Goal: Task Accomplishment & Management: Complete application form

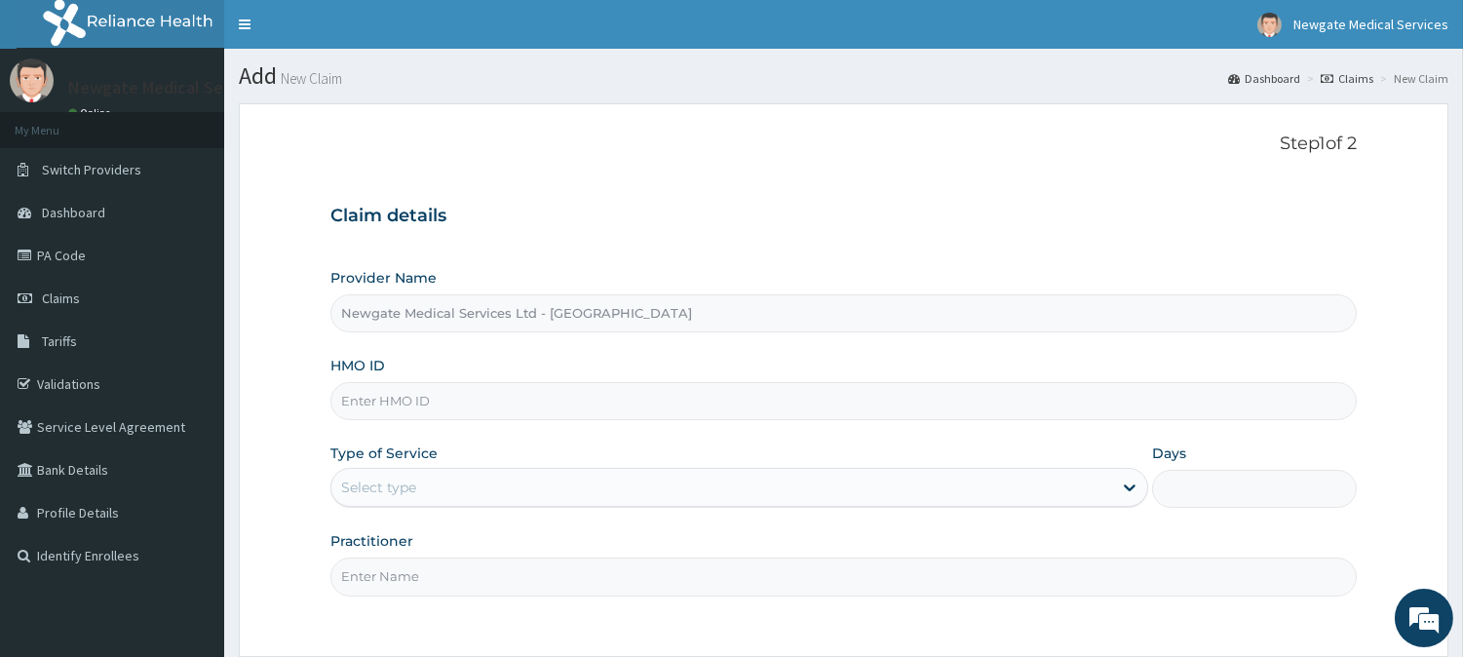
paste input "PLL/10141/"
click at [442, 161] on div "Step 1 of 2 Claim details Provider Name Newgate Medical Services Ltd - Ikorodu …" at bounding box center [843, 380] width 1026 height 493
click at [450, 382] on input "PLL/10141/" at bounding box center [843, 401] width 1026 height 38
type input "PLL/10141/a"
drag, startPoint x: 424, startPoint y: 465, endPoint x: 424, endPoint y: 494, distance: 29.2
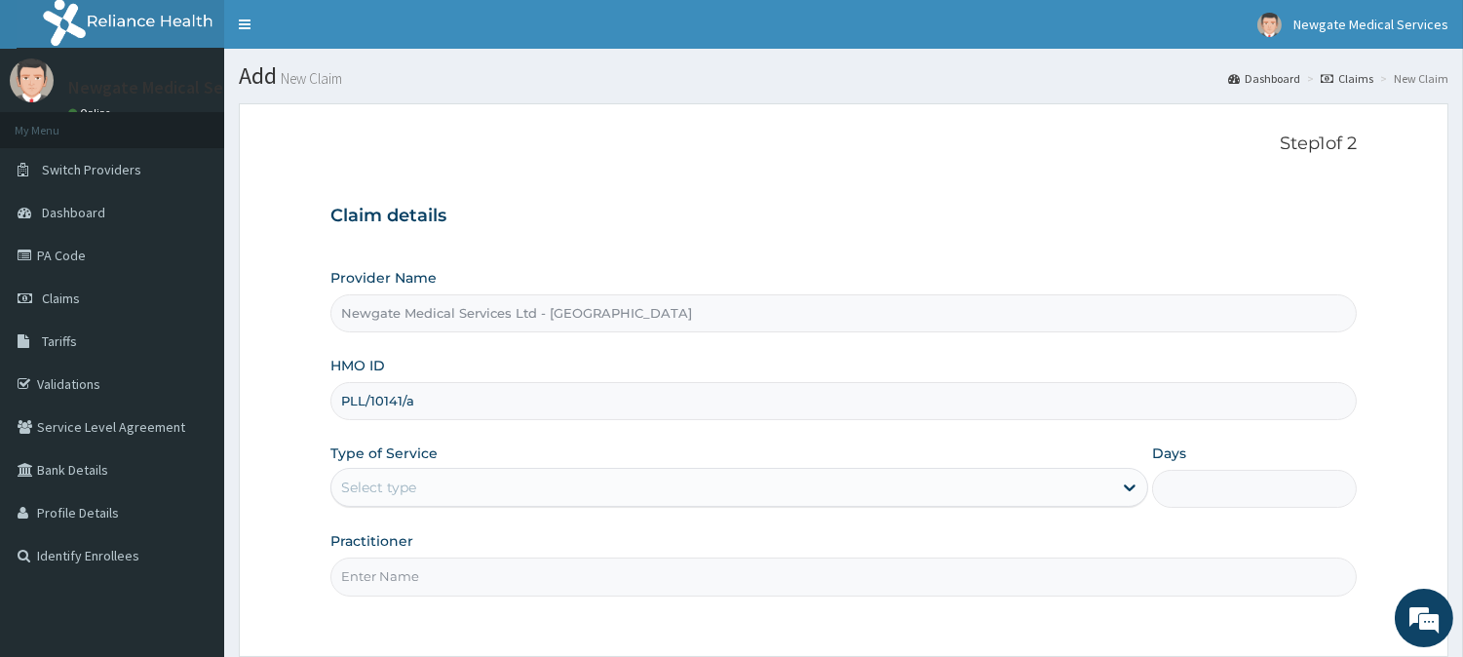
click at [424, 484] on div "Type of Service Select type" at bounding box center [739, 475] width 818 height 64
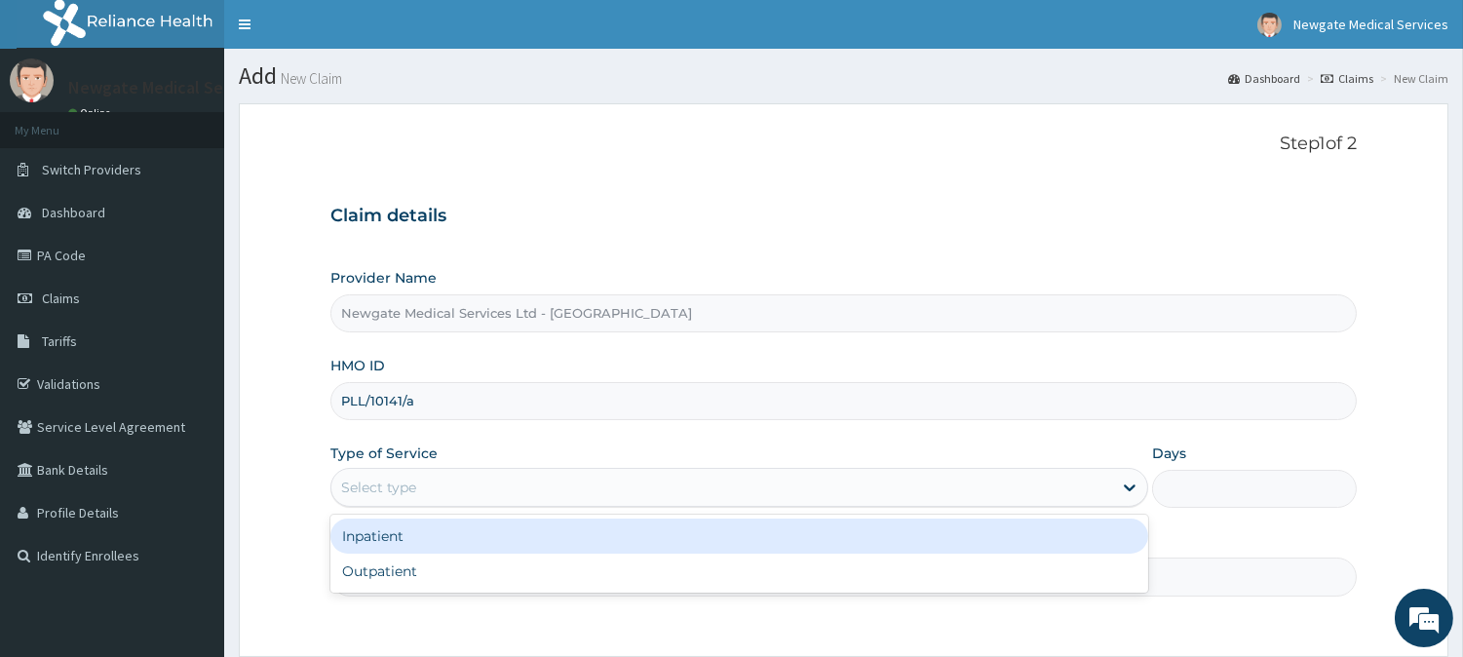
click at [425, 500] on div "Select type" at bounding box center [721, 487] width 781 height 31
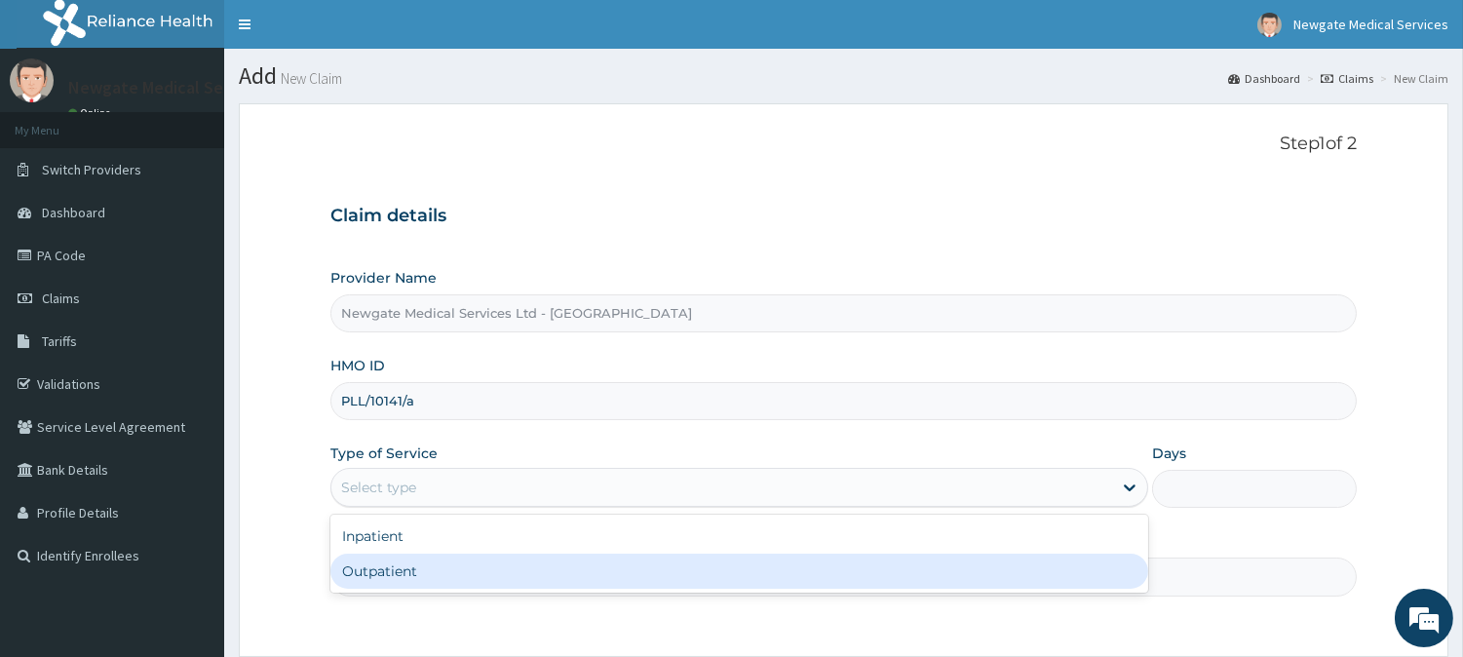
click at [435, 576] on div "Outpatient" at bounding box center [739, 571] width 818 height 35
type input "1"
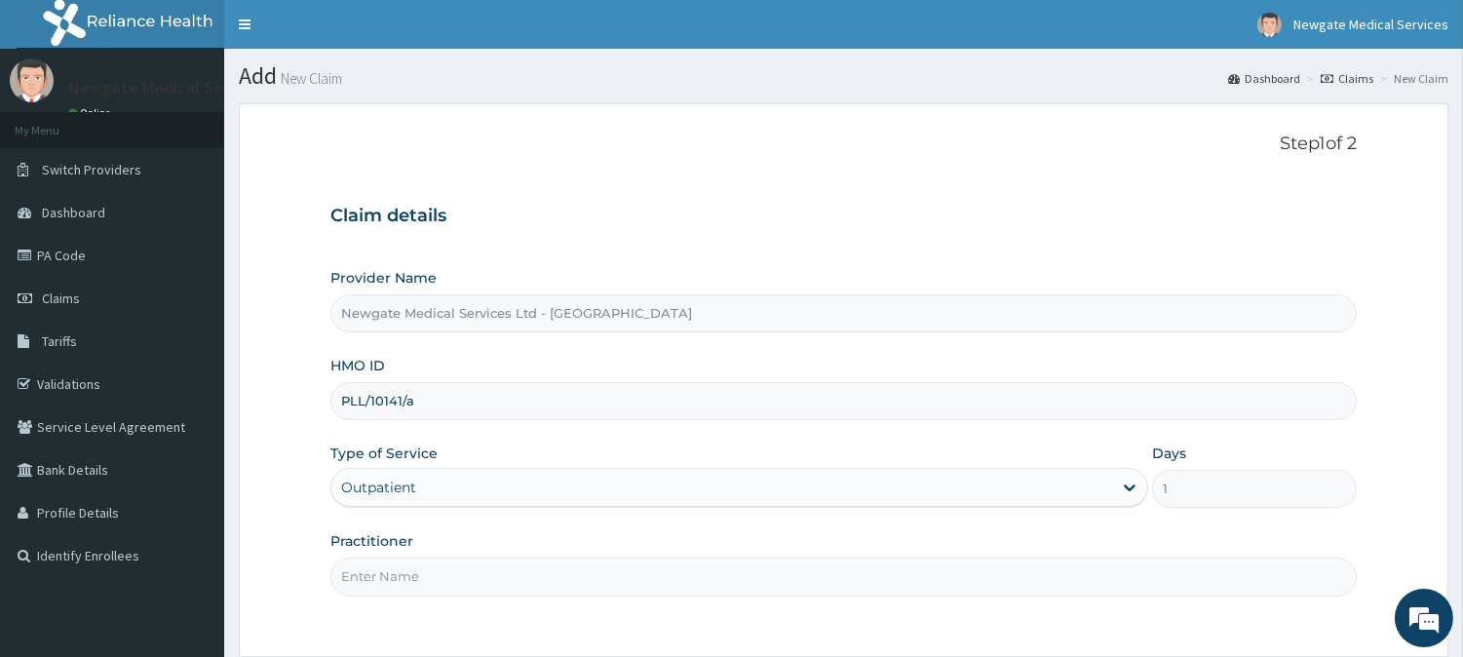
click at [437, 576] on input "Practitioner" at bounding box center [843, 576] width 1026 height 38
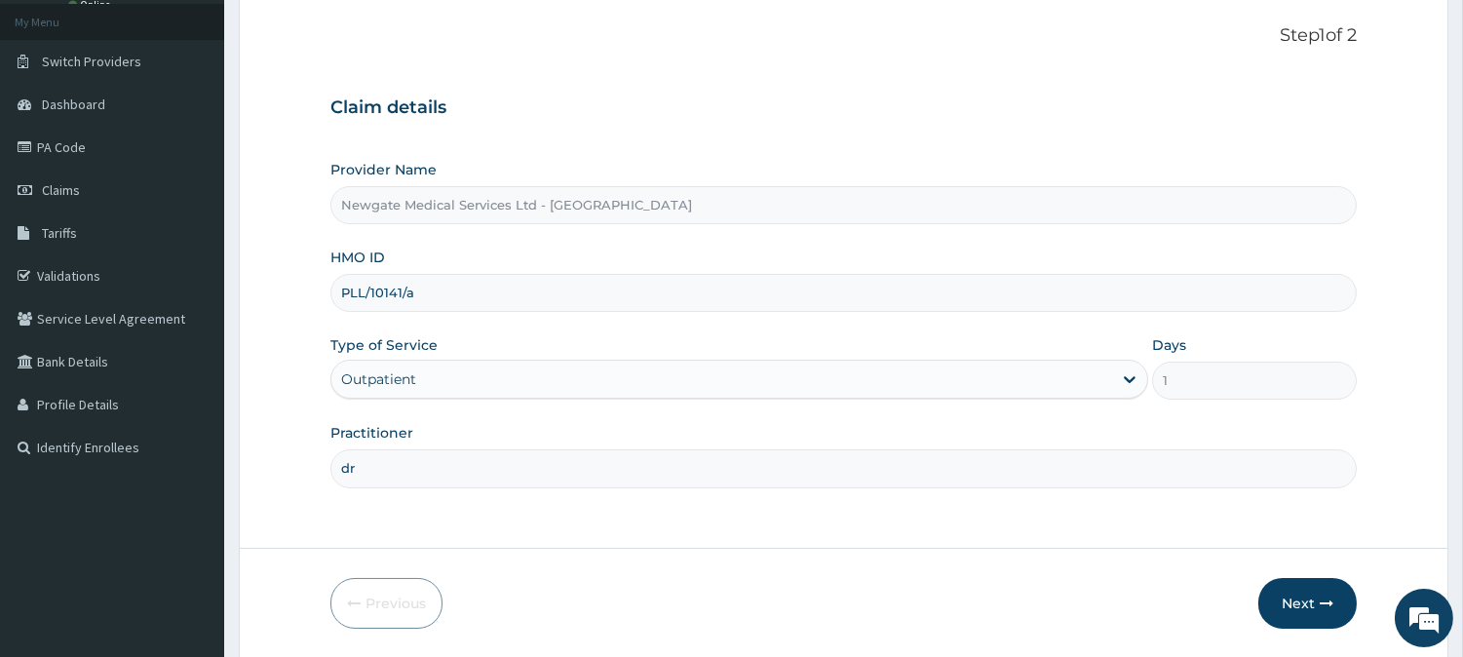
type input "d"
type input "DR AJINIRAN"
click at [1297, 625] on button "Next" at bounding box center [1307, 603] width 98 height 51
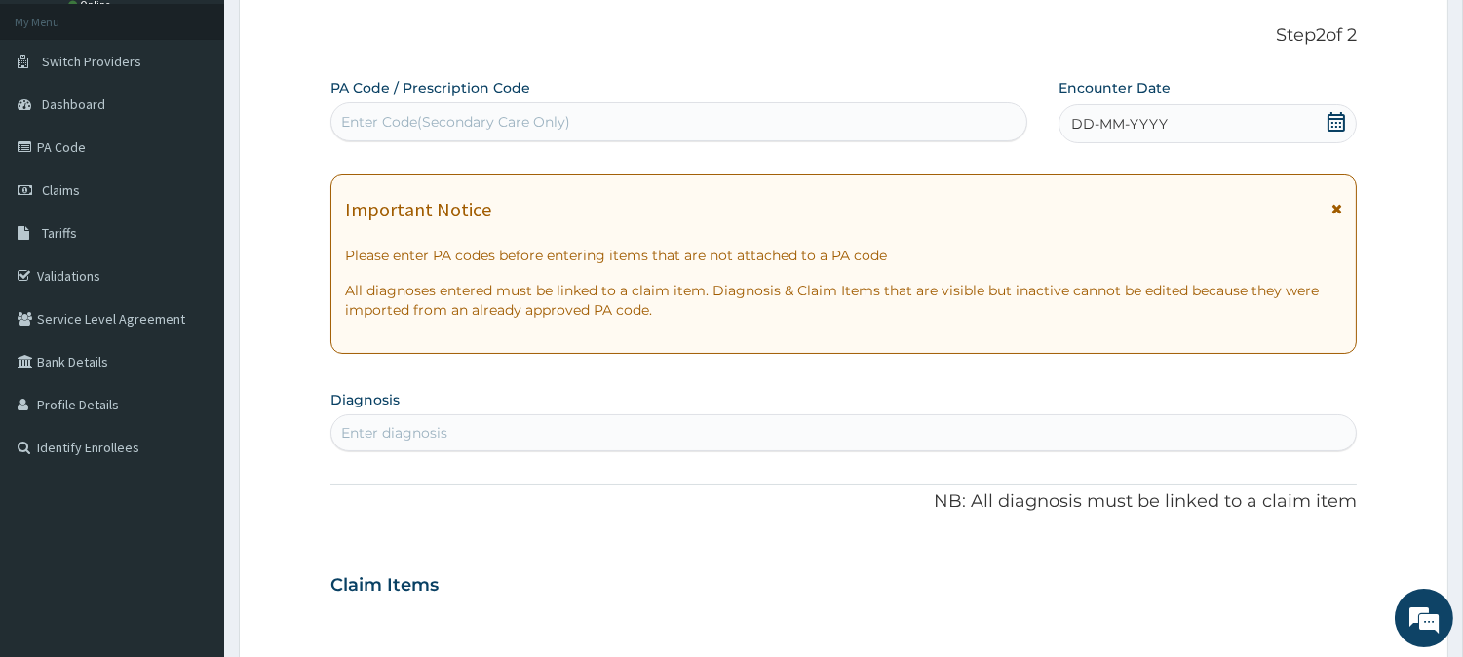
click at [1165, 129] on div "DD-MM-YYYY" at bounding box center [1207, 123] width 298 height 39
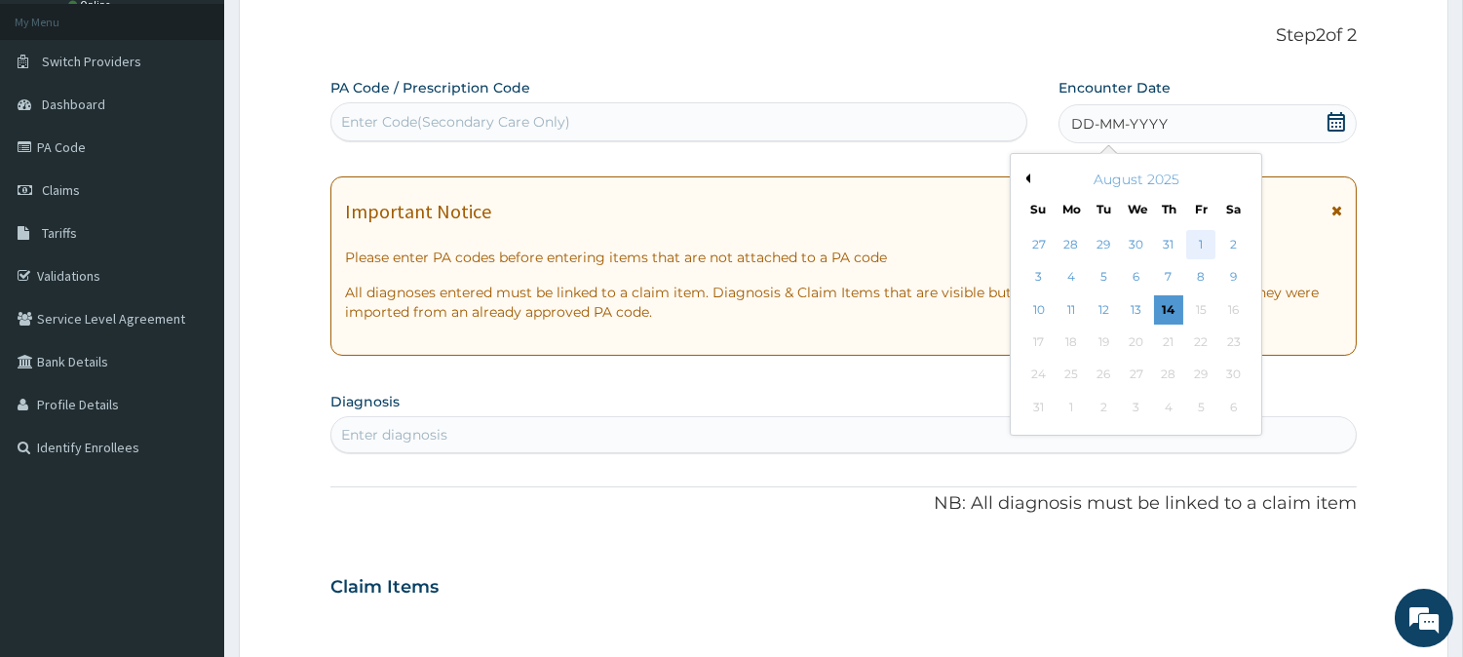
click at [1201, 249] on div "1" at bounding box center [1200, 244] width 29 height 29
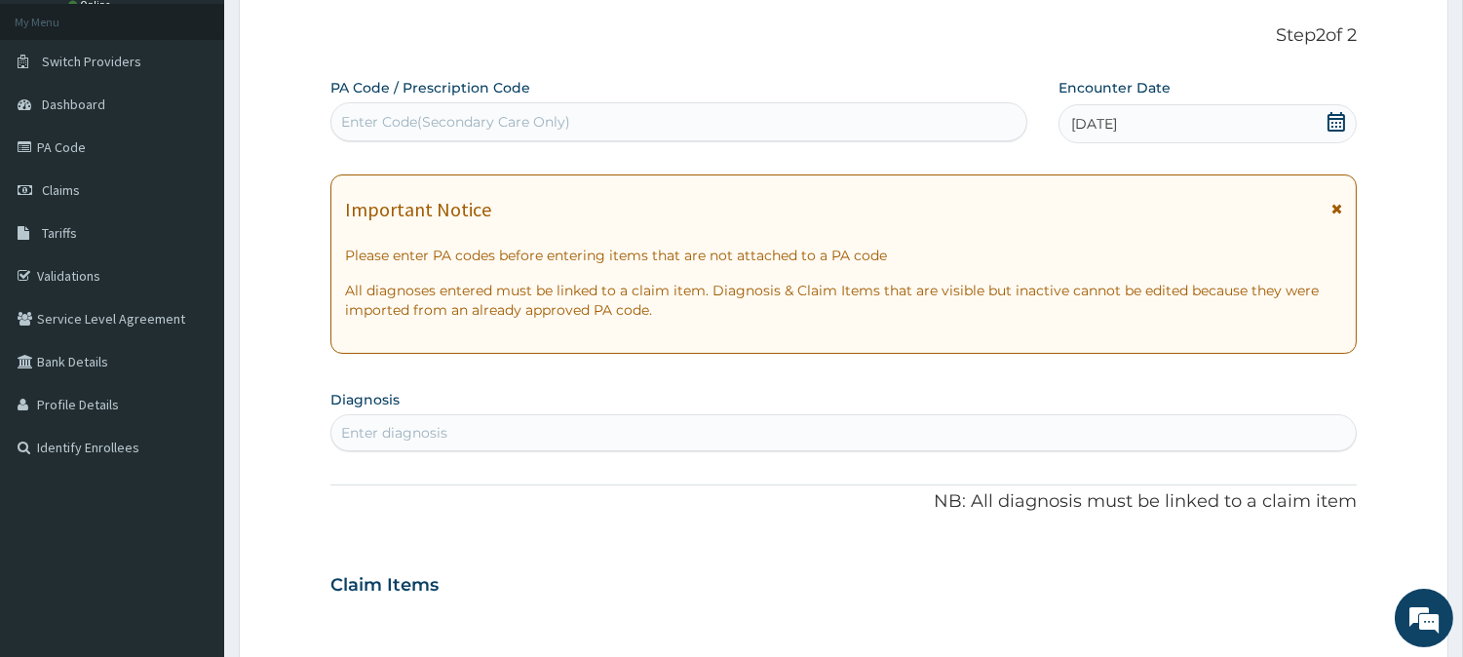
click at [440, 434] on div "Enter diagnosis" at bounding box center [394, 432] width 106 height 19
type input "MALA"
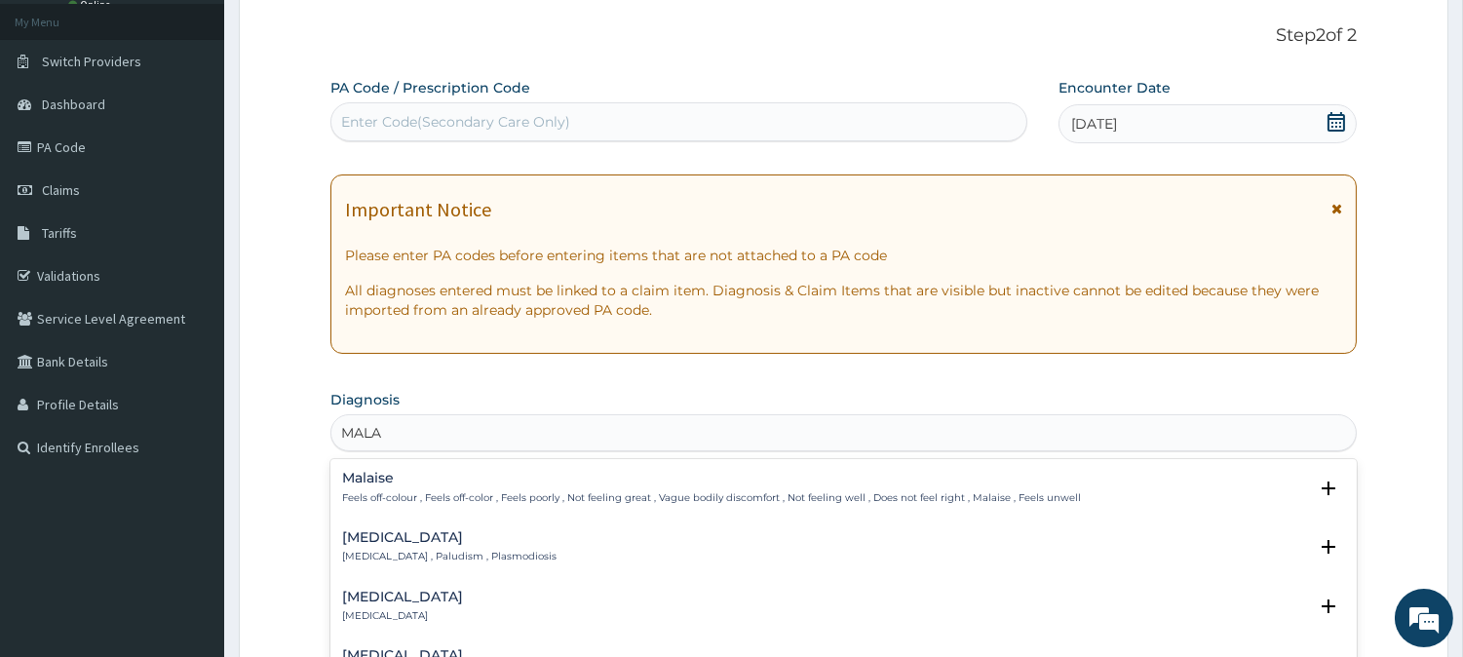
click at [377, 561] on p "[MEDICAL_DATA] , Paludism , Plasmodiosis" at bounding box center [449, 557] width 214 height 14
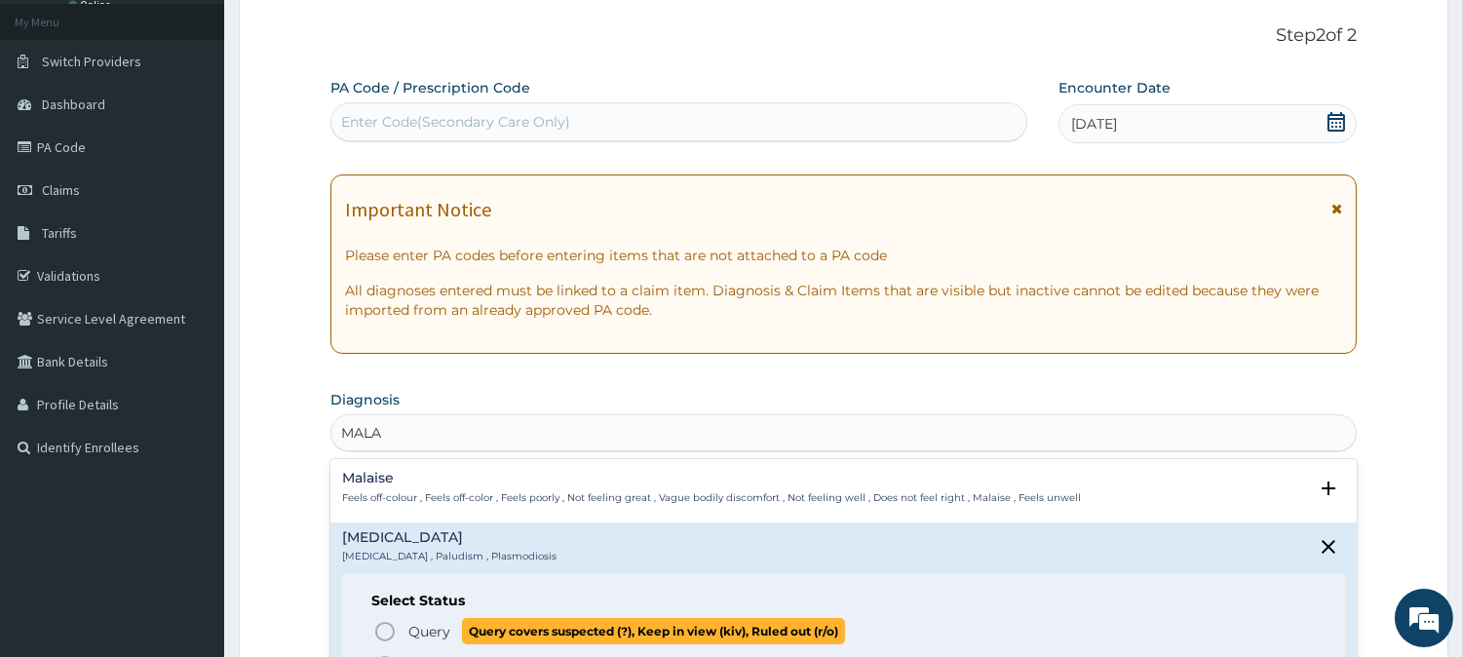
click at [383, 625] on icon "status option query" at bounding box center [384, 631] width 23 height 23
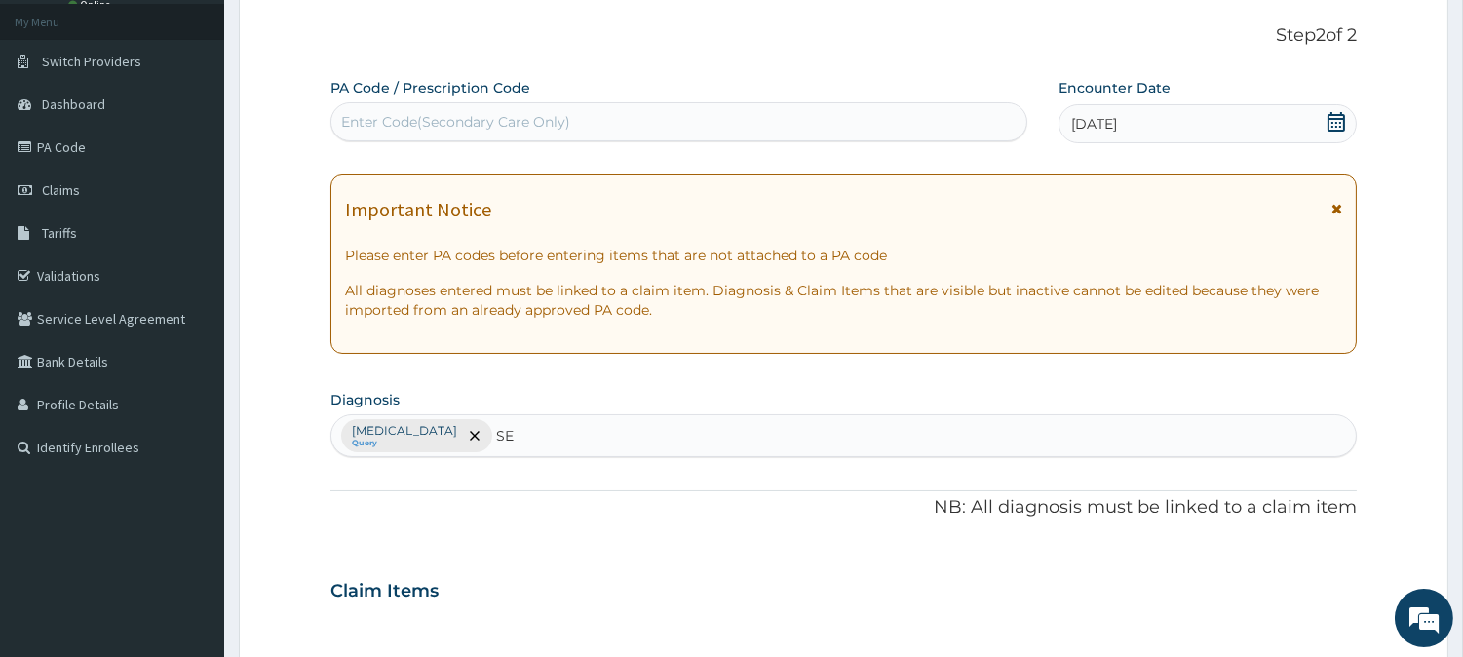
type input "SEP"
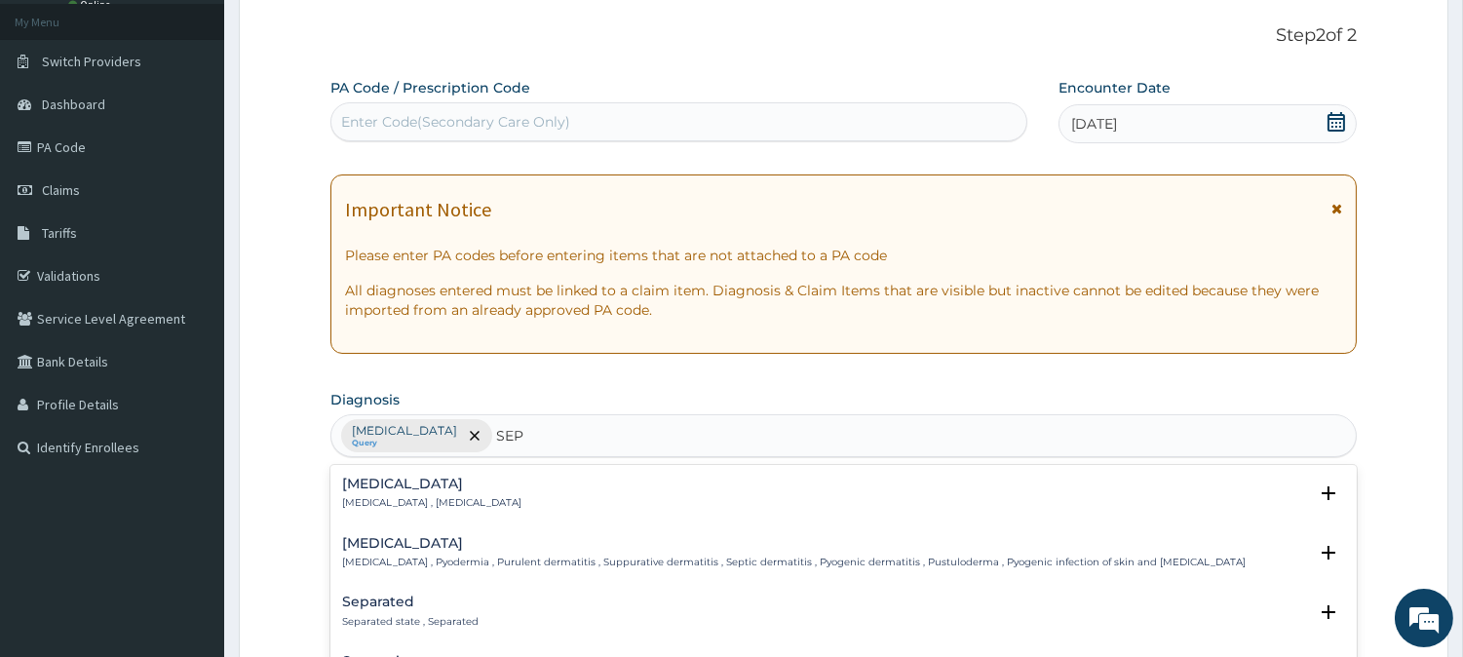
click at [377, 491] on h4 "[MEDICAL_DATA]" at bounding box center [431, 484] width 179 height 15
click at [380, 492] on div "Sepsis Systemic infection , Sepsis" at bounding box center [431, 494] width 179 height 34
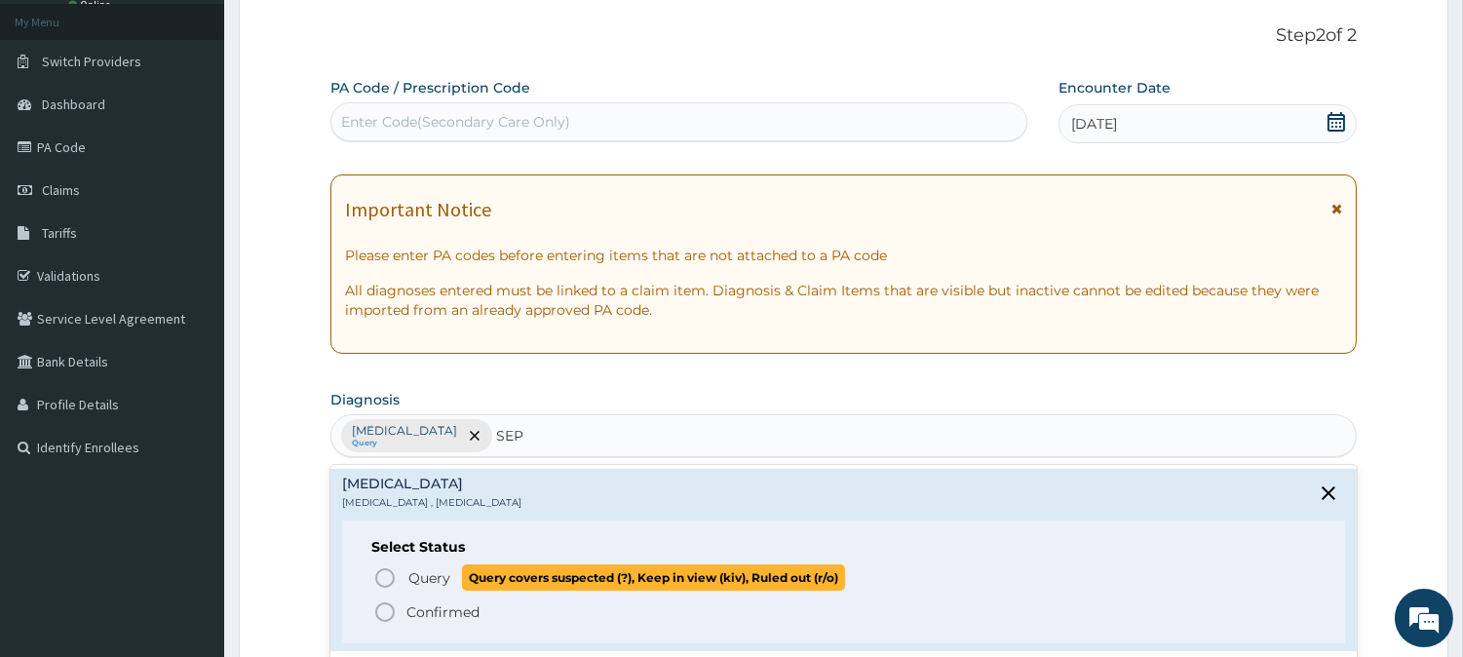
click at [386, 576] on icon "status option query" at bounding box center [384, 577] width 23 height 23
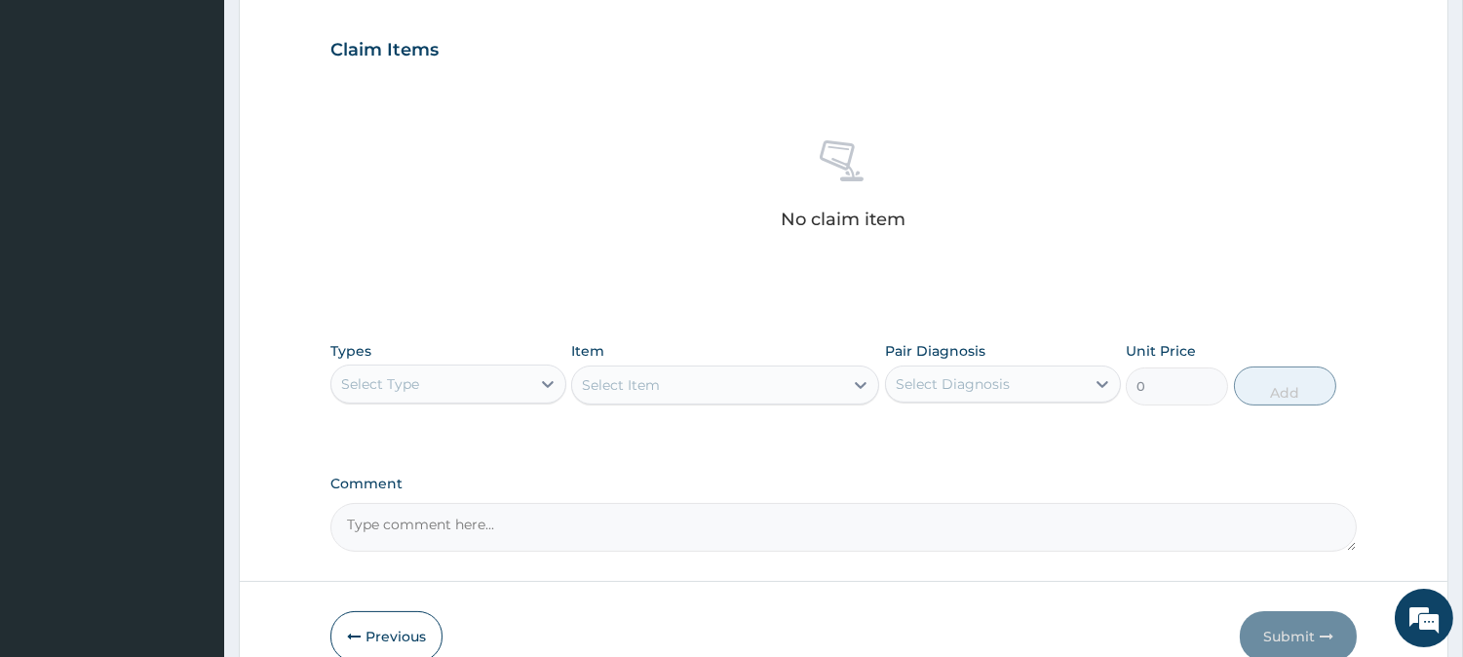
scroll to position [747, 0]
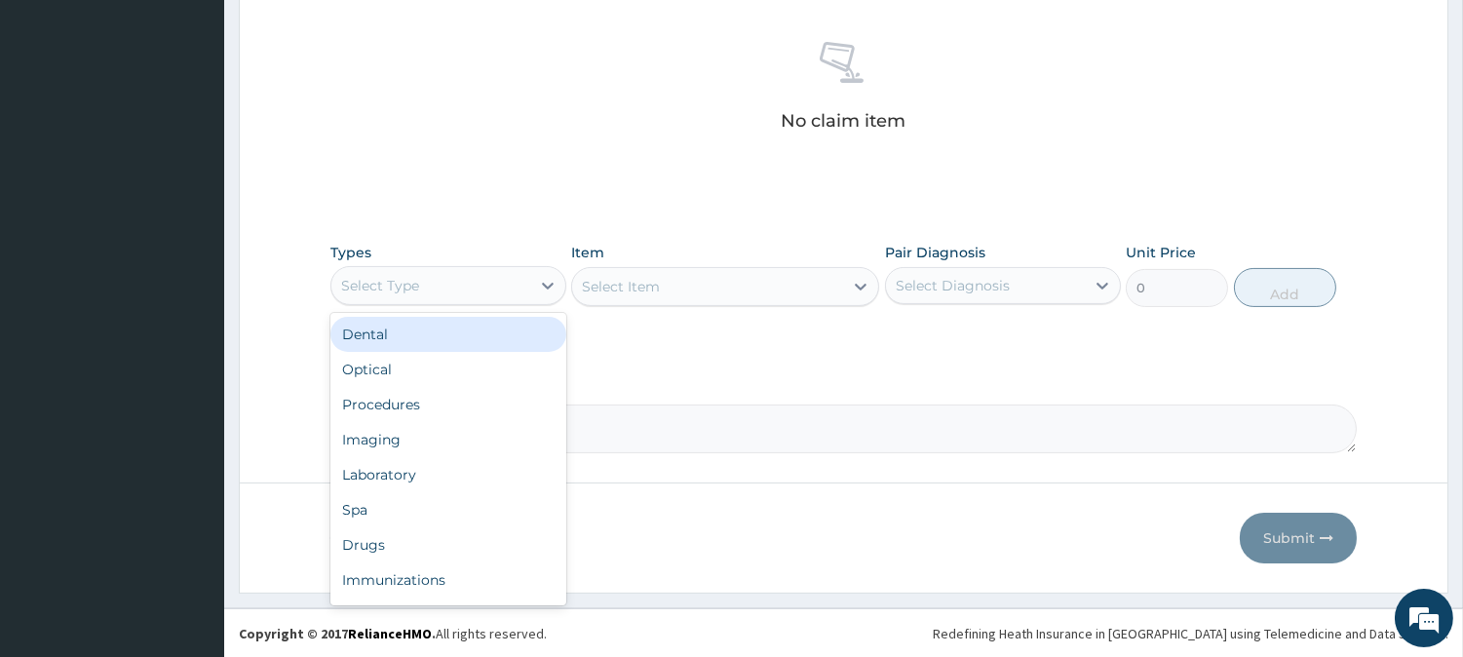
click at [513, 289] on div "Select Type" at bounding box center [430, 285] width 199 height 31
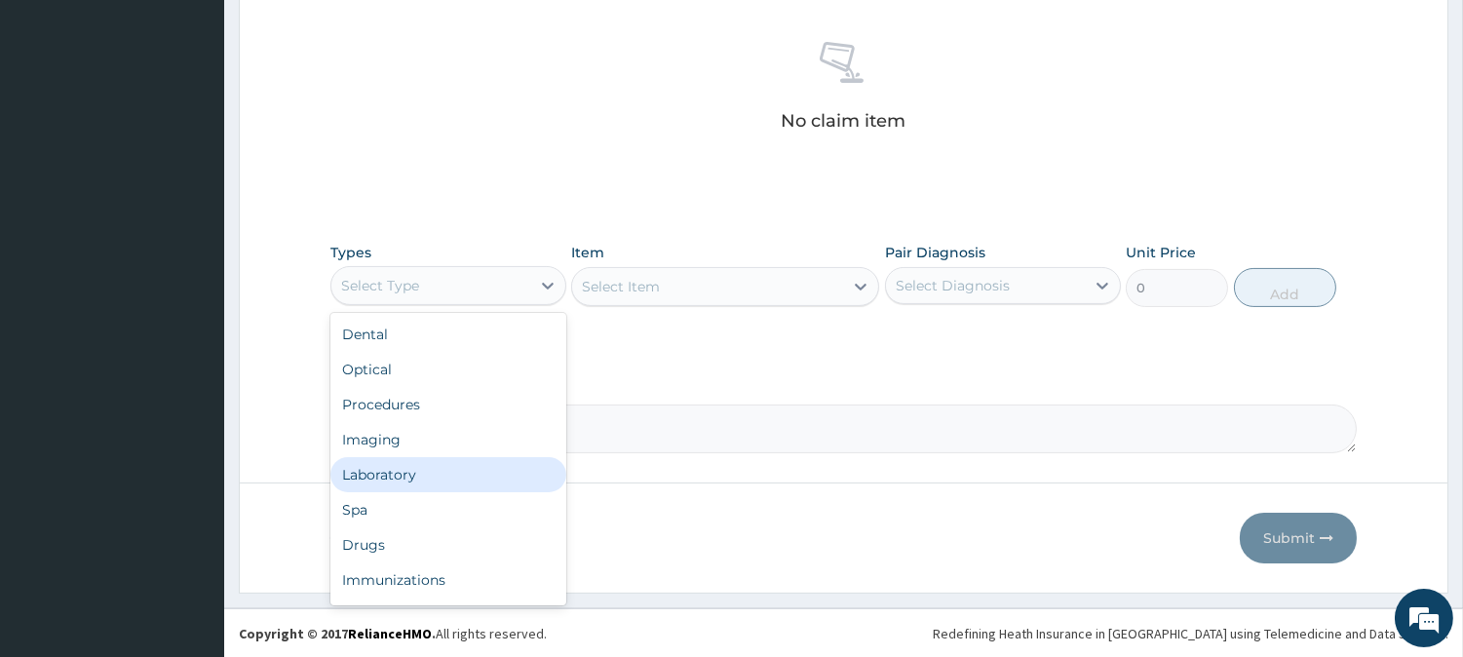
click at [412, 484] on div "Laboratory" at bounding box center [448, 474] width 236 height 35
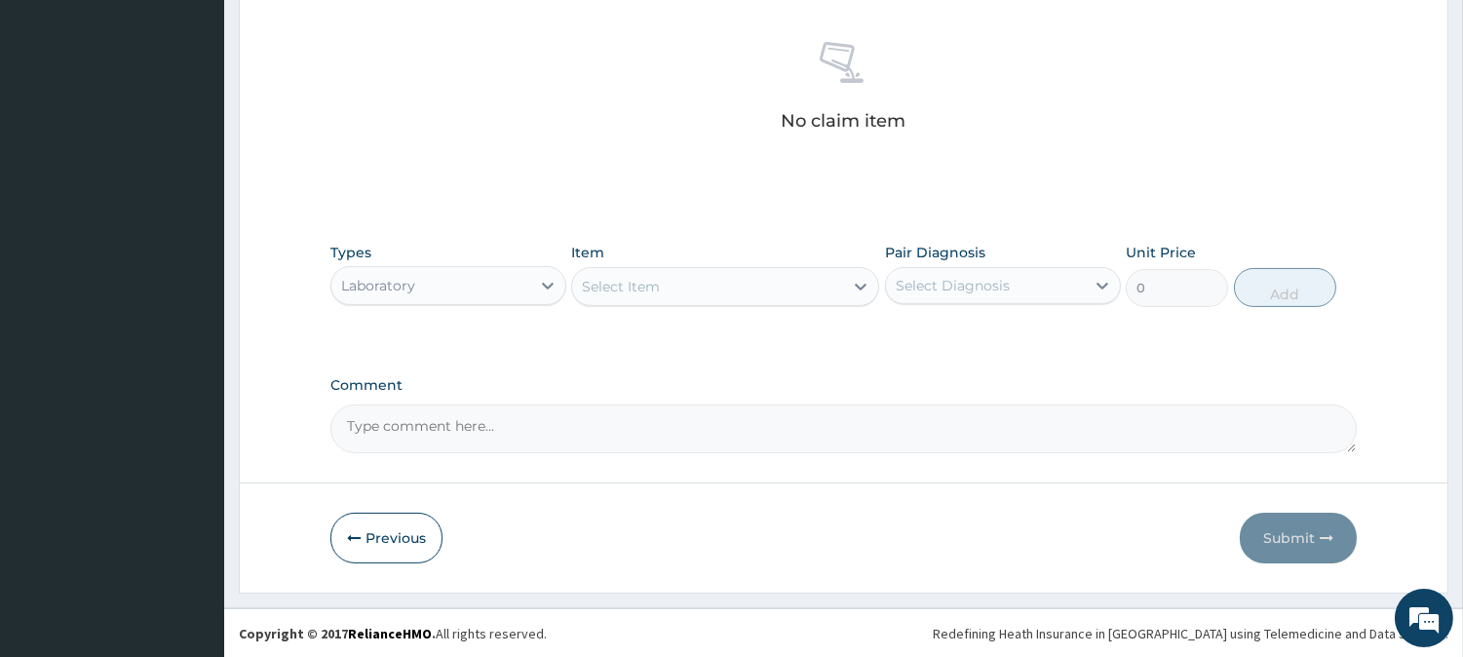
click at [728, 287] on div "Select Item" at bounding box center [707, 286] width 271 height 31
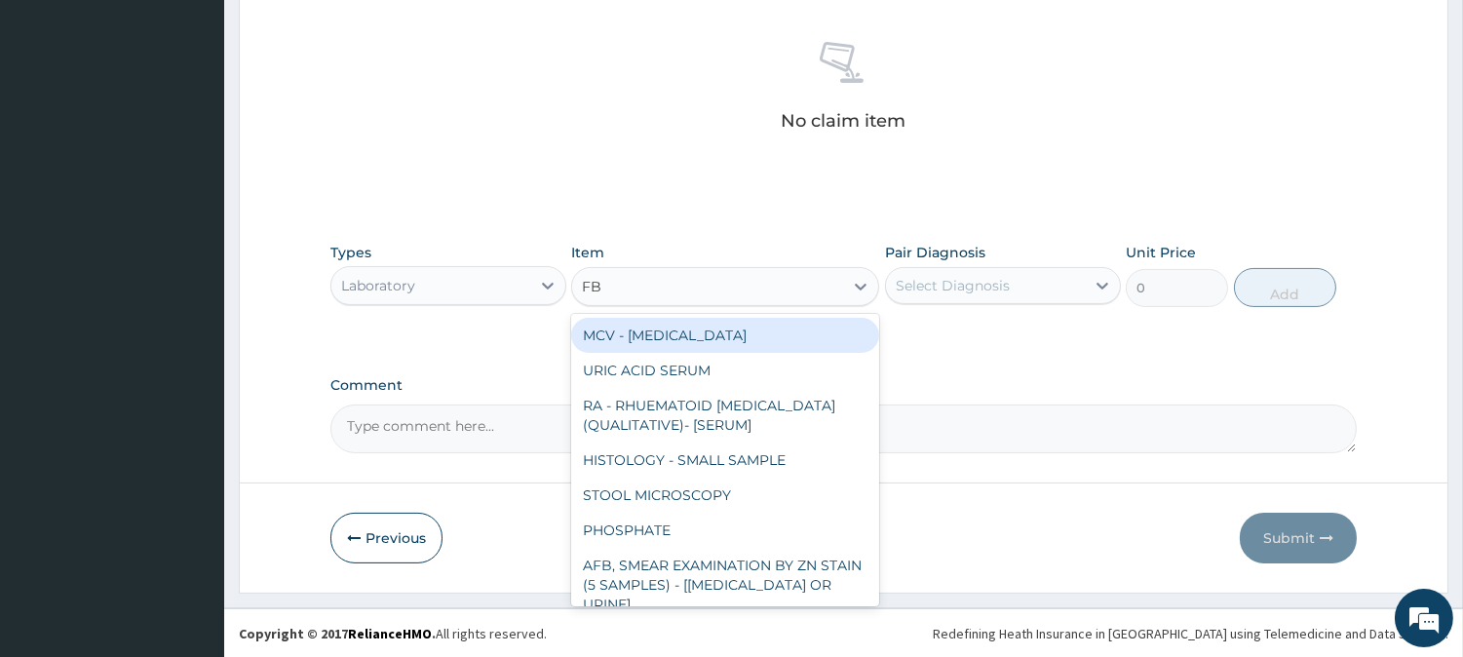
type input "FBC"
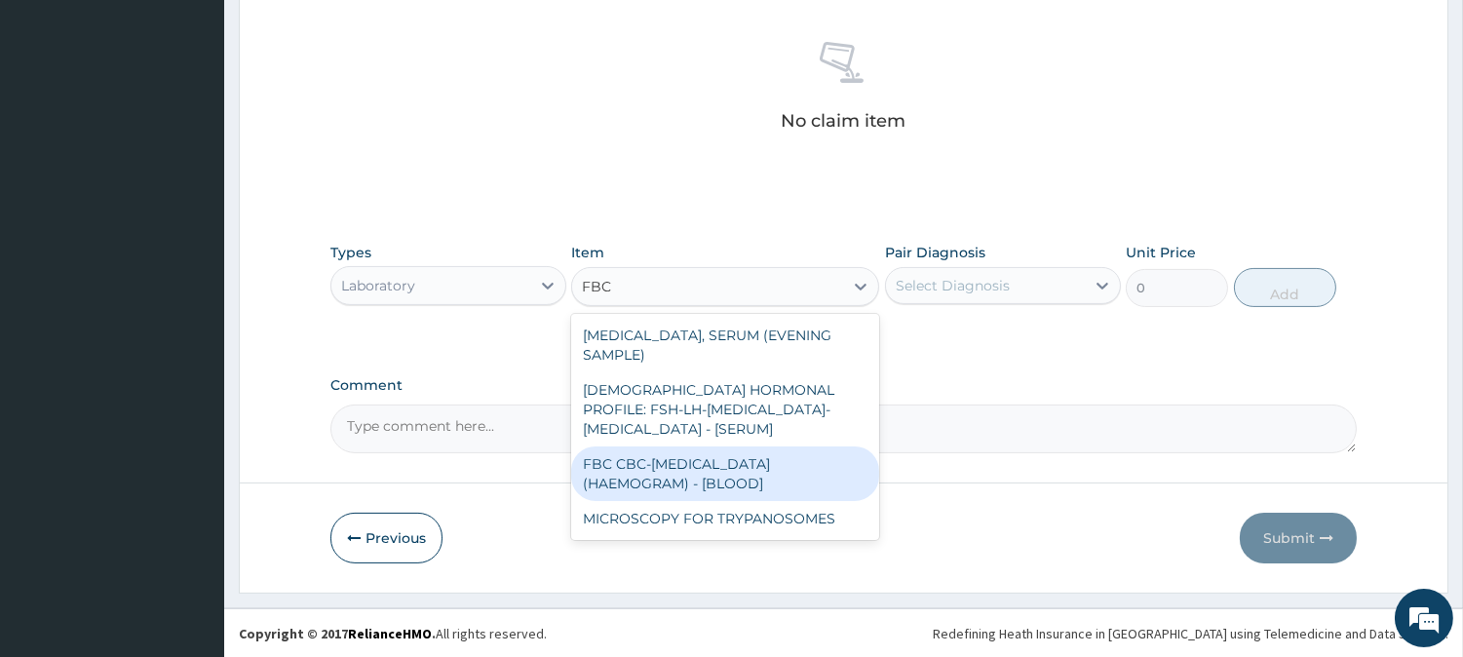
click at [739, 446] on div "FBC CBC-[MEDICAL_DATA] (HAEMOGRAM) - [BLOOD]" at bounding box center [725, 473] width 308 height 55
type input "3000"
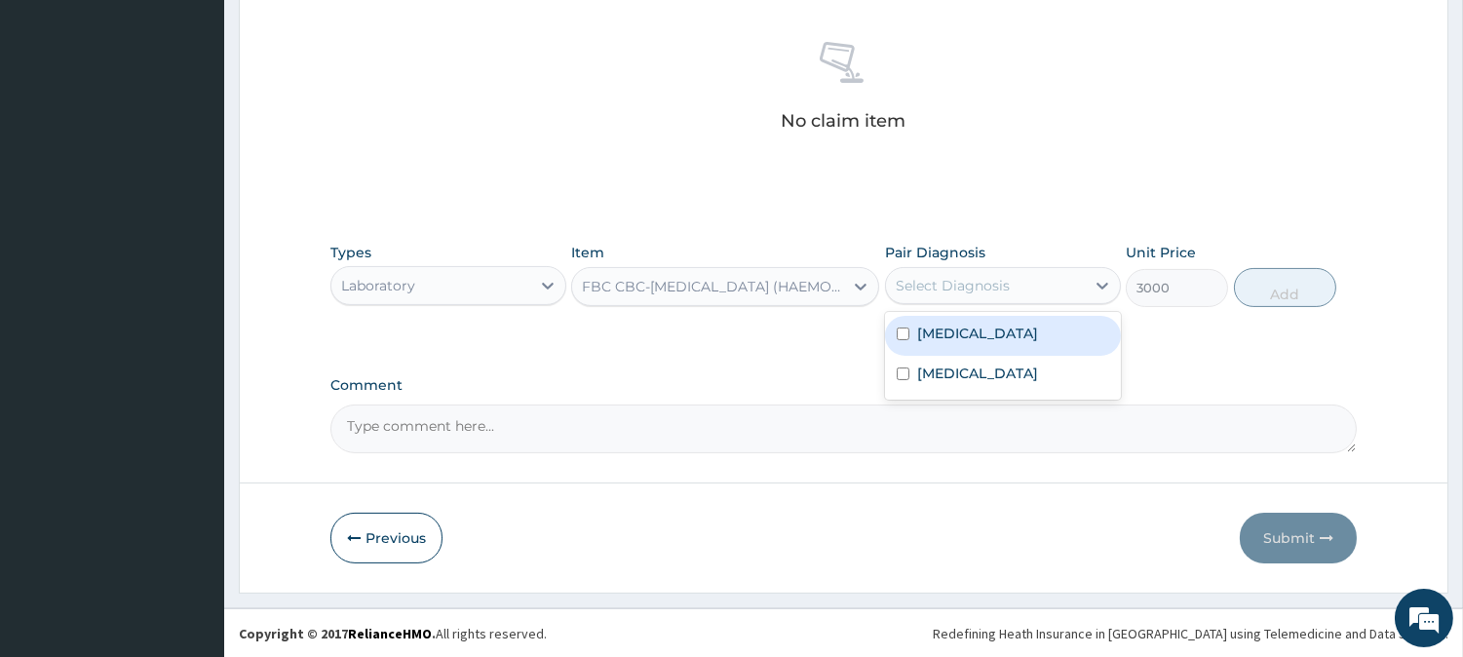
click at [939, 285] on div "Select Diagnosis" at bounding box center [953, 285] width 114 height 19
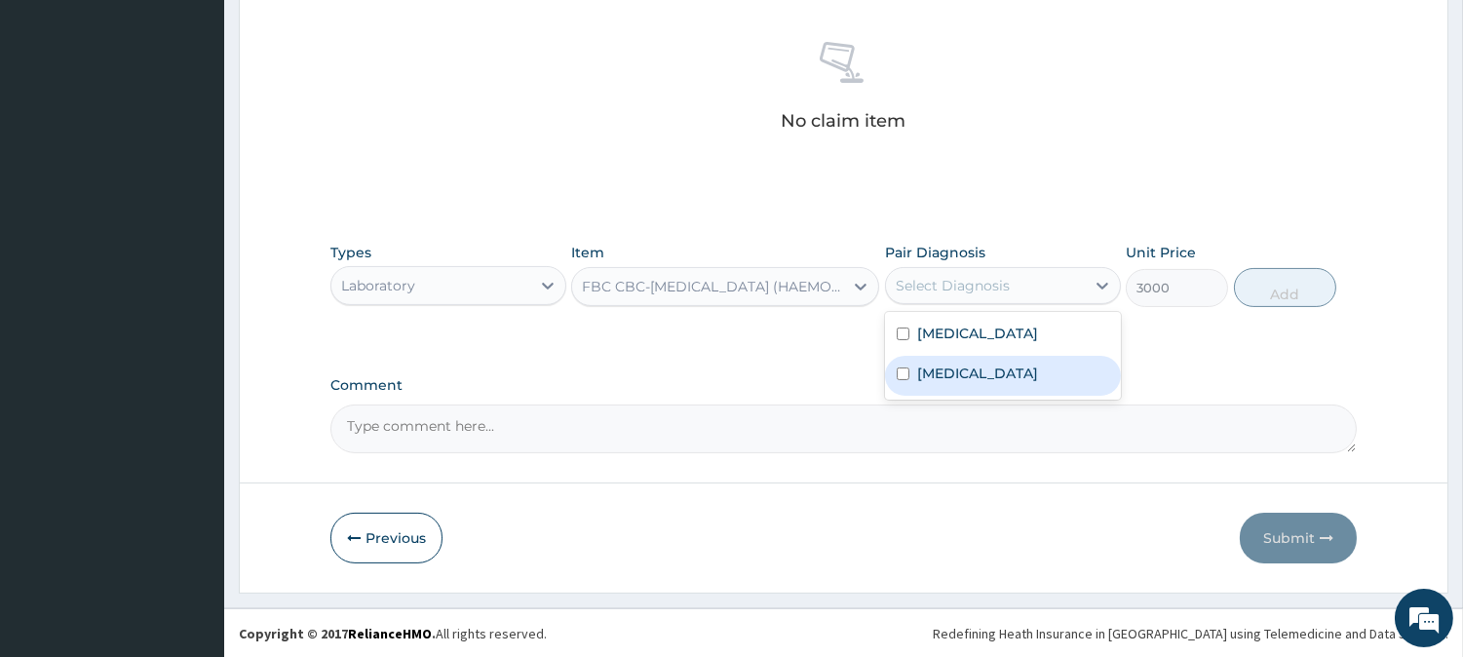
click at [953, 373] on label "[MEDICAL_DATA]" at bounding box center [977, 372] width 121 height 19
checkbox input "true"
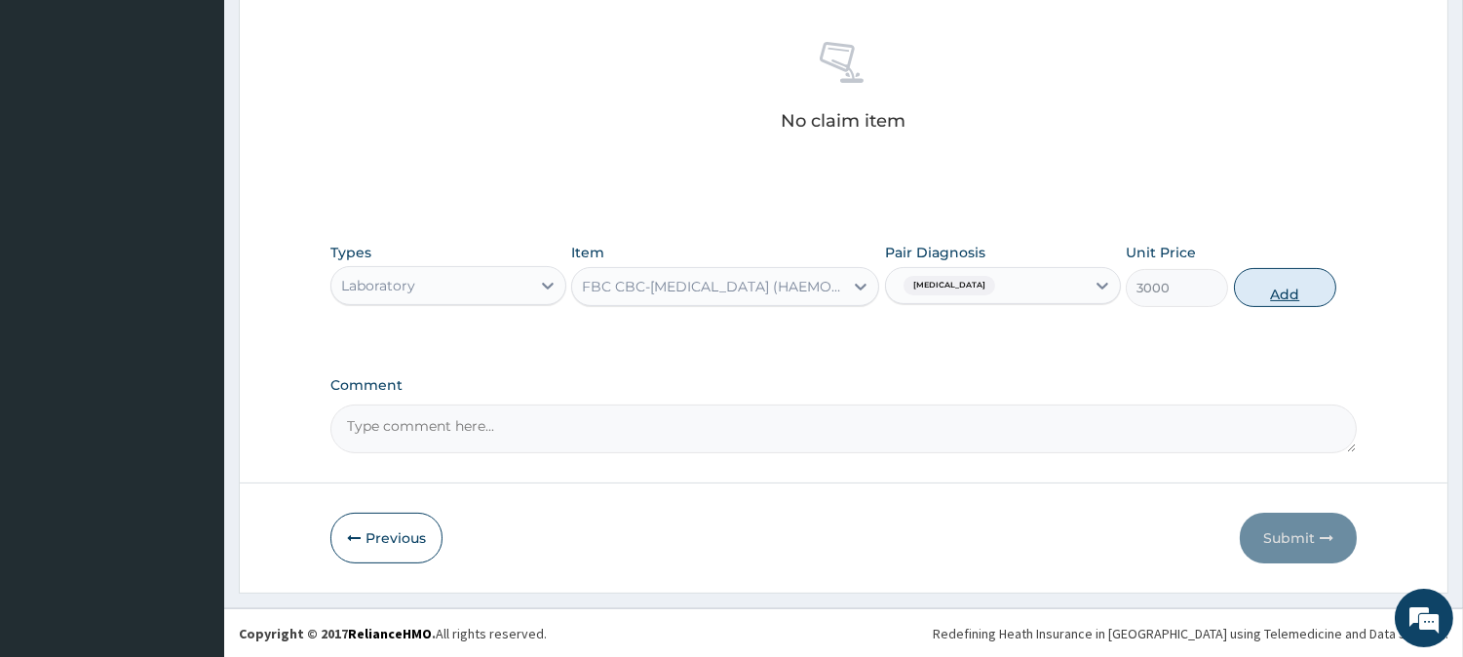
click at [1293, 299] on button "Add" at bounding box center [1285, 287] width 102 height 39
type input "0"
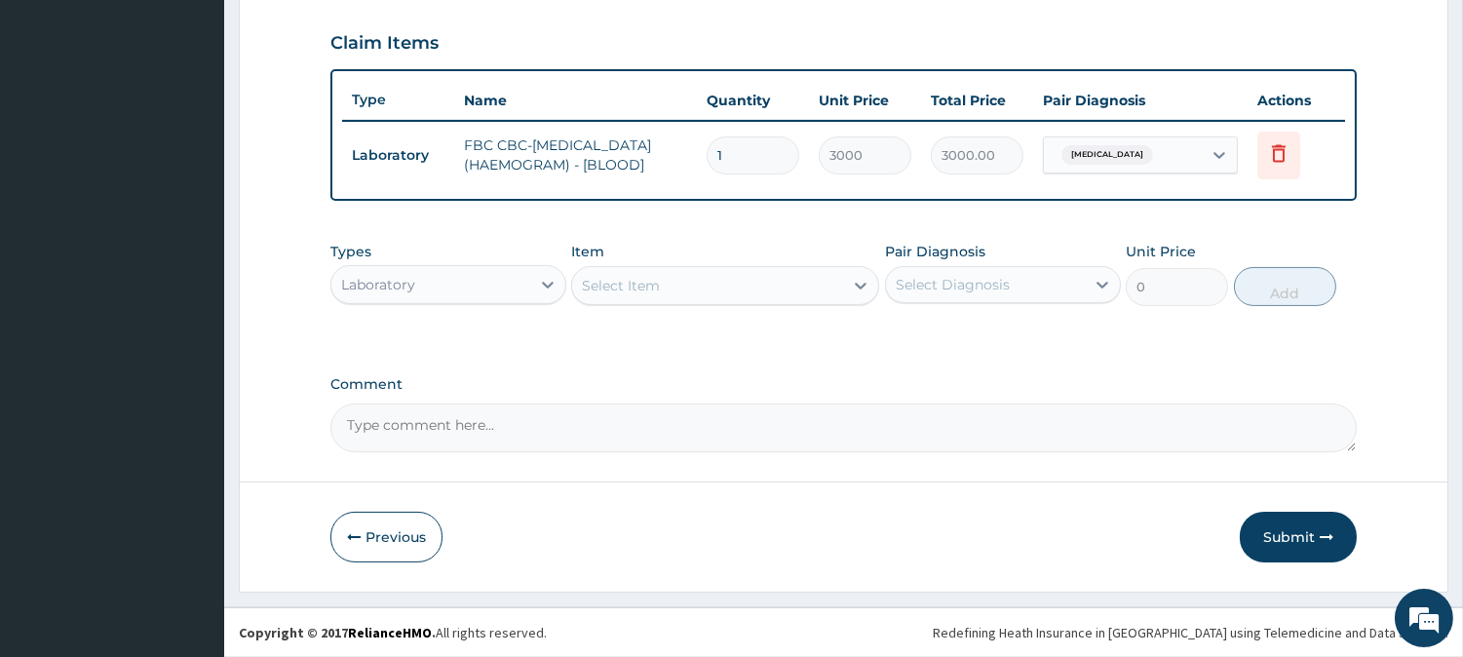
scroll to position [664, 0]
click at [744, 289] on div "Select Item" at bounding box center [707, 285] width 271 height 31
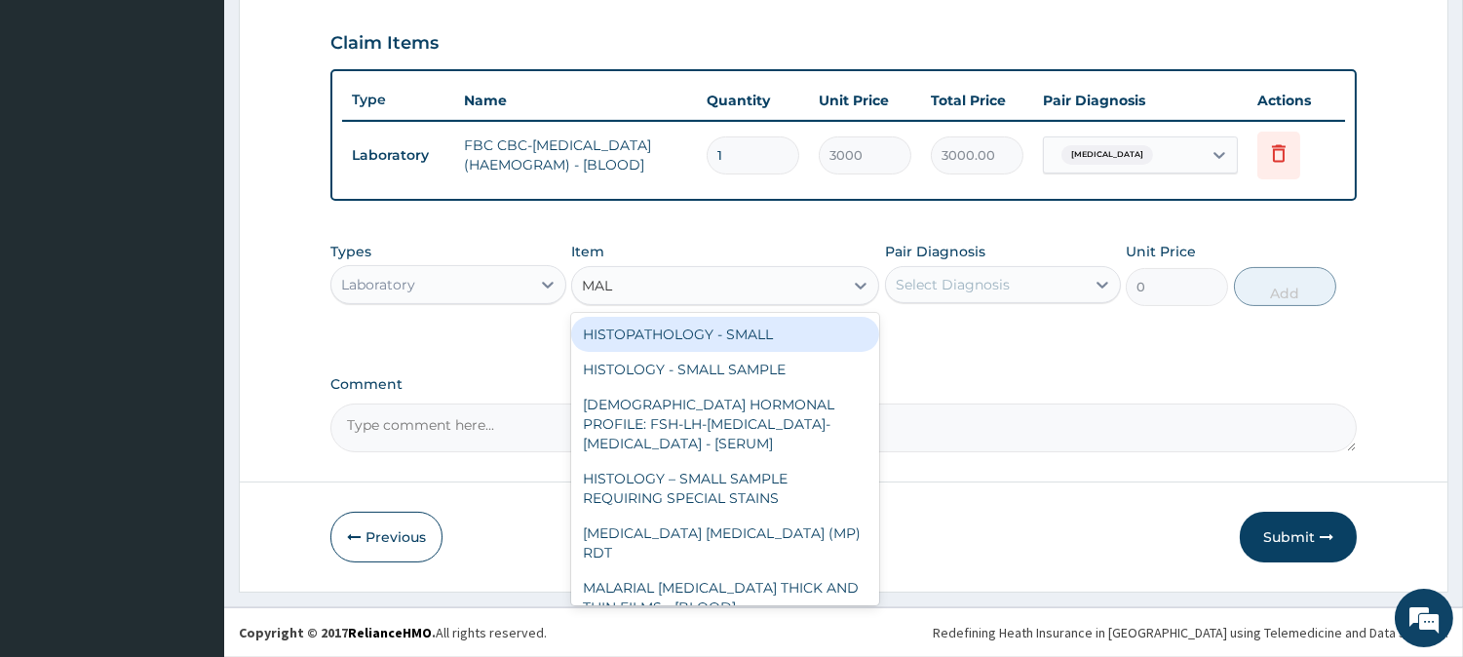
type input "MALA"
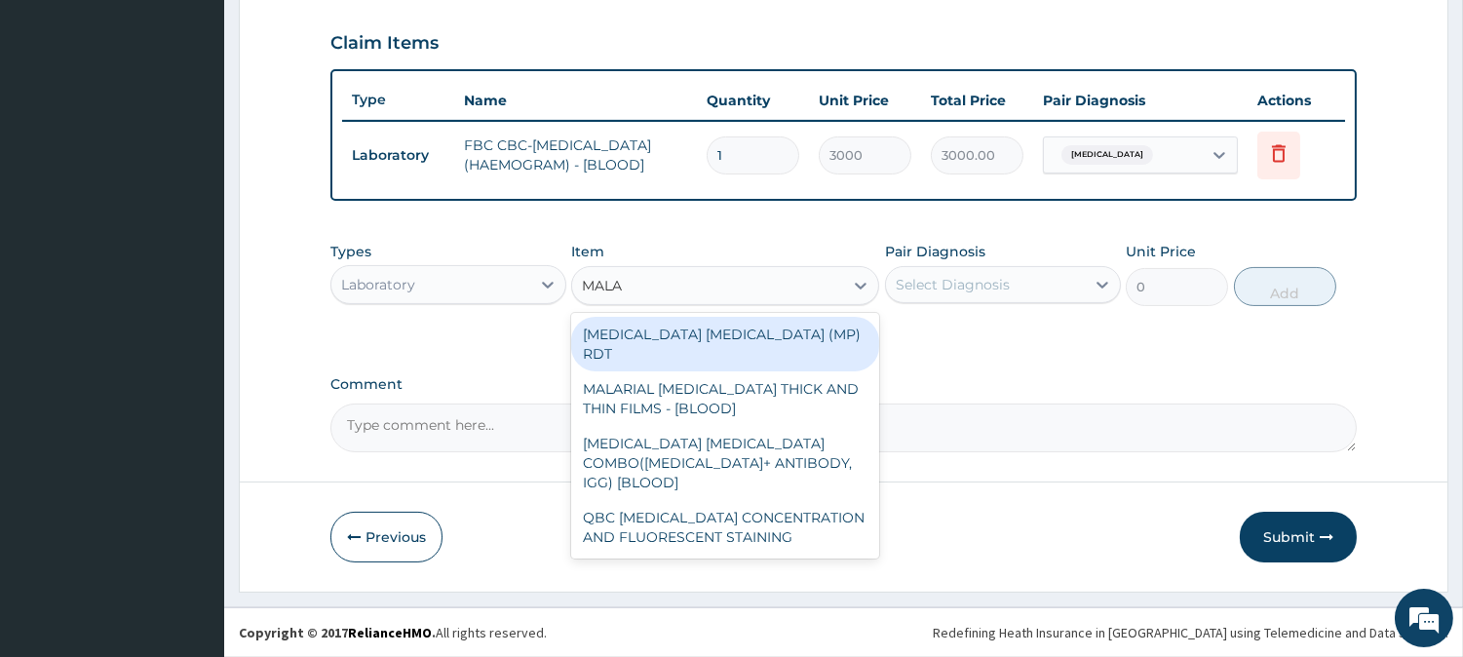
click at [735, 317] on div "[MEDICAL_DATA] [MEDICAL_DATA] (MP) RDT" at bounding box center [725, 344] width 308 height 55
type input "1500"
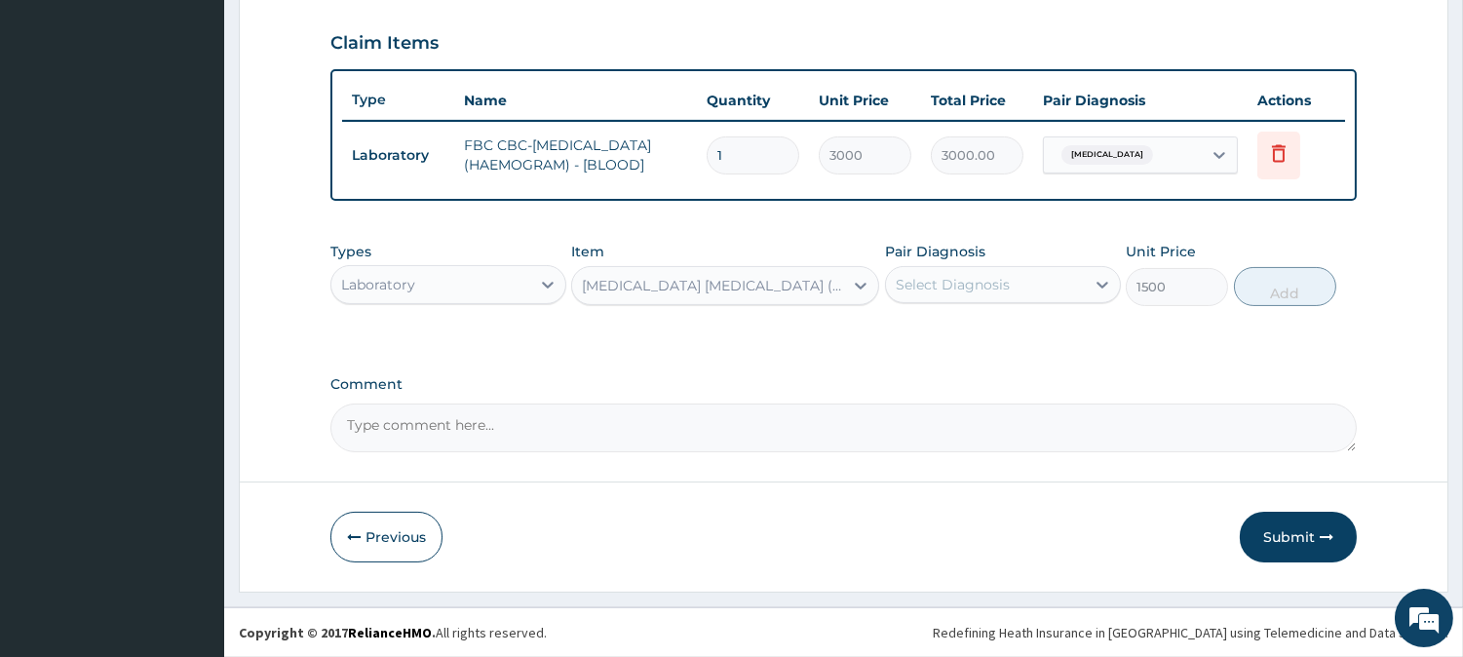
click at [963, 290] on div "Select Diagnosis" at bounding box center [953, 284] width 114 height 19
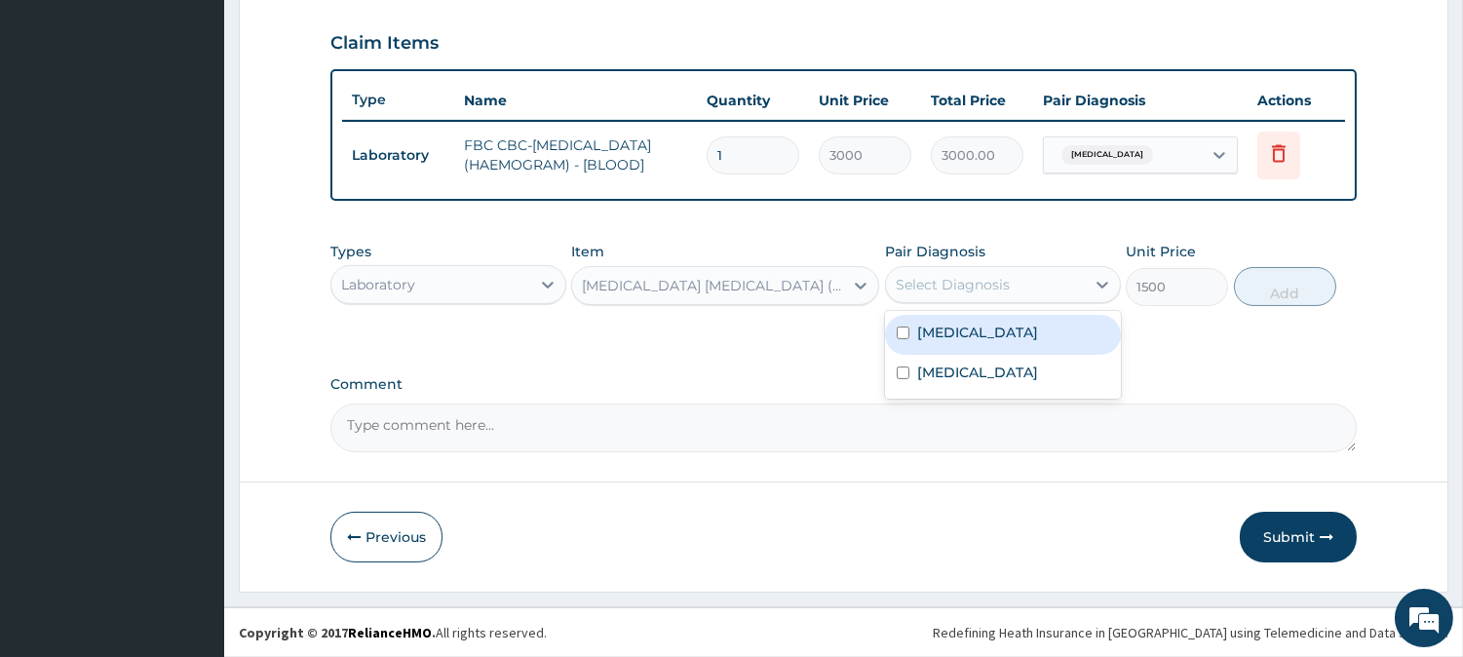
click at [967, 329] on label "[MEDICAL_DATA]" at bounding box center [977, 332] width 121 height 19
checkbox input "true"
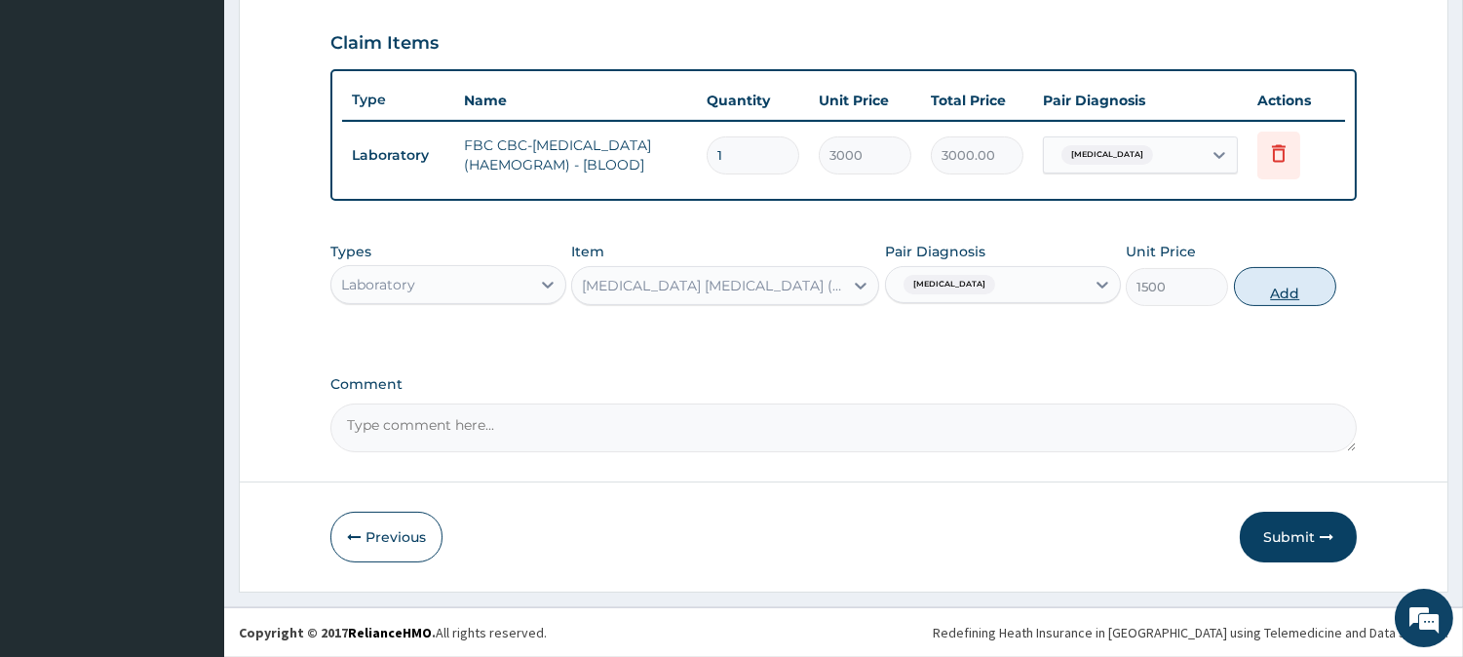
click at [1267, 286] on button "Add" at bounding box center [1285, 286] width 102 height 39
type input "0"
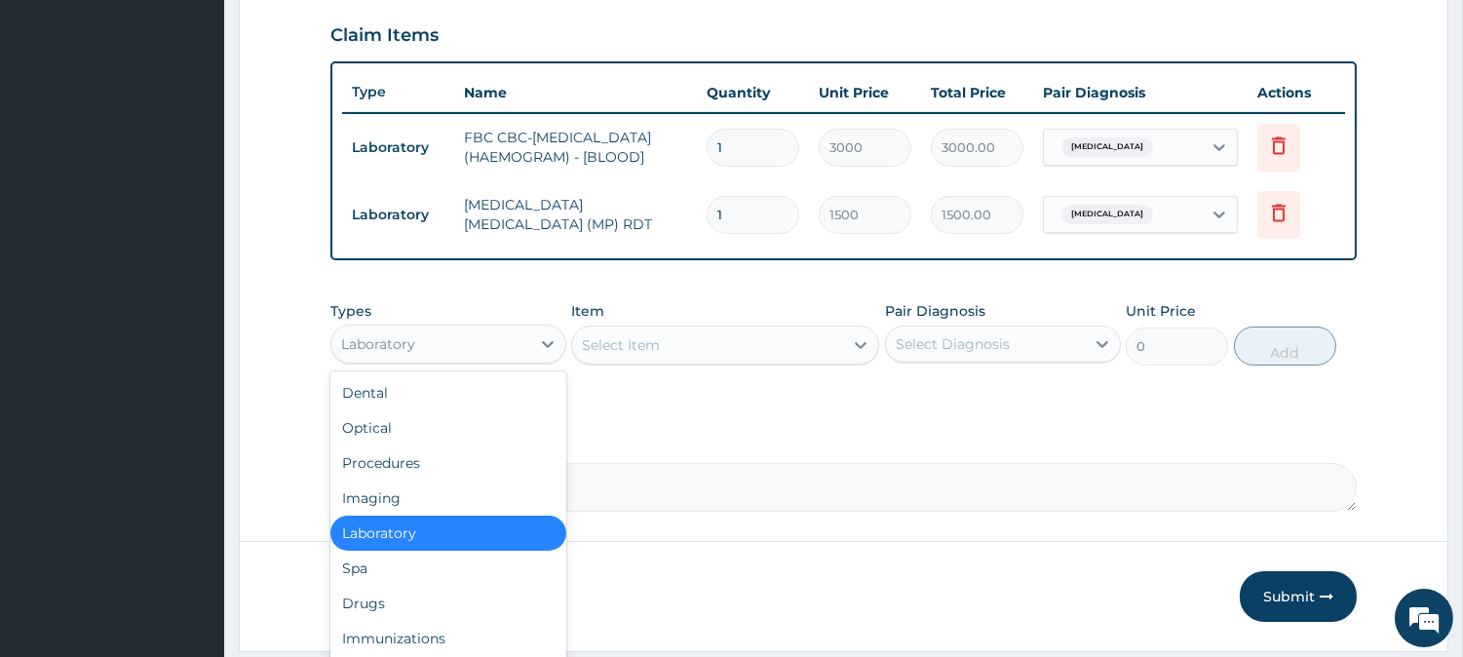
drag, startPoint x: 354, startPoint y: 354, endPoint x: 364, endPoint y: 352, distance: 10.9
click at [358, 354] on div "Laboratory" at bounding box center [378, 343] width 74 height 19
click at [421, 612] on div "Drugs" at bounding box center [448, 603] width 236 height 35
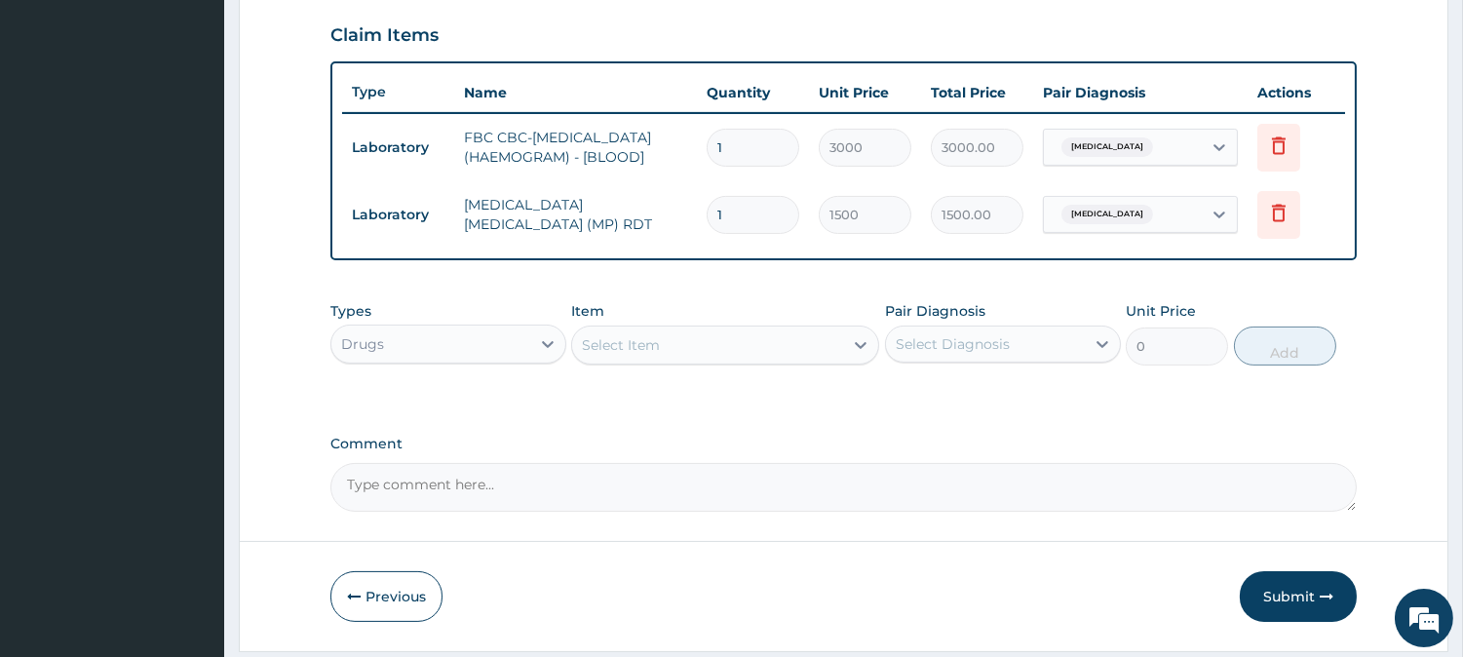
click at [638, 341] on div "Select Item" at bounding box center [707, 344] width 271 height 31
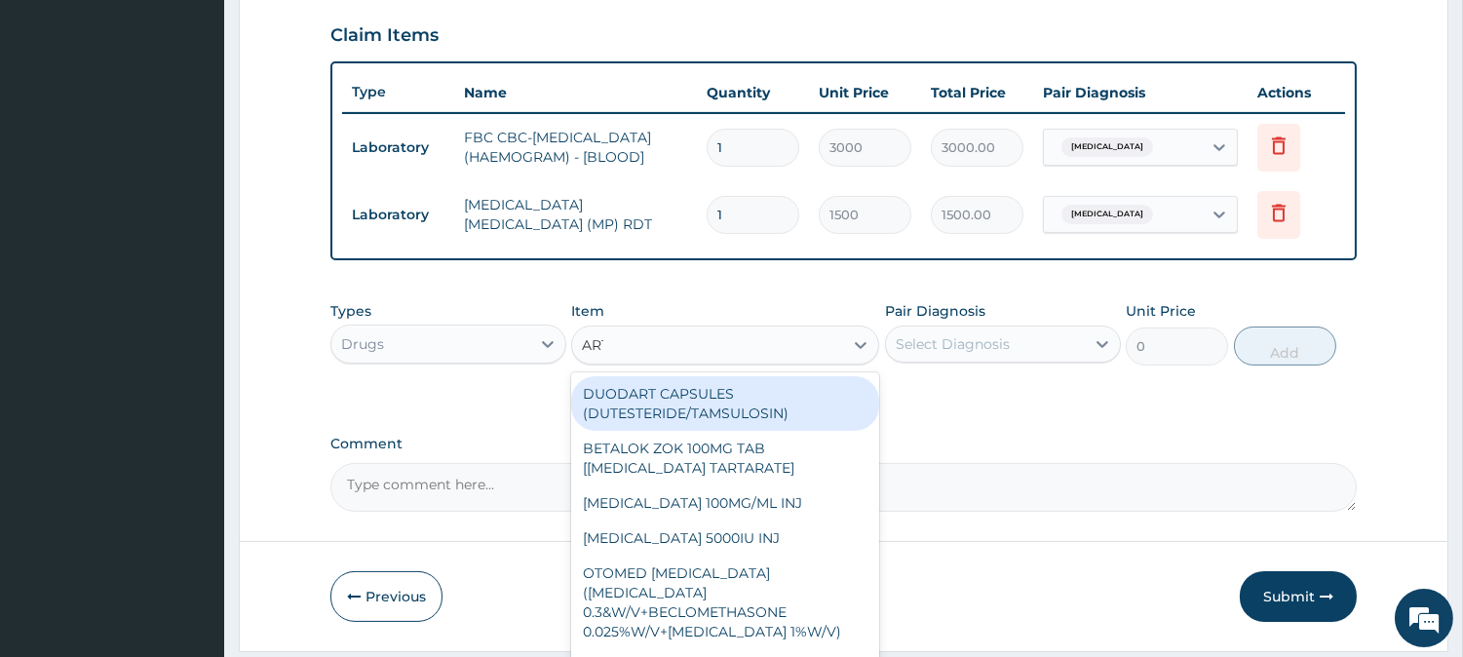
type input "ARTE"
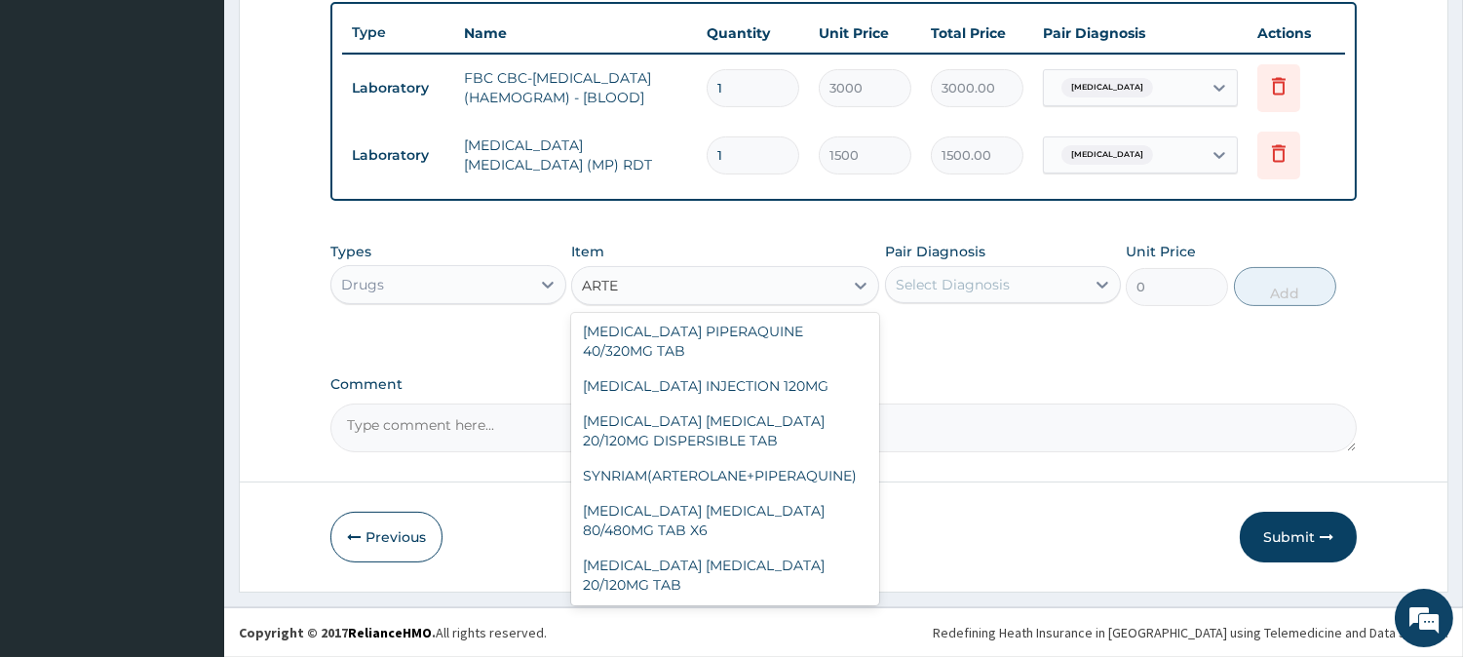
scroll to position [212, 0]
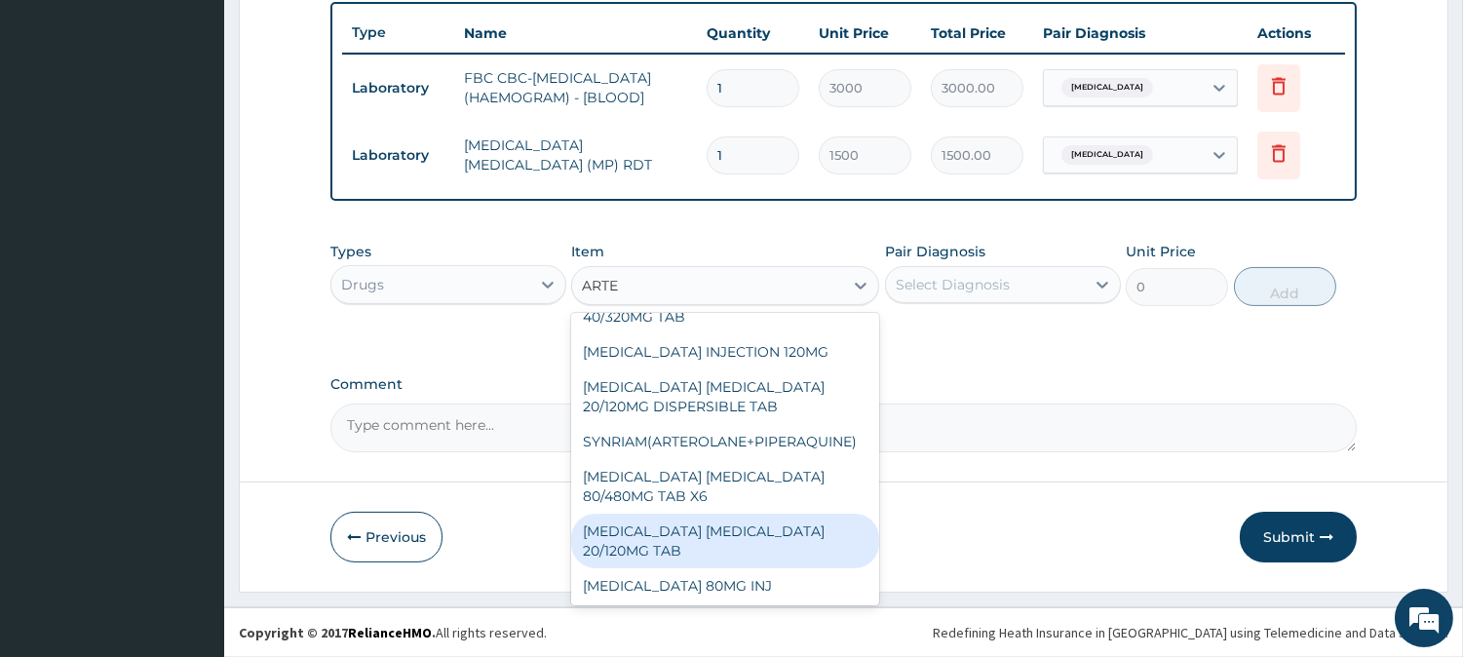
click at [756, 544] on div "ARTEMETHER LUMEFANTRINE 20/120MG TAB" at bounding box center [725, 541] width 308 height 55
type input "84"
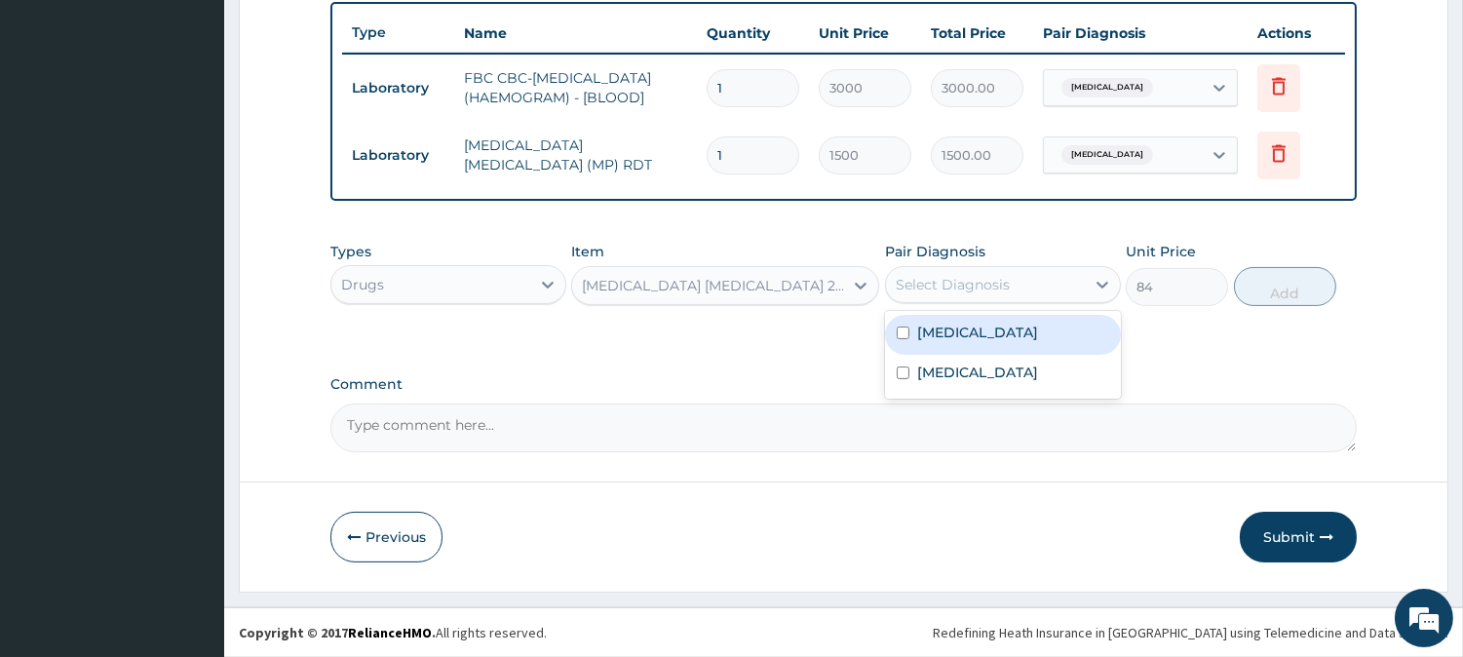
click at [922, 287] on div "Select Diagnosis" at bounding box center [953, 284] width 114 height 19
click at [919, 341] on label "[MEDICAL_DATA]" at bounding box center [977, 332] width 121 height 19
checkbox input "true"
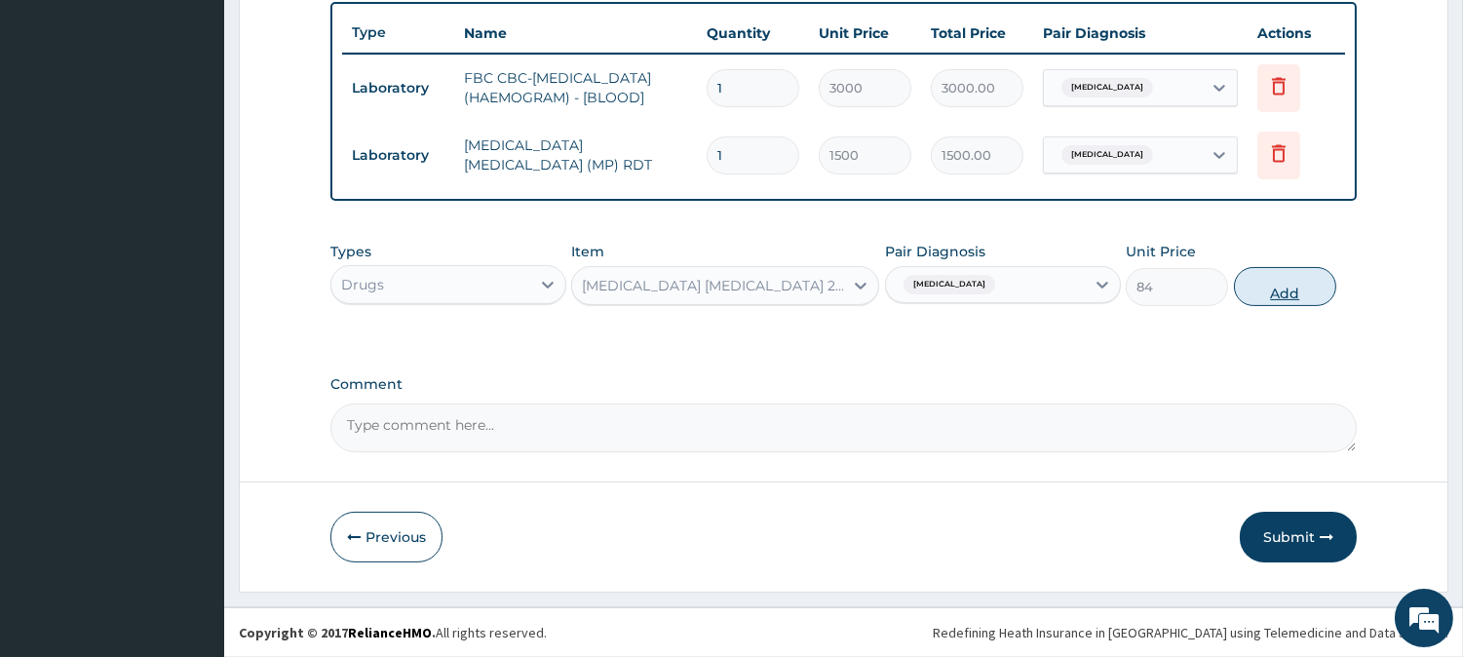
click at [1290, 286] on button "Add" at bounding box center [1285, 286] width 102 height 39
type input "0"
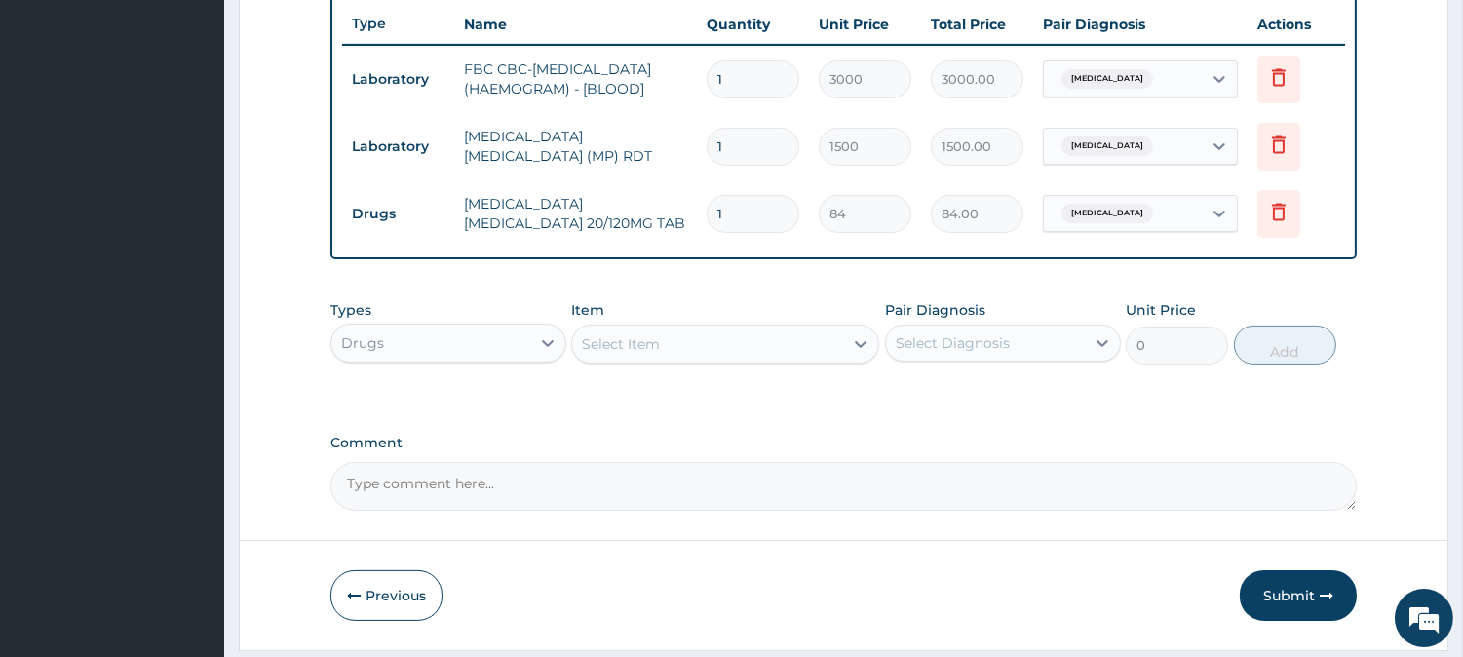
type input "0.00"
type input "2"
type input "168.00"
type input "24"
type input "2016.00"
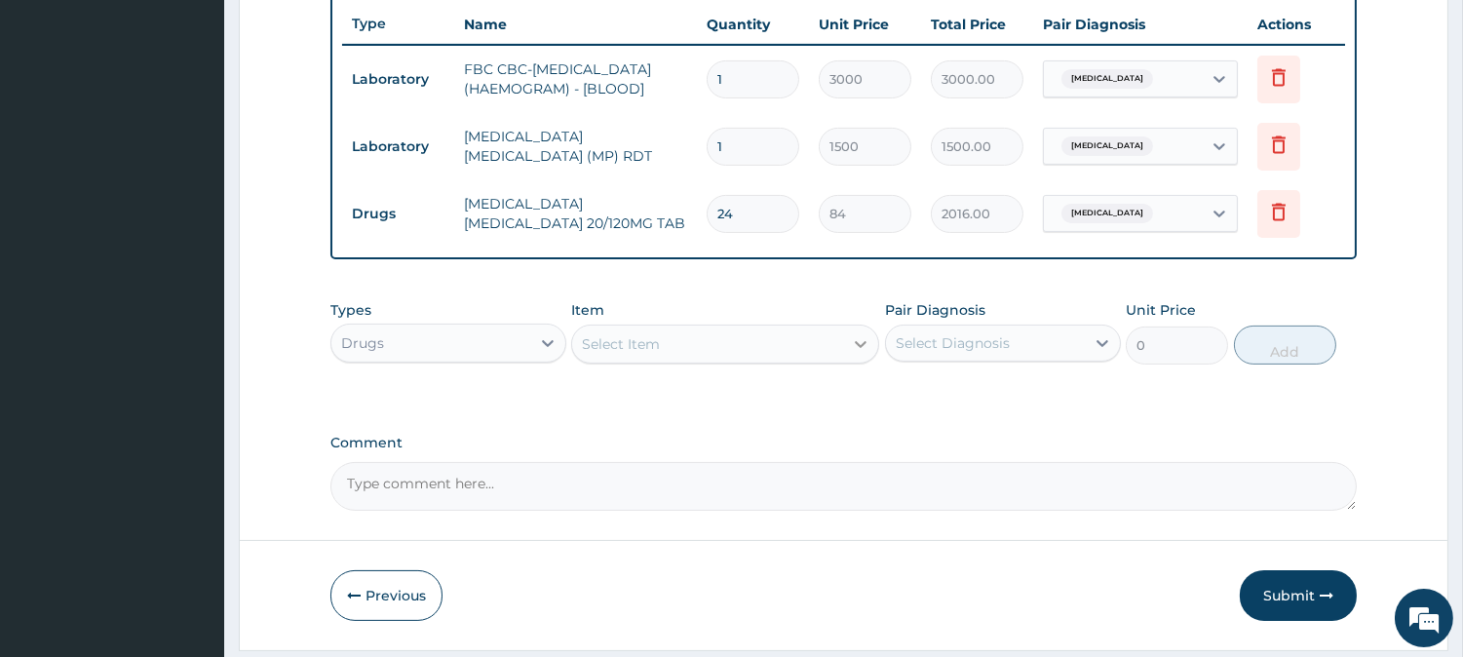
type input "24"
click at [844, 348] on div "Select Item" at bounding box center [725, 344] width 308 height 39
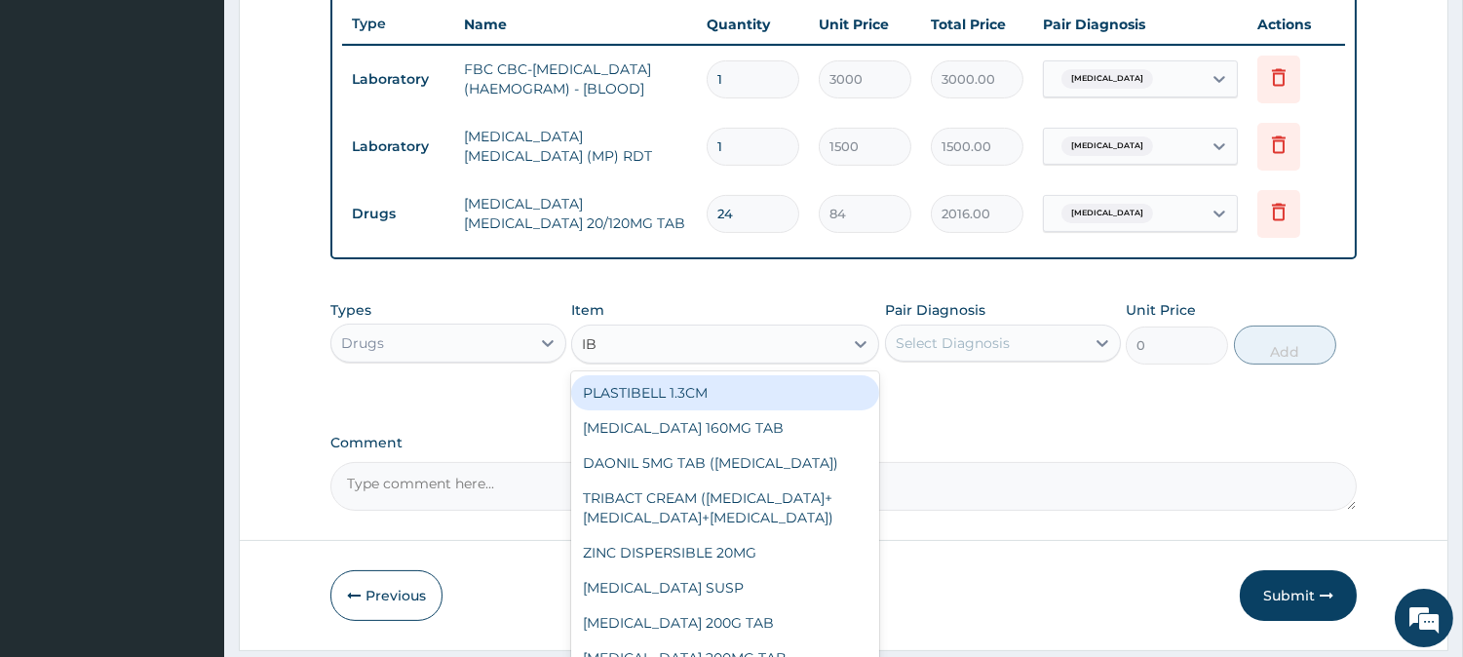
type input "IBU"
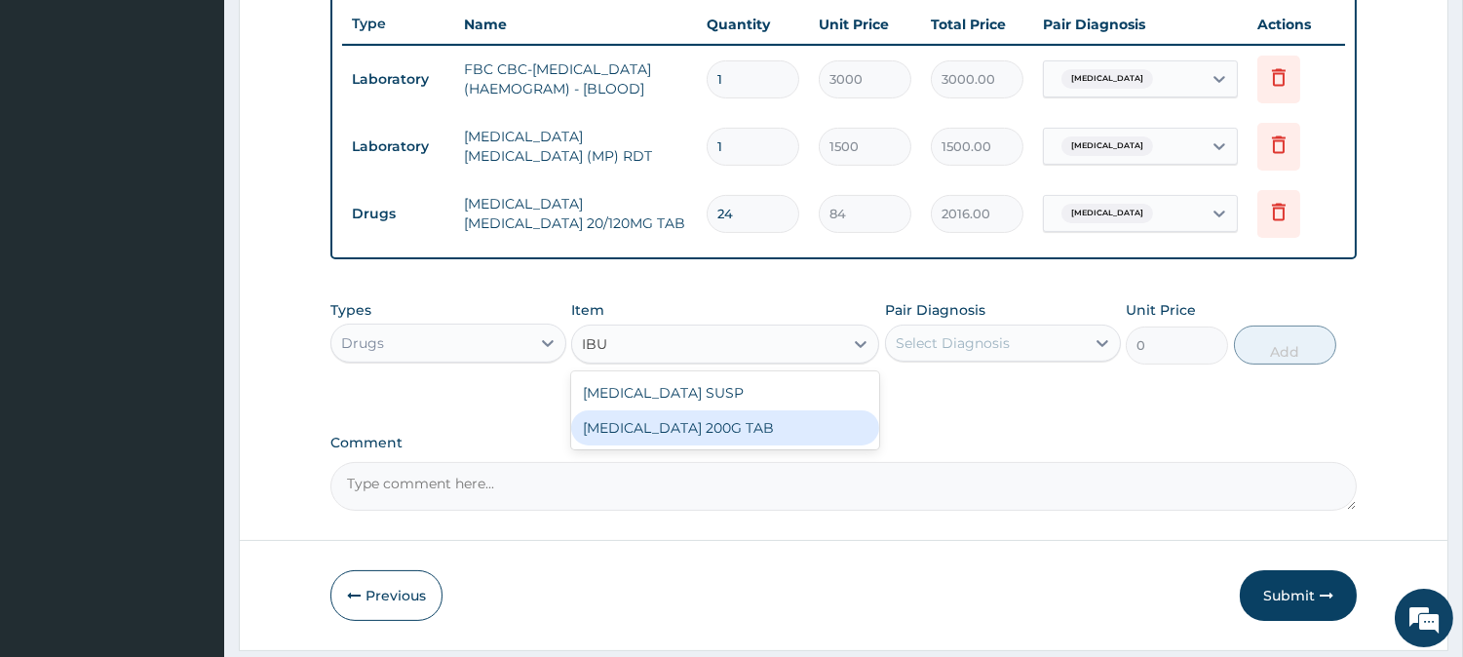
click at [809, 427] on div "IBUPROFEN 200G TAB" at bounding box center [725, 427] width 308 height 35
type input "52.5"
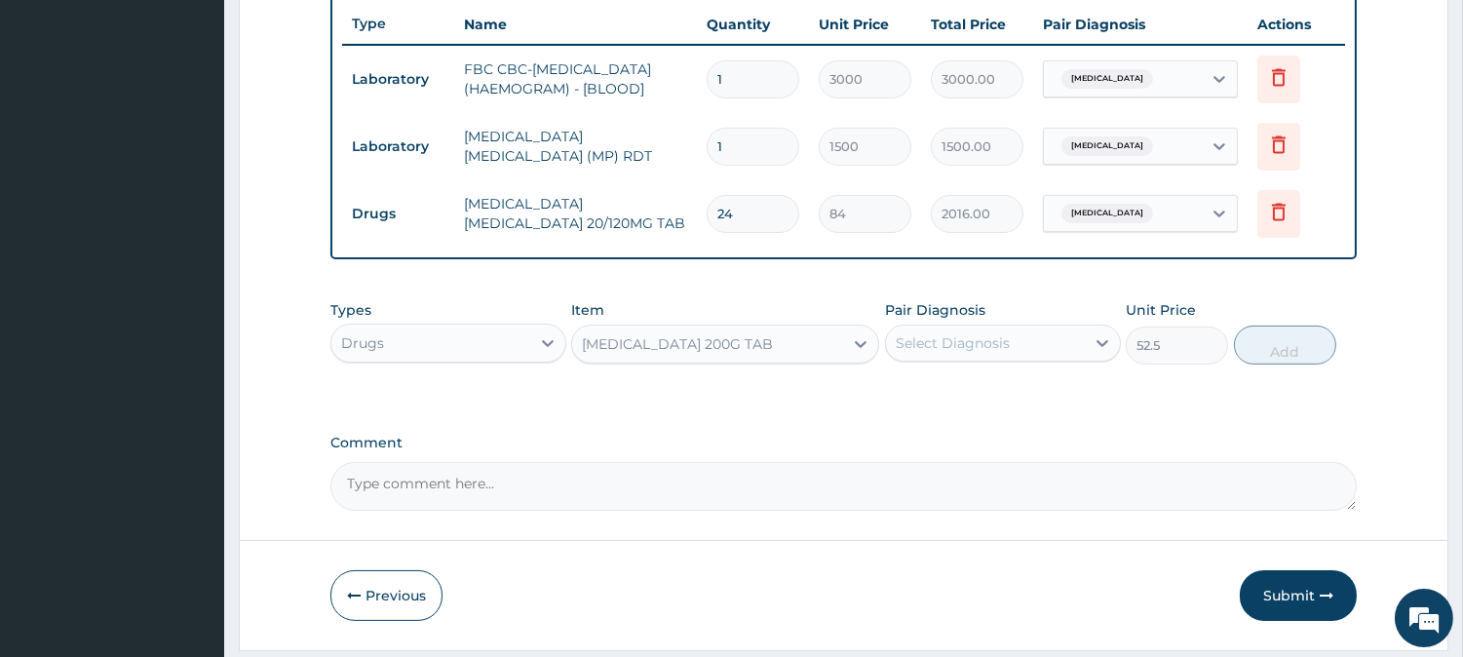
click at [992, 333] on div "Select Diagnosis" at bounding box center [1003, 343] width 236 height 37
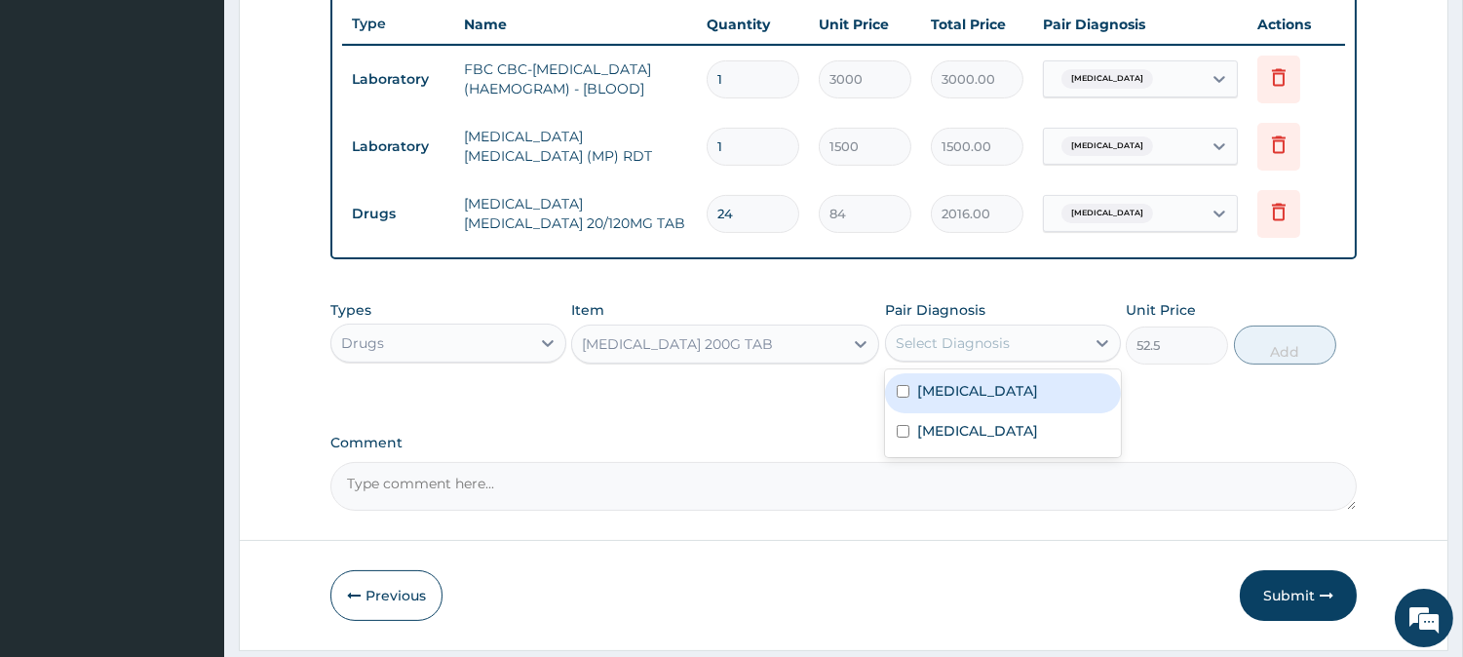
click at [996, 407] on div "[MEDICAL_DATA]" at bounding box center [1003, 393] width 236 height 40
checkbox input "true"
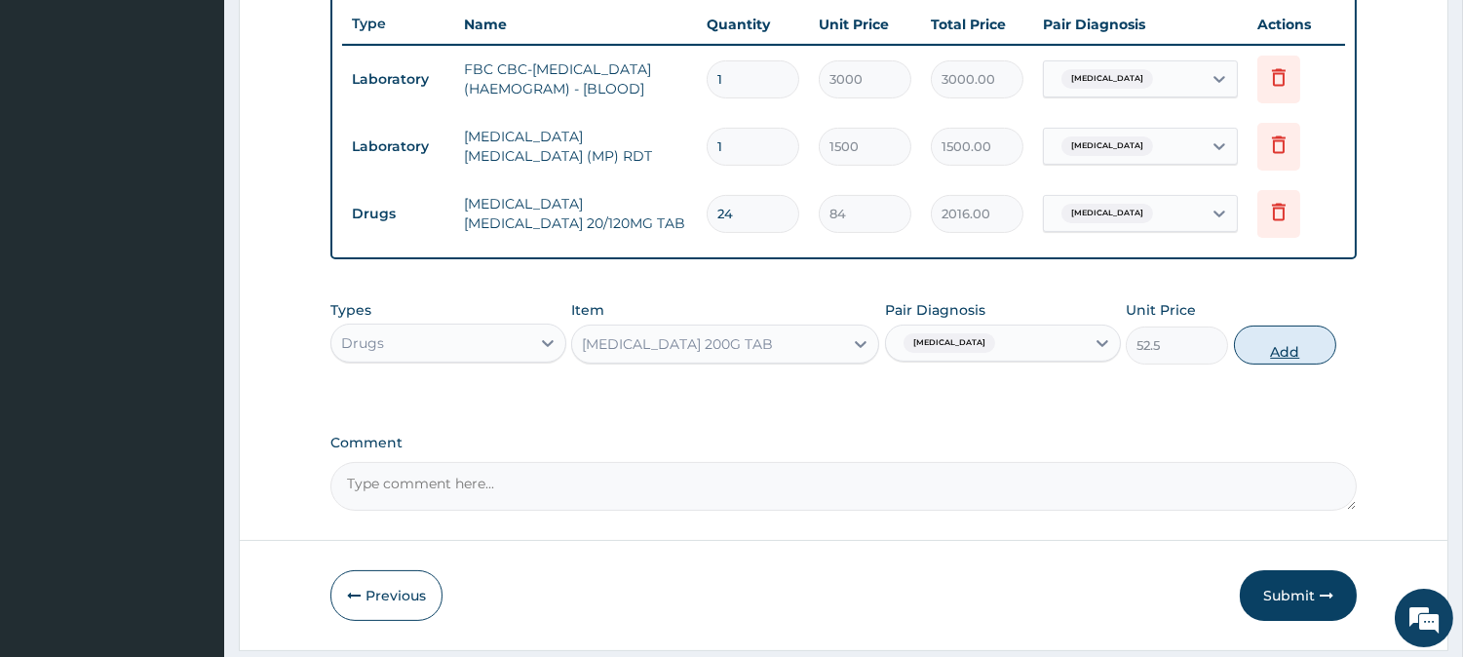
click at [1268, 345] on button "Add" at bounding box center [1285, 344] width 102 height 39
type input "0"
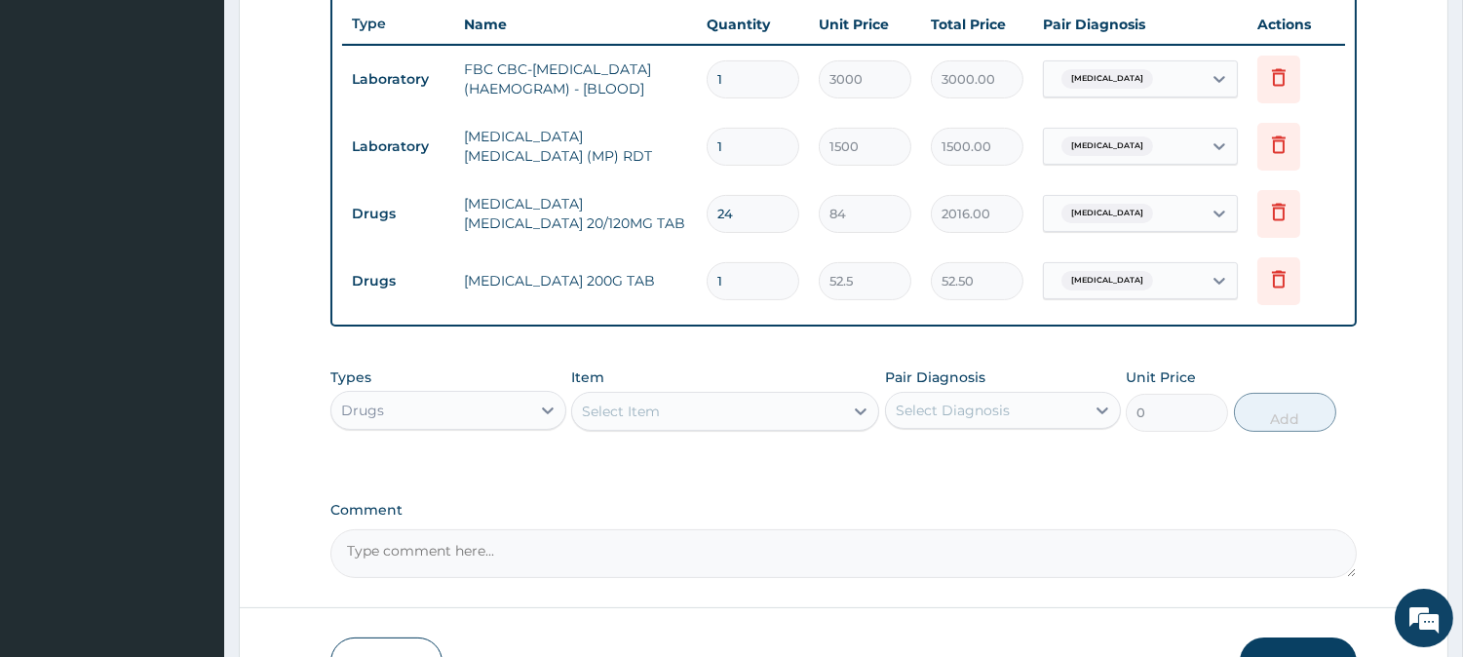
type input "18"
type input "945.00"
type input "18"
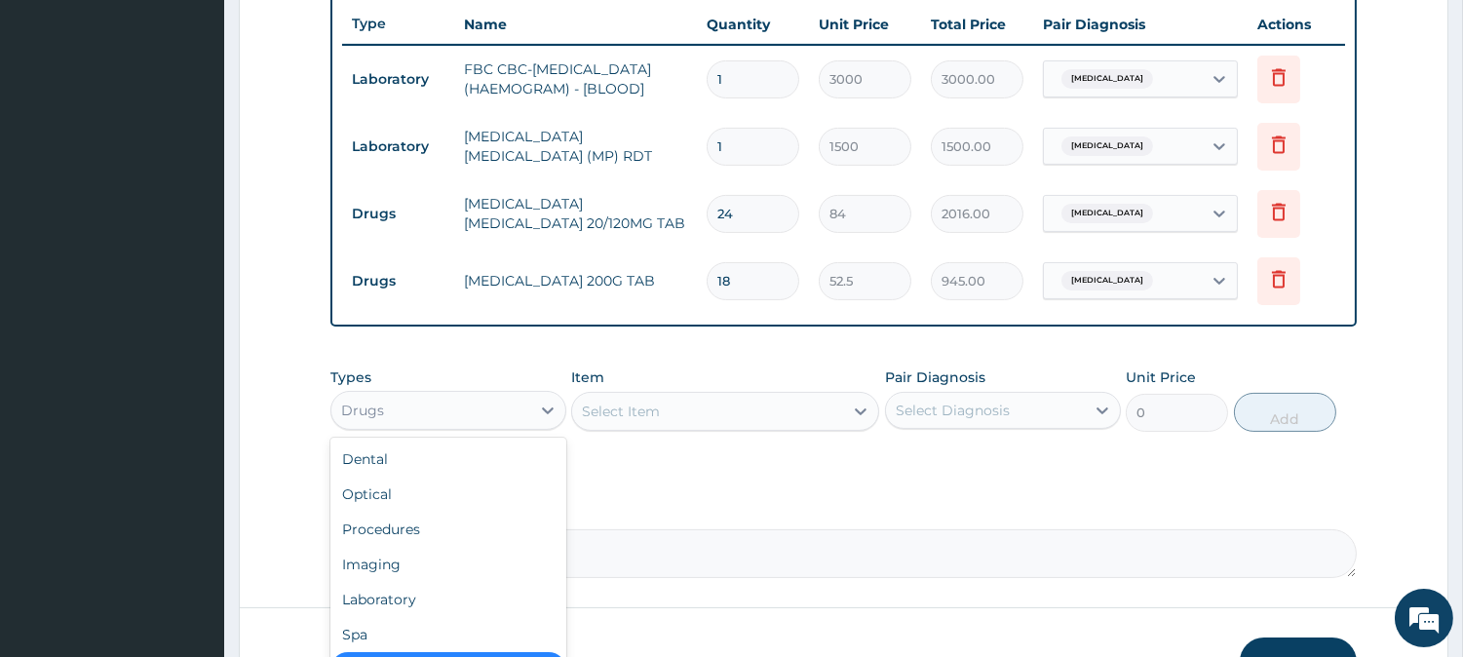
click at [528, 426] on div "Drugs" at bounding box center [448, 410] width 236 height 39
click at [452, 539] on div "Procedures" at bounding box center [448, 529] width 236 height 35
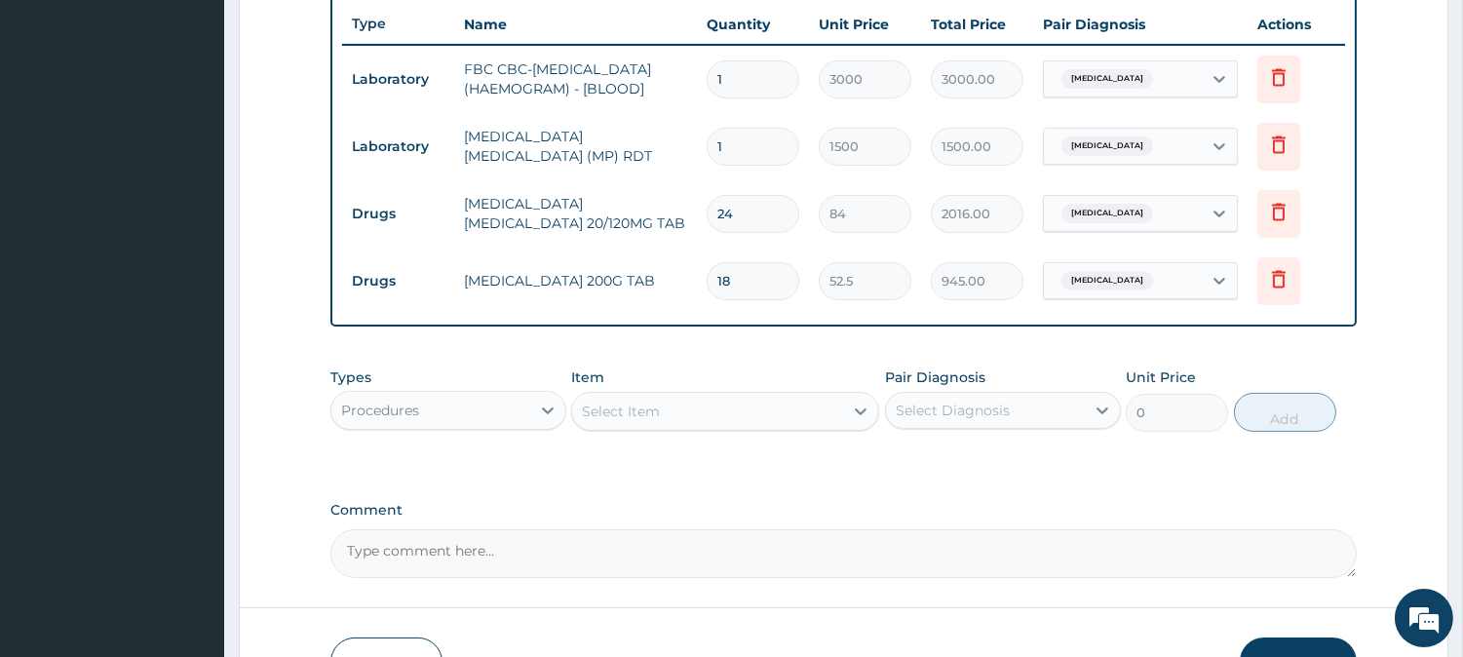
click at [739, 412] on div "Select Item" at bounding box center [707, 411] width 271 height 31
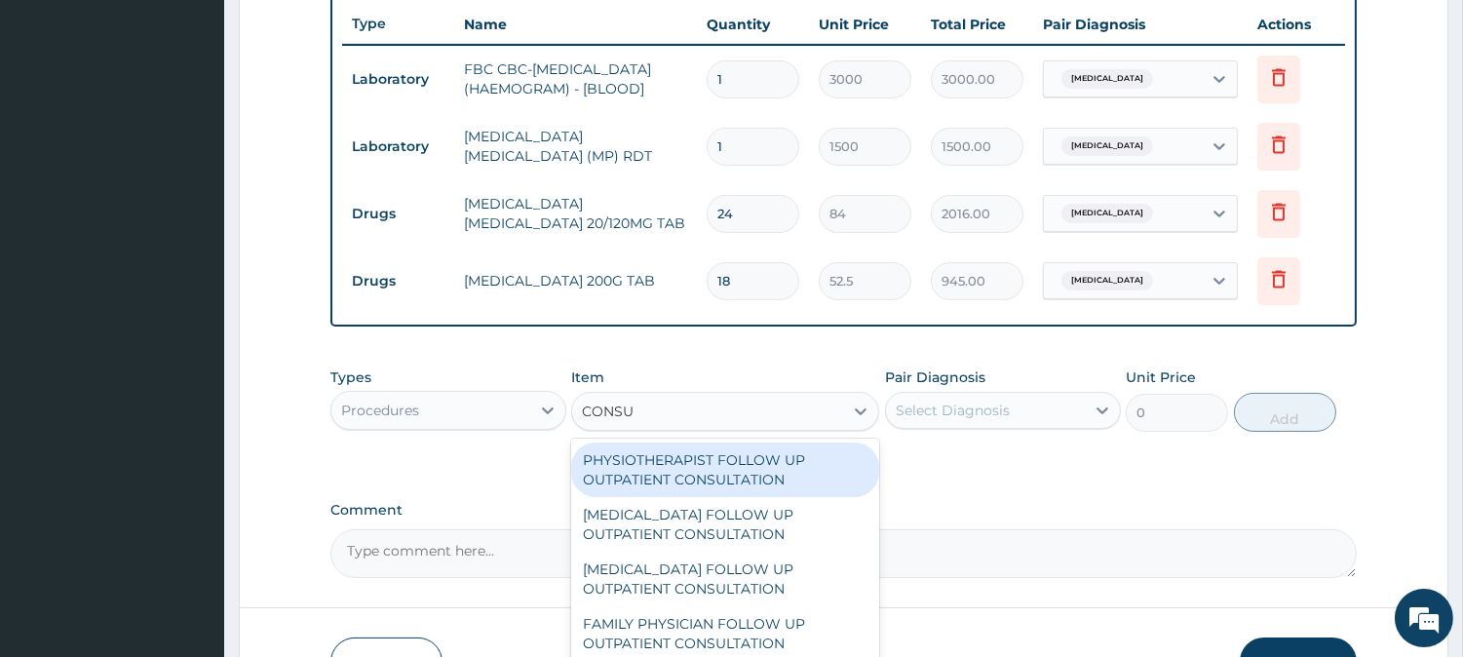
type input "CONSUL"
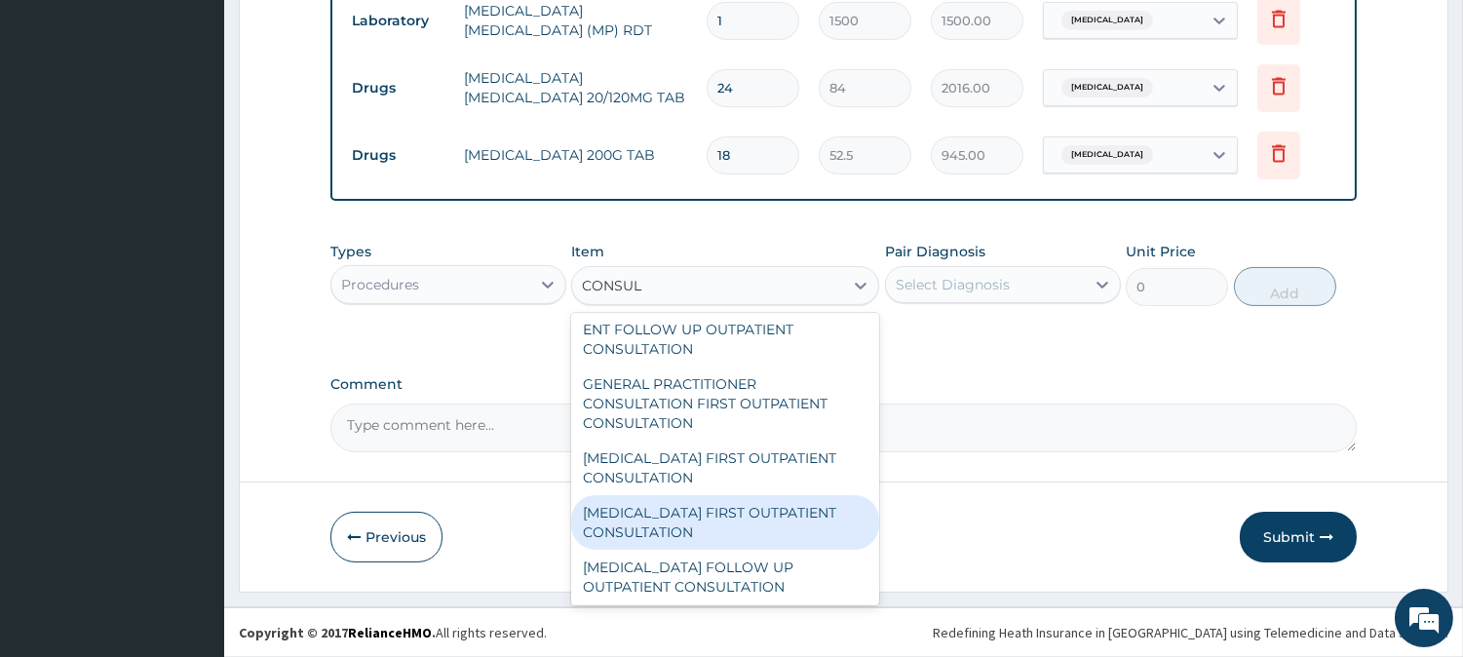
scroll to position [865, 0]
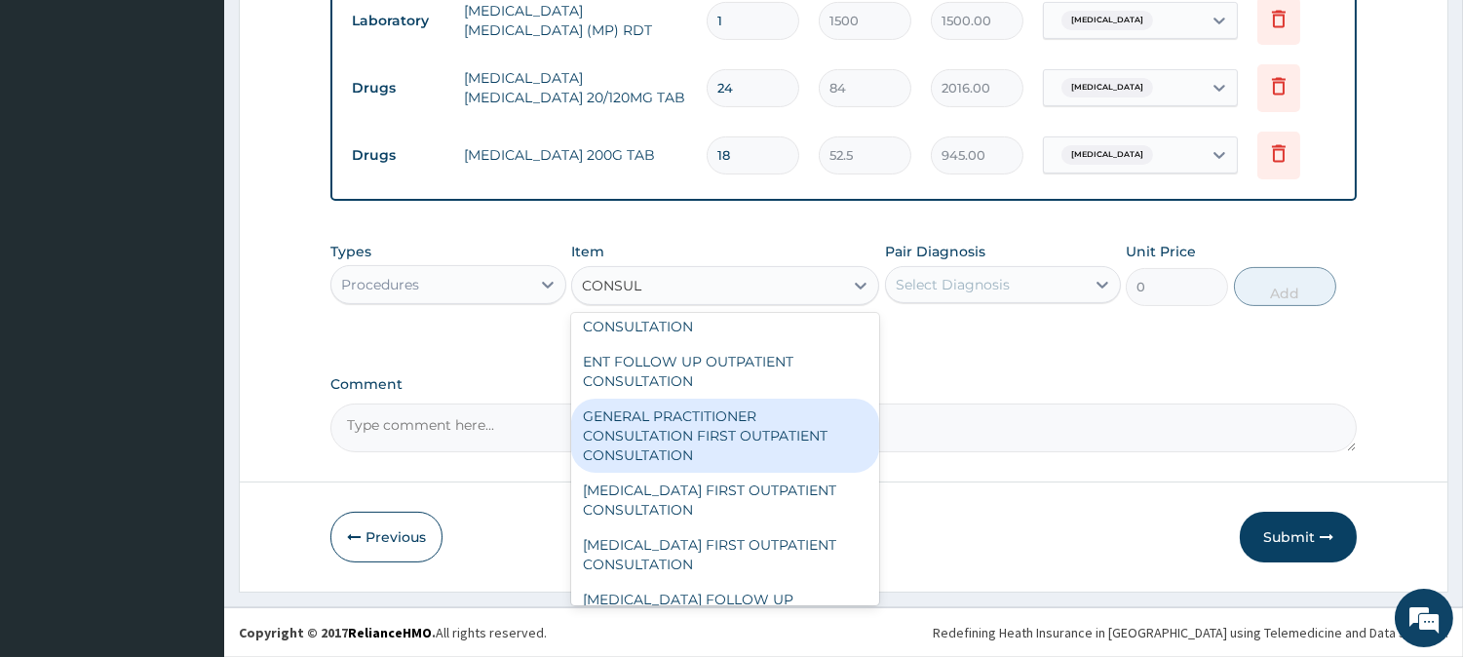
click at [758, 446] on div "GENERAL PRACTITIONER CONSULTATION FIRST OUTPATIENT CONSULTATION" at bounding box center [725, 436] width 308 height 74
type input "3000"
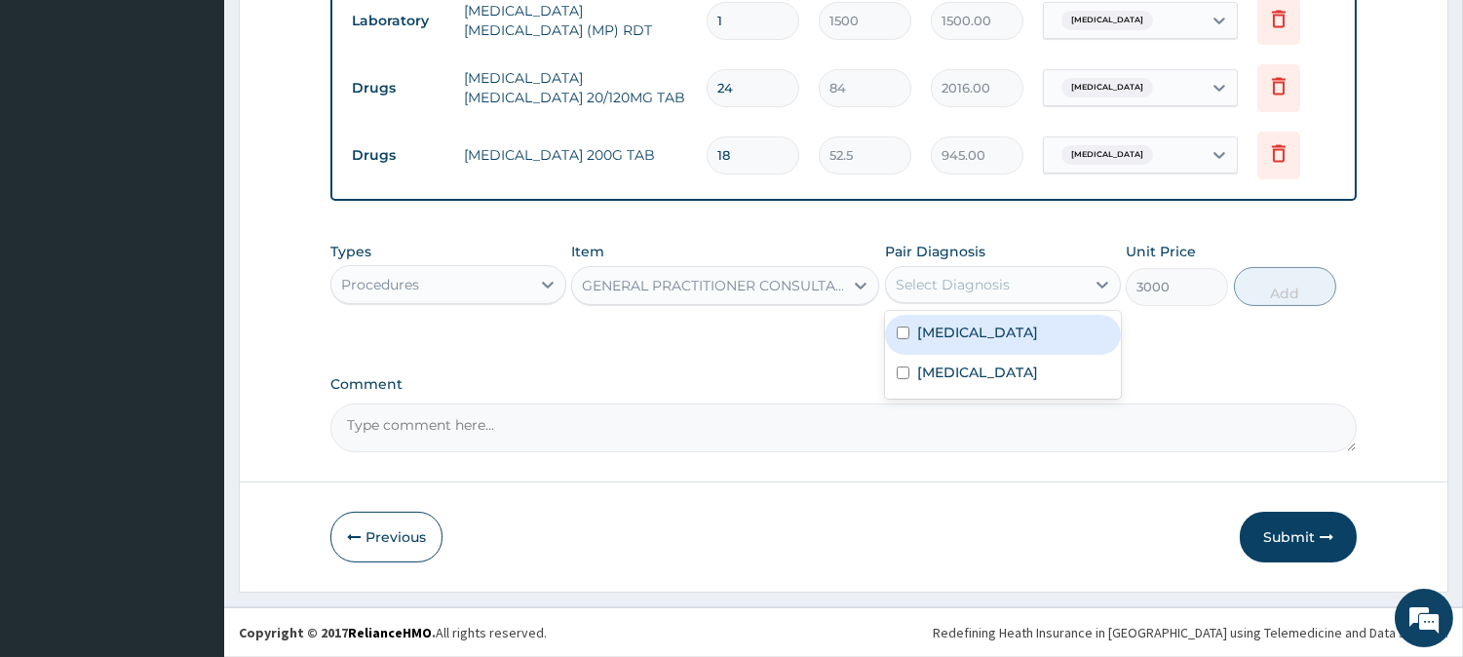
click at [988, 289] on div "Select Diagnosis" at bounding box center [953, 284] width 114 height 19
click at [984, 328] on div "[MEDICAL_DATA]" at bounding box center [1003, 335] width 236 height 40
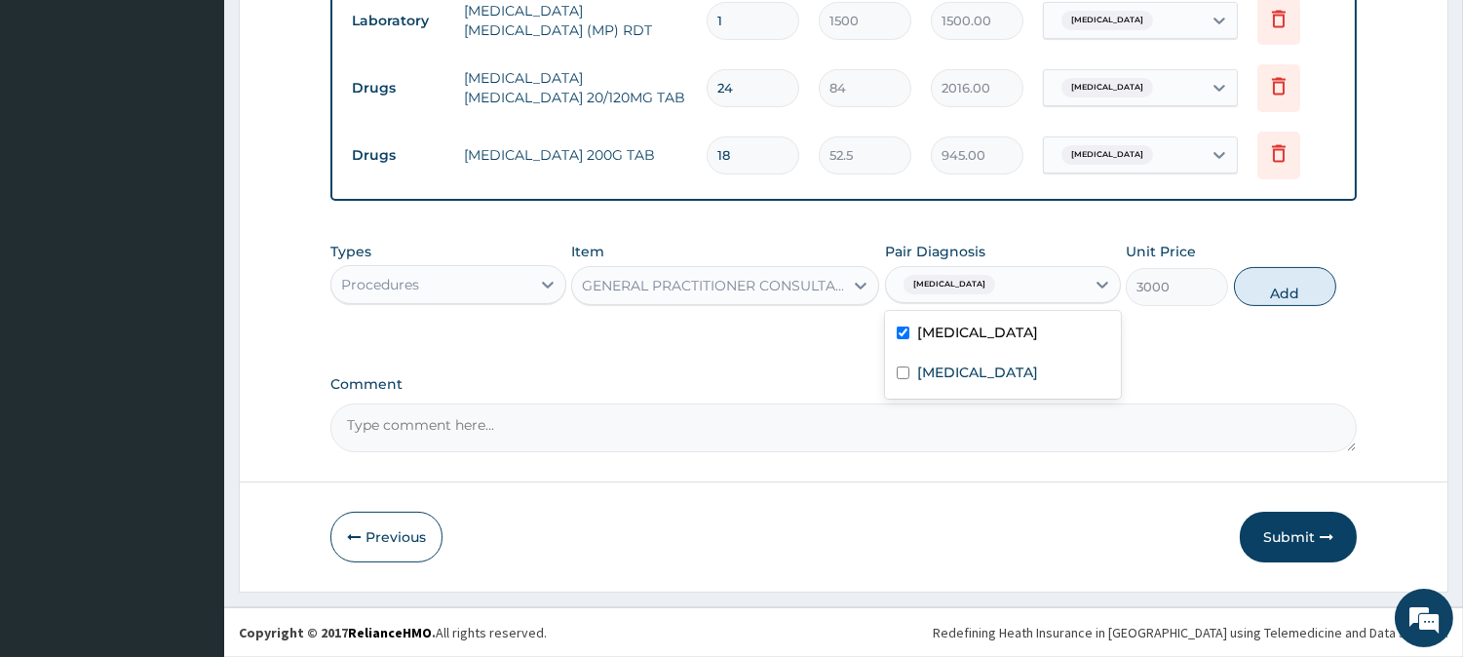
click at [987, 347] on div "[MEDICAL_DATA]" at bounding box center [1003, 335] width 236 height 40
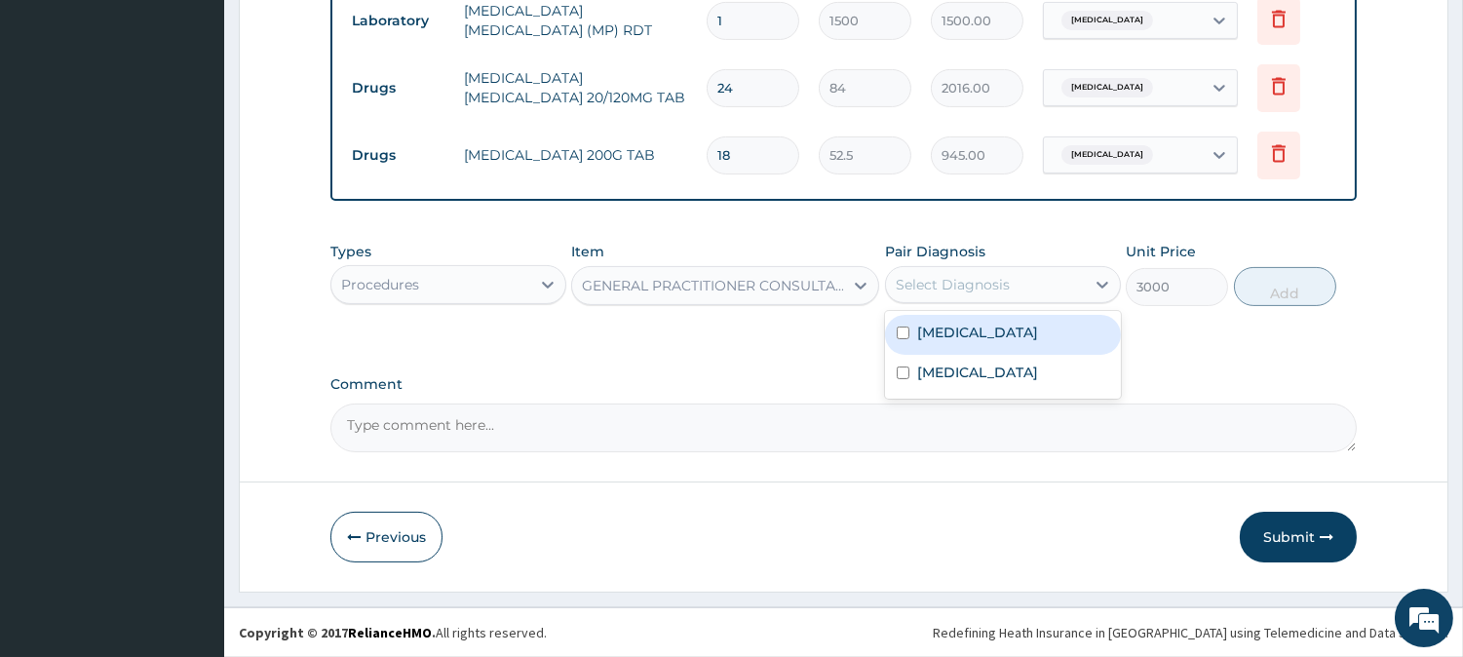
click at [987, 347] on div "[MEDICAL_DATA]" at bounding box center [1003, 335] width 236 height 40
checkbox input "true"
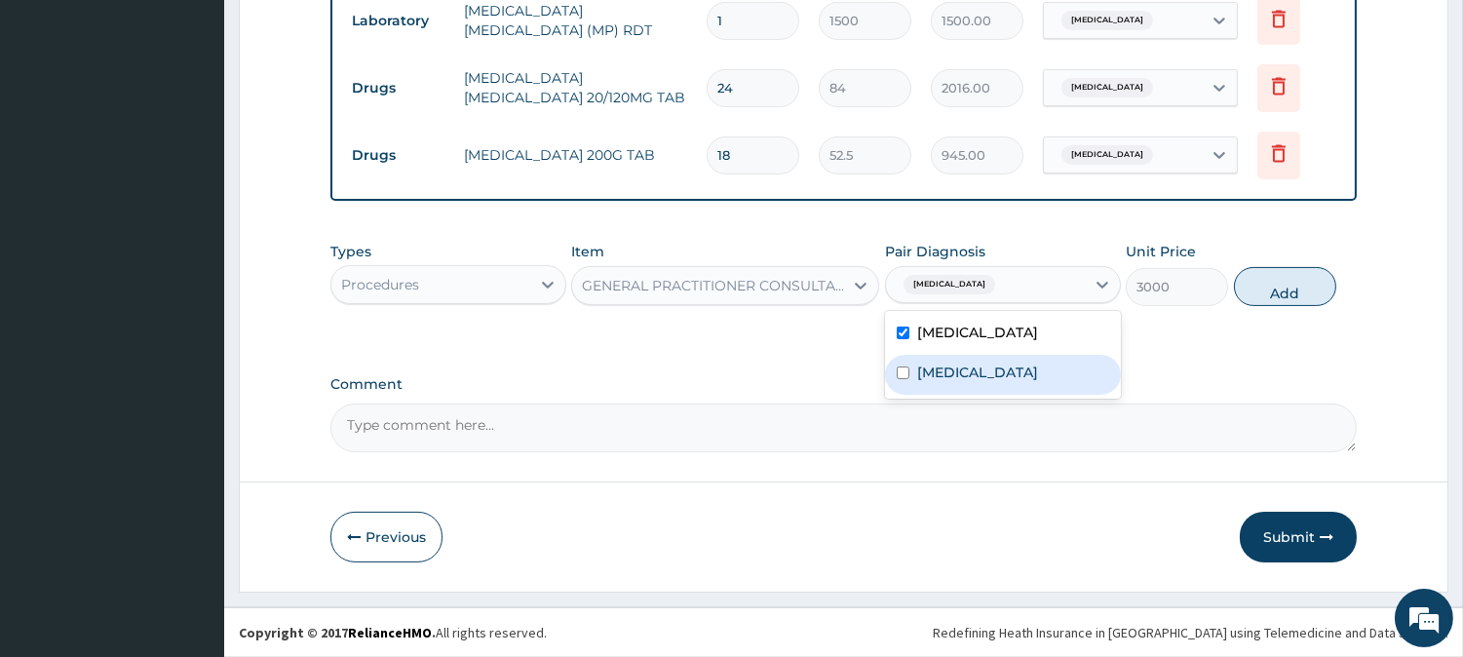
click at [984, 363] on div "[MEDICAL_DATA]" at bounding box center [1003, 375] width 236 height 40
checkbox input "true"
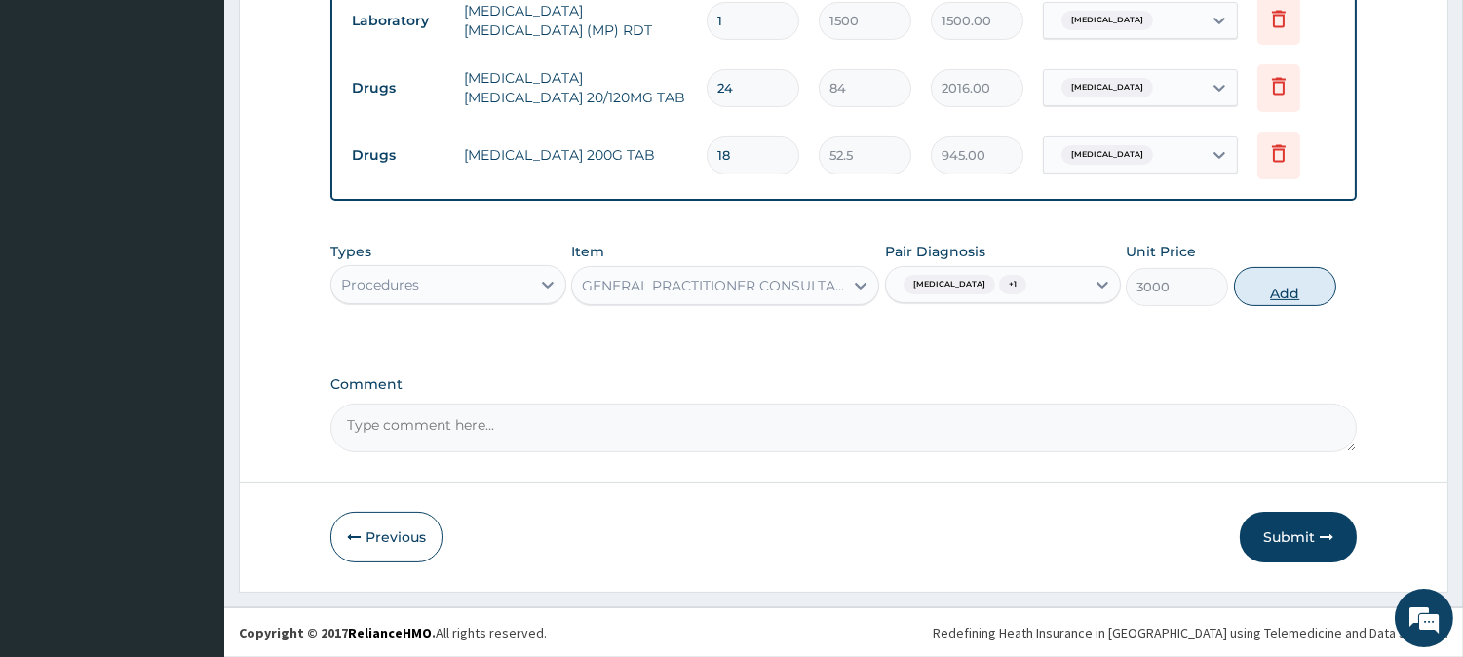
click at [1268, 286] on button "Add" at bounding box center [1285, 286] width 102 height 39
type input "0"
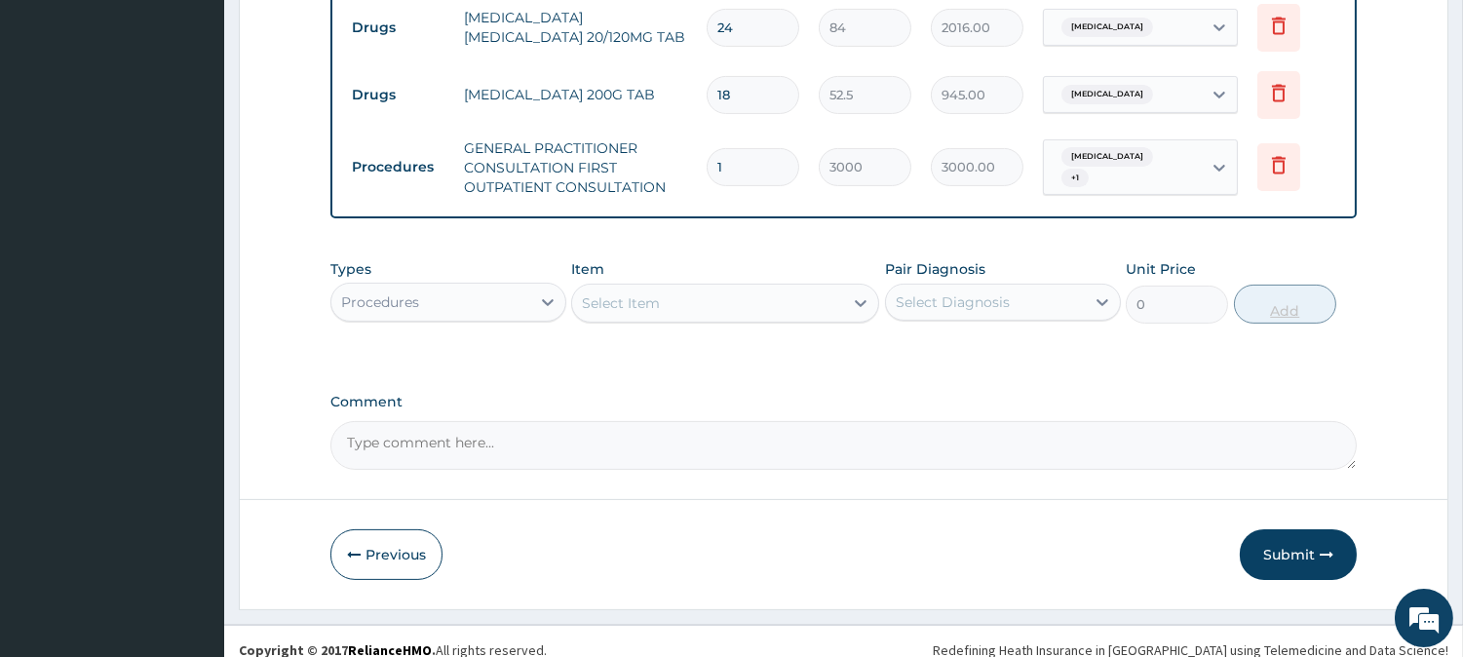
scroll to position [945, 0]
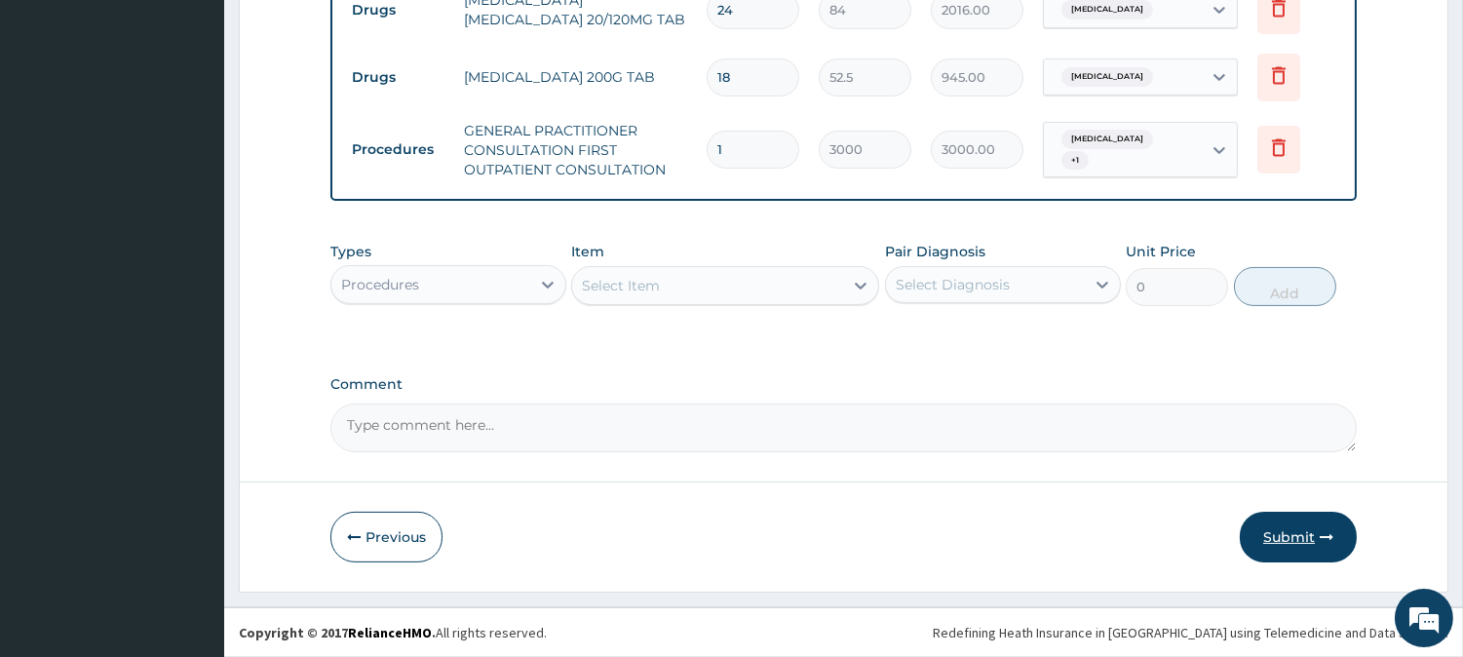
click at [1302, 543] on button "Submit" at bounding box center [1298, 537] width 117 height 51
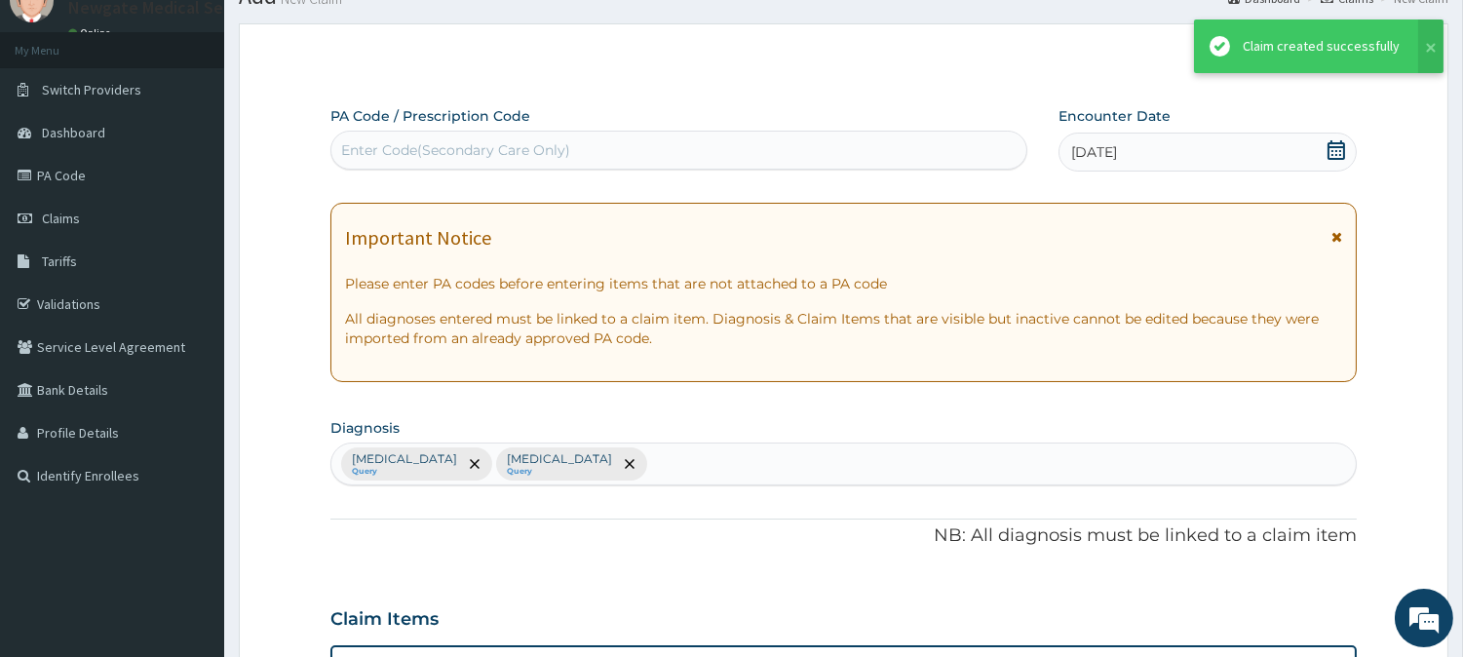
scroll to position [79, 0]
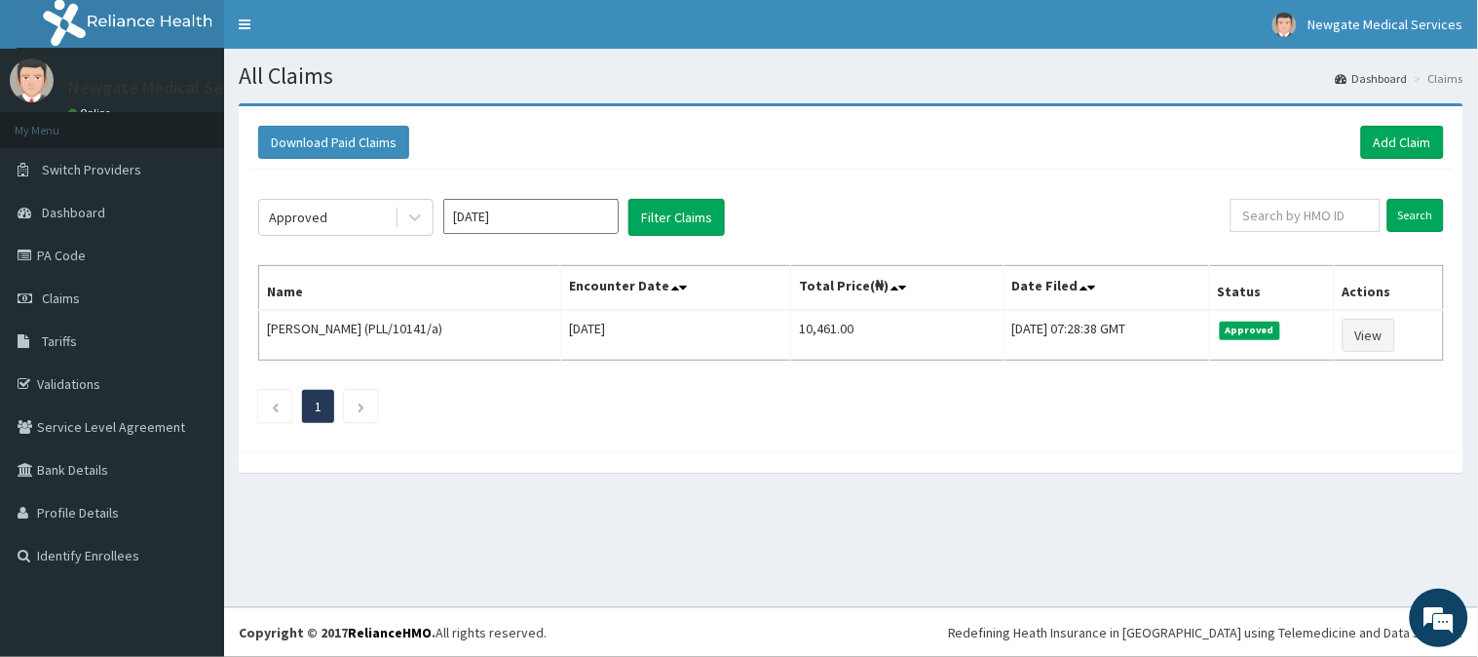
click at [1392, 161] on div "Download Paid Claims Add Claim" at bounding box center [850, 143] width 1205 height 54
click at [1420, 133] on link "Add Claim" at bounding box center [1402, 142] width 83 height 33
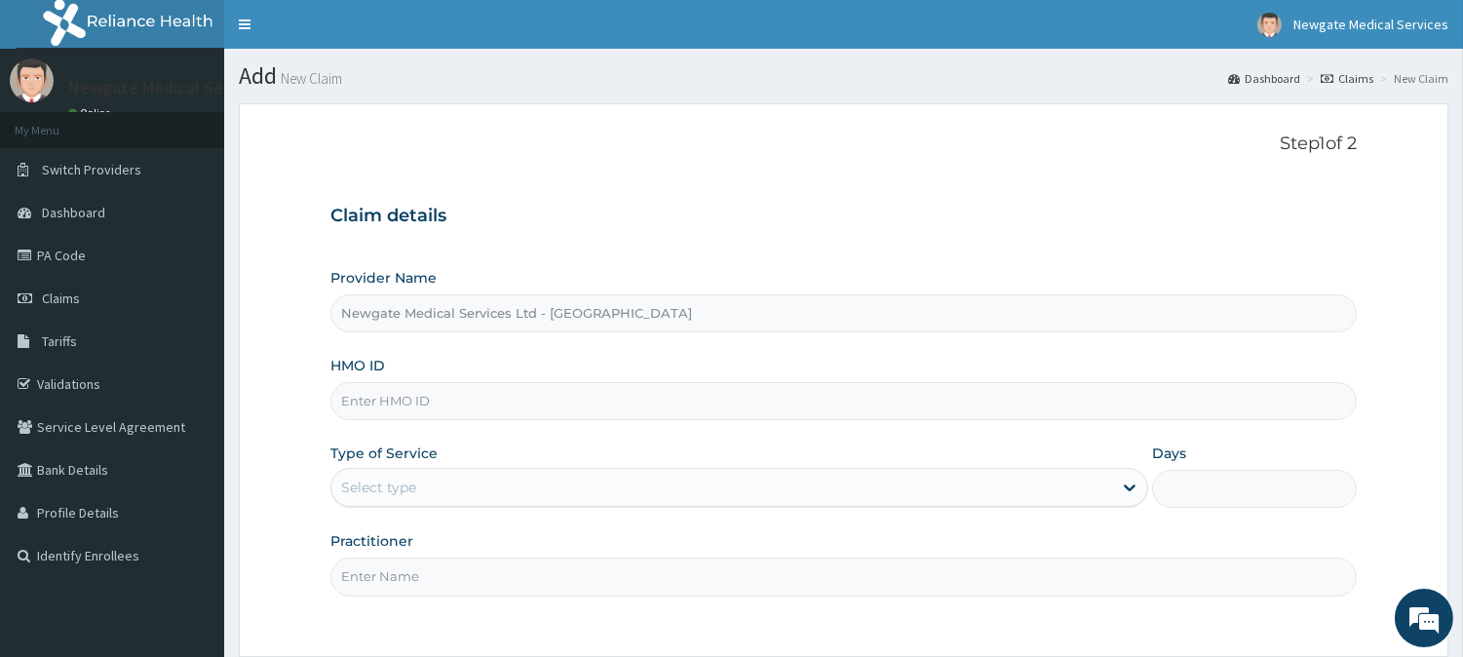
paste input "URE/10006/C"
type input "URE/10006/C"
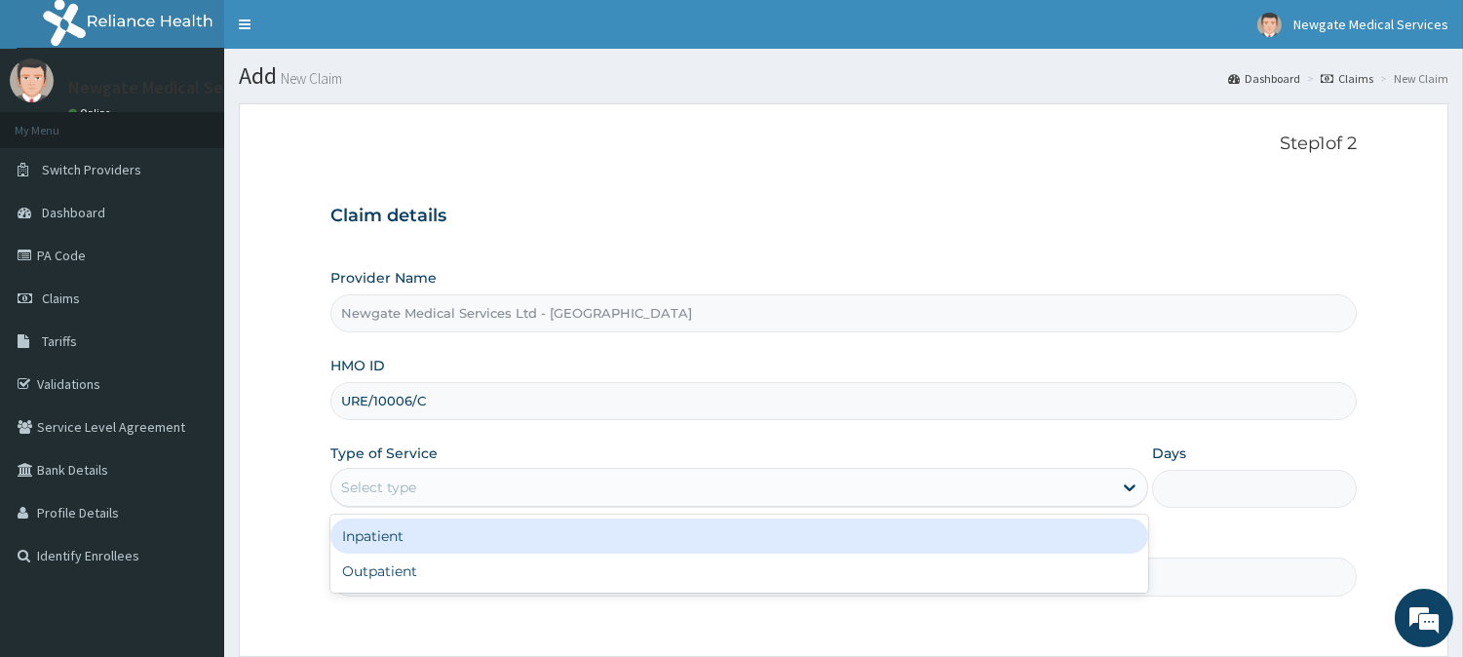
click at [511, 494] on div "Select type" at bounding box center [721, 487] width 781 height 31
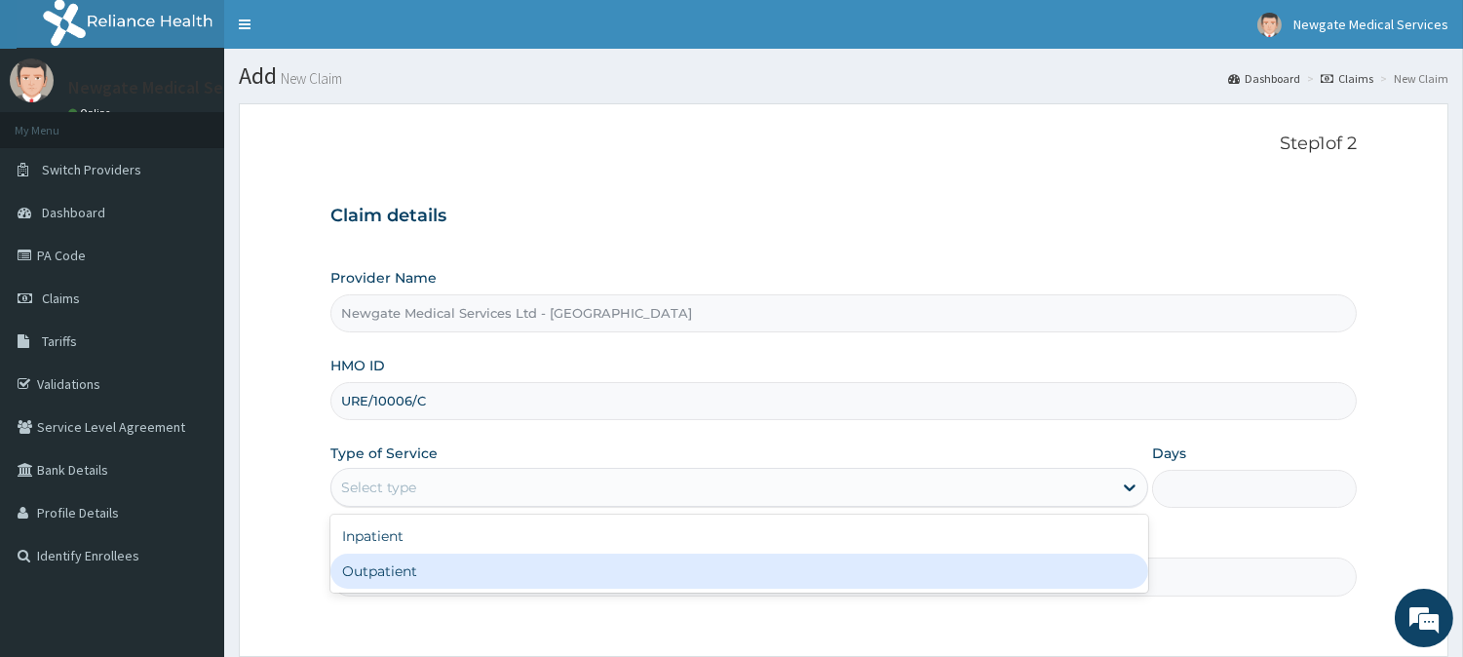
click at [503, 554] on div "Outpatient" at bounding box center [739, 571] width 818 height 35
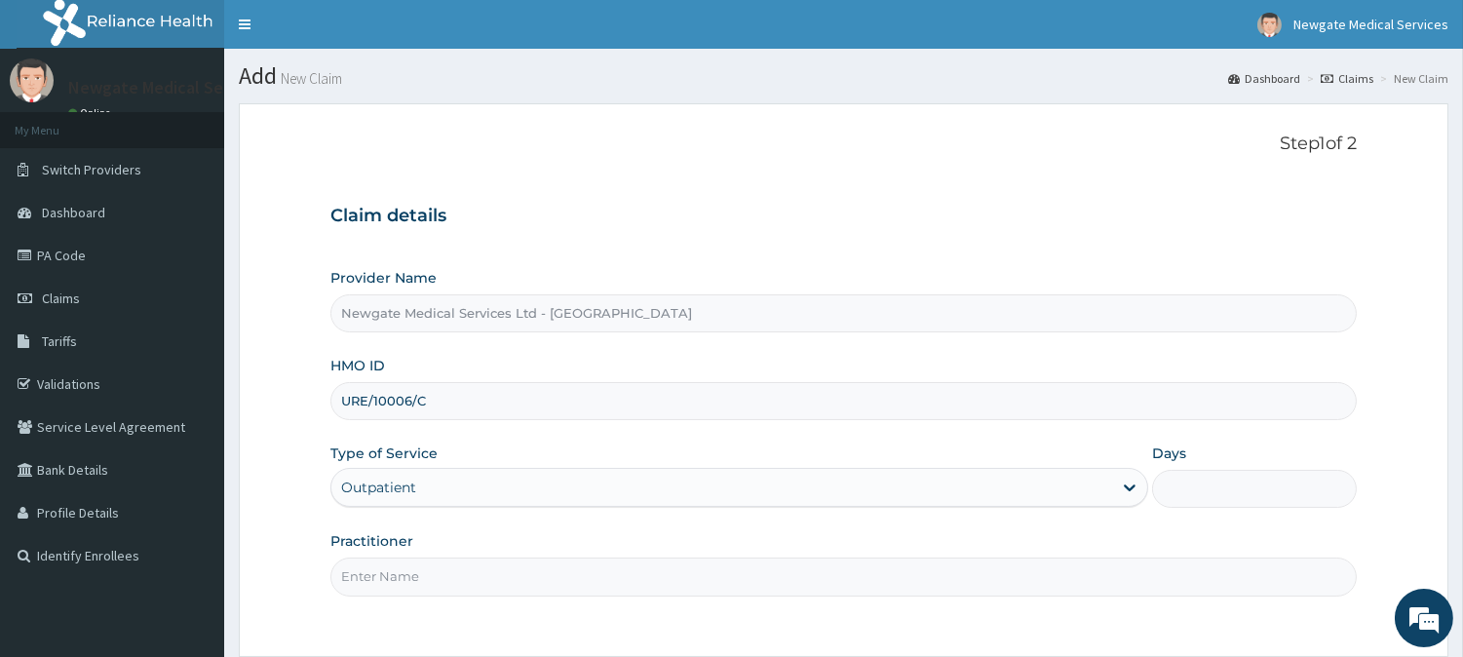
type input "1"
click at [503, 553] on div "Practitioner" at bounding box center [843, 563] width 1026 height 64
click at [498, 563] on input "Practitioner" at bounding box center [843, 576] width 1026 height 38
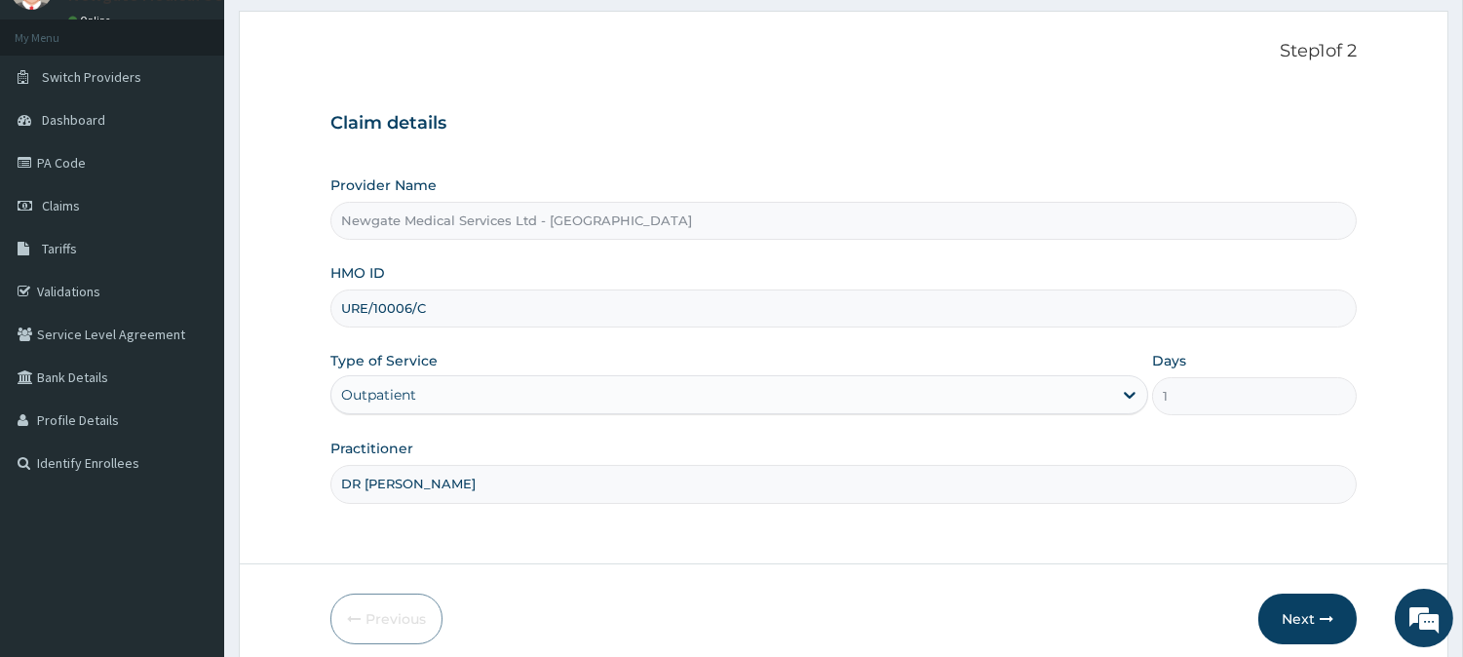
scroll to position [173, 0]
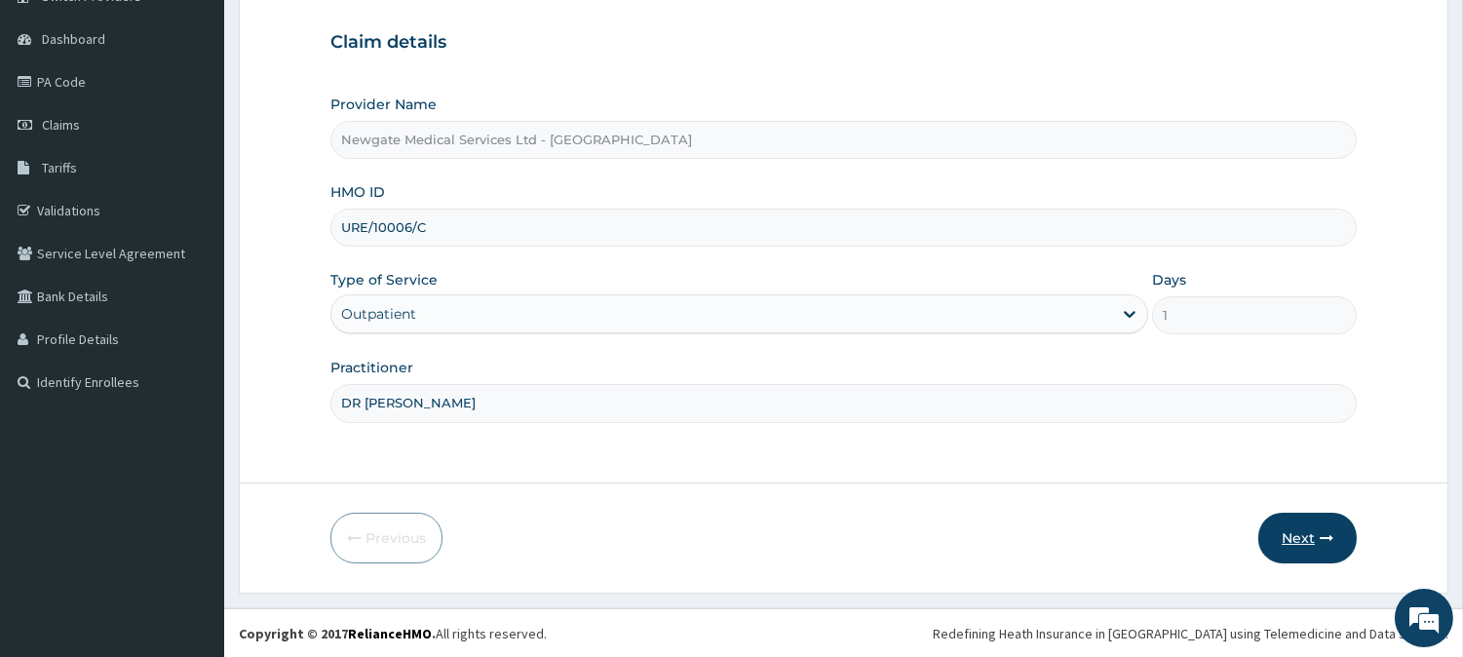
type input "DR AJINIRAN"
click at [1279, 522] on button "Next" at bounding box center [1307, 538] width 98 height 51
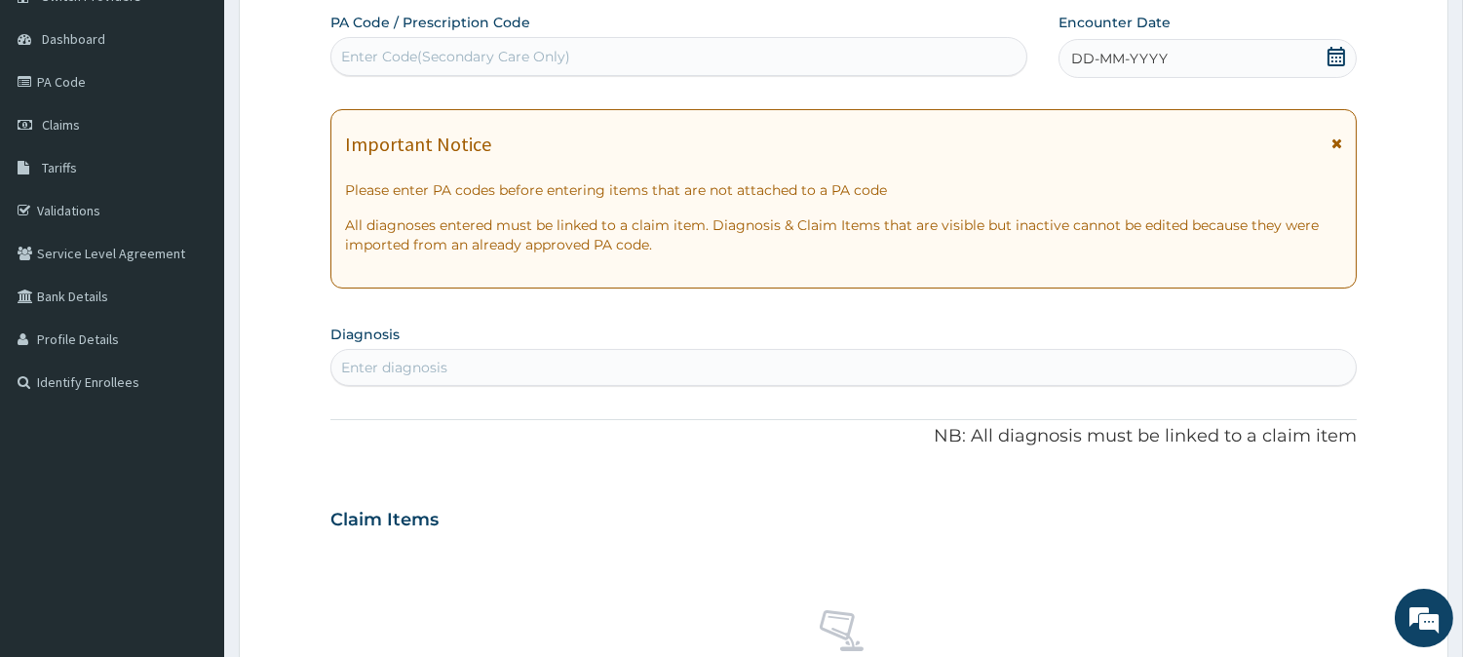
click at [1138, 56] on span "DD-MM-YYYY" at bounding box center [1119, 58] width 96 height 19
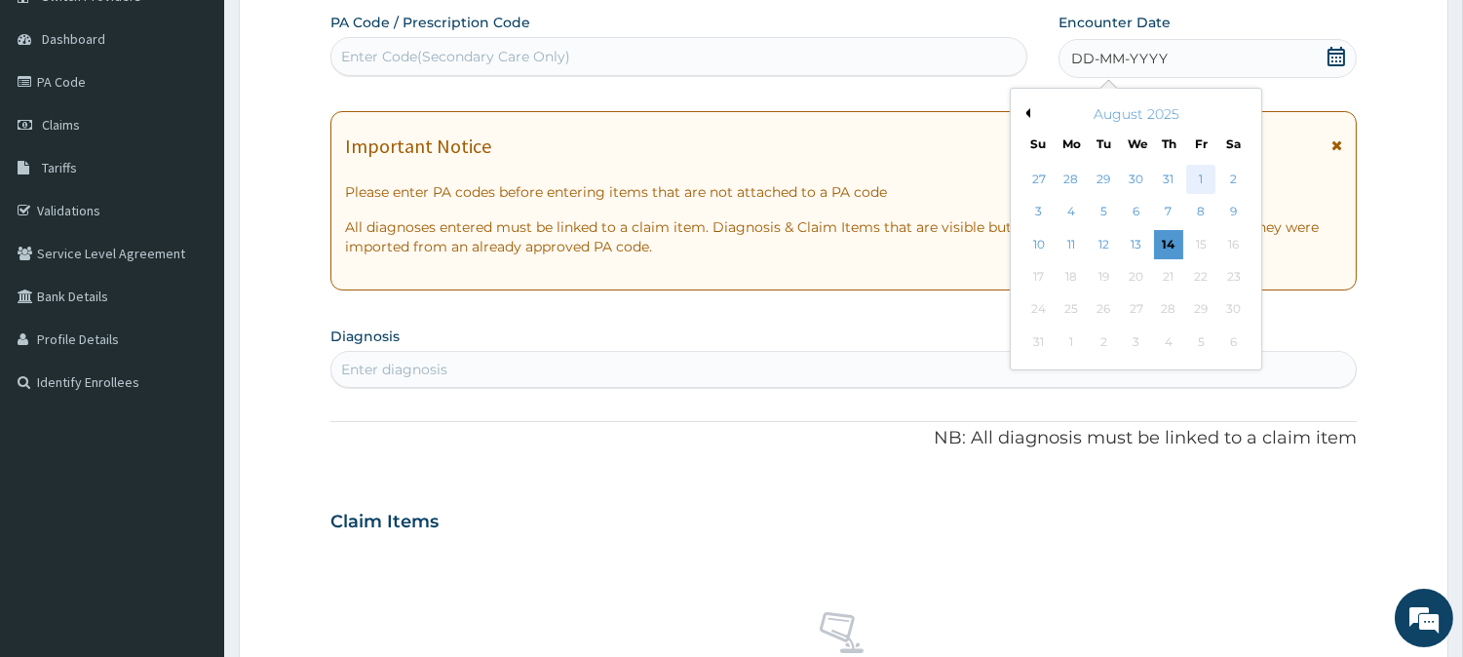
click at [1195, 178] on div "1" at bounding box center [1200, 179] width 29 height 29
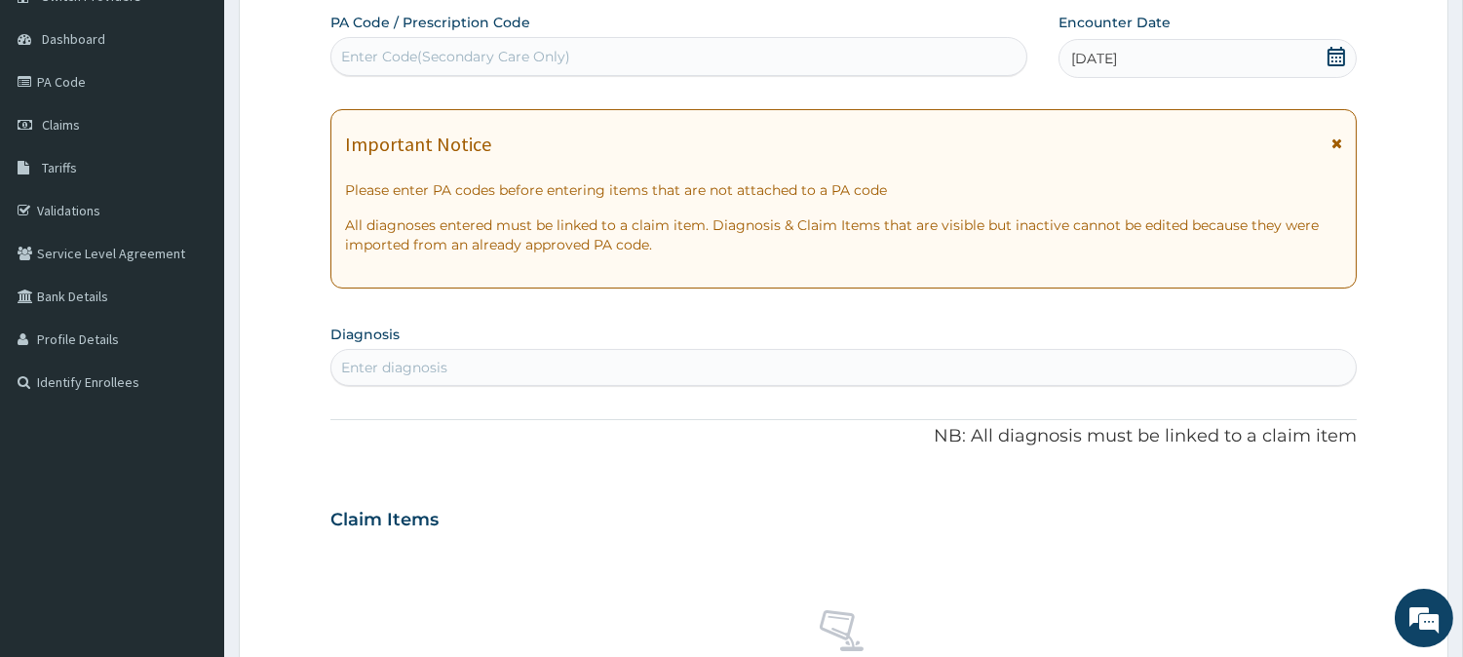
click at [425, 365] on div "Enter diagnosis" at bounding box center [394, 367] width 106 height 19
type input "MALAR"
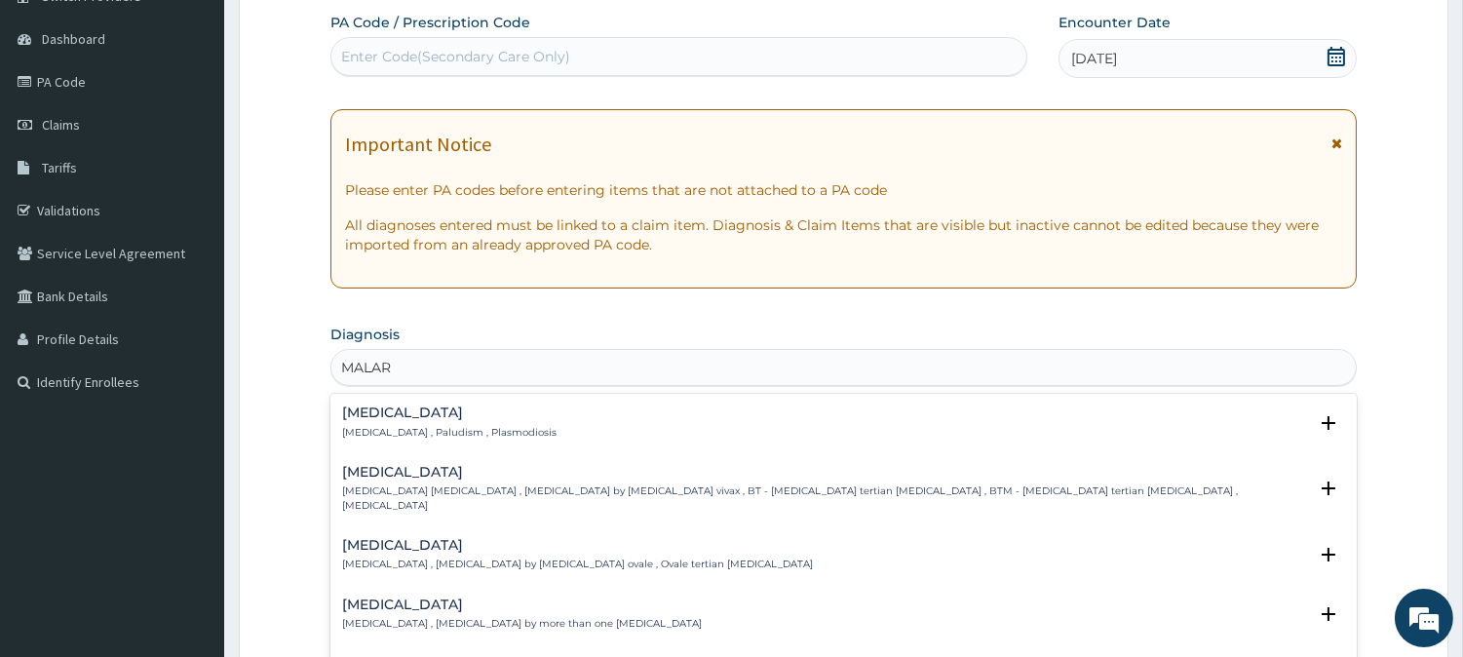
click at [406, 423] on div "Malaria Malaria , Paludism , Plasmodiosis" at bounding box center [449, 422] width 214 height 34
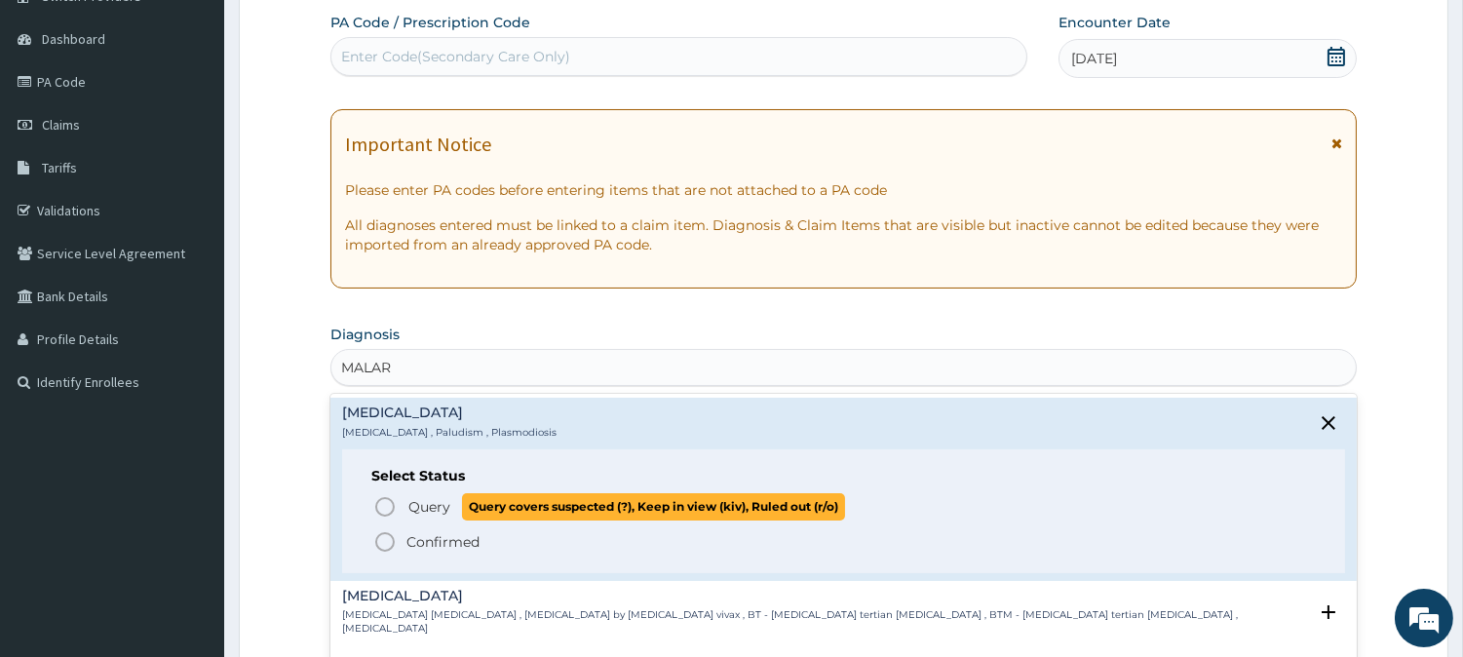
click at [396, 503] on icon "status option query" at bounding box center [384, 506] width 23 height 23
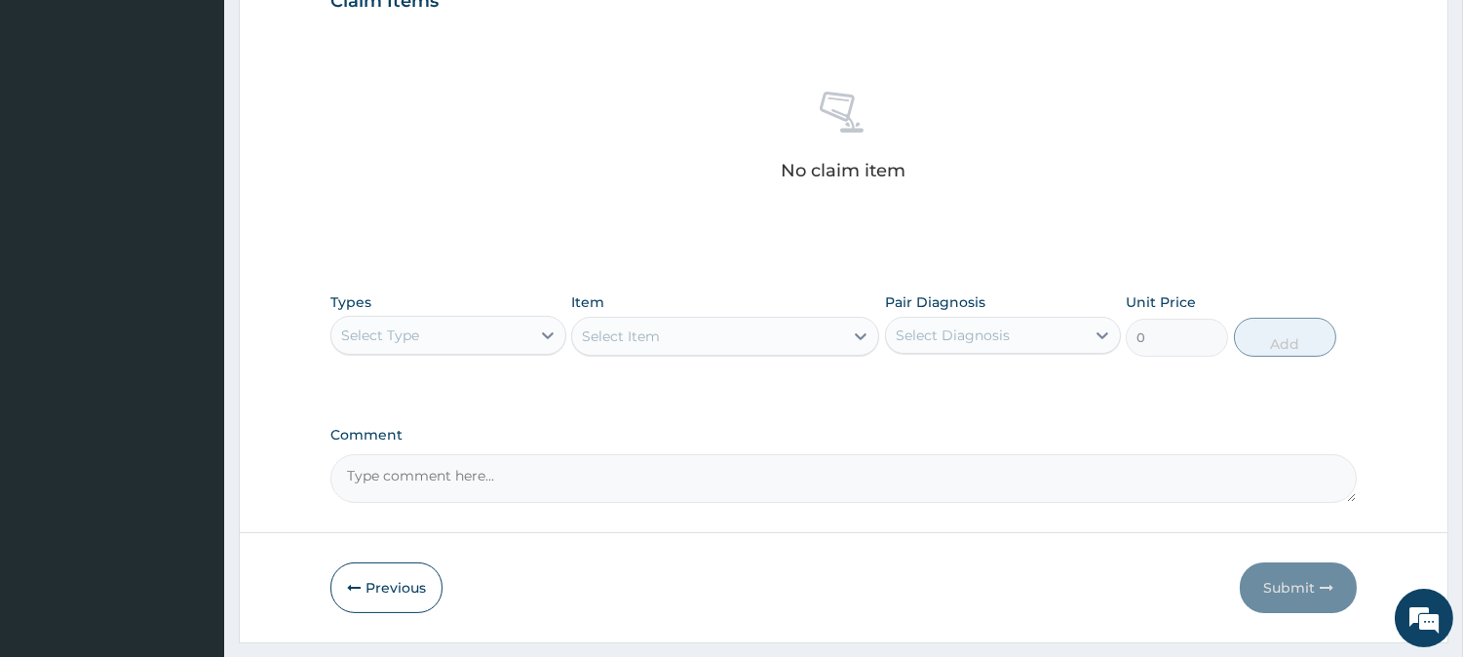
scroll to position [715, 0]
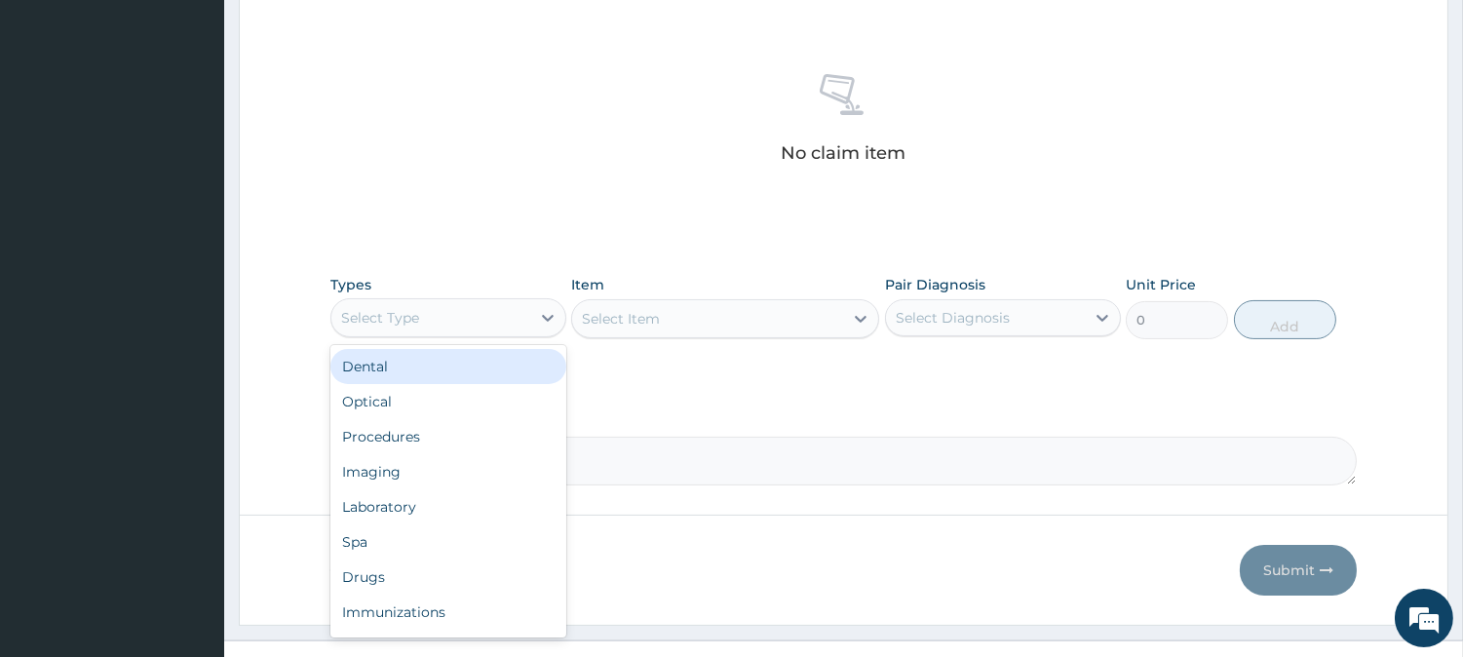
click at [417, 312] on div "Select Type" at bounding box center [380, 317] width 78 height 19
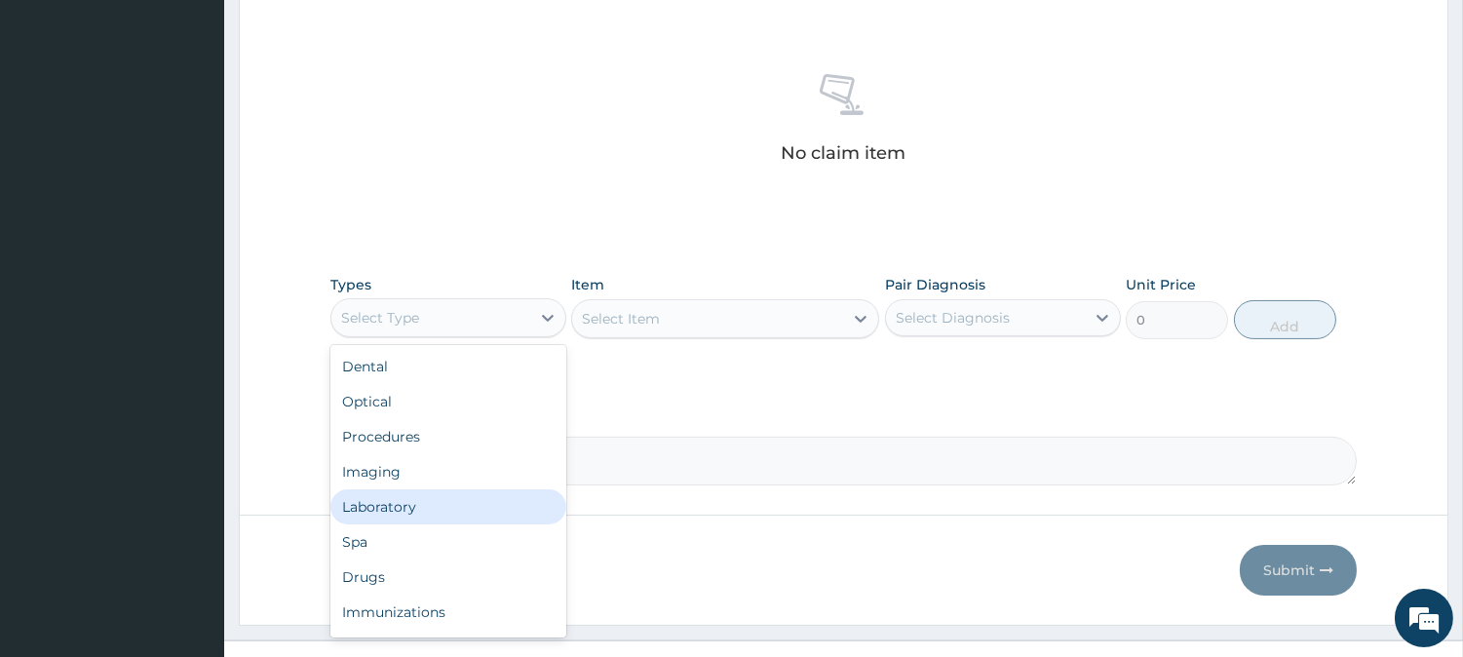
click at [373, 501] on div "Laboratory" at bounding box center [448, 506] width 236 height 35
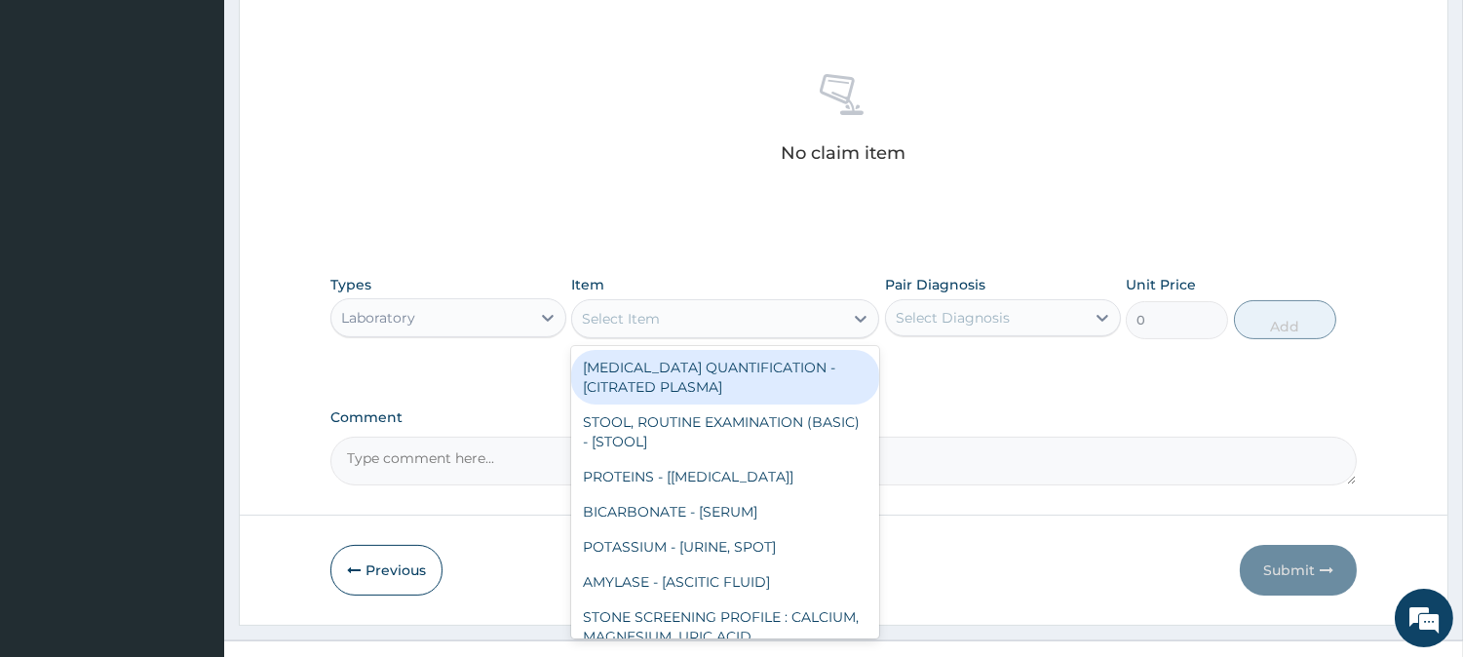
click at [647, 326] on div "Select Item" at bounding box center [621, 318] width 78 height 19
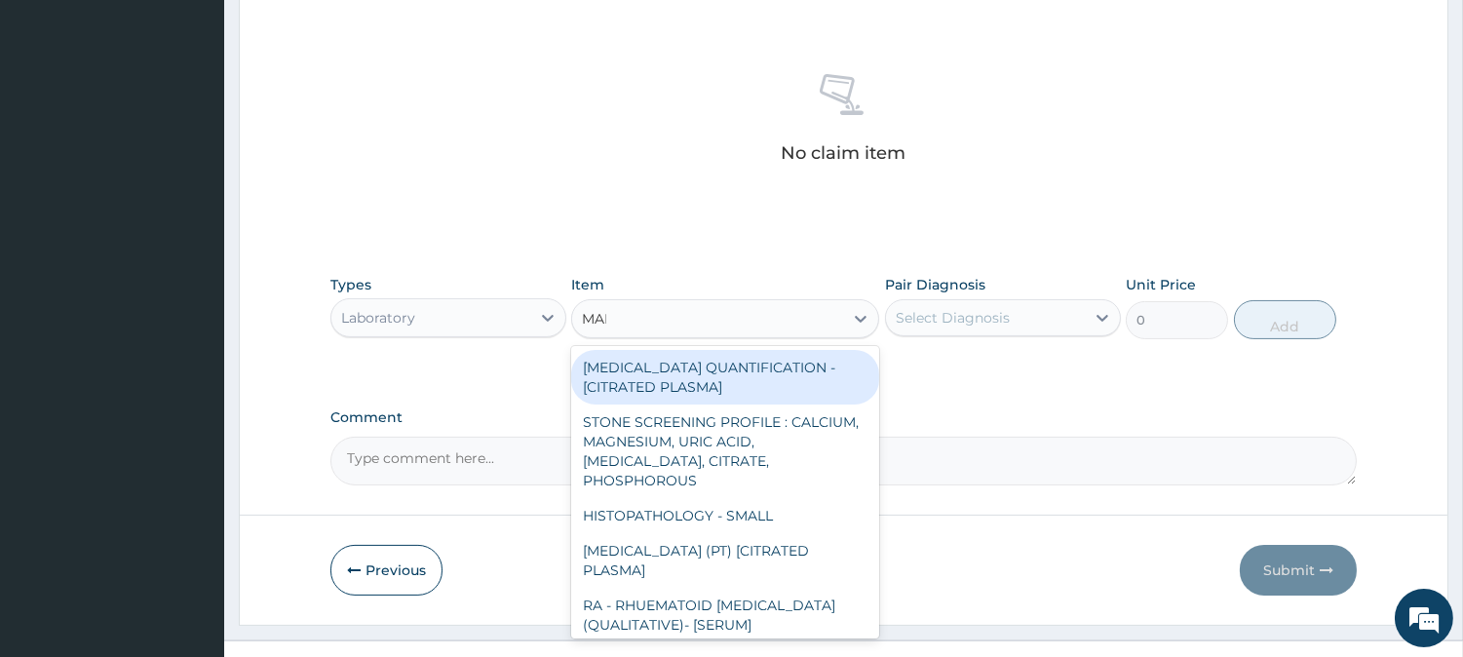
type input "MALA"
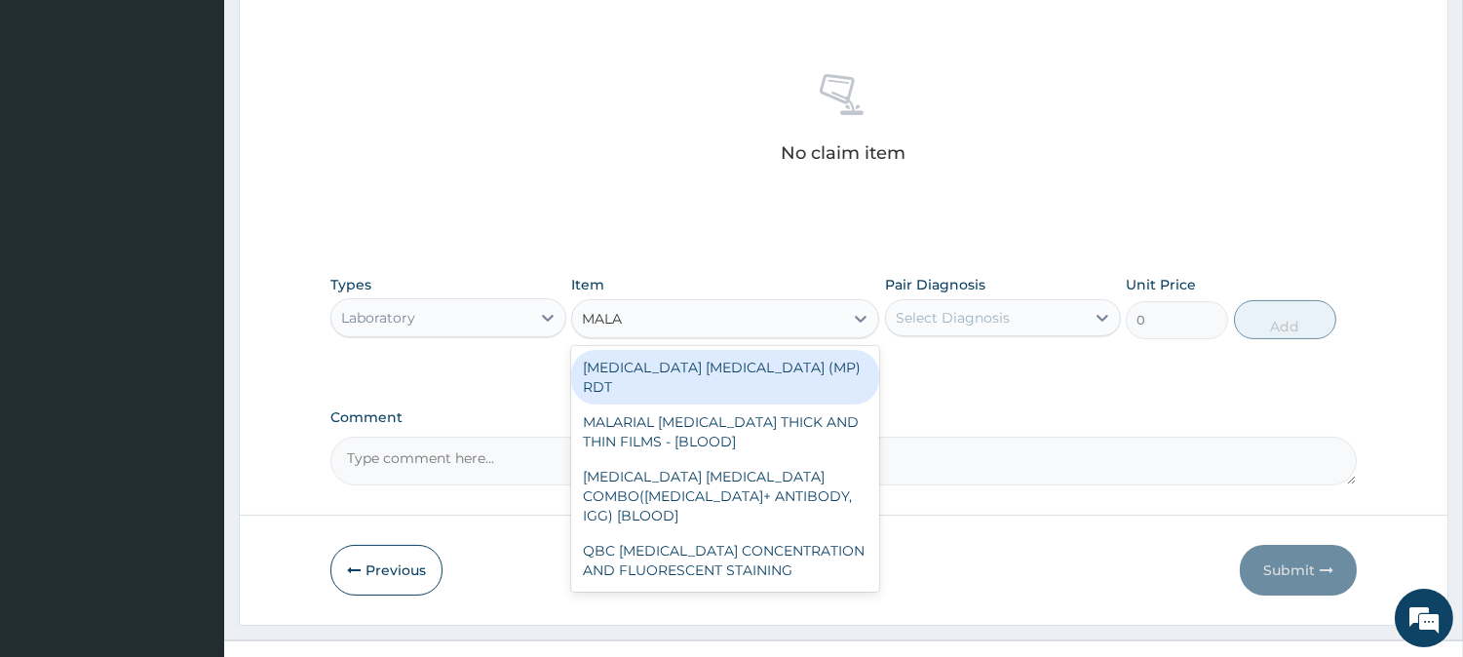
click at [675, 373] on div "[MEDICAL_DATA] [MEDICAL_DATA] (MP) RDT" at bounding box center [725, 377] width 308 height 55
type input "1500"
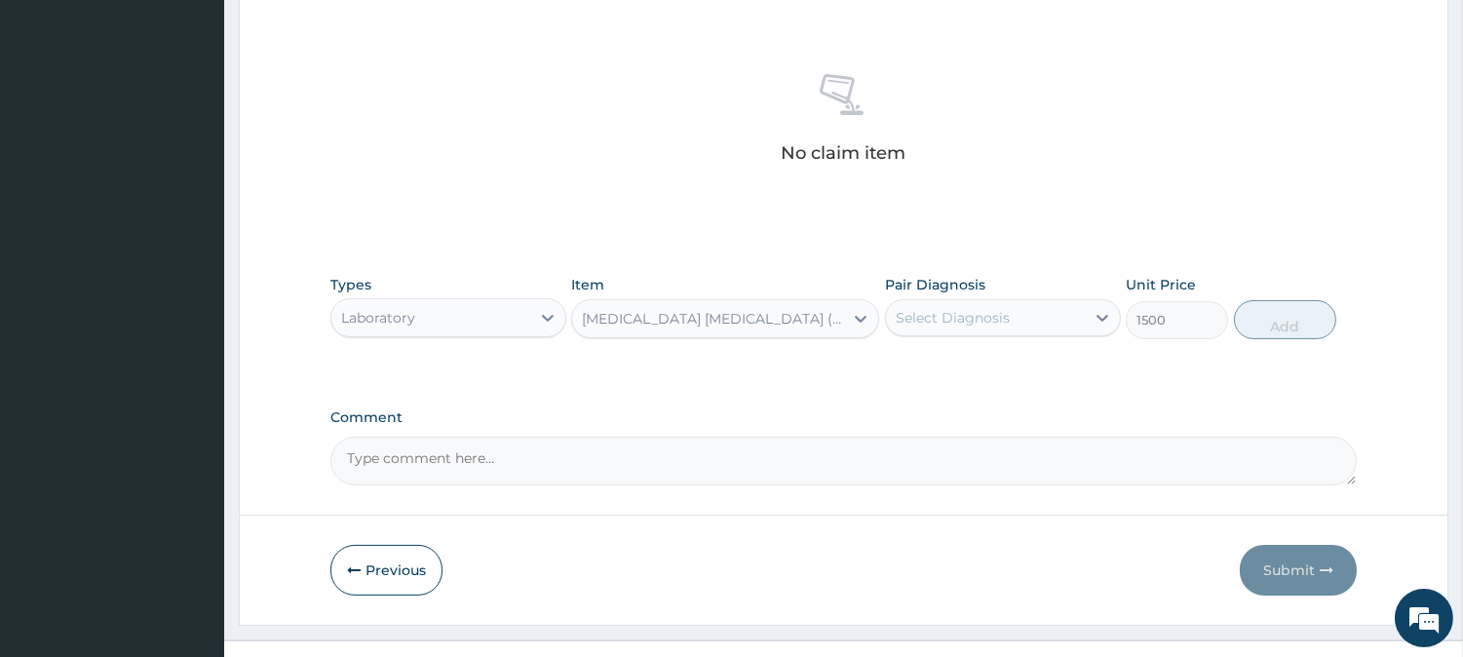
click at [1034, 320] on div "Select Diagnosis" at bounding box center [985, 317] width 199 height 31
click at [975, 361] on div "[MEDICAL_DATA]" at bounding box center [1003, 368] width 236 height 40
checkbox input "true"
click at [1283, 328] on button "Add" at bounding box center [1285, 319] width 102 height 39
type input "0"
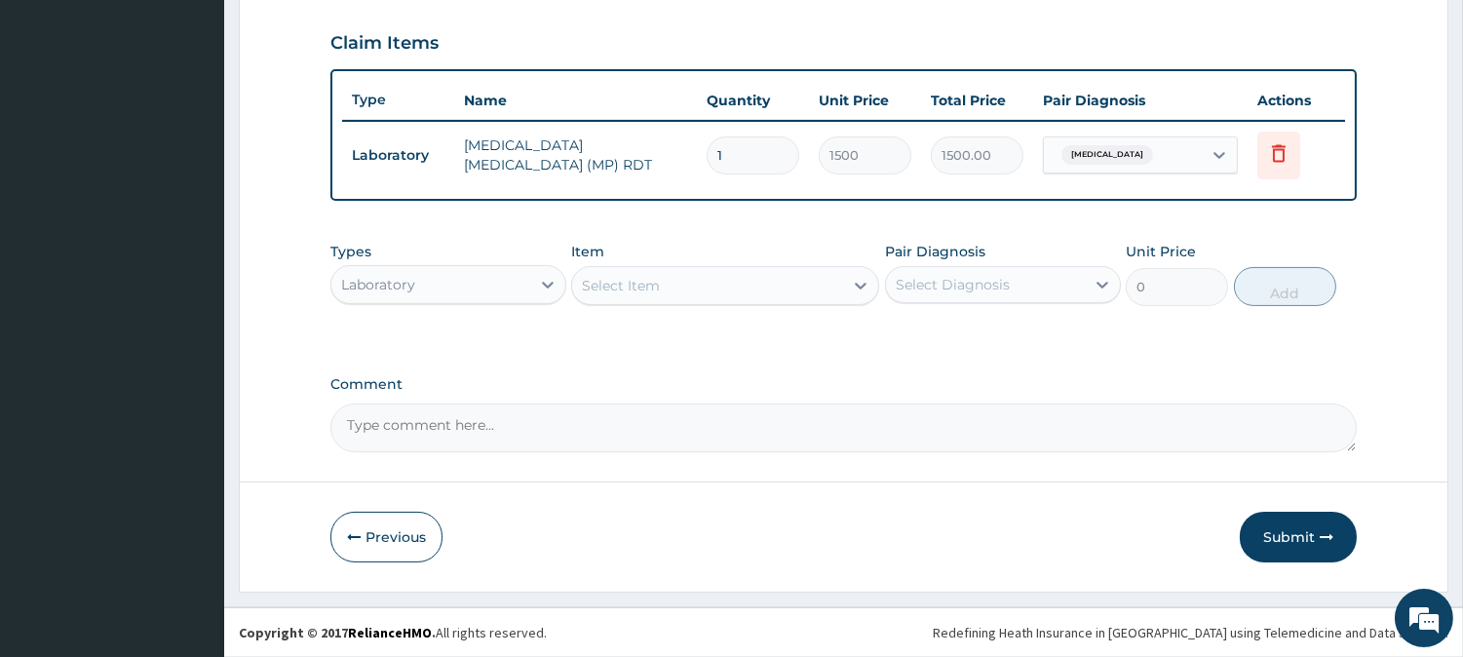
scroll to position [654, 0]
click at [542, 300] on div at bounding box center [547, 286] width 35 height 35
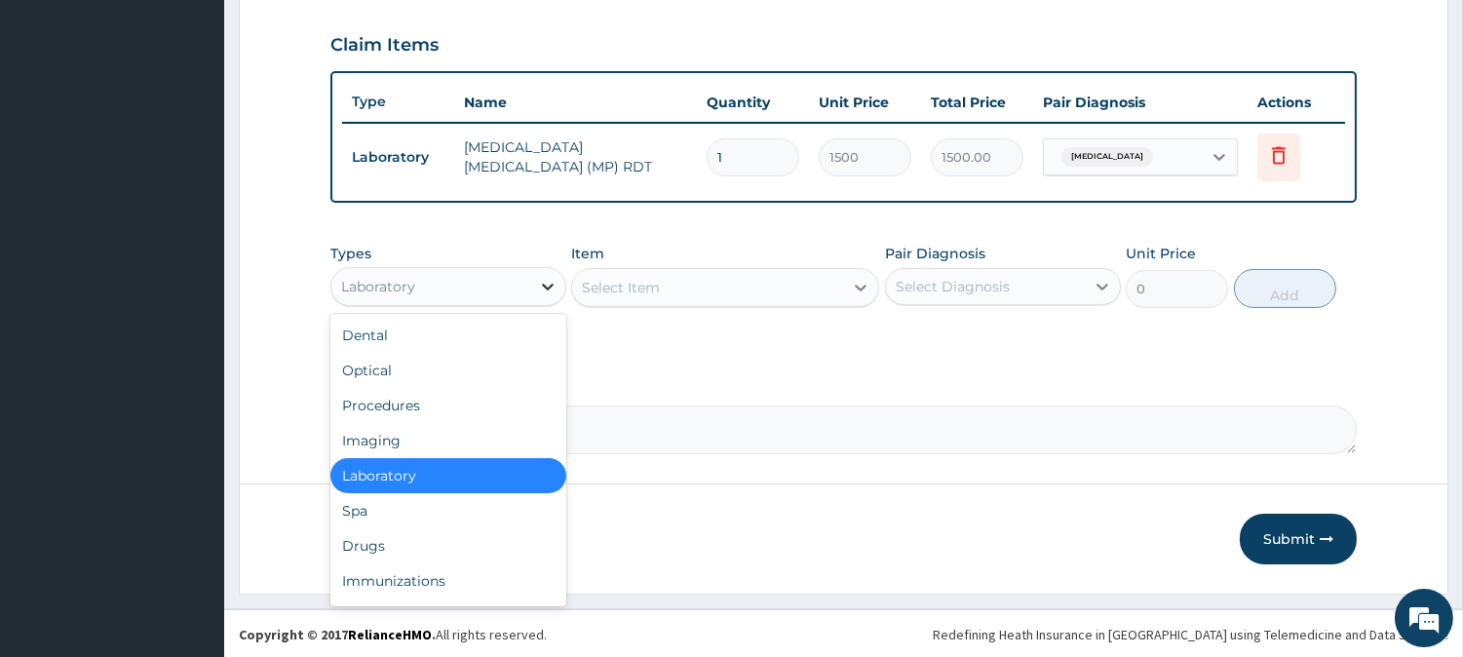
click at [542, 299] on div at bounding box center [547, 286] width 35 height 35
click at [543, 287] on icon at bounding box center [547, 286] width 19 height 19
click at [442, 536] on div "Drugs" at bounding box center [448, 545] width 236 height 35
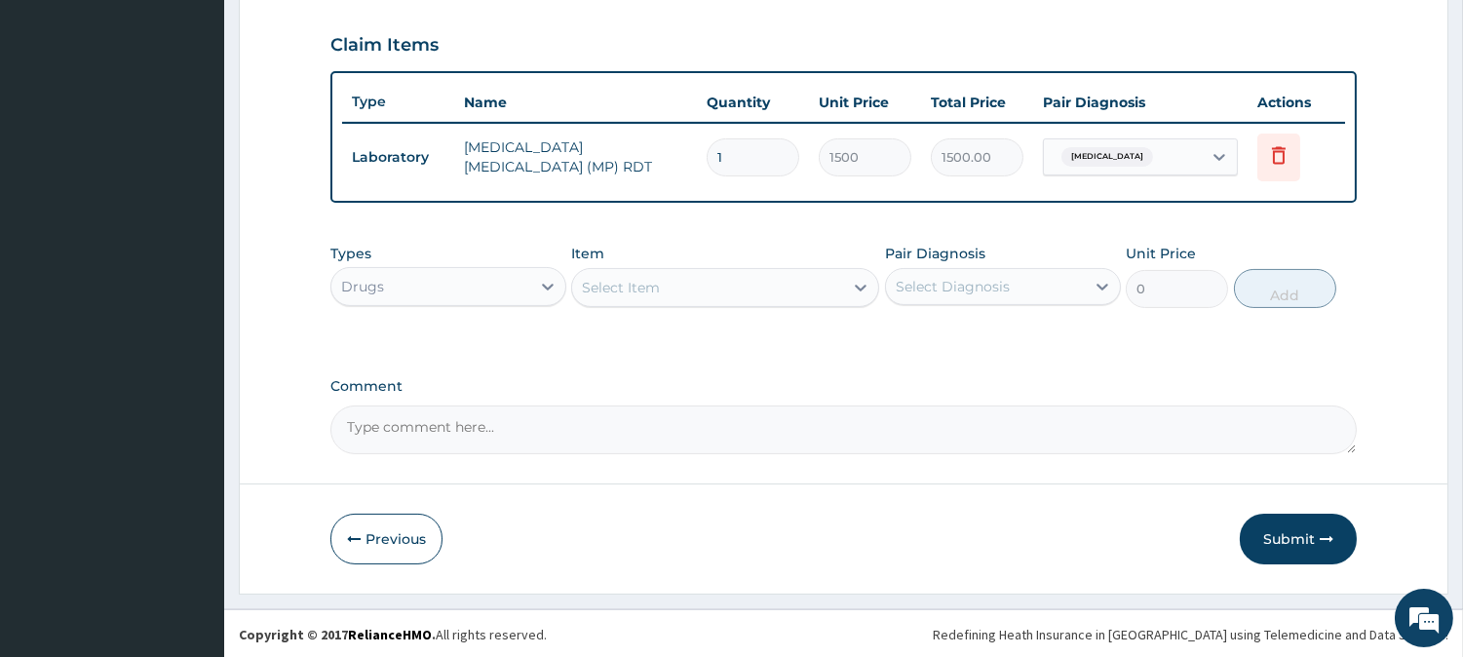
click at [805, 274] on div "Select Item" at bounding box center [707, 287] width 271 height 31
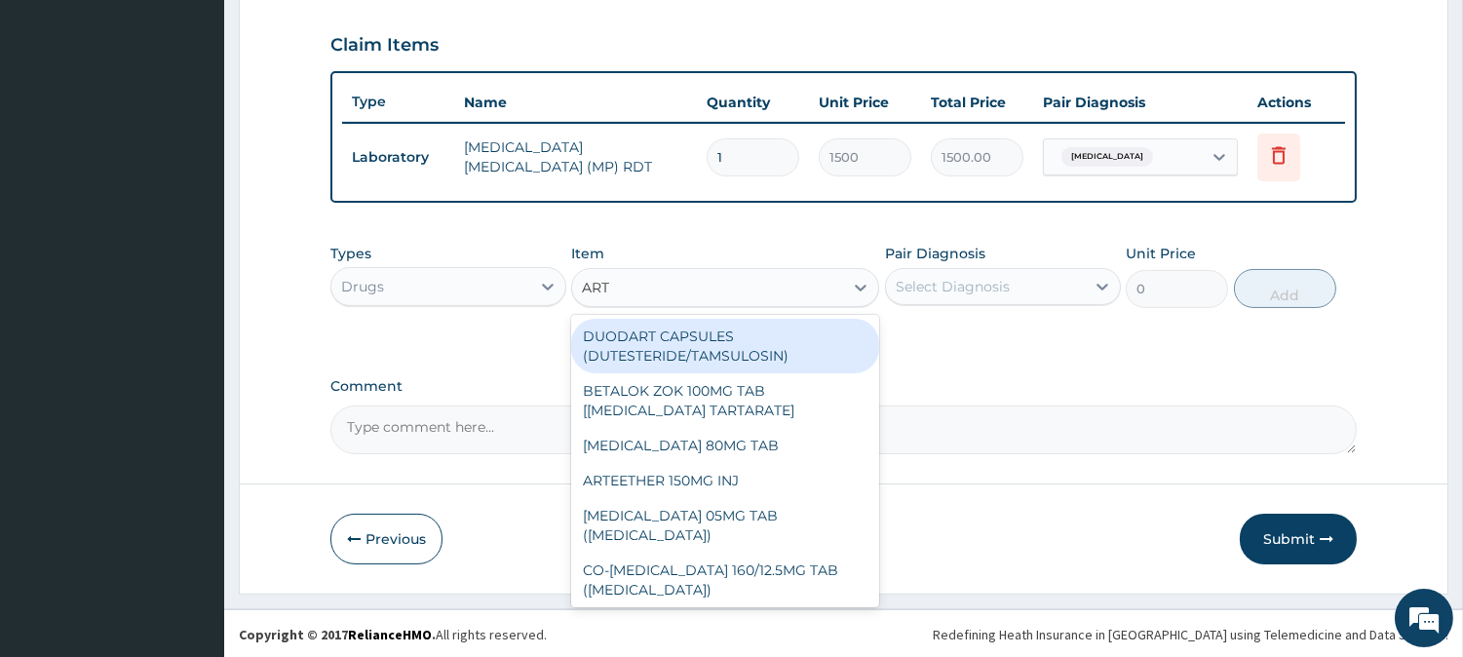
type input "ARTE"
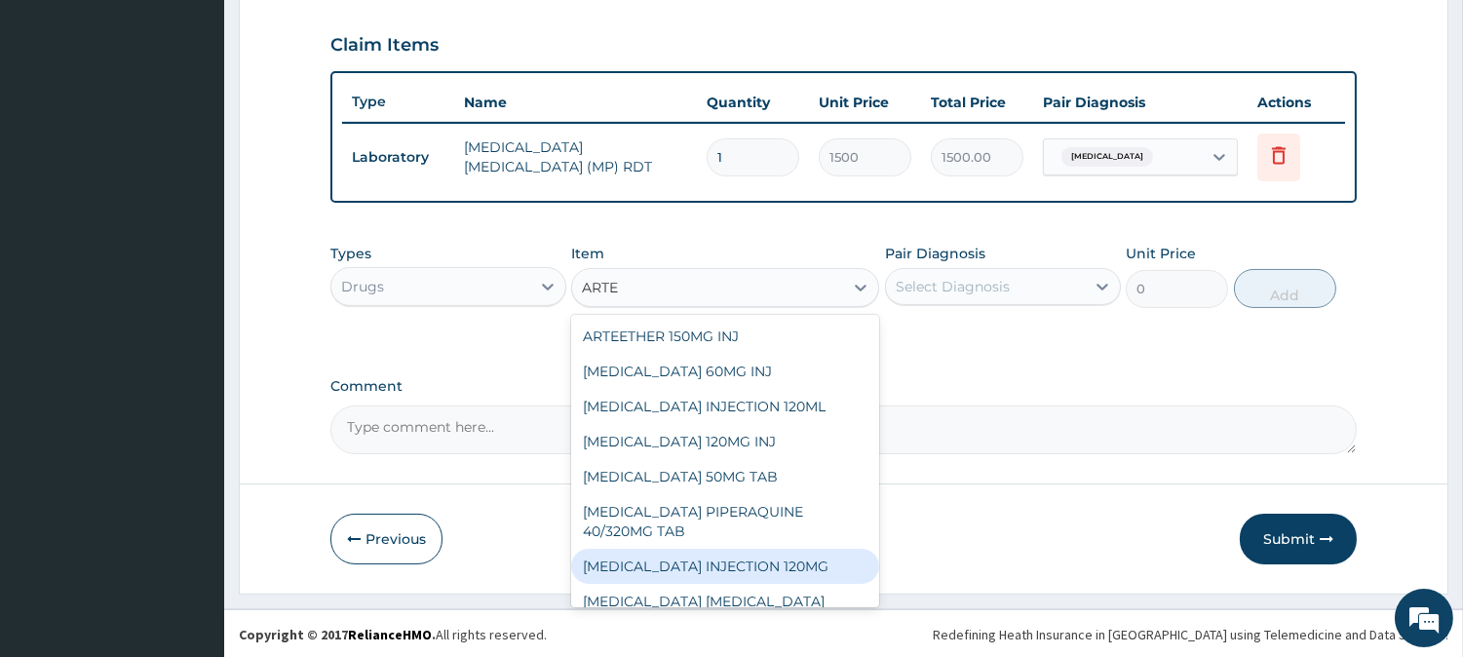
scroll to position [212, 0]
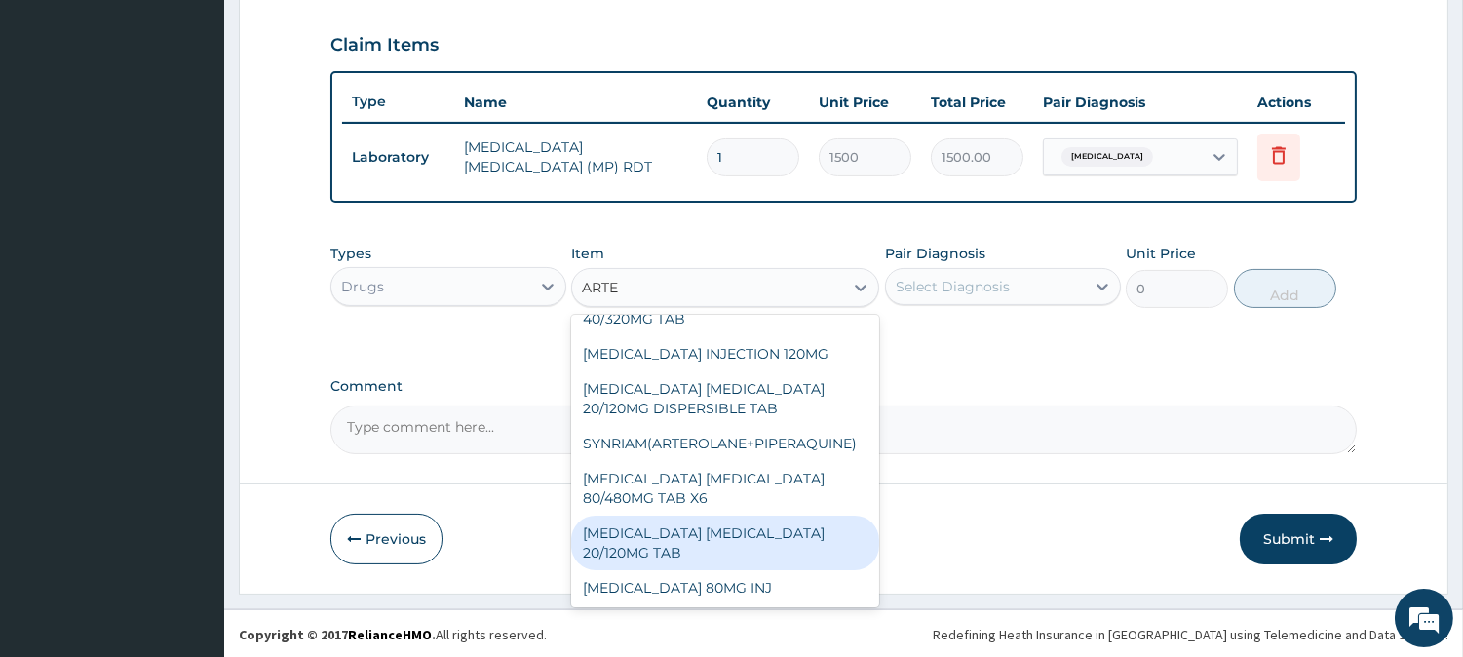
click at [741, 548] on div "[MEDICAL_DATA] [MEDICAL_DATA] 20/120MG TAB" at bounding box center [725, 542] width 308 height 55
type input "84"
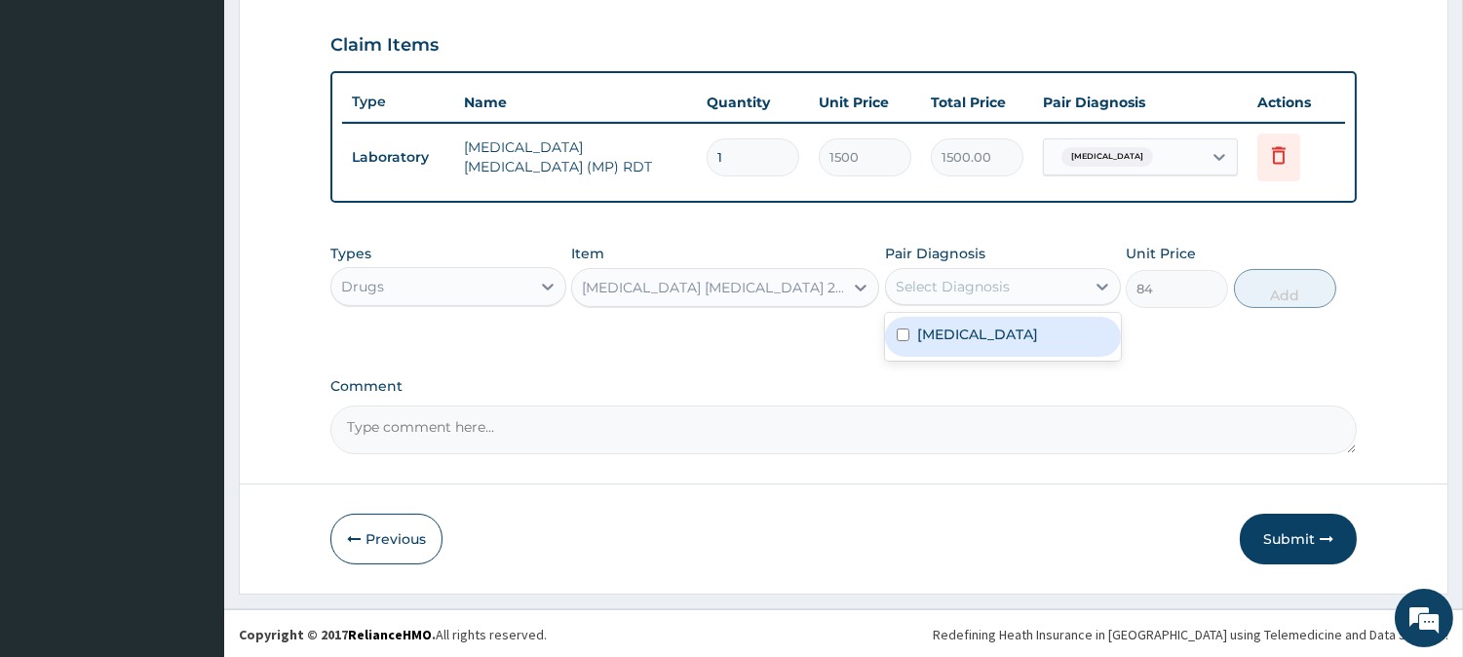
click at [965, 292] on div "Select Diagnosis" at bounding box center [953, 286] width 114 height 19
click at [972, 318] on div "[MEDICAL_DATA]" at bounding box center [1003, 337] width 236 height 40
checkbox input "true"
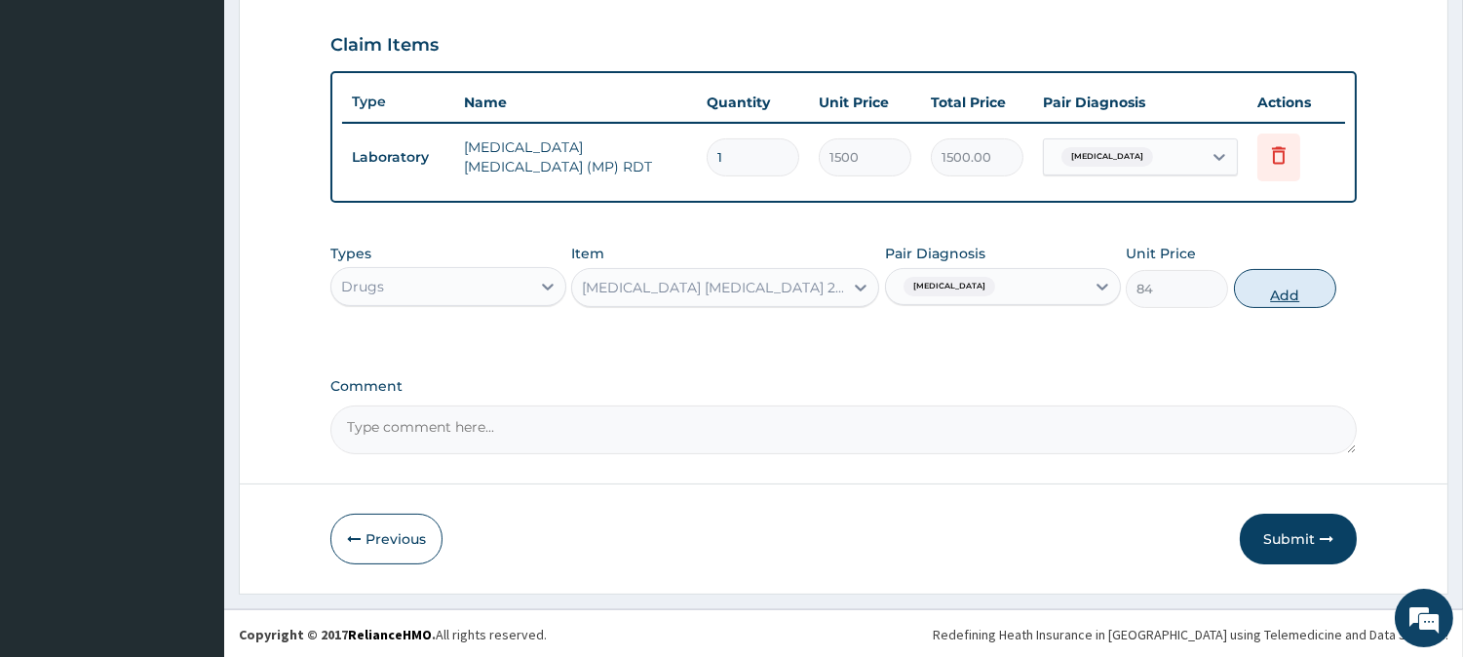
click at [1278, 273] on button "Add" at bounding box center [1285, 288] width 102 height 39
type input "0"
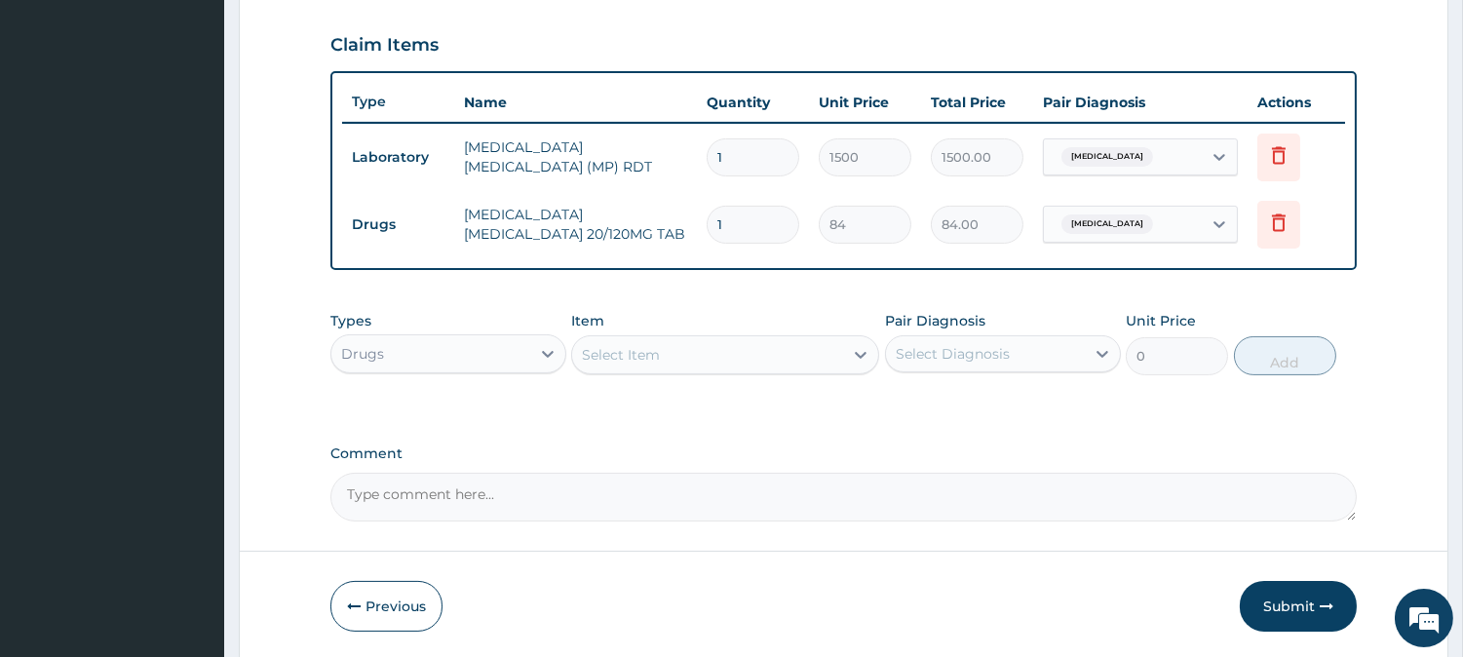
type input "0.00"
type input "2"
type input "168.00"
type input "24"
type input "2016.00"
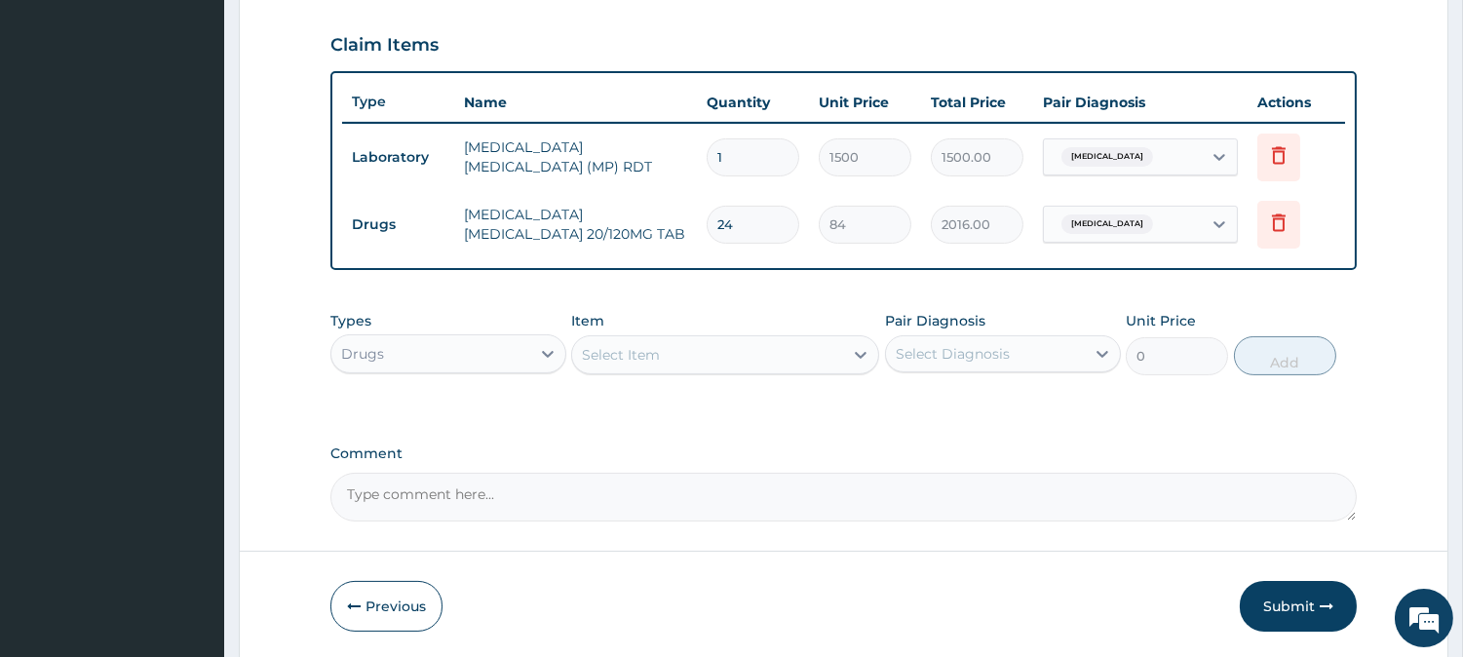
type input "24"
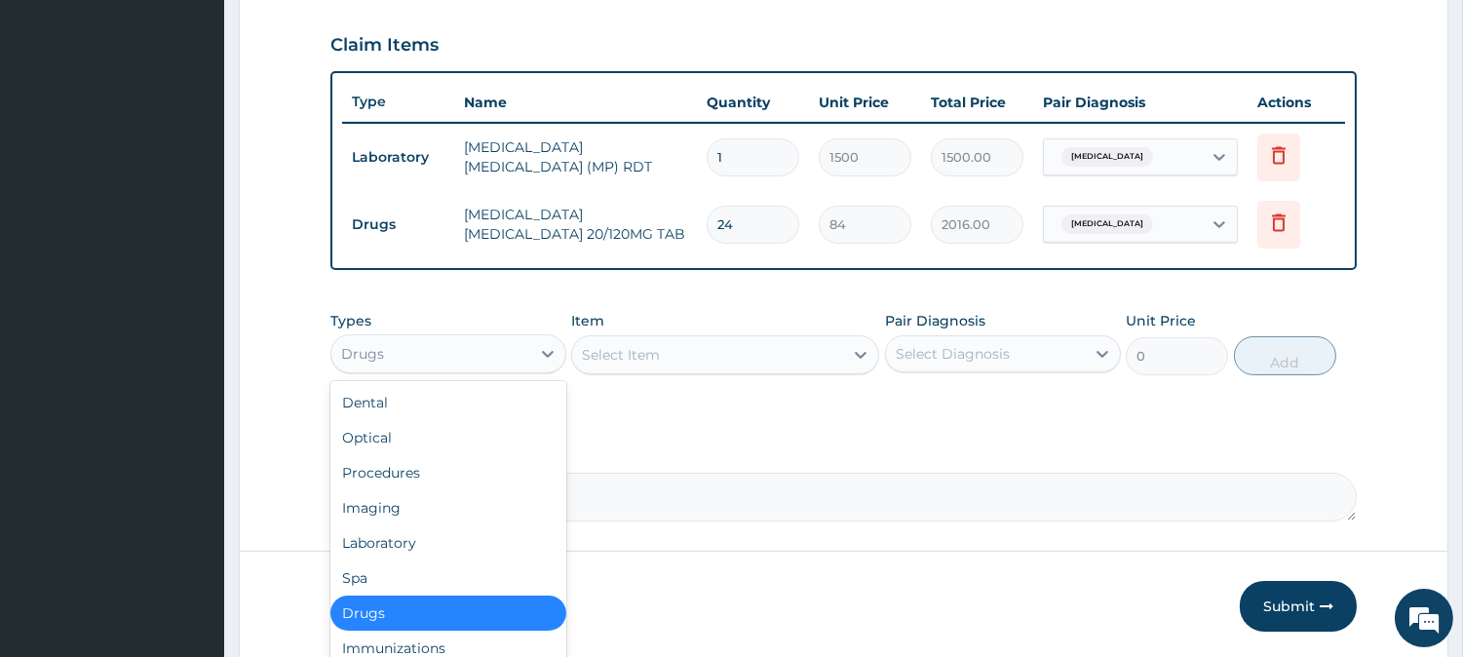
click at [404, 353] on div "Drugs" at bounding box center [430, 353] width 199 height 31
click at [405, 461] on div "Procedures" at bounding box center [448, 472] width 236 height 35
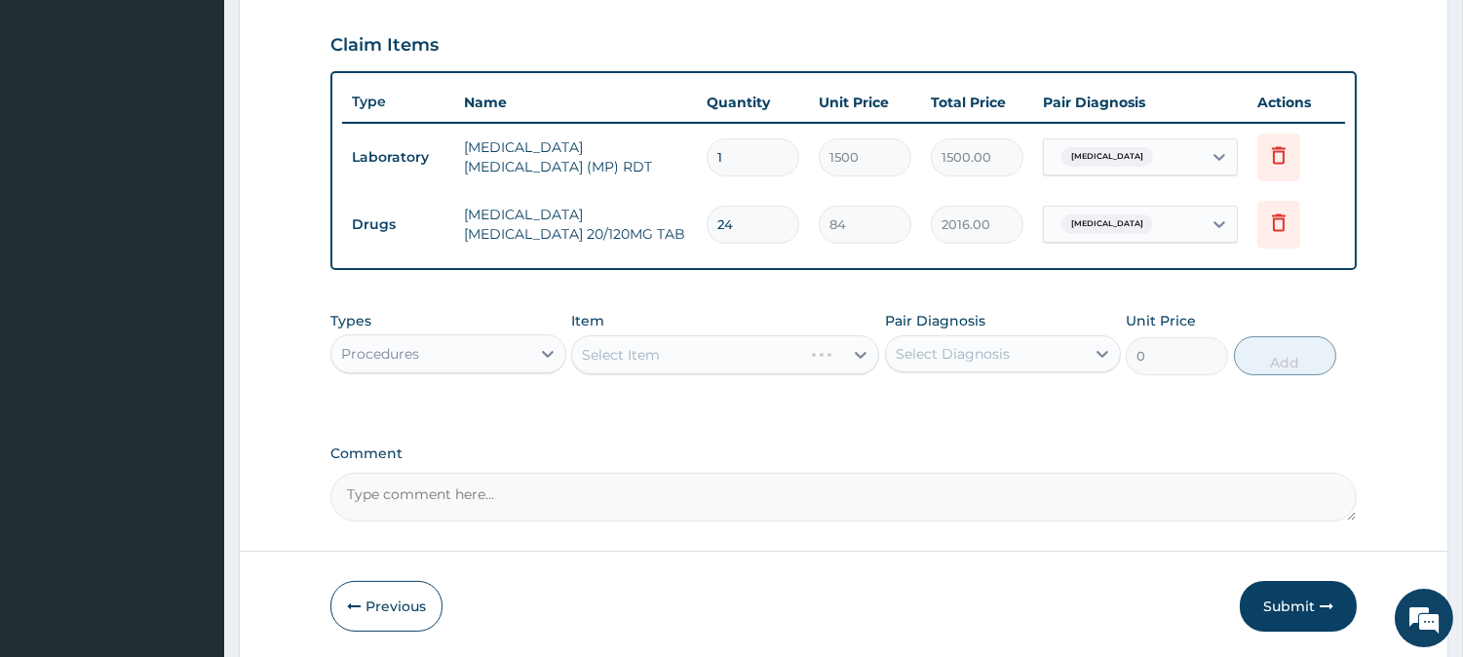
click at [703, 356] on div "Select Item" at bounding box center [725, 354] width 308 height 39
click at [702, 357] on div "Select Item" at bounding box center [725, 354] width 308 height 39
click at [698, 357] on div "Select Item" at bounding box center [725, 354] width 308 height 39
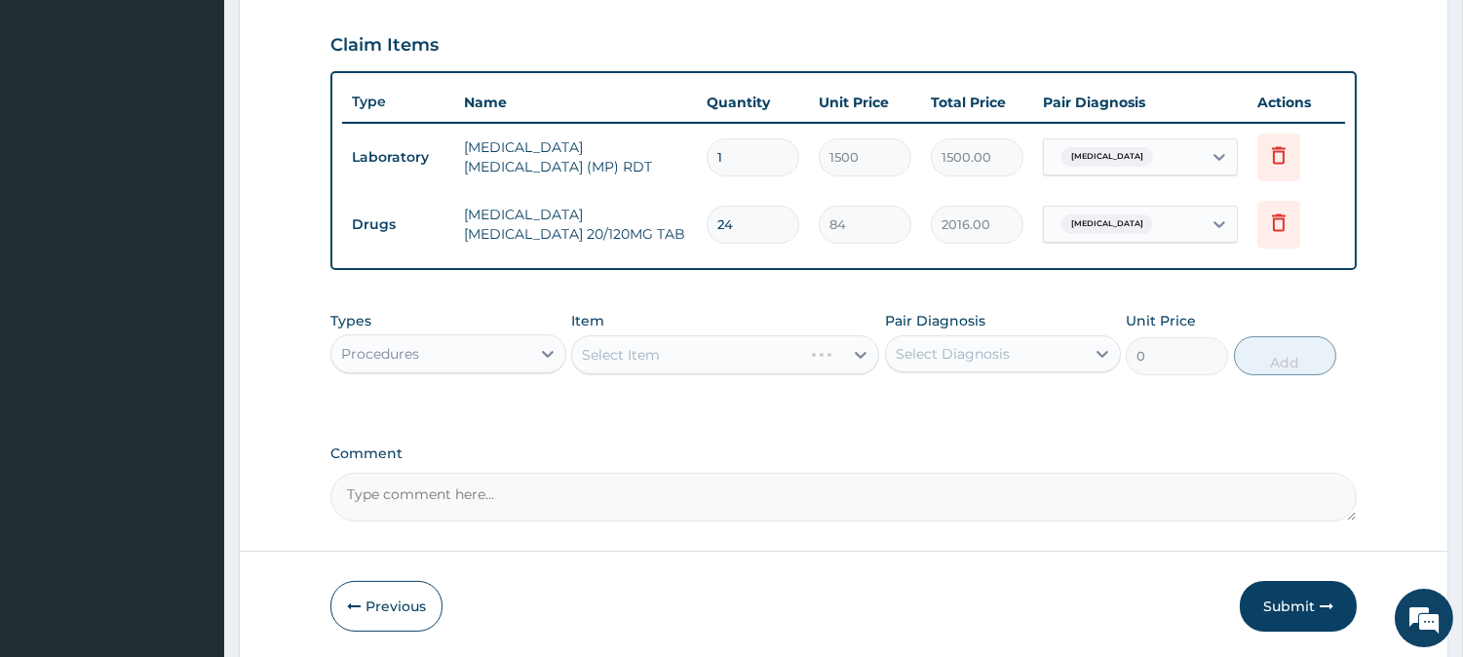
click at [698, 357] on div "Select Item" at bounding box center [725, 354] width 308 height 39
click at [700, 347] on div "Select Item" at bounding box center [725, 354] width 308 height 39
click at [698, 357] on div "Select Item" at bounding box center [725, 354] width 308 height 39
click at [695, 362] on div "Select Item" at bounding box center [725, 354] width 308 height 39
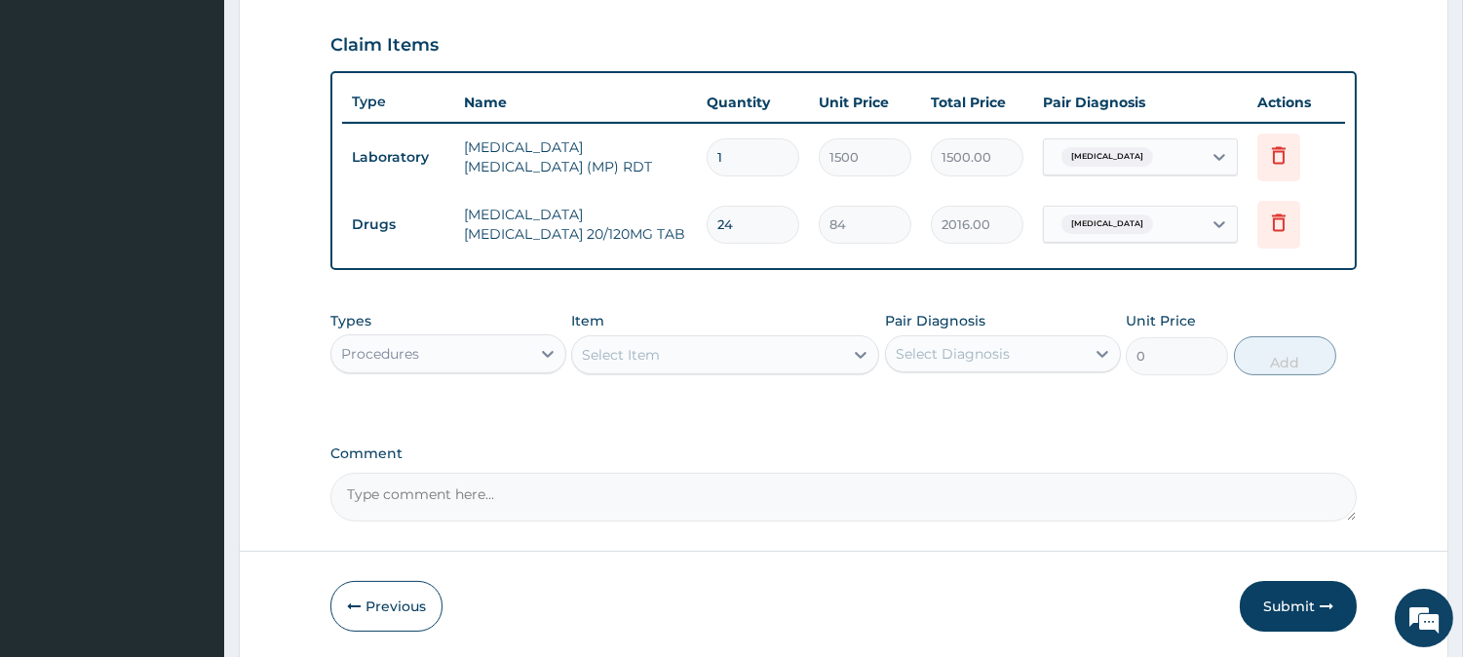
click at [676, 346] on div "Select Item" at bounding box center [707, 354] width 271 height 31
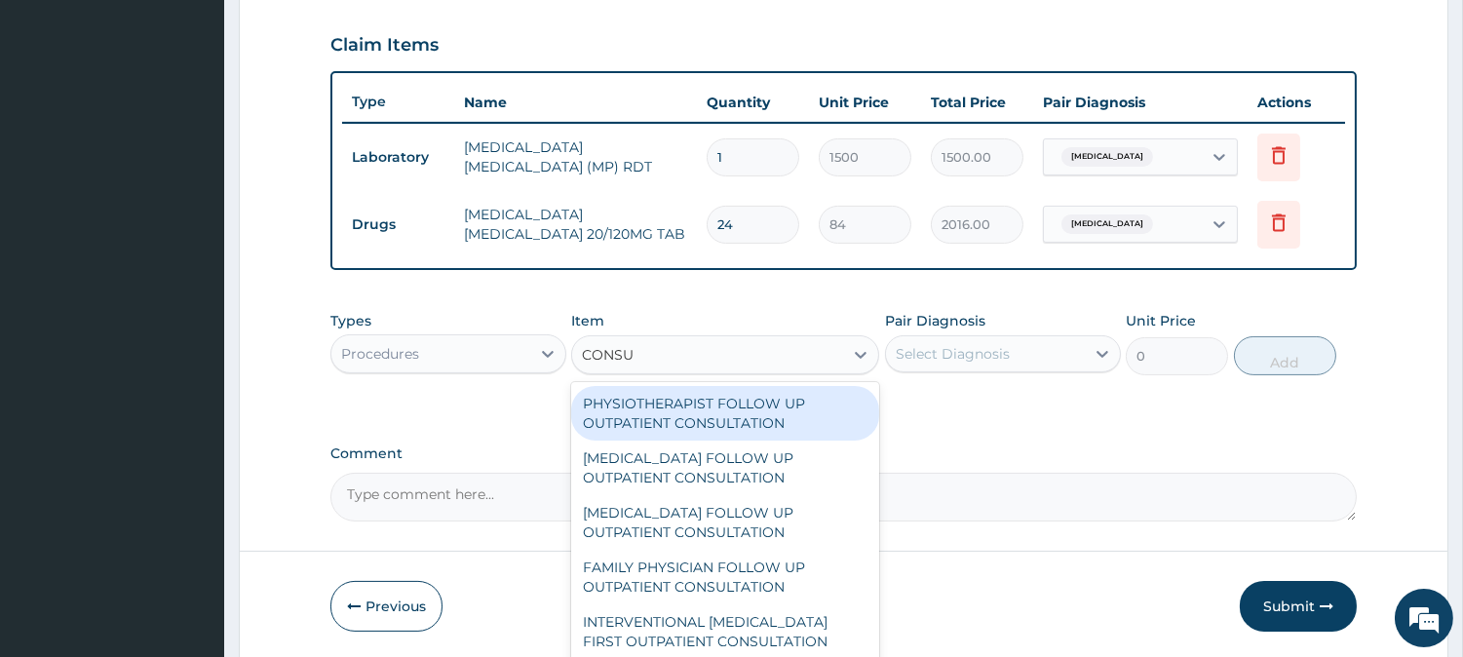
type input "CONSUL"
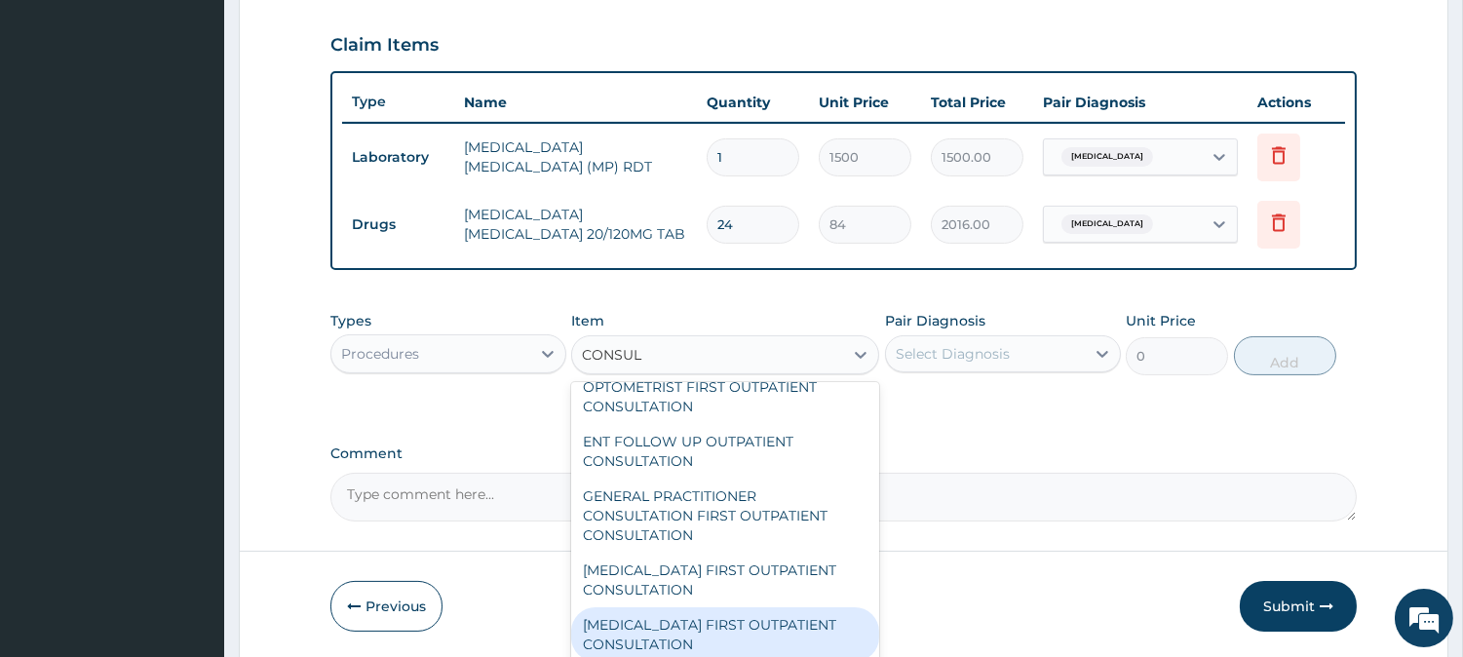
scroll to position [741, 0]
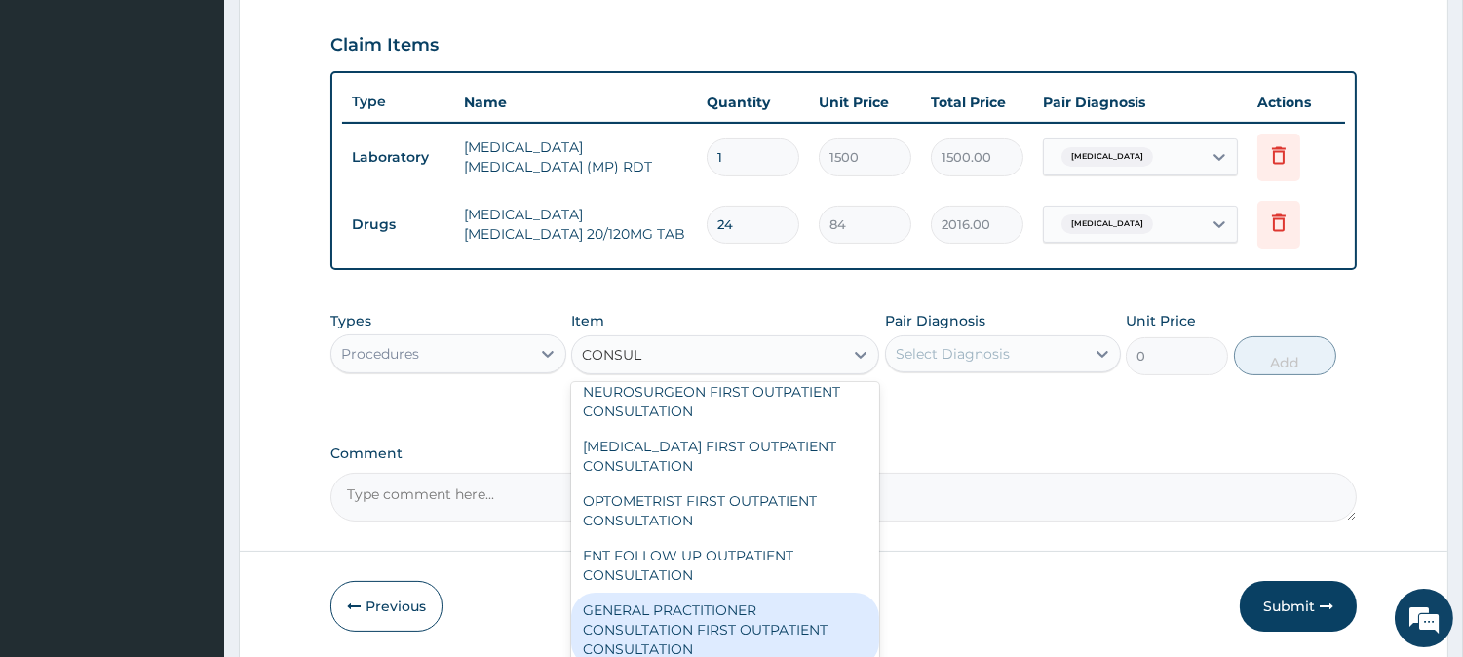
click at [735, 608] on div "GENERAL PRACTITIONER CONSULTATION FIRST OUTPATIENT CONSULTATION" at bounding box center [725, 629] width 308 height 74
type input "3000"
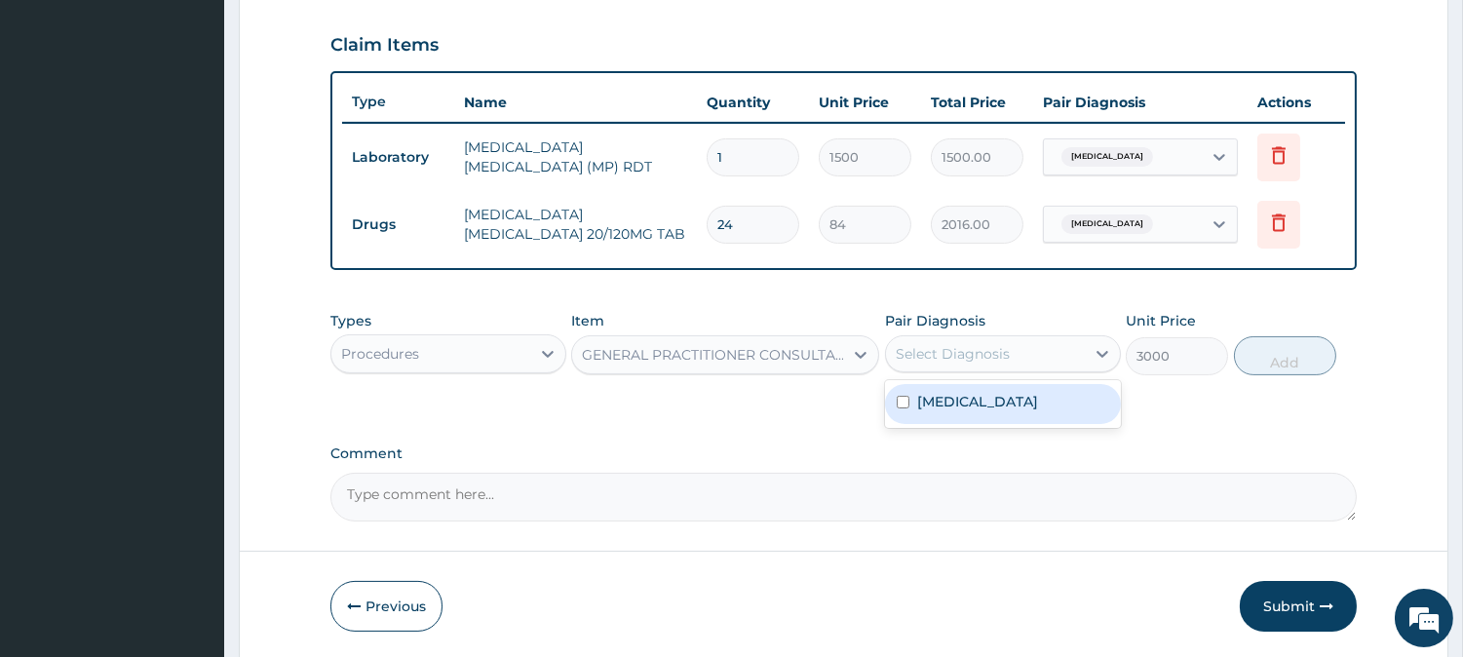
click at [943, 347] on div "Select Diagnosis" at bounding box center [953, 353] width 114 height 19
click at [924, 403] on label "[MEDICAL_DATA]" at bounding box center [977, 401] width 121 height 19
checkbox input "true"
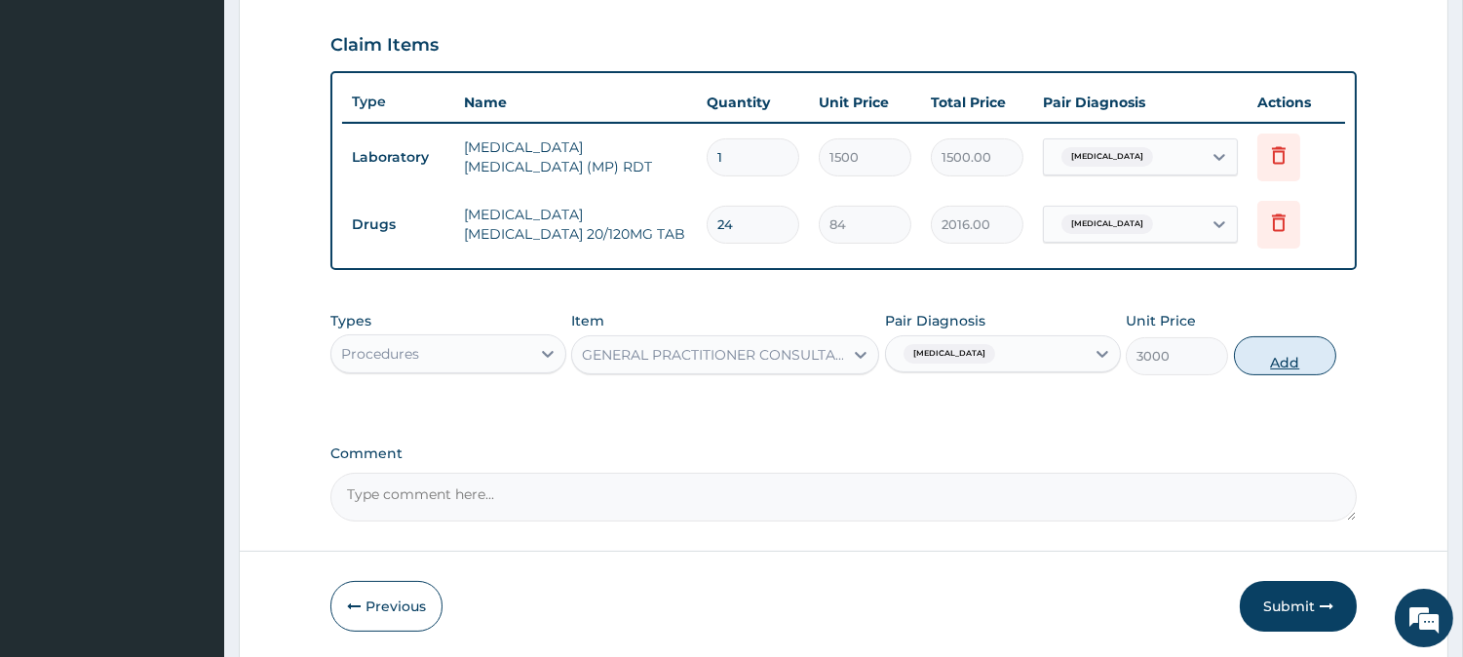
click at [1250, 361] on button "Add" at bounding box center [1285, 355] width 102 height 39
type input "0"
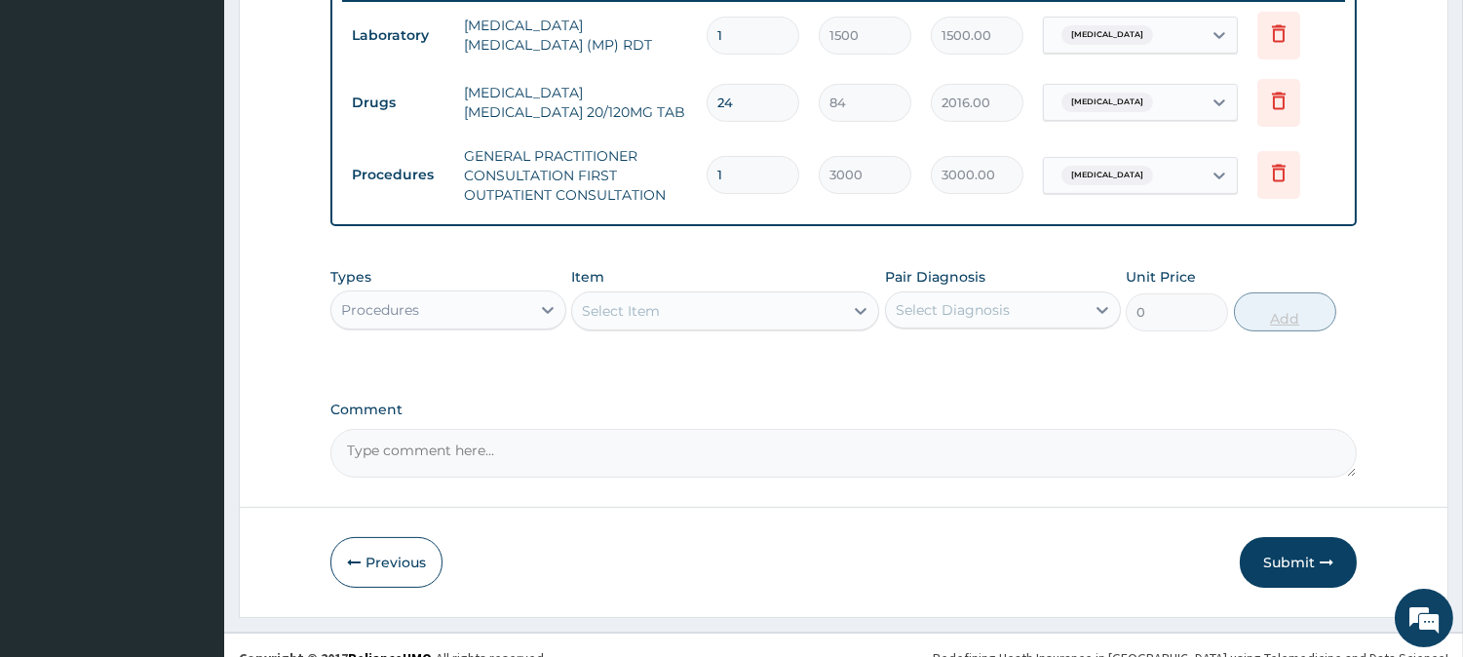
scroll to position [799, 0]
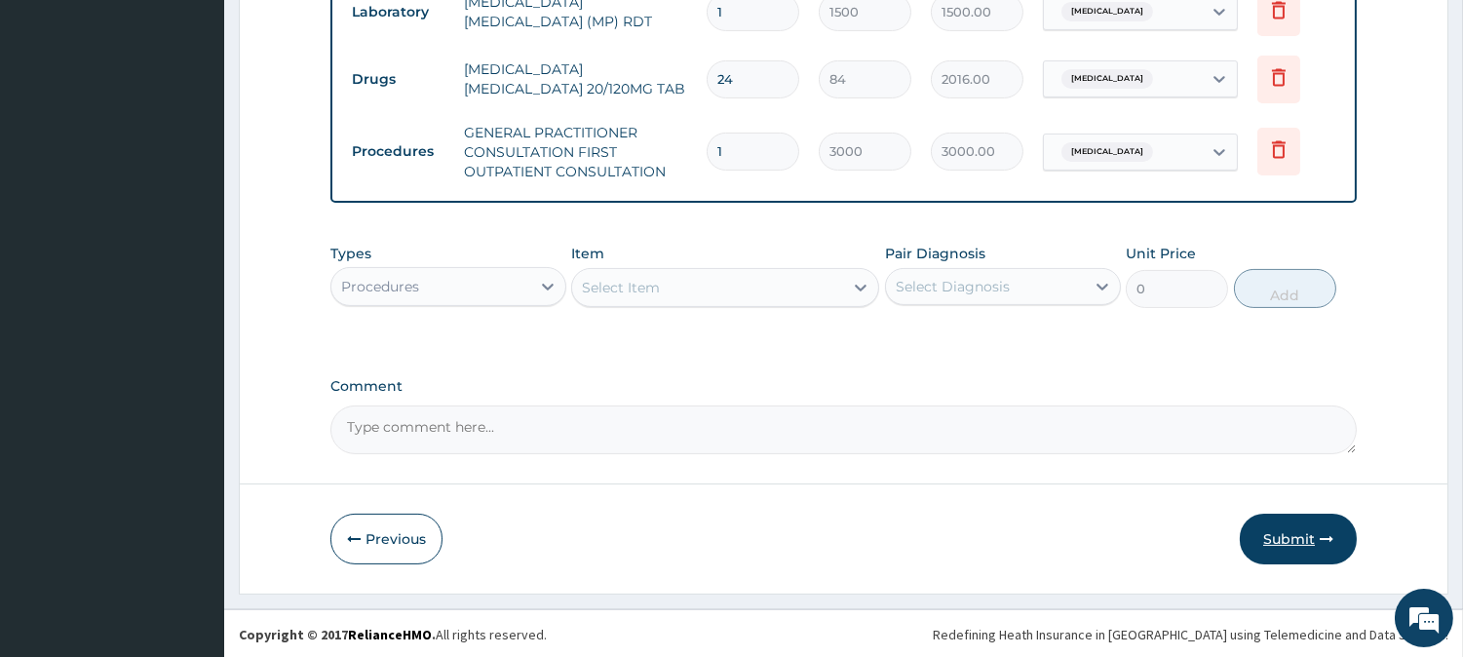
click at [1250, 543] on button "Submit" at bounding box center [1298, 539] width 117 height 51
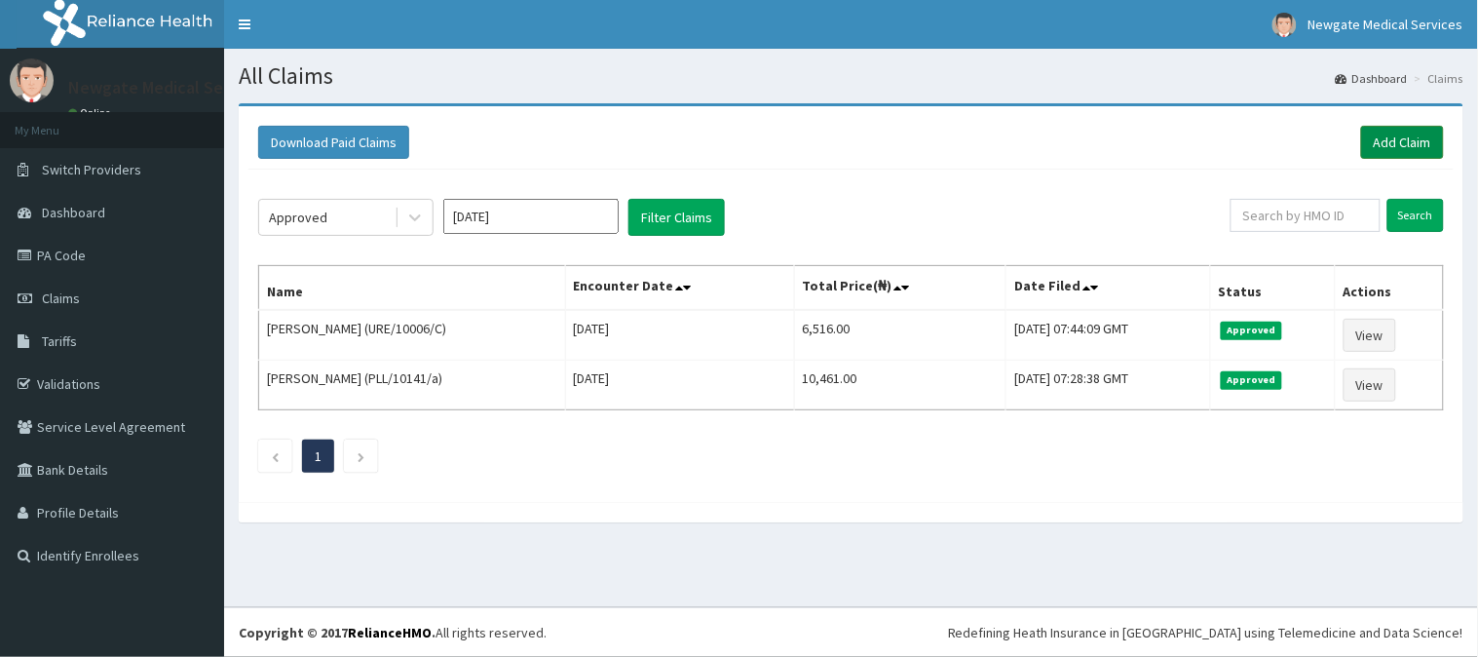
click at [1415, 134] on link "Add Claim" at bounding box center [1402, 142] width 83 height 33
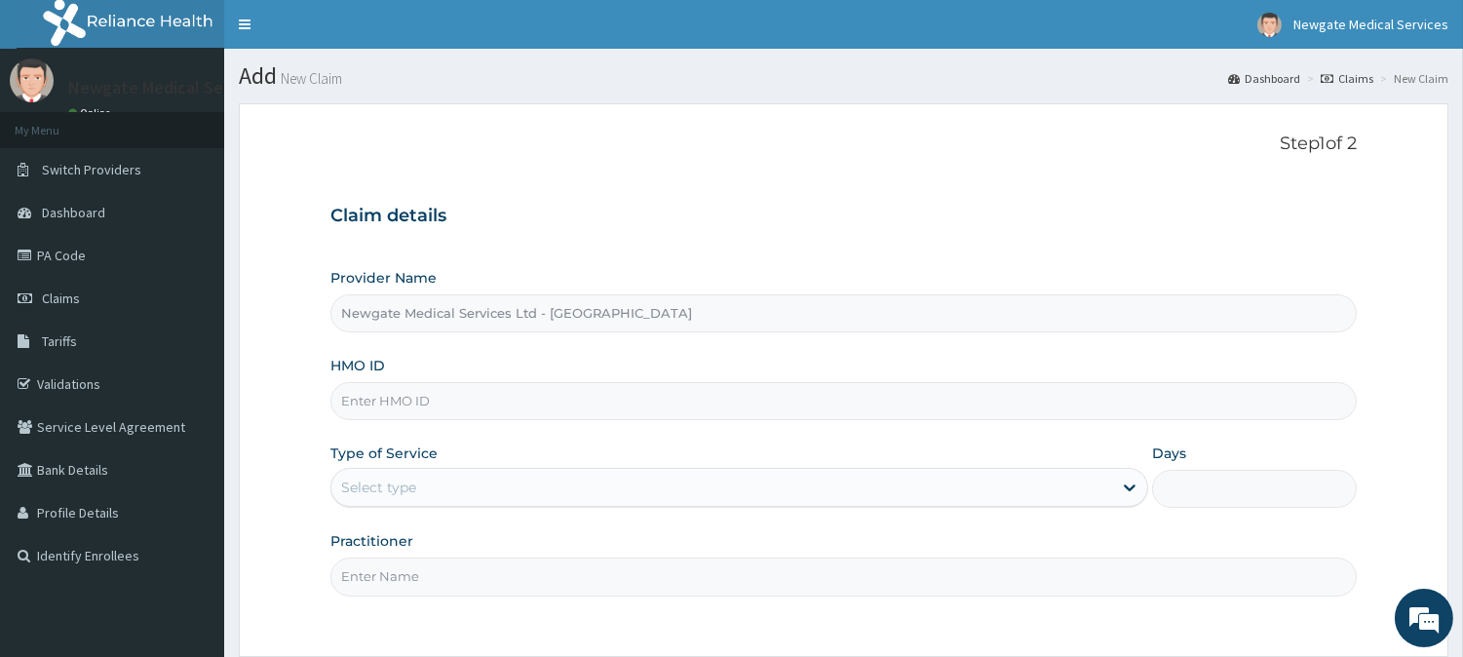
paste input "CYA/10584/A"
type input "CYA/10584/A"
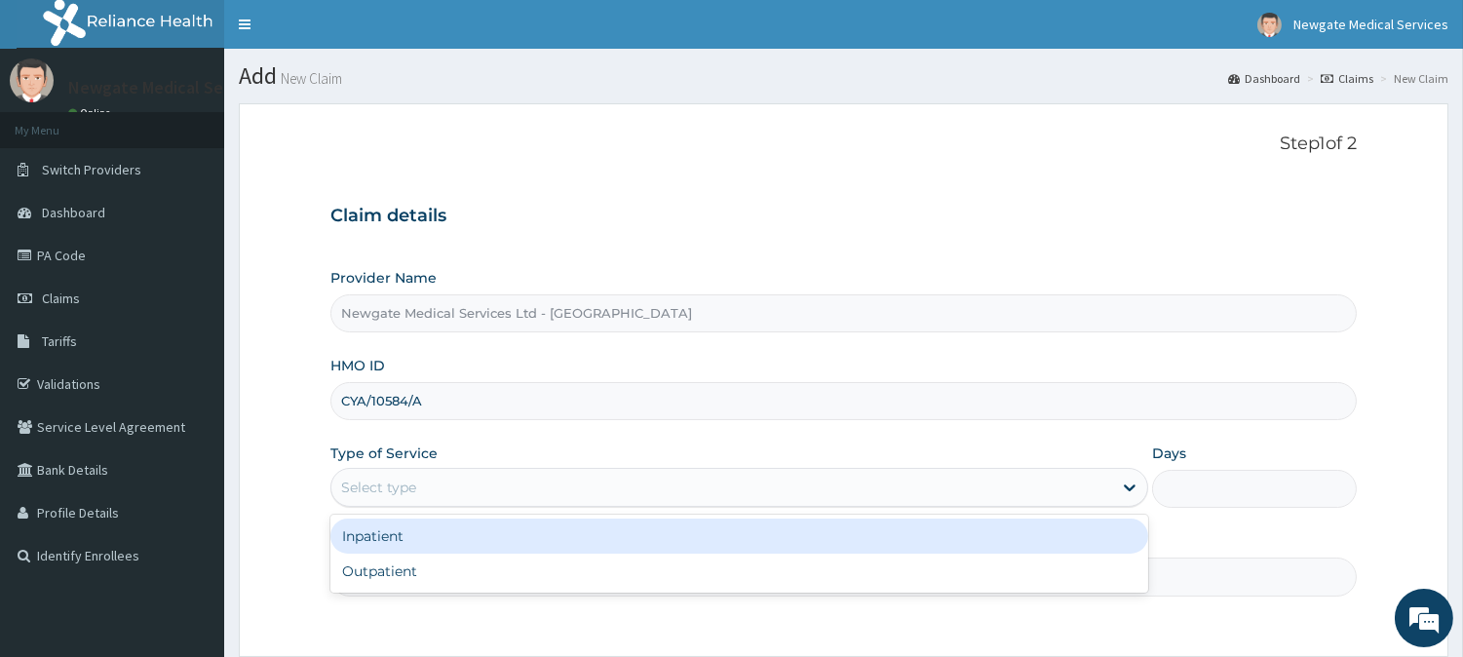
click at [431, 474] on div "Select type" at bounding box center [721, 487] width 781 height 31
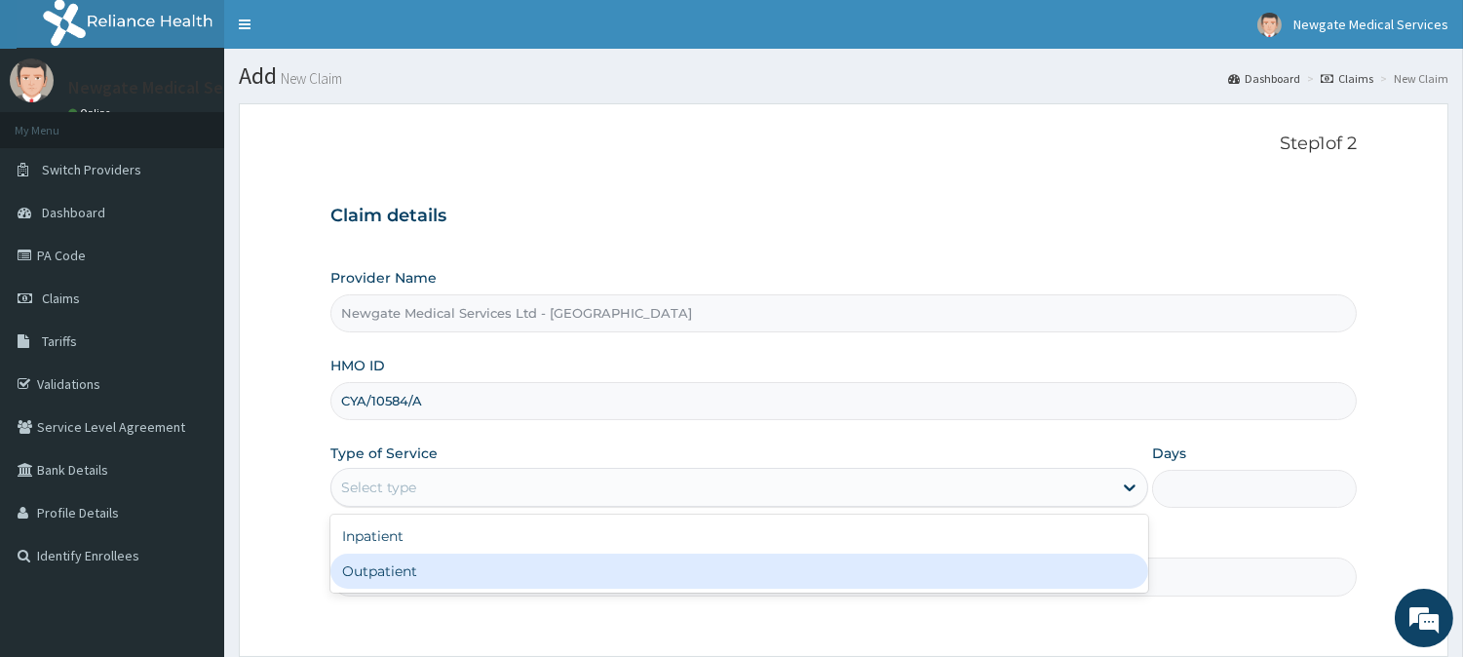
click at [414, 568] on div "Outpatient" at bounding box center [739, 571] width 818 height 35
type input "1"
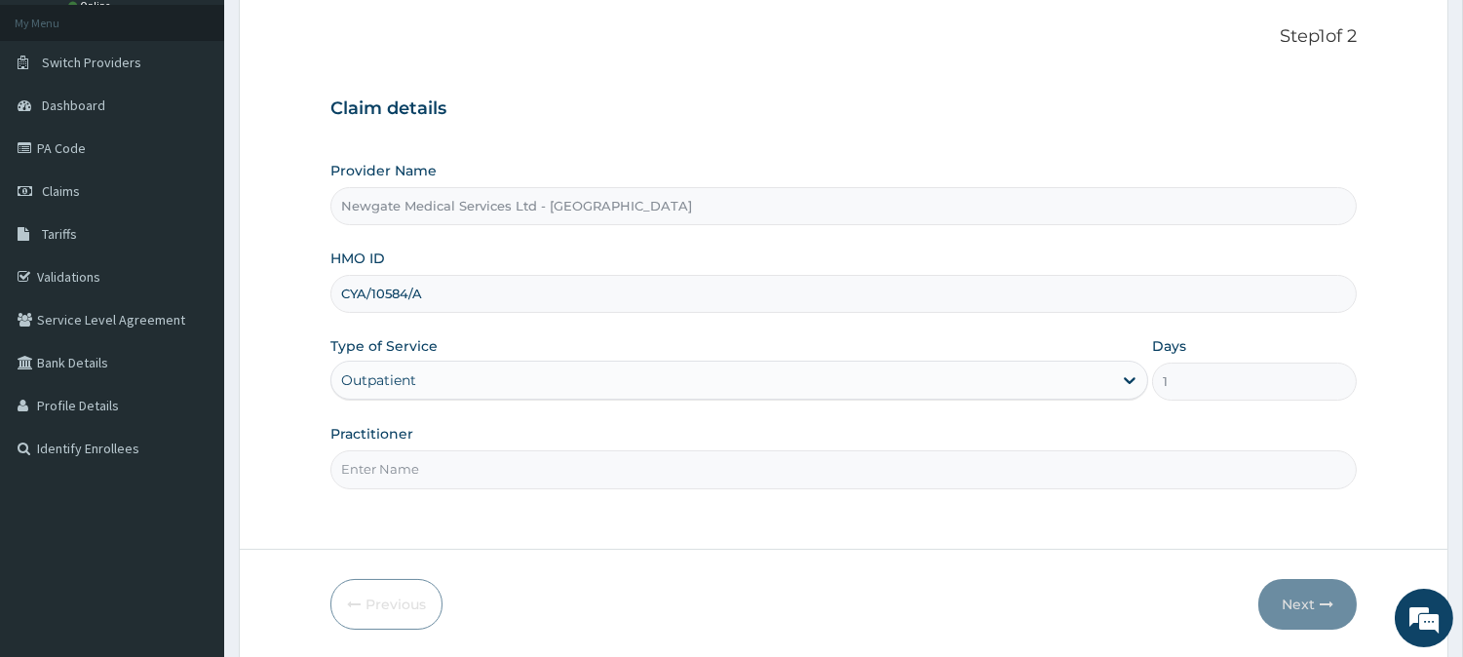
scroll to position [108, 0]
click at [419, 456] on input "Practitioner" at bounding box center [843, 468] width 1026 height 38
type input "DR AJINIRAN"
click at [1298, 610] on button "Next" at bounding box center [1307, 603] width 98 height 51
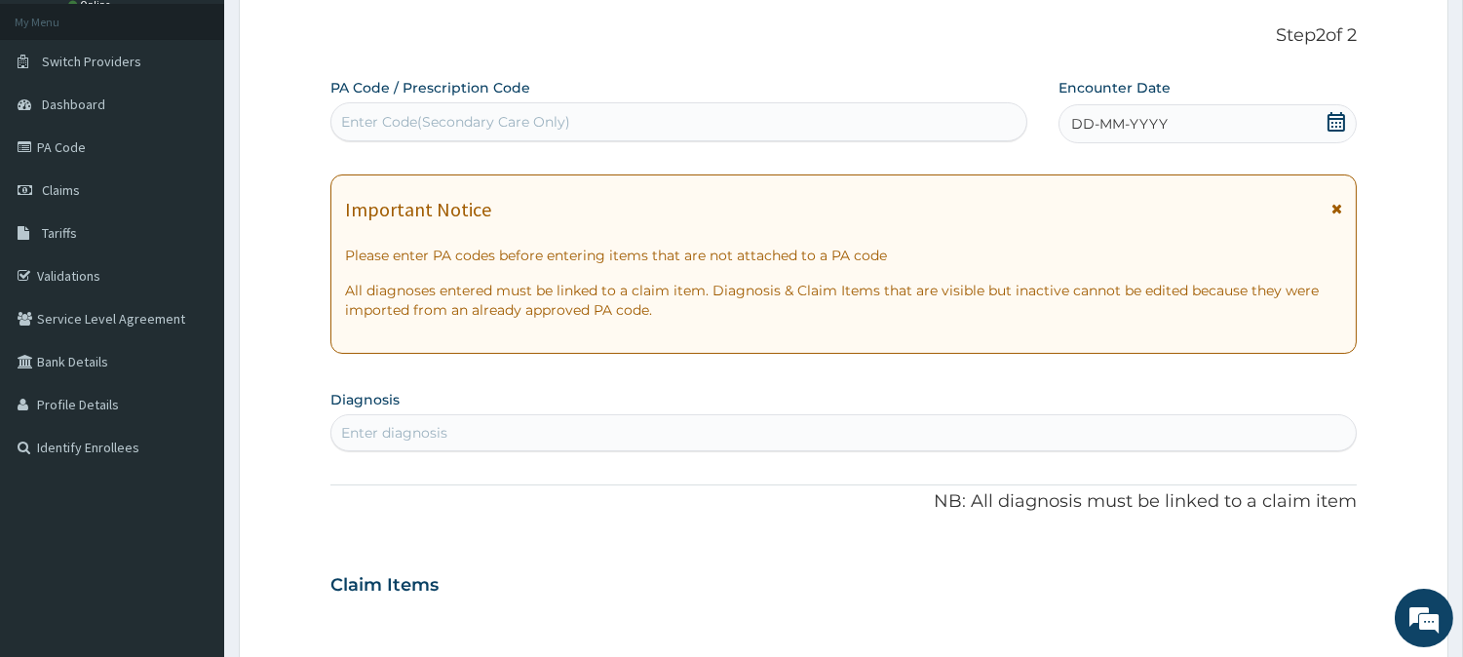
click at [1172, 128] on div "DD-MM-YYYY" at bounding box center [1207, 123] width 298 height 39
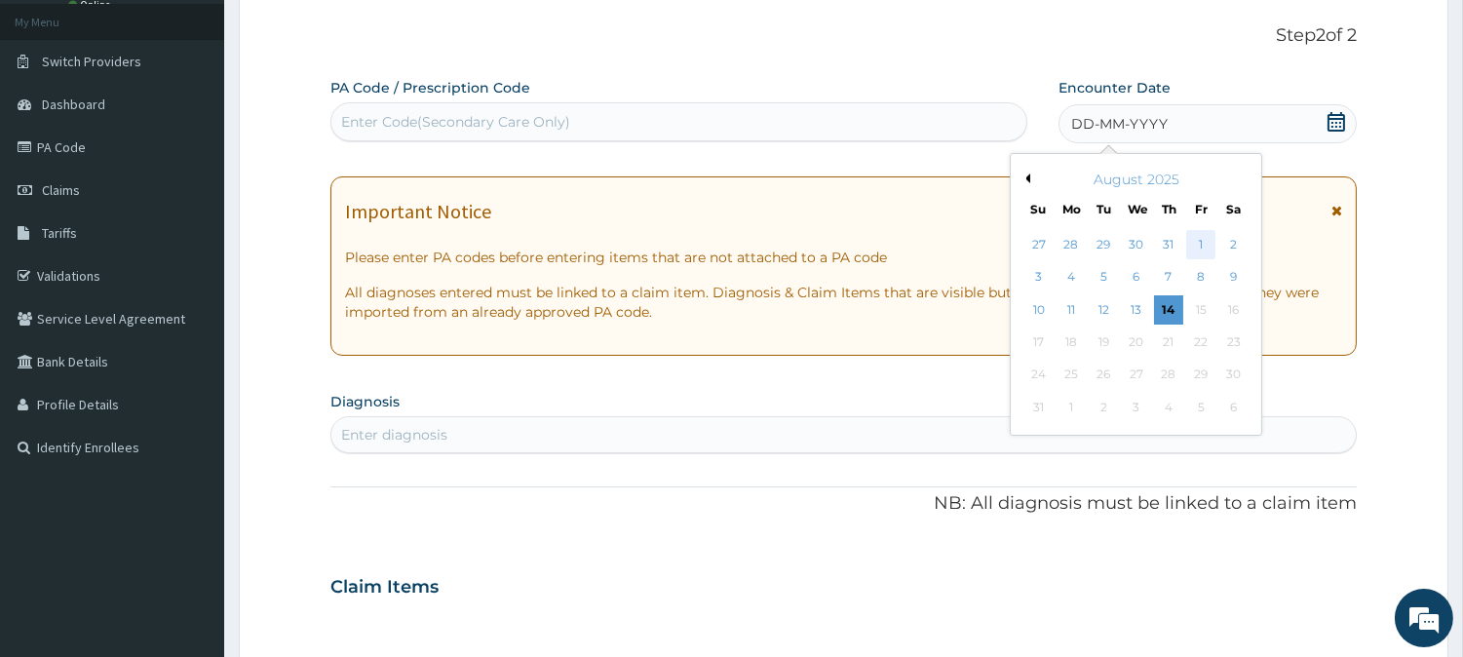
click at [1202, 249] on div "1" at bounding box center [1200, 244] width 29 height 29
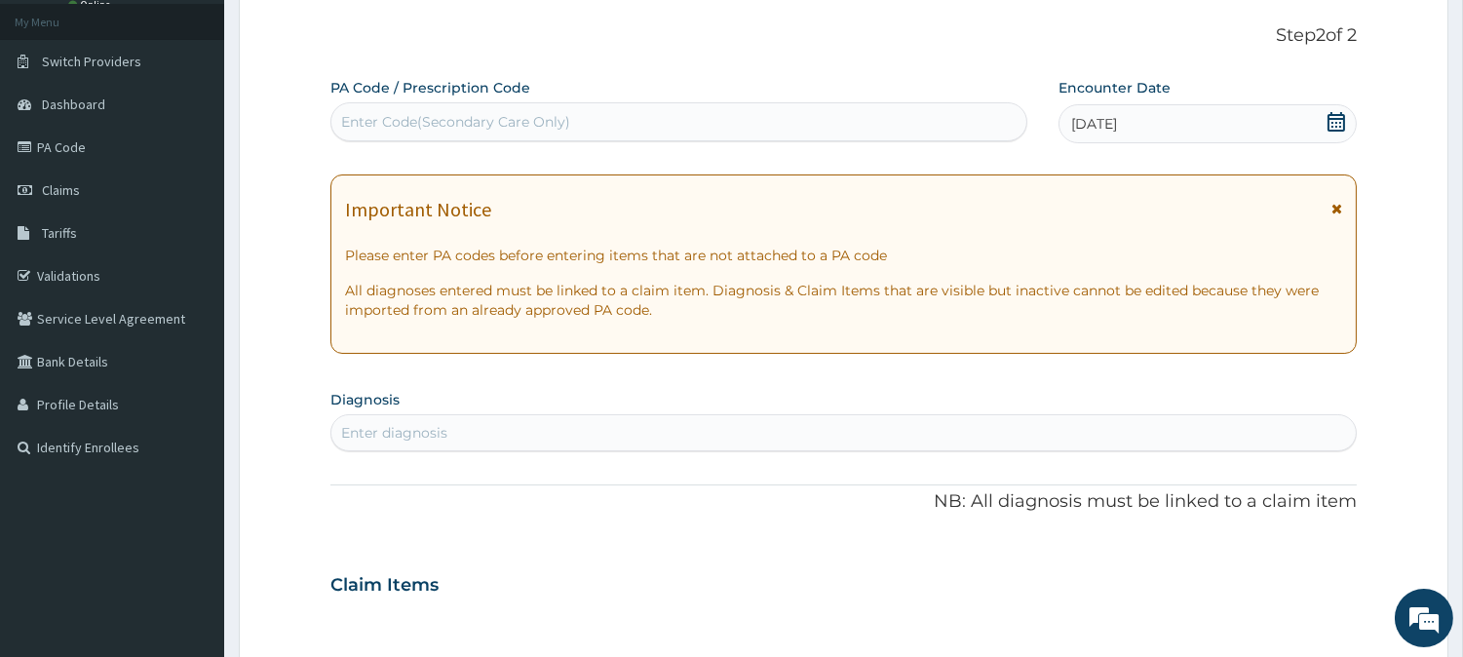
click at [451, 431] on div "Enter diagnosis" at bounding box center [843, 432] width 1024 height 31
type input "MALA"
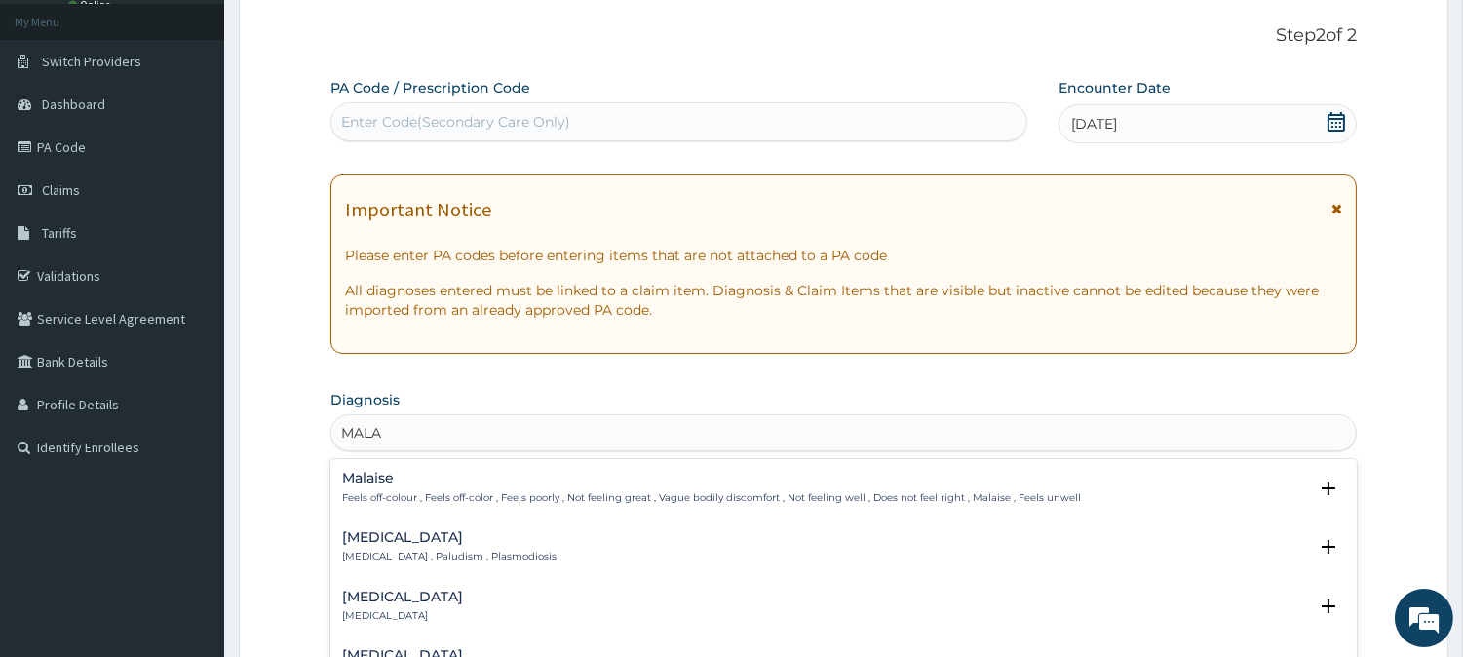
click at [370, 536] on h4 "[MEDICAL_DATA]" at bounding box center [449, 537] width 214 height 15
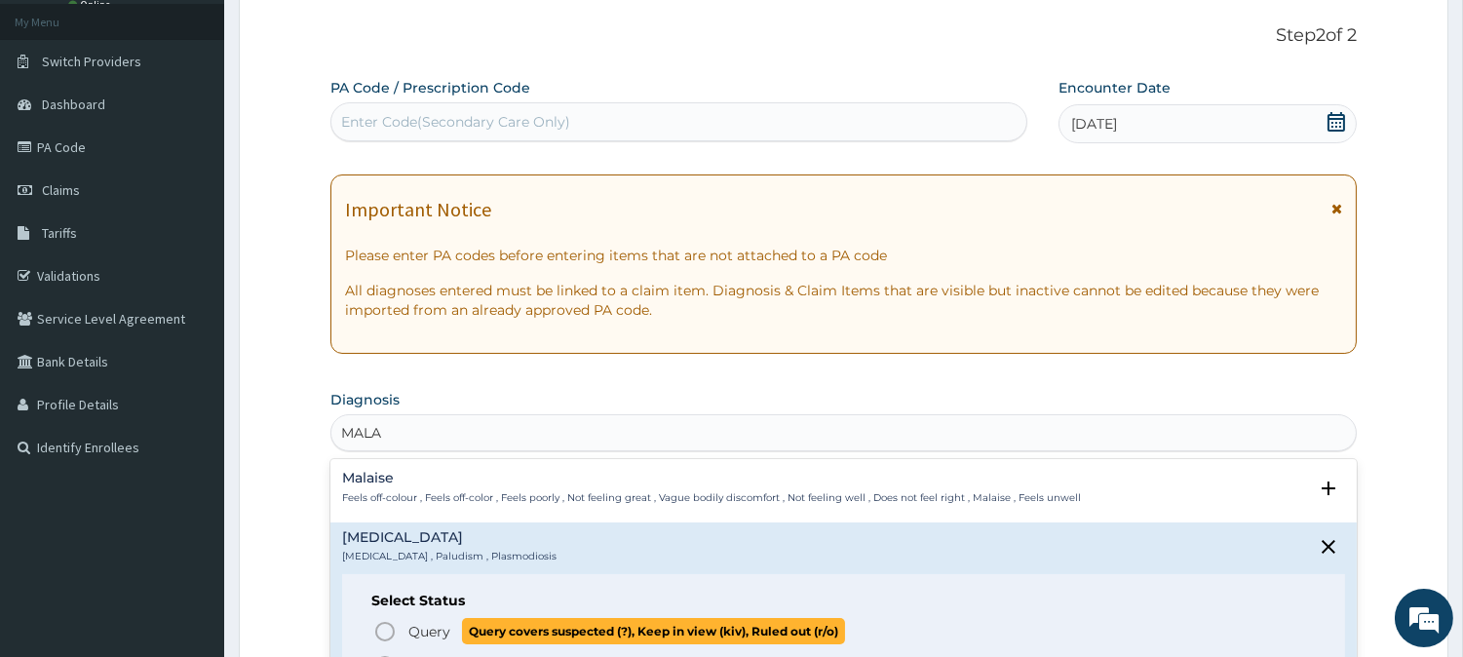
click at [401, 637] on span "Query Query covers suspected (?), Keep in view (kiv), Ruled out (r/o)" at bounding box center [844, 631] width 942 height 26
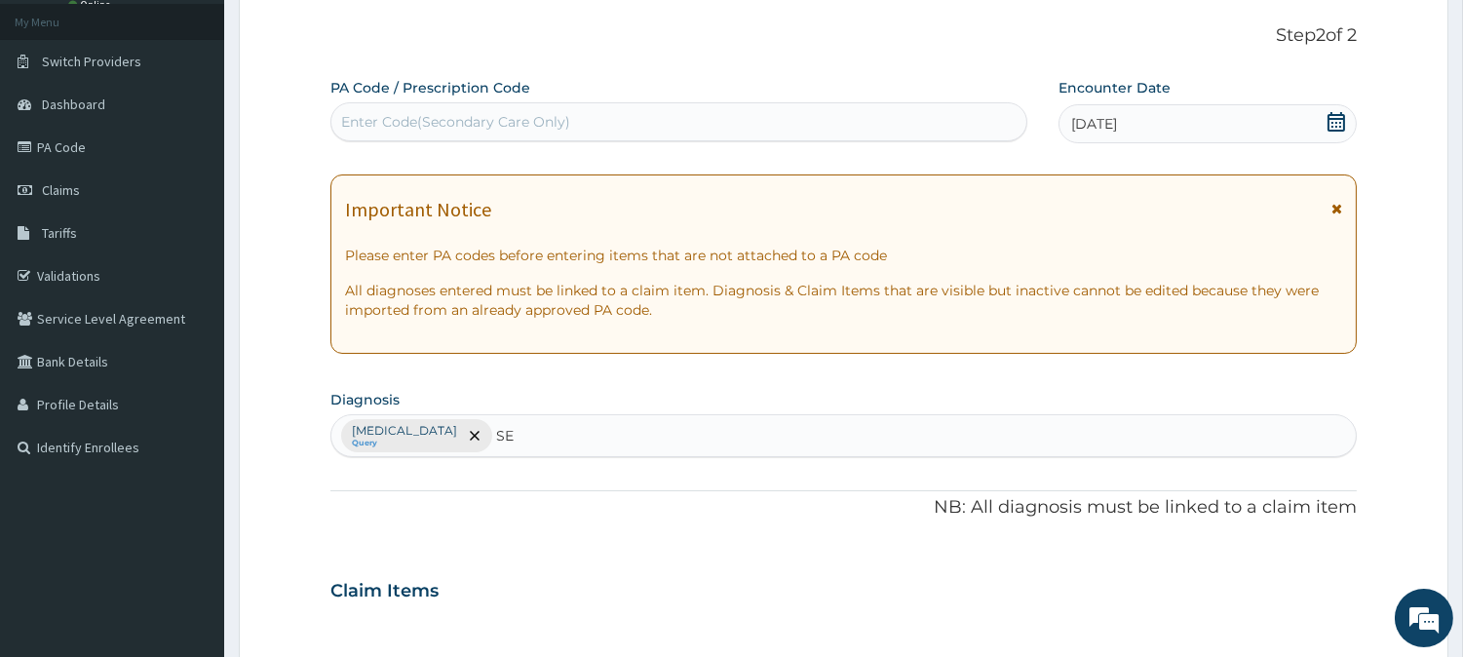
type input "SEP"
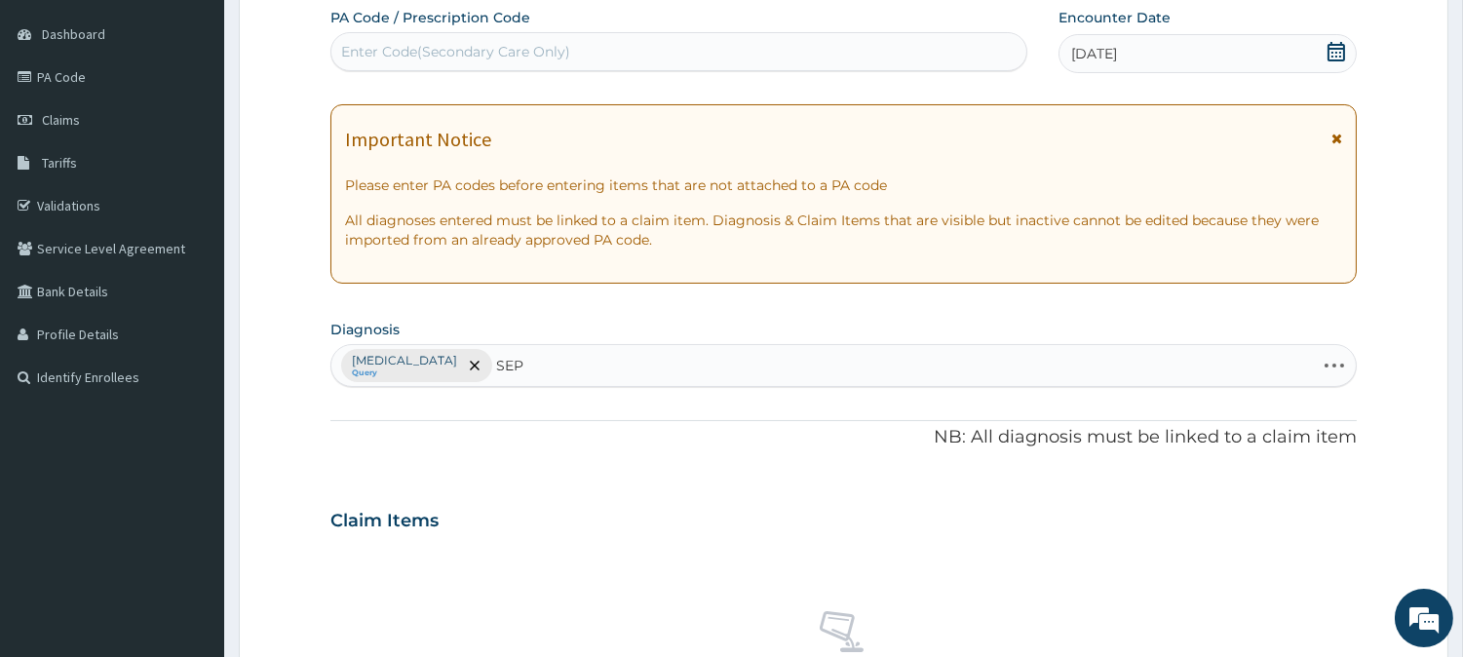
scroll to position [216, 0]
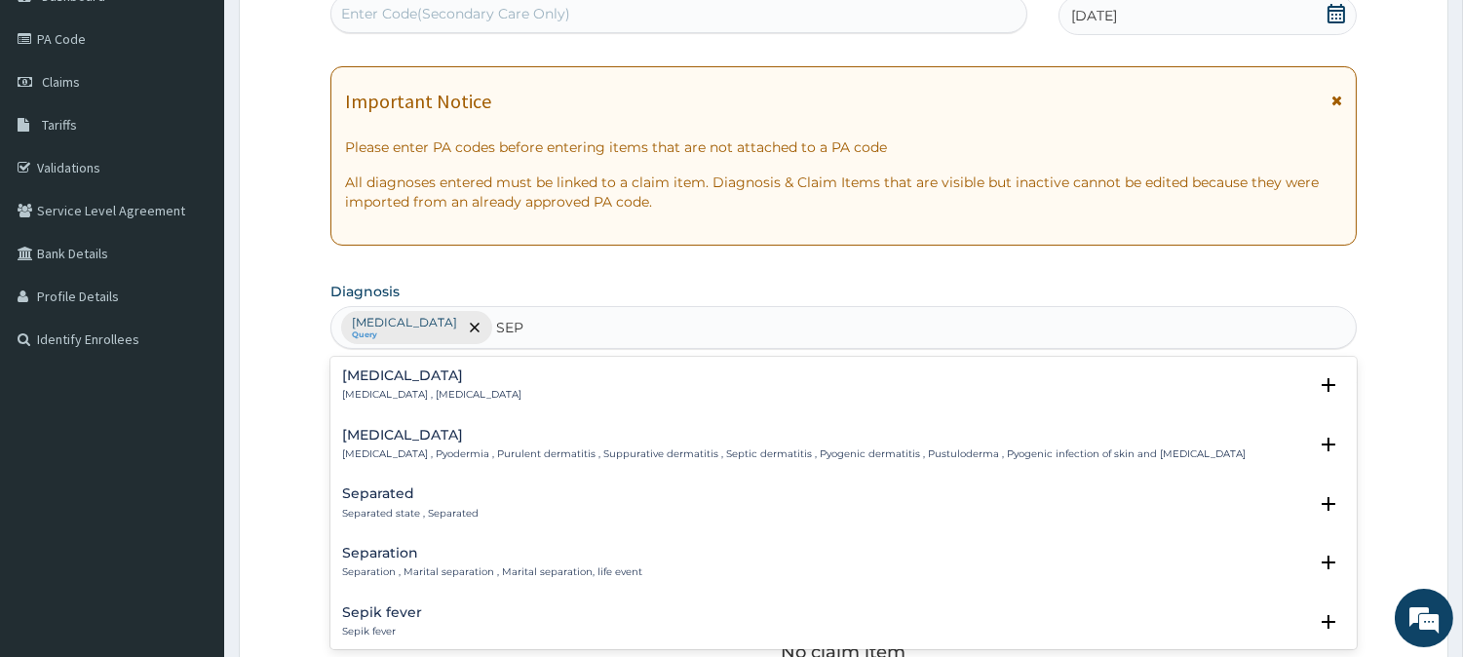
click at [446, 397] on p "[MEDICAL_DATA] , [MEDICAL_DATA]" at bounding box center [431, 395] width 179 height 14
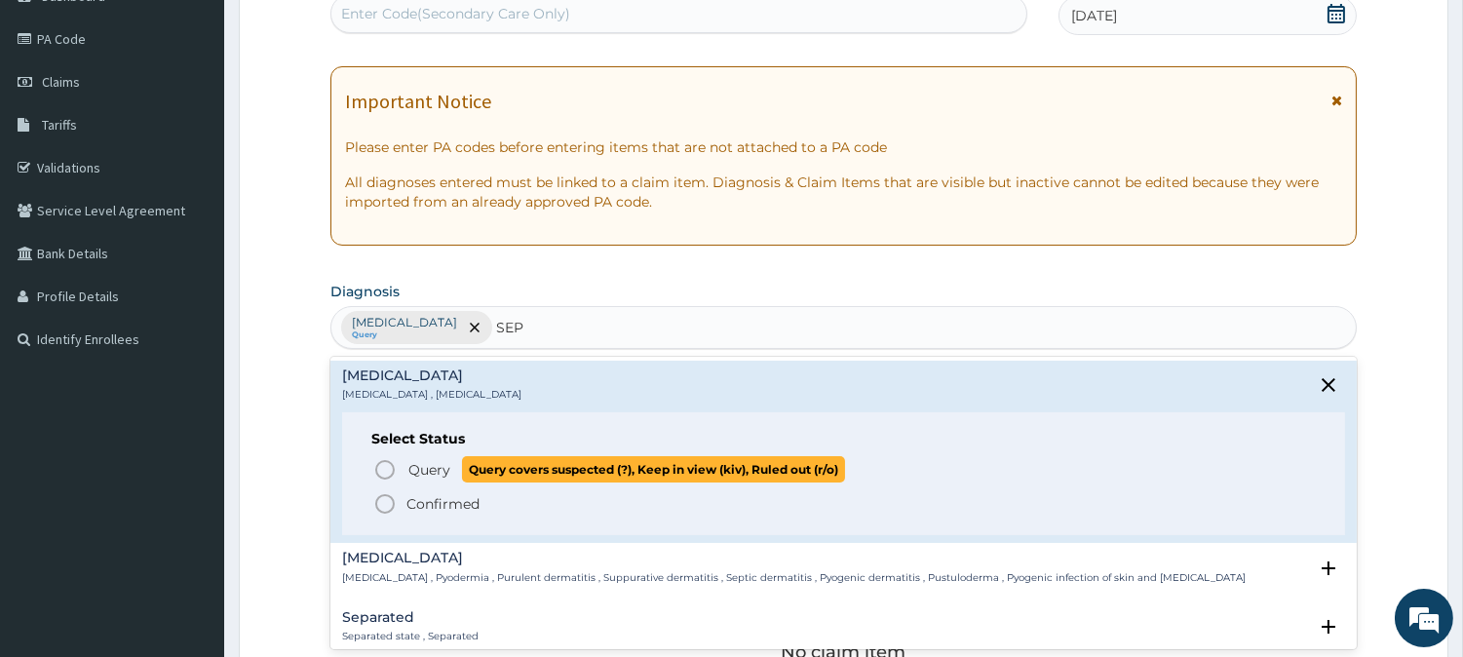
click at [393, 468] on circle "status option query" at bounding box center [385, 470] width 18 height 18
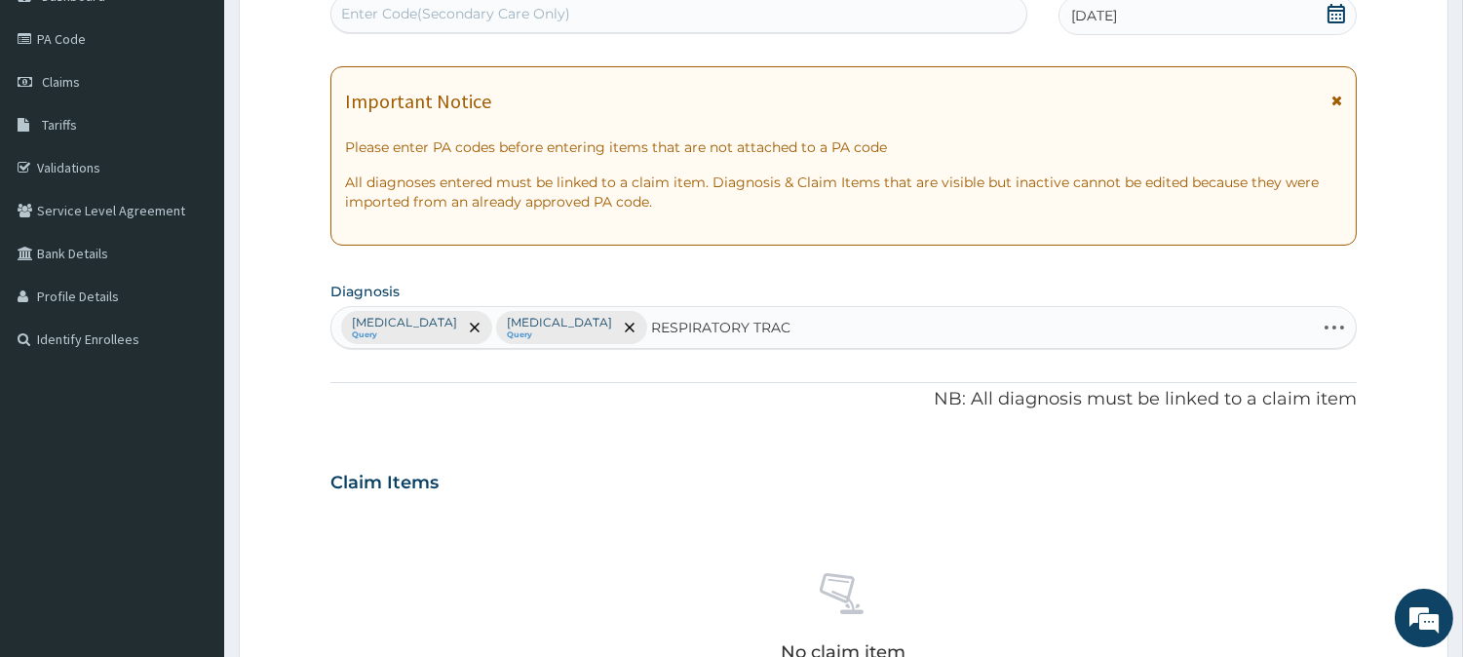
type input "RESPIRATORY TRAC"
click at [395, 466] on div "Claim Items" at bounding box center [843, 478] width 1026 height 51
click at [534, 325] on div "Malaria Query Sepsis Query" at bounding box center [843, 327] width 1024 height 41
type input "RESPIRATORY TRACT"
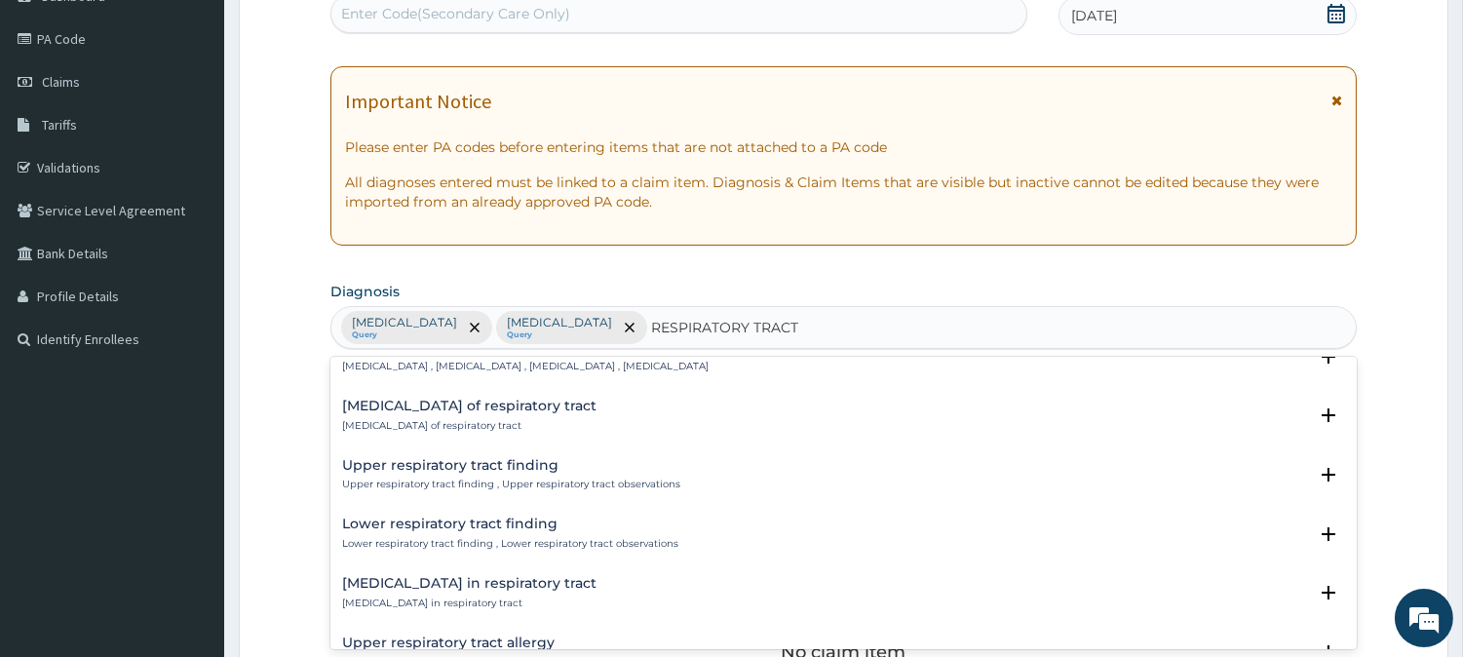
scroll to position [108, 0]
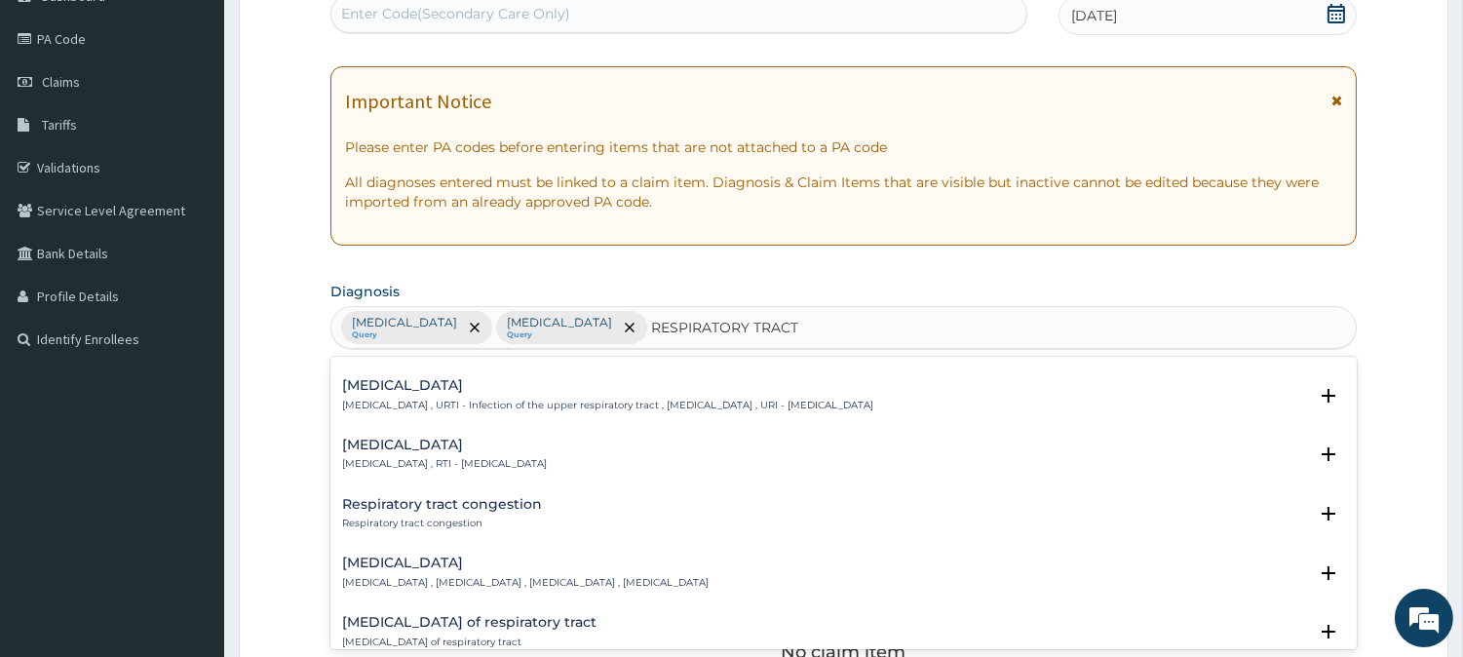
click at [497, 470] on p "[MEDICAL_DATA] , RTI - [MEDICAL_DATA]" at bounding box center [444, 464] width 205 height 14
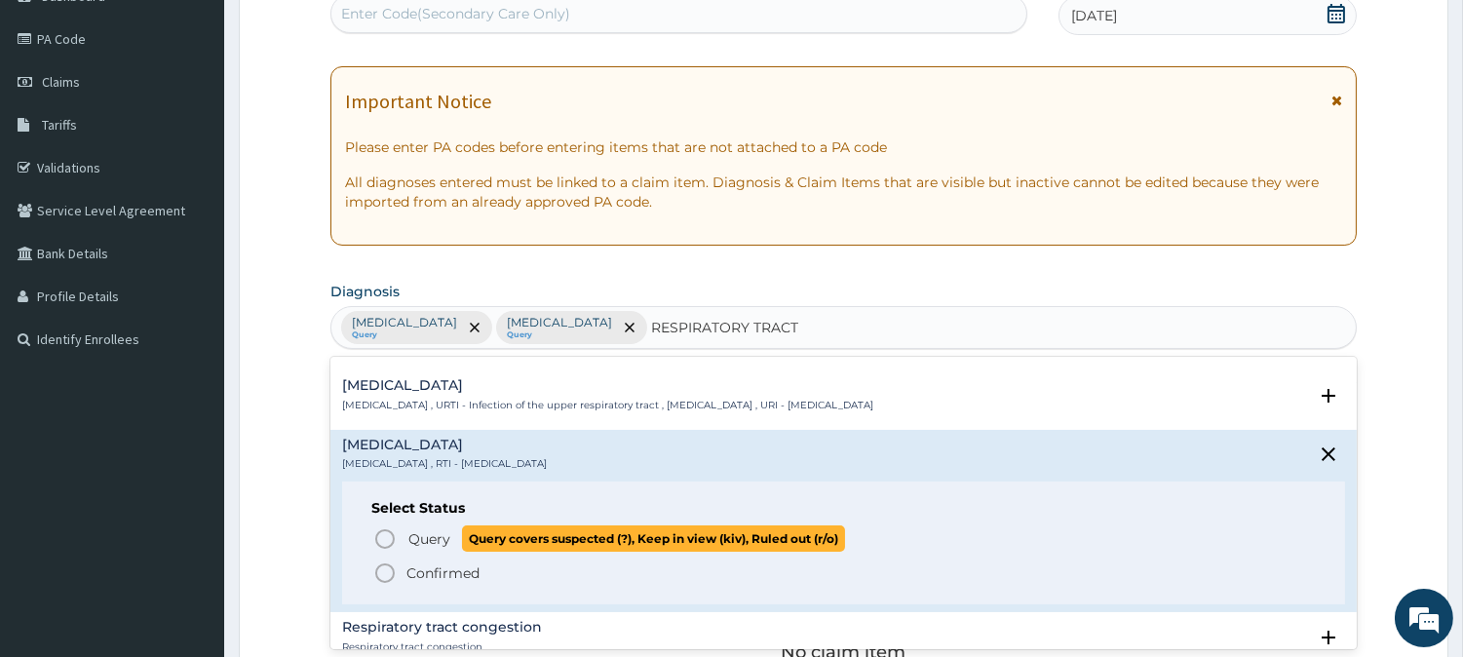
click at [435, 538] on span "Query" at bounding box center [429, 538] width 42 height 19
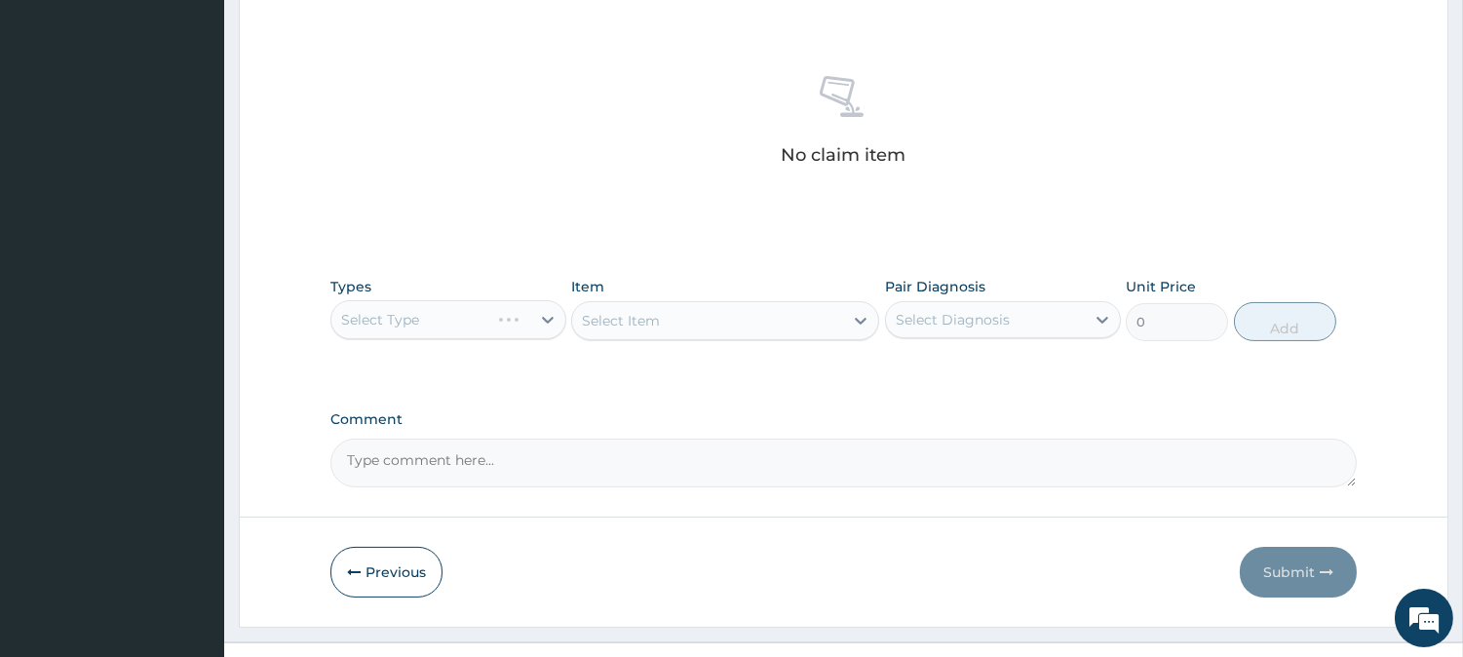
scroll to position [747, 0]
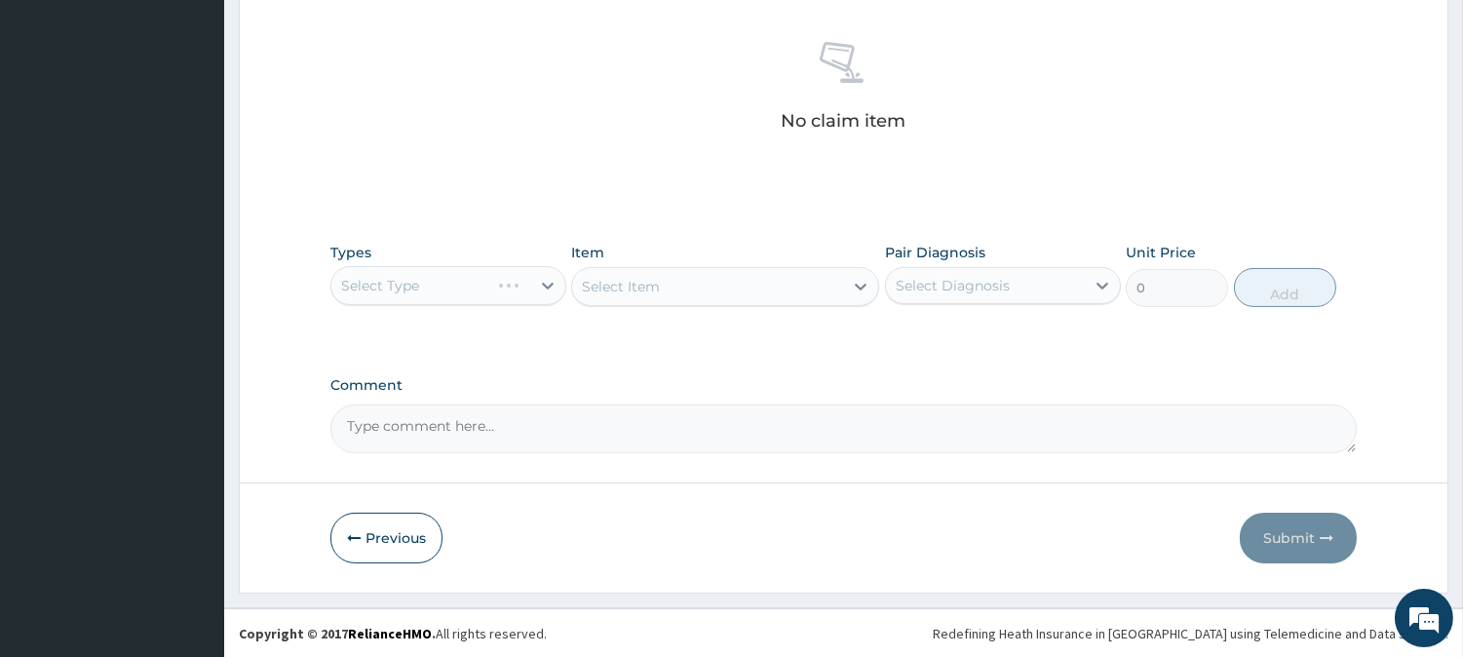
click at [766, 287] on div "Select Item" at bounding box center [725, 286] width 308 height 39
click at [393, 300] on div "Select Type" at bounding box center [448, 285] width 236 height 39
click at [393, 286] on div "Select Type" at bounding box center [448, 285] width 236 height 39
click at [396, 268] on div "Select Type" at bounding box center [448, 285] width 236 height 39
click at [401, 283] on div "Select Type" at bounding box center [448, 285] width 236 height 39
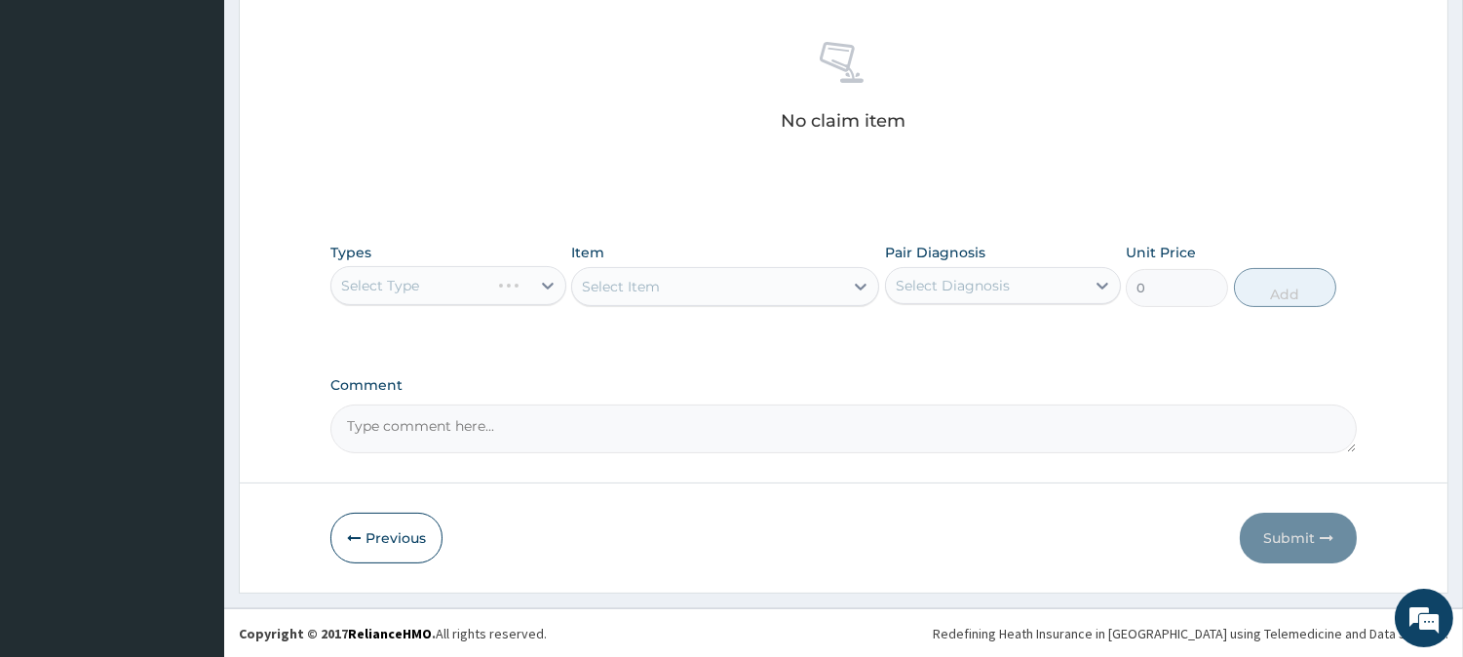
click at [680, 292] on div "Select Item" at bounding box center [725, 286] width 308 height 39
click at [644, 285] on div "Select Item" at bounding box center [725, 286] width 308 height 39
click at [716, 290] on div "Select Item" at bounding box center [725, 286] width 308 height 39
click at [773, 280] on div "Select Item" at bounding box center [725, 286] width 308 height 39
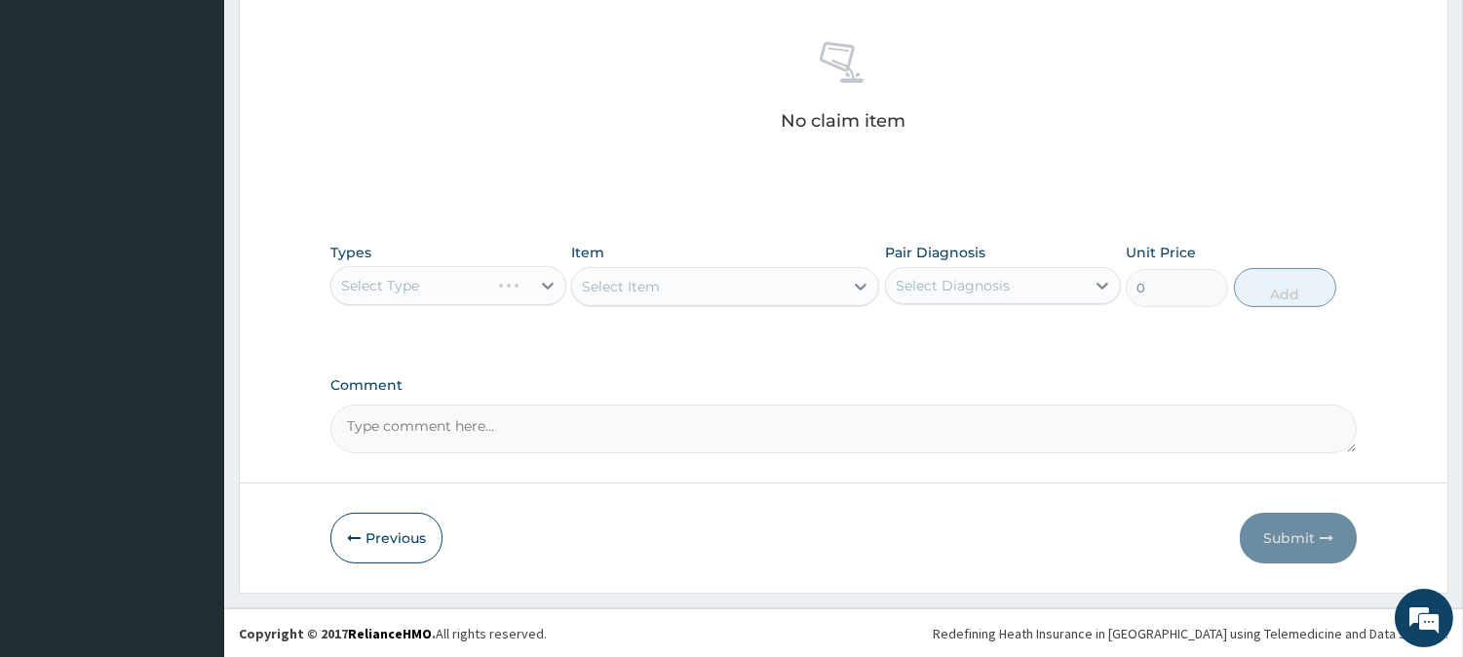
click at [773, 280] on div "Select Item" at bounding box center [725, 286] width 308 height 39
click at [400, 289] on div "Select Type" at bounding box center [448, 285] width 236 height 39
click at [461, 285] on div "Select Type" at bounding box center [448, 285] width 236 height 39
click at [464, 284] on div "Select Type" at bounding box center [448, 285] width 236 height 39
click at [465, 284] on div "Select Type" at bounding box center [448, 285] width 236 height 39
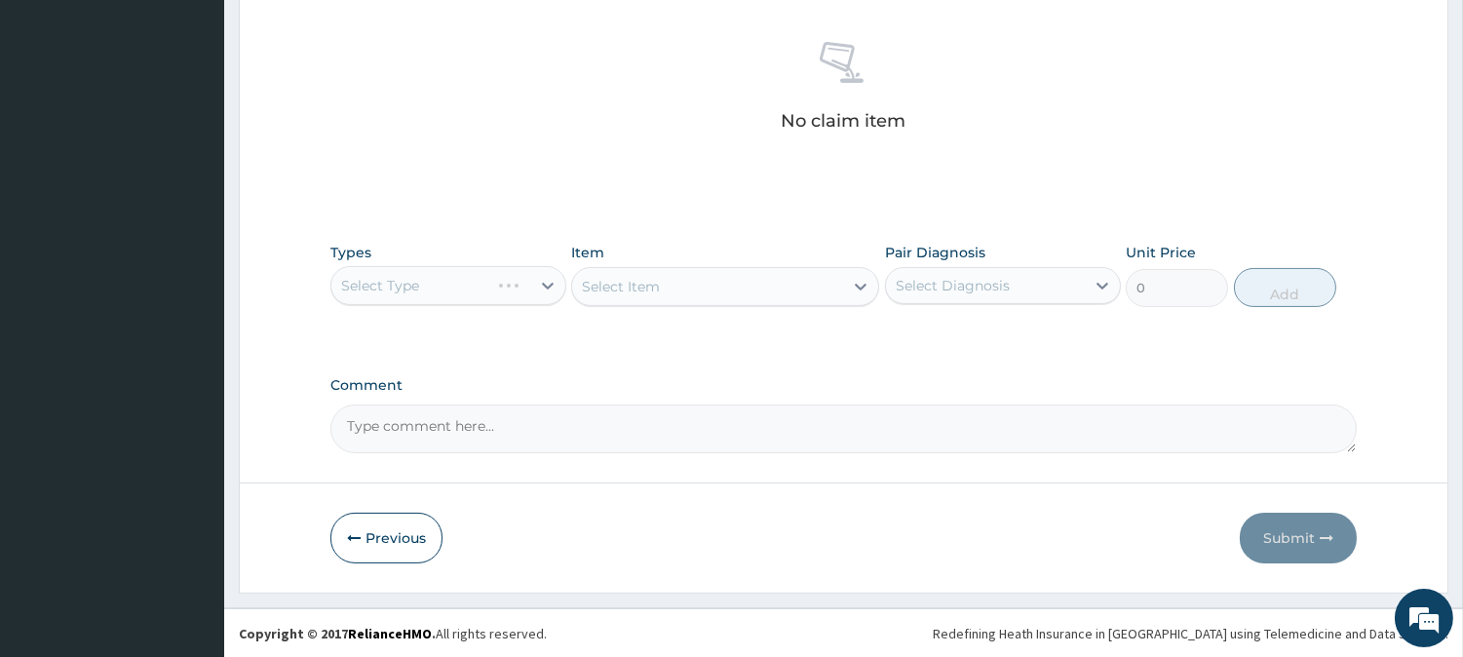
click at [550, 288] on div "Select Type" at bounding box center [448, 285] width 236 height 39
click at [550, 294] on div "Select Type" at bounding box center [448, 285] width 236 height 39
click at [550, 292] on div "Select Type" at bounding box center [448, 285] width 236 height 39
click at [549, 289] on div "Select Type" at bounding box center [448, 285] width 236 height 39
click at [537, 297] on div "Select Type" at bounding box center [448, 285] width 236 height 39
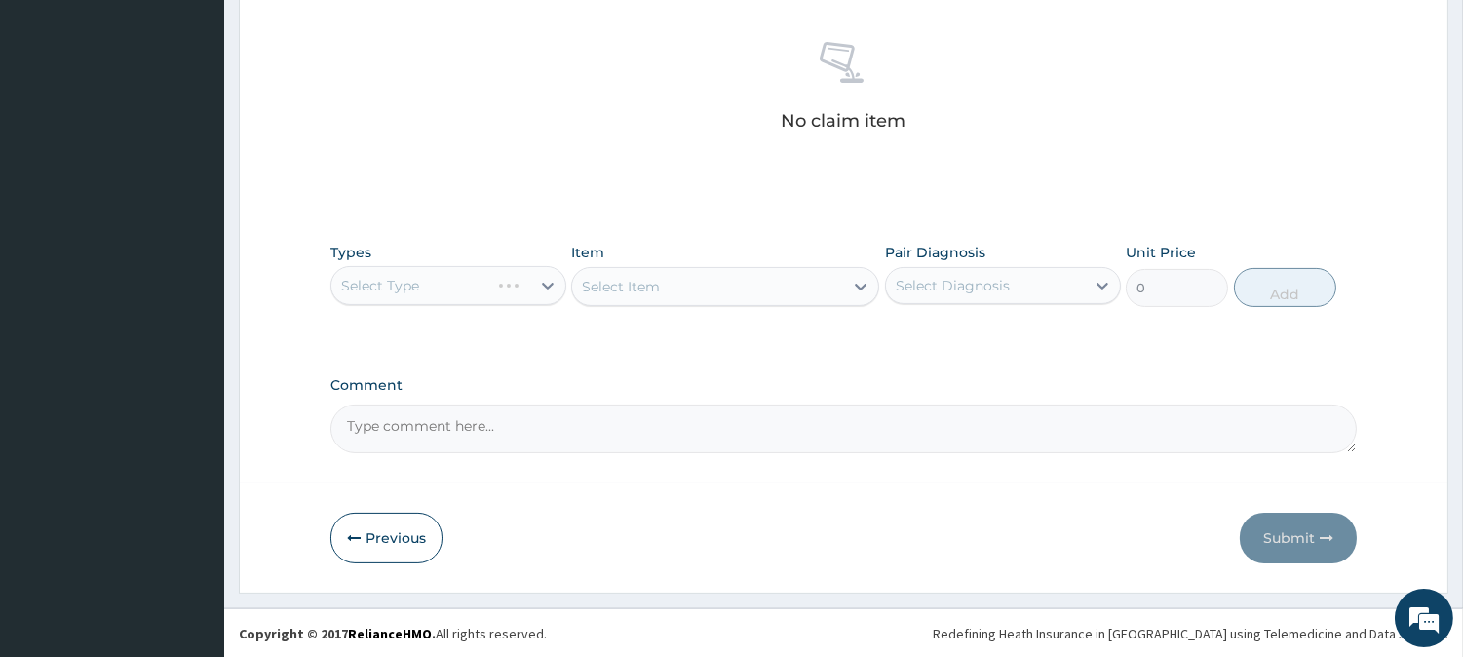
click at [538, 286] on div "Select Type" at bounding box center [448, 285] width 236 height 39
click at [542, 283] on div "Select Type" at bounding box center [448, 285] width 236 height 39
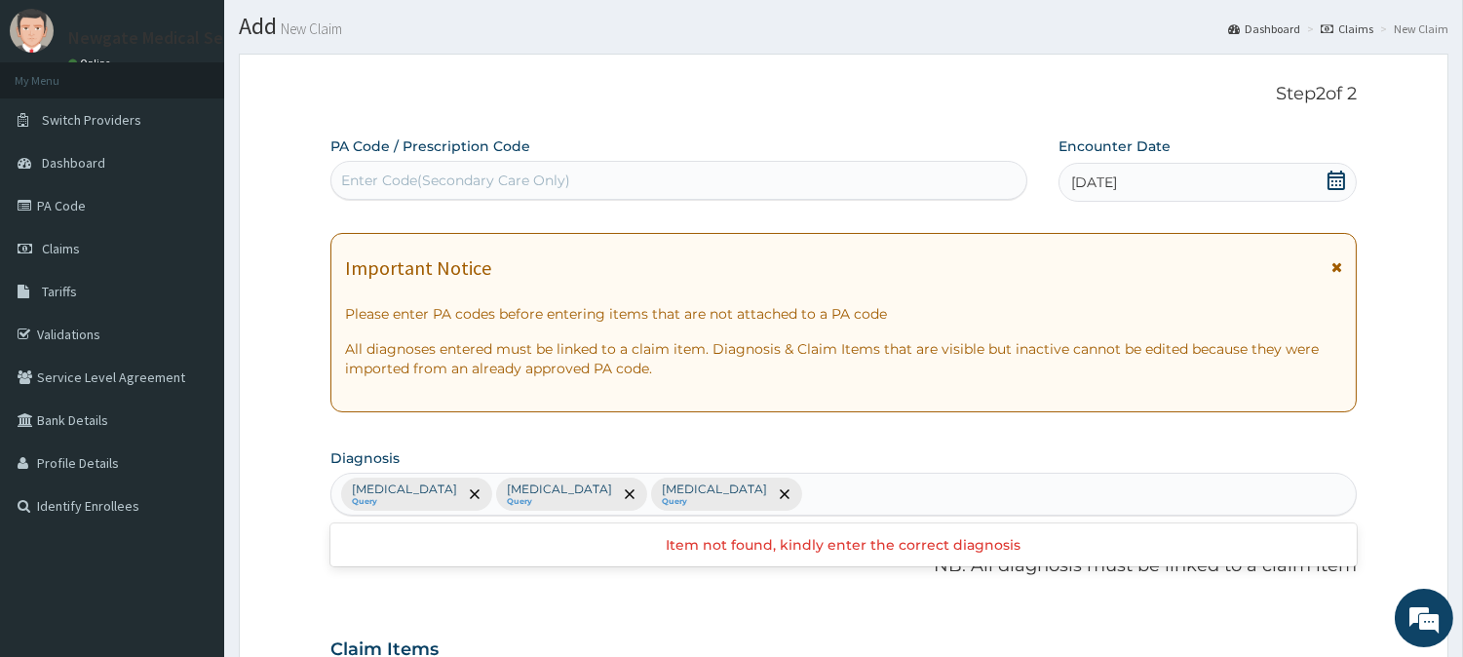
scroll to position [0, 0]
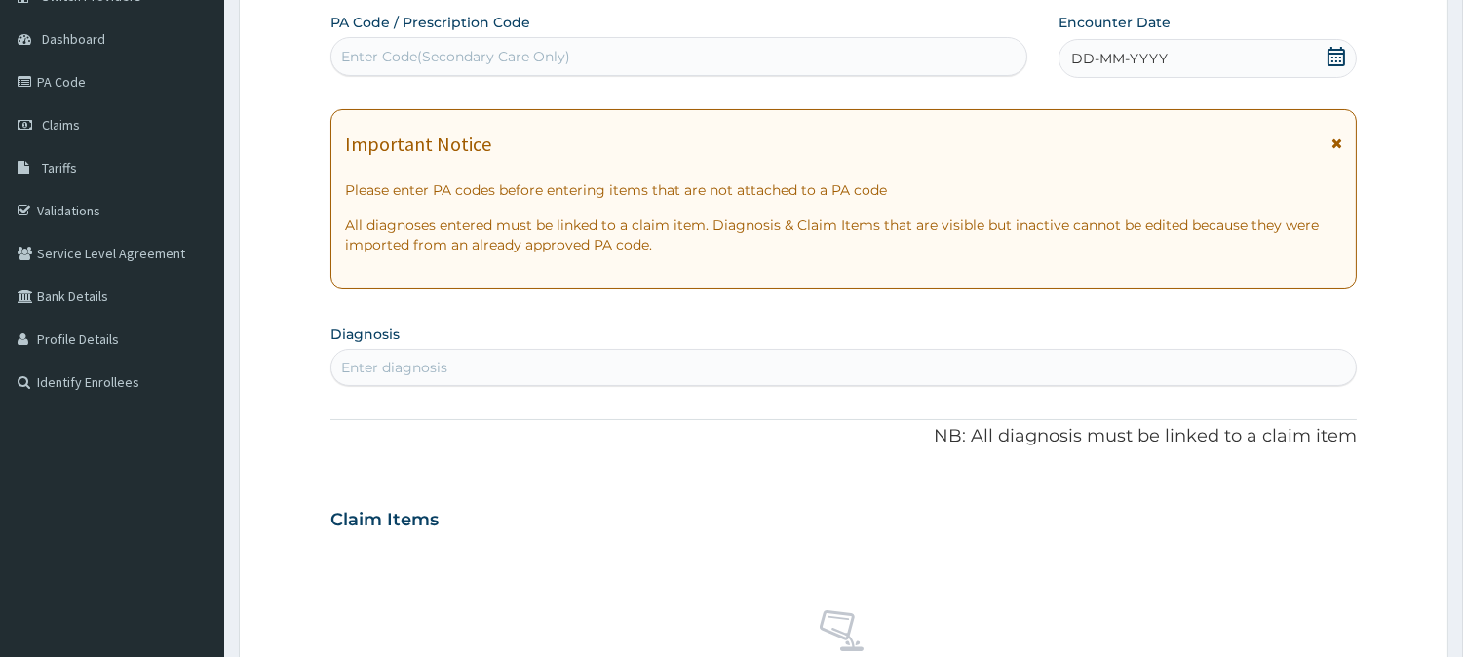
scroll to position [173, 0]
click at [1185, 46] on div "DD-MM-YYYY" at bounding box center [1207, 58] width 298 height 39
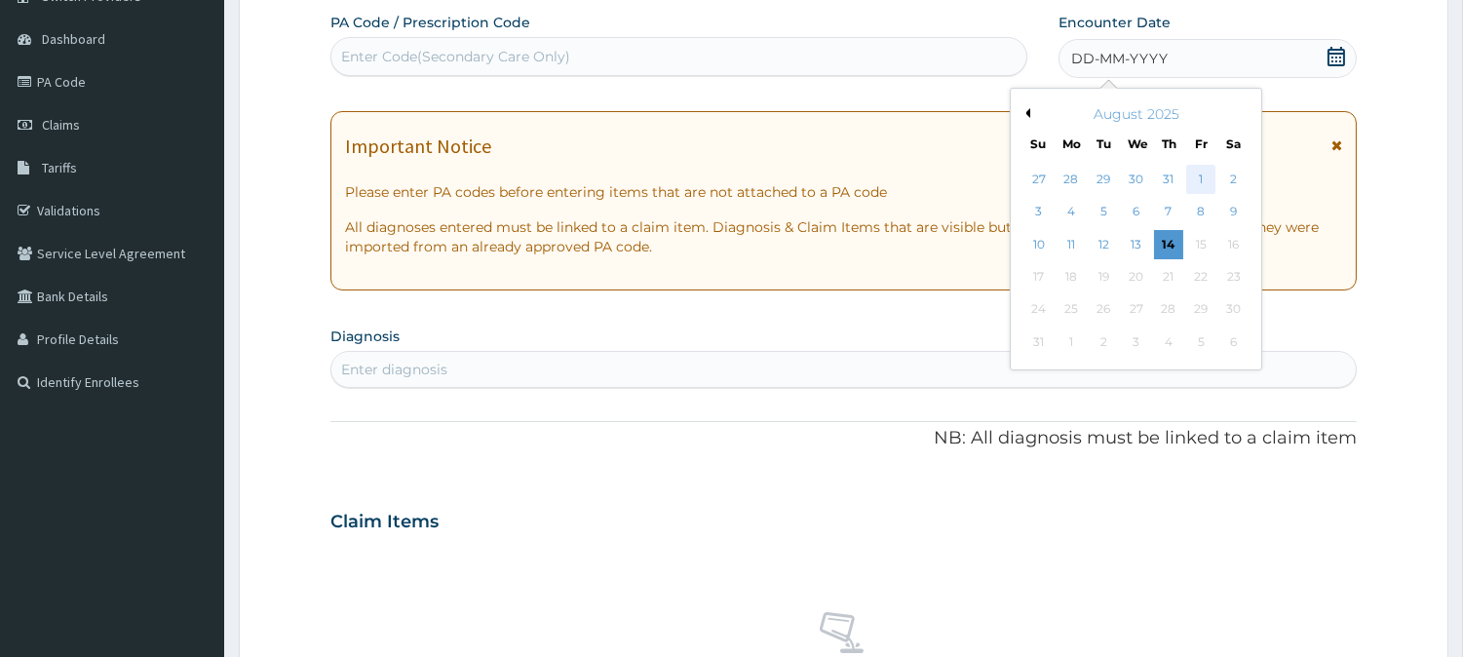
click at [1194, 188] on div "1" at bounding box center [1200, 179] width 29 height 29
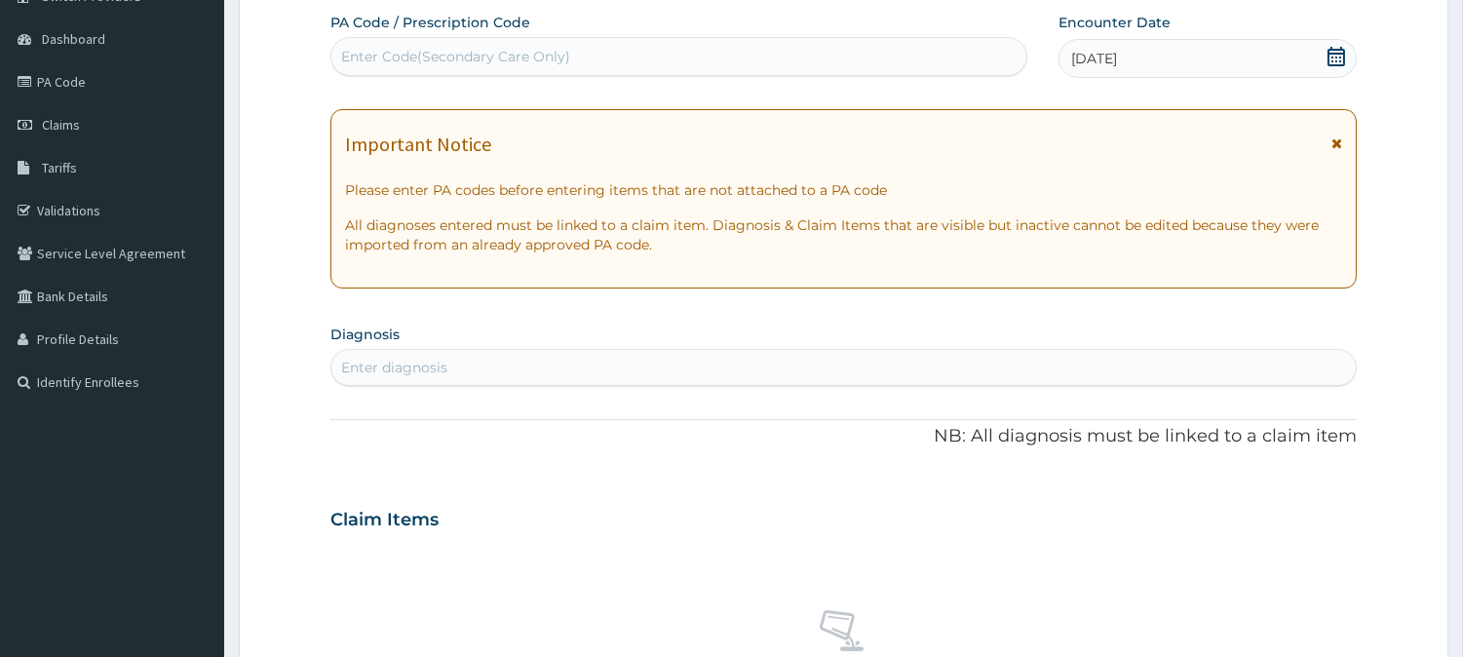
click at [680, 362] on div "Enter diagnosis" at bounding box center [843, 367] width 1024 height 31
type input "MALA"
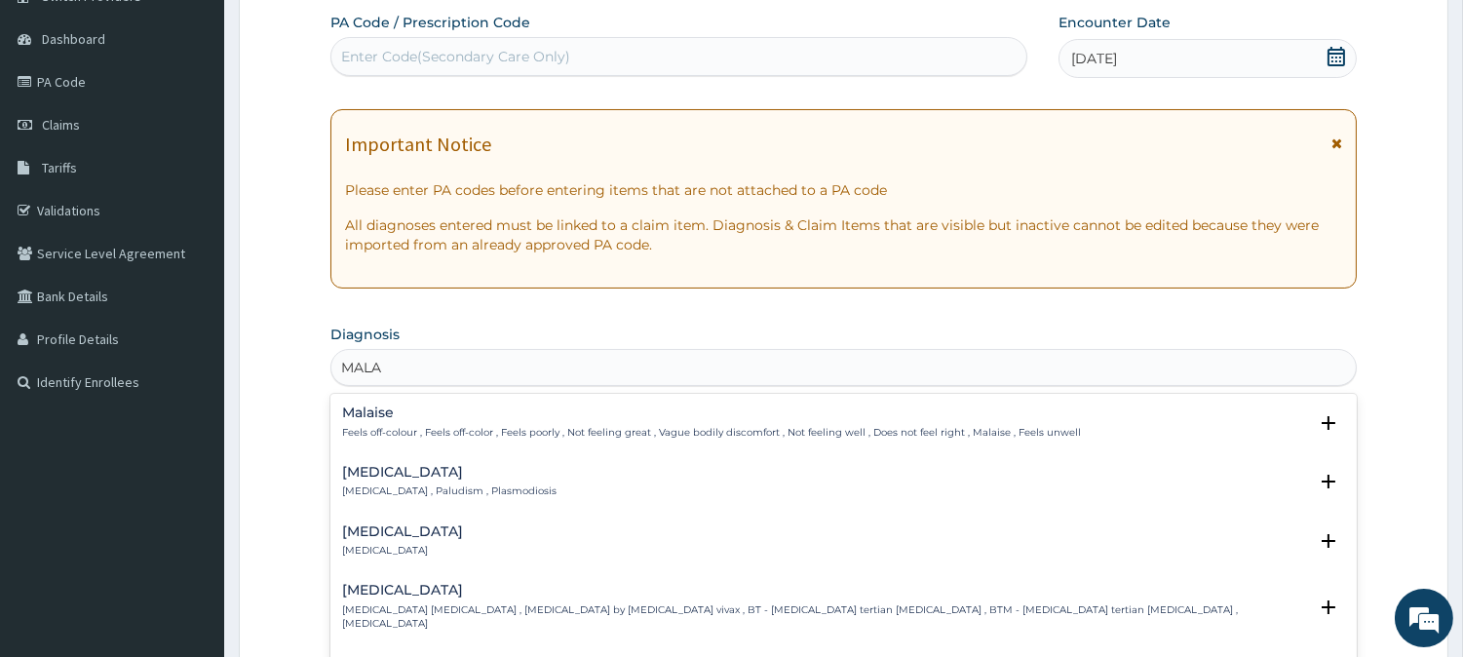
scroll to position [0, 0]
click at [407, 497] on p "[MEDICAL_DATA] , Paludism , Plasmodiosis" at bounding box center [449, 491] width 214 height 14
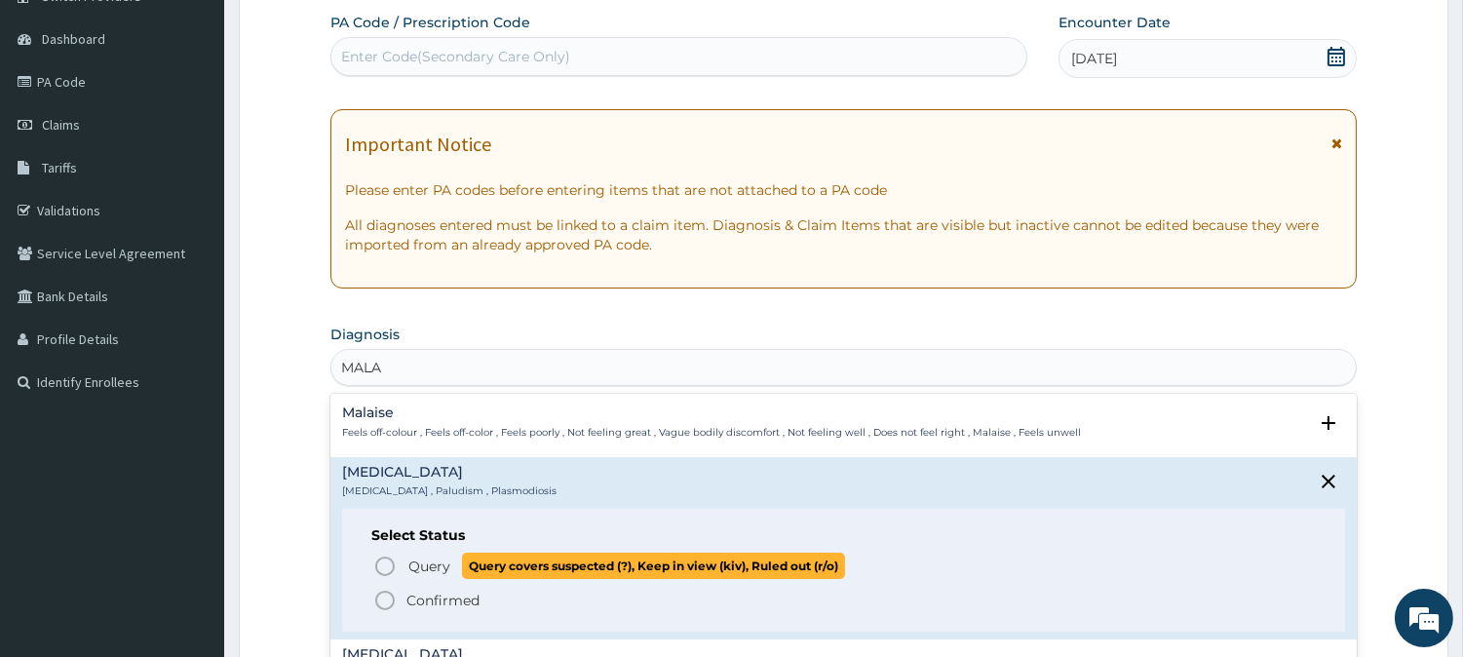
click at [385, 575] on icon "status option query" at bounding box center [384, 565] width 23 height 23
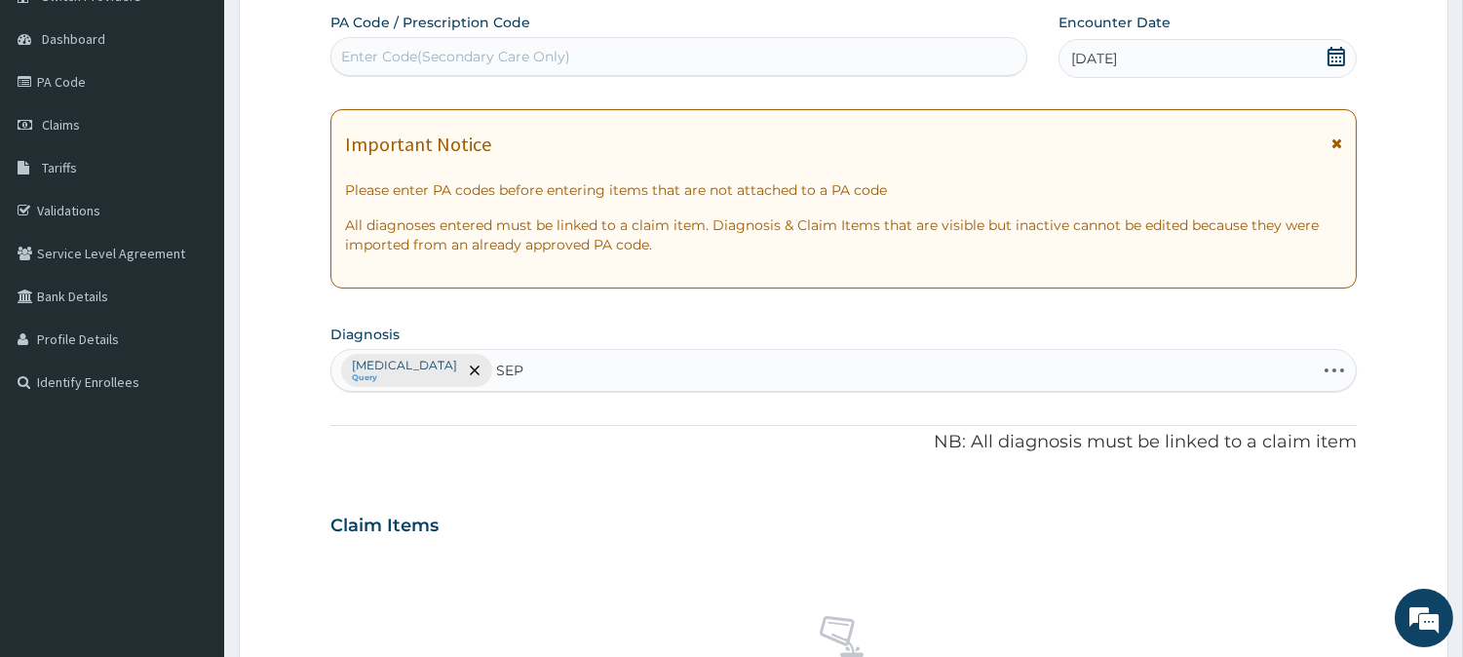
type input "SEPS"
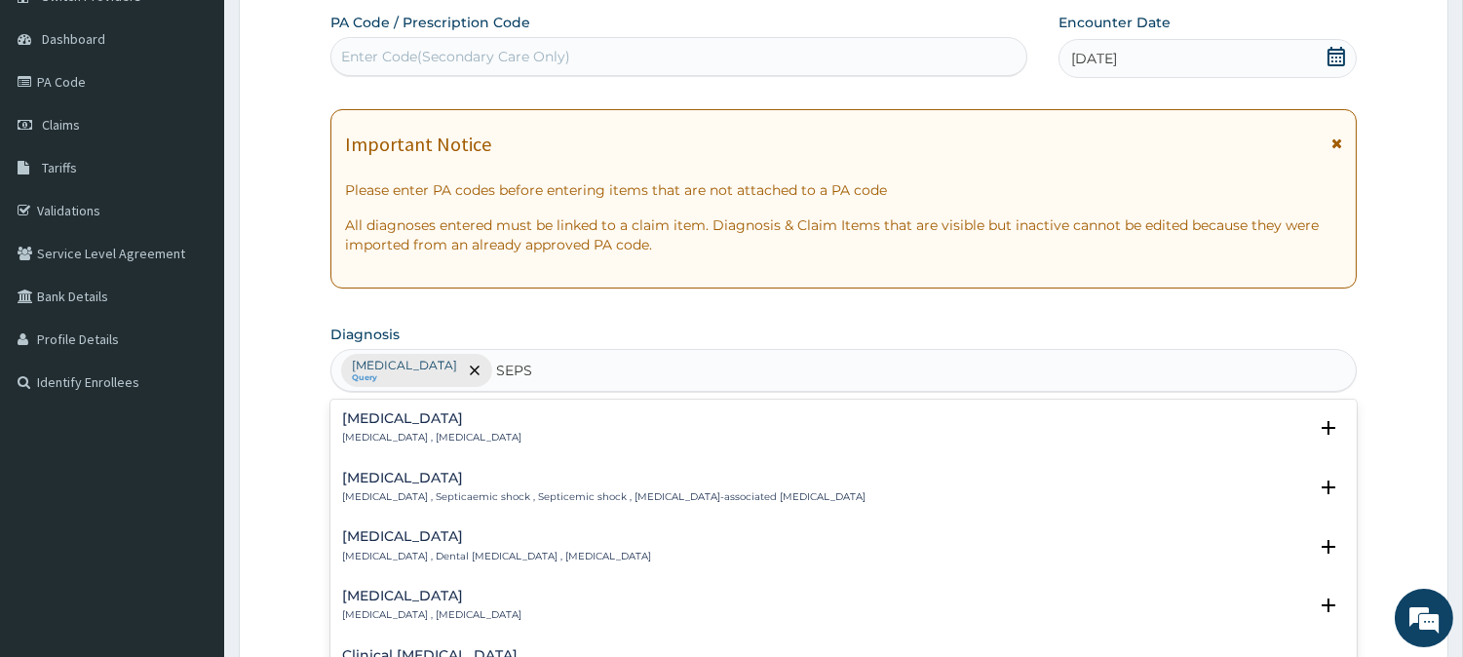
click at [432, 437] on p "[MEDICAL_DATA] , [MEDICAL_DATA]" at bounding box center [431, 438] width 179 height 14
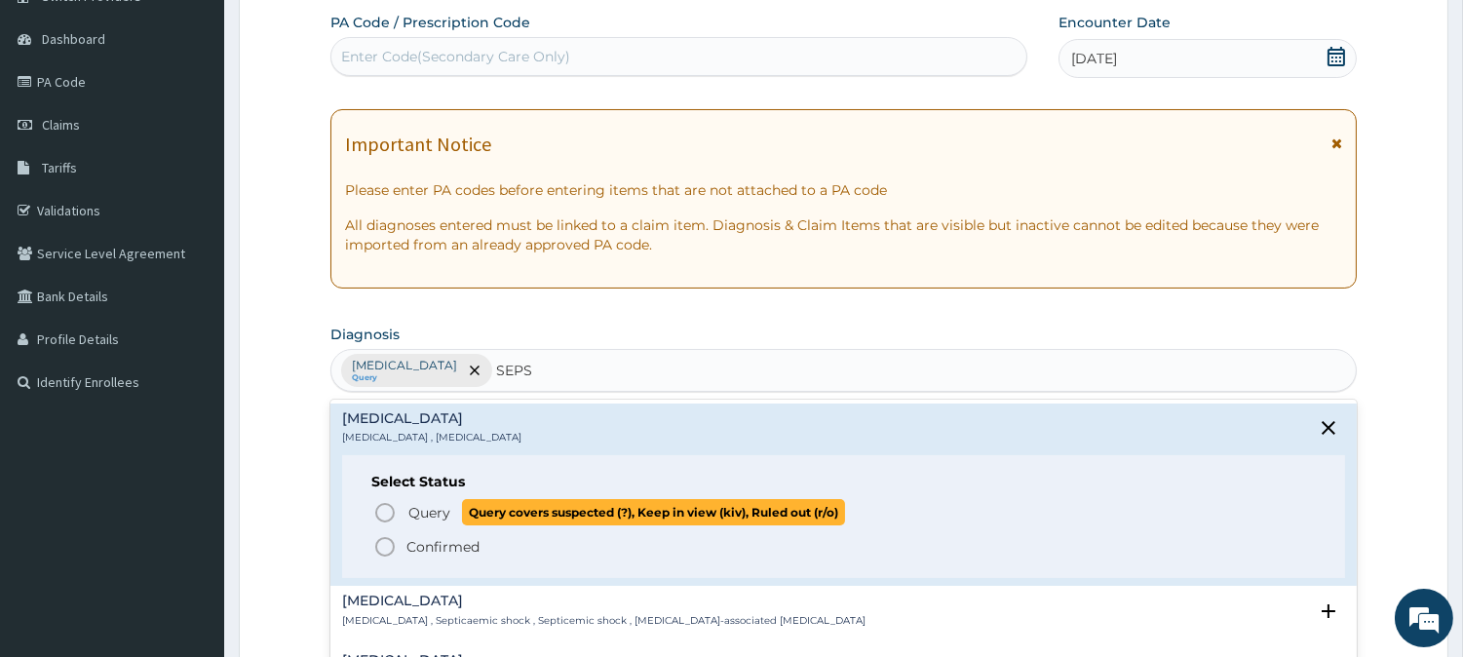
click at [380, 510] on icon "status option query" at bounding box center [384, 512] width 23 height 23
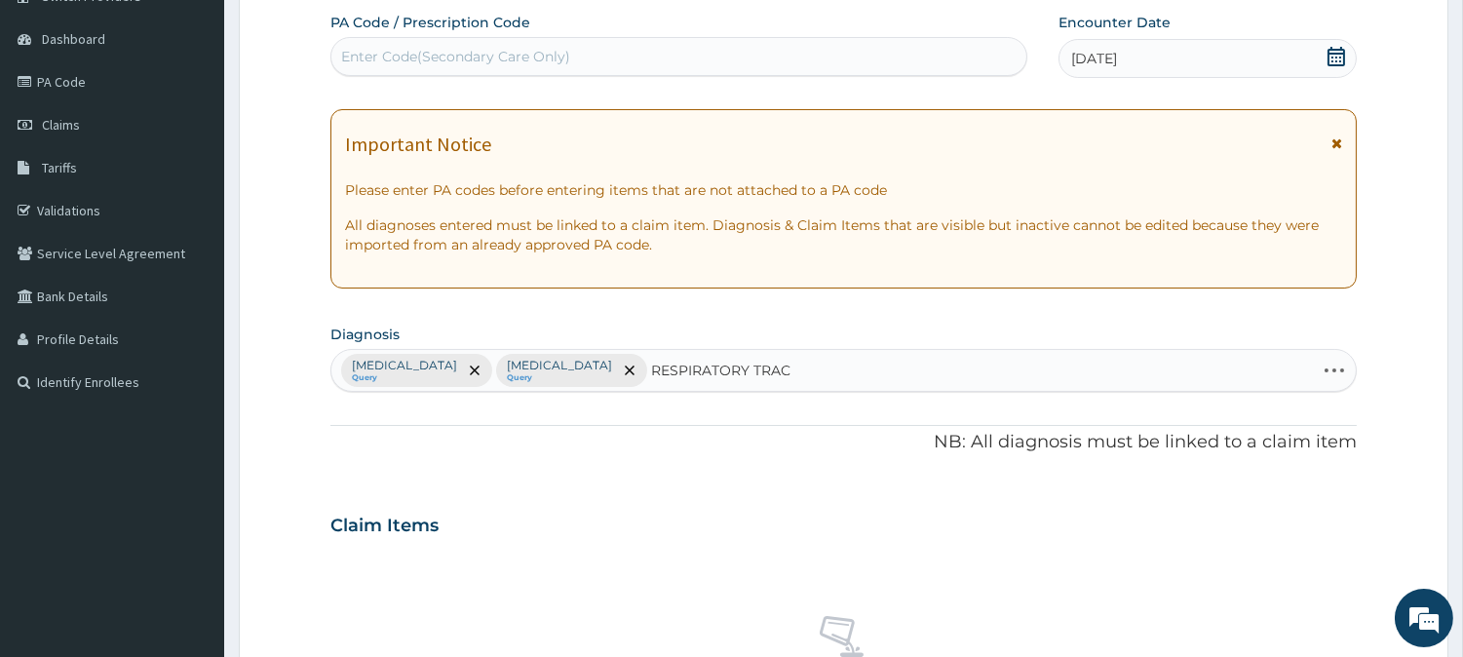
type input "RESPIRATORY TRACT"
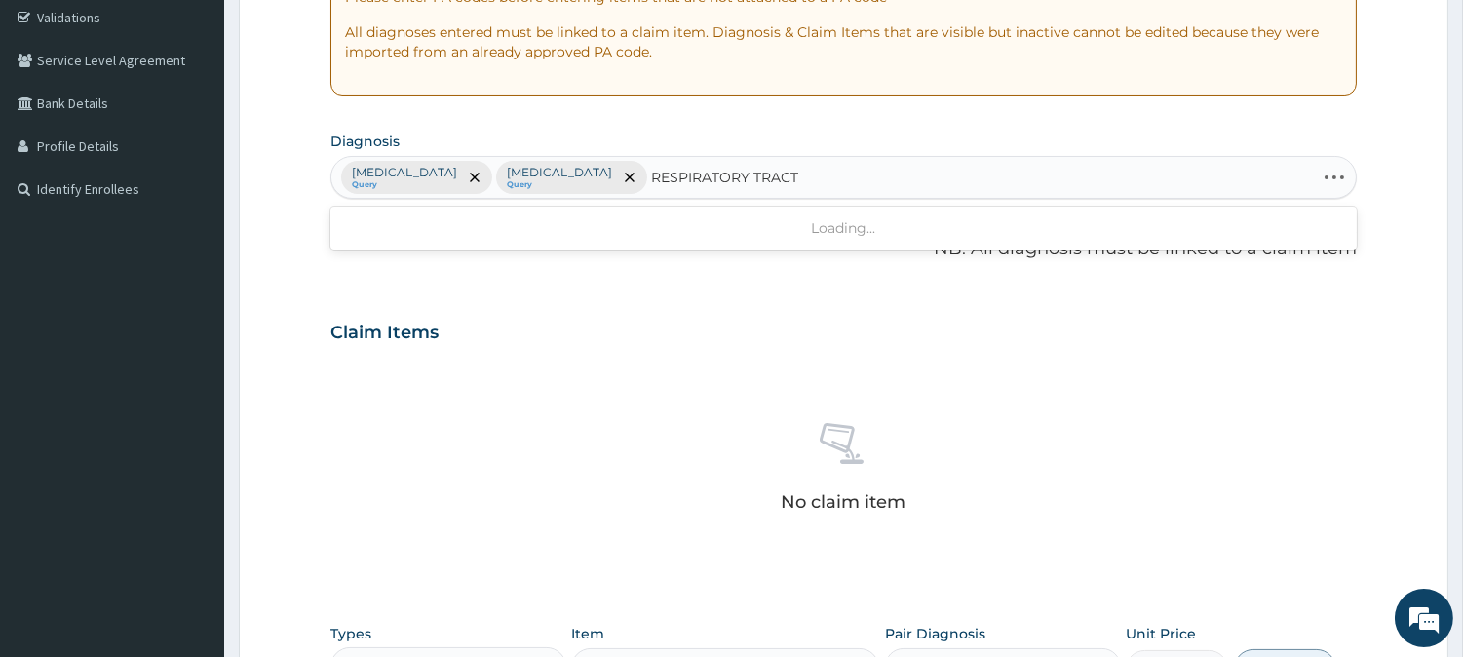
scroll to position [391, 0]
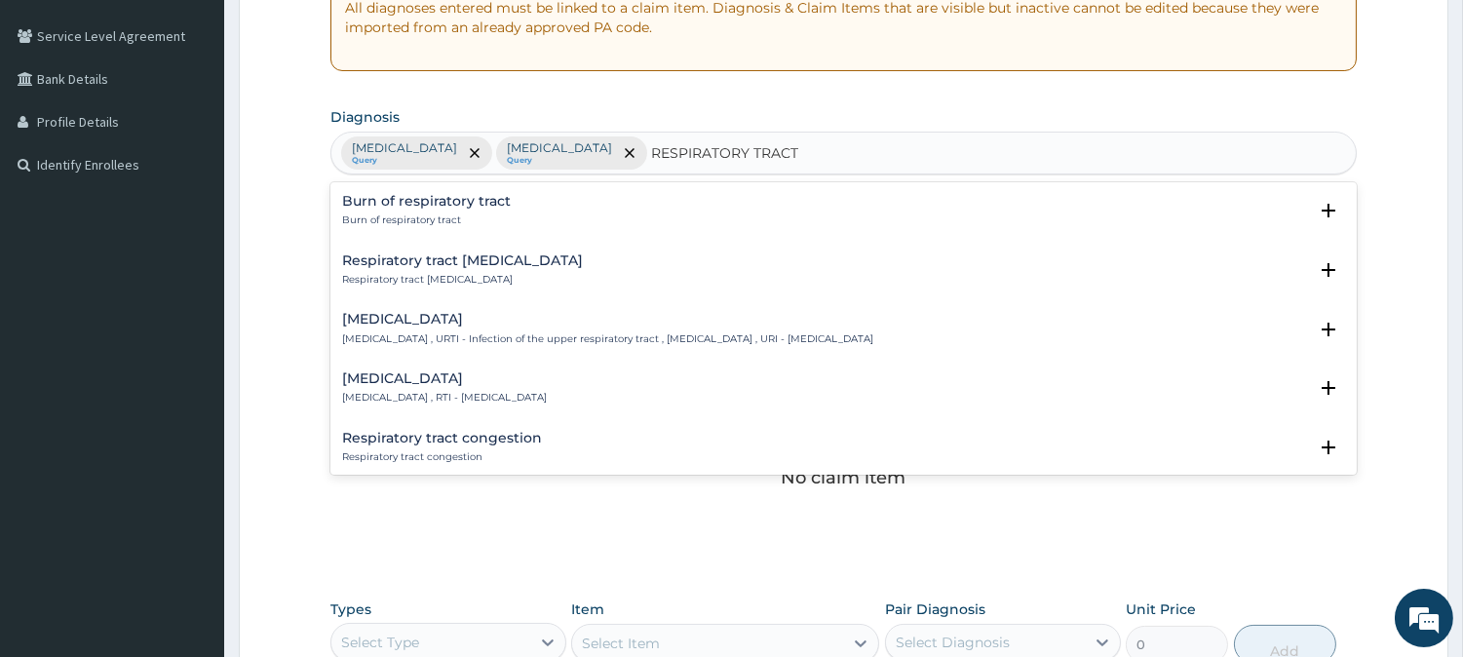
click at [464, 386] on div "[MEDICAL_DATA] [MEDICAL_DATA] , RTI - [MEDICAL_DATA]" at bounding box center [444, 388] width 205 height 34
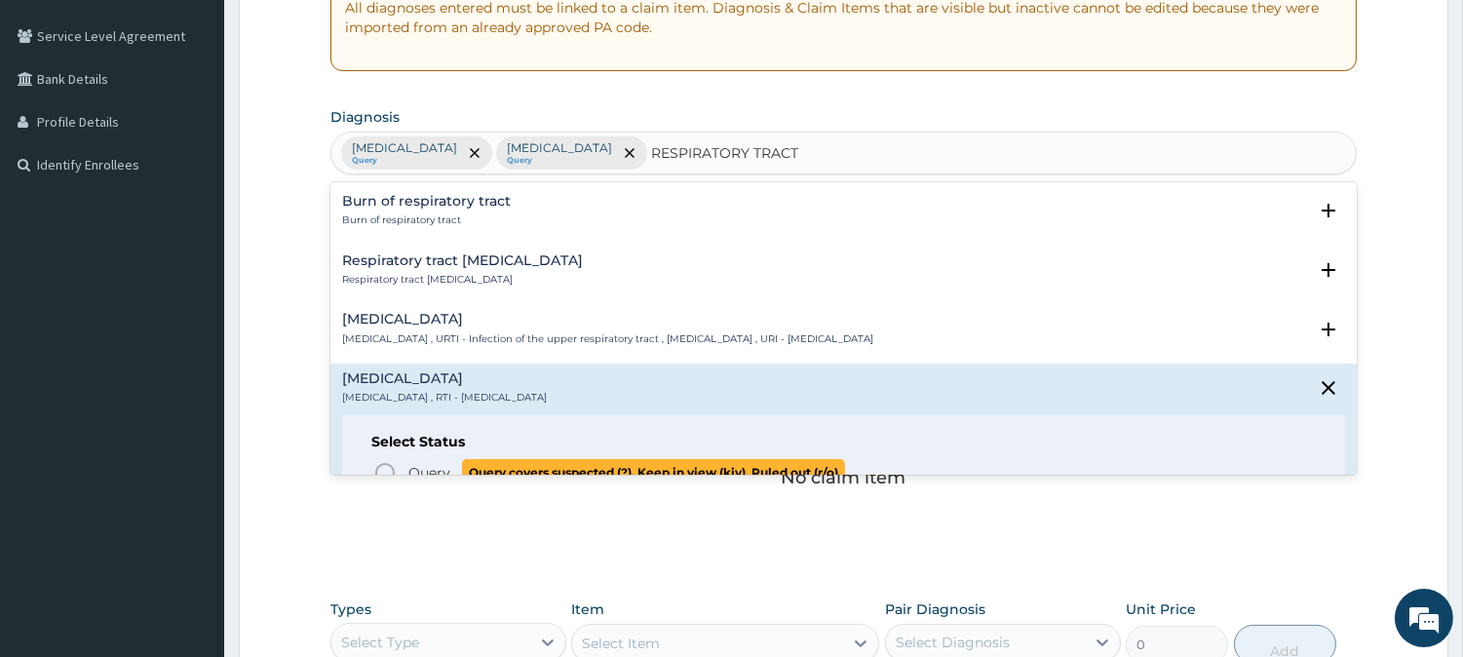
click at [394, 472] on icon "status option query" at bounding box center [384, 472] width 23 height 23
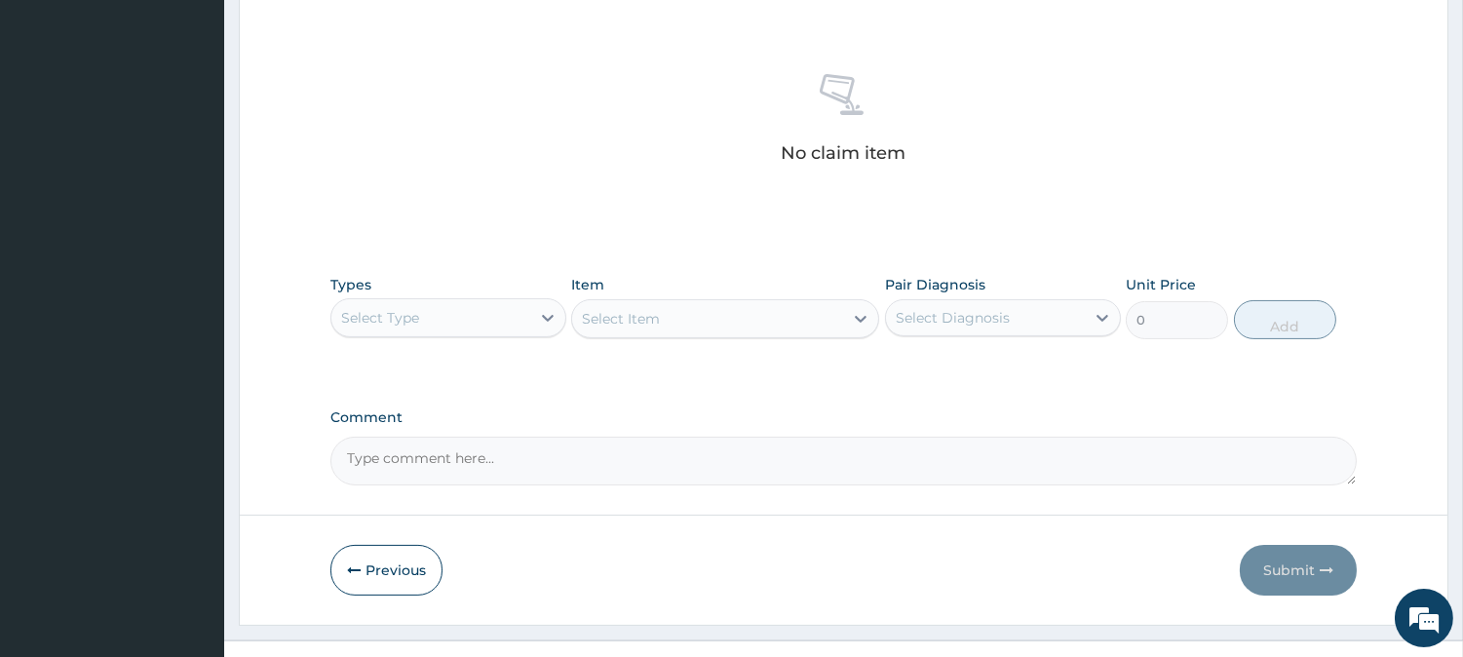
scroll to position [747, 0]
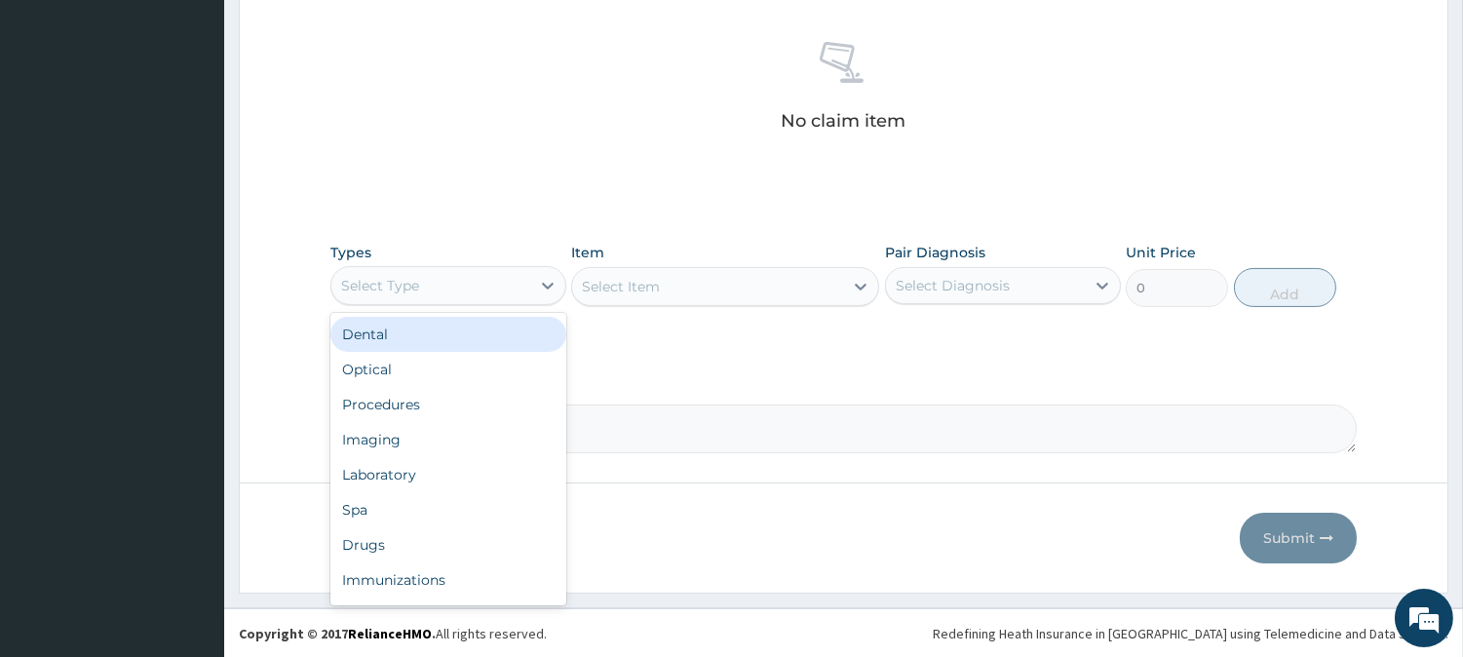
click at [464, 285] on div "Select Type" at bounding box center [430, 285] width 199 height 31
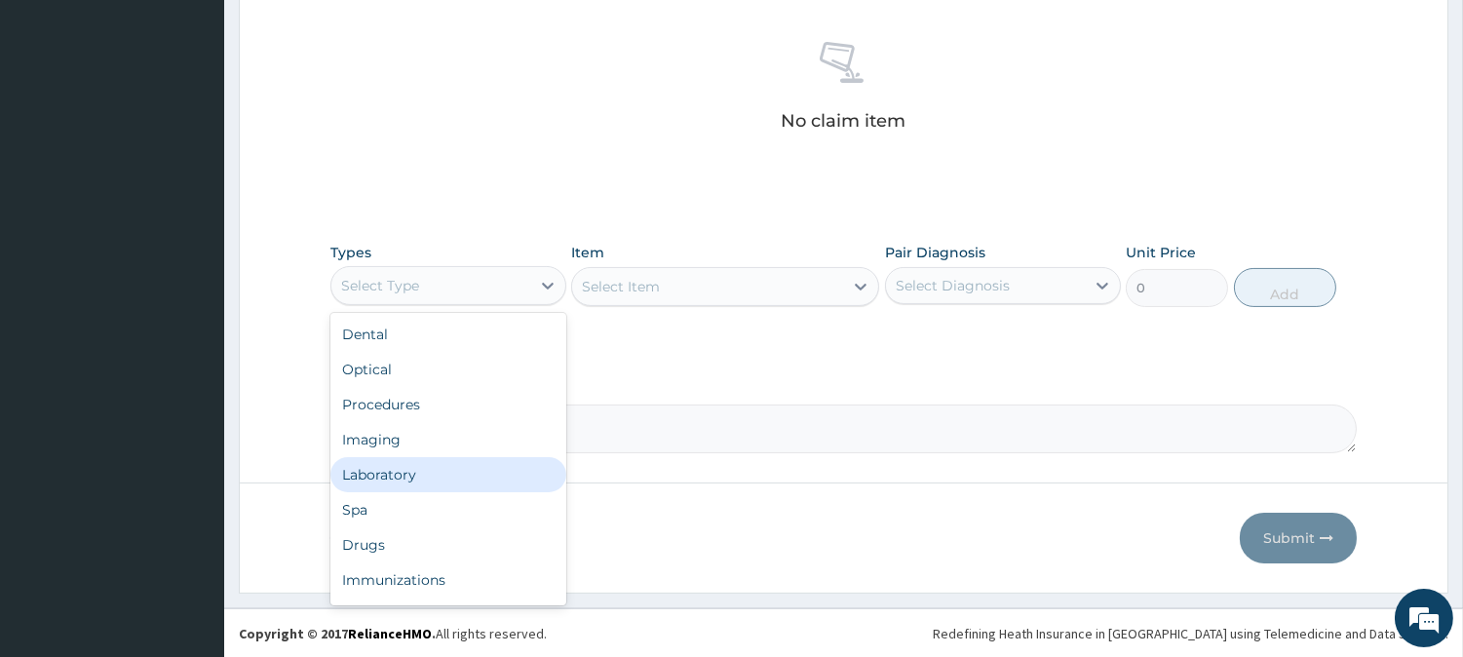
click at [407, 464] on div "Laboratory" at bounding box center [448, 474] width 236 height 35
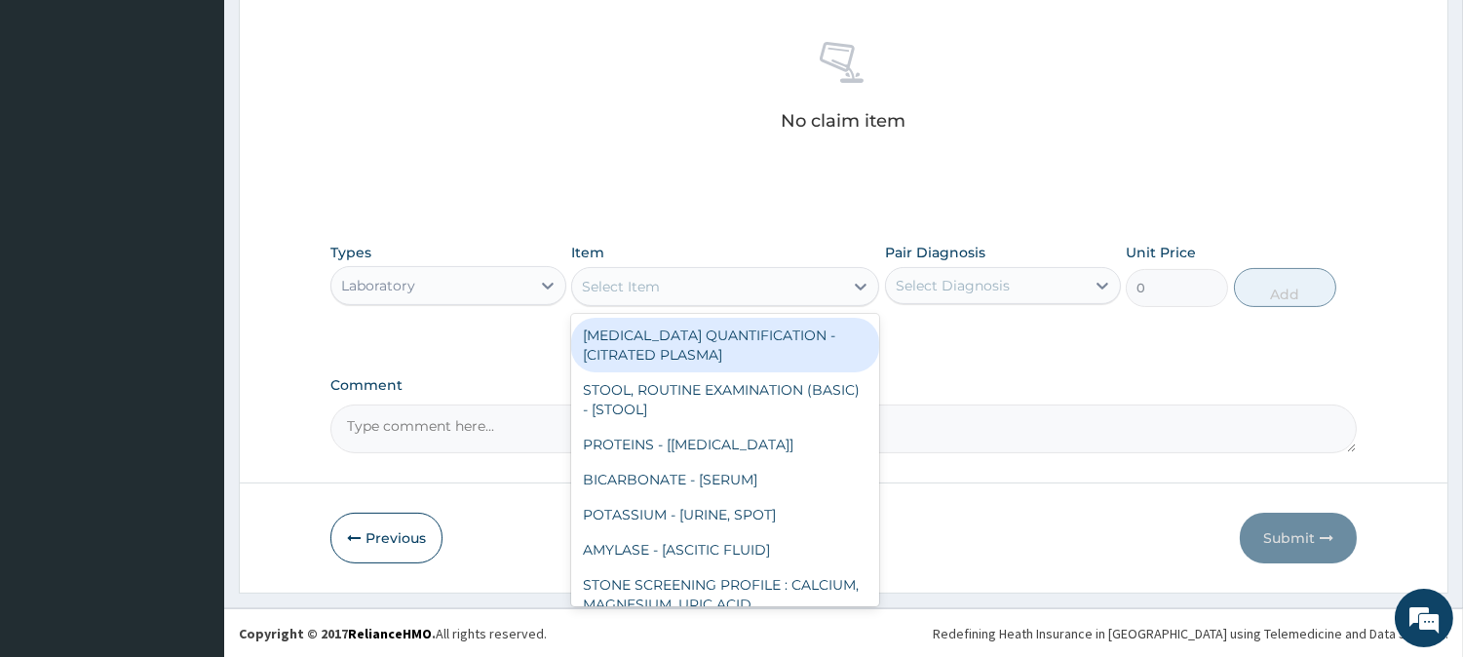
click at [715, 293] on div "Select Item" at bounding box center [707, 286] width 271 height 31
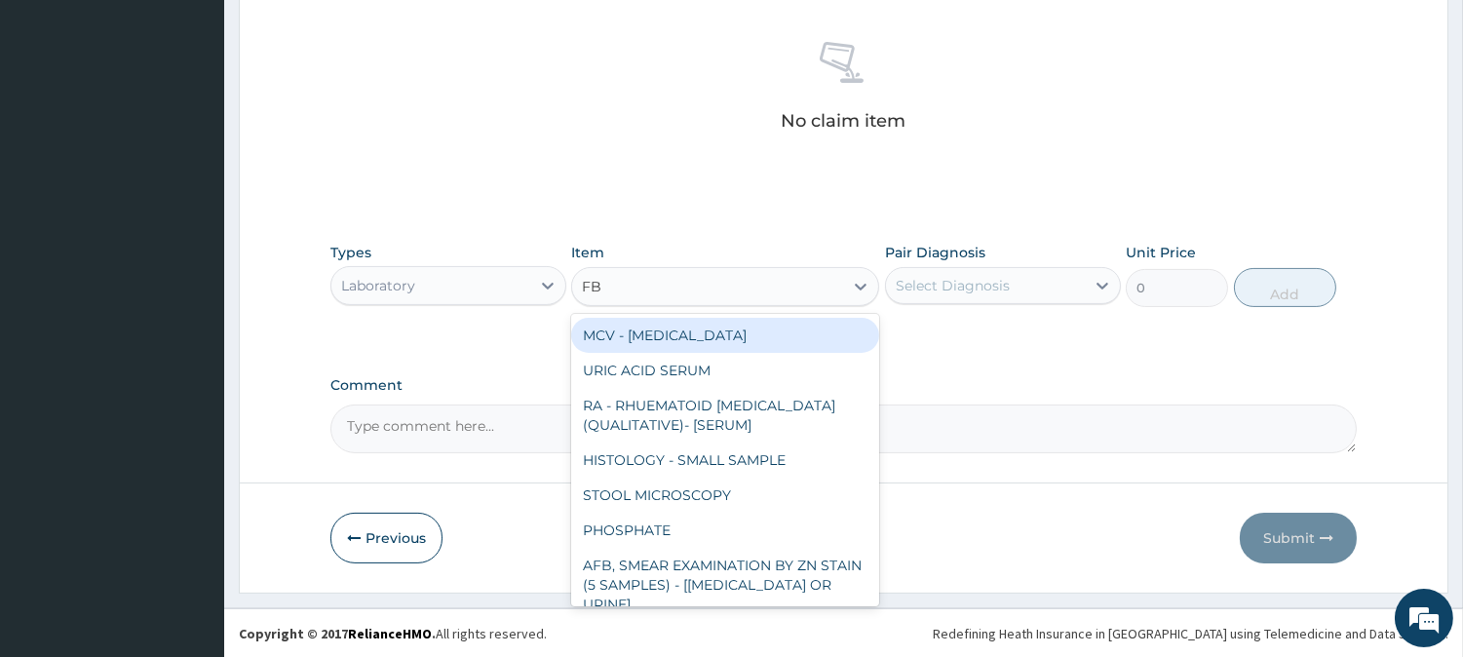
type input "FBC"
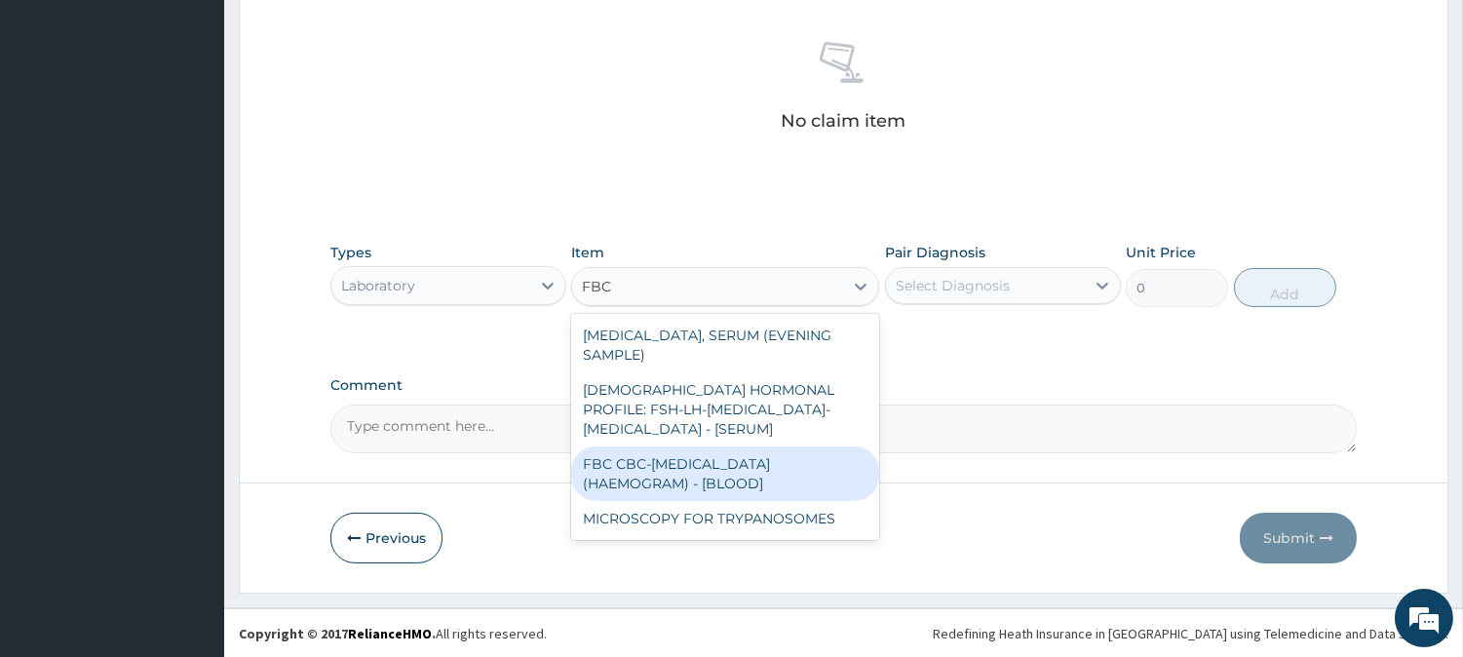
drag, startPoint x: 750, startPoint y: 433, endPoint x: 778, endPoint y: 401, distance: 42.2
click at [751, 446] on div "FBC CBC-[MEDICAL_DATA] (HAEMOGRAM) - [BLOOD]" at bounding box center [725, 473] width 308 height 55
type input "3000"
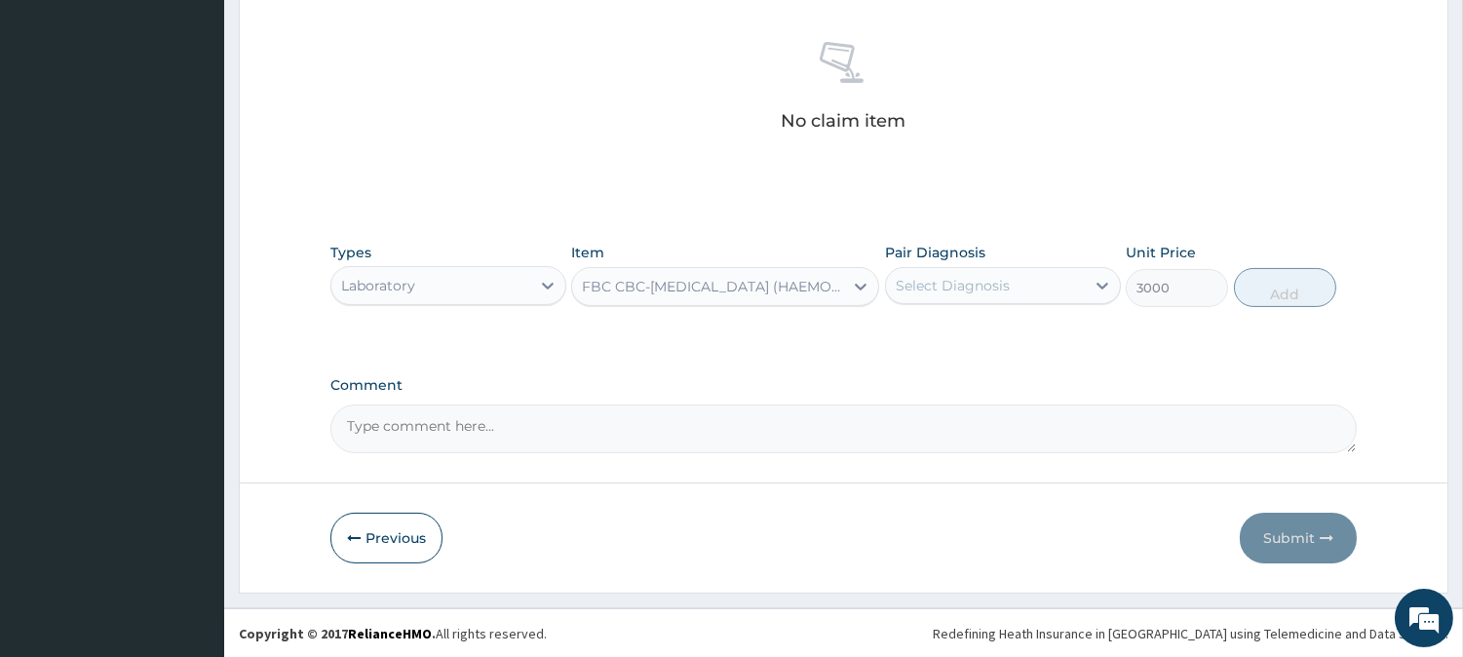
click at [999, 279] on div "Select Diagnosis" at bounding box center [953, 285] width 114 height 19
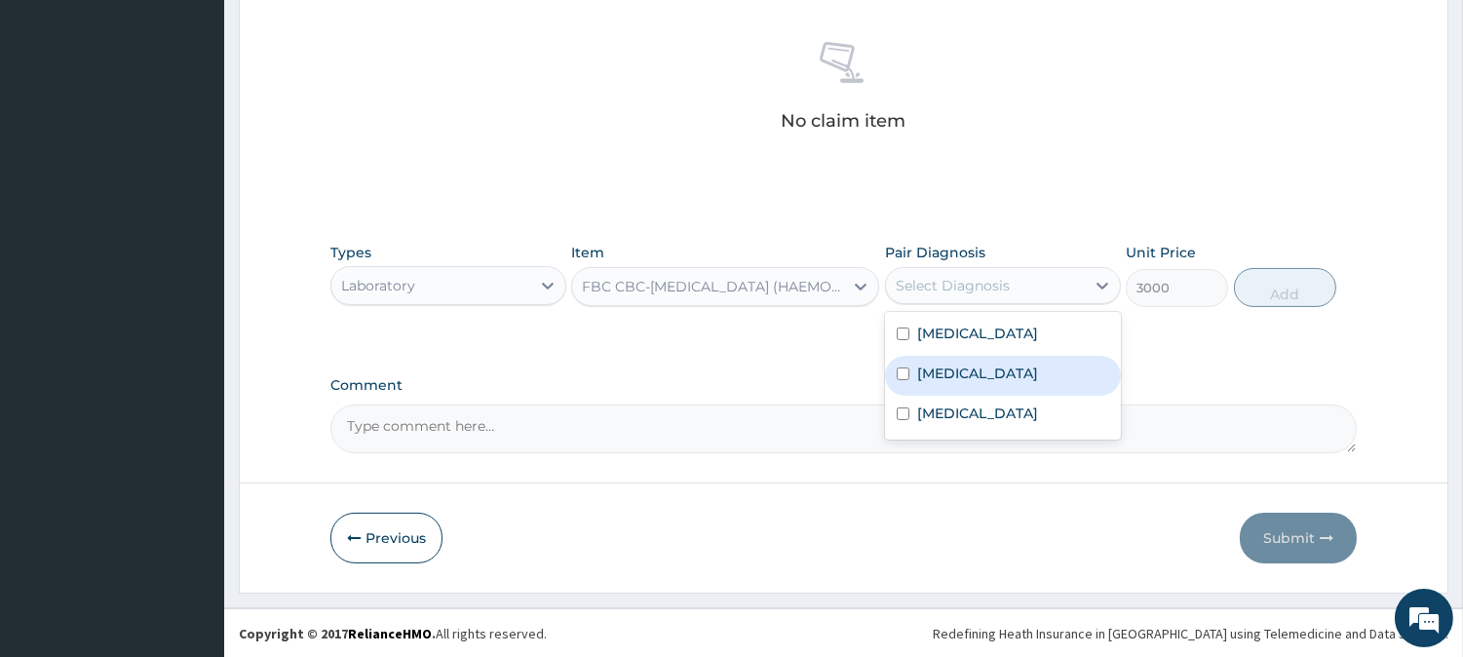
click at [978, 363] on div "[MEDICAL_DATA]" at bounding box center [1003, 376] width 236 height 40
checkbox input "true"
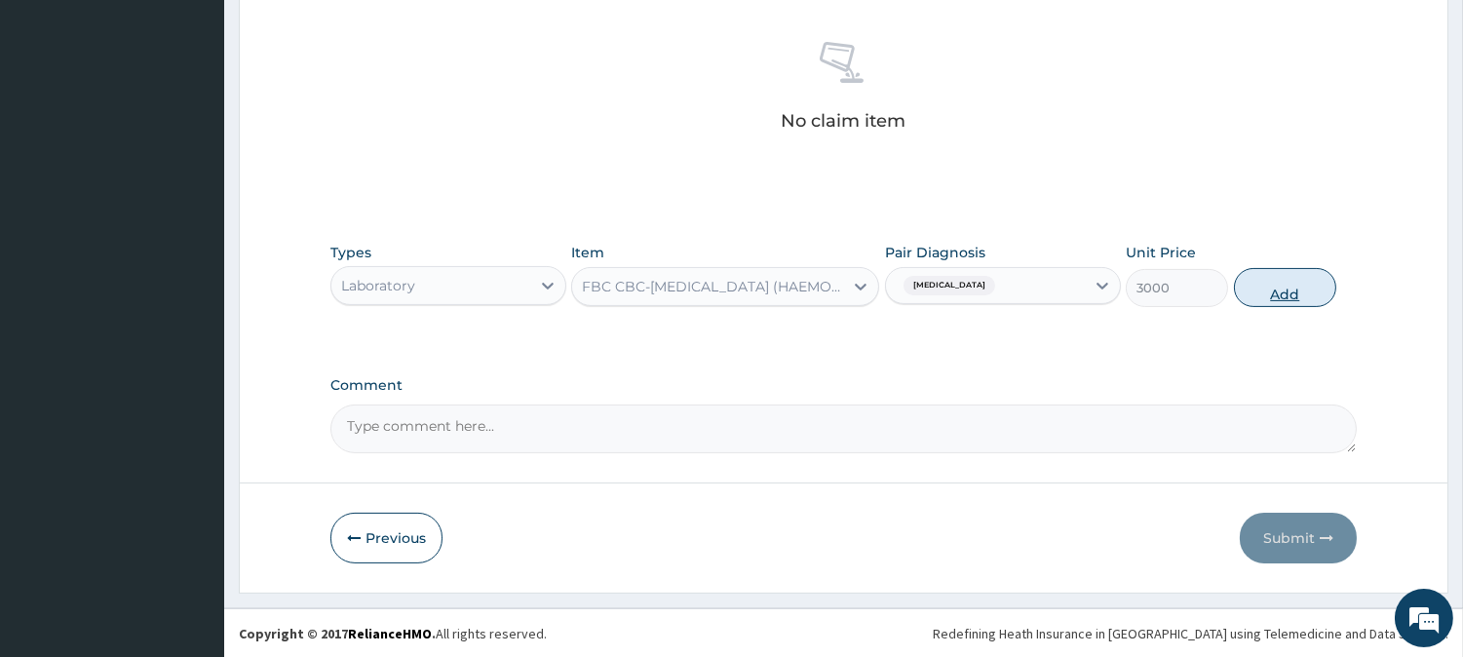
click at [1308, 305] on button "Add" at bounding box center [1285, 287] width 102 height 39
type input "0"
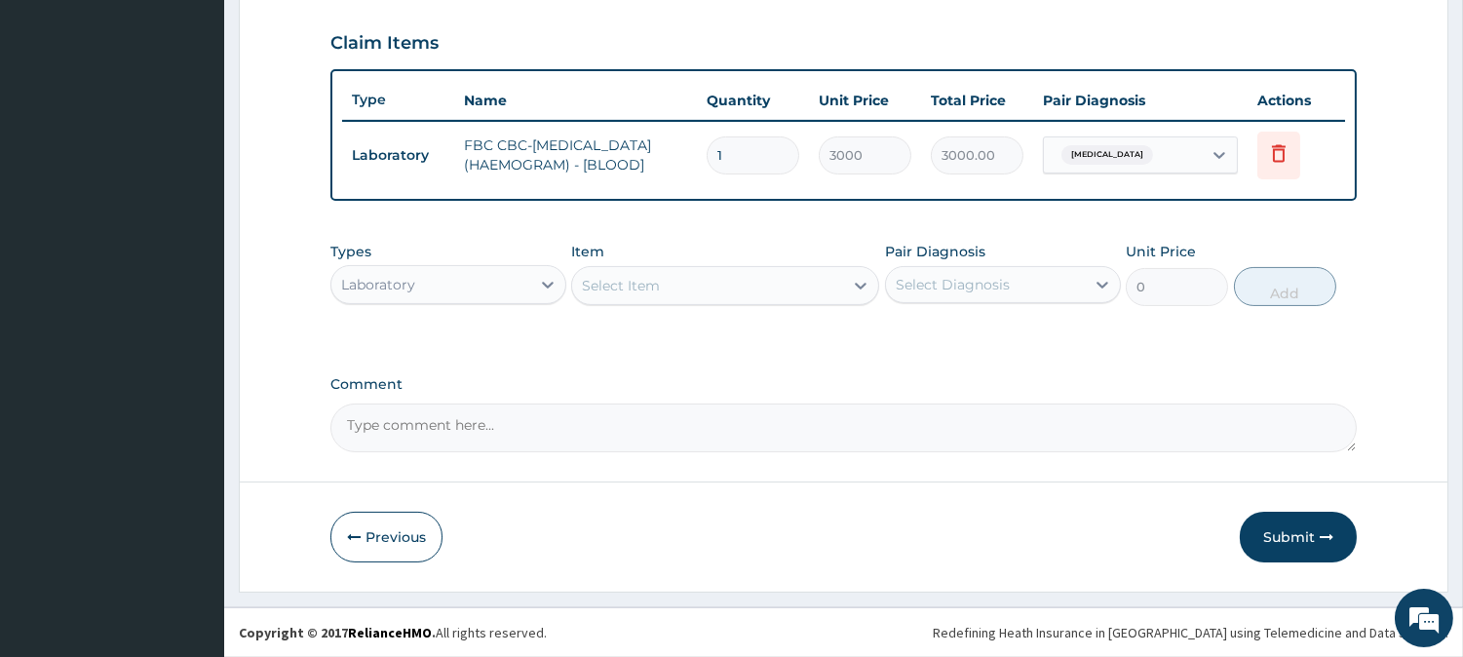
scroll to position [664, 0]
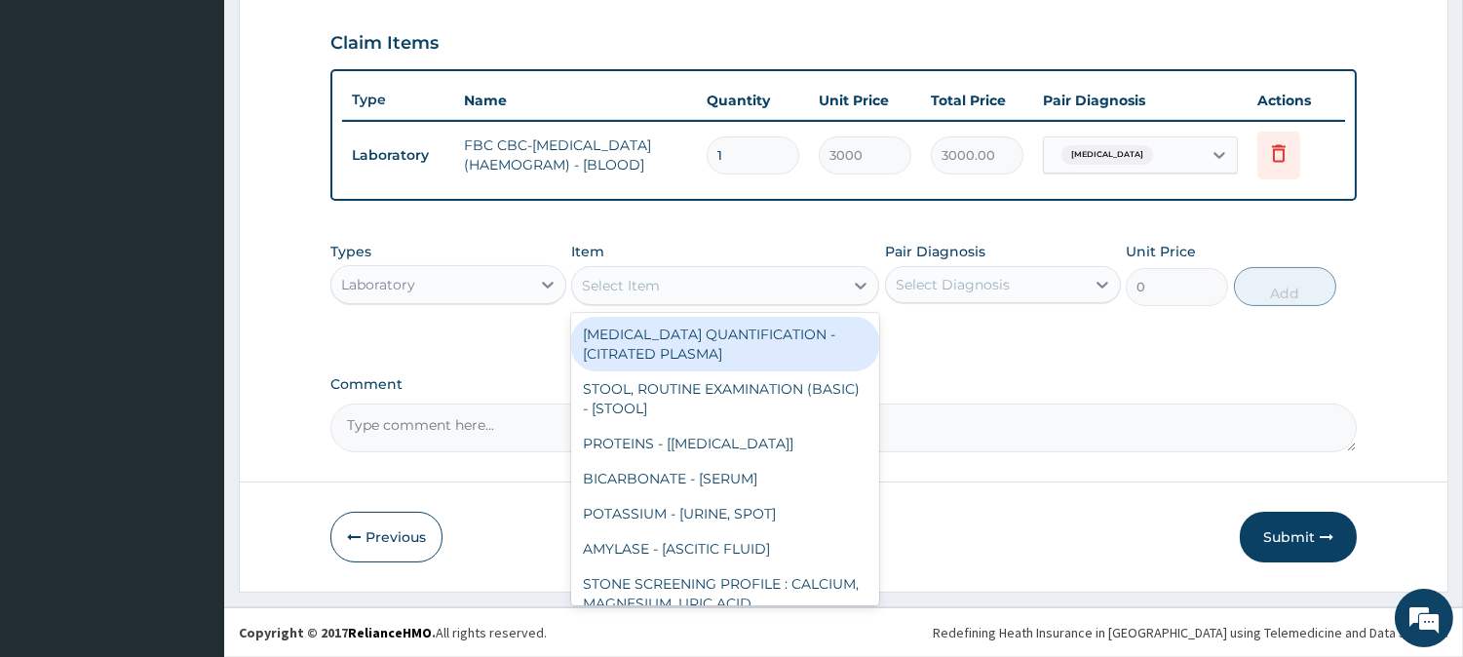
drag, startPoint x: 665, startPoint y: 275, endPoint x: 675, endPoint y: 246, distance: 31.1
click at [666, 275] on div "Select Item" at bounding box center [707, 285] width 271 height 31
type input "N"
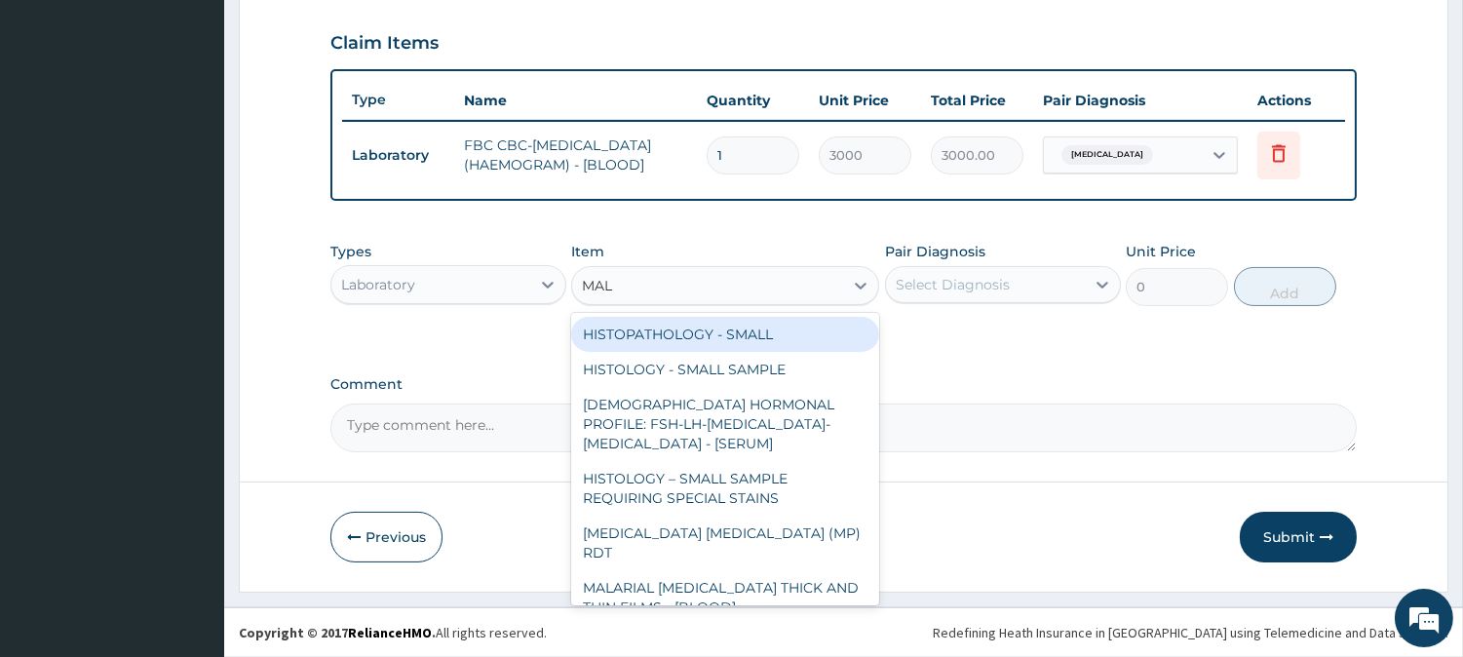
type input "MALA"
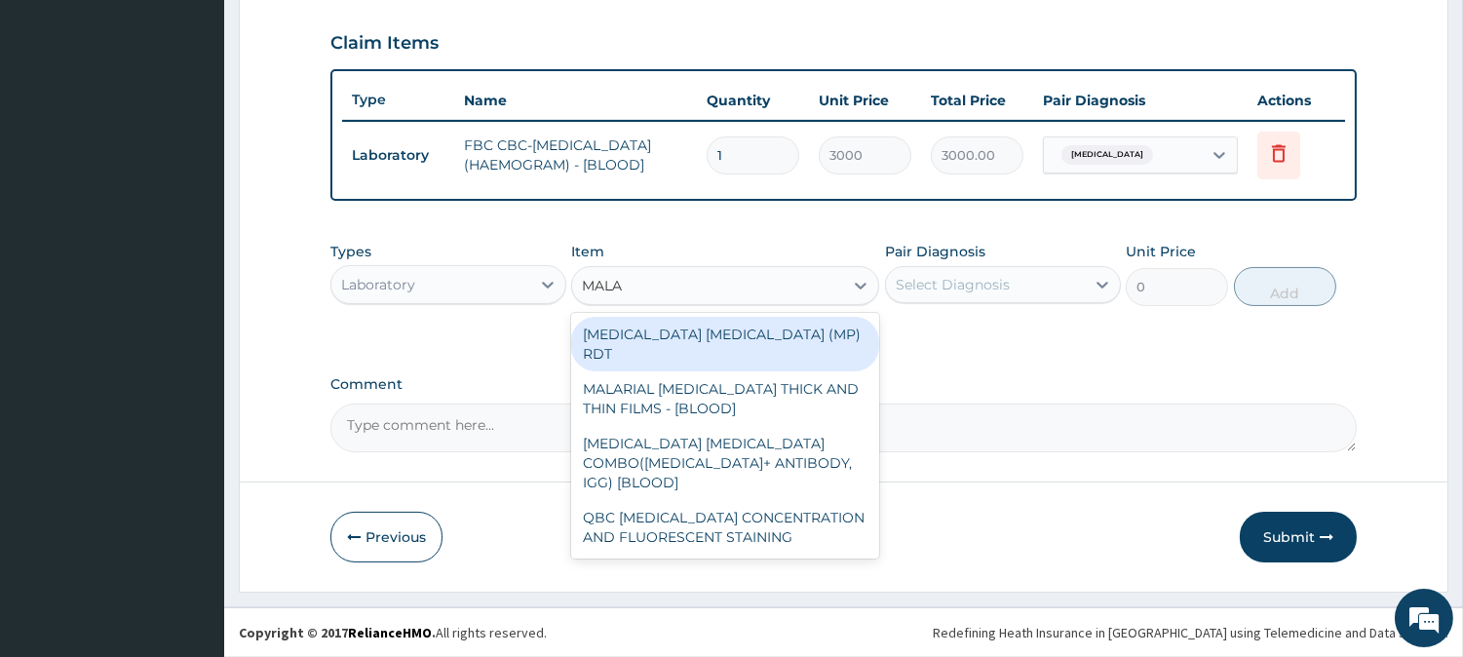
click at [708, 338] on div "[MEDICAL_DATA] [MEDICAL_DATA] (MP) RDT" at bounding box center [725, 344] width 308 height 55
type input "1500"
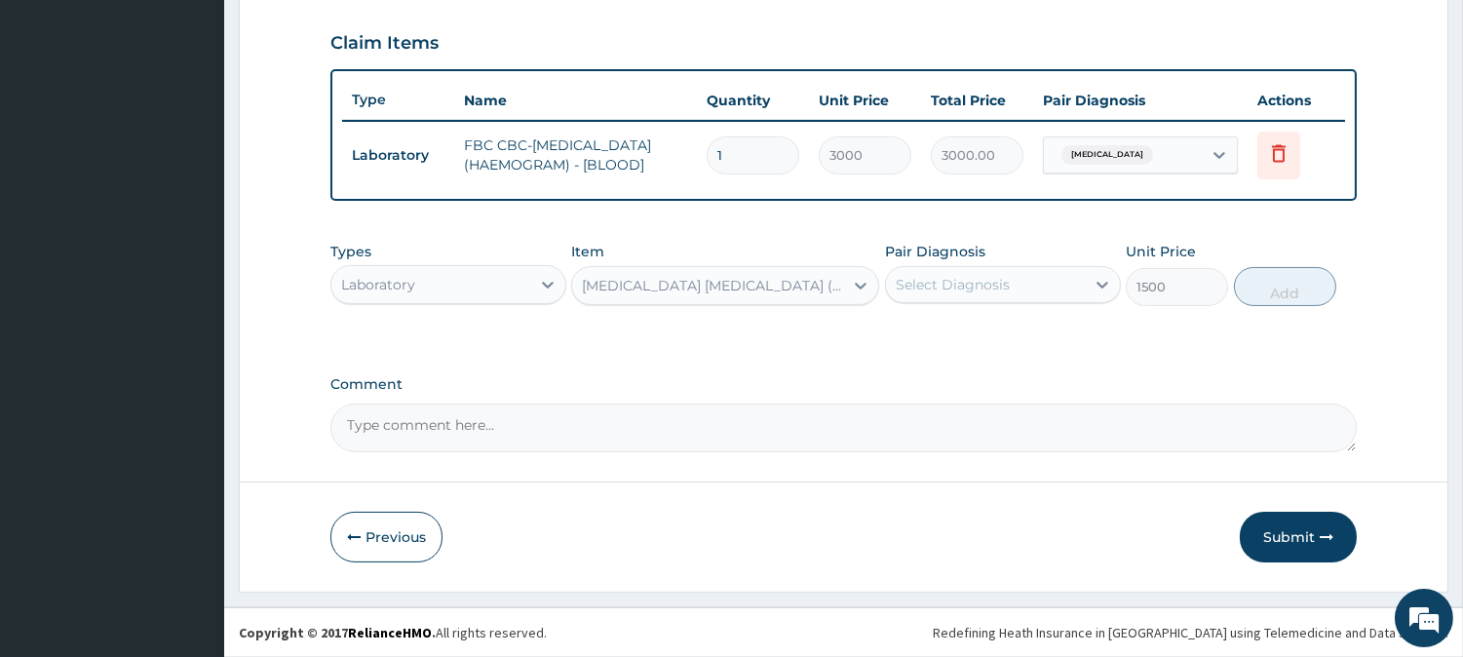
click at [1002, 279] on div "Select Diagnosis" at bounding box center [953, 284] width 114 height 19
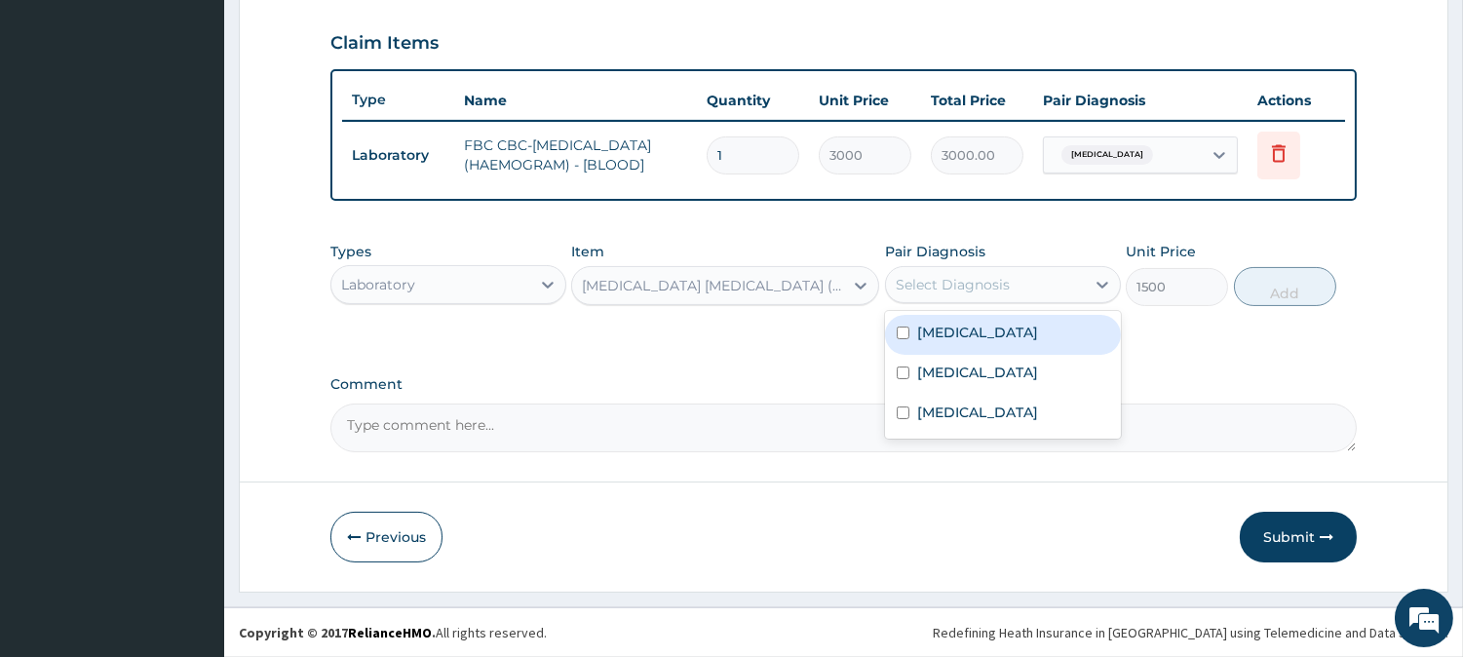
click at [991, 328] on div "[MEDICAL_DATA]" at bounding box center [1003, 335] width 236 height 40
checkbox input "true"
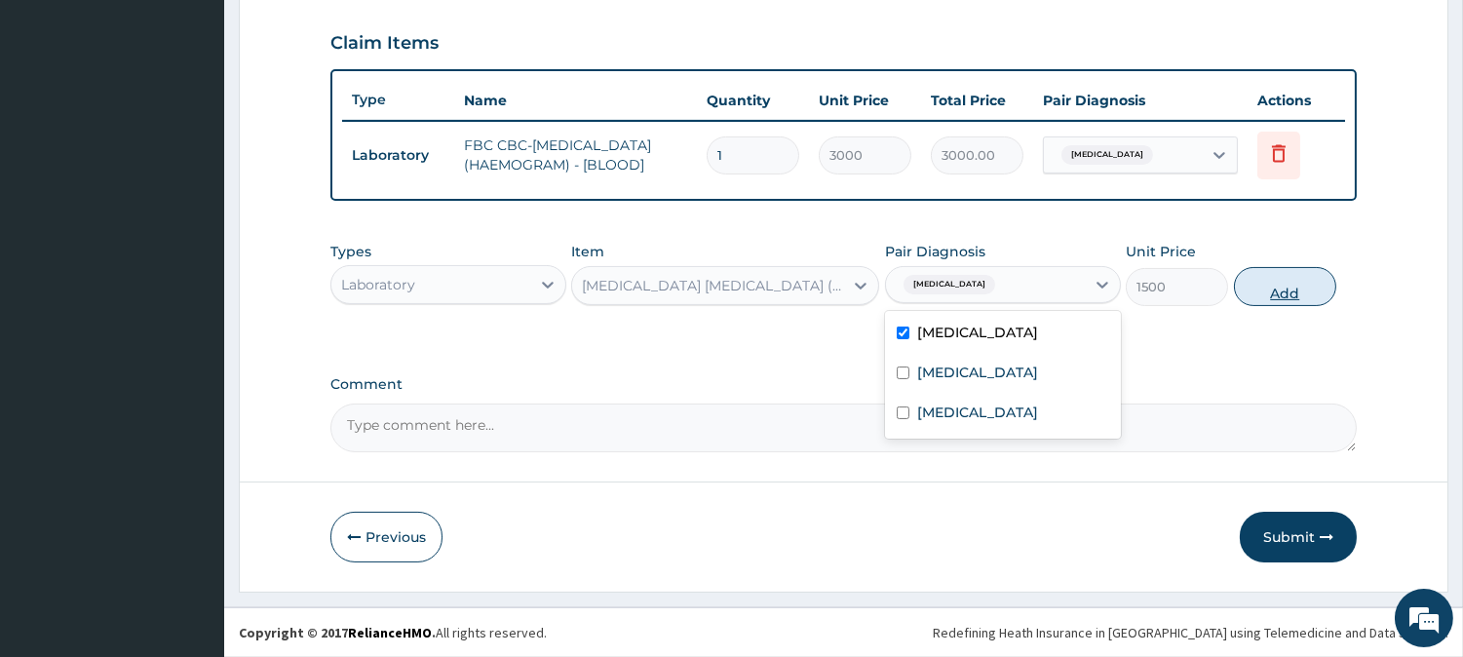
click at [1296, 287] on button "Add" at bounding box center [1285, 286] width 102 height 39
type input "0"
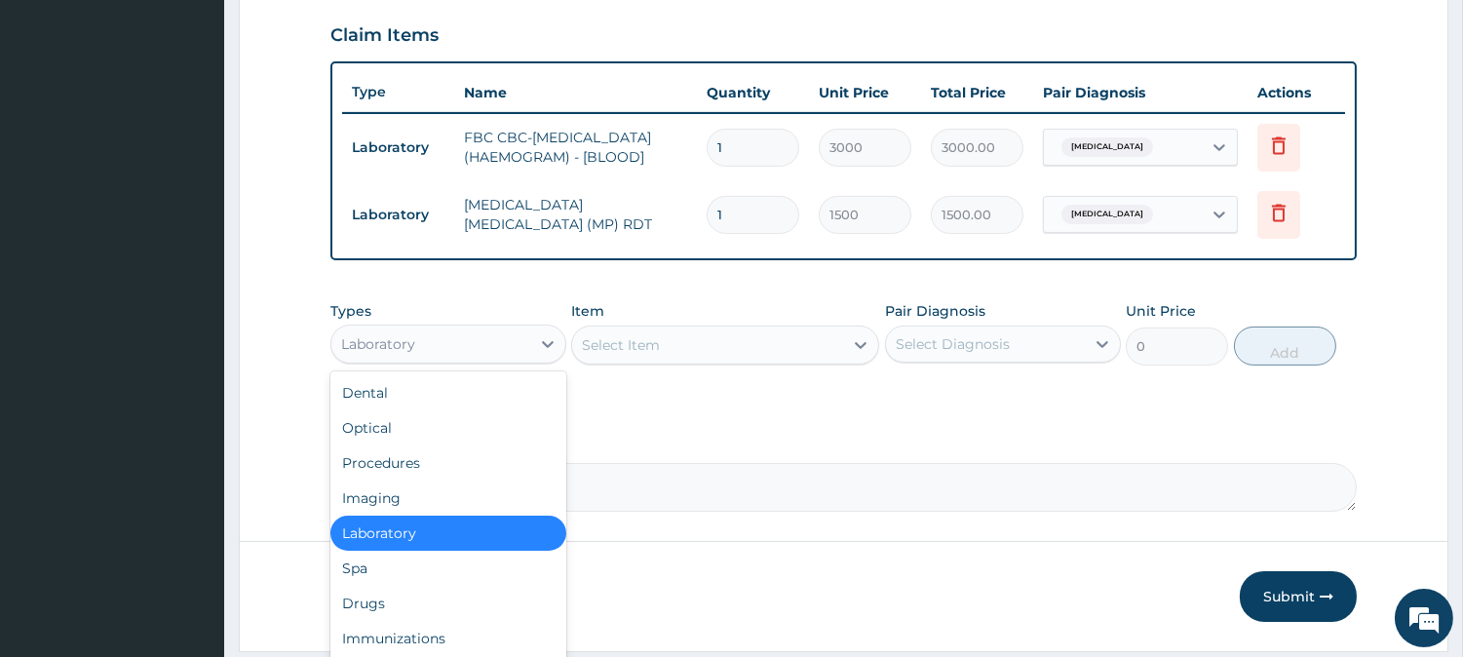
click at [485, 345] on div "Laboratory" at bounding box center [430, 343] width 199 height 31
click at [396, 615] on div "Drugs" at bounding box center [448, 603] width 236 height 35
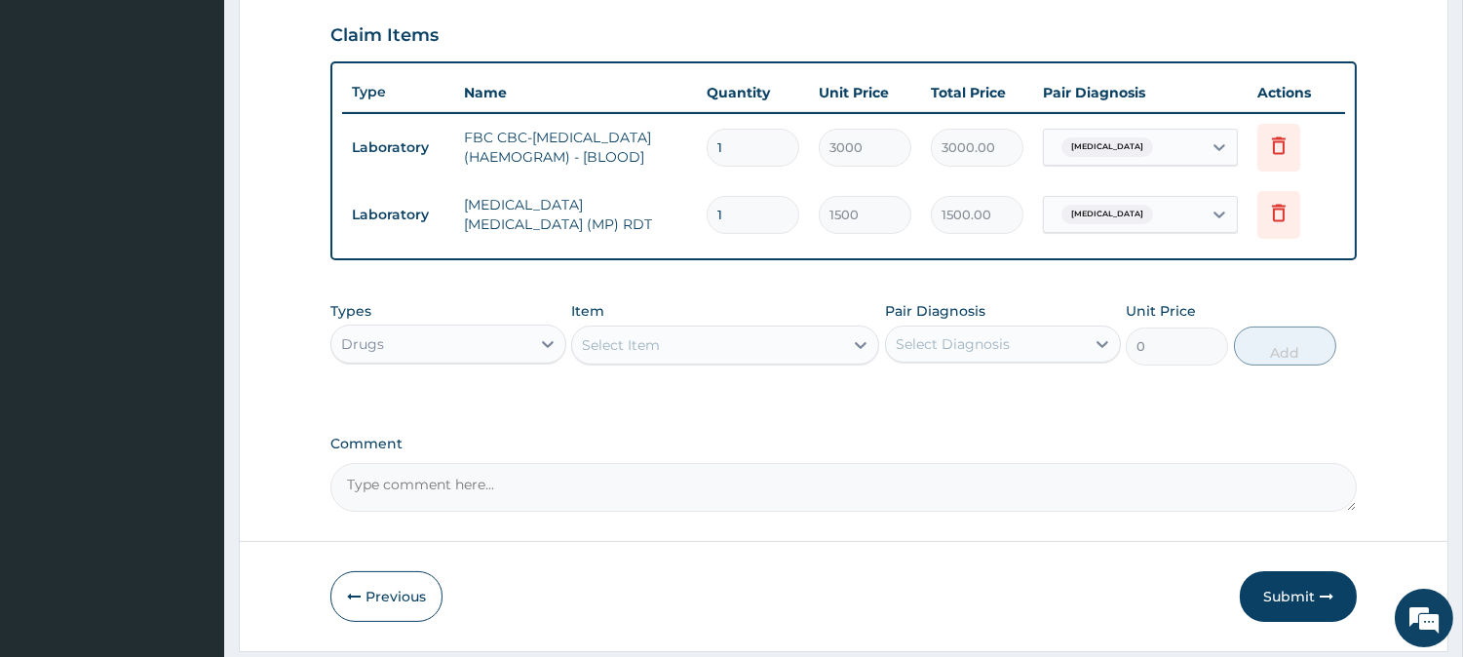
click at [697, 375] on div "Types option Drugs, selected. Select is focused ,type to refine list, press Dow…" at bounding box center [843, 333] width 1026 height 84
click at [726, 352] on div "Select Item" at bounding box center [707, 344] width 271 height 31
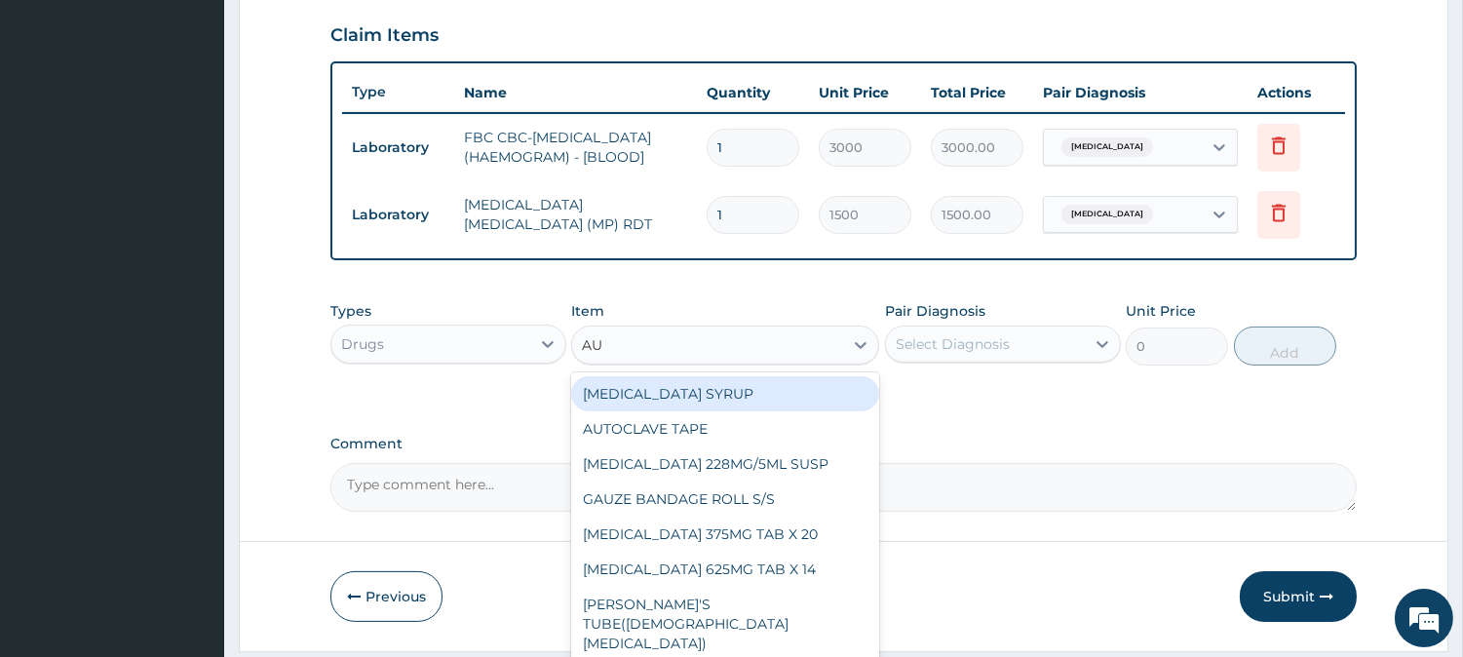
type input "AUG"
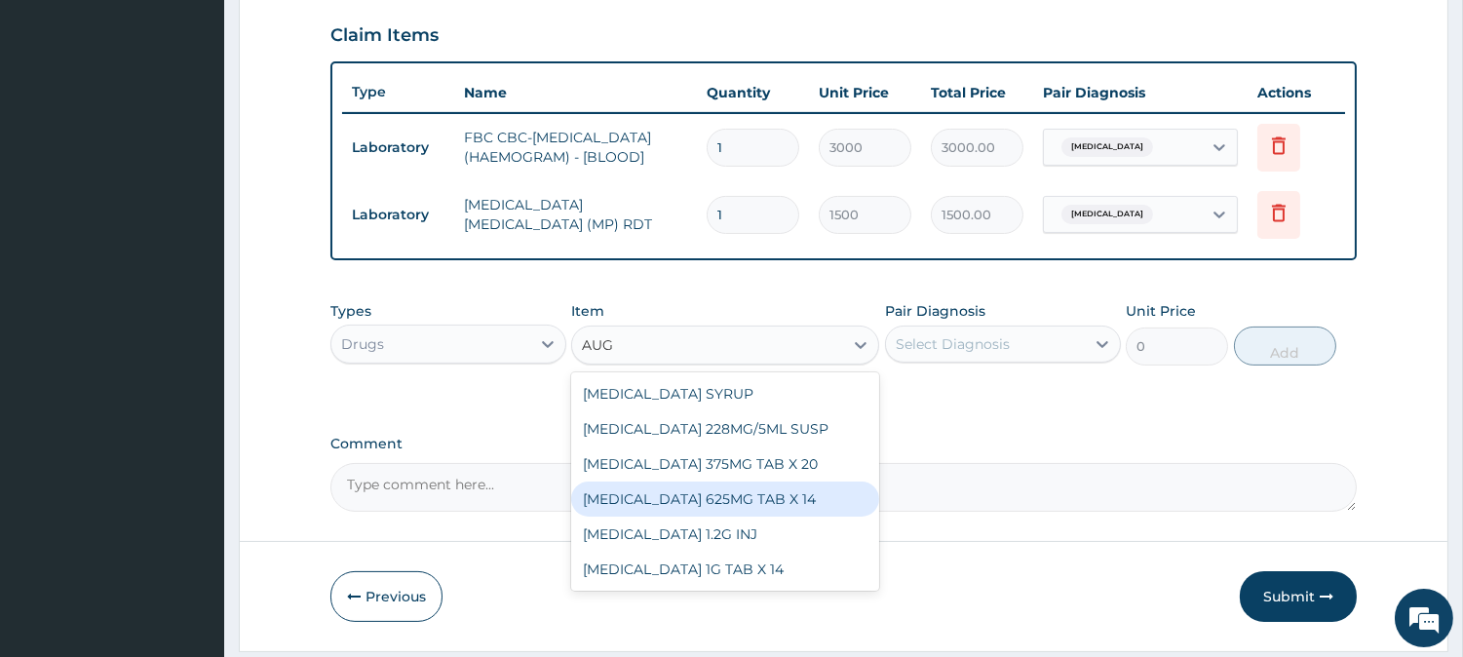
click at [767, 504] on div "AUGMENTIN 625MG TAB X 14" at bounding box center [725, 498] width 308 height 35
type input "1417.5"
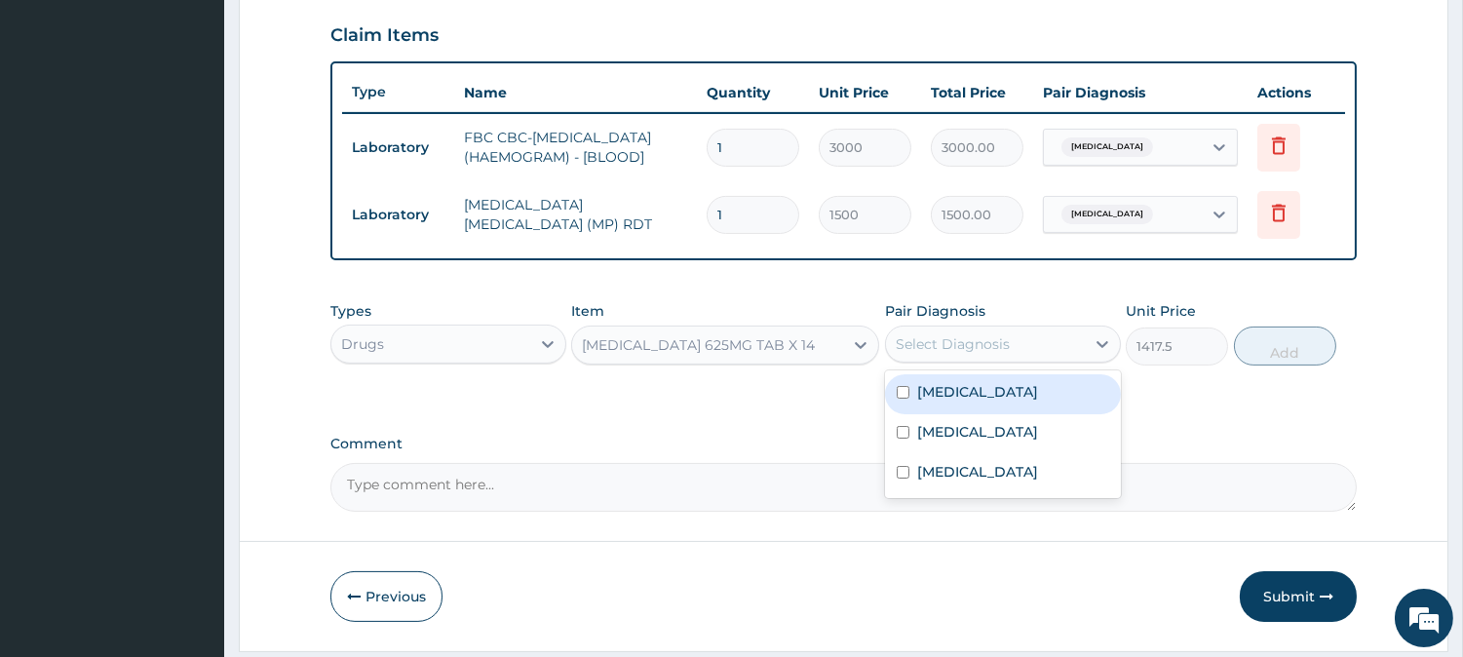
click at [938, 354] on div "Select Diagnosis" at bounding box center [953, 343] width 114 height 19
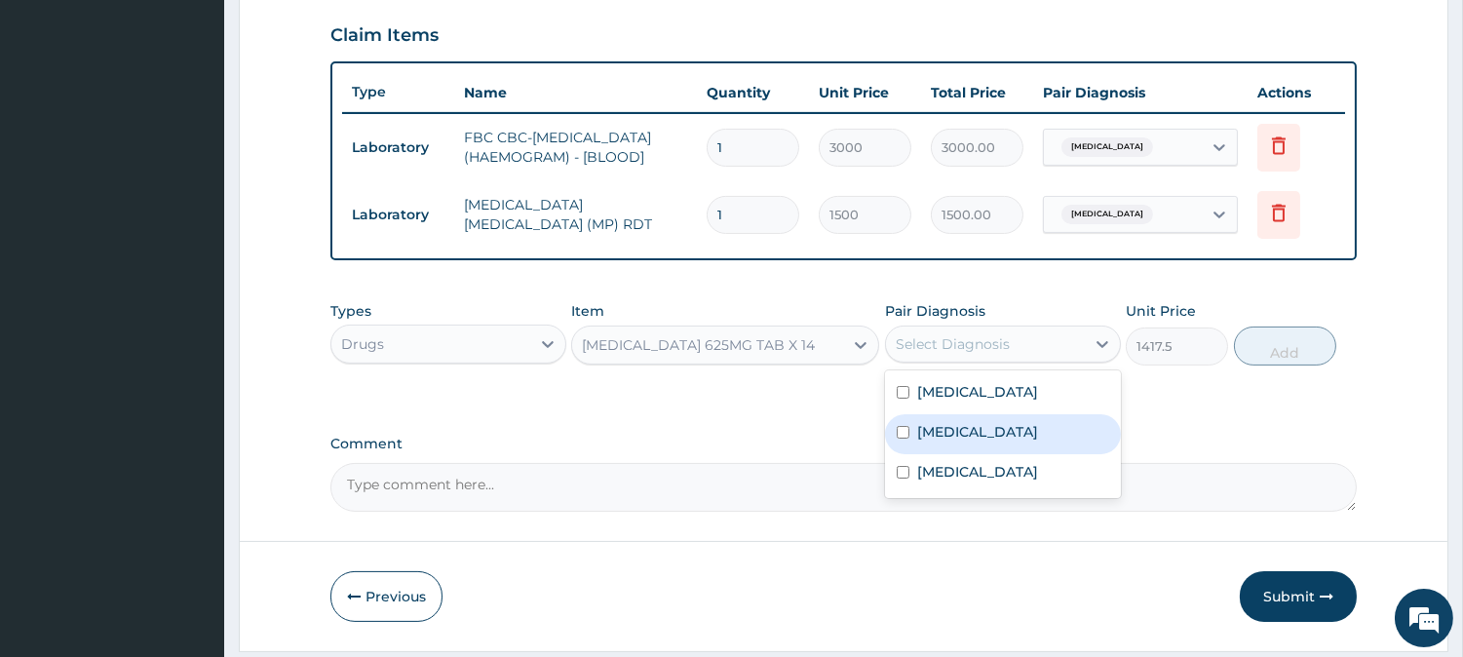
click at [934, 441] on label "Sepsis" at bounding box center [977, 431] width 121 height 19
checkbox input "true"
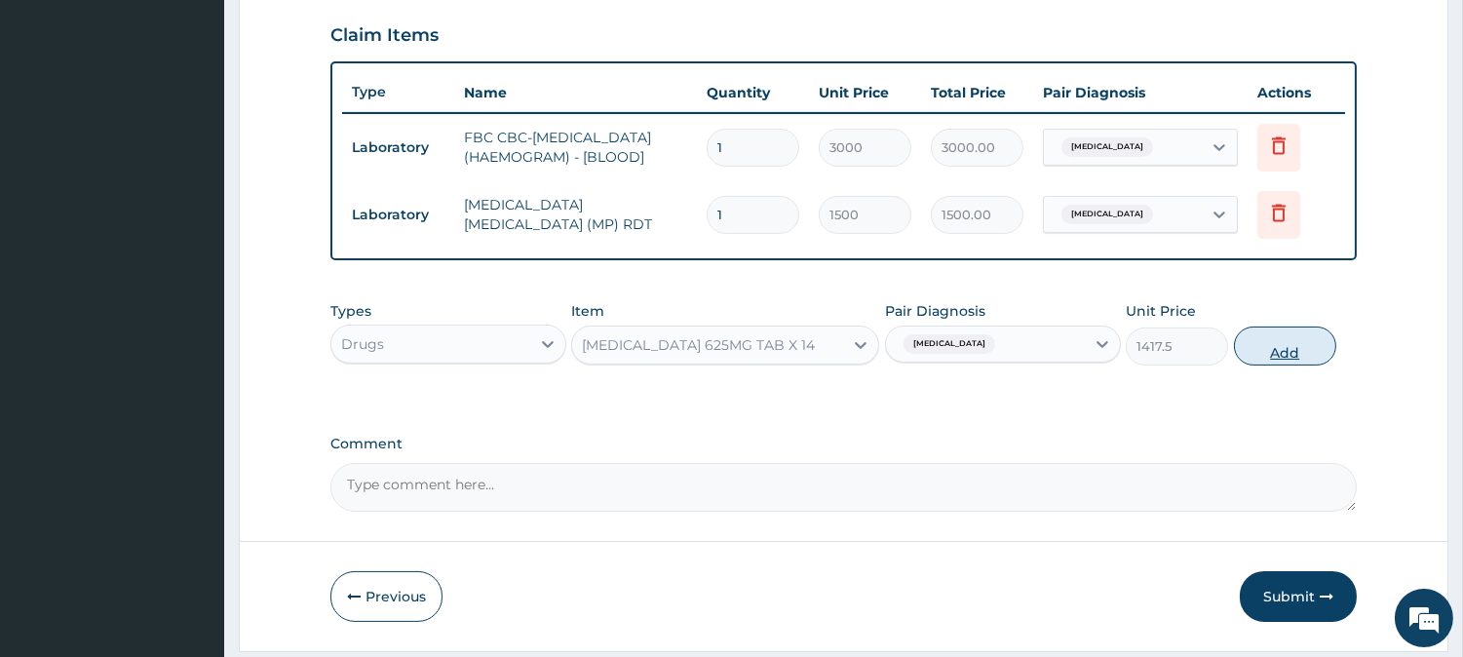
click at [1274, 361] on button "Add" at bounding box center [1285, 345] width 102 height 39
type input "0"
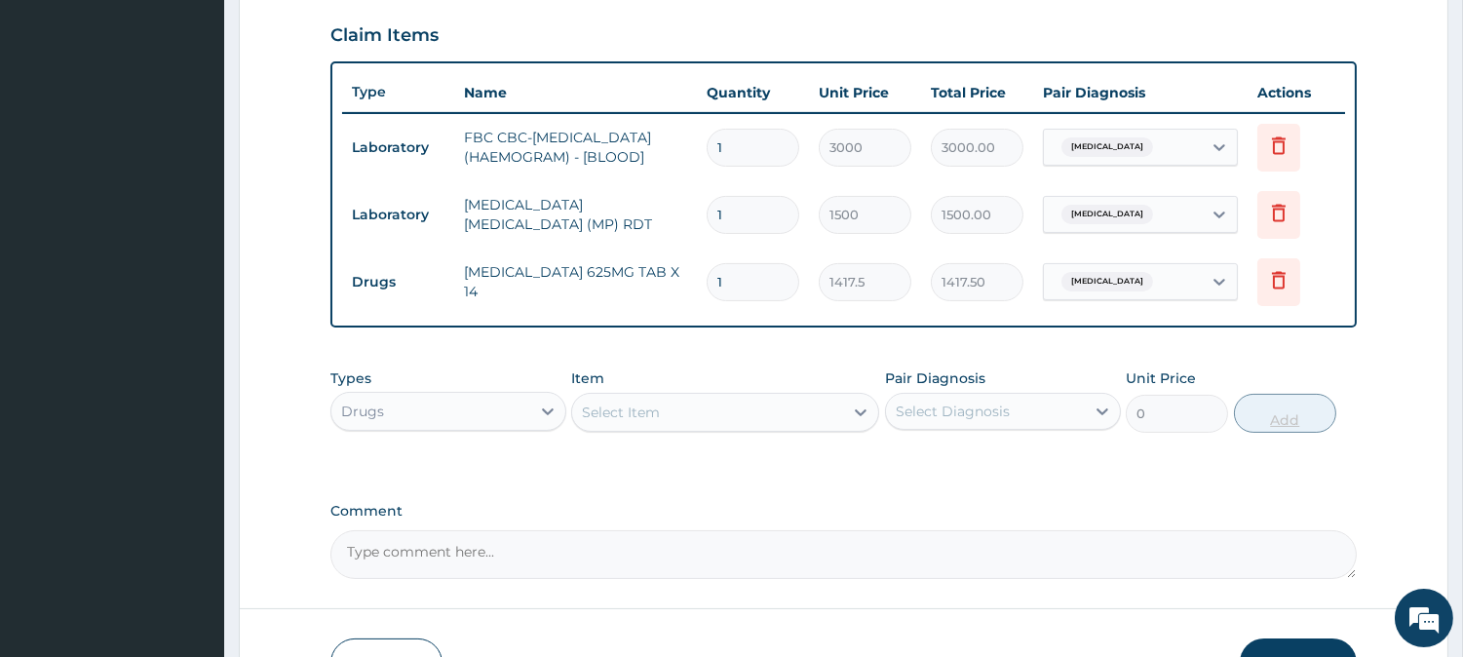
type input "10"
type input "14175.00"
type input "10"
click at [717, 412] on div "Select Item" at bounding box center [707, 412] width 271 height 31
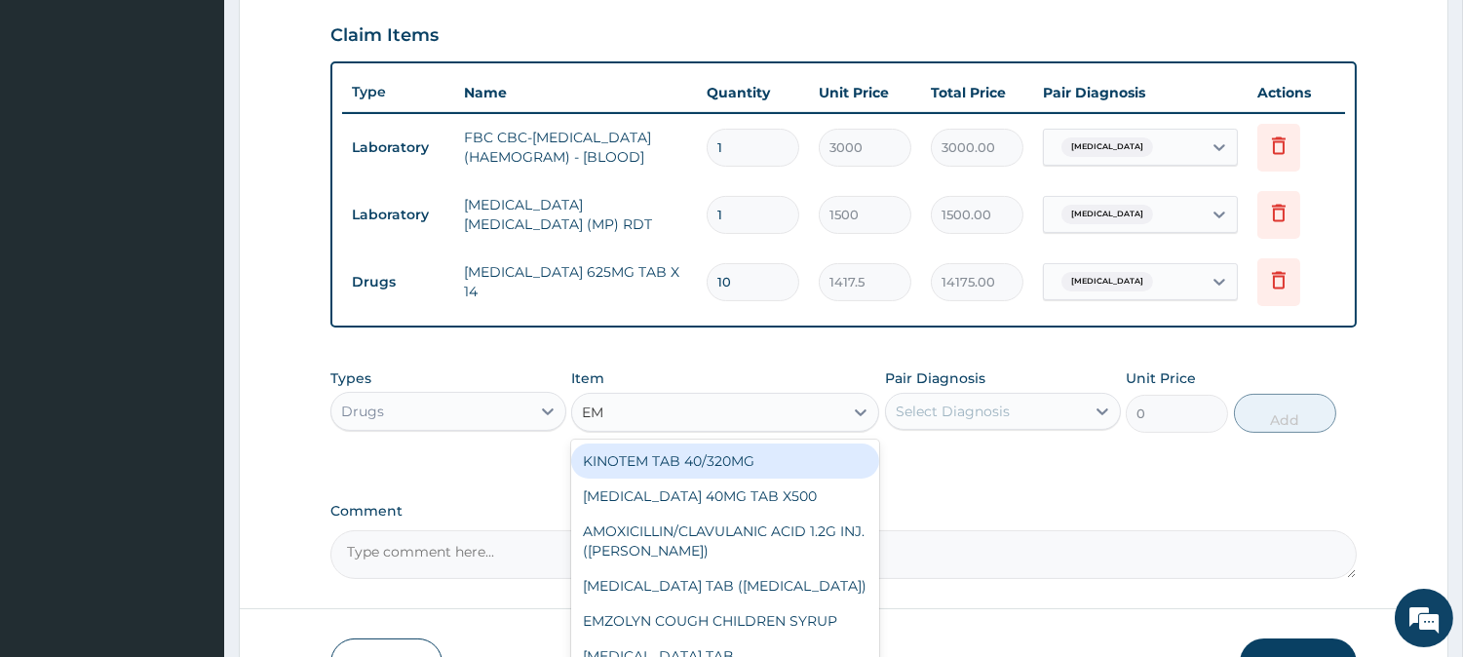
type input "EMZ"
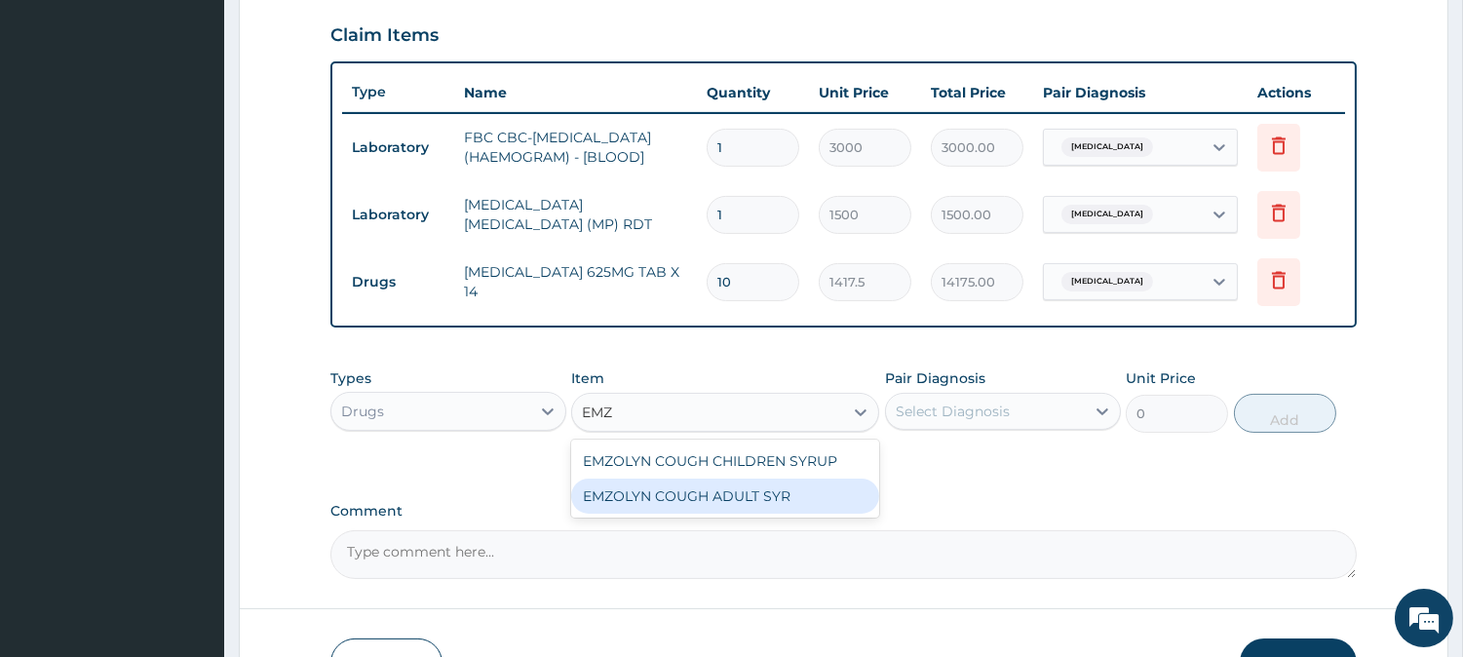
click at [757, 490] on div "EMZOLYN COUGH ADULT SYR" at bounding box center [725, 495] width 308 height 35
type input "735"
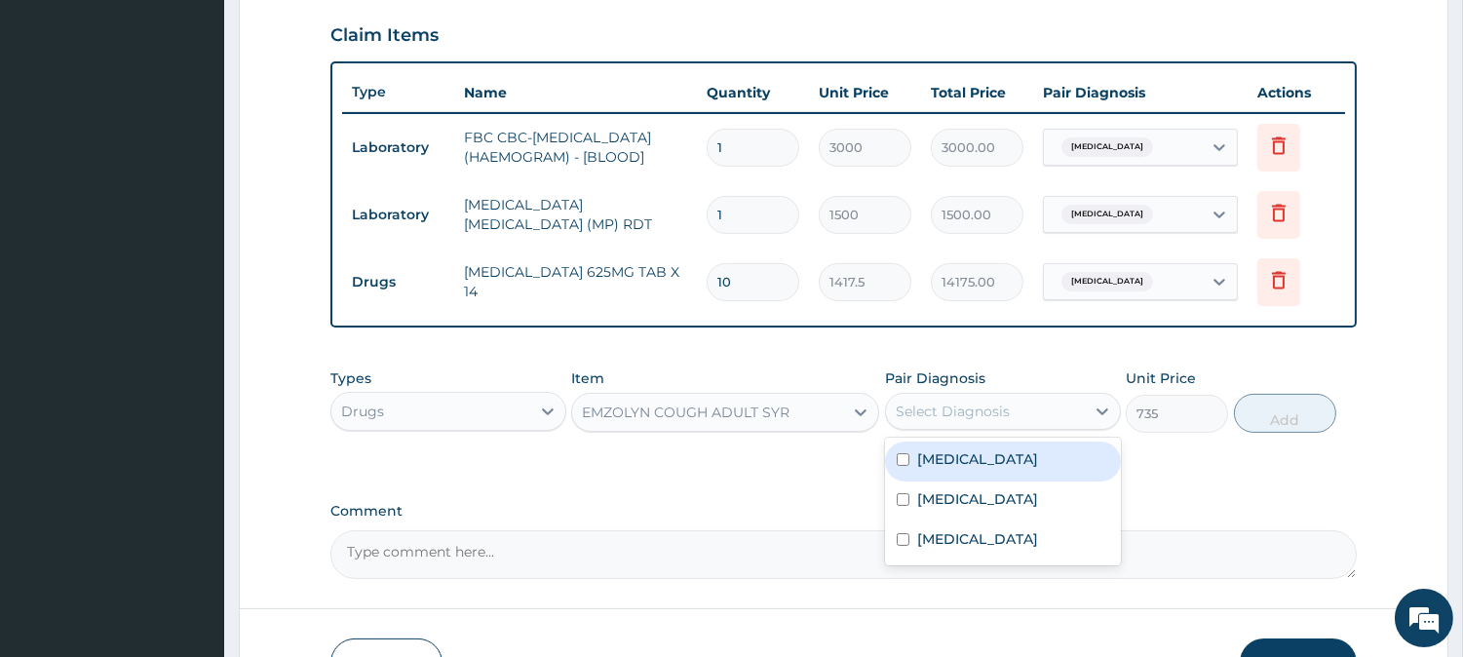
click at [919, 413] on div "Select Diagnosis" at bounding box center [953, 410] width 114 height 19
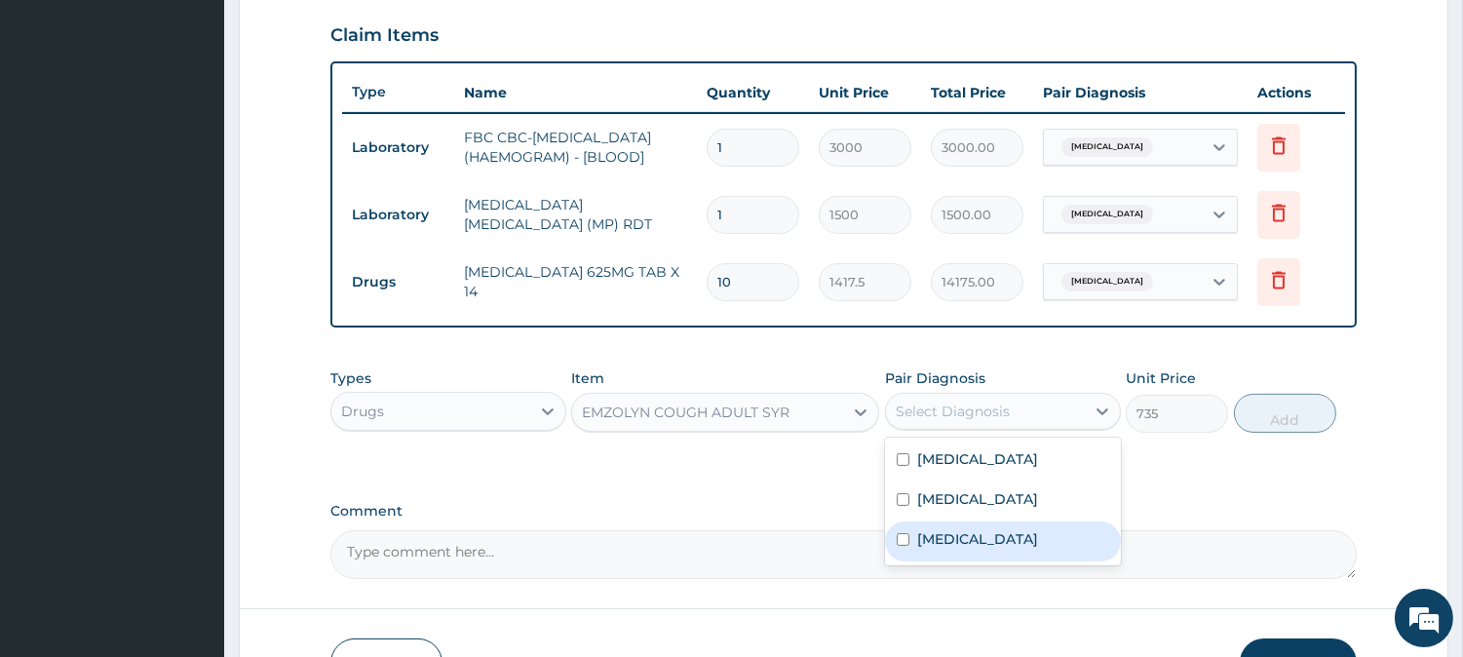
click at [941, 542] on div "[MEDICAL_DATA]" at bounding box center [1003, 541] width 236 height 40
checkbox input "true"
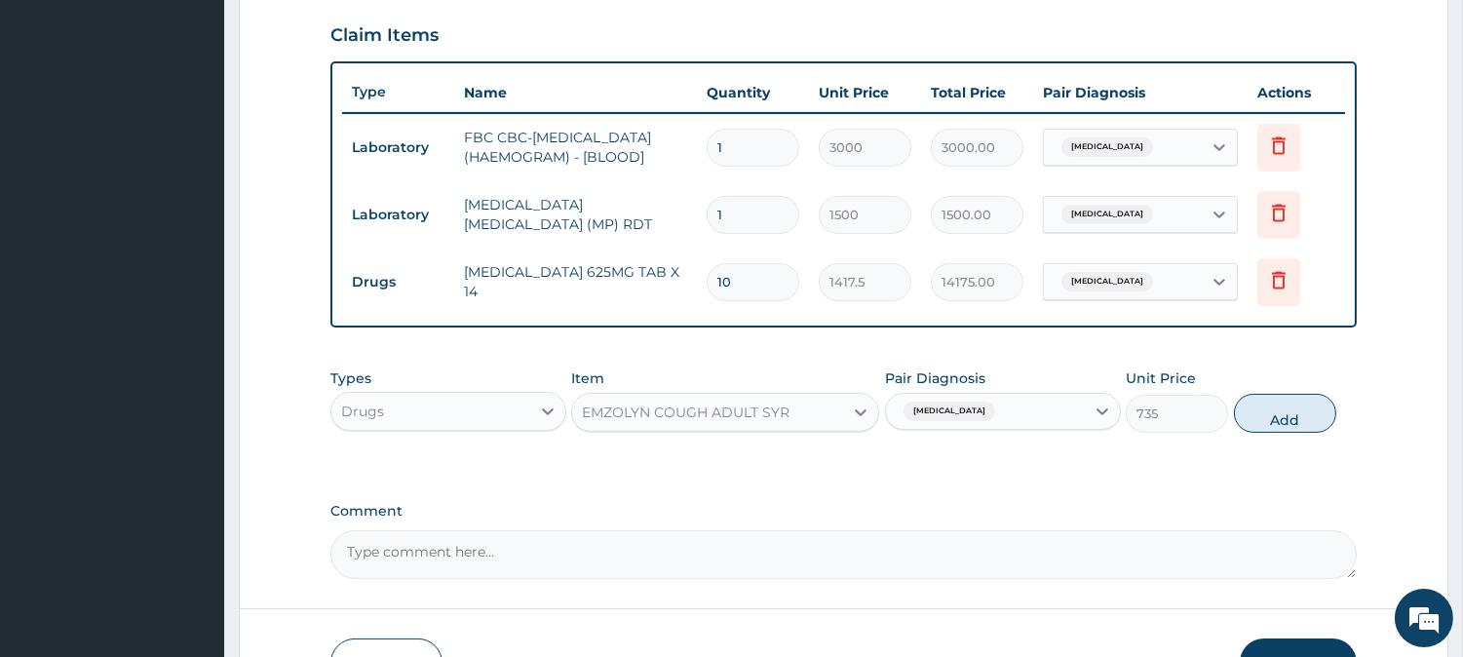
click at [1279, 433] on button "Add" at bounding box center [1285, 413] width 102 height 39
type input "0"
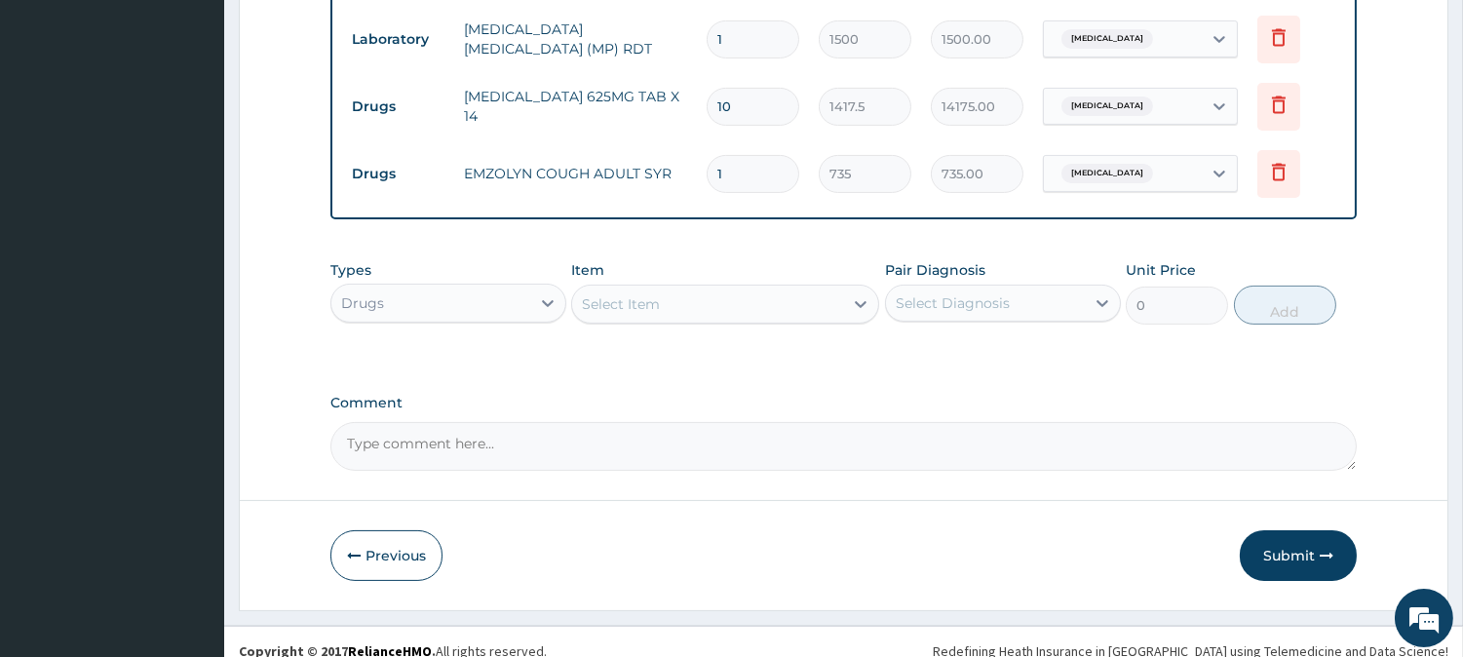
scroll to position [867, 0]
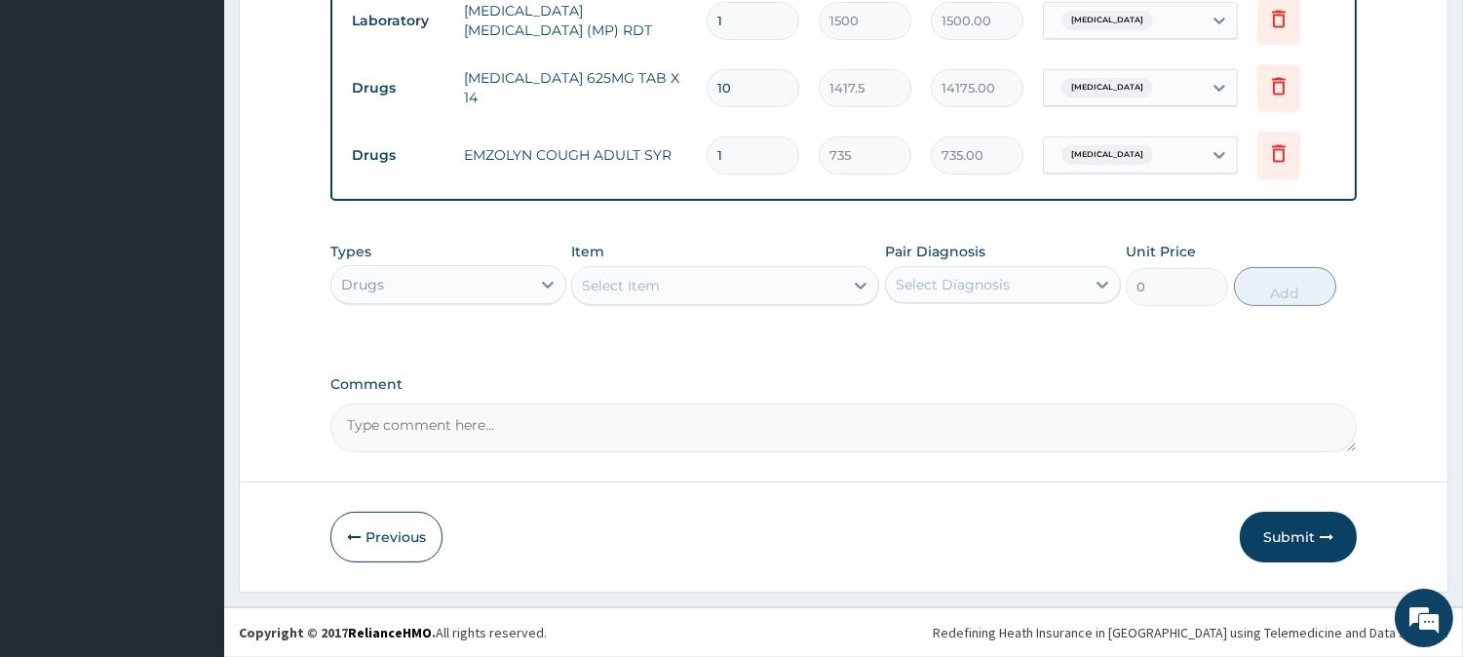
click at [611, 290] on div "Select Item" at bounding box center [621, 285] width 78 height 19
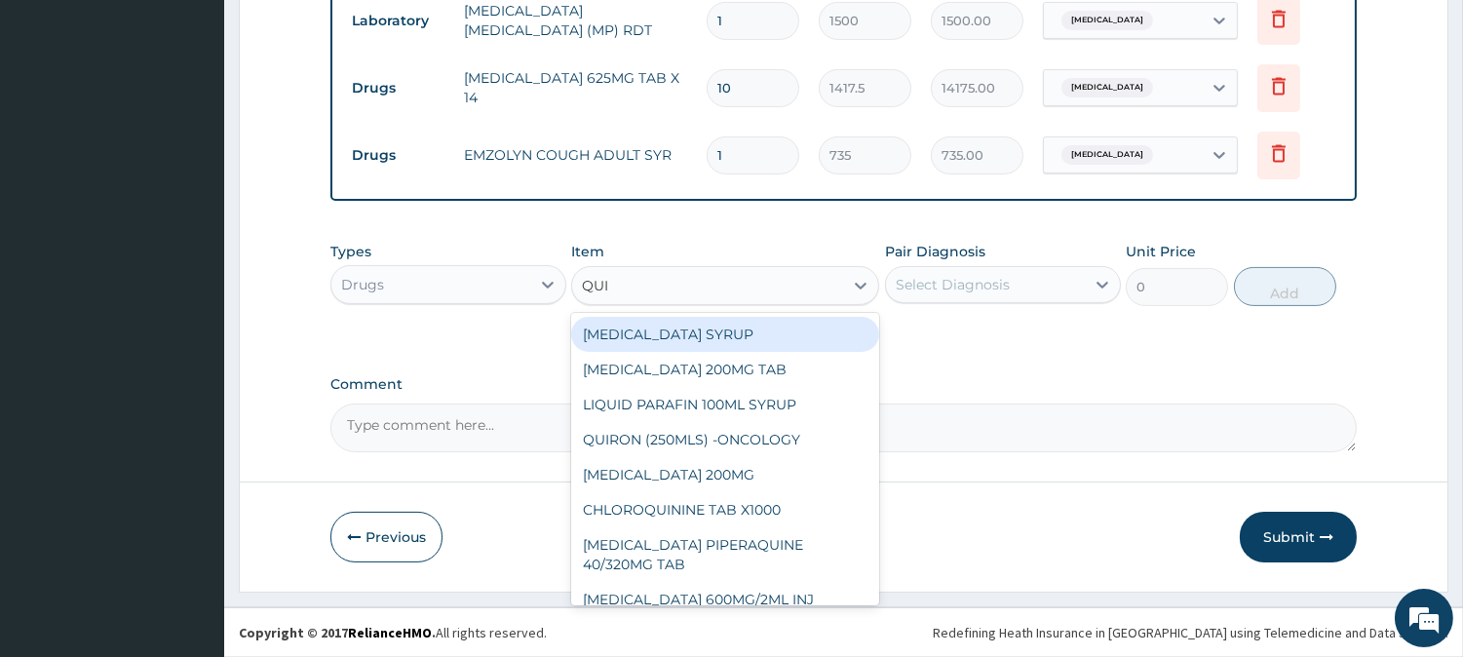
type input "QUIN"
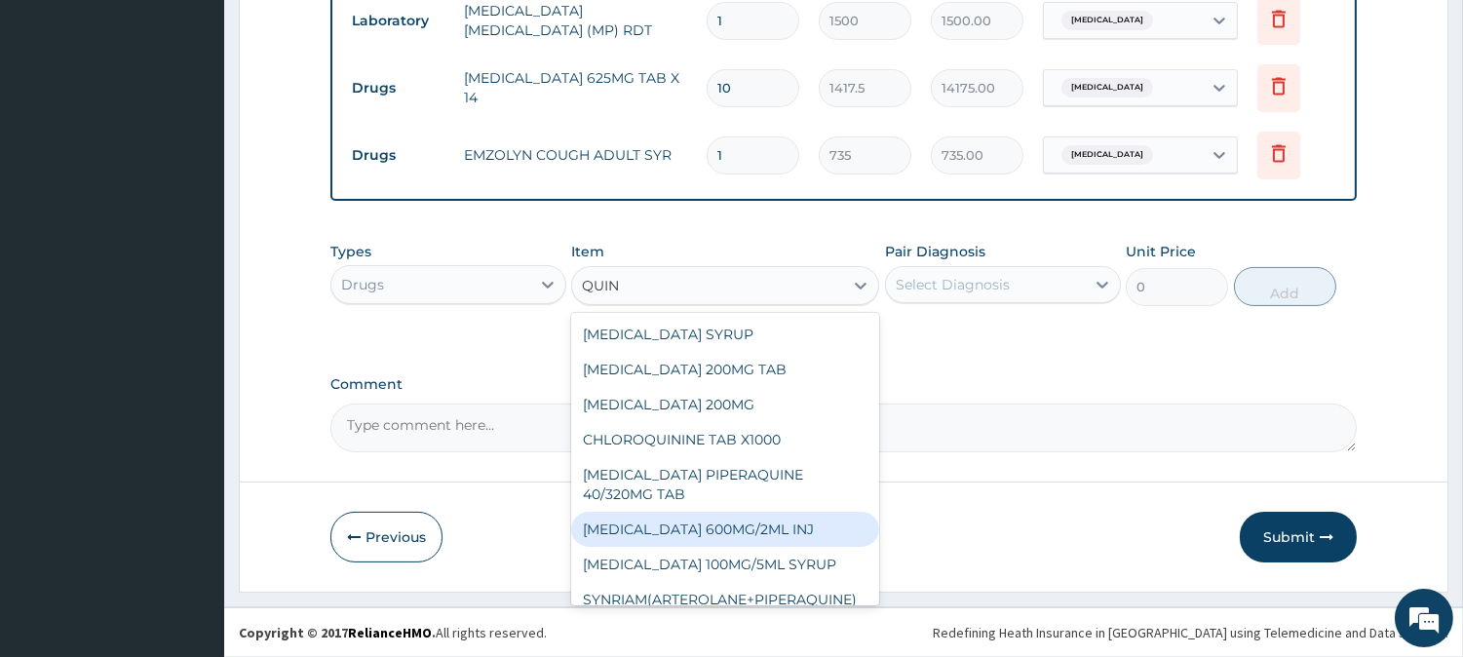
drag, startPoint x: 638, startPoint y: 520, endPoint x: 683, endPoint y: 478, distance: 61.4
click at [639, 520] on div "[MEDICAL_DATA] 600MG/2ML INJ" at bounding box center [725, 529] width 308 height 35
type input "2100"
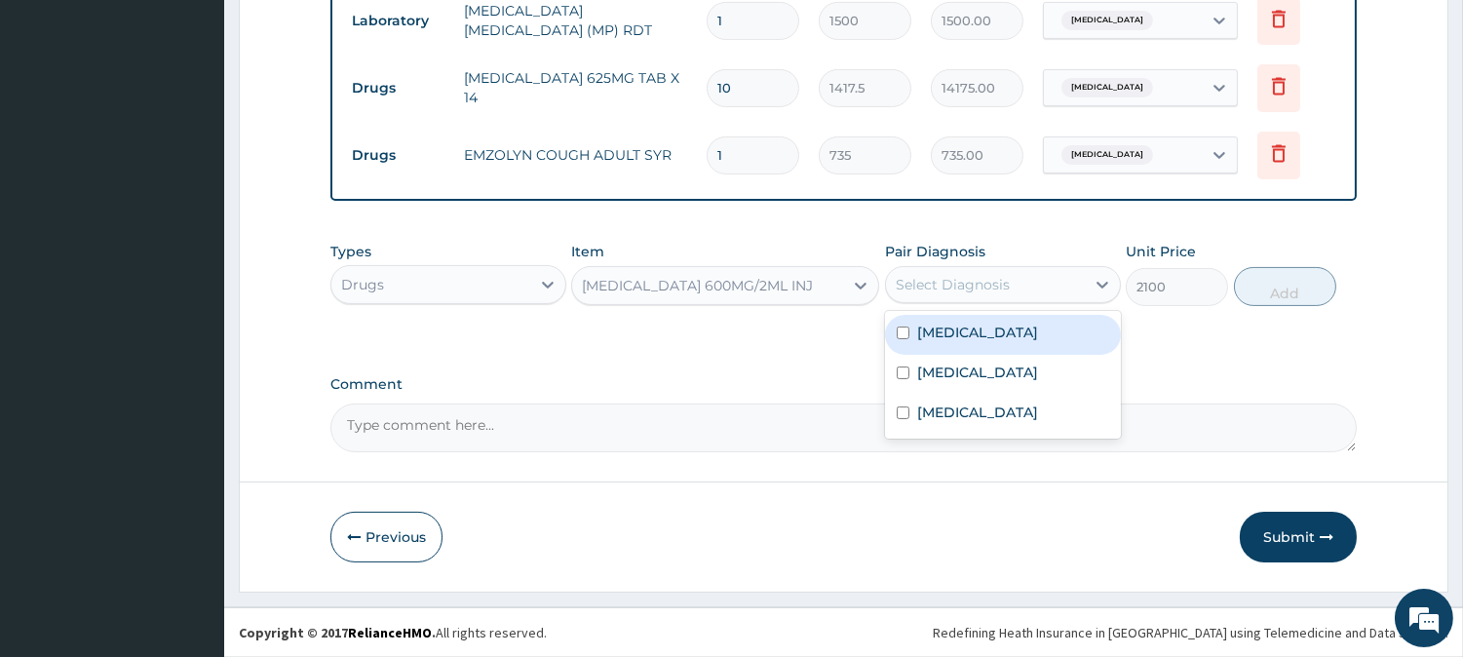
click at [1039, 286] on div "Select Diagnosis" at bounding box center [985, 284] width 199 height 31
click at [971, 344] on div "[MEDICAL_DATA]" at bounding box center [1003, 335] width 236 height 40
checkbox input "true"
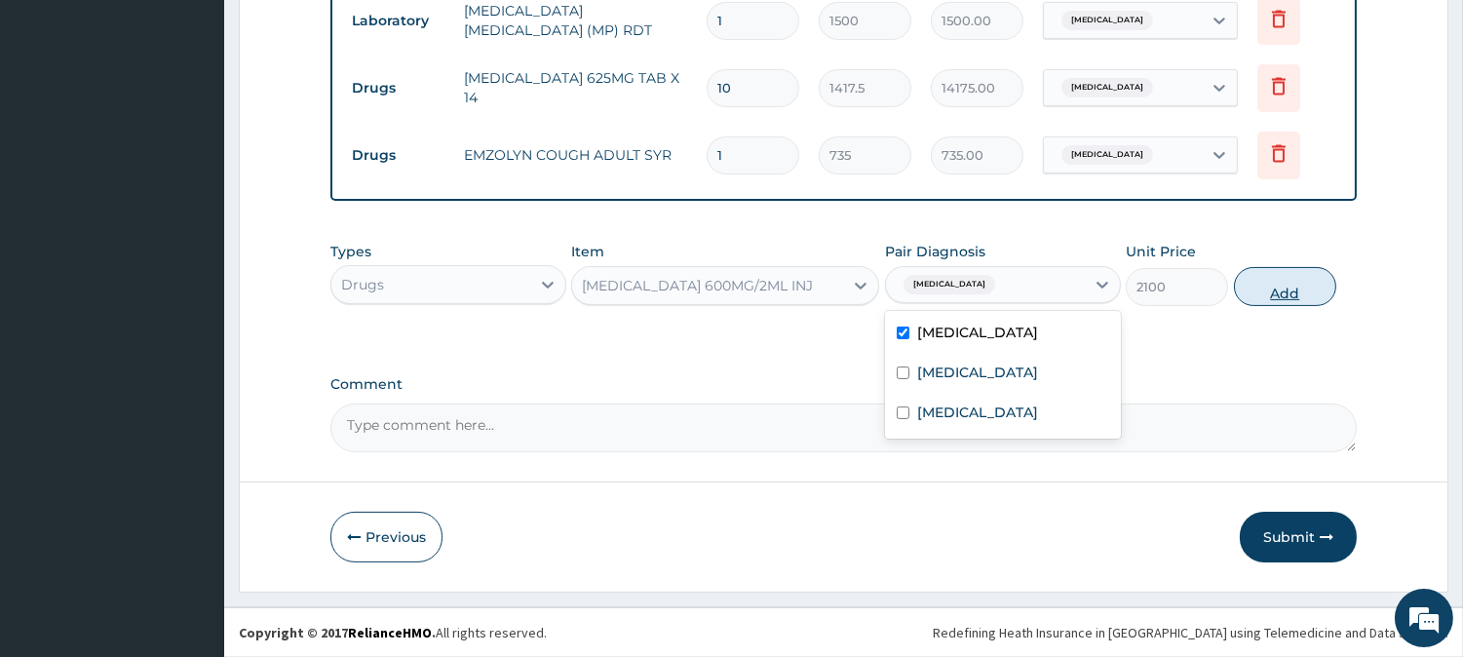
click at [1307, 289] on button "Add" at bounding box center [1285, 286] width 102 height 39
type input "0"
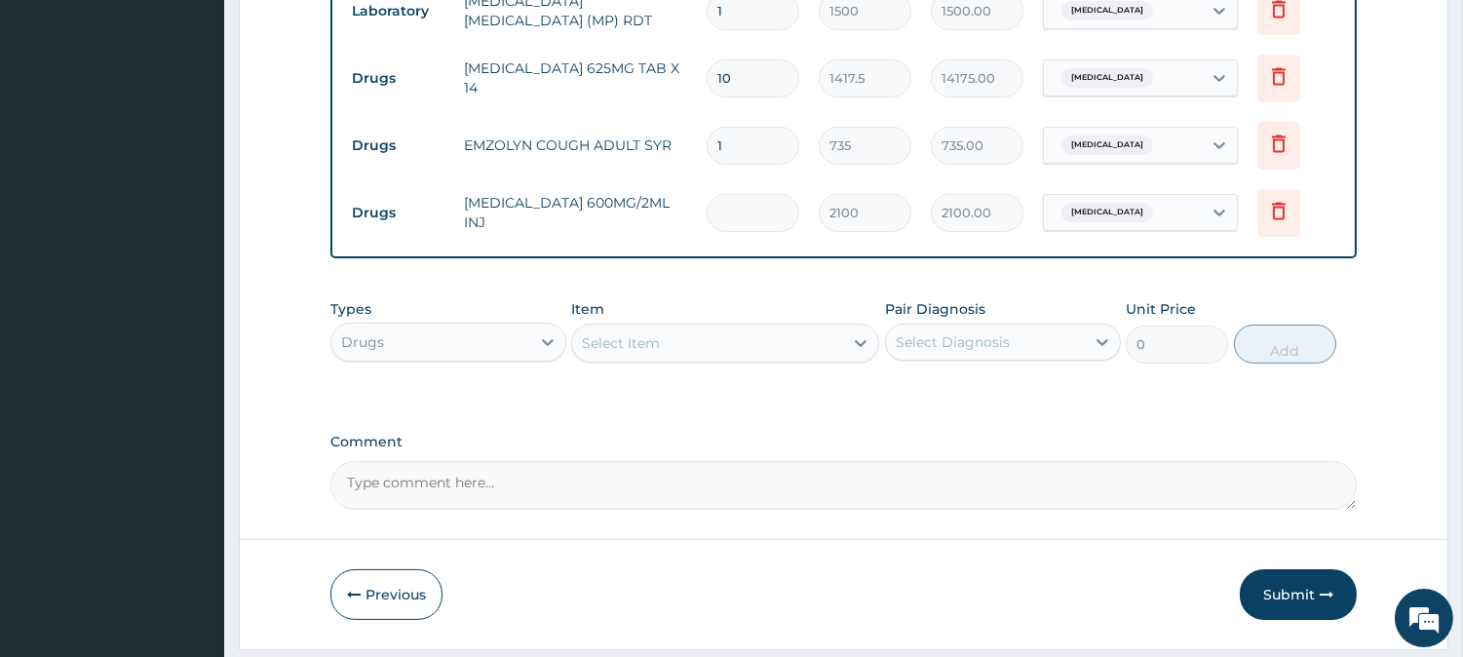
type input "0.00"
type input "3"
type input "6300.00"
type input "3"
click at [627, 347] on div "Select Item" at bounding box center [621, 342] width 78 height 19
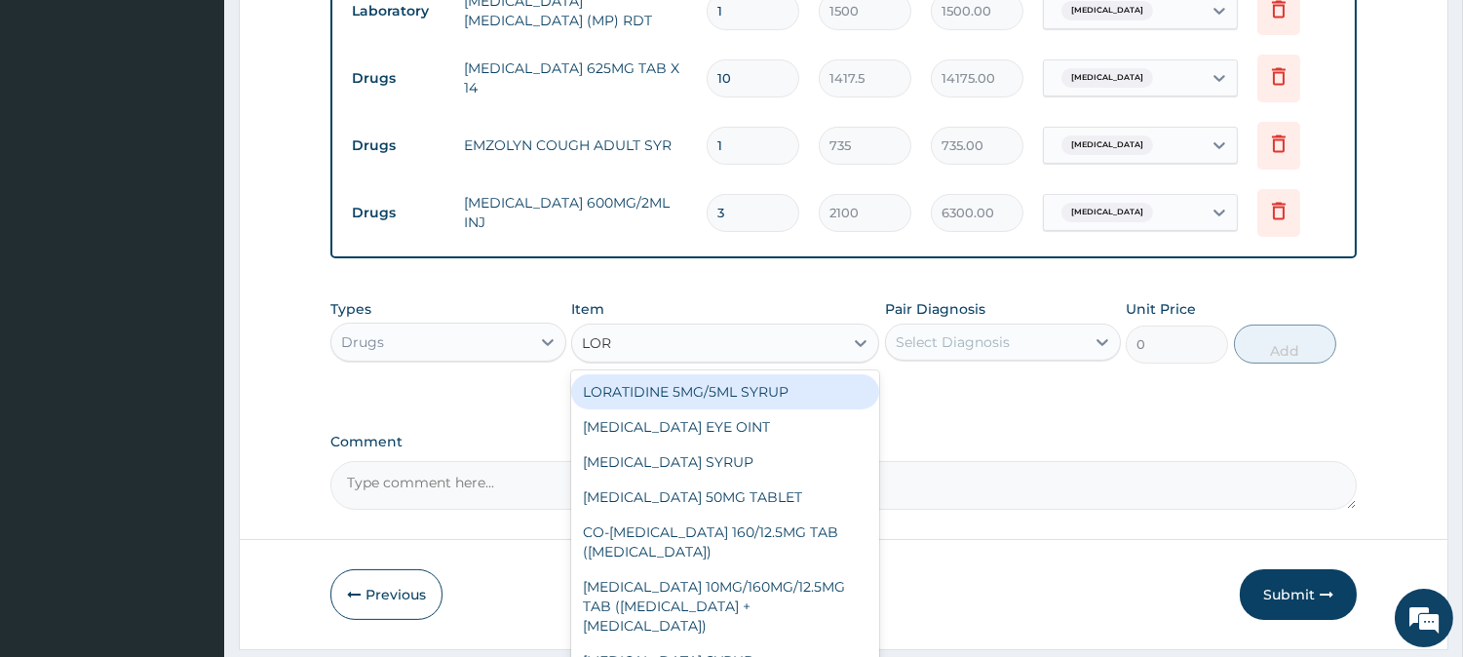
type input "[PERSON_NAME]"
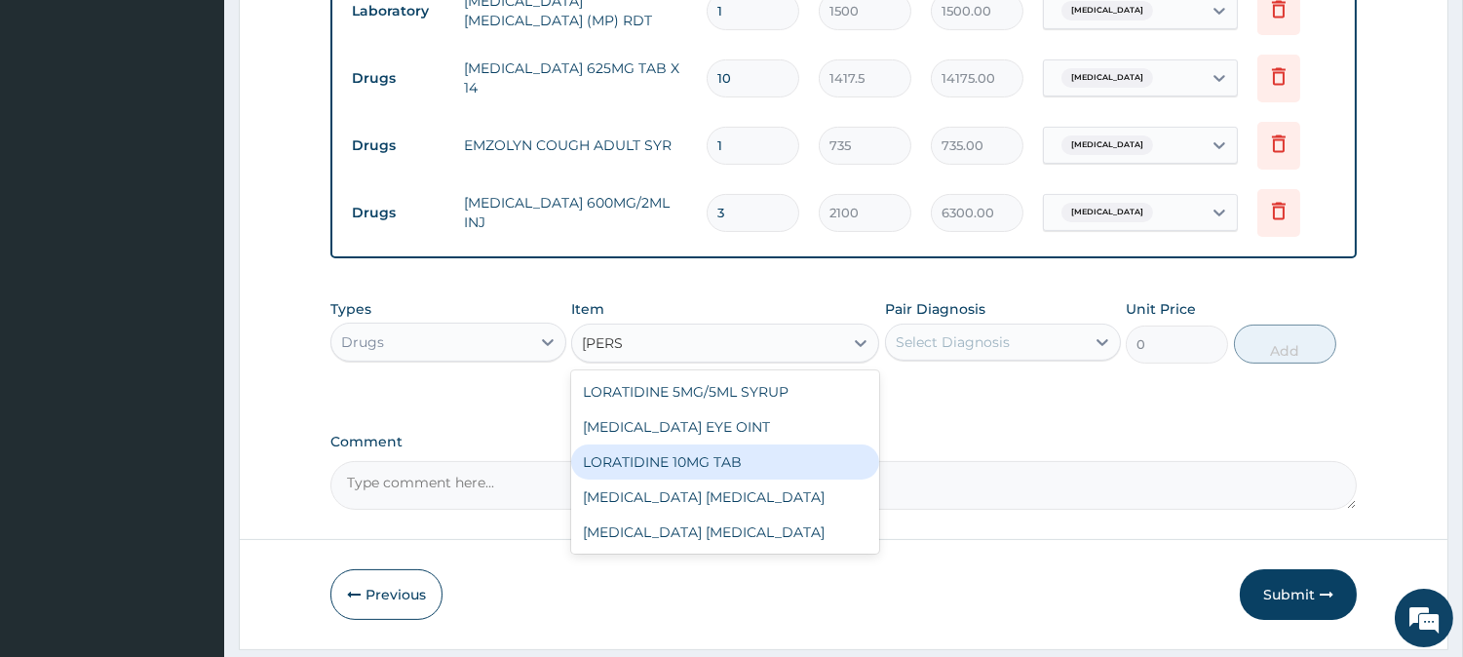
click at [643, 479] on div "LORATIDINE 10MG TAB" at bounding box center [725, 461] width 308 height 35
type input "52.5"
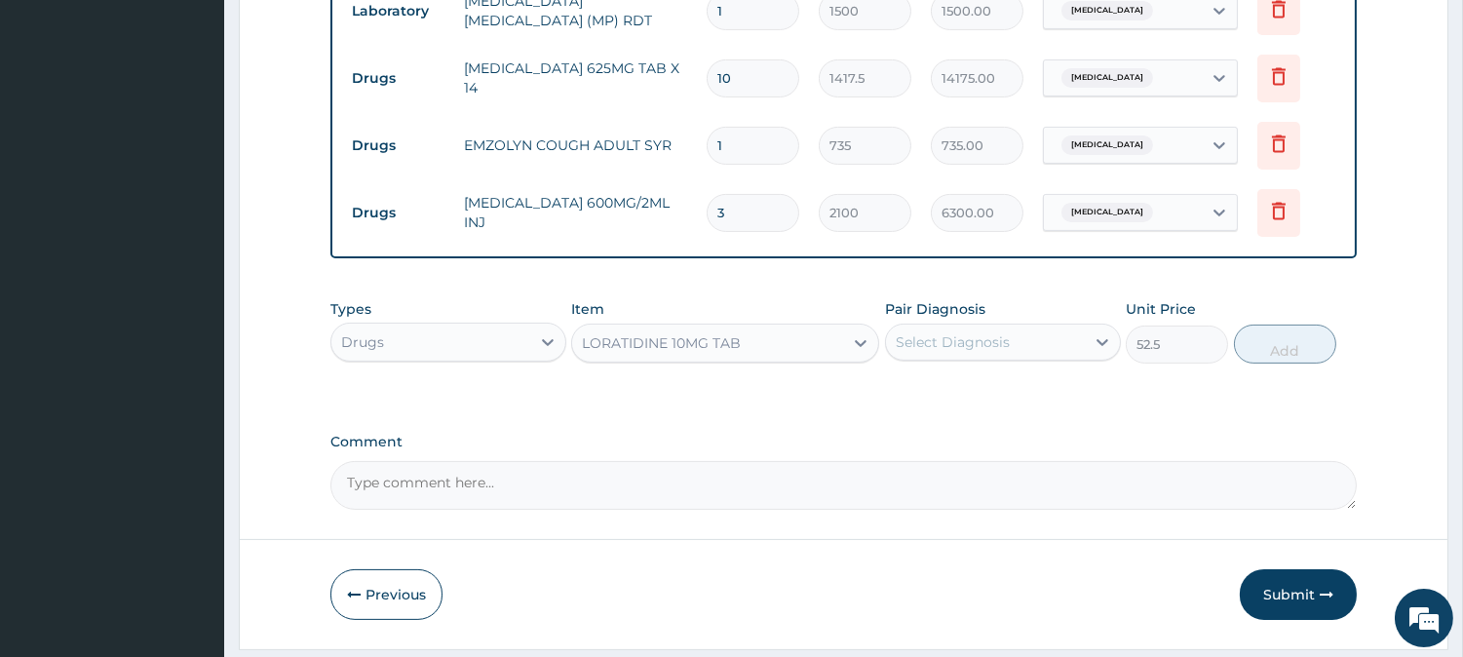
click at [977, 347] on div "Select Diagnosis" at bounding box center [953, 341] width 114 height 19
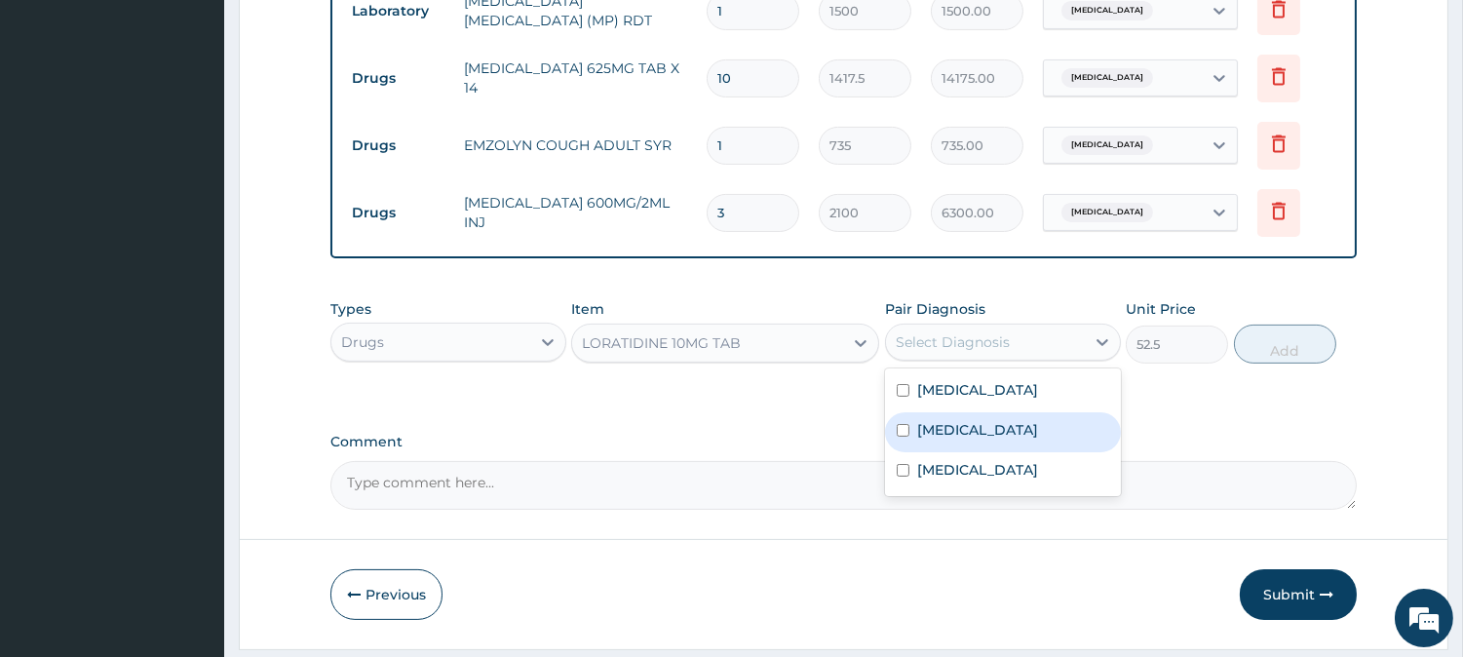
click at [968, 439] on div "[MEDICAL_DATA]" at bounding box center [1003, 432] width 236 height 40
checkbox input "true"
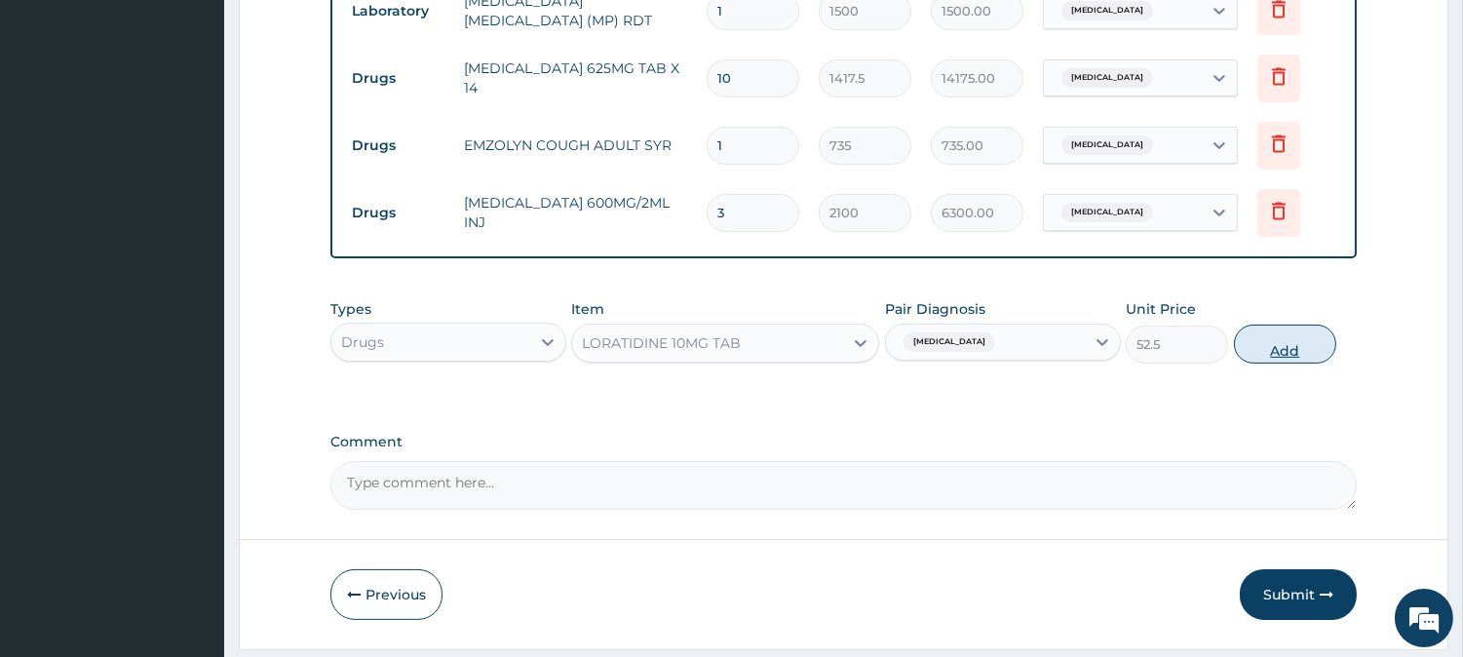
click at [1265, 362] on button "Add" at bounding box center [1285, 344] width 102 height 39
type input "0"
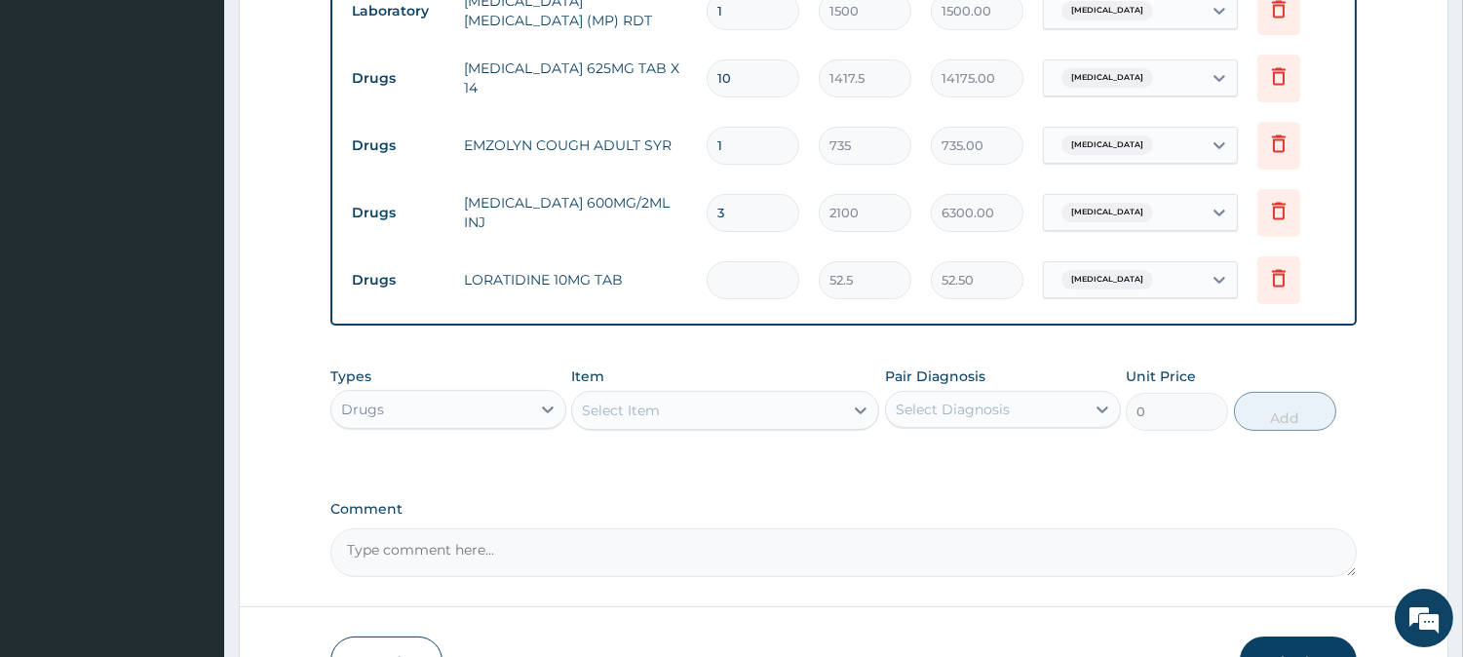
type input "0.00"
type input "5"
type input "262.50"
type input "5"
click at [764, 411] on div "Select Item" at bounding box center [707, 410] width 271 height 31
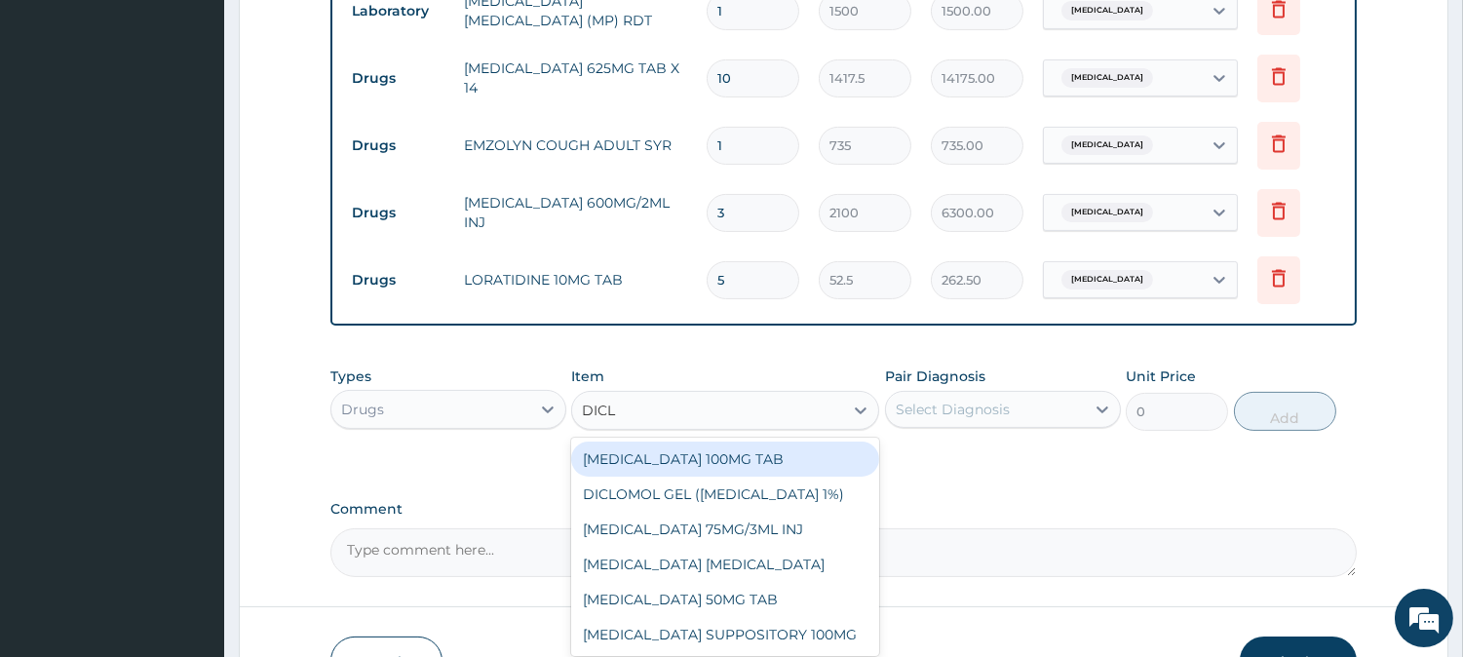
type input "DICLO"
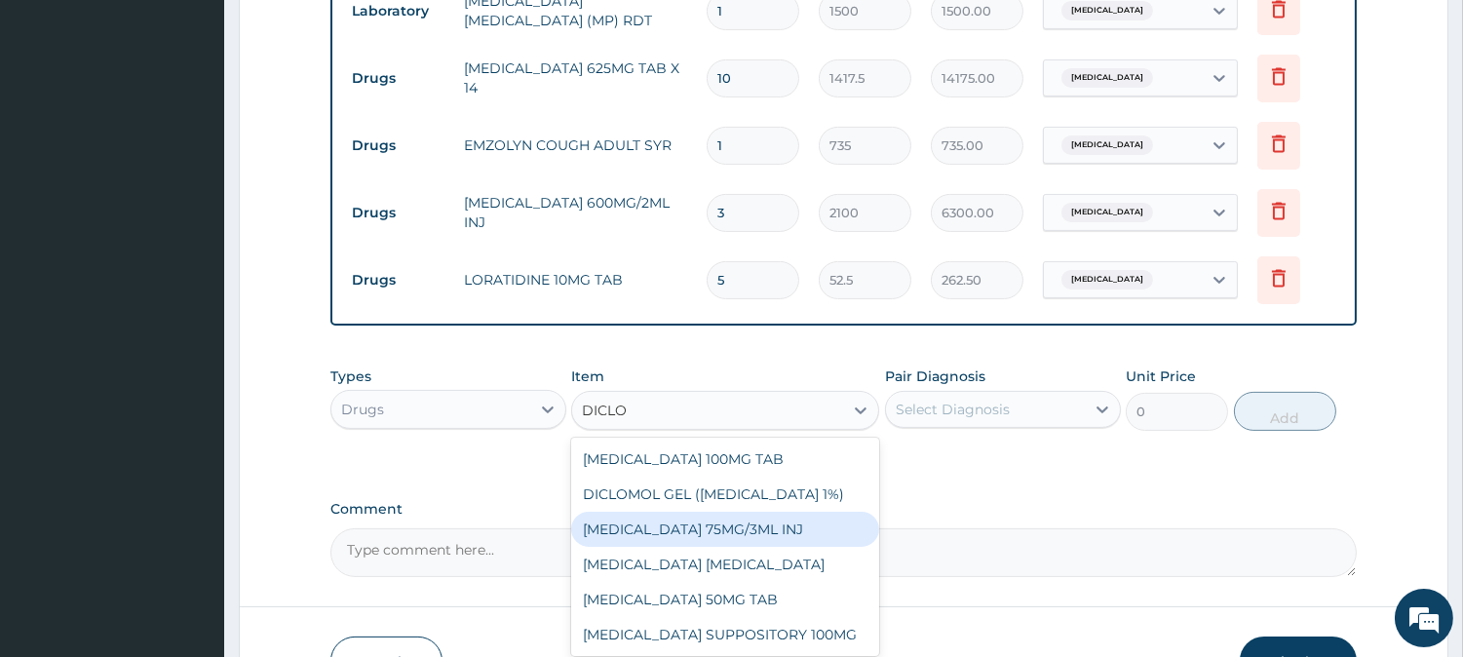
click at [722, 541] on div "[MEDICAL_DATA] 75MG/3ML INJ" at bounding box center [725, 529] width 308 height 35
type input "700"
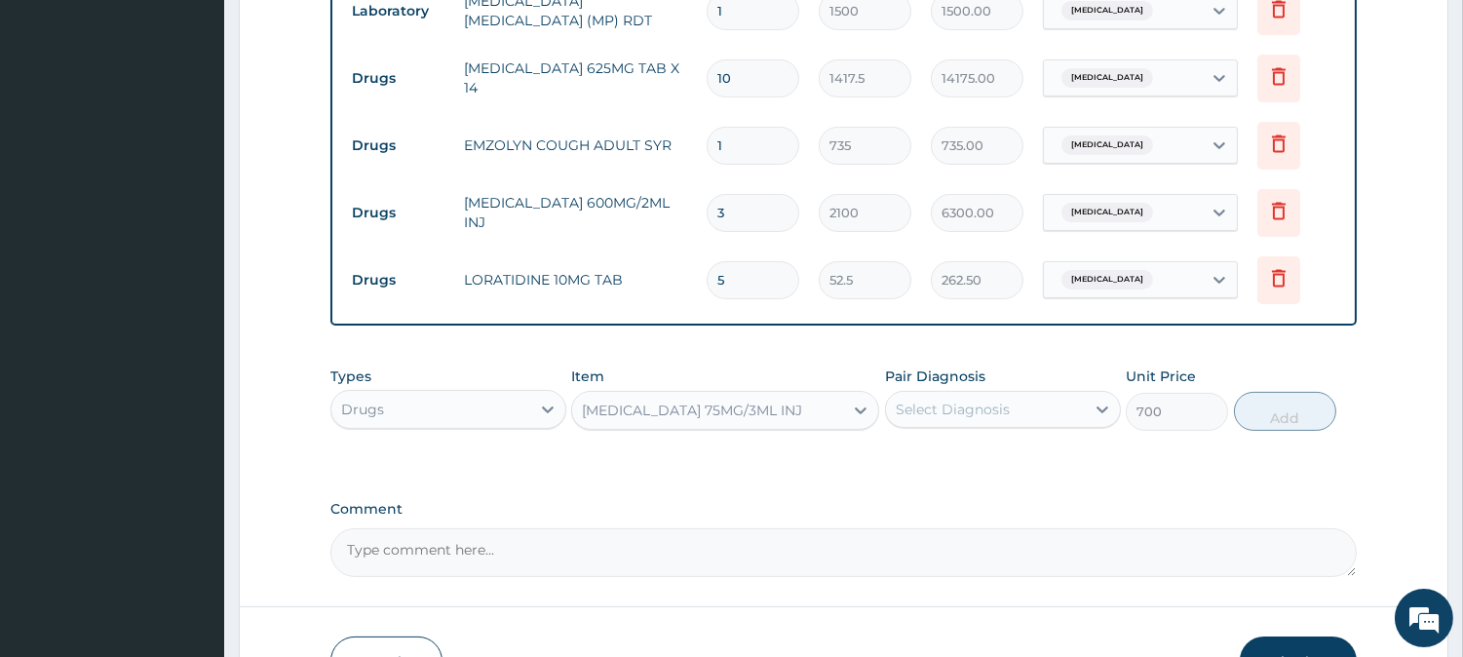
click at [1036, 425] on div "Select Diagnosis" at bounding box center [985, 409] width 199 height 31
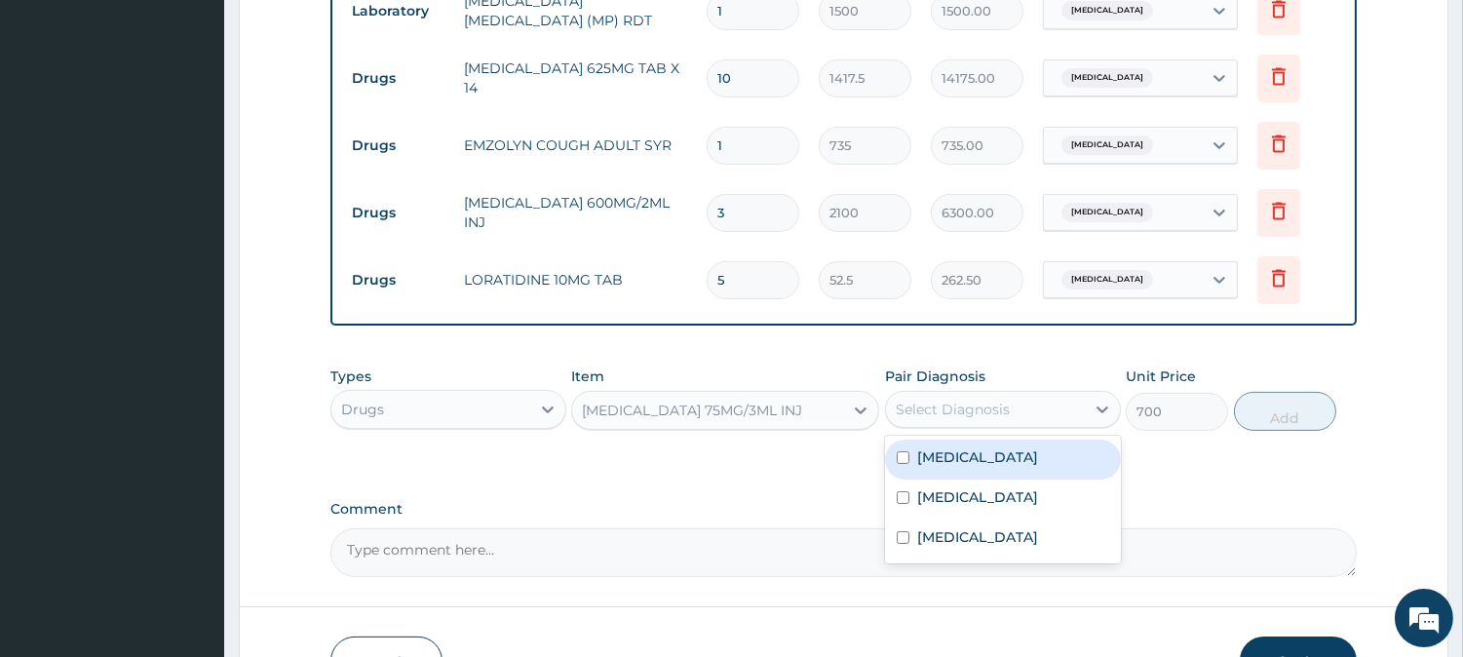
click at [998, 459] on div "[MEDICAL_DATA]" at bounding box center [1003, 459] width 236 height 40
checkbox input "true"
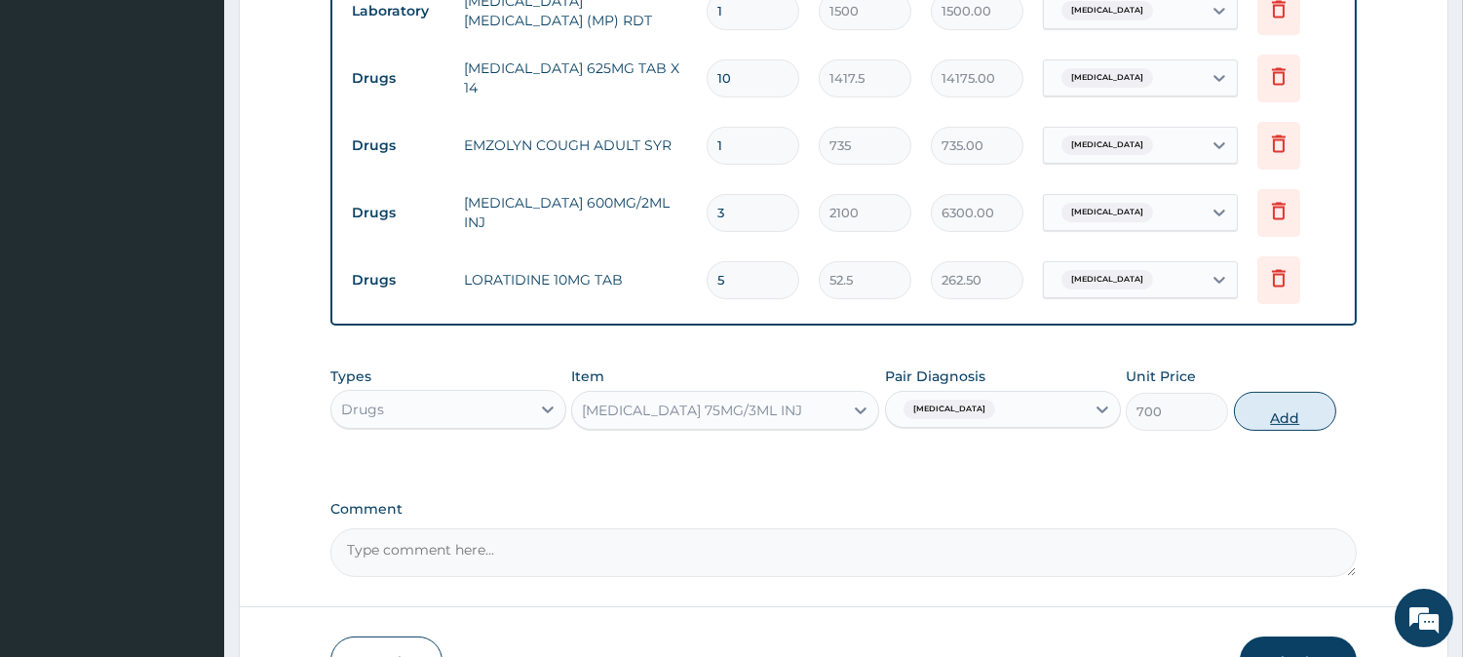
click at [1241, 427] on button "Add" at bounding box center [1285, 411] width 102 height 39
type input "0"
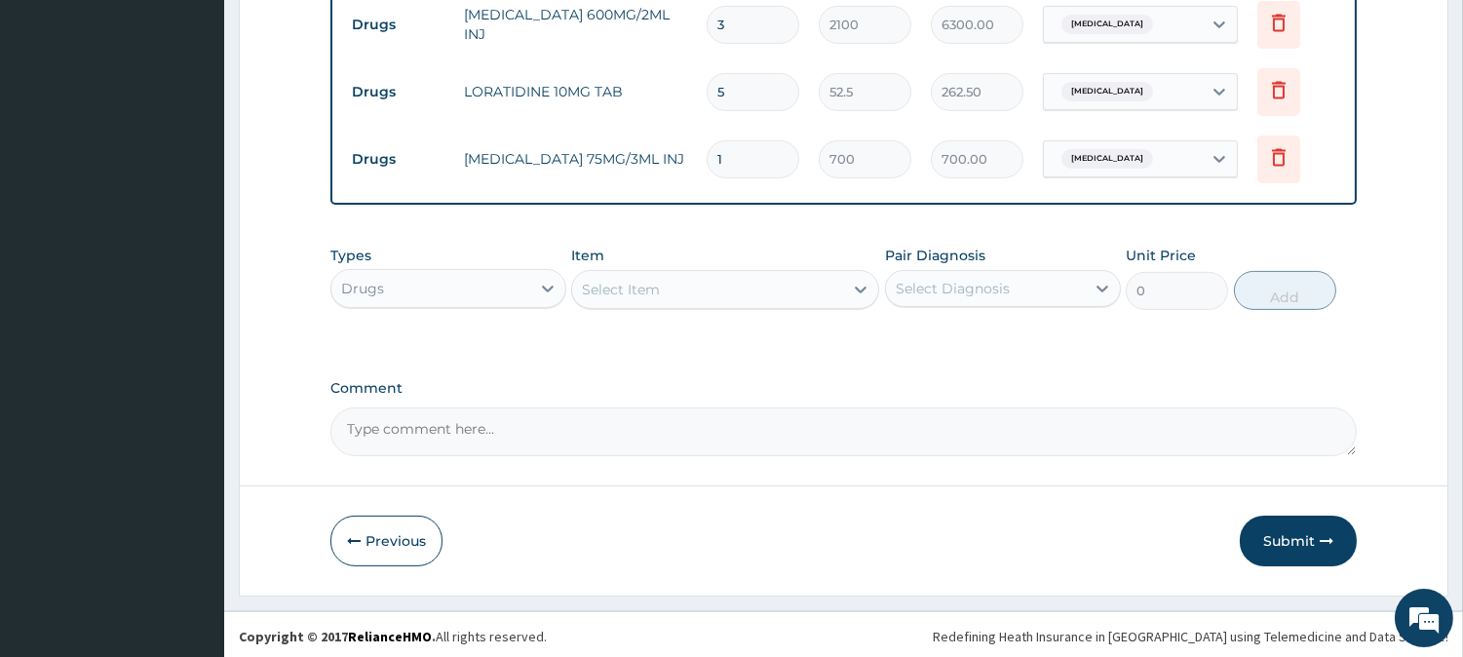
scroll to position [1070, 0]
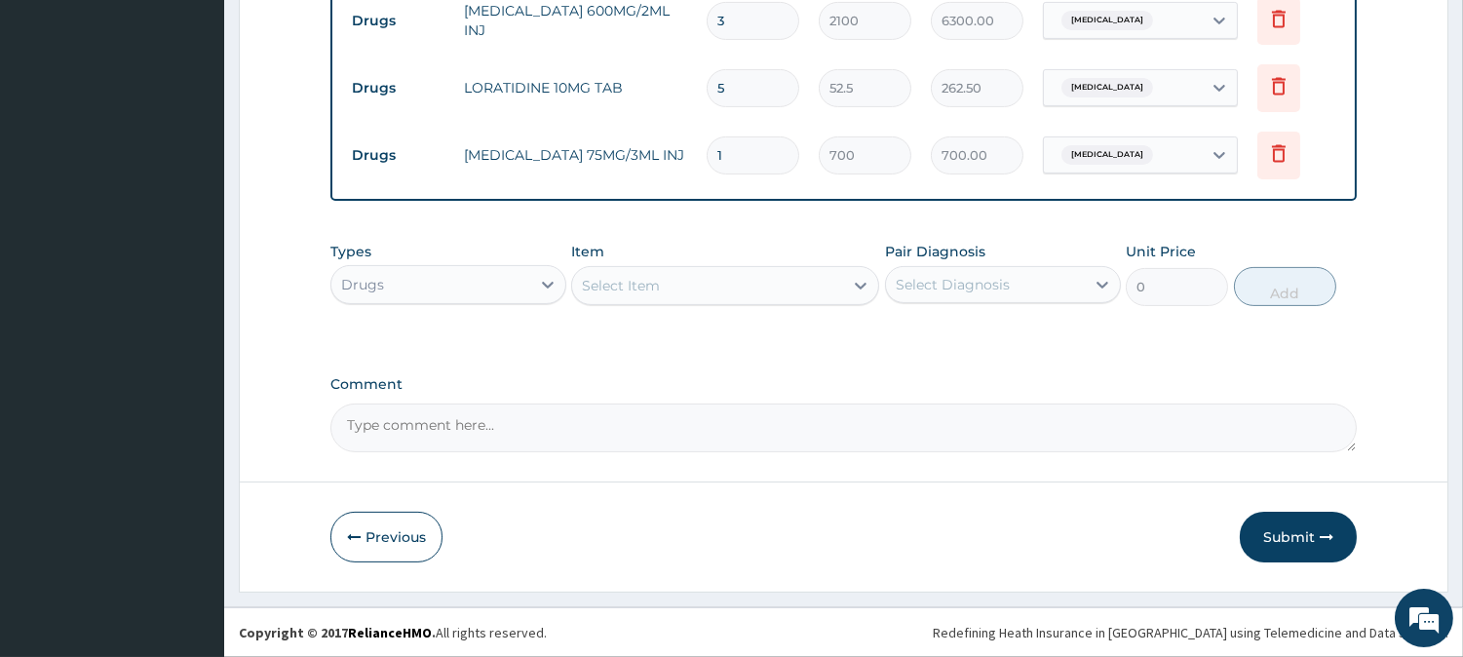
click at [668, 271] on div "Select Item" at bounding box center [707, 285] width 271 height 31
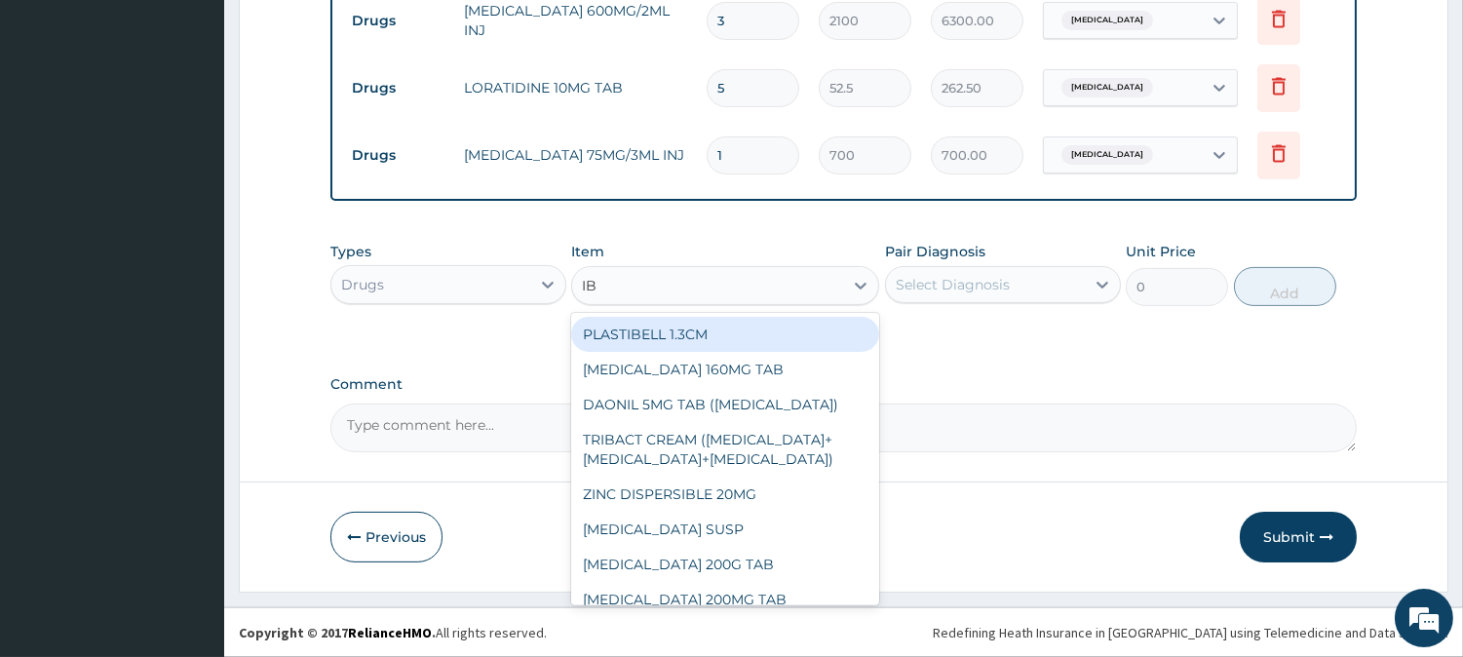
type input "IBU"
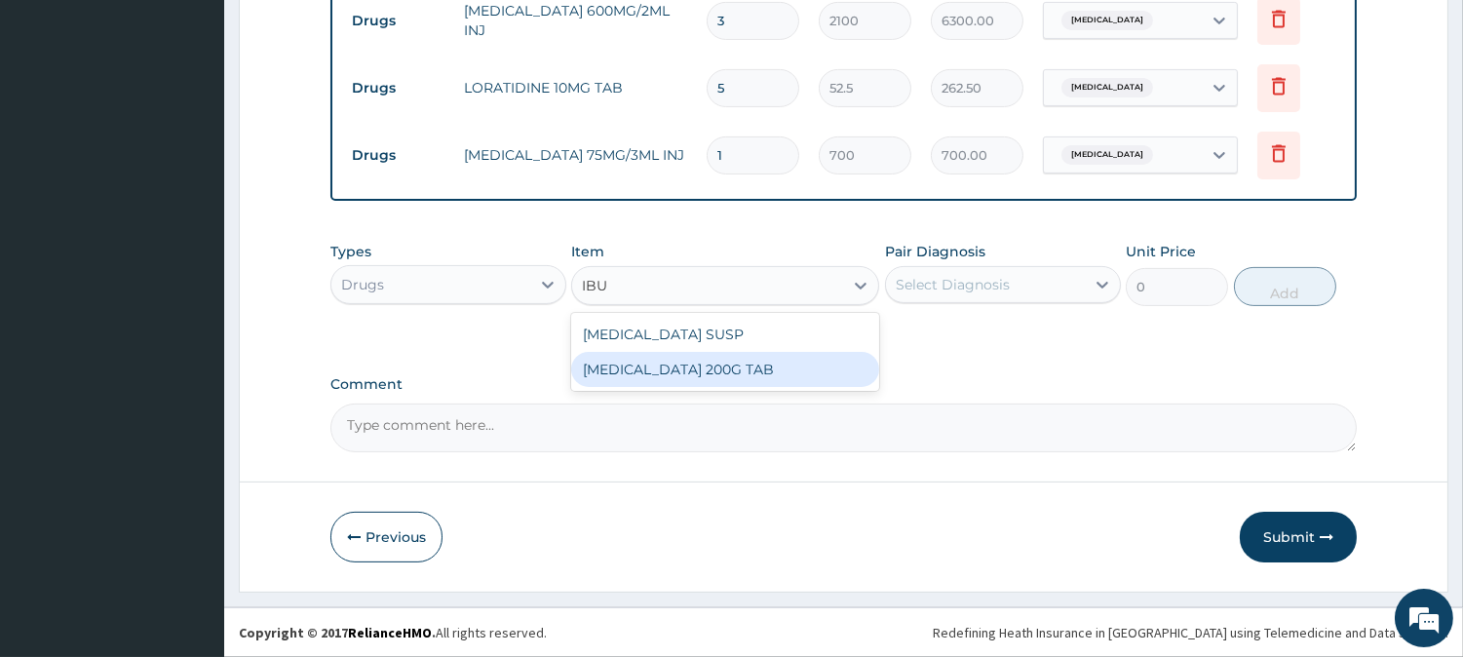
click at [685, 361] on div "[MEDICAL_DATA] 200G TAB" at bounding box center [725, 369] width 308 height 35
type input "52.5"
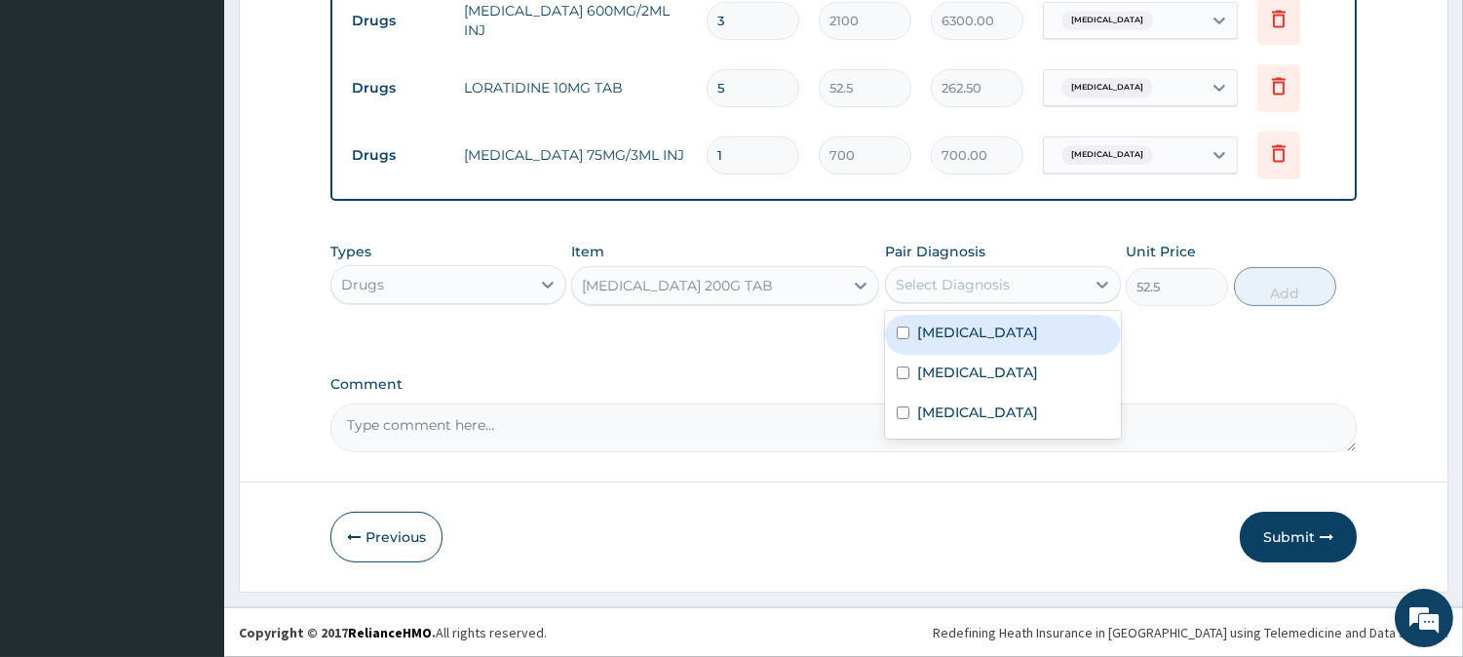
click at [906, 278] on div "Select Diagnosis" at bounding box center [953, 284] width 114 height 19
click at [971, 341] on div "[MEDICAL_DATA]" at bounding box center [1003, 335] width 236 height 40
checkbox input "true"
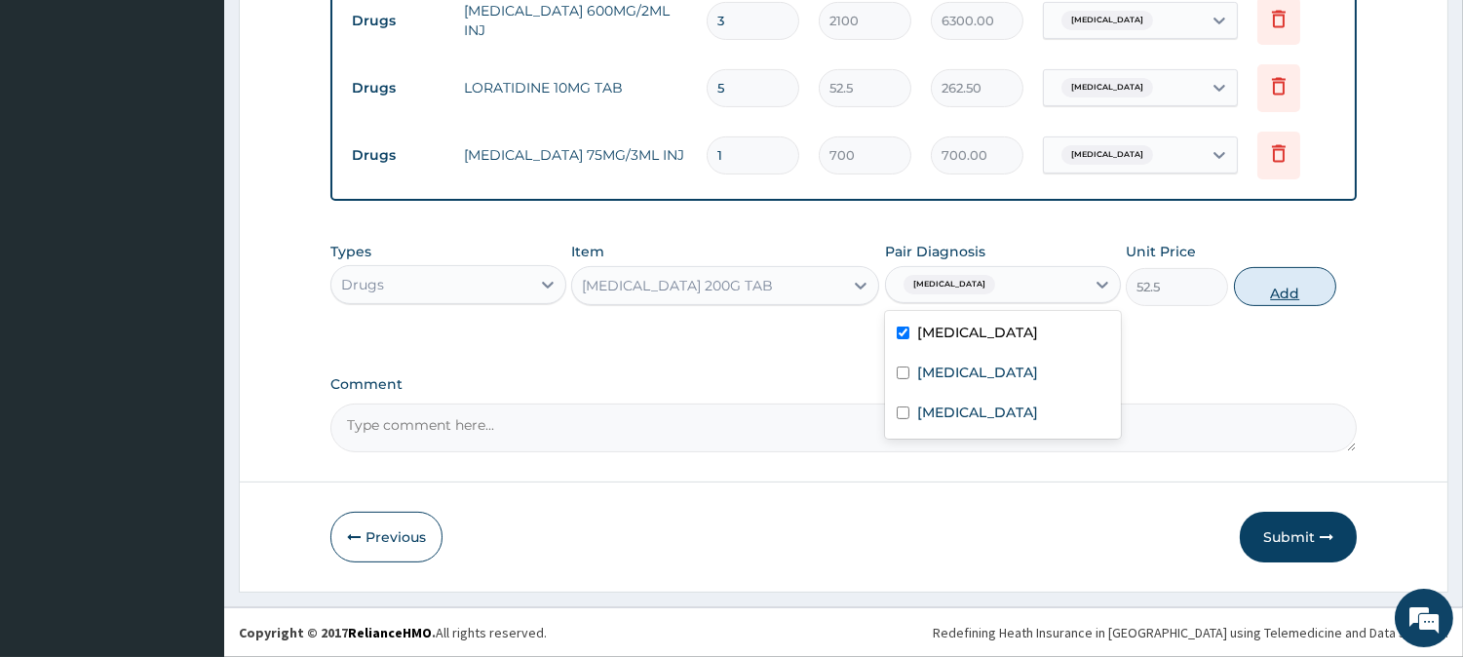
click at [1270, 286] on button "Add" at bounding box center [1285, 286] width 102 height 39
type input "0"
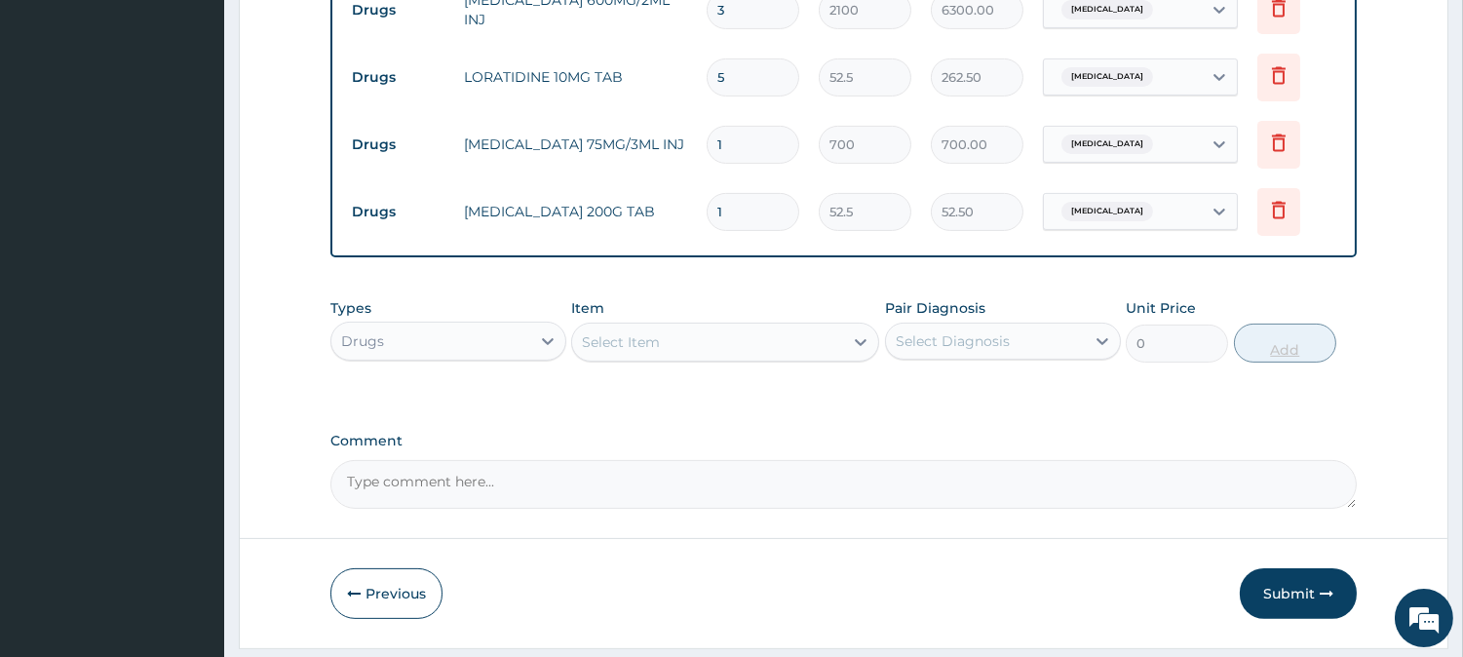
type input "10"
type input "525.00"
type input "10"
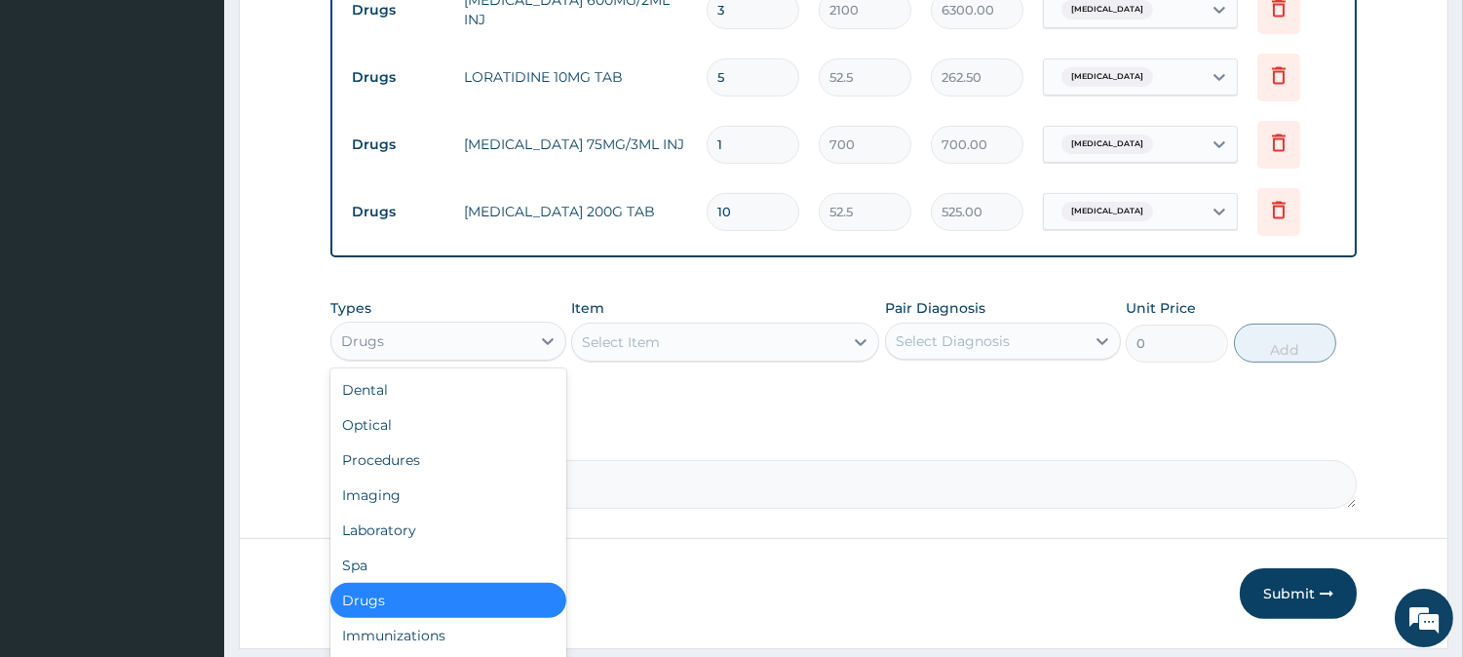
click at [512, 339] on div "Drugs" at bounding box center [430, 340] width 199 height 31
click at [484, 461] on div "Procedures" at bounding box center [448, 459] width 236 height 35
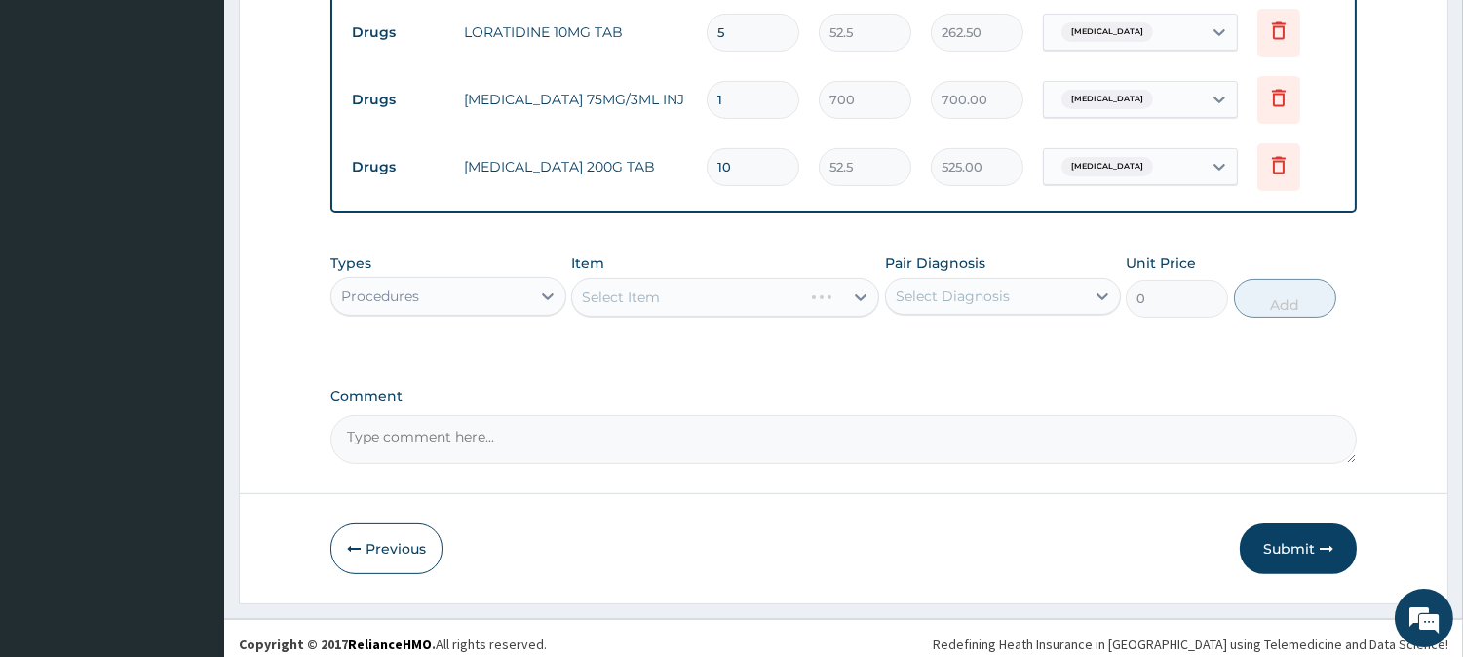
scroll to position [1137, 0]
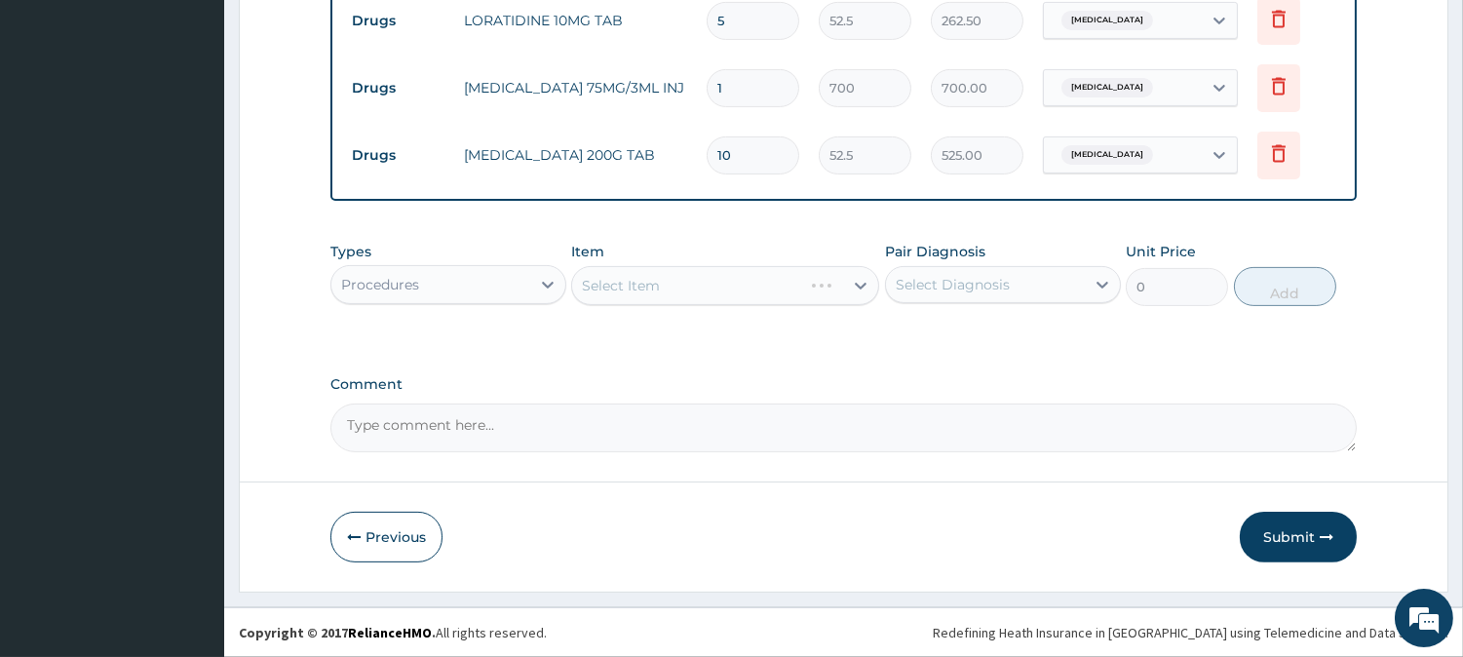
click at [721, 281] on div "Select Item" at bounding box center [725, 285] width 308 height 39
drag, startPoint x: 754, startPoint y: 288, endPoint x: 737, endPoint y: 293, distance: 18.2
click at [737, 293] on div "Select Item" at bounding box center [725, 285] width 308 height 39
click at [714, 305] on div "Select Item" at bounding box center [725, 285] width 308 height 39
click at [706, 289] on div "Select Item" at bounding box center [725, 285] width 308 height 39
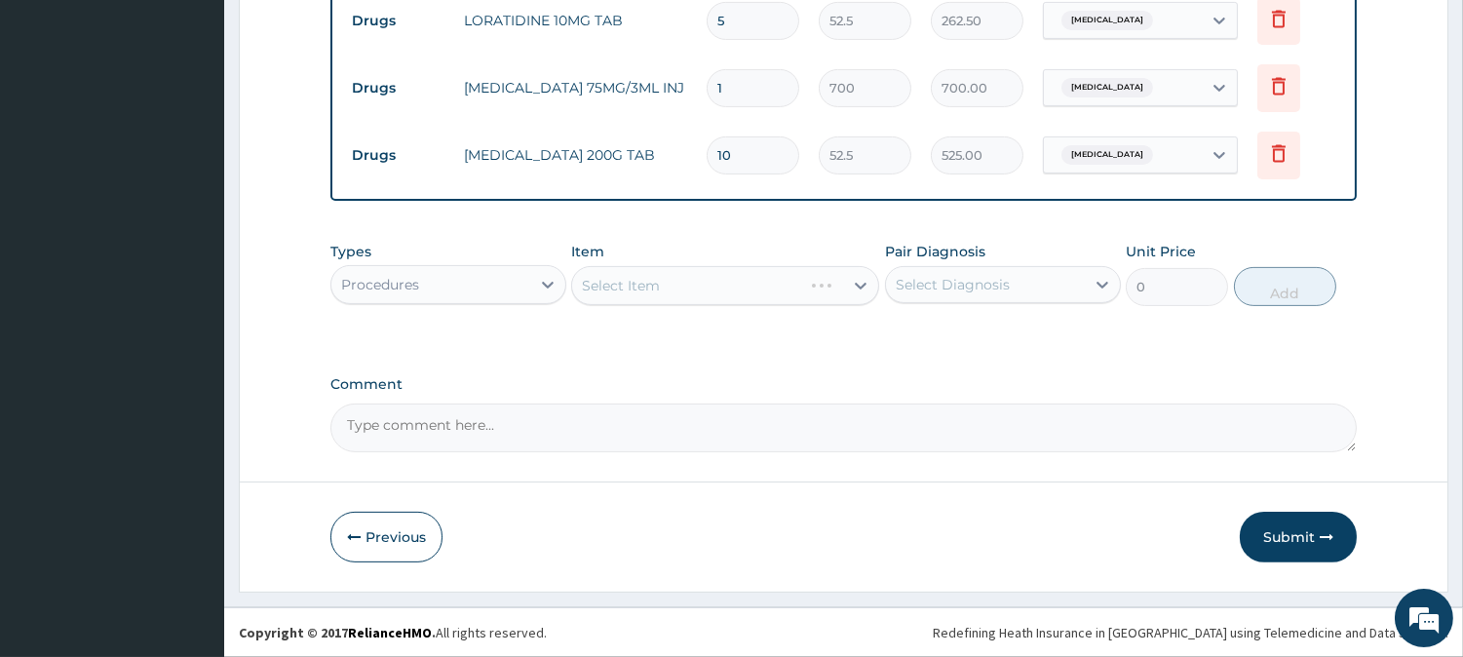
click at [706, 289] on div "Select Item" at bounding box center [725, 285] width 308 height 39
click at [737, 287] on div "Select Item" at bounding box center [725, 285] width 308 height 39
click at [767, 280] on div "Select Item" at bounding box center [725, 285] width 308 height 39
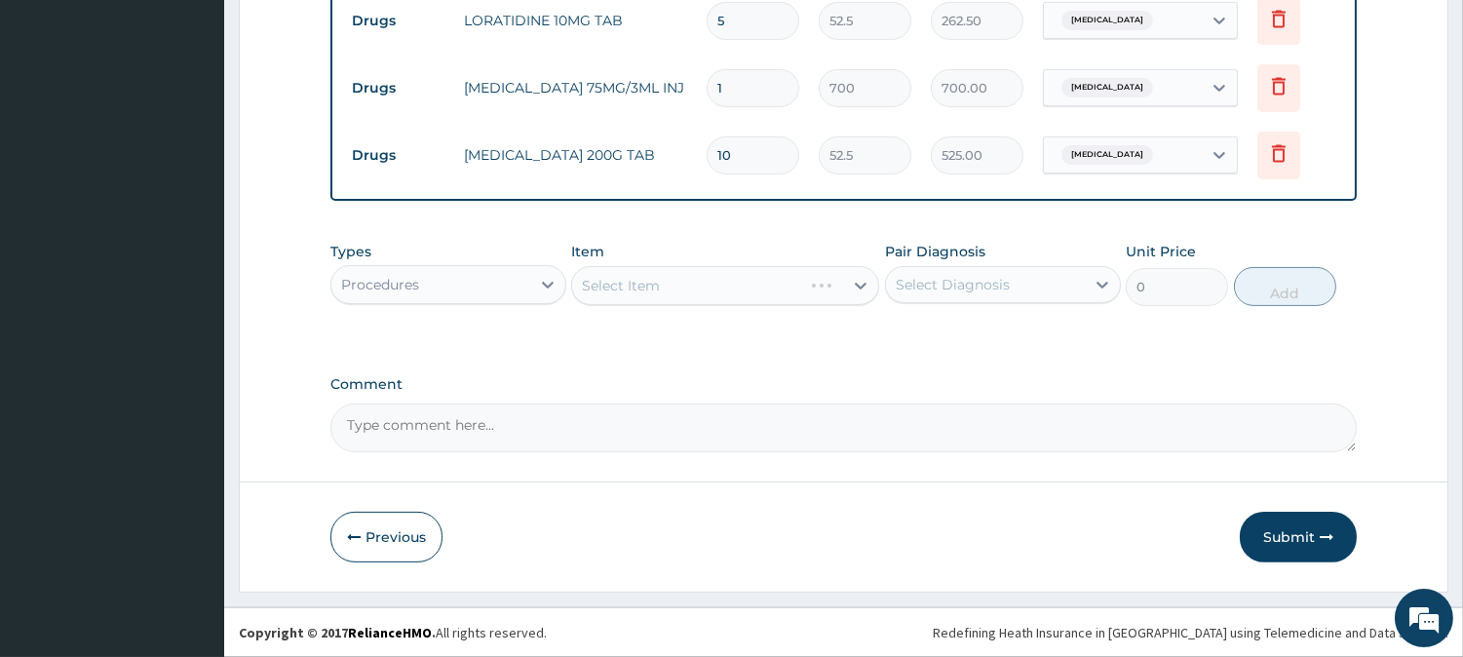
click at [750, 303] on div "Select Item" at bounding box center [725, 285] width 308 height 39
click at [783, 285] on div "Select Item" at bounding box center [725, 285] width 308 height 39
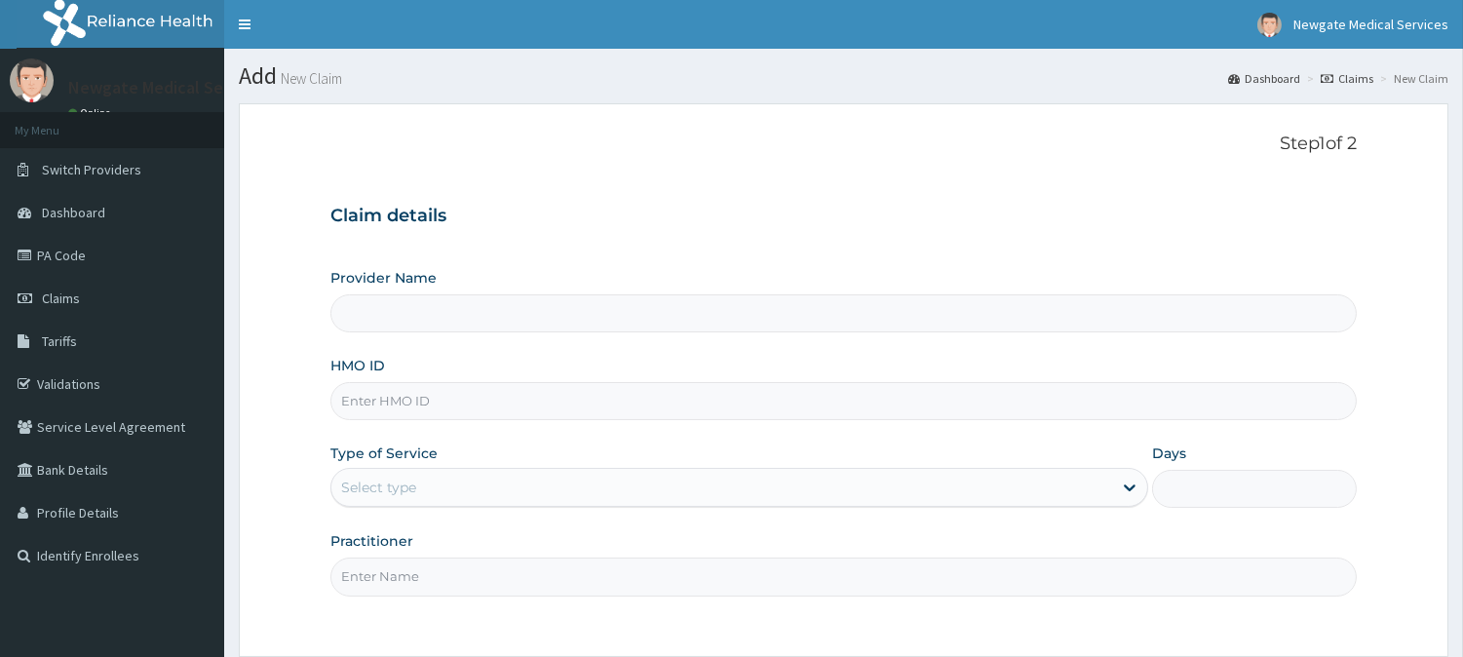
type input "Newgate Medical Services Ltd - [GEOGRAPHIC_DATA]"
paste input "CYA/10584/A"
type input "CYA/10584/A"
click at [464, 474] on div "Select type" at bounding box center [721, 487] width 781 height 31
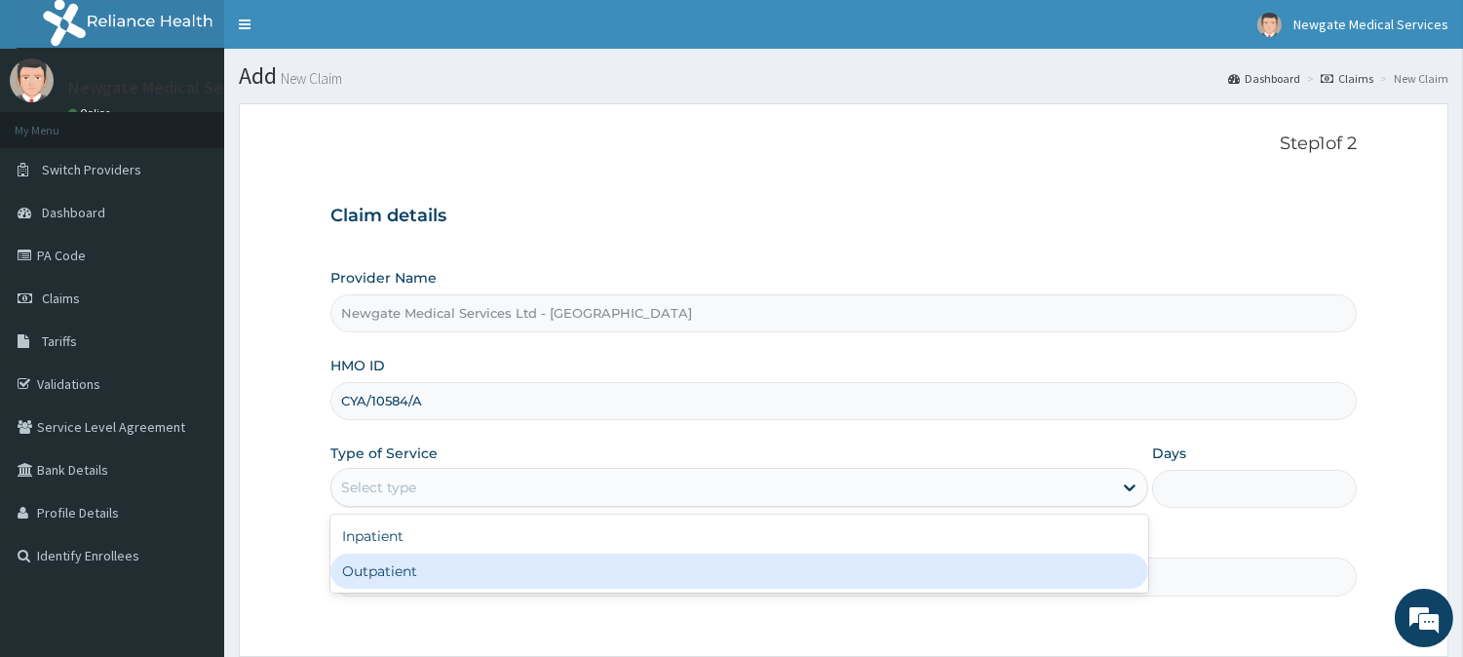
click at [443, 556] on div "Outpatient" at bounding box center [739, 571] width 818 height 35
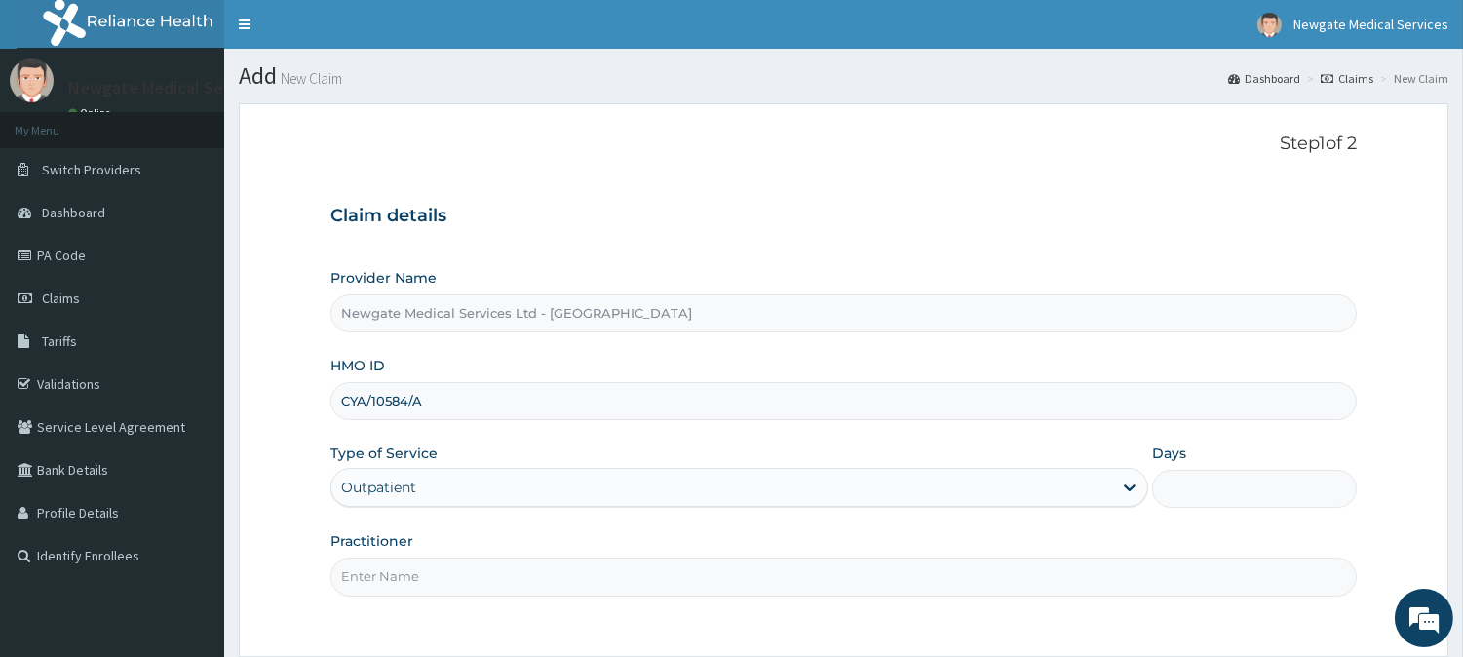
type input "1"
click at [434, 577] on input "Practitioner" at bounding box center [843, 576] width 1026 height 38
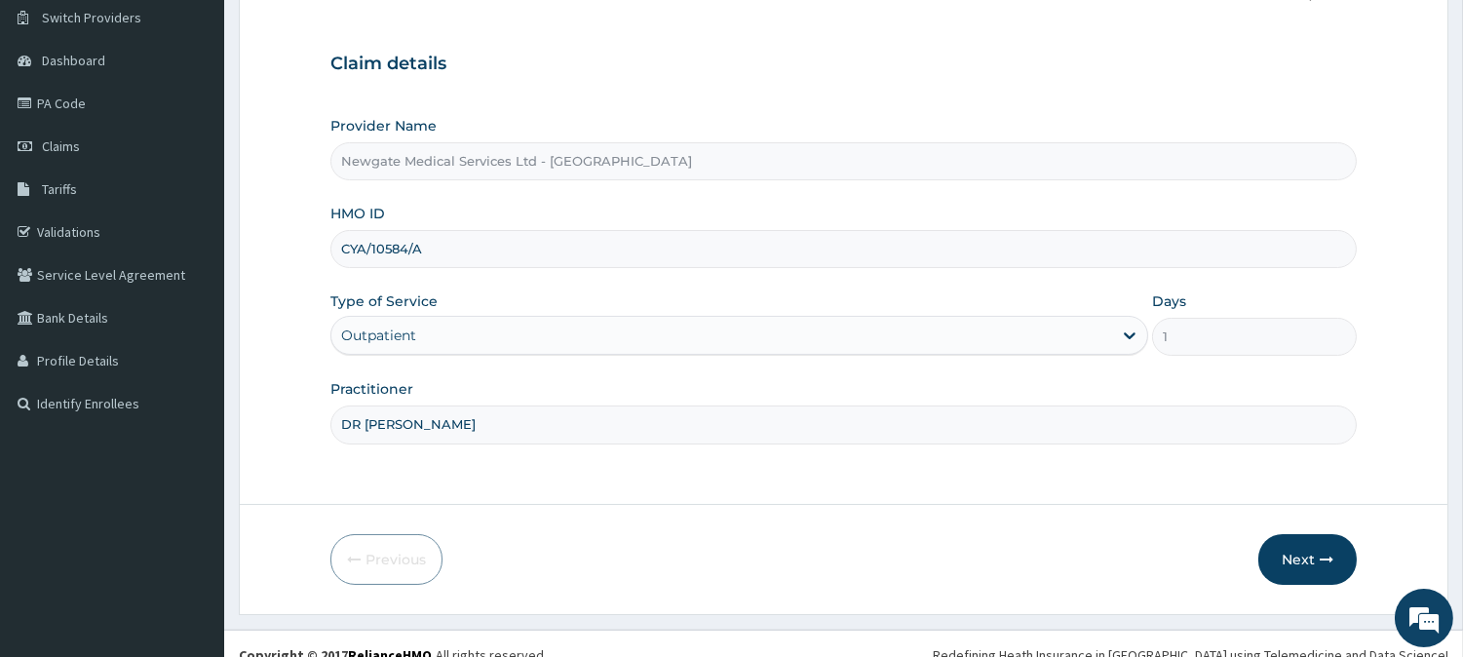
scroll to position [173, 0]
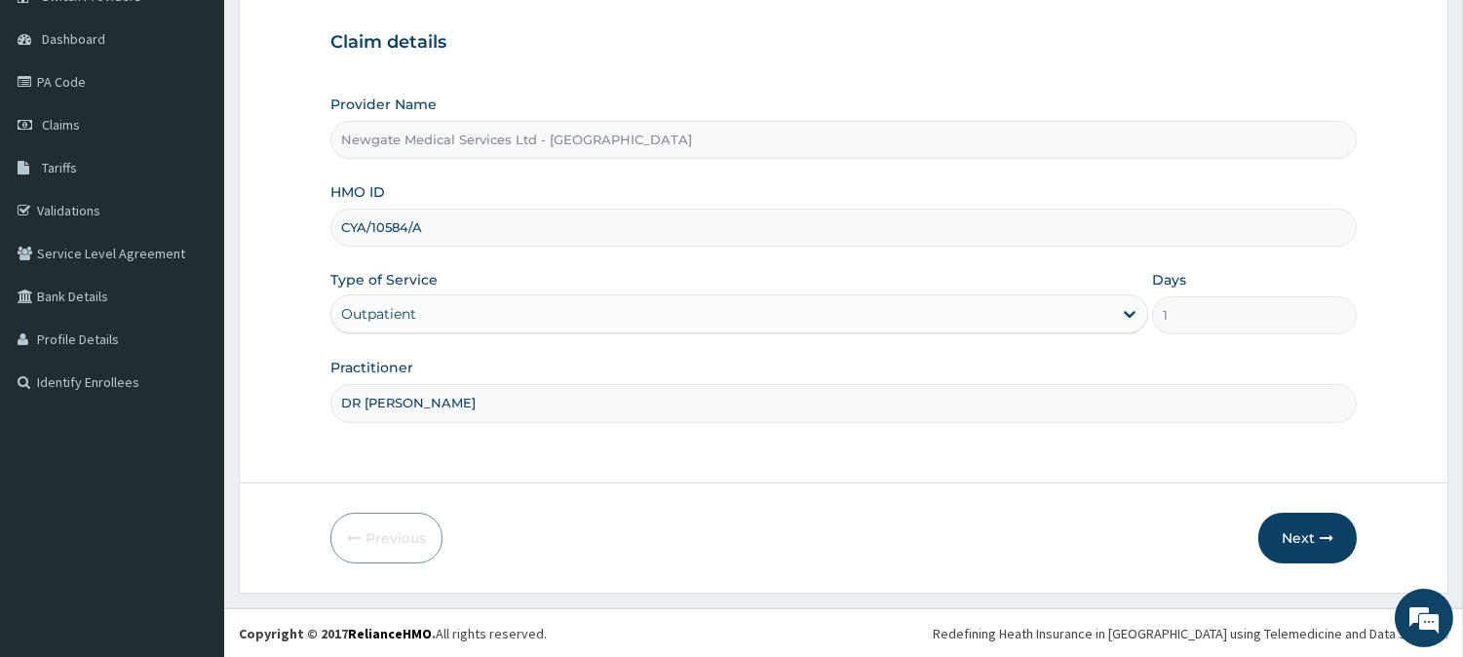
type input "DR [PERSON_NAME]"
click at [1280, 562] on form "Step 1 of 2 Claim details Provider Name Newgate Medical Services Ltd - Ikorodu …" at bounding box center [843, 262] width 1209 height 664
click at [1292, 538] on button "Next" at bounding box center [1307, 538] width 98 height 51
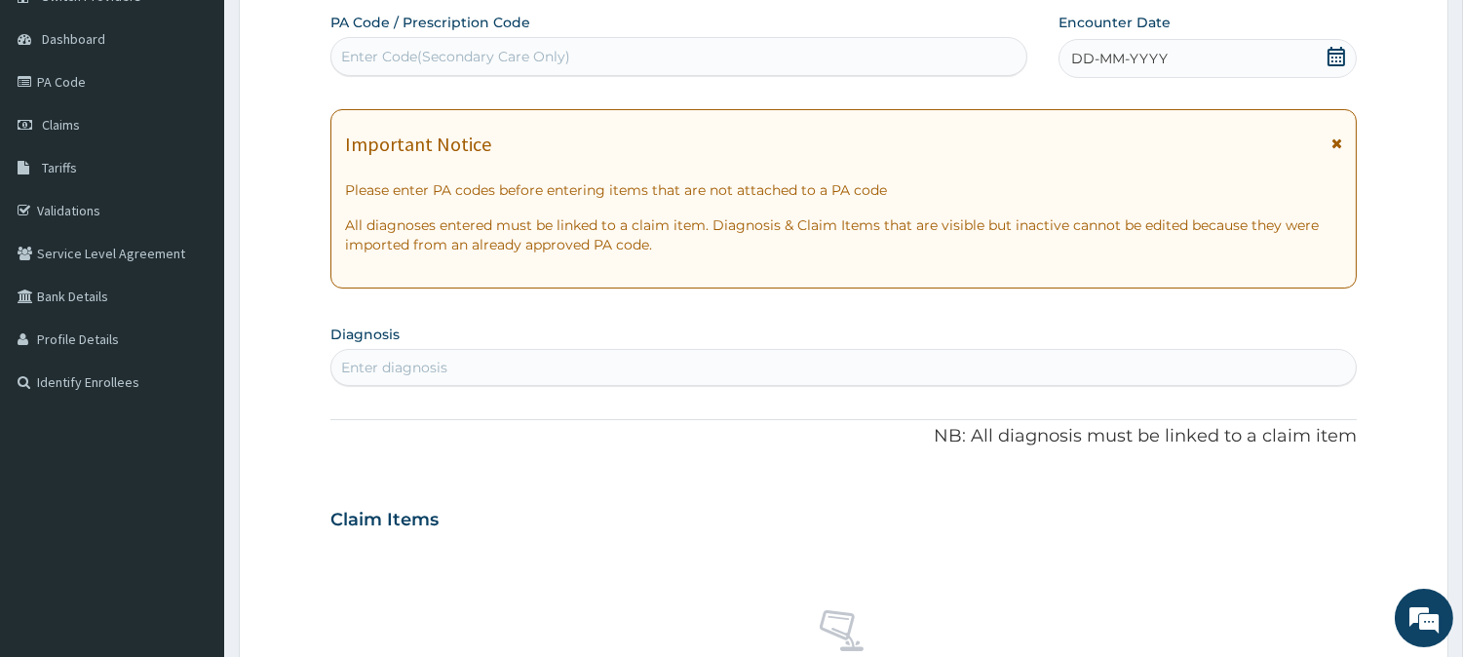
click at [1148, 76] on div "DD-MM-YYYY" at bounding box center [1207, 58] width 298 height 39
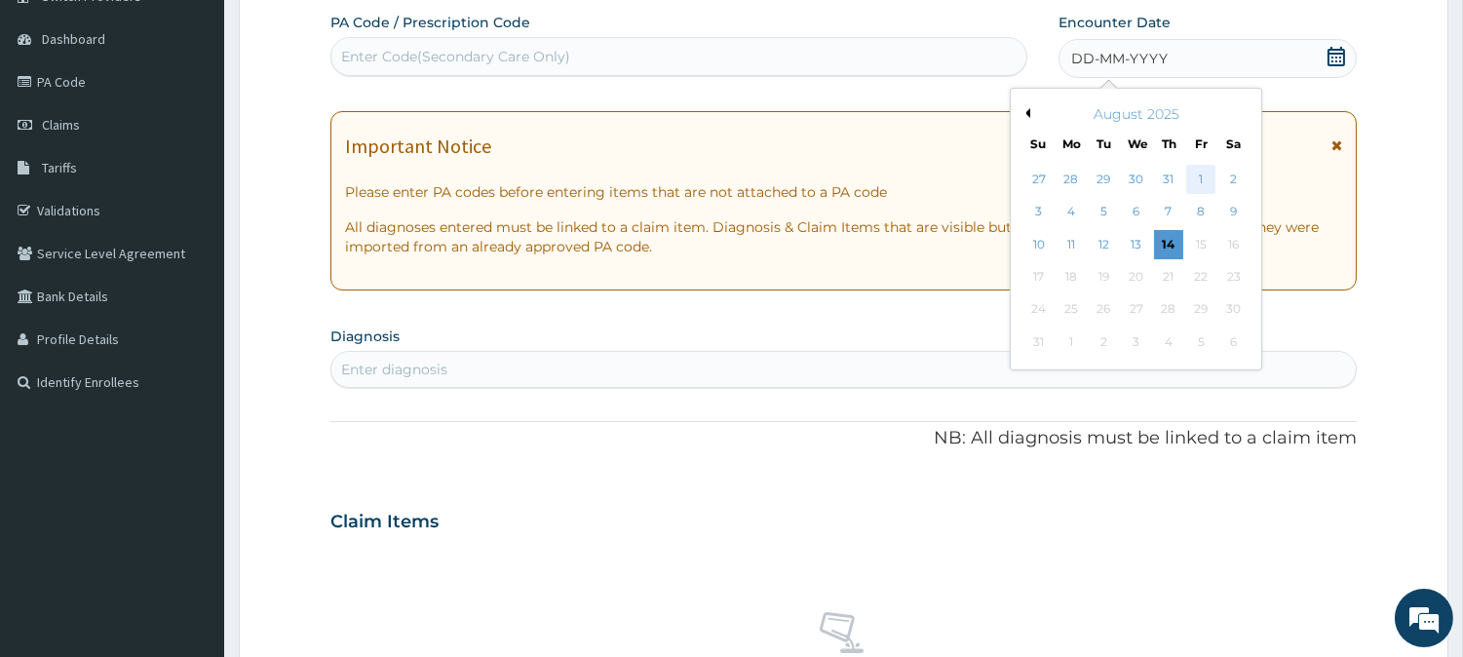
click at [1204, 178] on div "1" at bounding box center [1200, 179] width 29 height 29
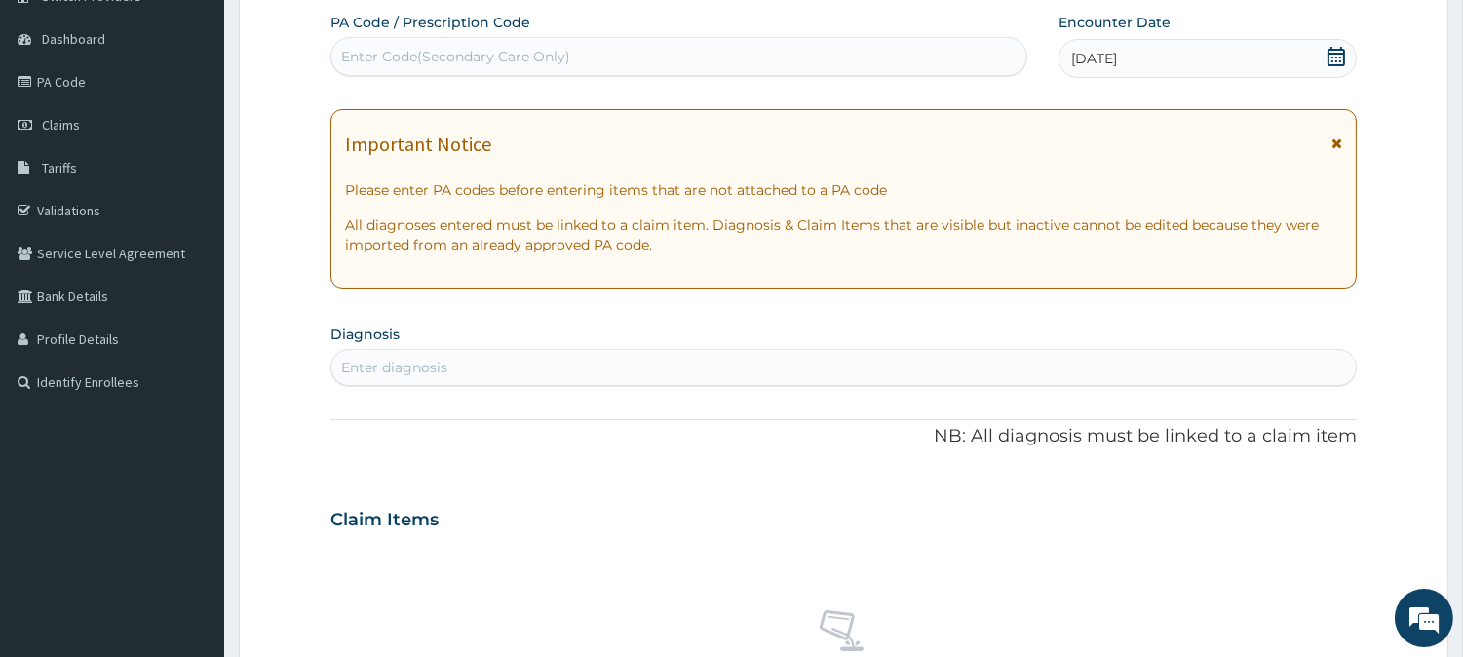
click at [627, 364] on div "Enter diagnosis" at bounding box center [843, 367] width 1024 height 31
type input "MALA"
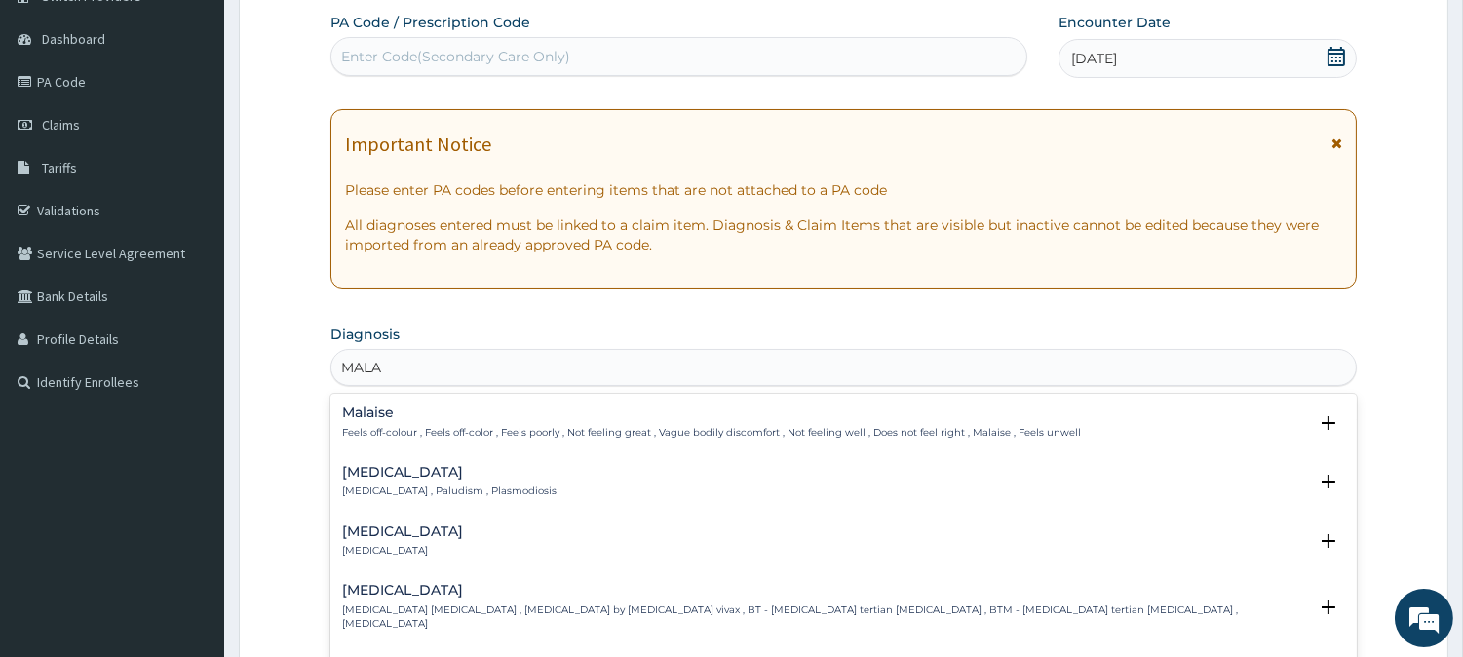
click at [443, 494] on p "[MEDICAL_DATA] , Paludism , Plasmodiosis" at bounding box center [449, 491] width 214 height 14
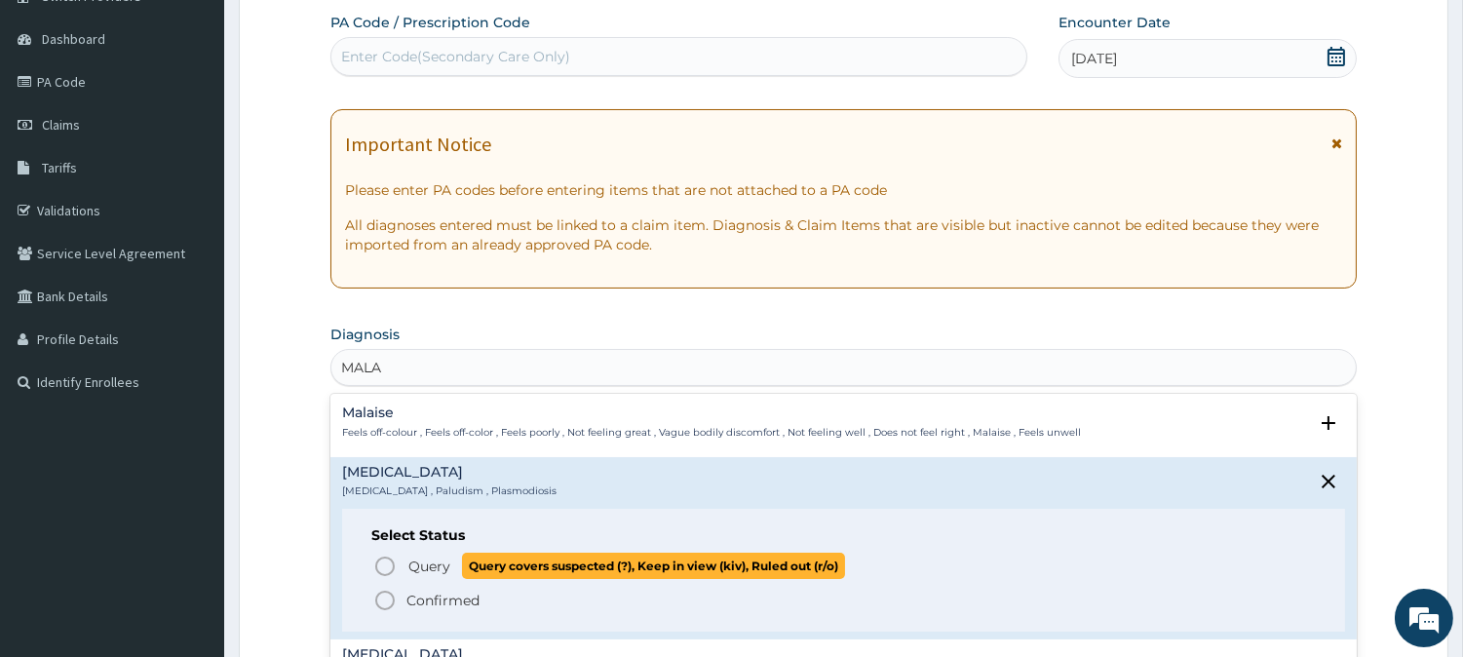
click at [384, 554] on icon "status option query" at bounding box center [384, 565] width 23 height 23
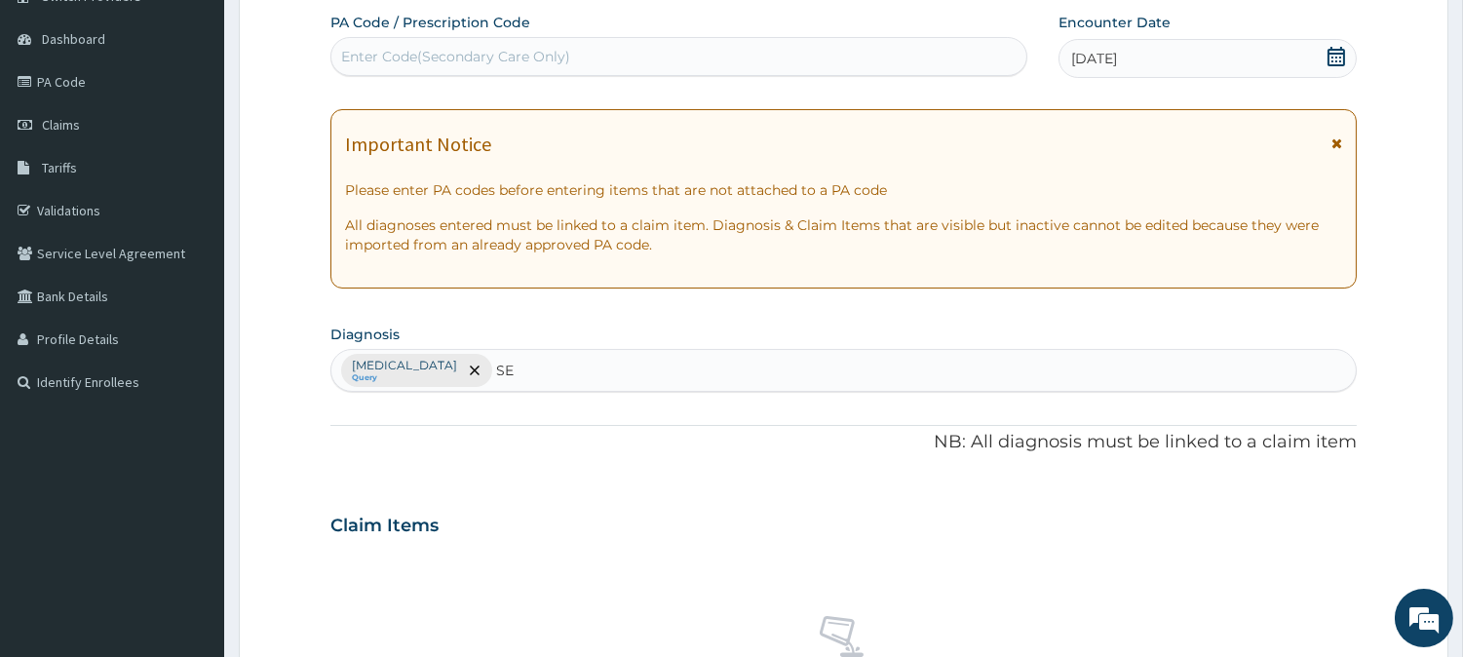
type input "SEP"
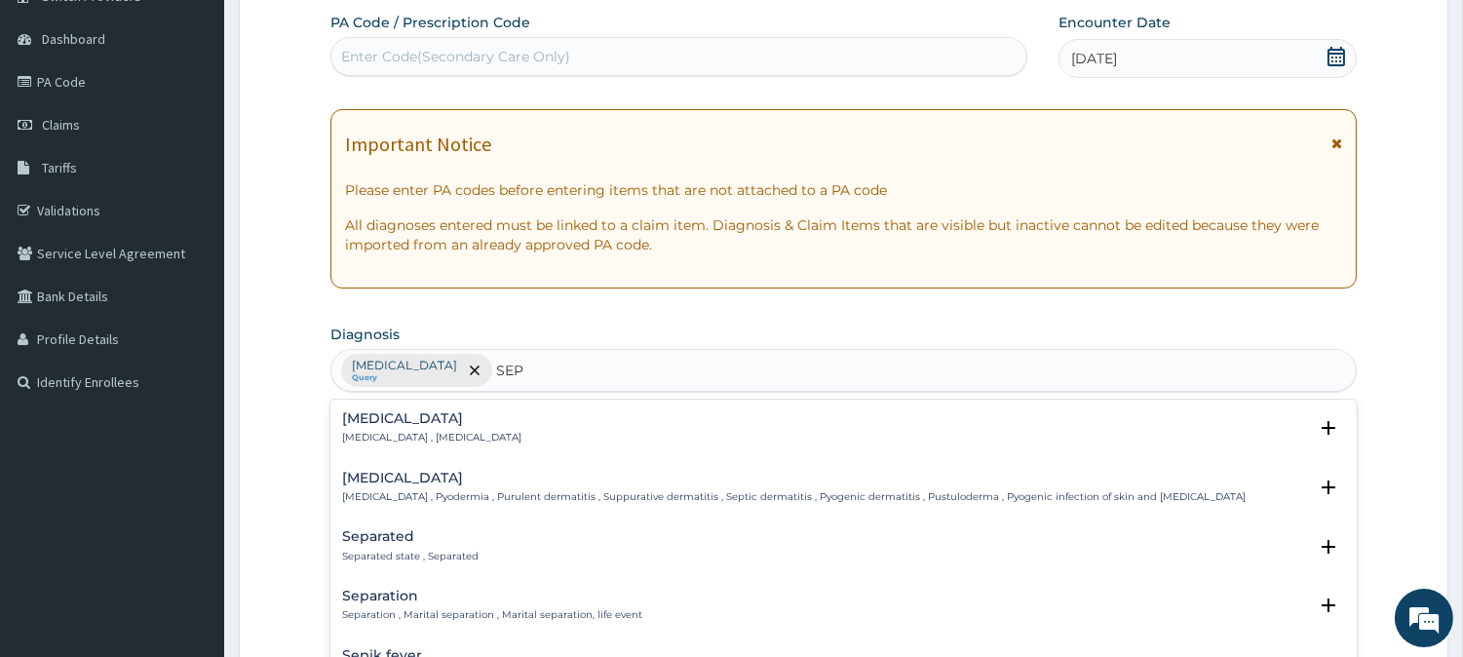
click at [377, 435] on p "[MEDICAL_DATA] , [MEDICAL_DATA]" at bounding box center [431, 438] width 179 height 14
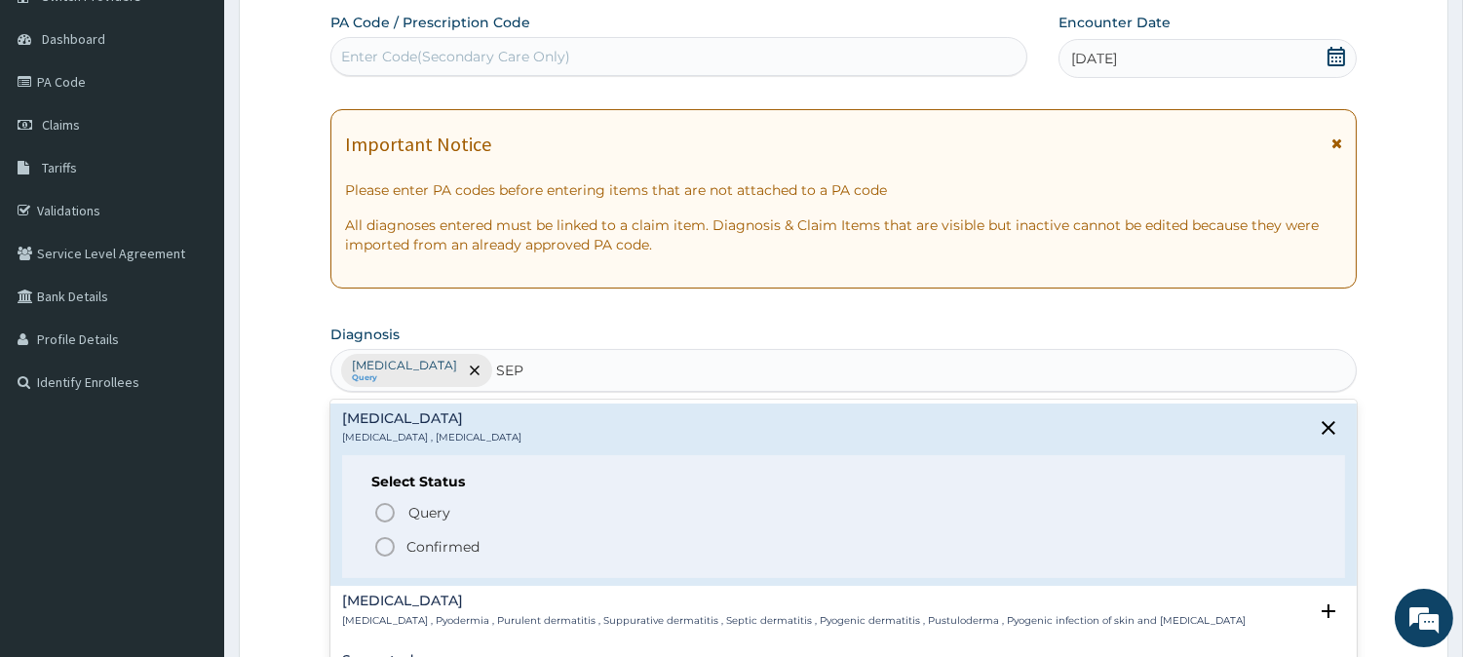
drag, startPoint x: 382, startPoint y: 513, endPoint x: 385, endPoint y: 529, distance: 16.8
click at [385, 529] on div "Query Query covers suspected (?), Keep in view (kiv), Ruled out (r/o) Confirmed" at bounding box center [843, 528] width 944 height 59
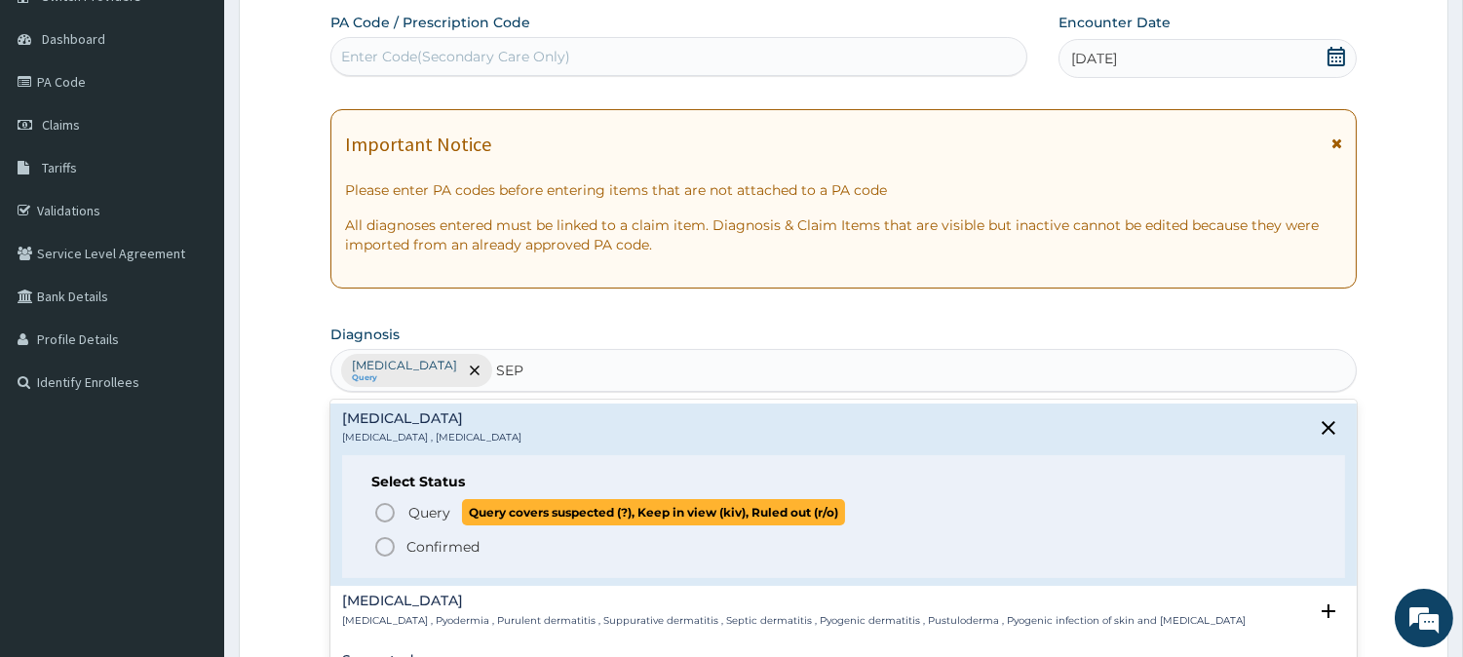
drag, startPoint x: 390, startPoint y: 515, endPoint x: 401, endPoint y: 512, distance: 12.1
click at [401, 512] on span "Query Query covers suspected (?), Keep in view (kiv), Ruled out (r/o)" at bounding box center [844, 512] width 942 height 26
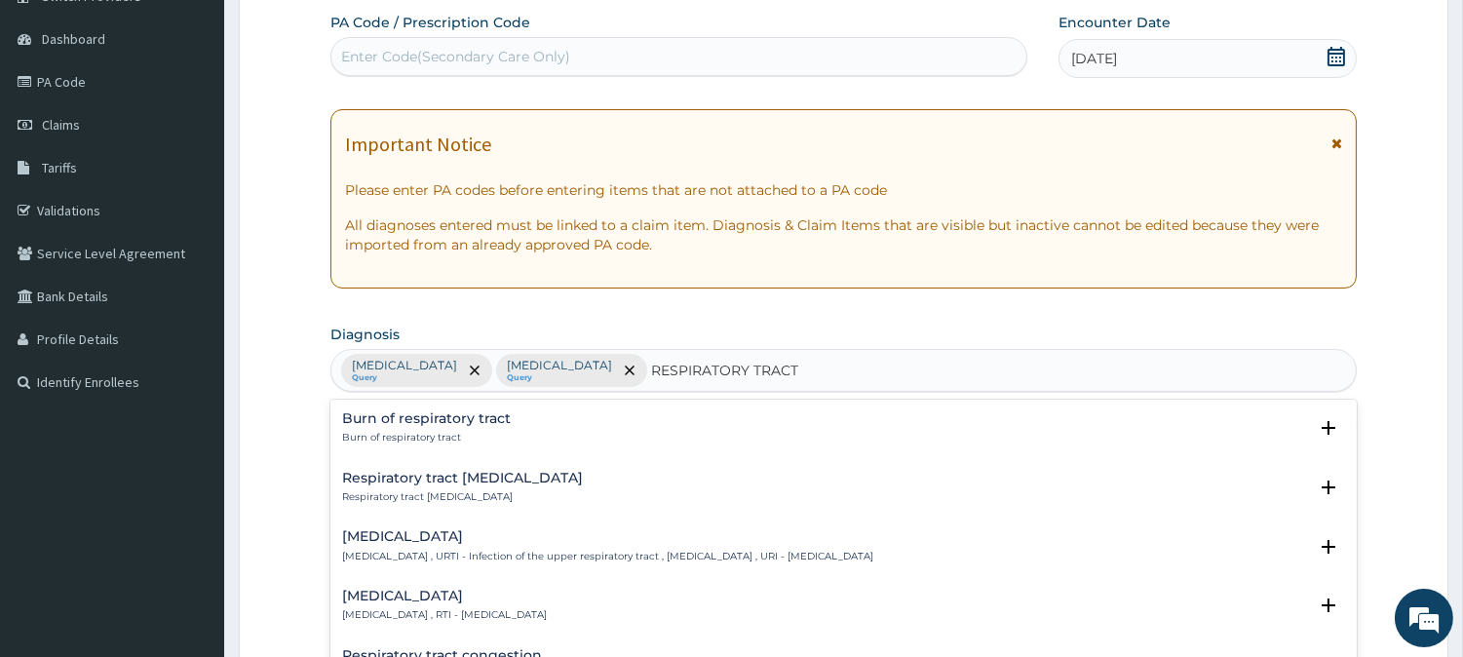
type input "RESPIRATORY TRACT"
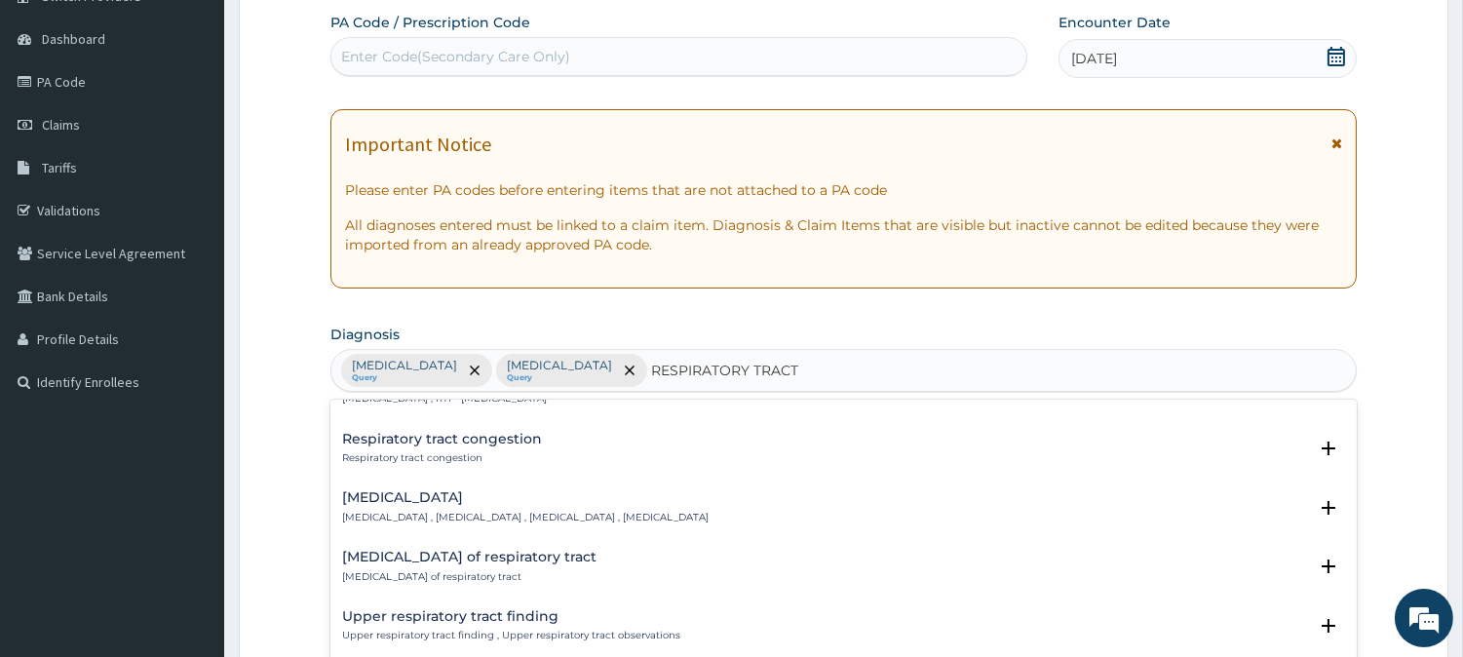
scroll to position [108, 0]
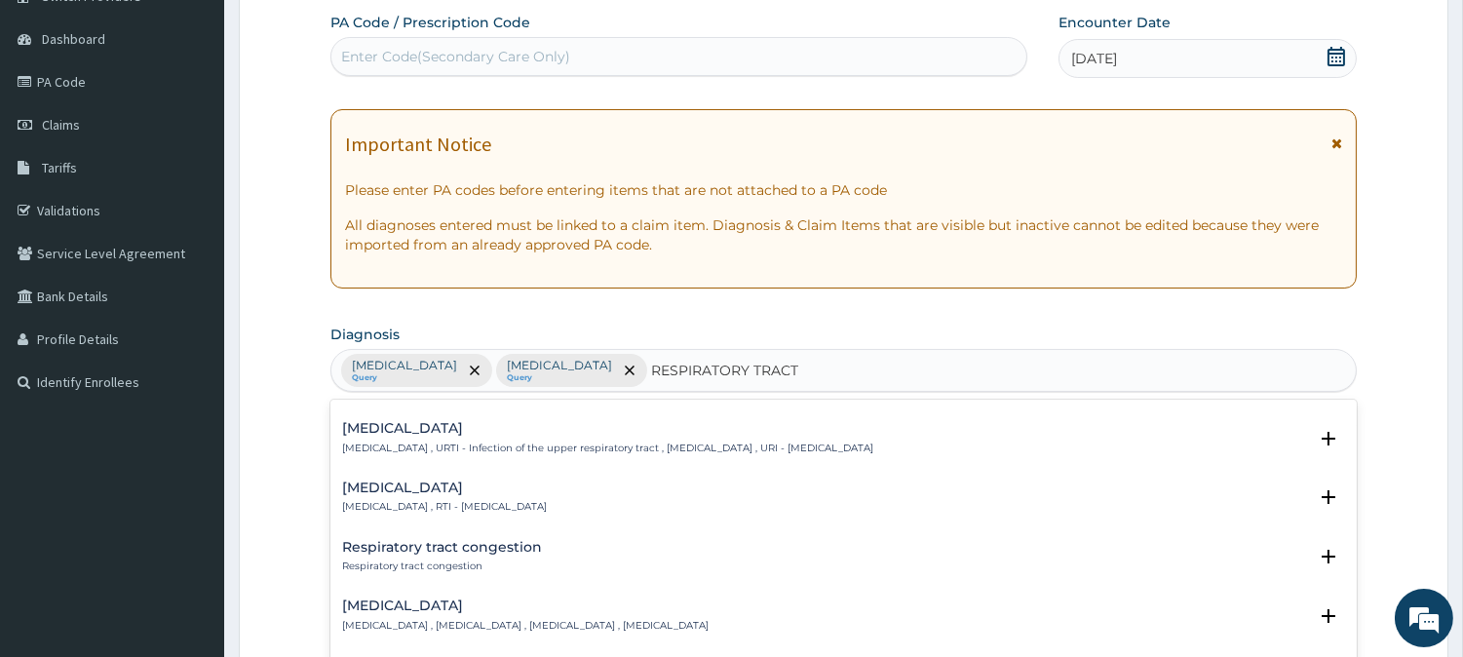
click at [362, 480] on h4 "[MEDICAL_DATA]" at bounding box center [444, 487] width 205 height 15
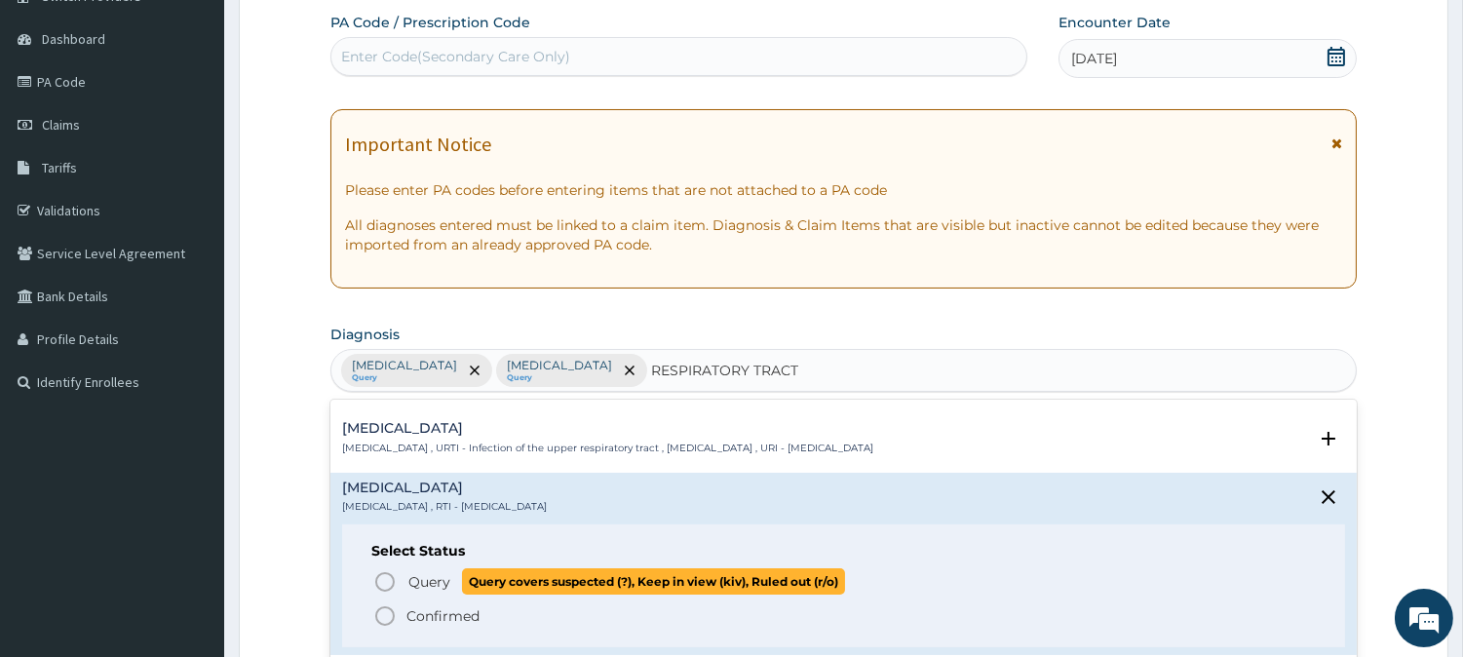
click at [378, 579] on icon "status option query" at bounding box center [384, 581] width 23 height 23
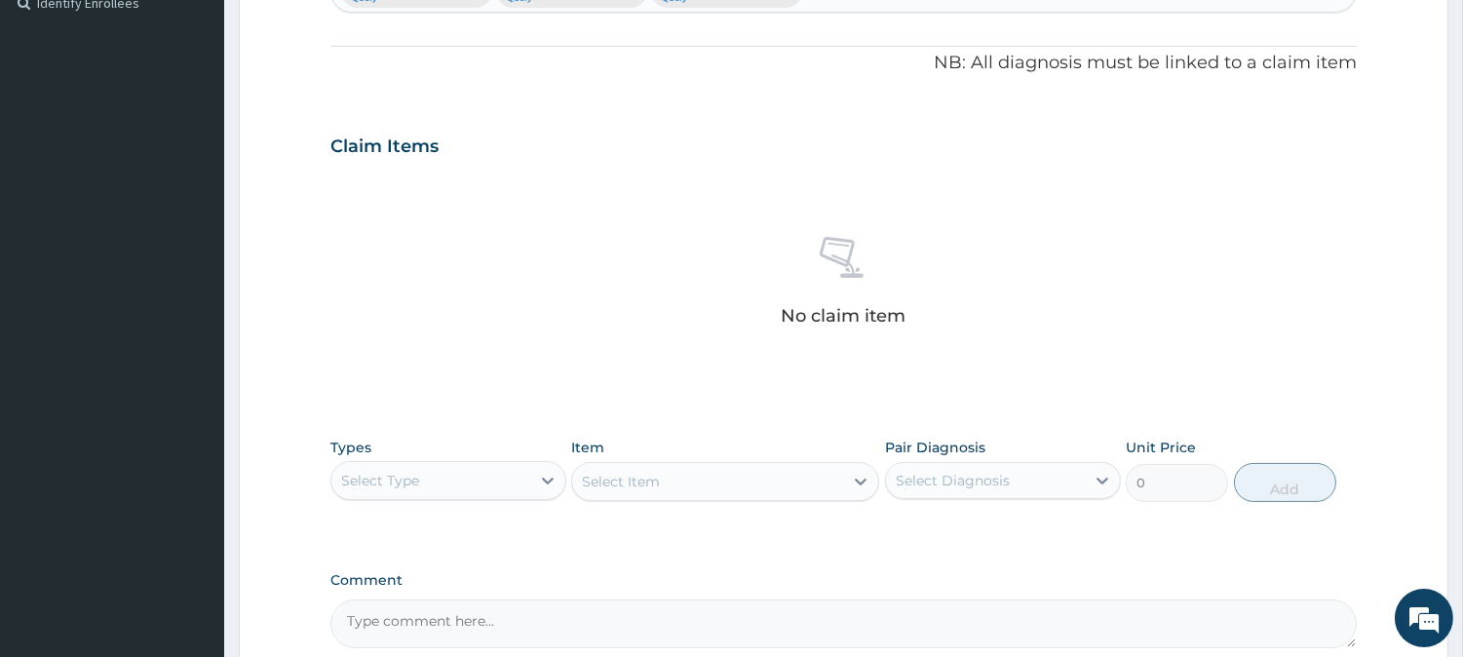
scroll to position [607, 0]
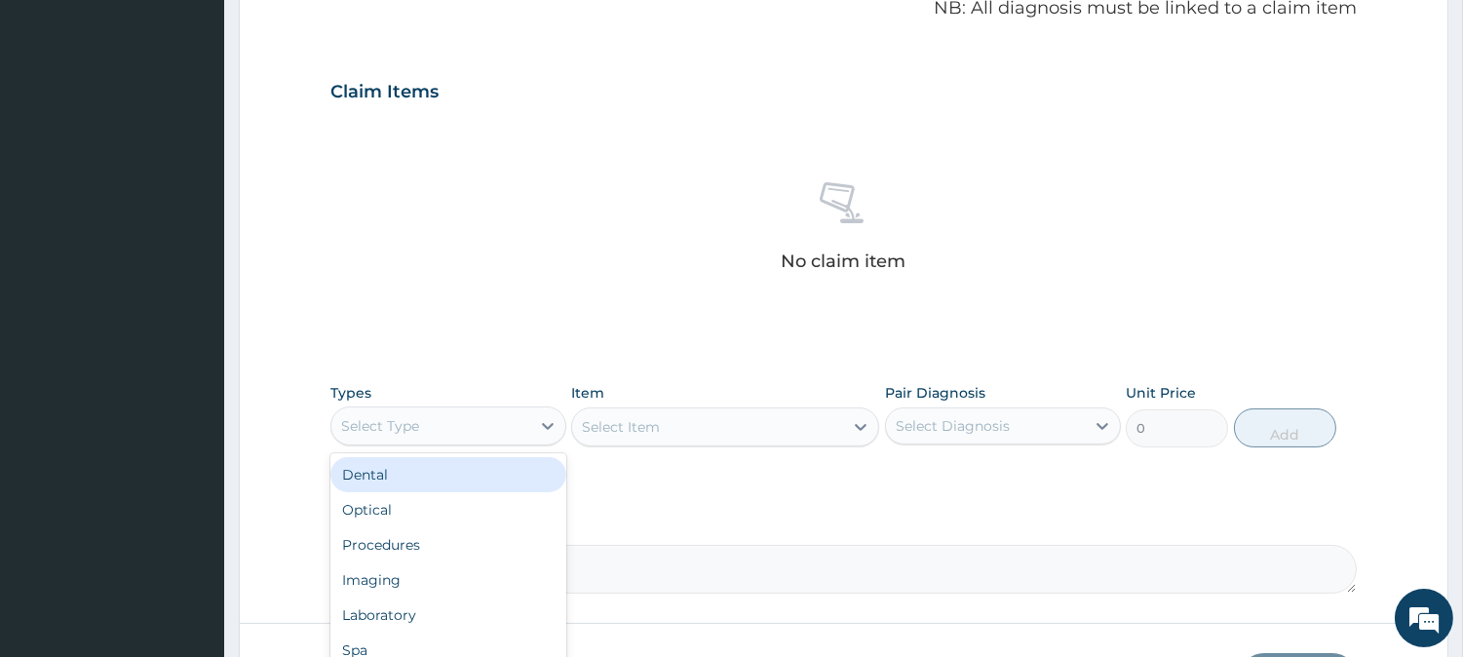
click at [409, 439] on div "Select Type" at bounding box center [430, 425] width 199 height 31
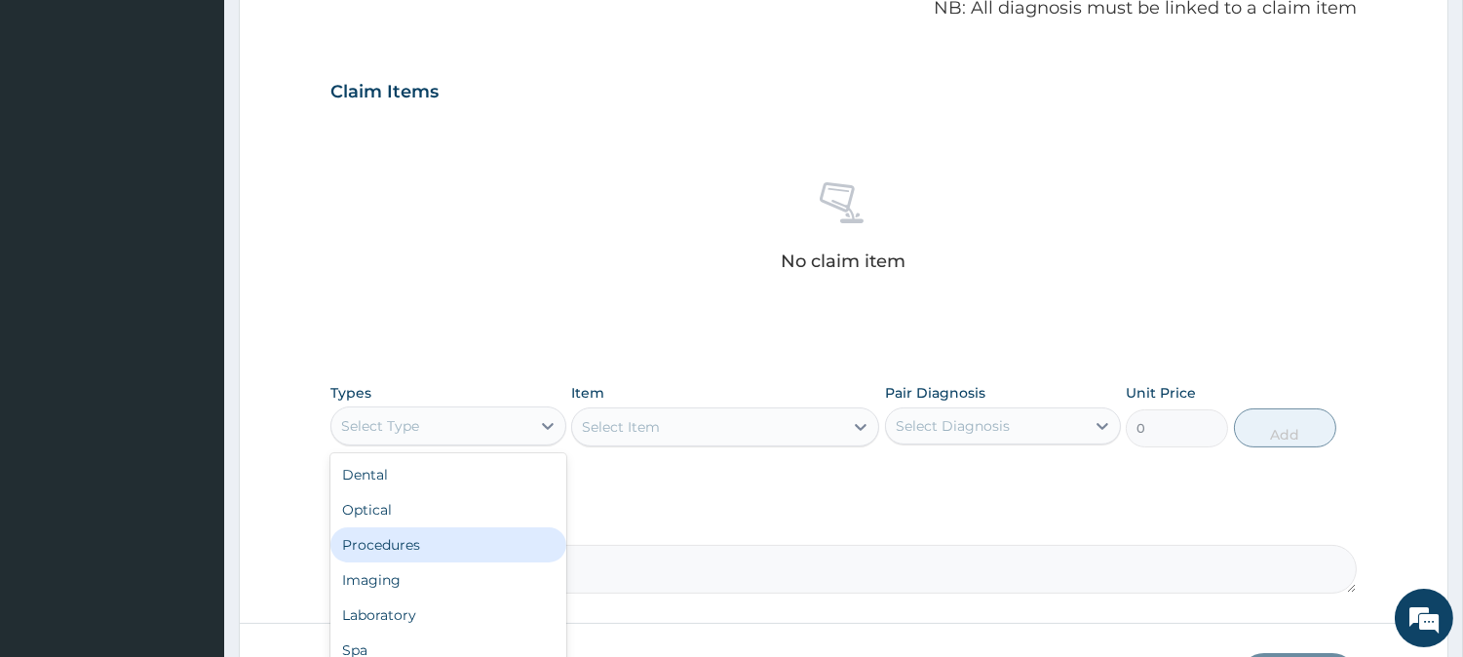
click at [394, 540] on div "Procedures" at bounding box center [448, 544] width 236 height 35
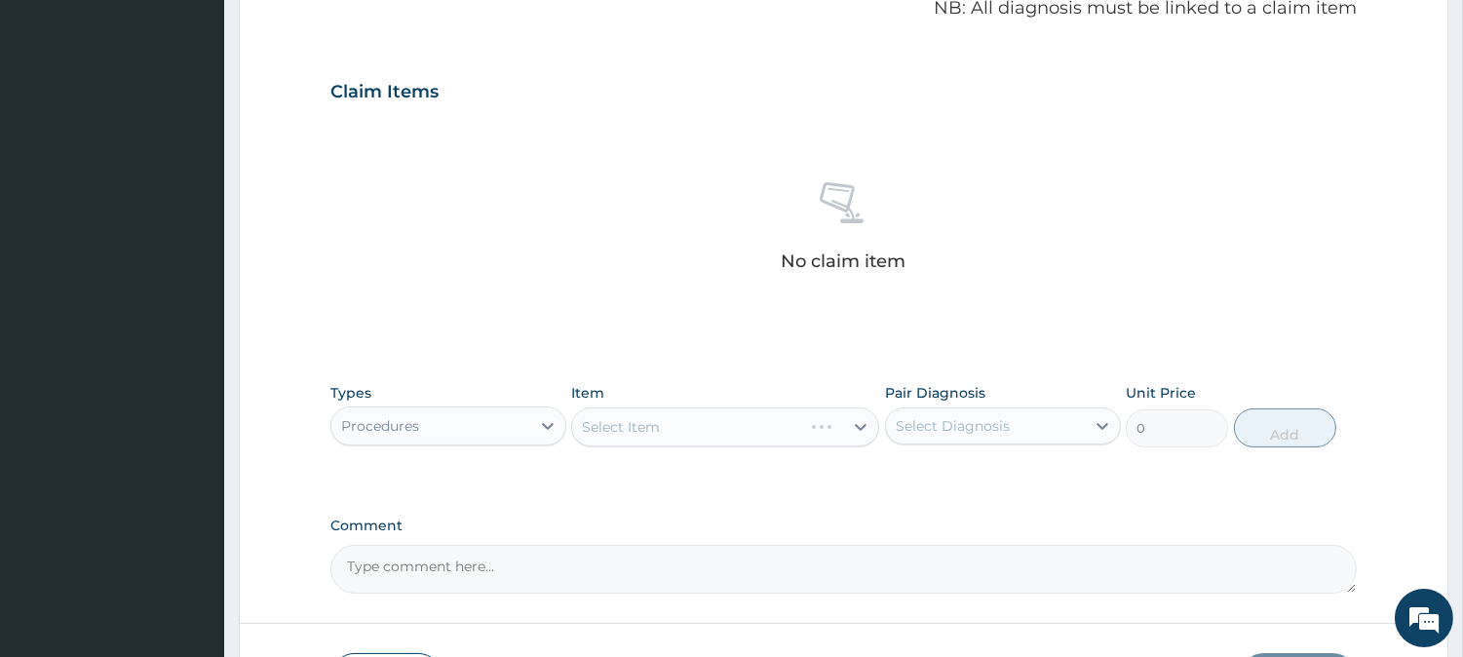
click at [348, 504] on div "PA Code / Prescription Code Enter Code(Secondary Care Only) Encounter Date [DAT…" at bounding box center [843, 86] width 1026 height 1014
drag, startPoint x: 685, startPoint y: 432, endPoint x: 727, endPoint y: 420, distance: 43.5
click at [690, 432] on div "Select Item" at bounding box center [707, 426] width 271 height 31
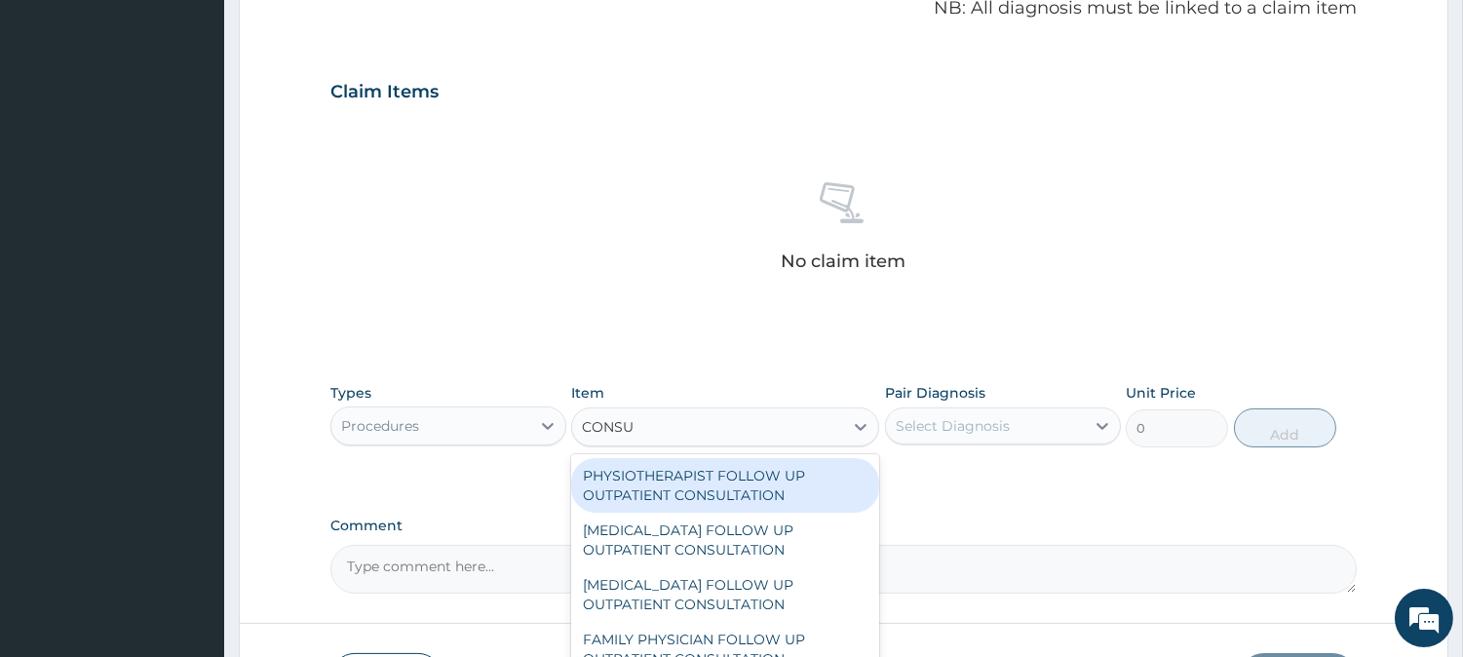
type input "CONSUL"
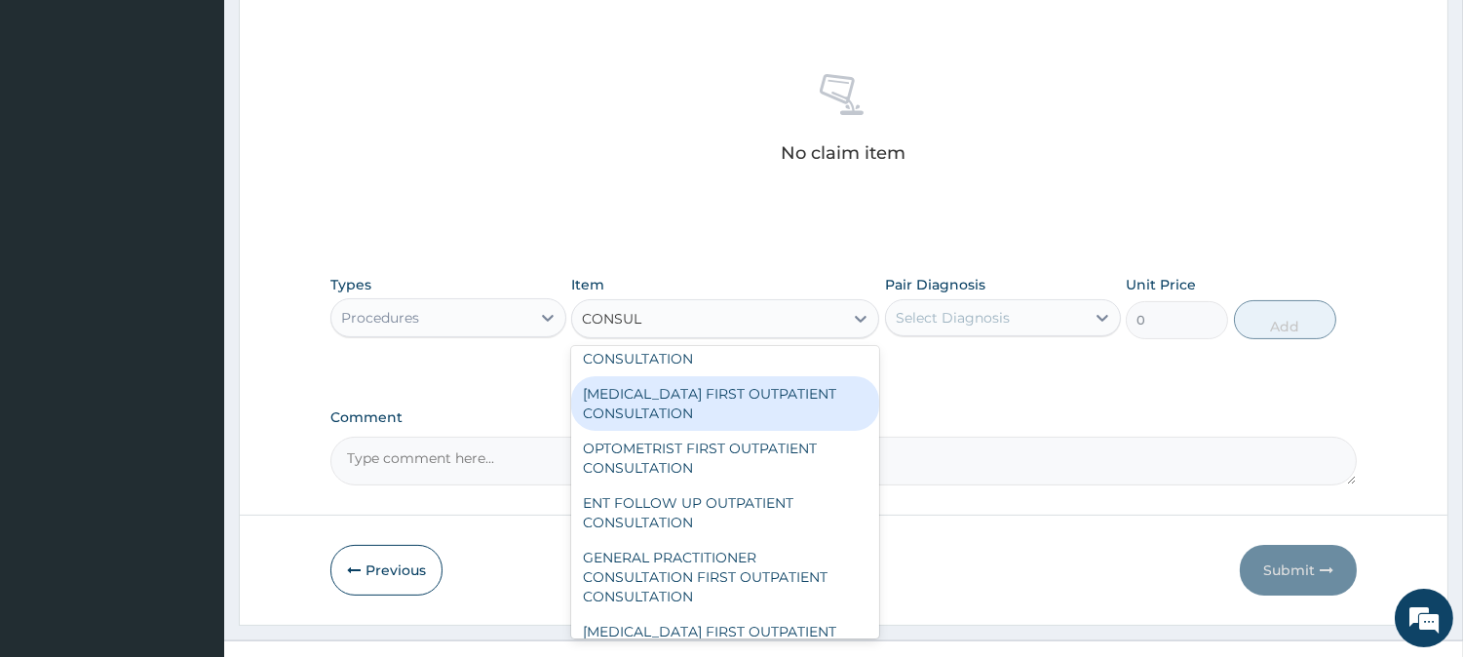
scroll to position [865, 0]
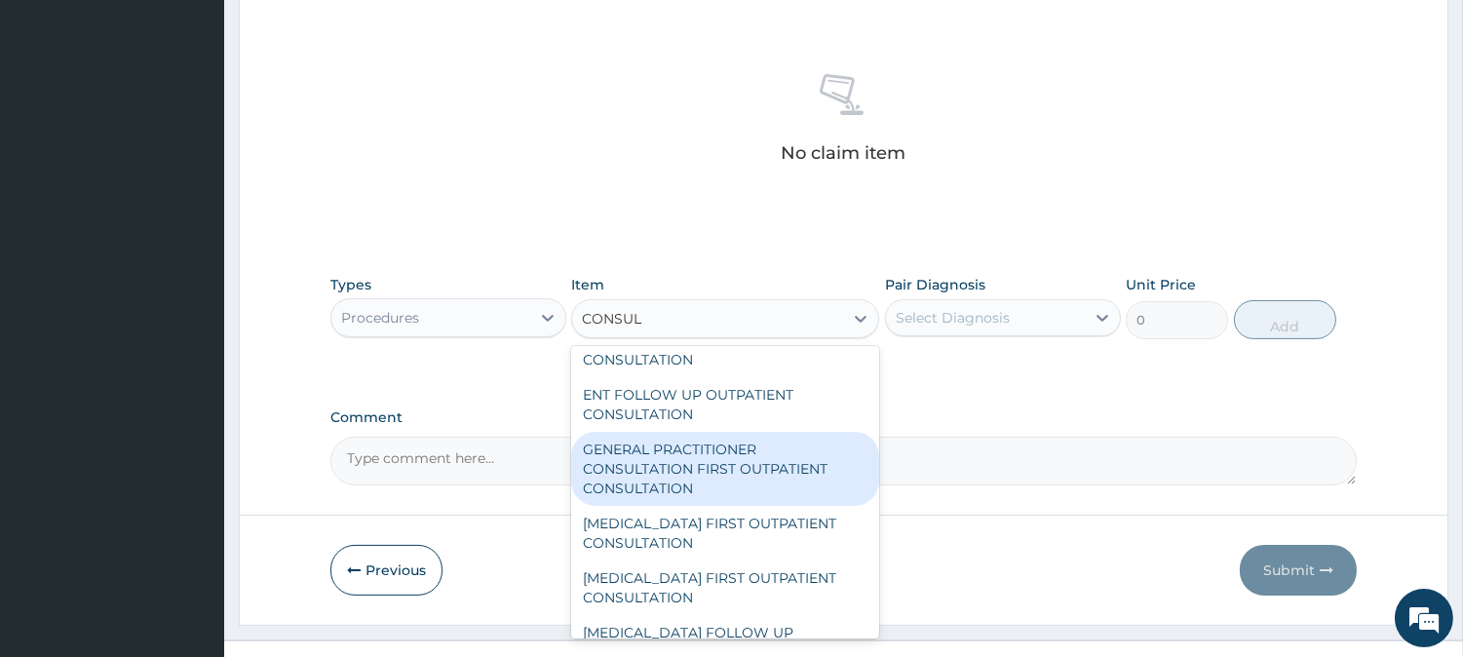
click at [733, 466] on div "GENERAL PRACTITIONER CONSULTATION FIRST OUTPATIENT CONSULTATION" at bounding box center [725, 469] width 308 height 74
type input "3000"
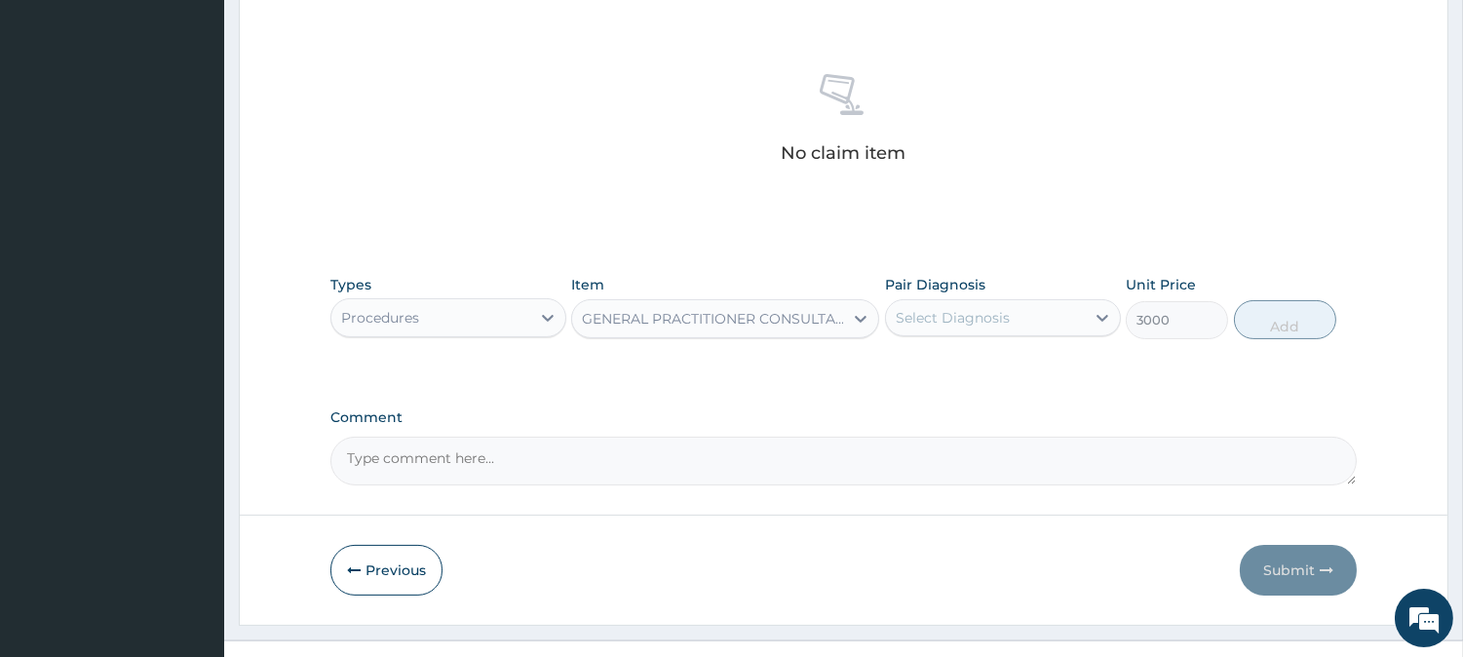
click at [936, 319] on div "Select Diagnosis" at bounding box center [953, 317] width 114 height 19
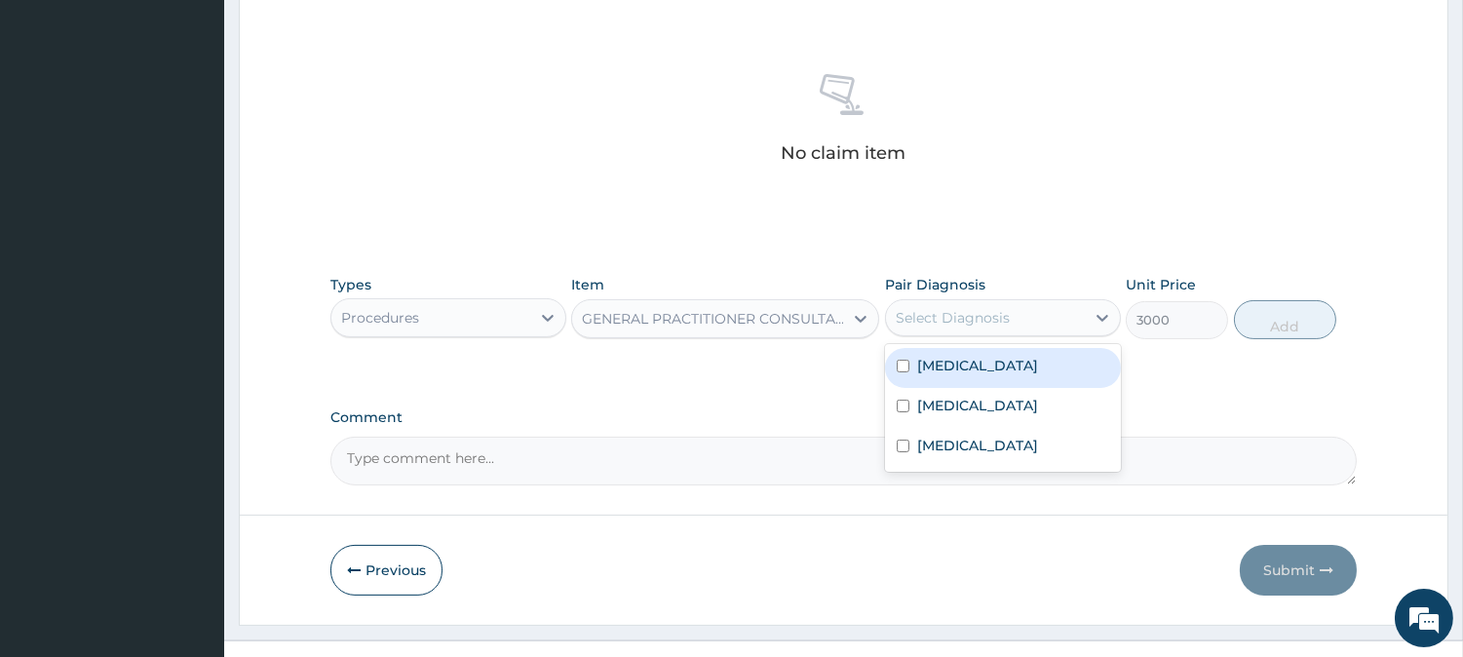
click at [917, 363] on label "[MEDICAL_DATA]" at bounding box center [977, 365] width 121 height 19
checkbox input "true"
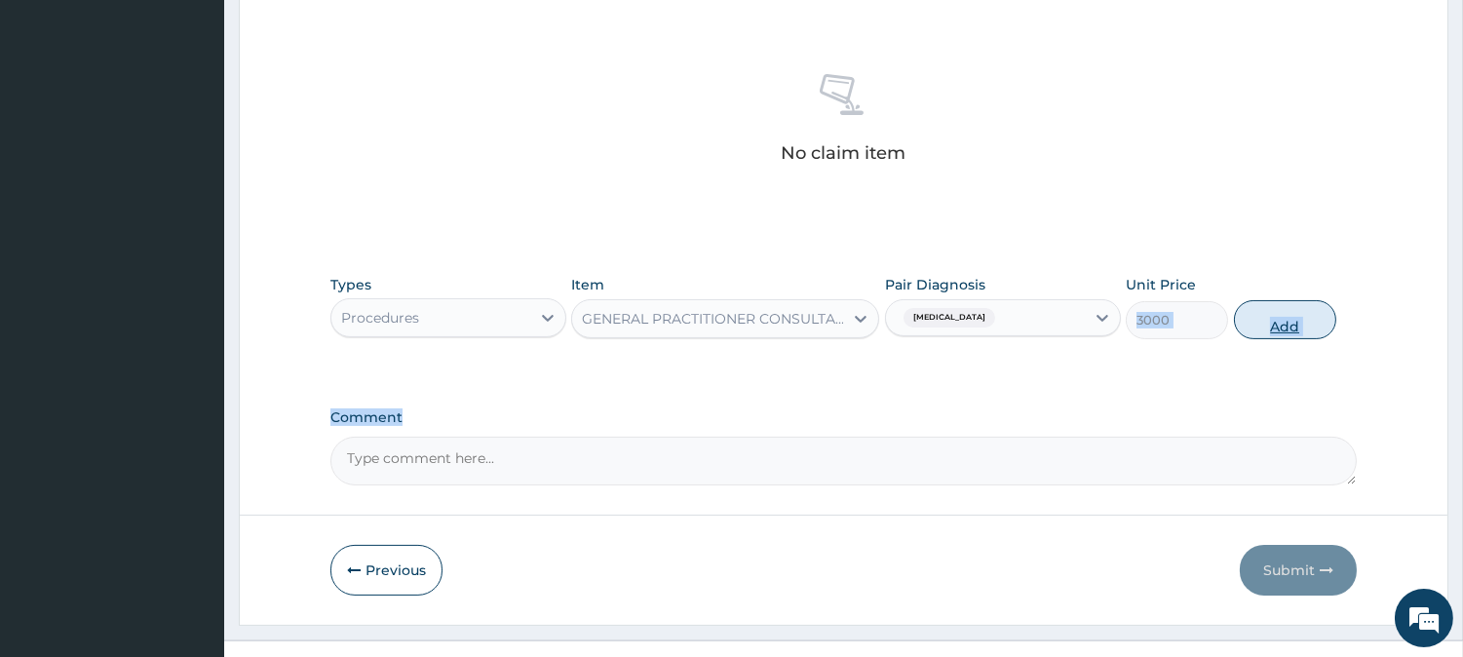
click at [1251, 331] on button "Add" at bounding box center [1285, 319] width 102 height 39
type input "0"
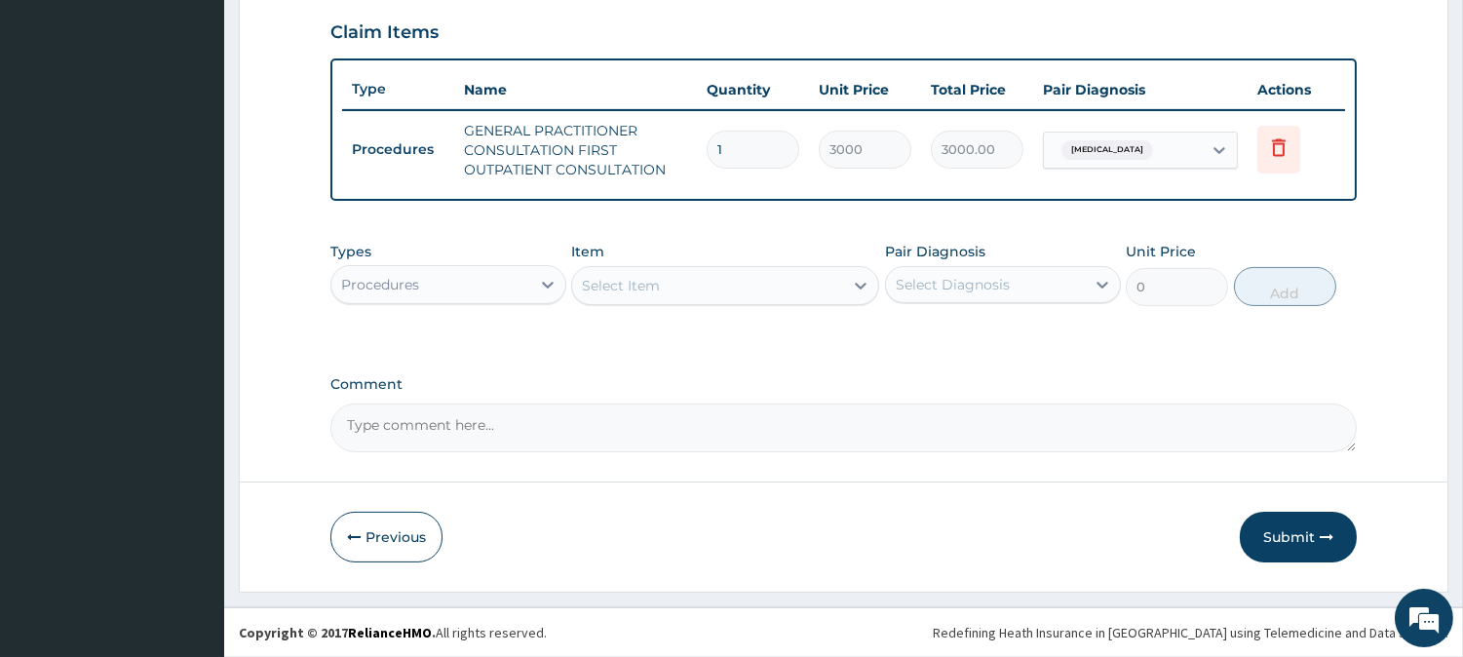
scroll to position [664, 0]
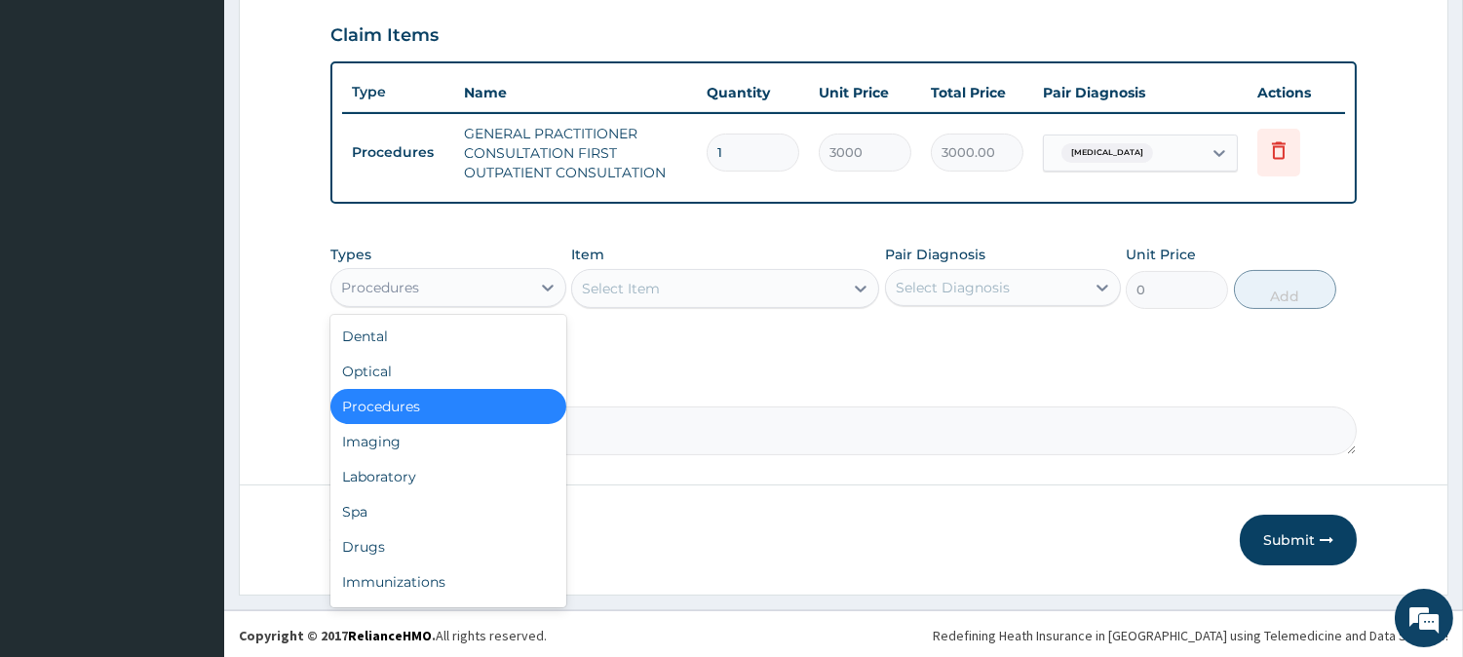
click at [524, 287] on div "Procedures" at bounding box center [430, 287] width 199 height 31
click at [384, 466] on div "Laboratory" at bounding box center [448, 476] width 236 height 35
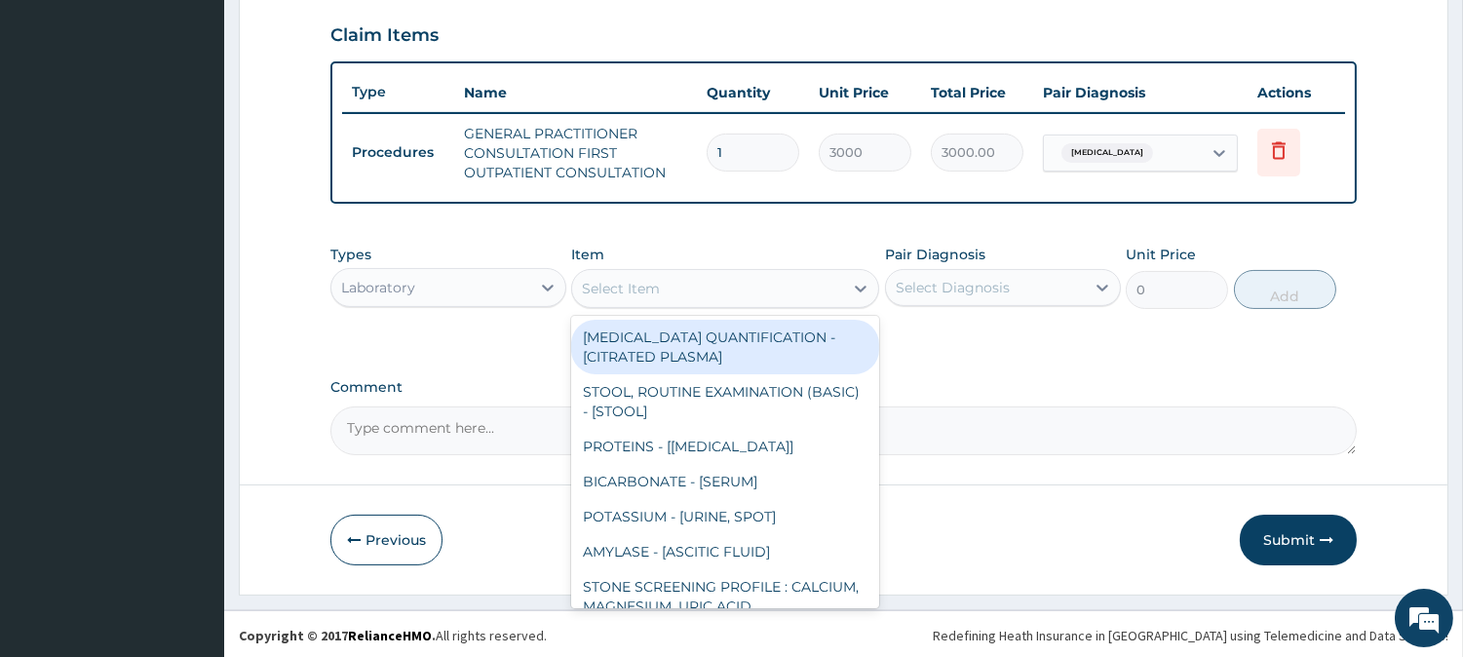
click at [587, 279] on div "Select Item" at bounding box center [621, 288] width 78 height 19
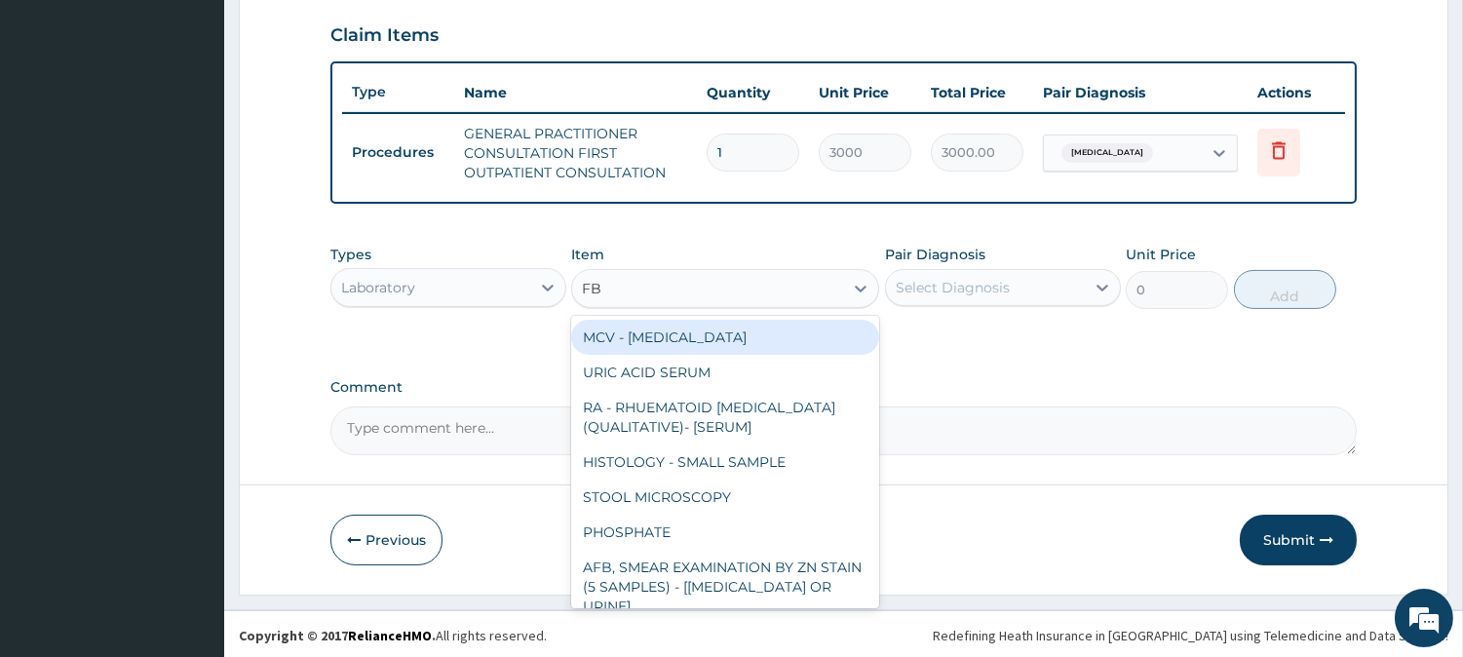
type input "FBC"
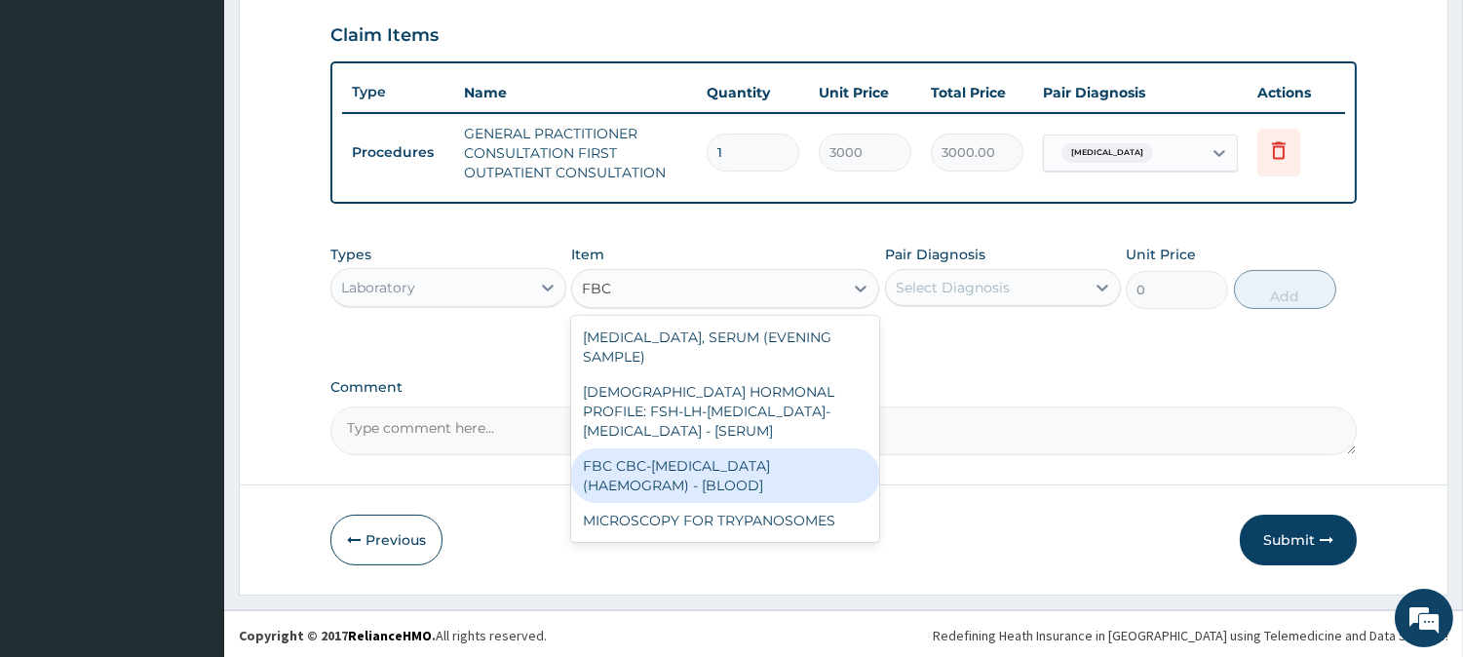
drag, startPoint x: 675, startPoint y: 442, endPoint x: 704, endPoint y: 409, distance: 43.5
click at [675, 448] on div "FBC CBC-[MEDICAL_DATA] (HAEMOGRAM) - [BLOOD]" at bounding box center [725, 475] width 308 height 55
type input "3000"
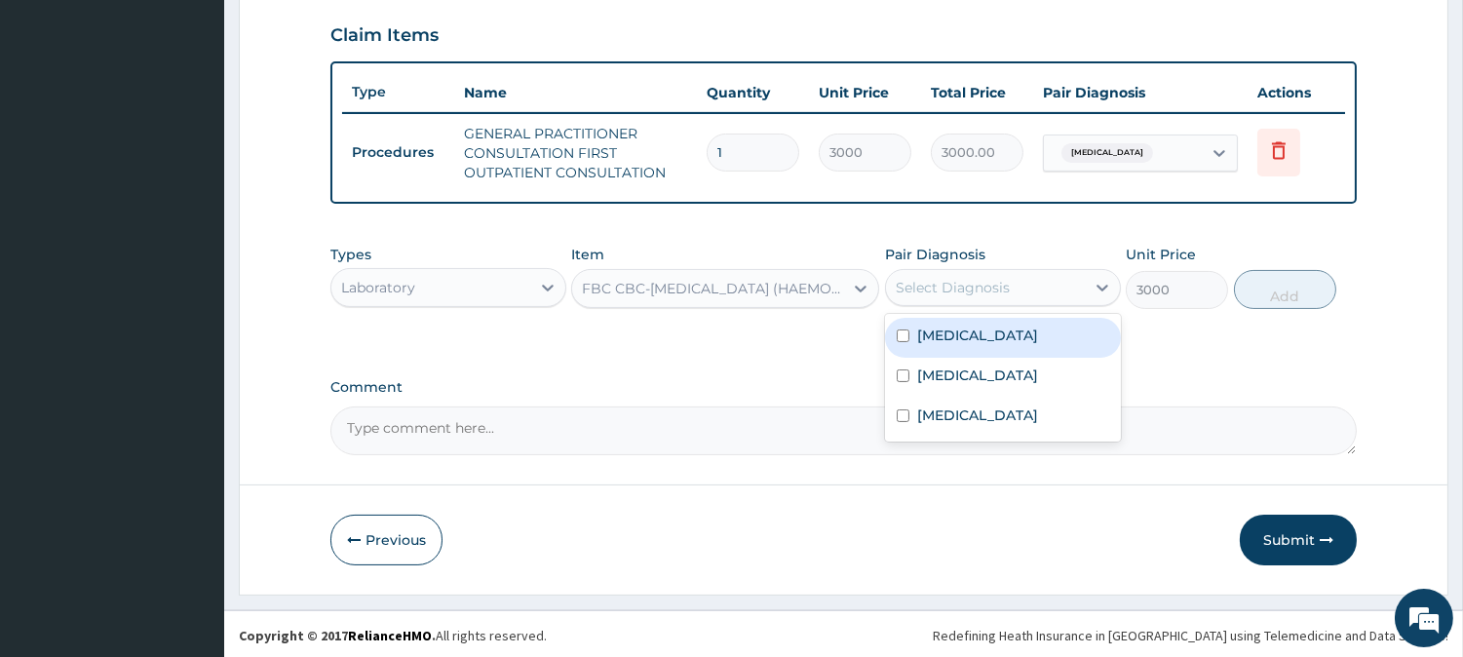
click at [930, 280] on div "Select Diagnosis" at bounding box center [953, 287] width 114 height 19
click at [932, 334] on label "[MEDICAL_DATA]" at bounding box center [977, 334] width 121 height 19
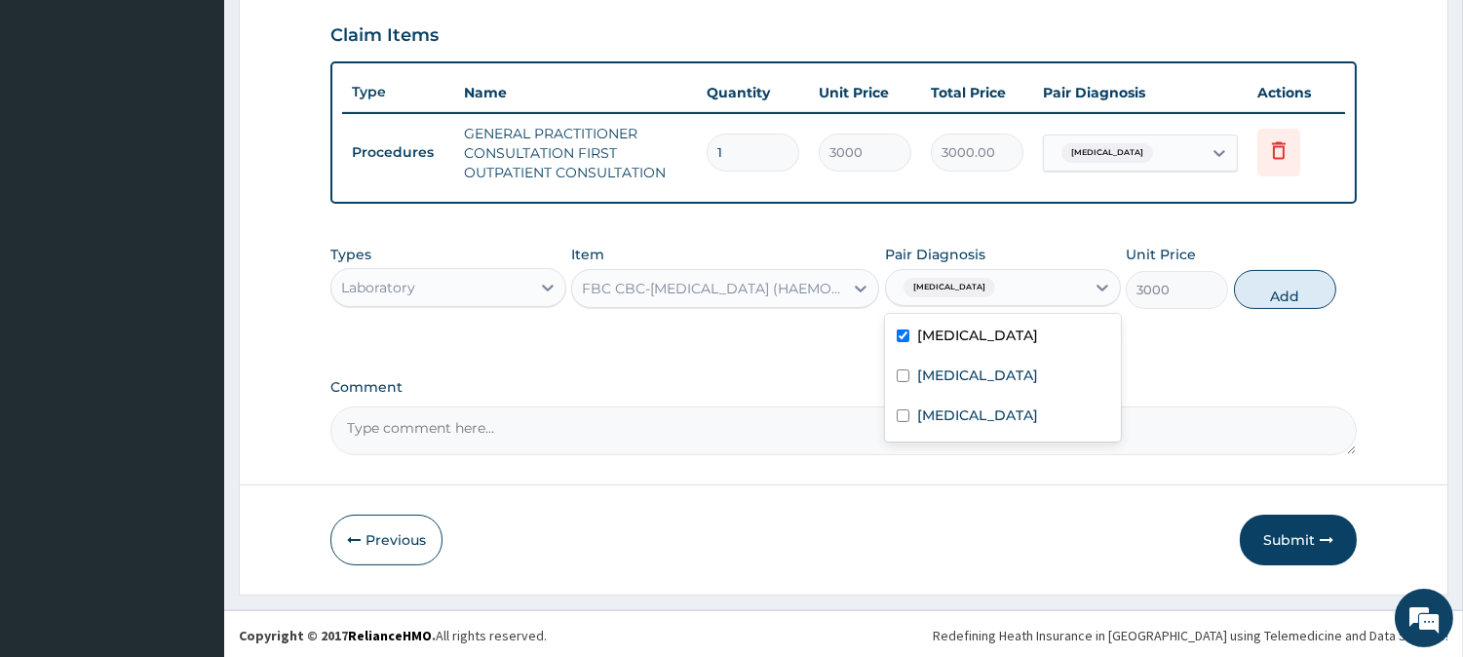
click at [935, 336] on label "[MEDICAL_DATA]" at bounding box center [977, 334] width 121 height 19
checkbox input "false"
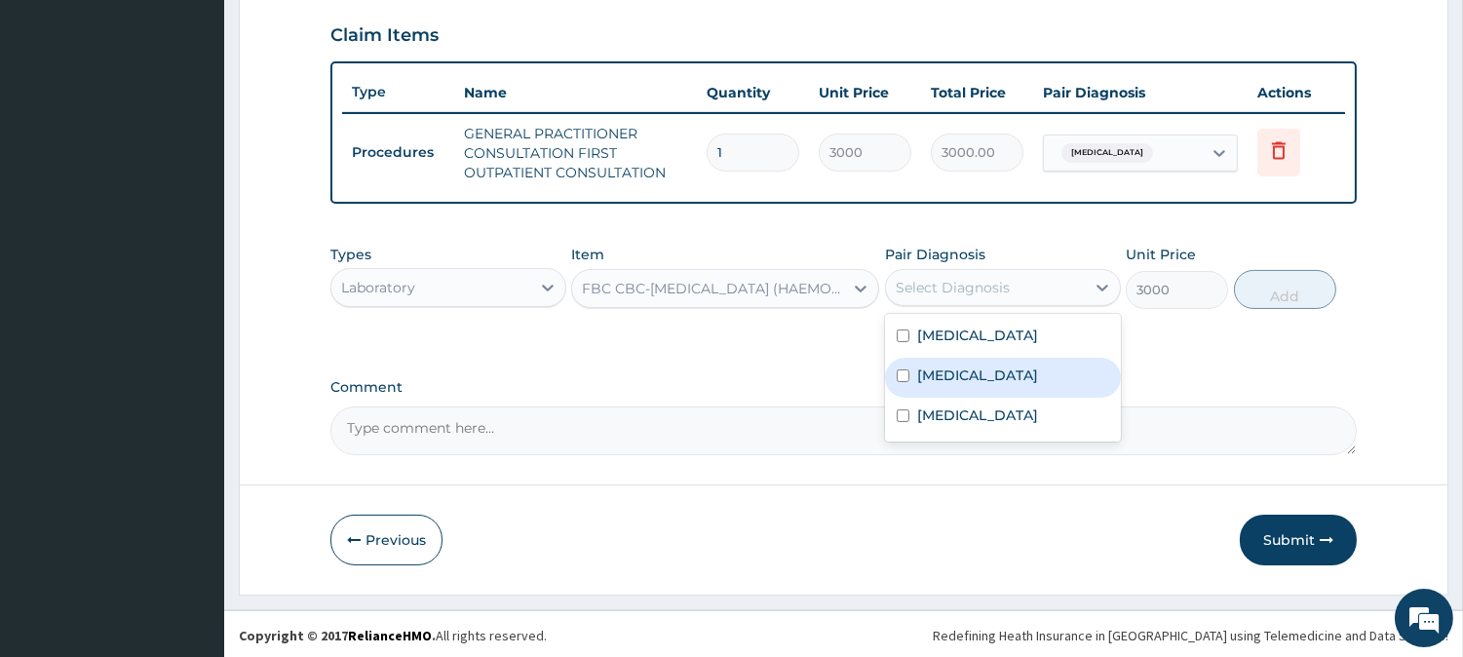
click at [943, 371] on label "[MEDICAL_DATA]" at bounding box center [977, 374] width 121 height 19
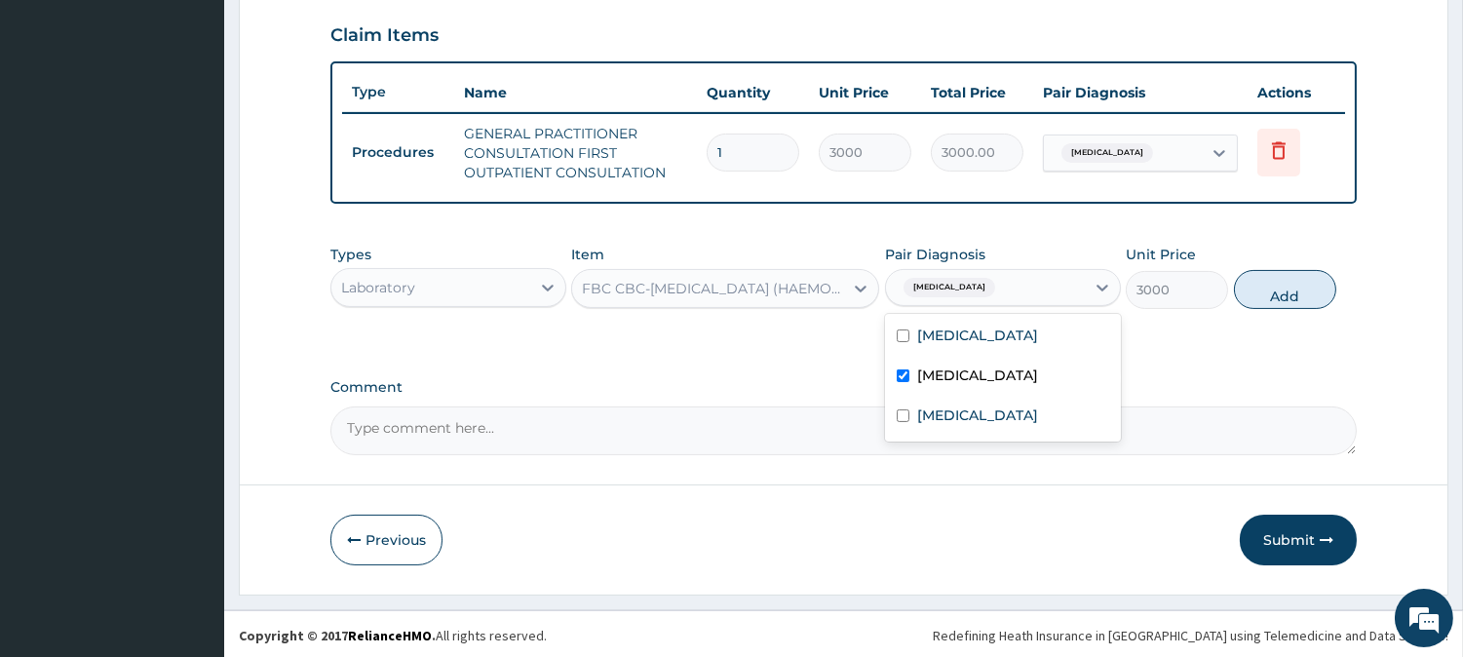
drag, startPoint x: 943, startPoint y: 371, endPoint x: 976, endPoint y: 372, distance: 33.1
click at [947, 372] on label "[MEDICAL_DATA]" at bounding box center [977, 374] width 121 height 19
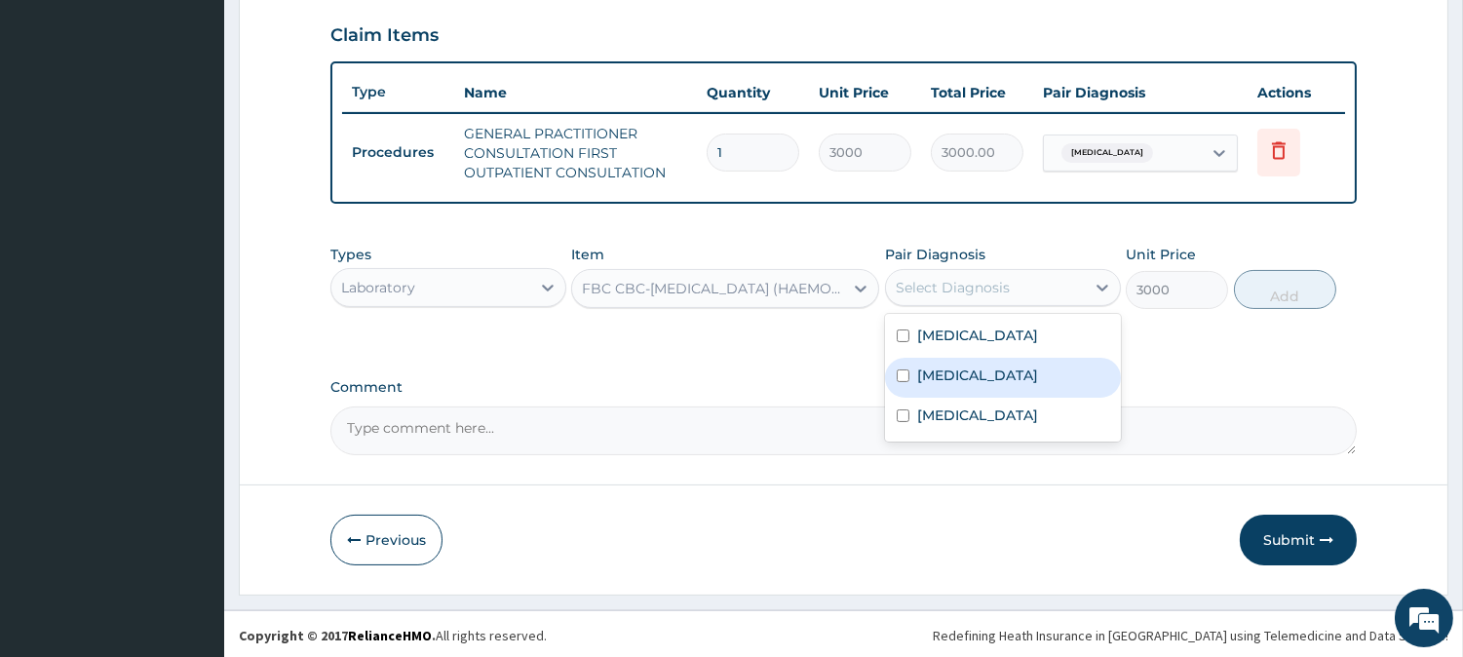
click at [1070, 362] on div "[MEDICAL_DATA]" at bounding box center [1003, 378] width 236 height 40
checkbox input "true"
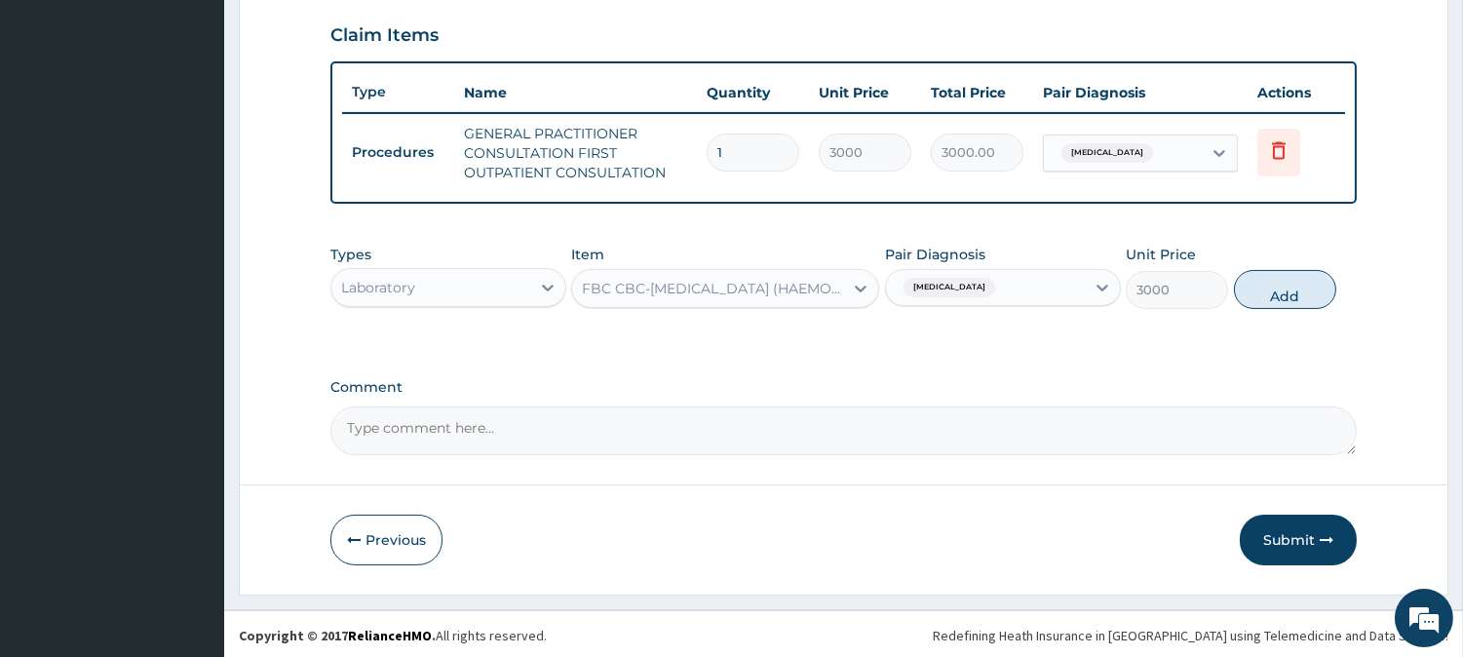
click at [1301, 278] on button "Add" at bounding box center [1285, 289] width 102 height 39
type input "0"
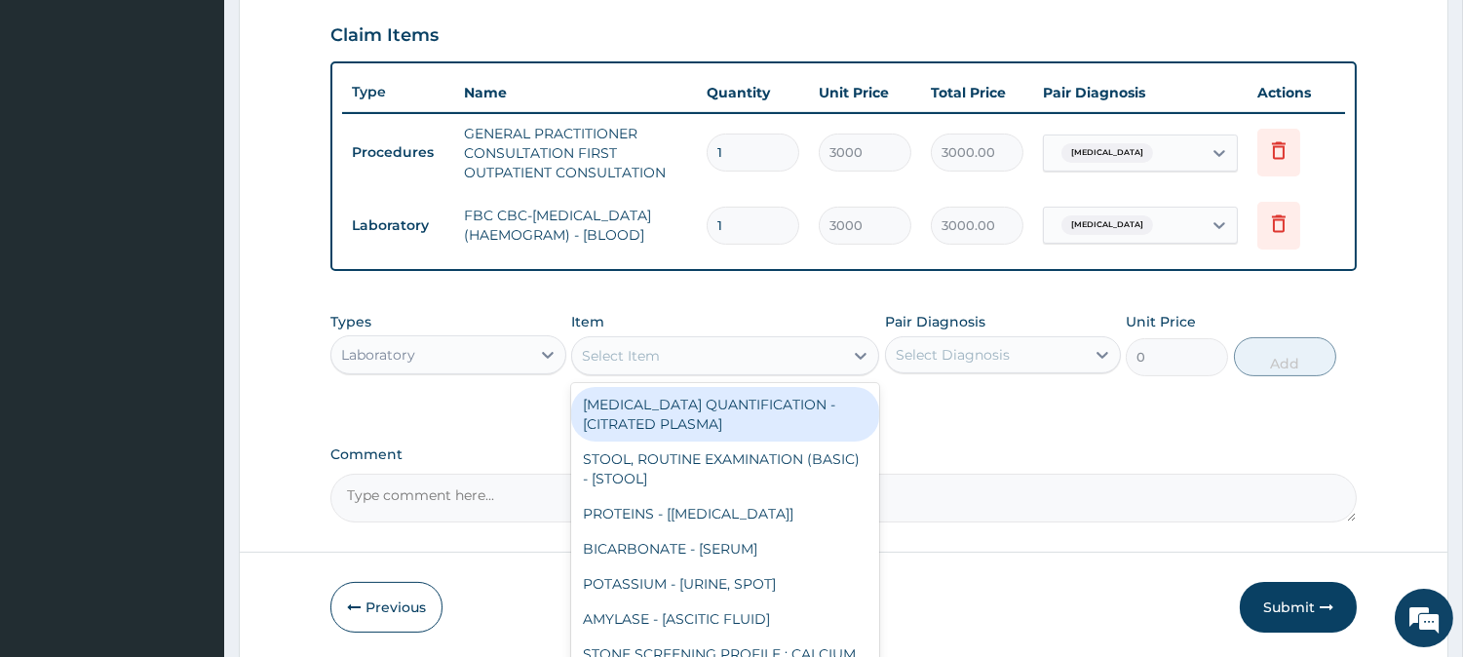
drag, startPoint x: 797, startPoint y: 371, endPoint x: 864, endPoint y: 315, distance: 87.8
click at [811, 365] on div "Select Item" at bounding box center [707, 355] width 271 height 31
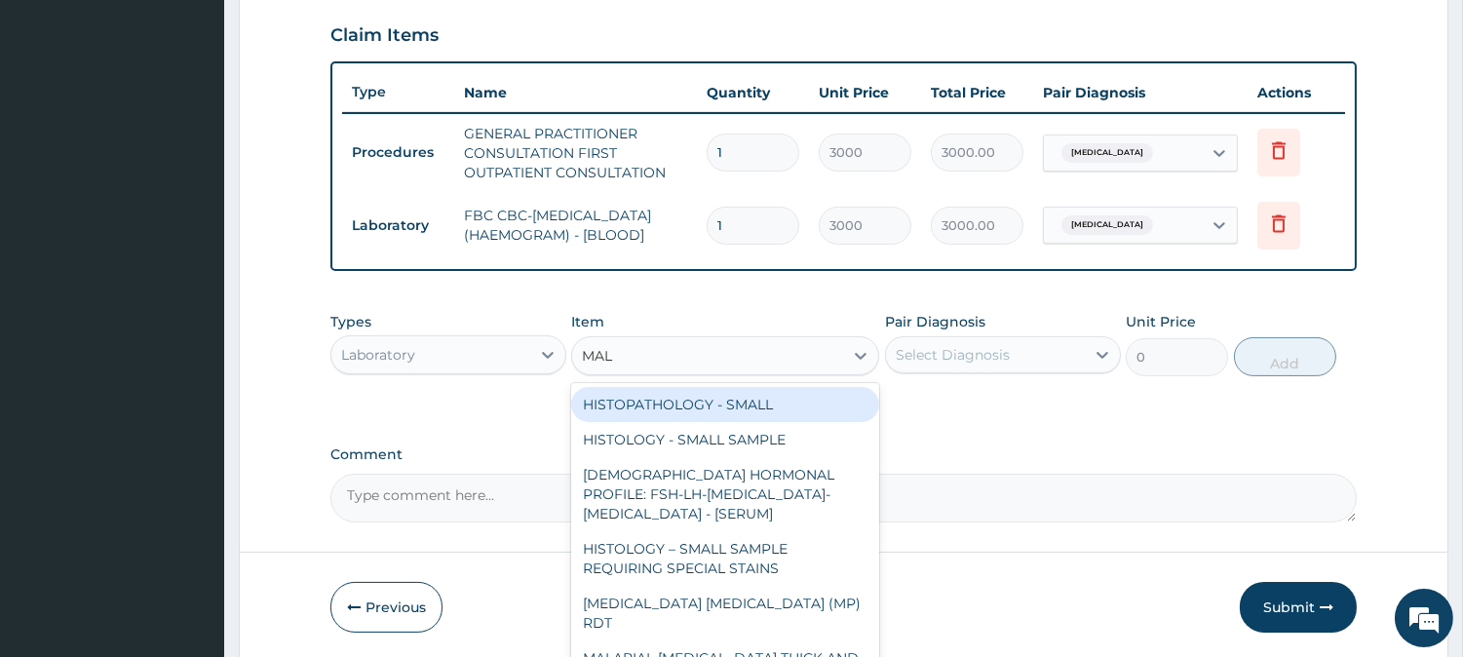
type input "MALA"
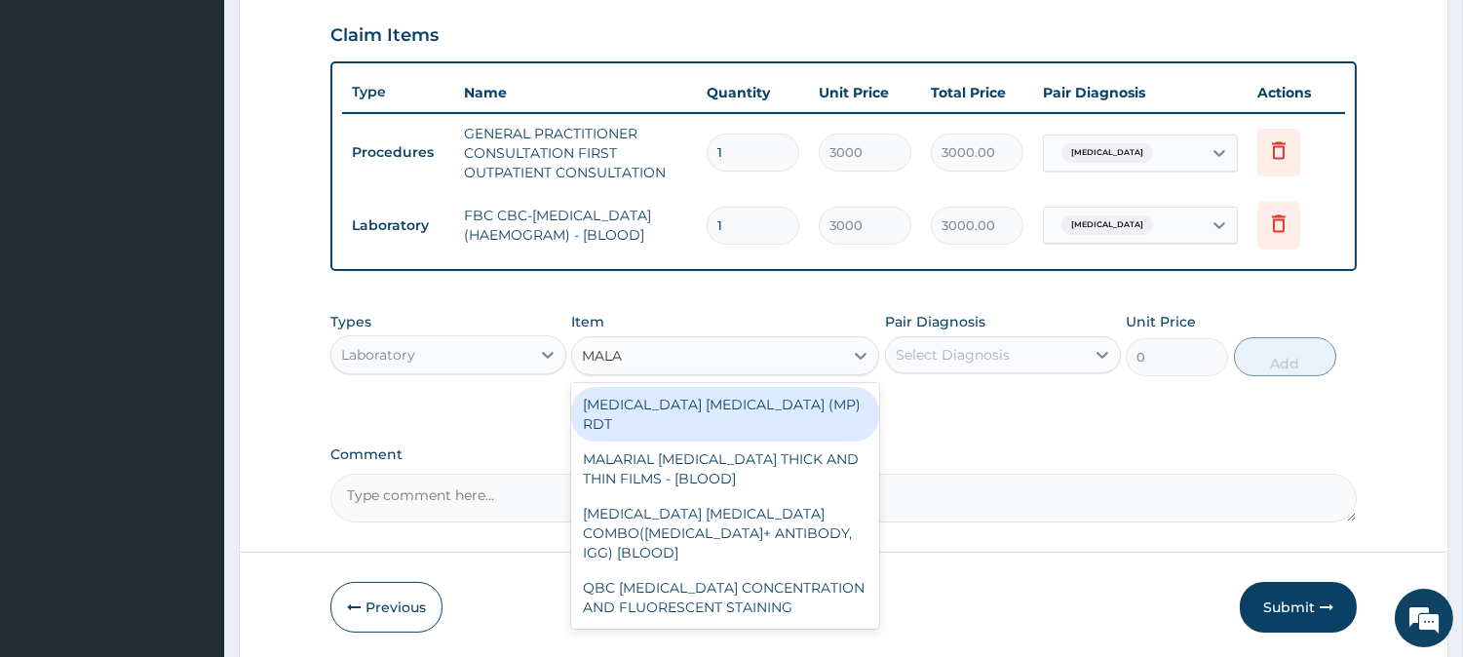
click at [789, 410] on div "[MEDICAL_DATA] [MEDICAL_DATA] (MP) RDT" at bounding box center [725, 414] width 308 height 55
type input "1500"
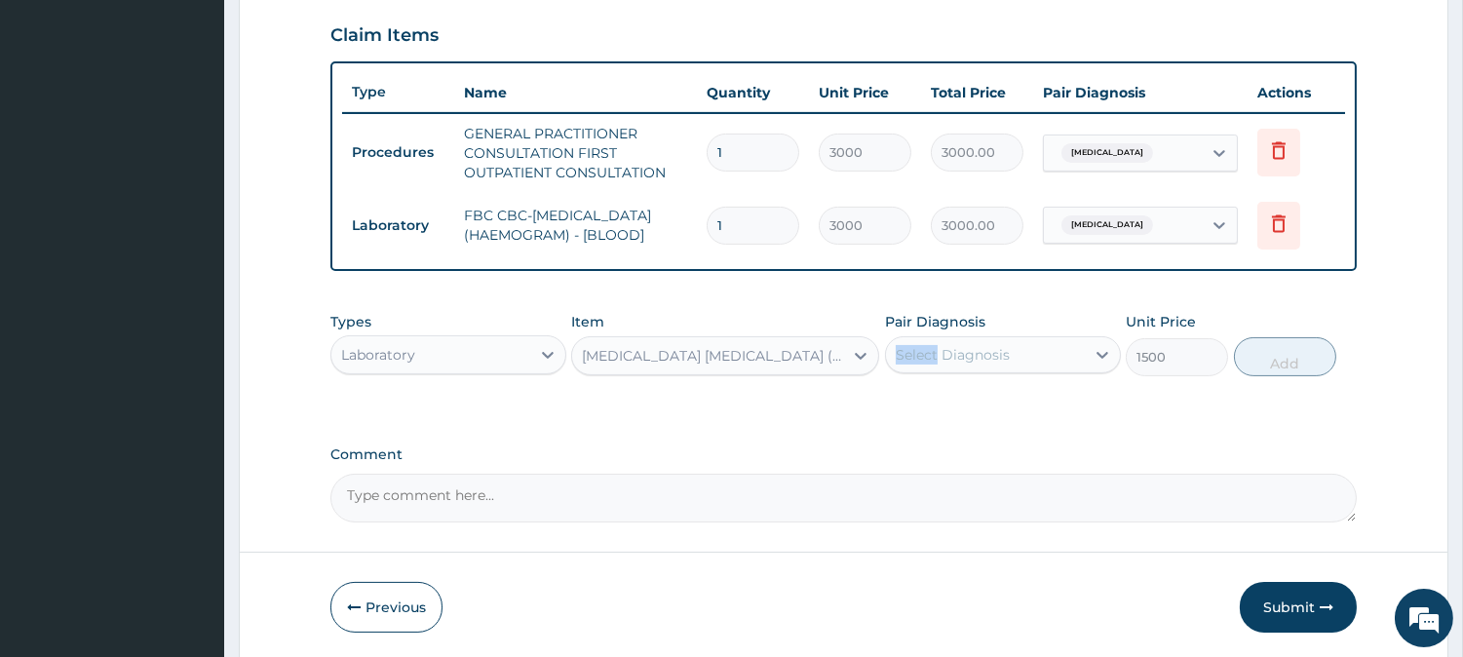
click at [938, 358] on div "Pair Diagnosis Select Diagnosis" at bounding box center [1003, 344] width 236 height 64
click at [946, 364] on div "Select Diagnosis" at bounding box center [953, 354] width 114 height 19
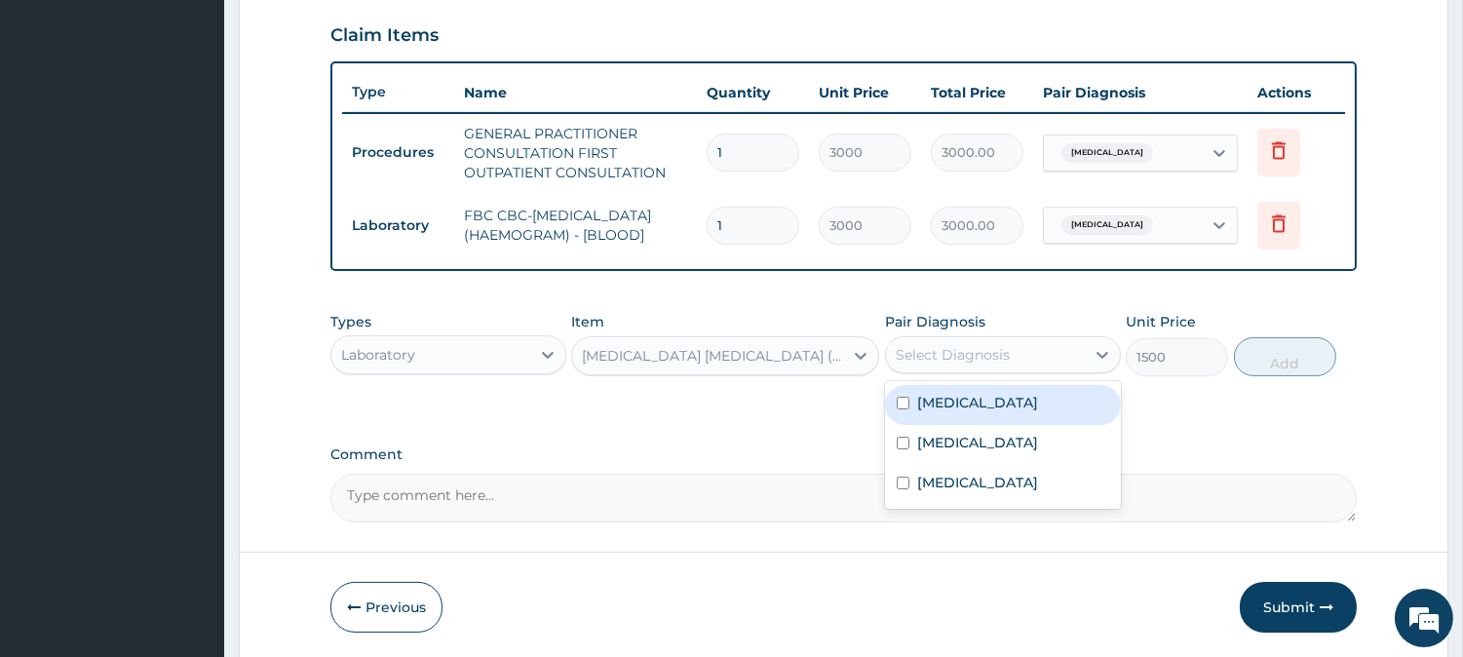
click at [946, 364] on div "Select Diagnosis" at bounding box center [953, 354] width 114 height 19
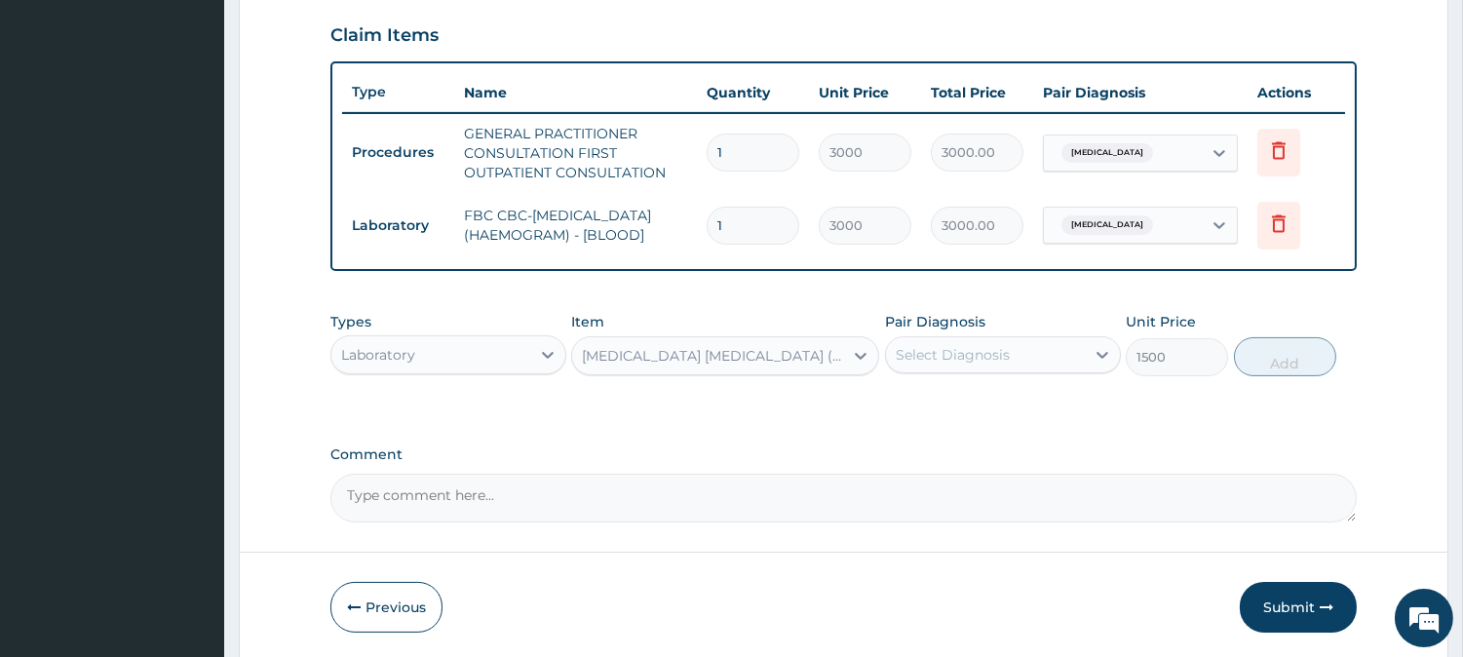
click at [947, 386] on div "Types Laboratory Item [MEDICAL_DATA] [MEDICAL_DATA] (MP) RDT Pair Diagnosis Sel…" at bounding box center [843, 344] width 1026 height 84
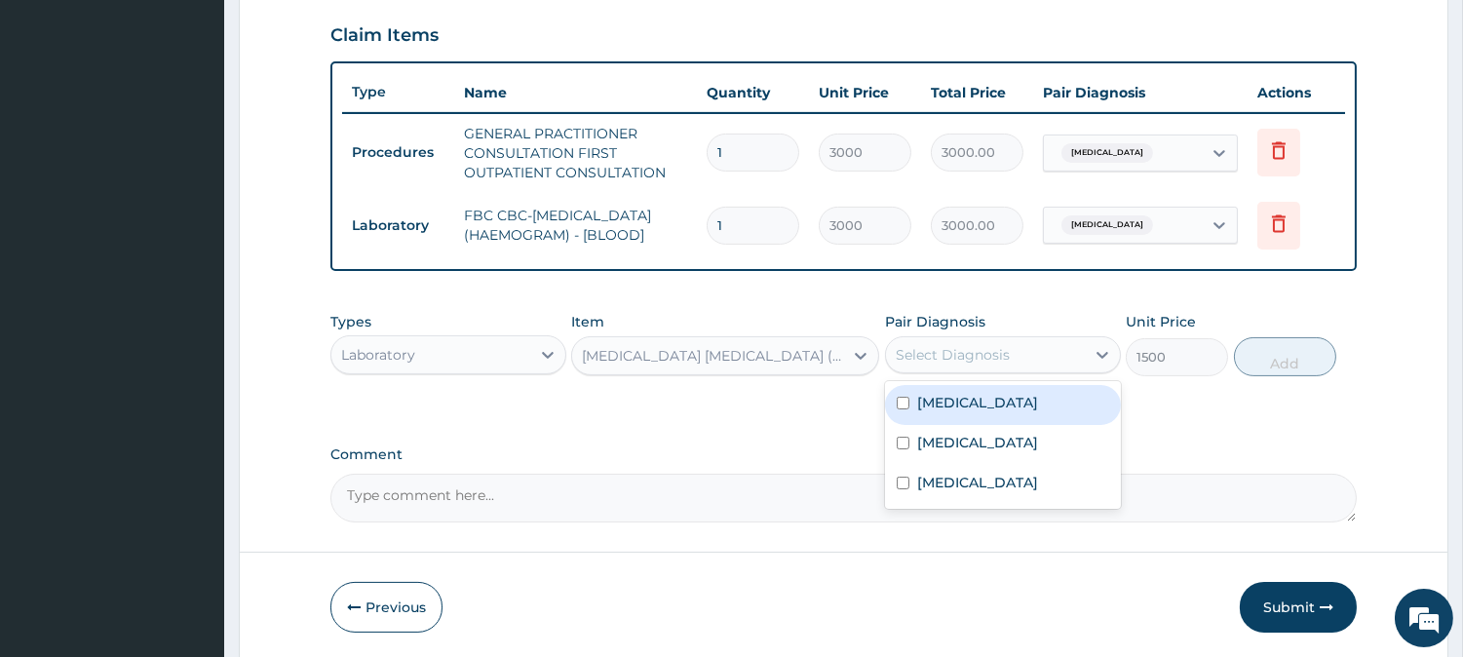
click at [946, 364] on div "Select Diagnosis" at bounding box center [953, 354] width 114 height 19
click at [933, 401] on label "[MEDICAL_DATA]" at bounding box center [977, 402] width 121 height 19
checkbox input "true"
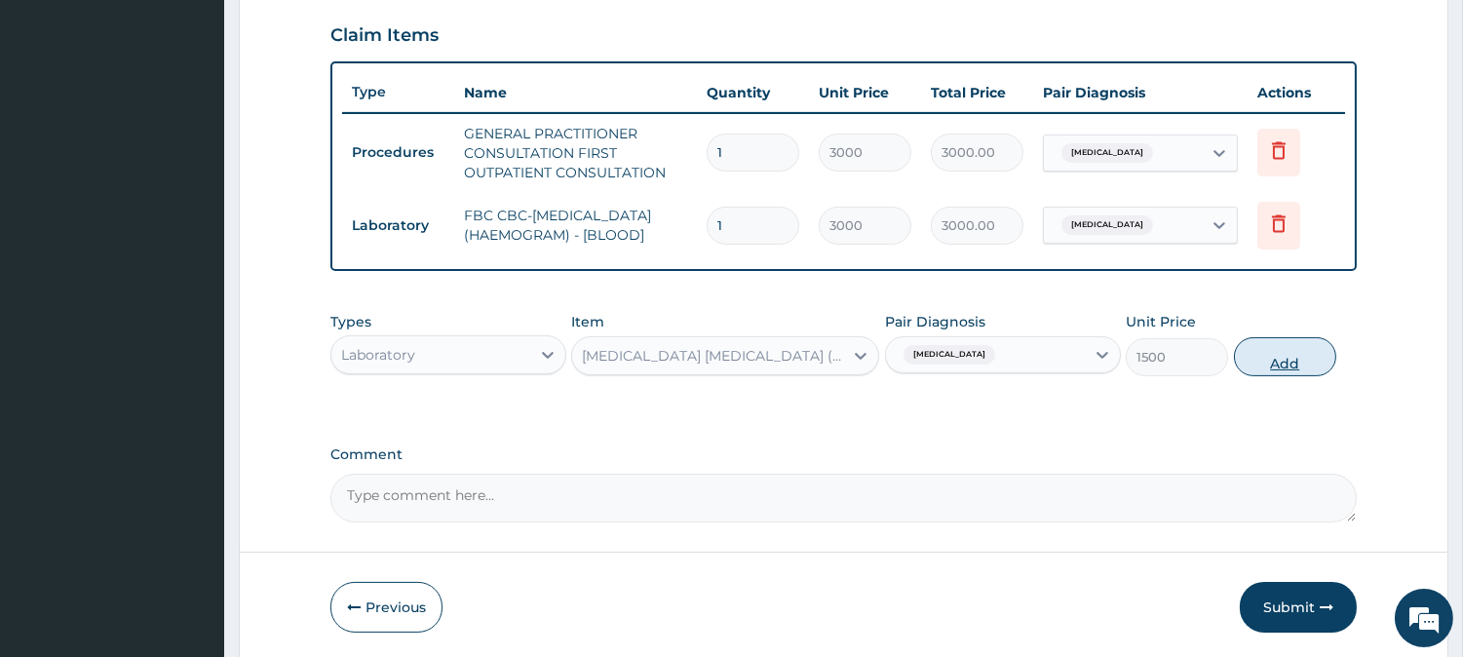
click at [1264, 376] on button "Add" at bounding box center [1285, 356] width 102 height 39
type input "0"
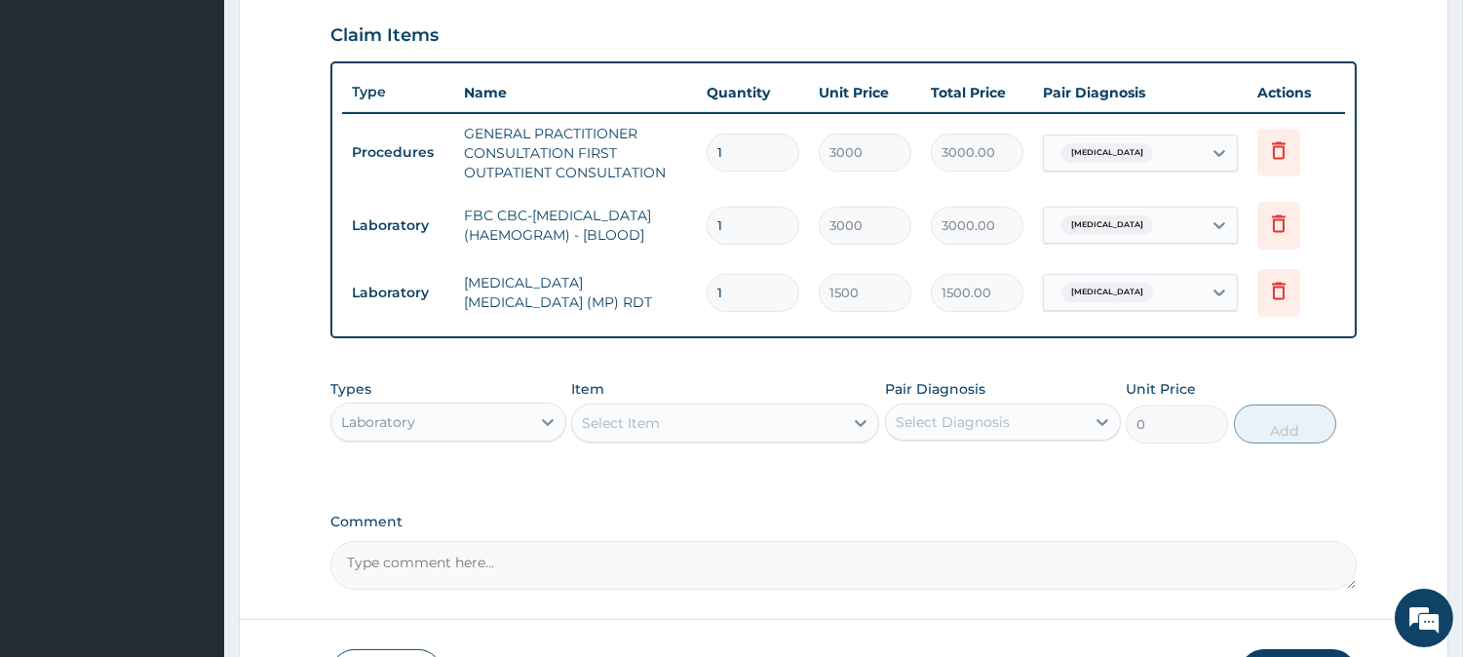
drag, startPoint x: 1203, startPoint y: 407, endPoint x: 776, endPoint y: 587, distance: 463.0
click at [1109, 444] on div "Types Laboratory Item Select Item Pair Diagnosis Select Diagnosis Unit Price 0 …" at bounding box center [843, 411] width 1026 height 84
click at [819, 581] on div "PA Code / Prescription Code Enter Code(Secondary Care Only) Encounter Date [DAT…" at bounding box center [843, 56] width 1026 height 1067
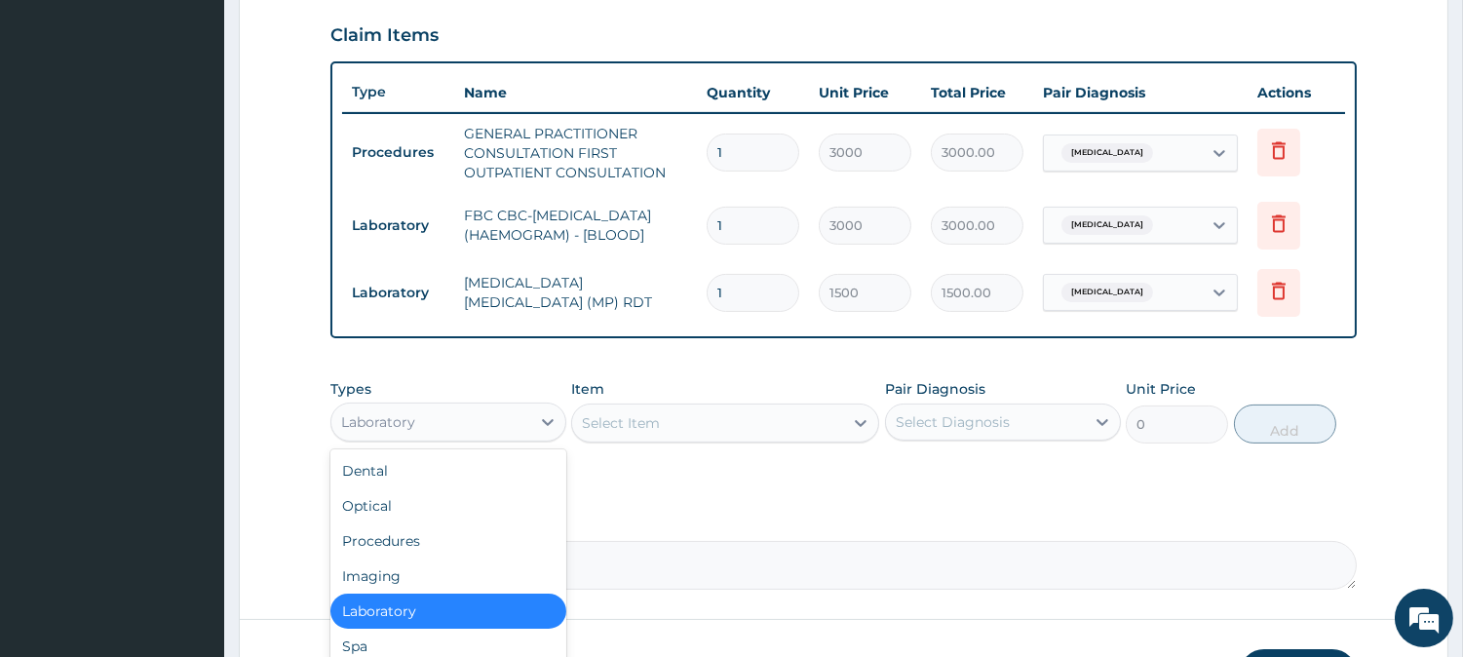
drag, startPoint x: 487, startPoint y: 433, endPoint x: 501, endPoint y: 405, distance: 30.5
click at [487, 426] on div "Laboratory" at bounding box center [430, 421] width 199 height 31
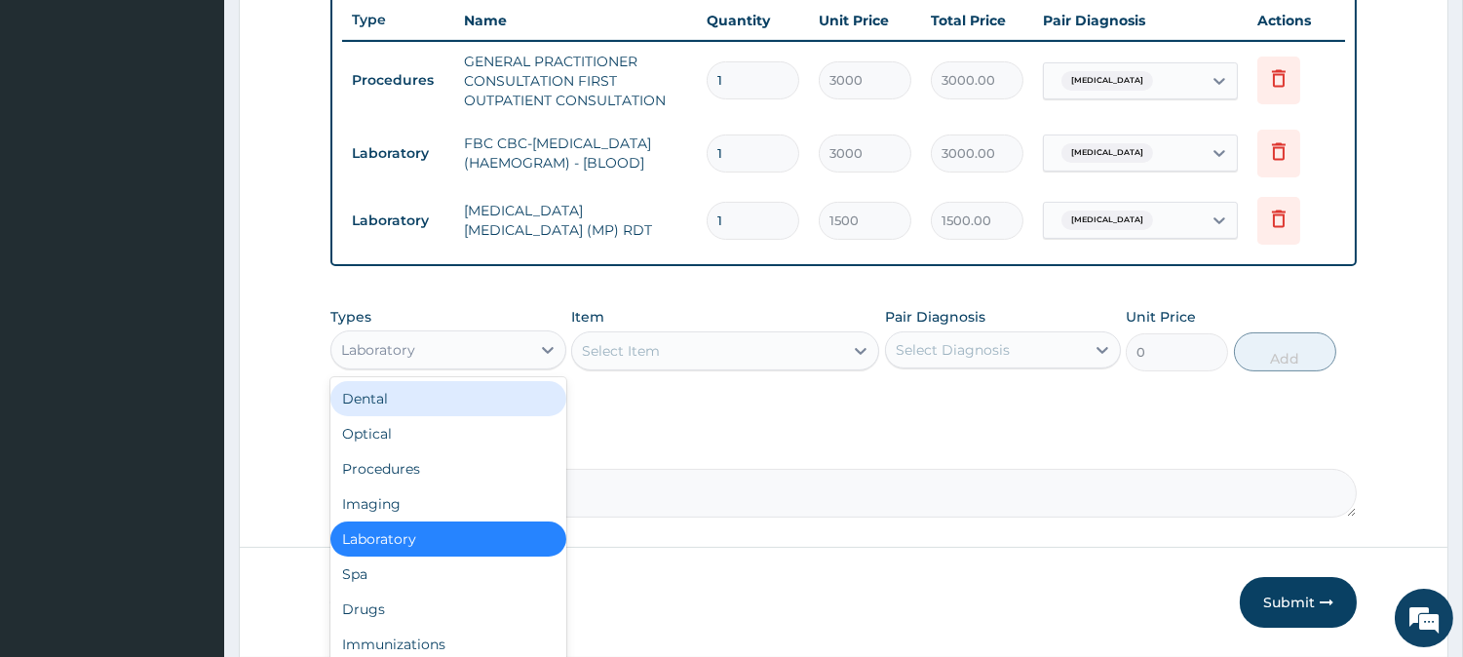
scroll to position [772, 0]
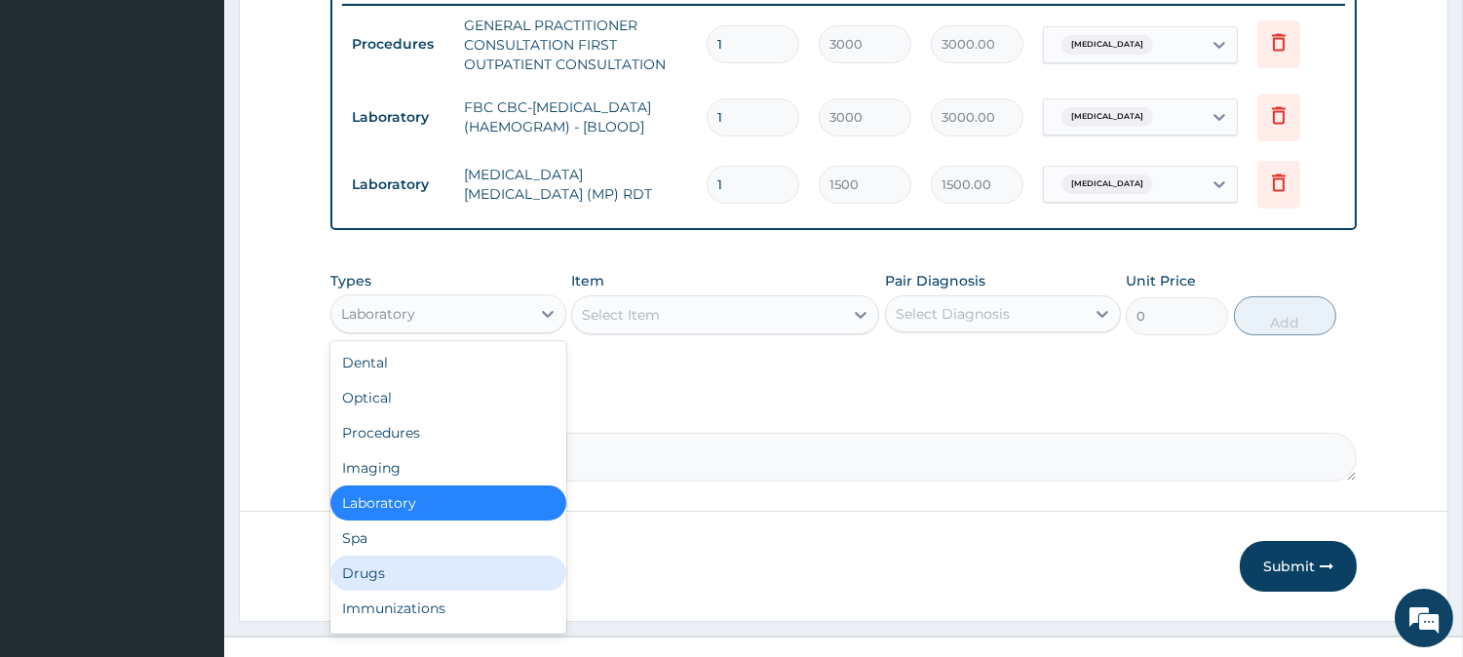
click at [528, 590] on div "Drugs" at bounding box center [448, 572] width 236 height 35
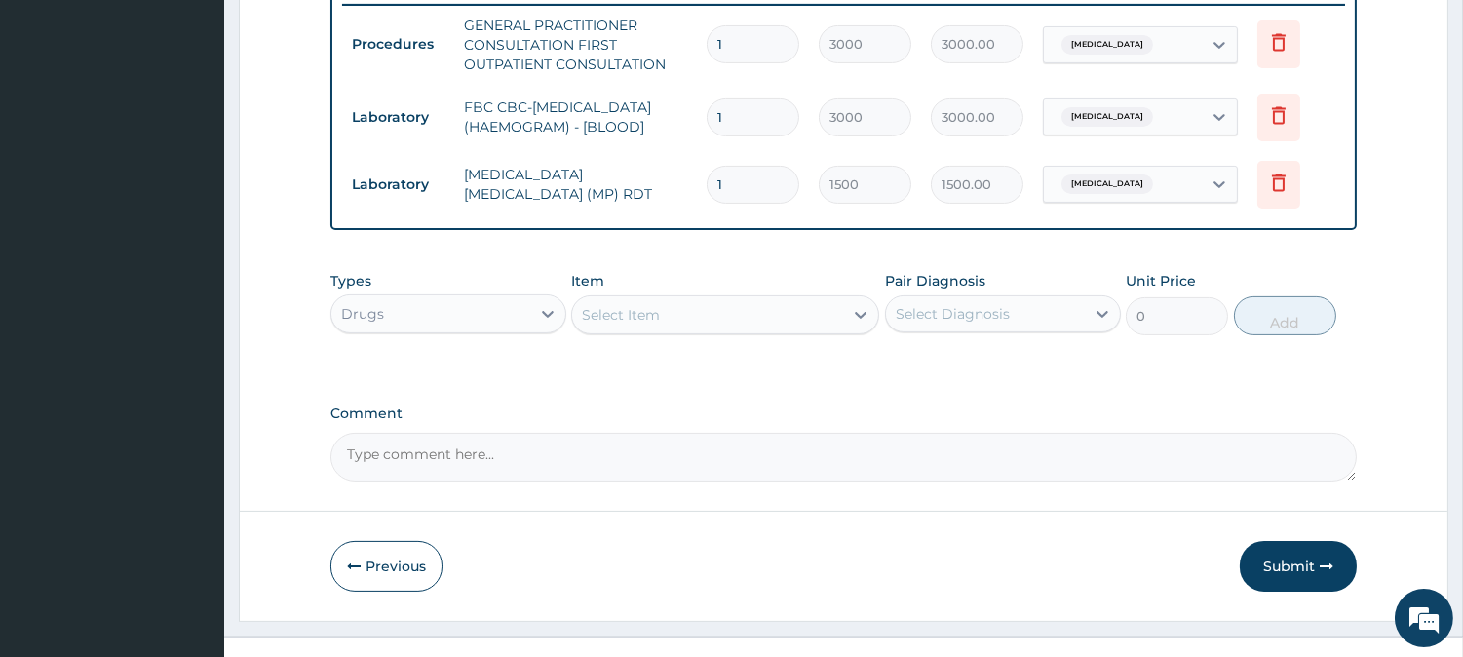
click at [682, 328] on div "Select Item" at bounding box center [707, 314] width 271 height 31
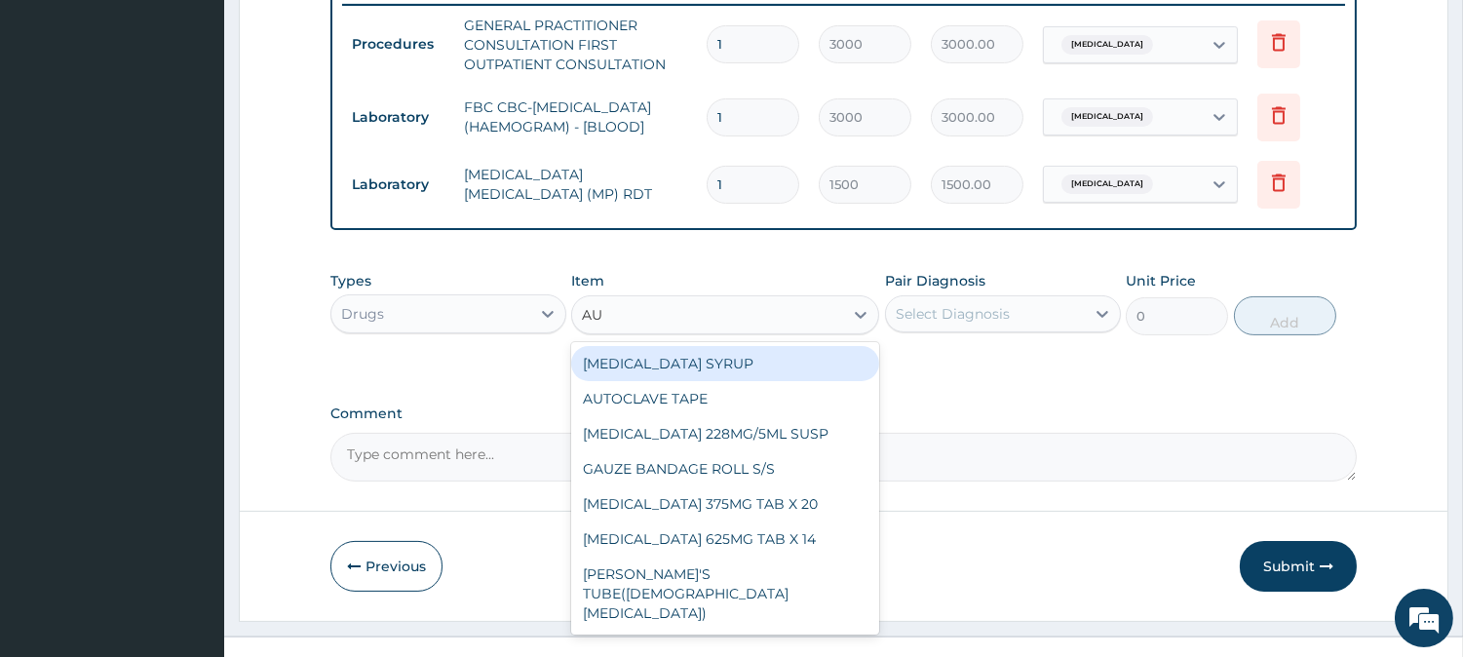
type input "AUG"
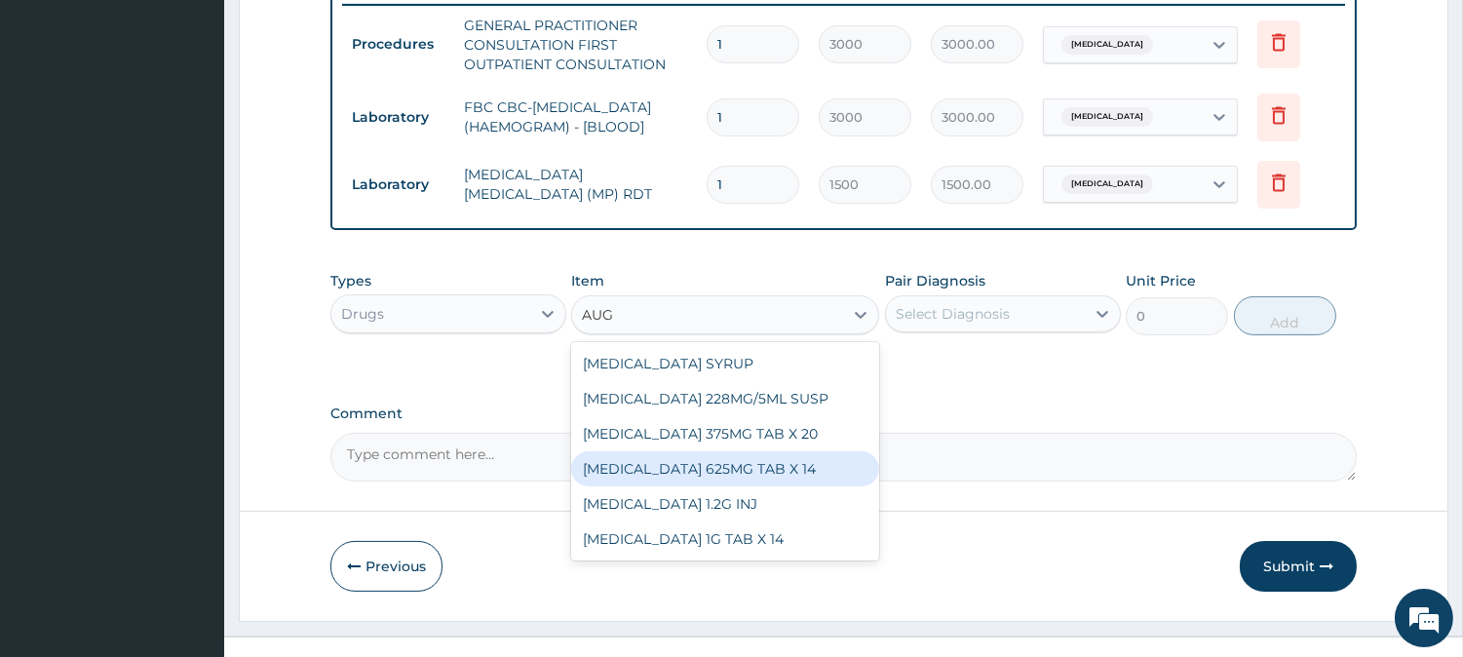
click at [735, 473] on div "[MEDICAL_DATA] 625MG TAB X 14" at bounding box center [725, 468] width 308 height 35
type input "1417.5"
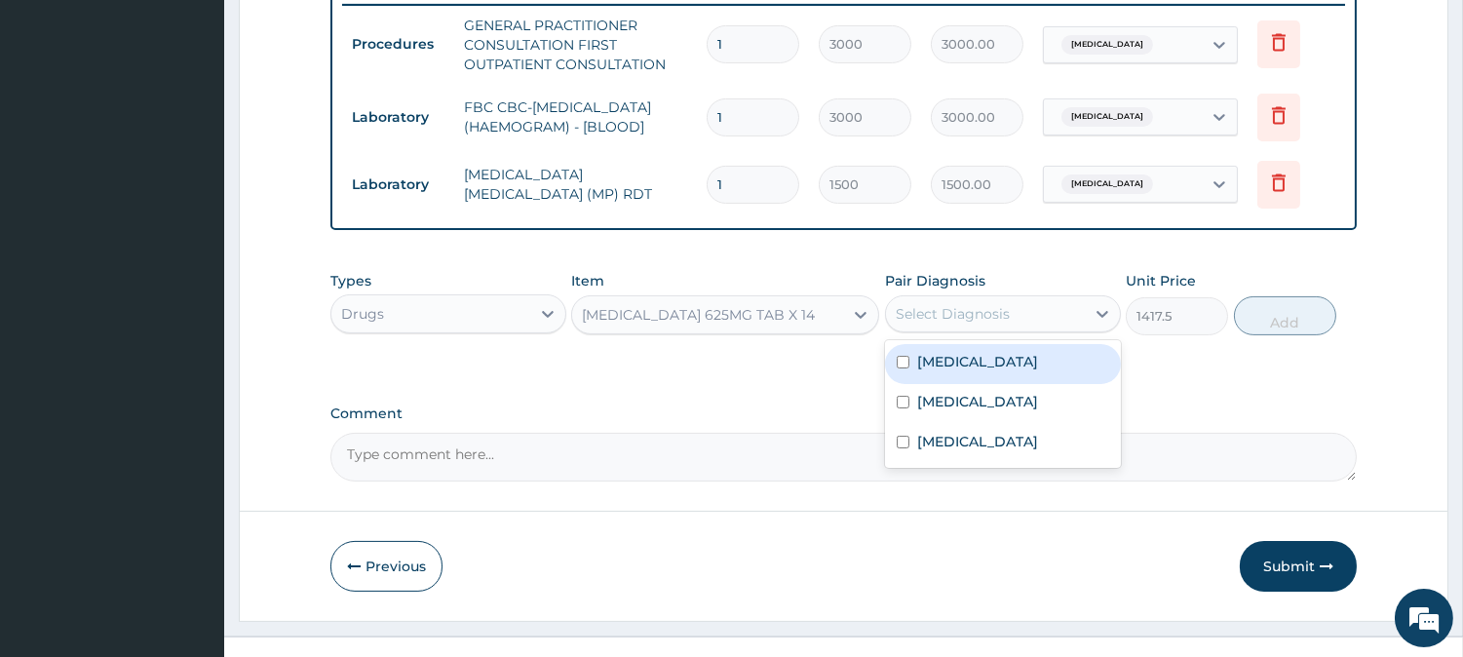
click at [997, 324] on div "Select Diagnosis" at bounding box center [953, 313] width 114 height 19
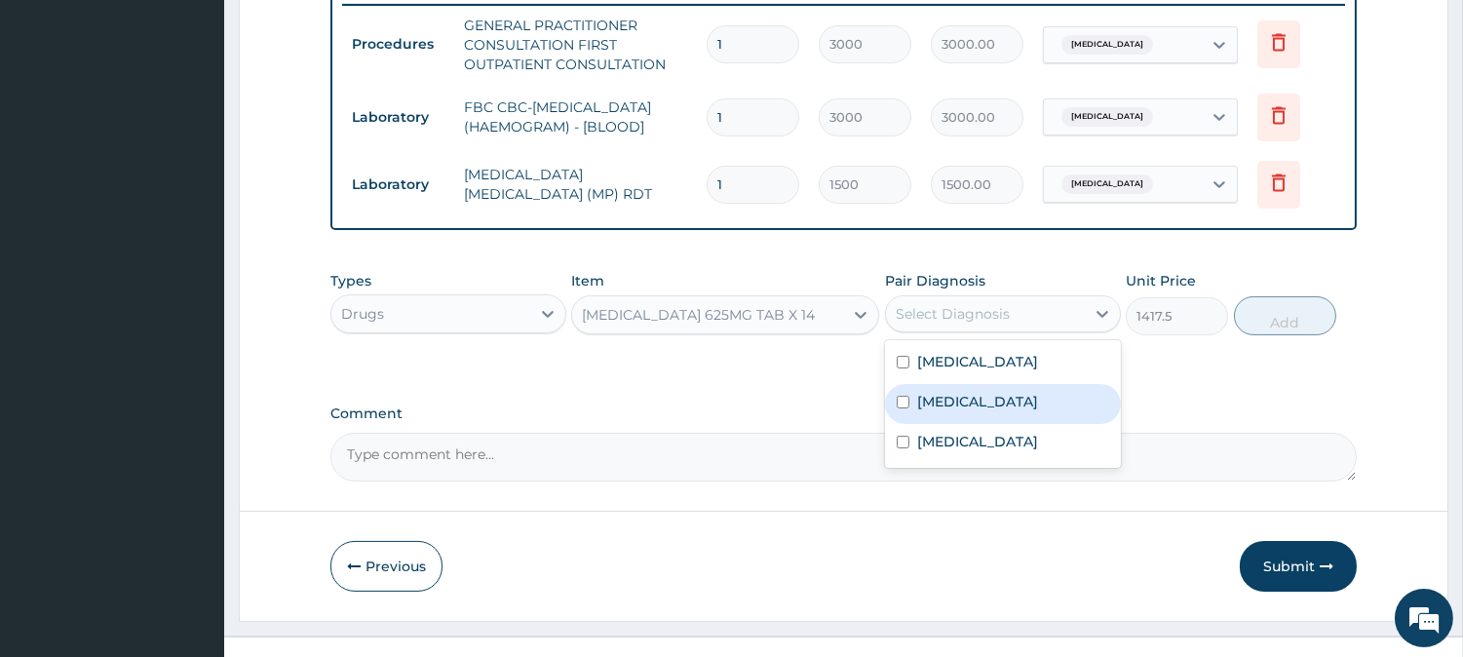
click at [981, 400] on div "[MEDICAL_DATA]" at bounding box center [1003, 404] width 236 height 40
checkbox input "true"
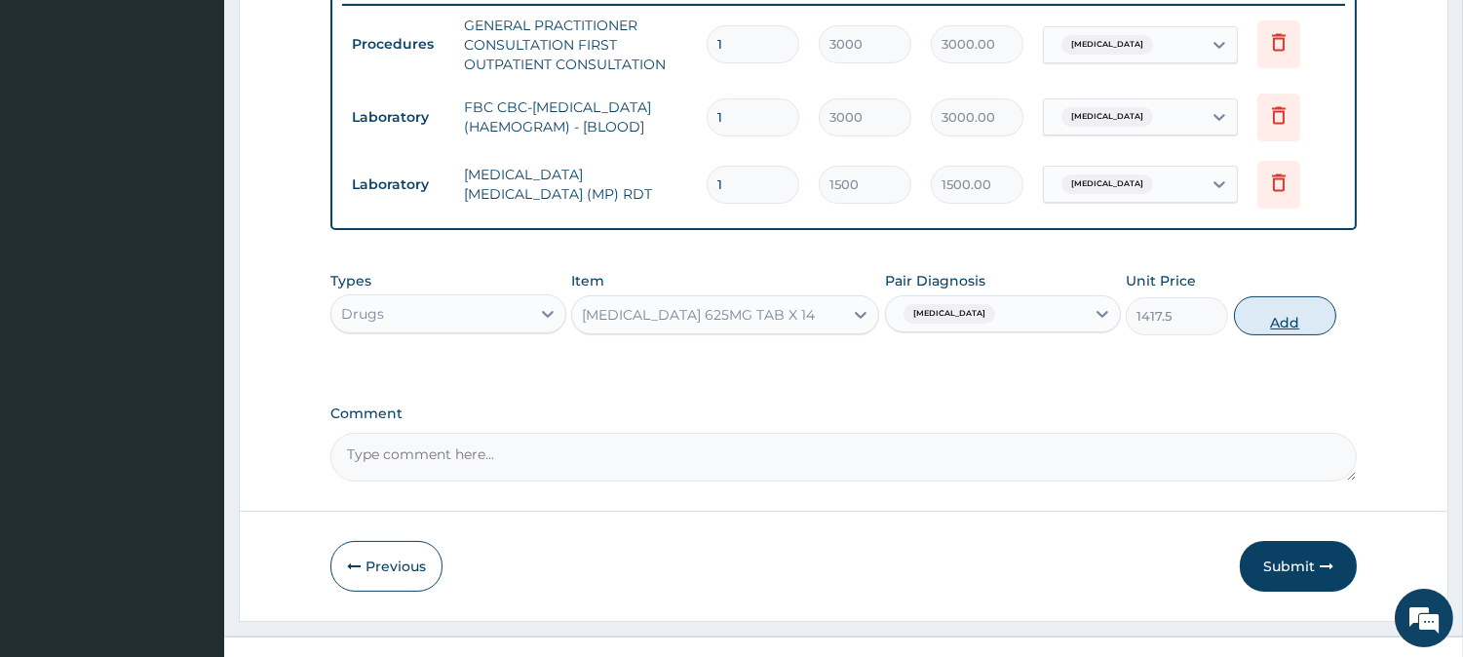
click at [1239, 325] on button "Add" at bounding box center [1285, 315] width 102 height 39
type input "0"
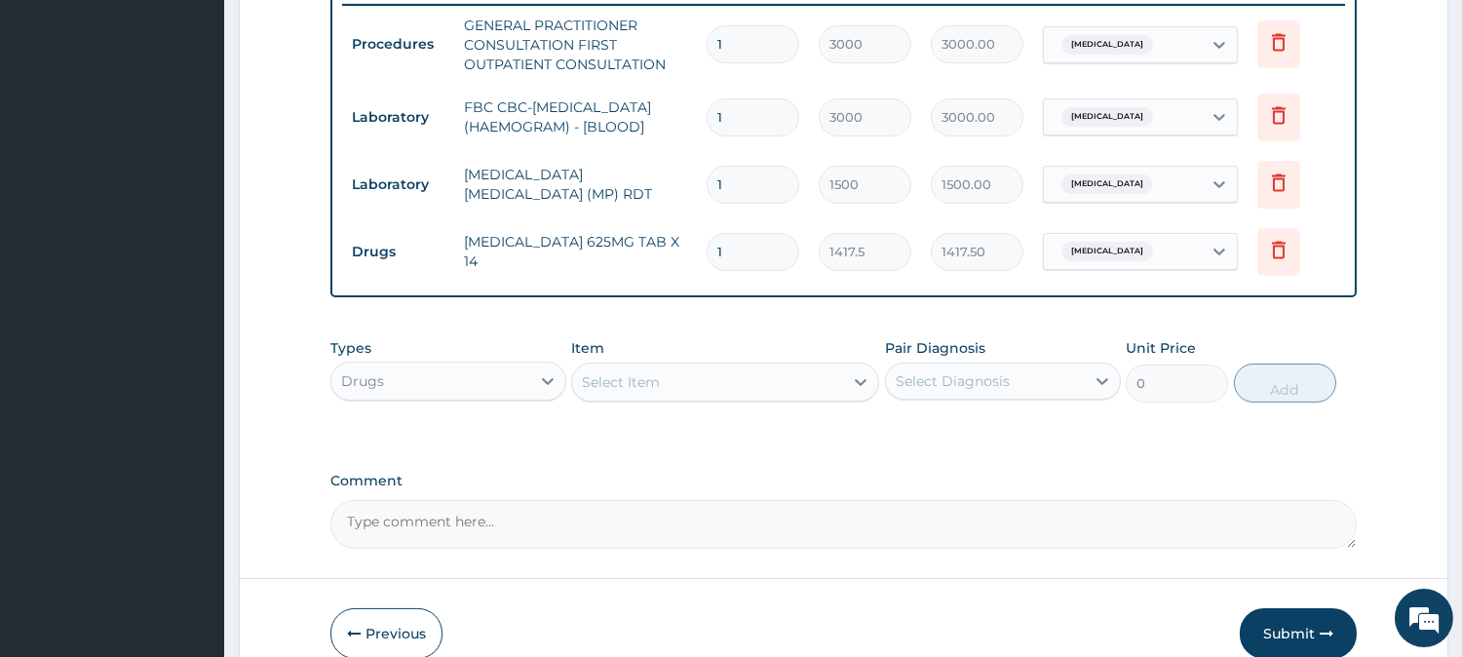
type input "10"
type input "14175.00"
type input "10"
click at [760, 398] on div "Select Item" at bounding box center [707, 381] width 271 height 31
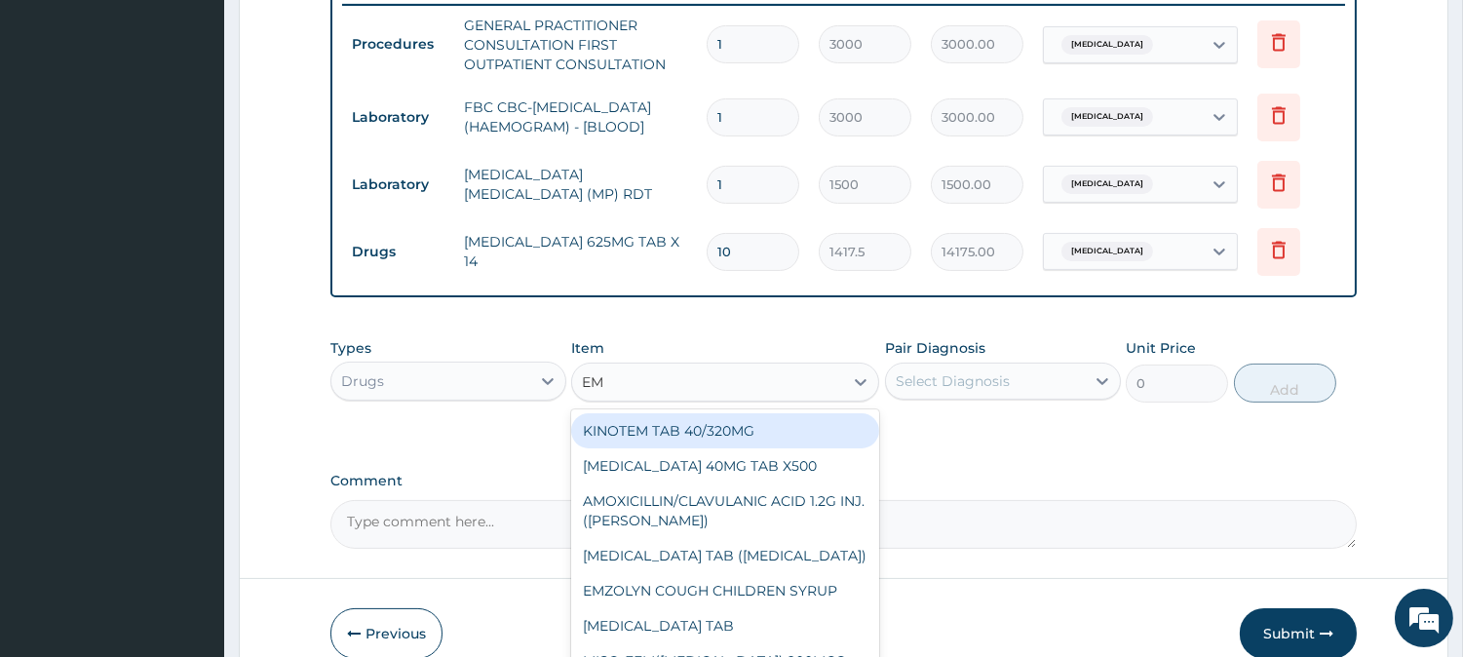
type input "EMZ"
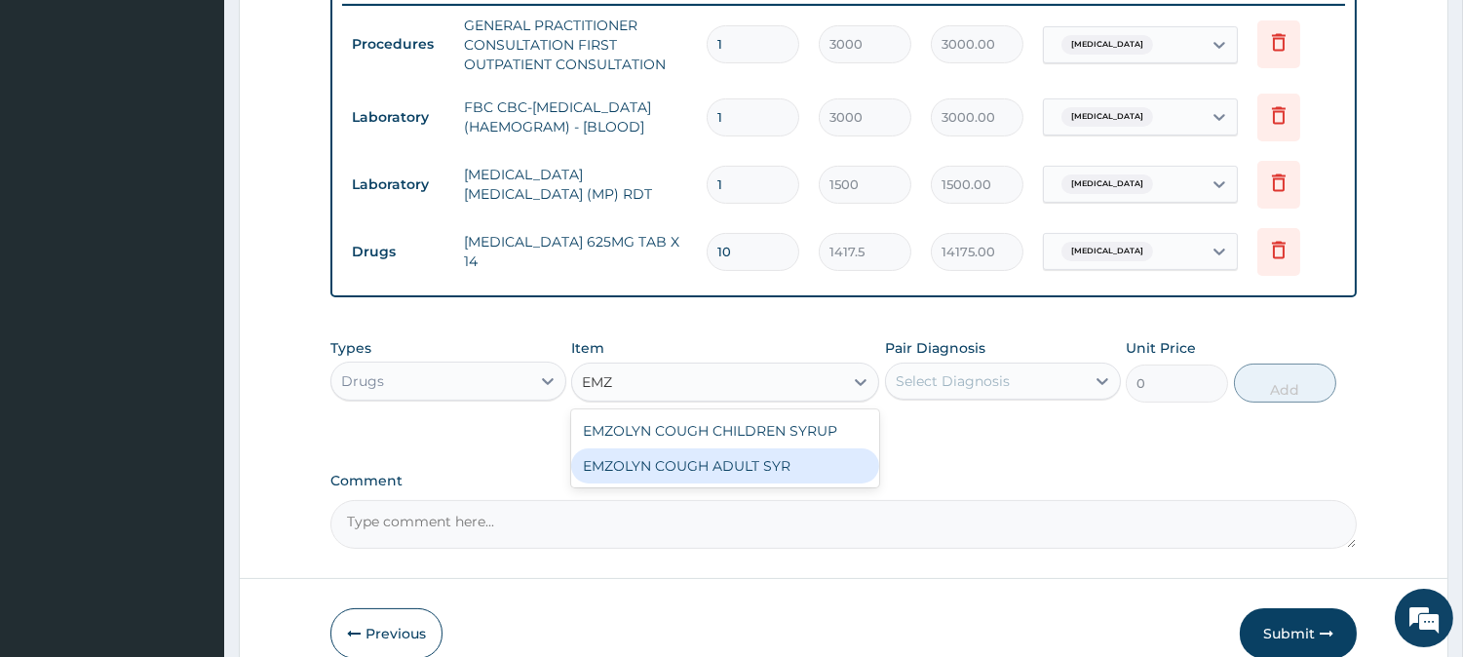
click at [764, 464] on div "EMZOLYN COUGH ADULT SYR" at bounding box center [725, 465] width 308 height 35
type input "735"
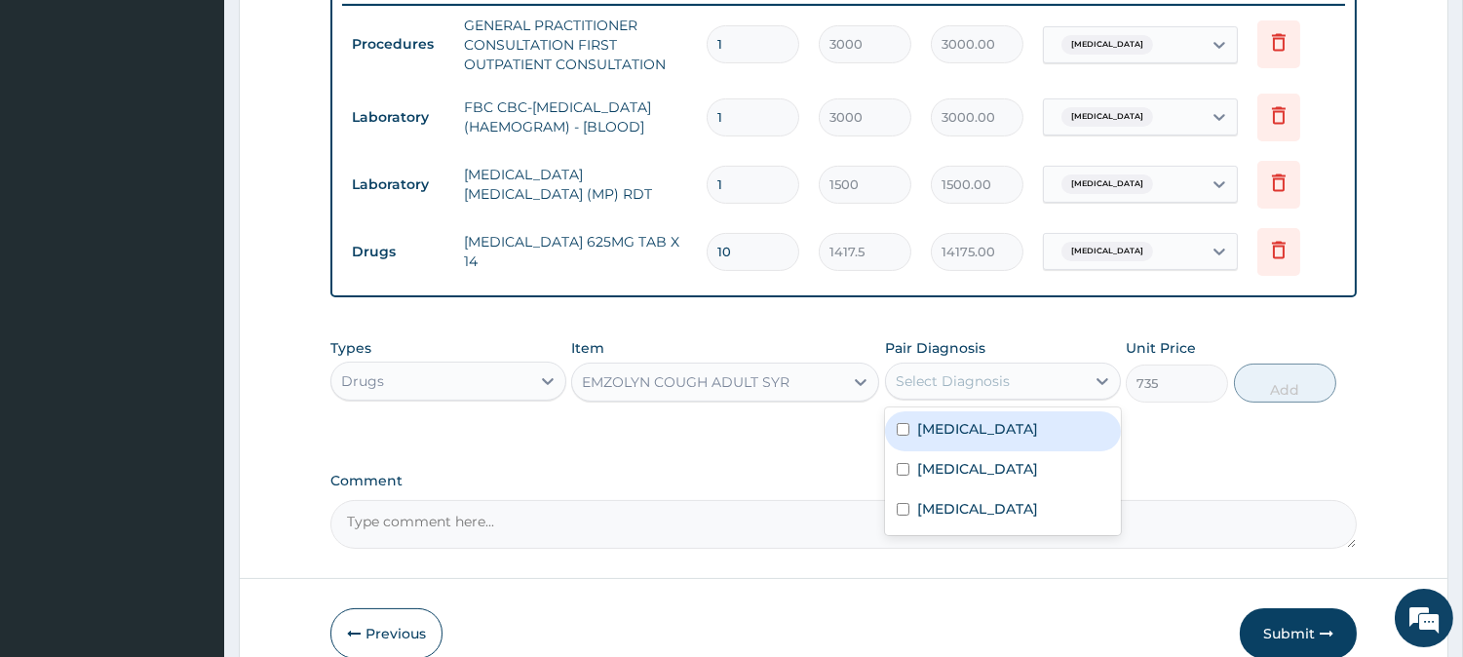
click at [910, 375] on div "Select Diagnosis" at bounding box center [985, 380] width 199 height 31
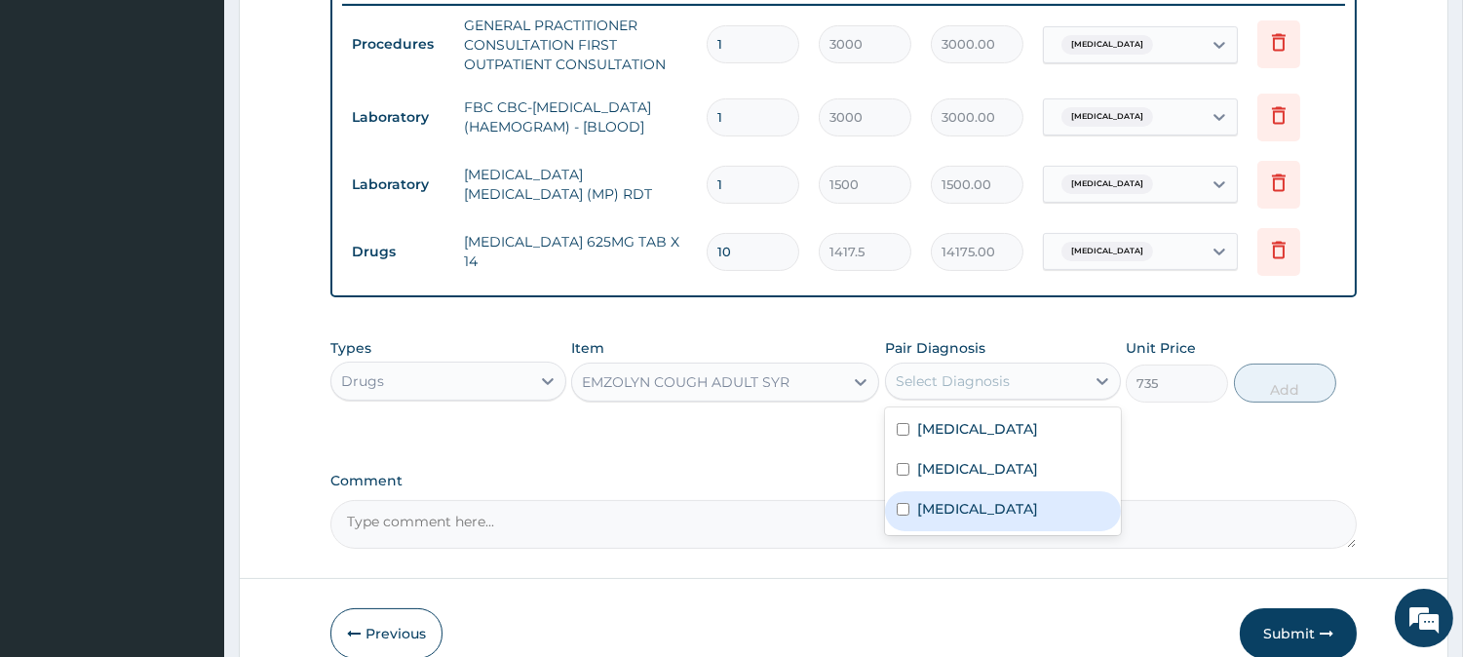
click at [948, 518] on label "[MEDICAL_DATA]" at bounding box center [977, 508] width 121 height 19
checkbox input "true"
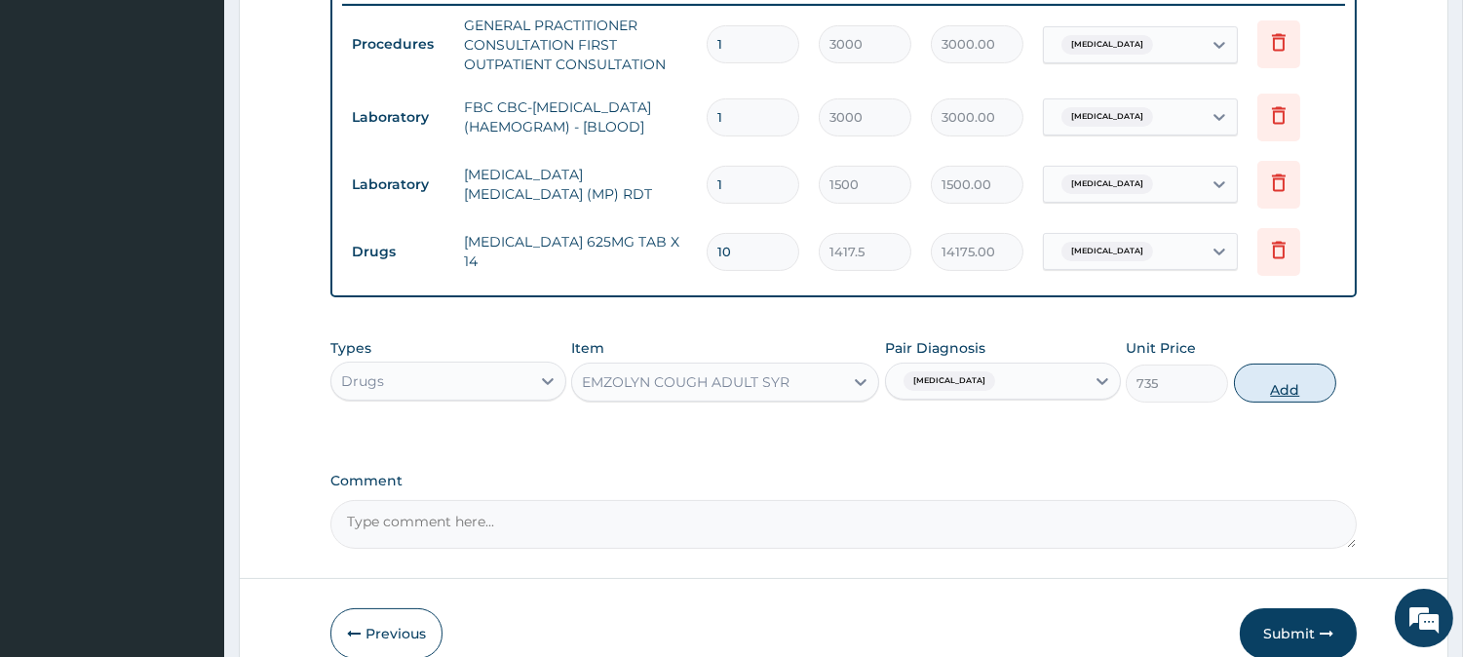
click at [1293, 390] on button "Add" at bounding box center [1285, 382] width 102 height 39
type input "0"
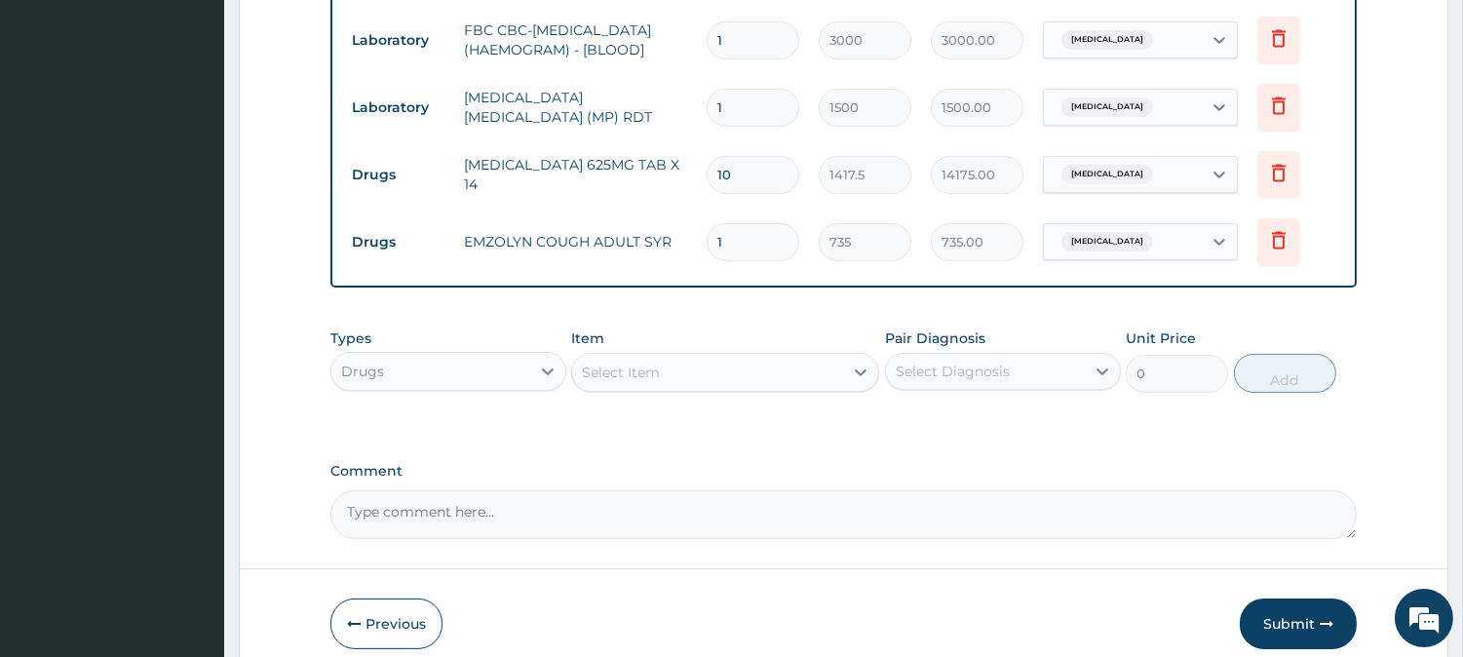
scroll to position [945, 0]
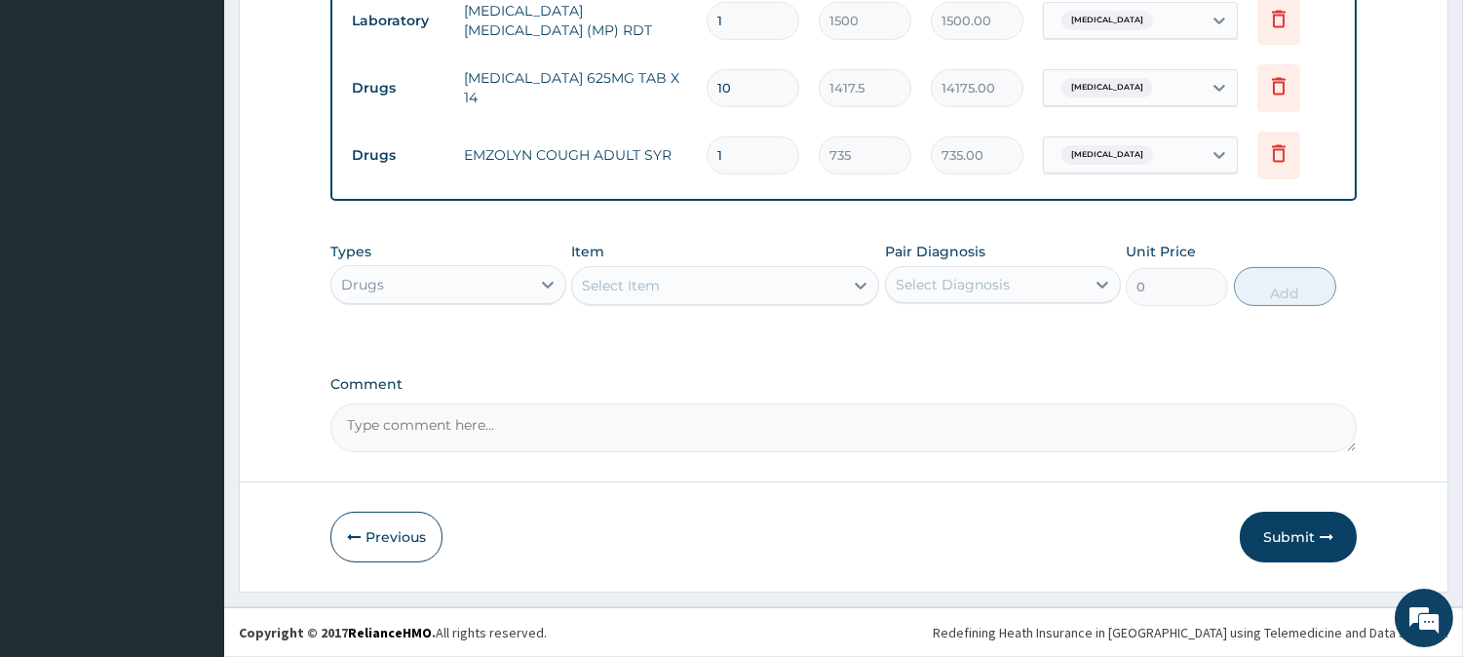
click at [616, 274] on div "Select Item" at bounding box center [707, 285] width 271 height 31
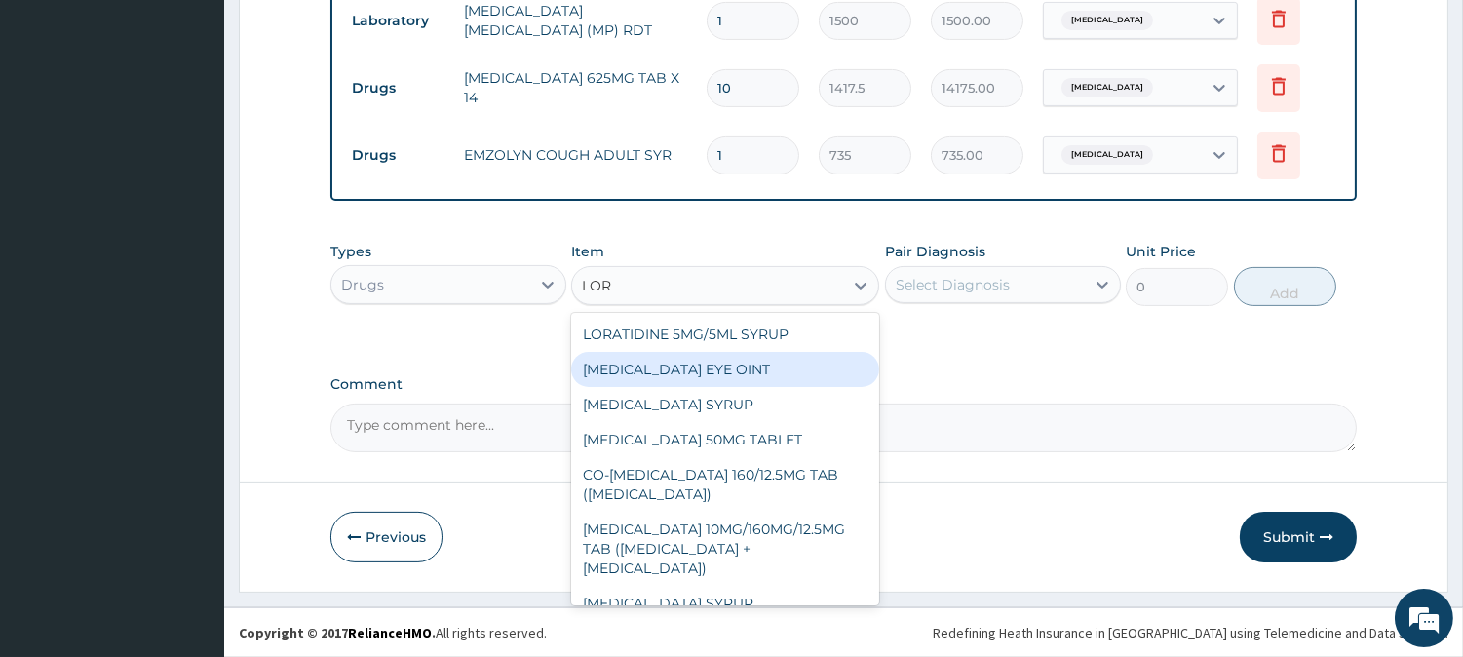
type input "LORA"
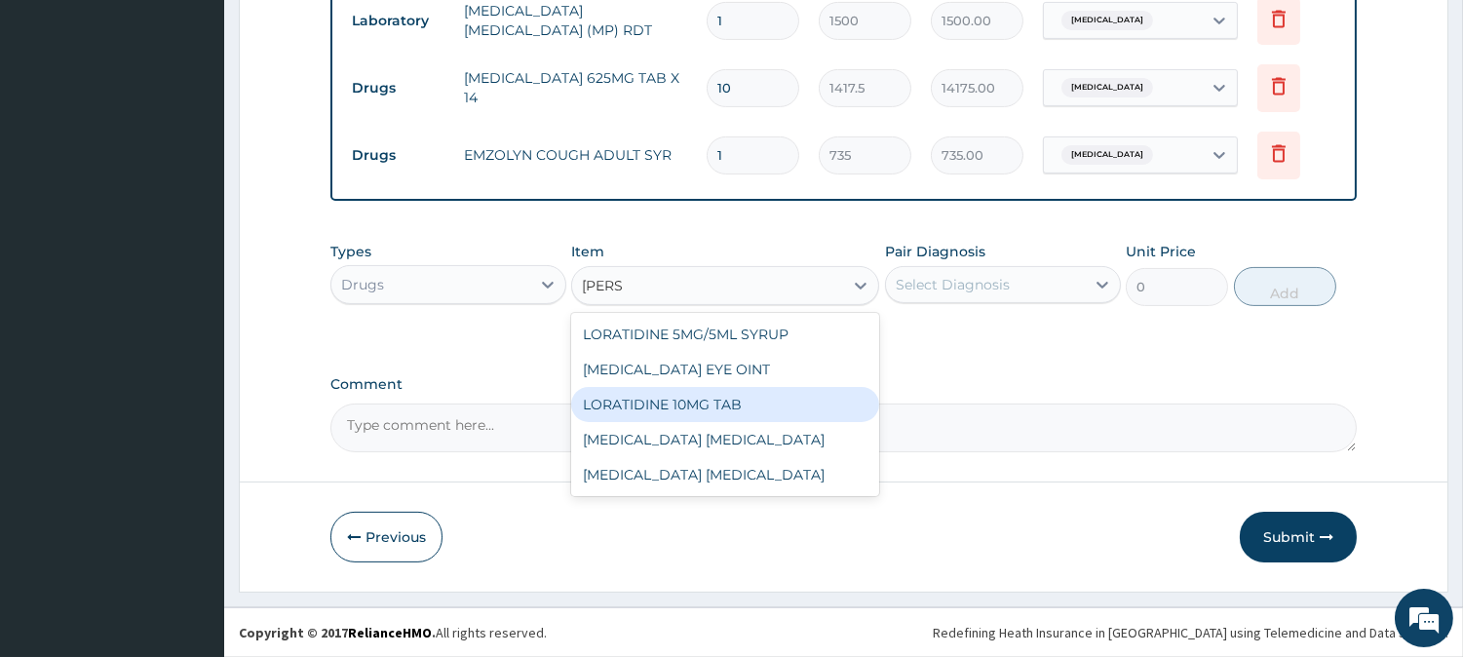
click at [712, 396] on div "LORATIDINE 10MG TAB" at bounding box center [725, 404] width 308 height 35
type input "52.5"
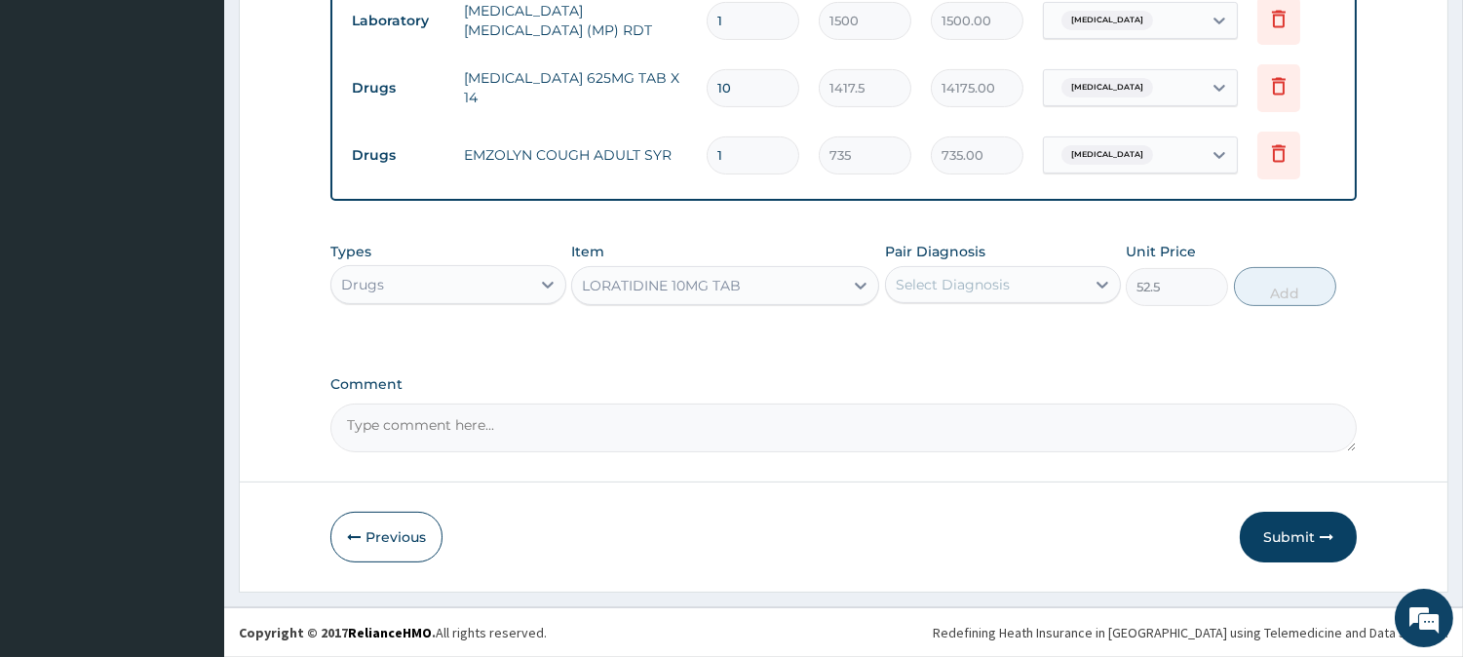
click at [923, 298] on div "Select Diagnosis" at bounding box center [985, 284] width 199 height 31
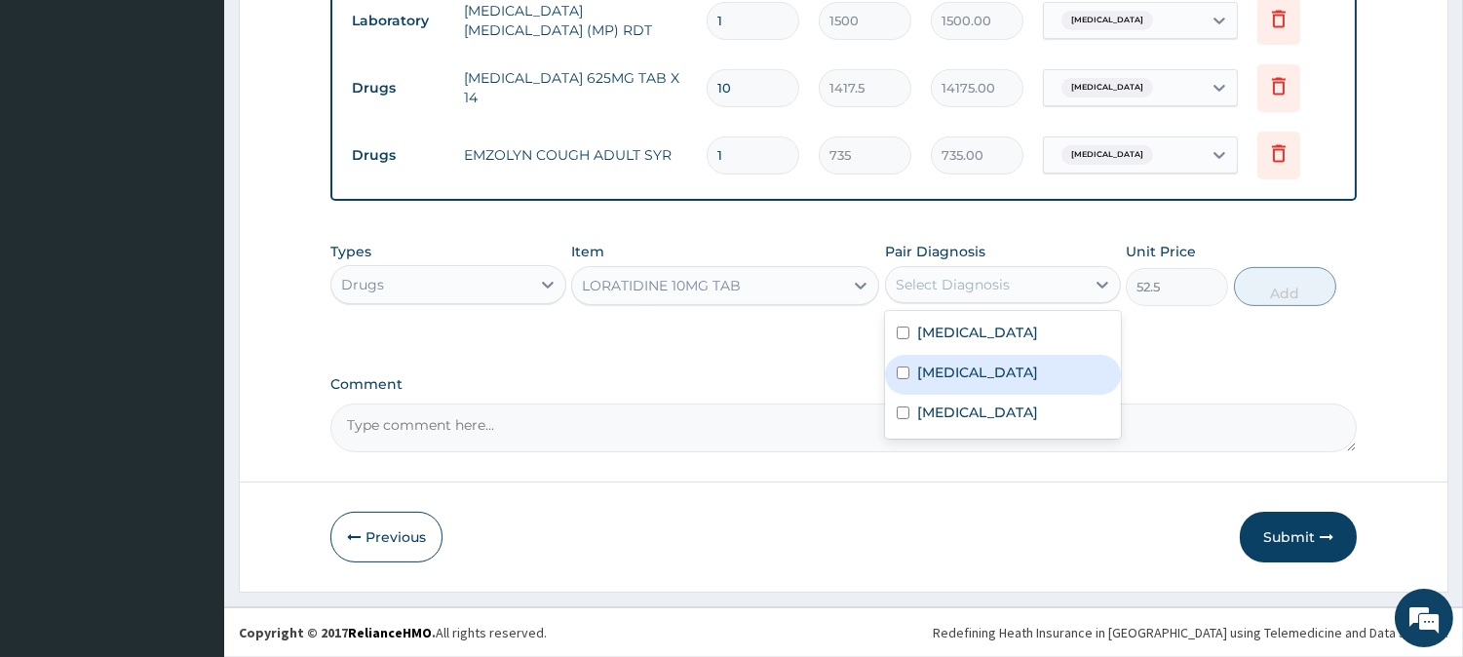
click at [951, 376] on label "[MEDICAL_DATA]" at bounding box center [977, 372] width 121 height 19
checkbox input "true"
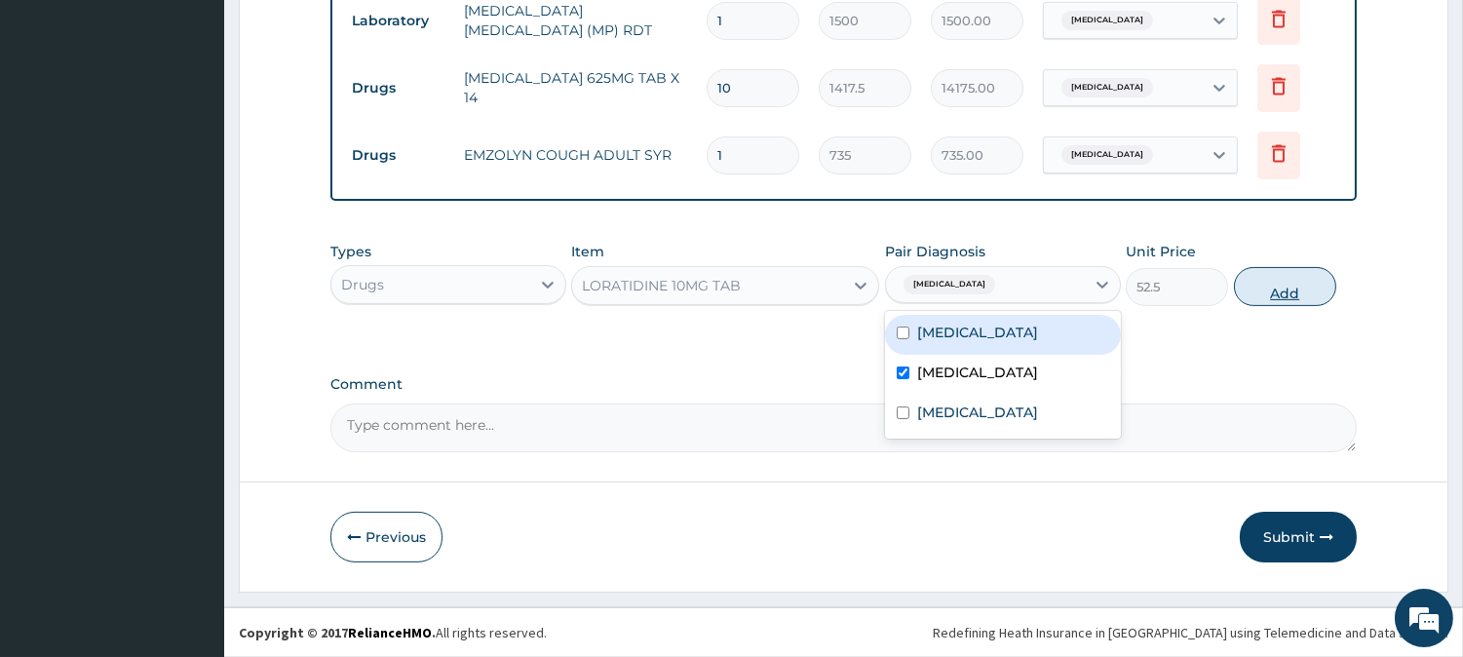
click at [1265, 292] on button "Add" at bounding box center [1285, 286] width 102 height 39
type input "0"
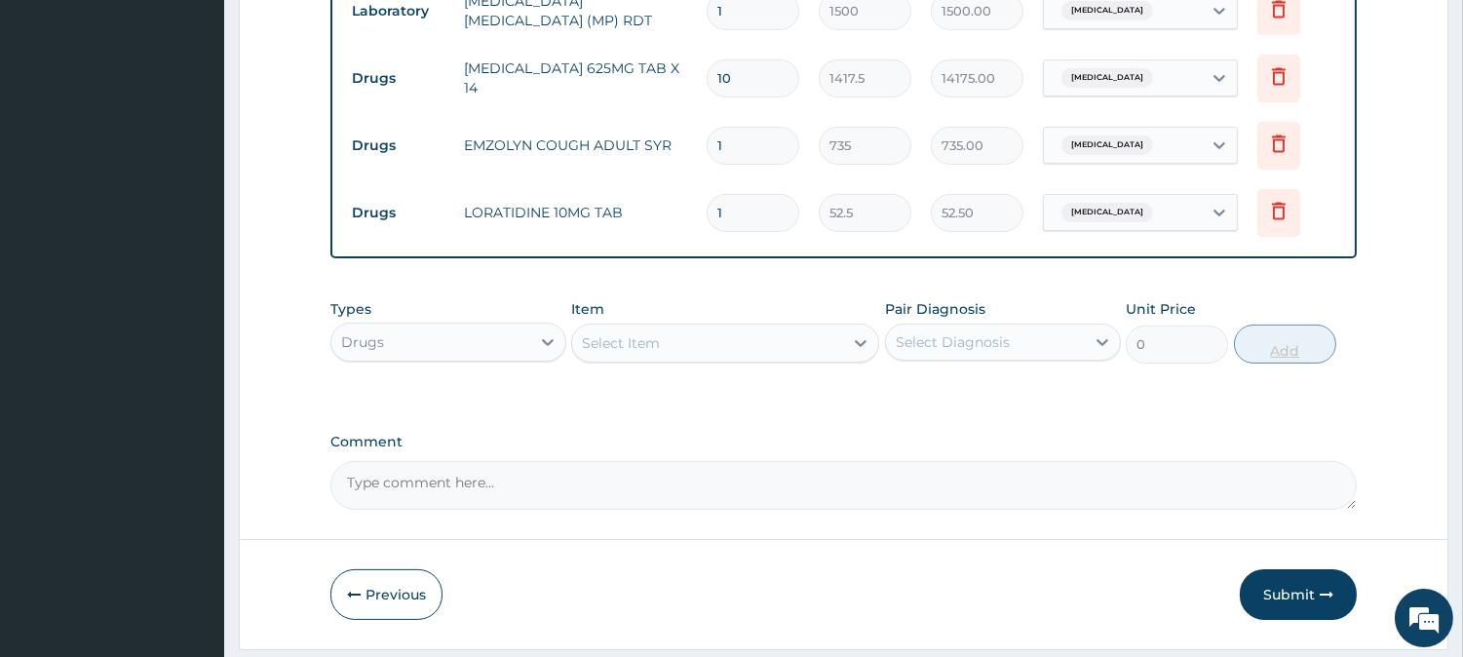
type input "0.00"
type input "5"
type input "262.50"
type input "5"
click at [750, 351] on div "Select Item" at bounding box center [707, 342] width 271 height 31
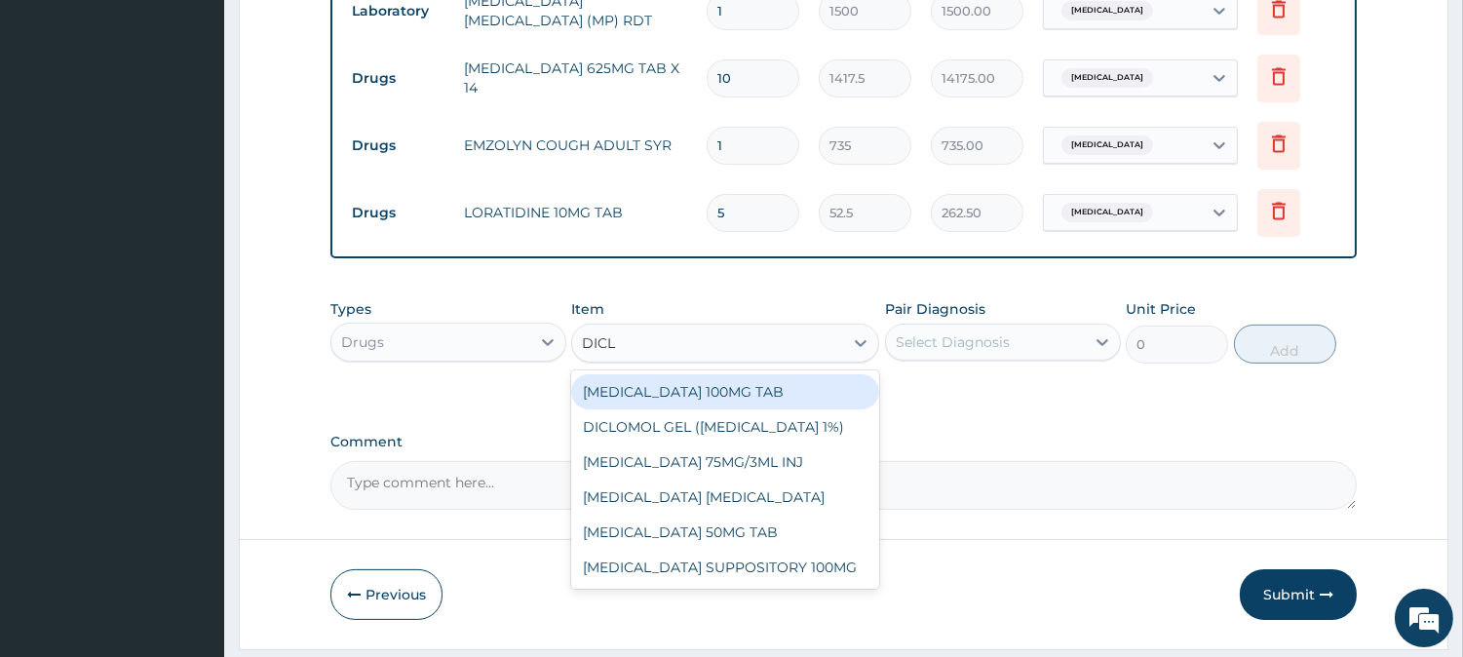
type input "DICLO"
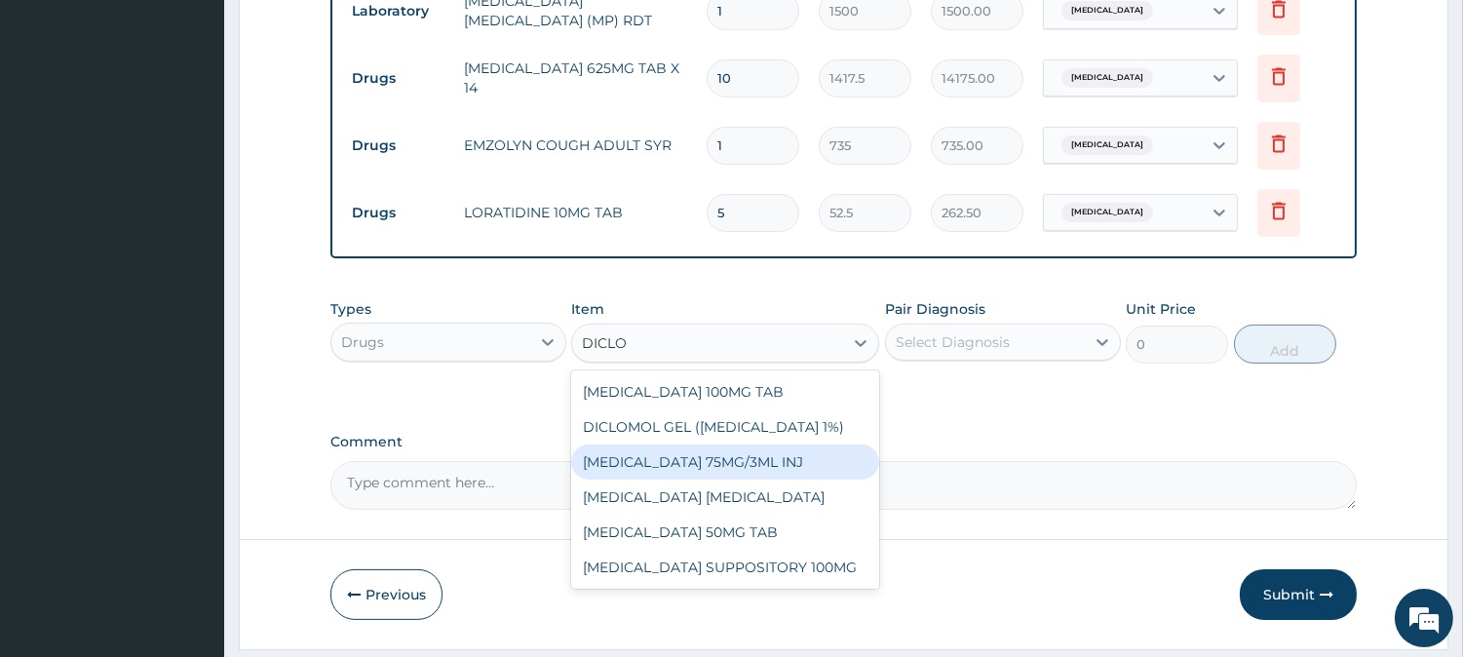
drag, startPoint x: 762, startPoint y: 479, endPoint x: 771, endPoint y: 472, distance: 11.7
click at [763, 479] on div "DICLOFENAC 75MG/3ML INJ" at bounding box center [725, 461] width 308 height 35
type input "700"
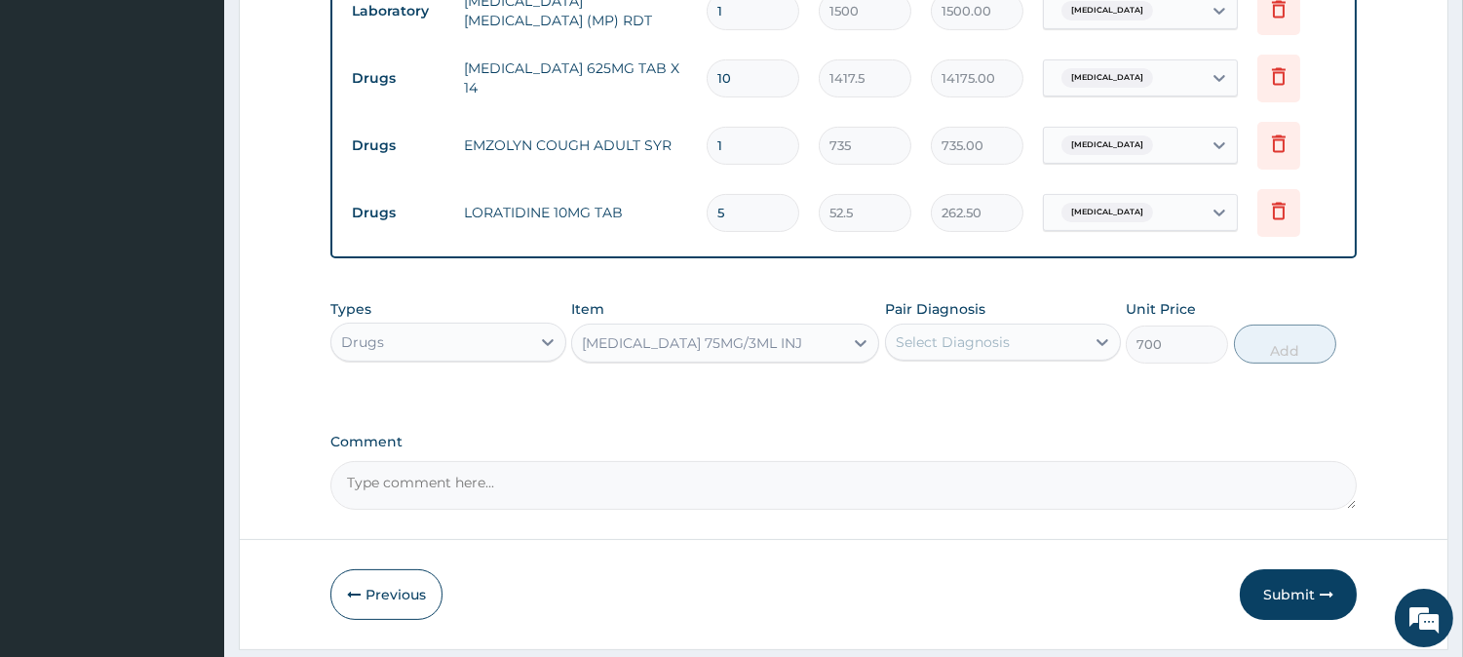
click at [931, 361] on div "Select Diagnosis" at bounding box center [1003, 342] width 236 height 37
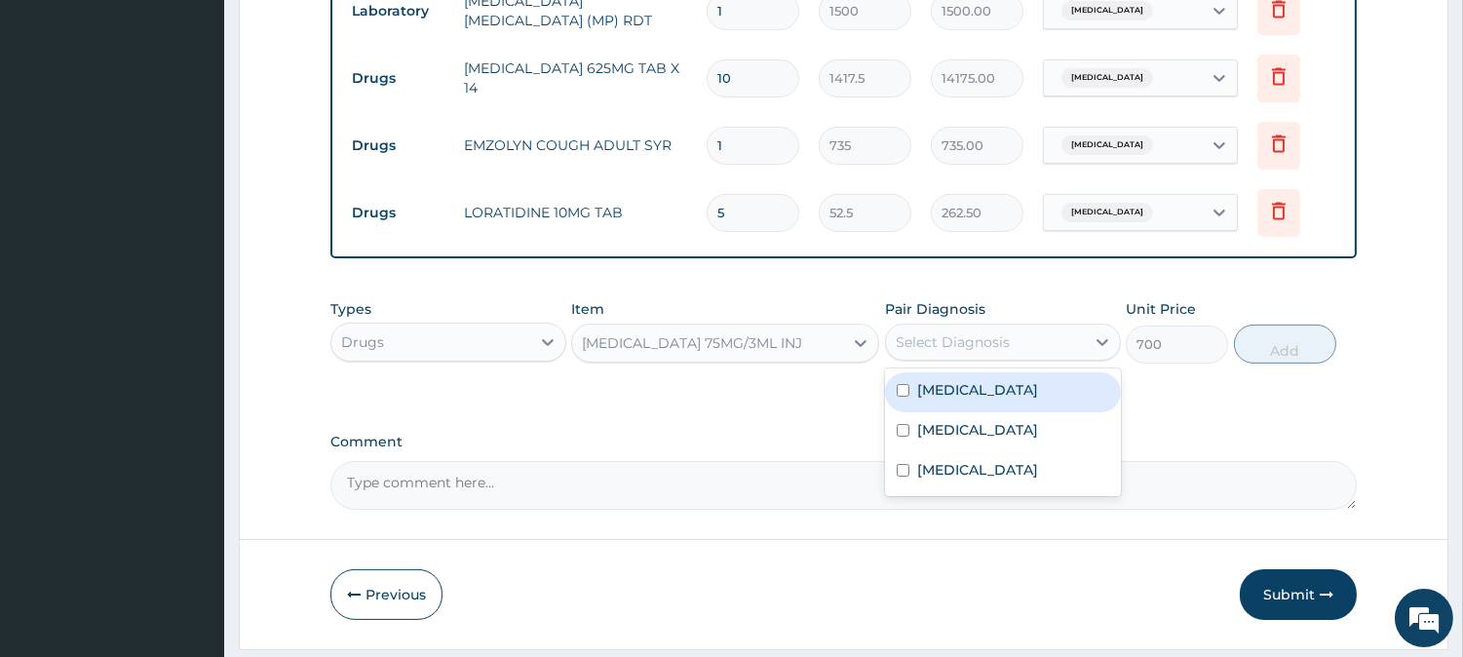
click at [942, 400] on label "[MEDICAL_DATA]" at bounding box center [977, 389] width 121 height 19
checkbox input "true"
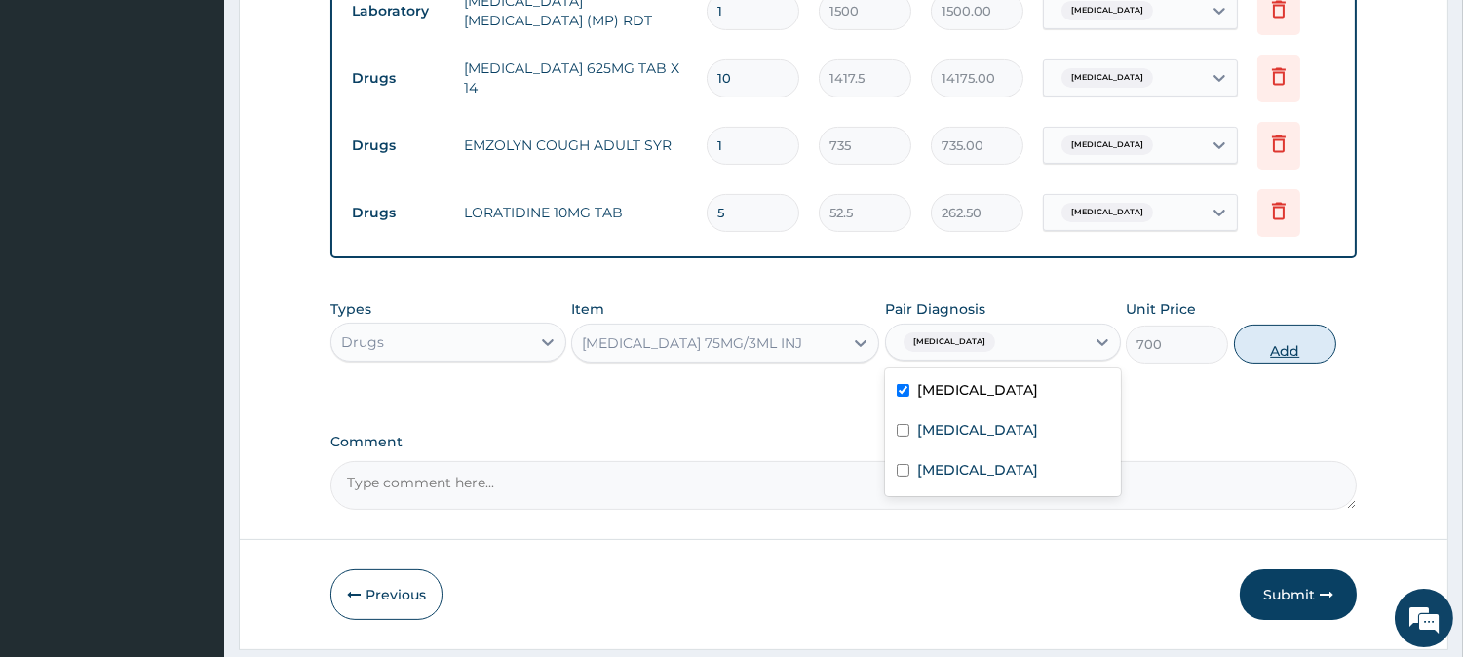
click at [1292, 359] on button "Add" at bounding box center [1285, 344] width 102 height 39
type input "0"
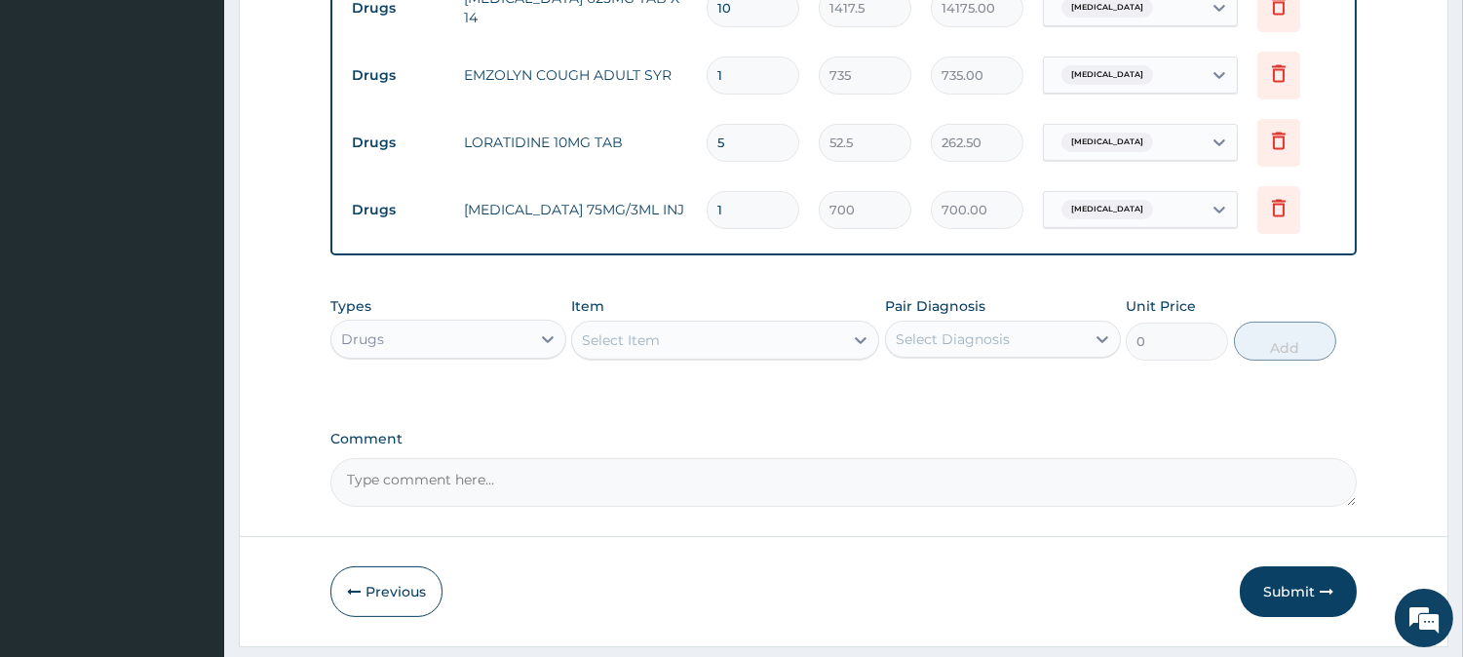
scroll to position [1053, 0]
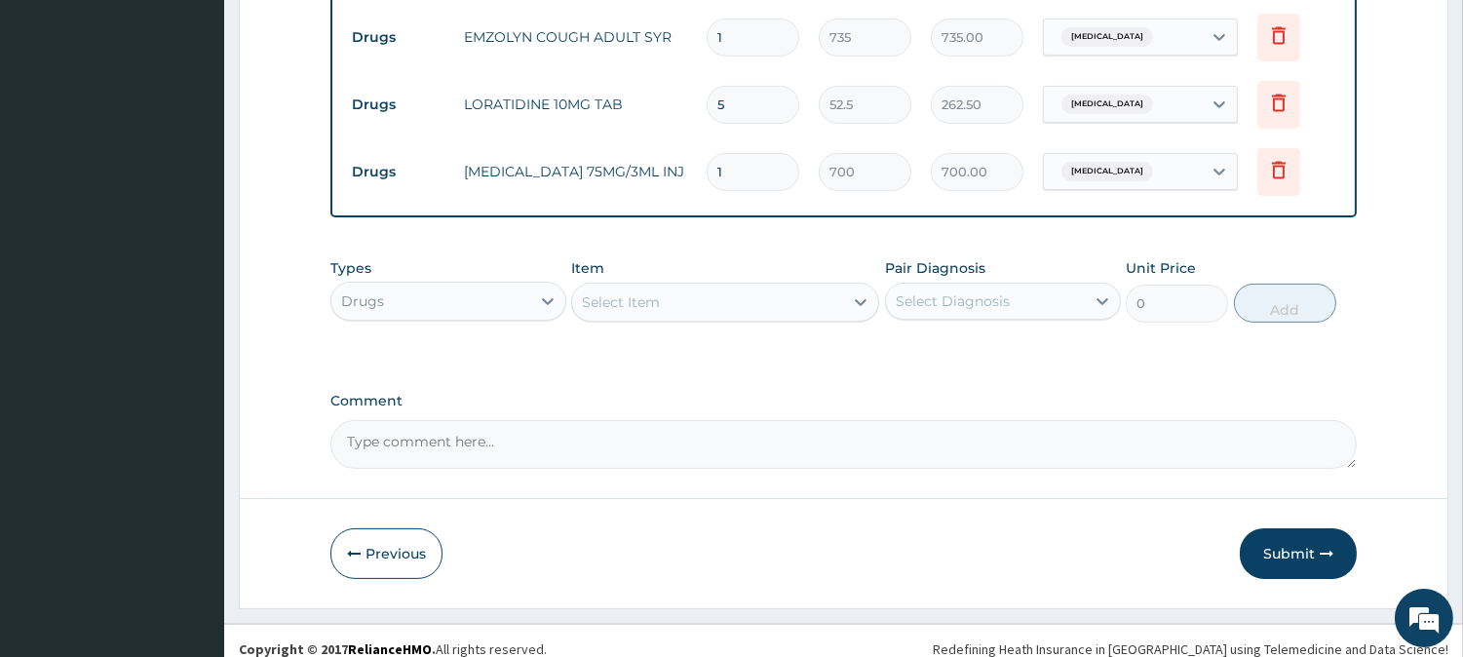
click at [621, 312] on div "Select Item" at bounding box center [621, 301] width 78 height 19
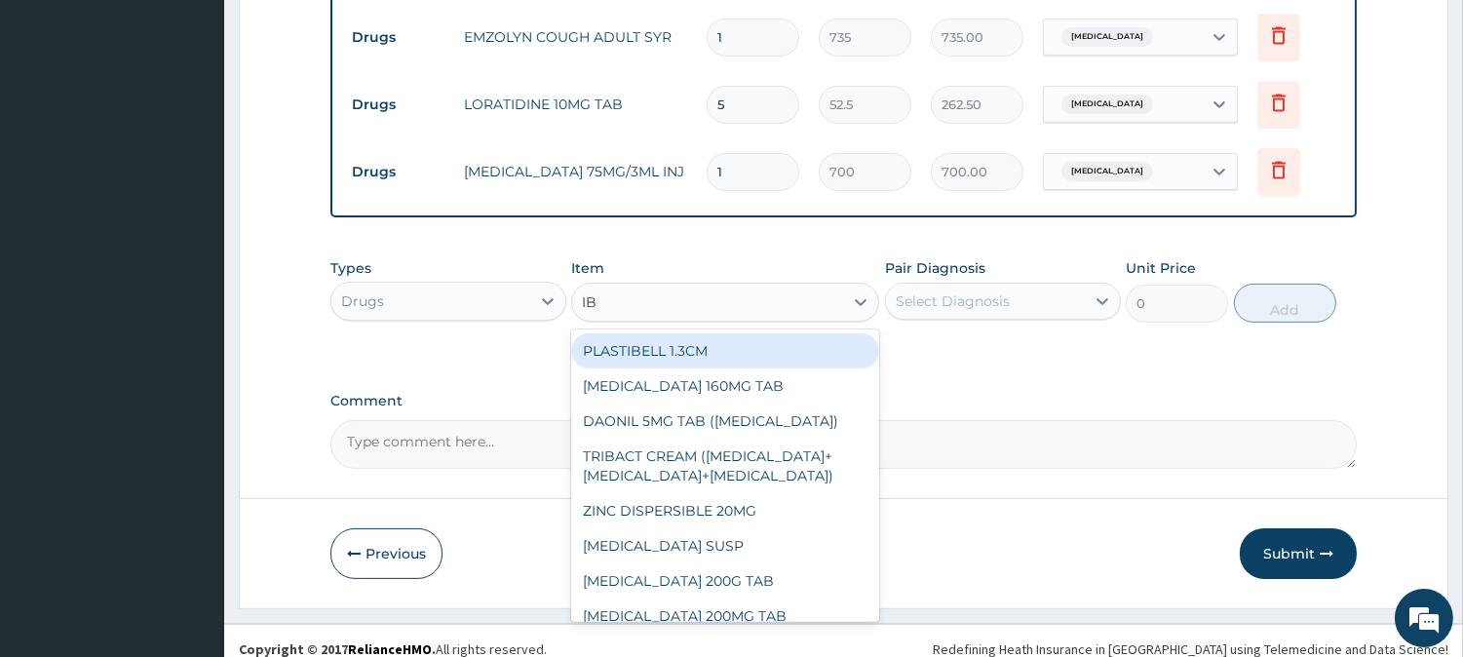
type input "IBU"
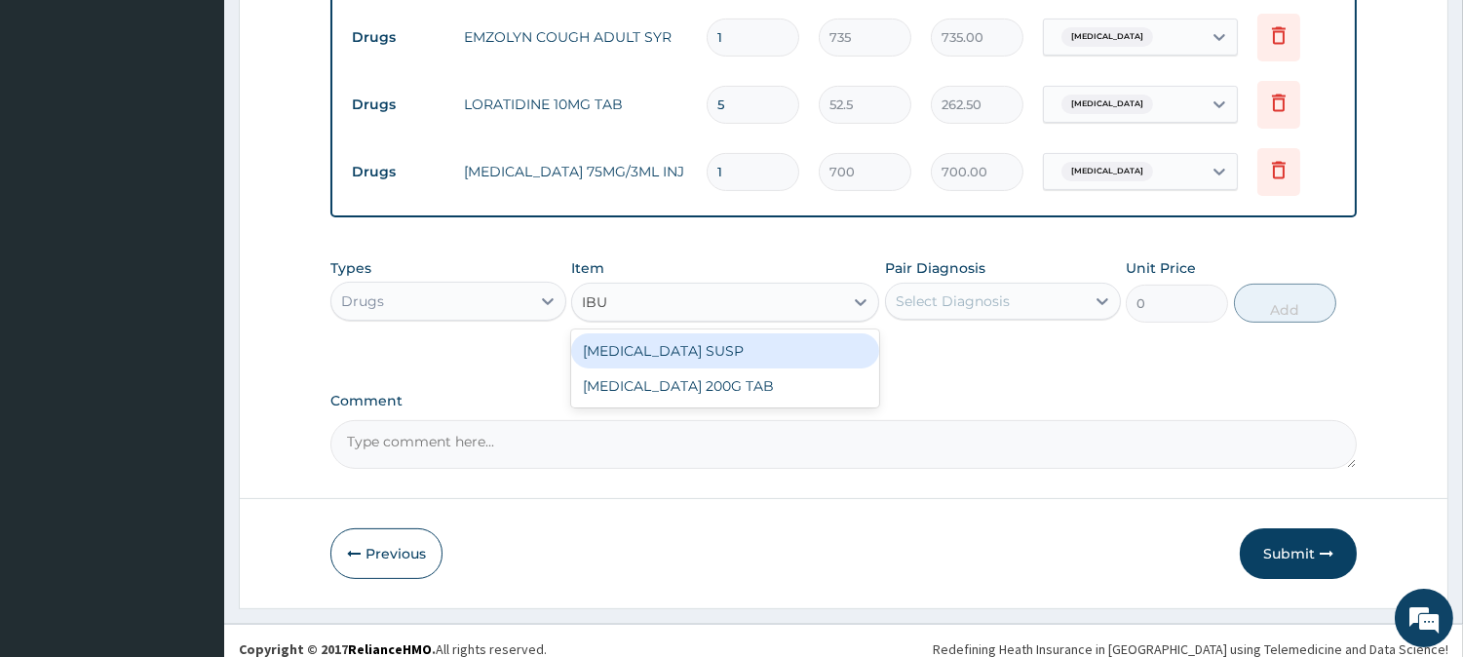
click at [682, 368] on div "IBUPROFEN SUSP" at bounding box center [725, 350] width 308 height 35
type input "525"
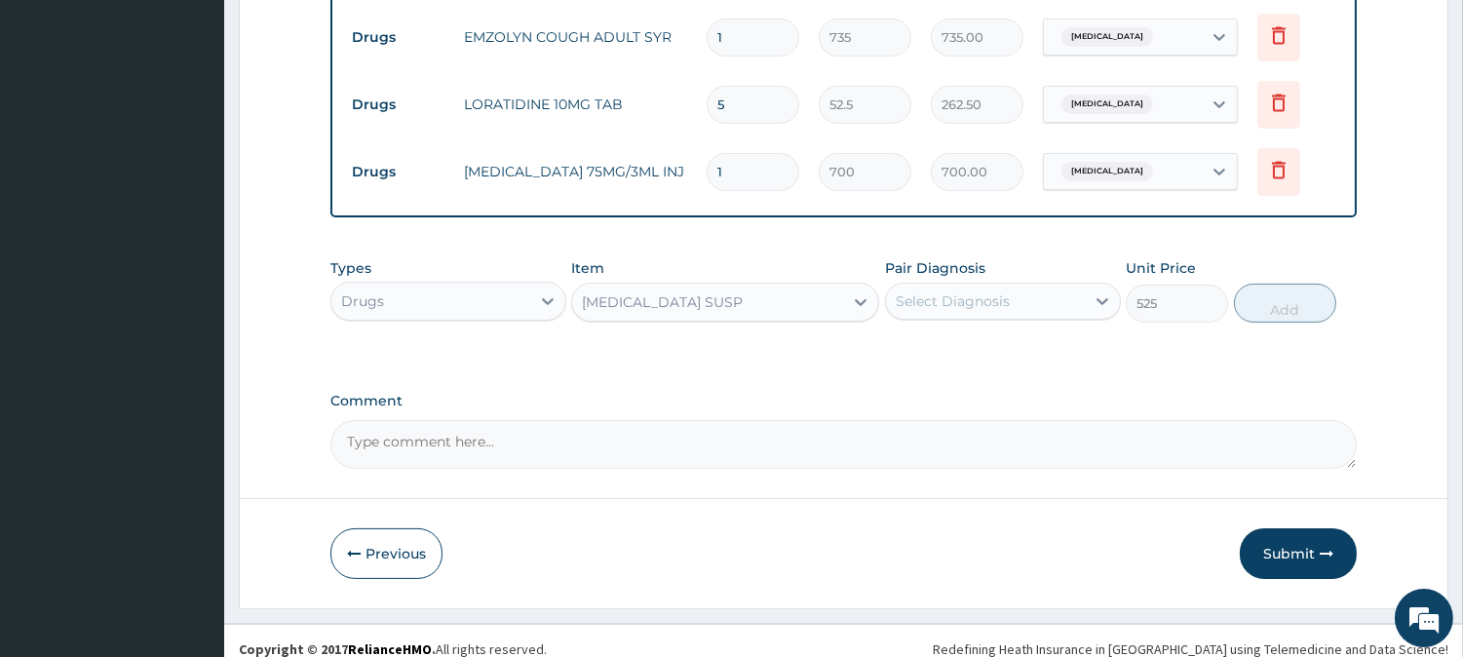
click at [692, 312] on div "IBUPROFEN SUSP" at bounding box center [662, 301] width 161 height 19
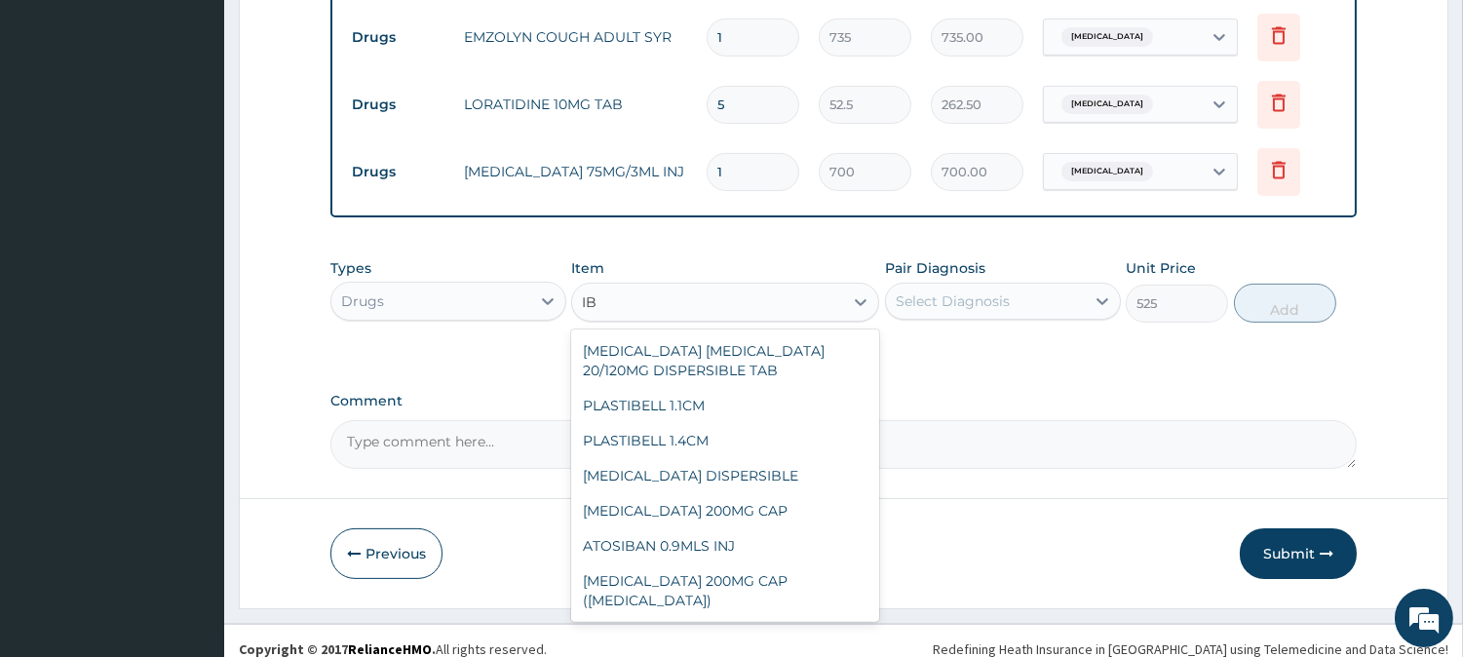
scroll to position [61, 0]
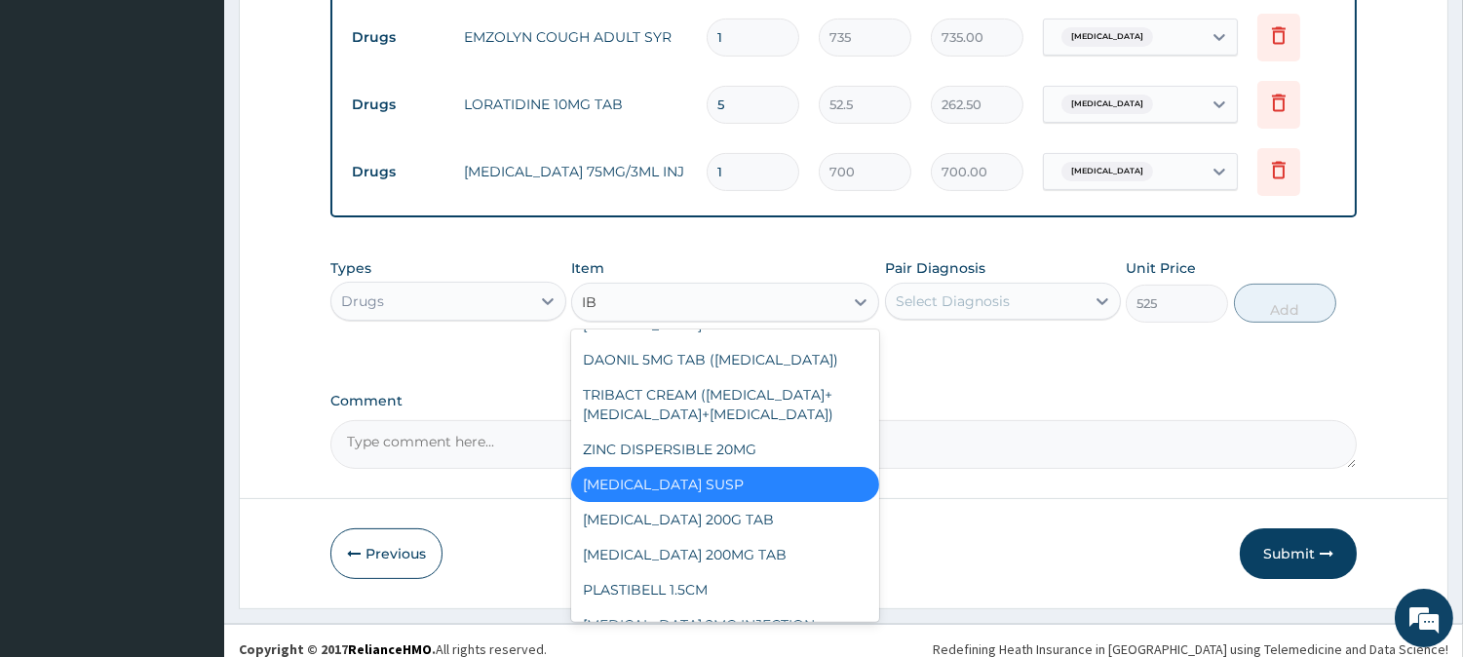
type input "IBU"
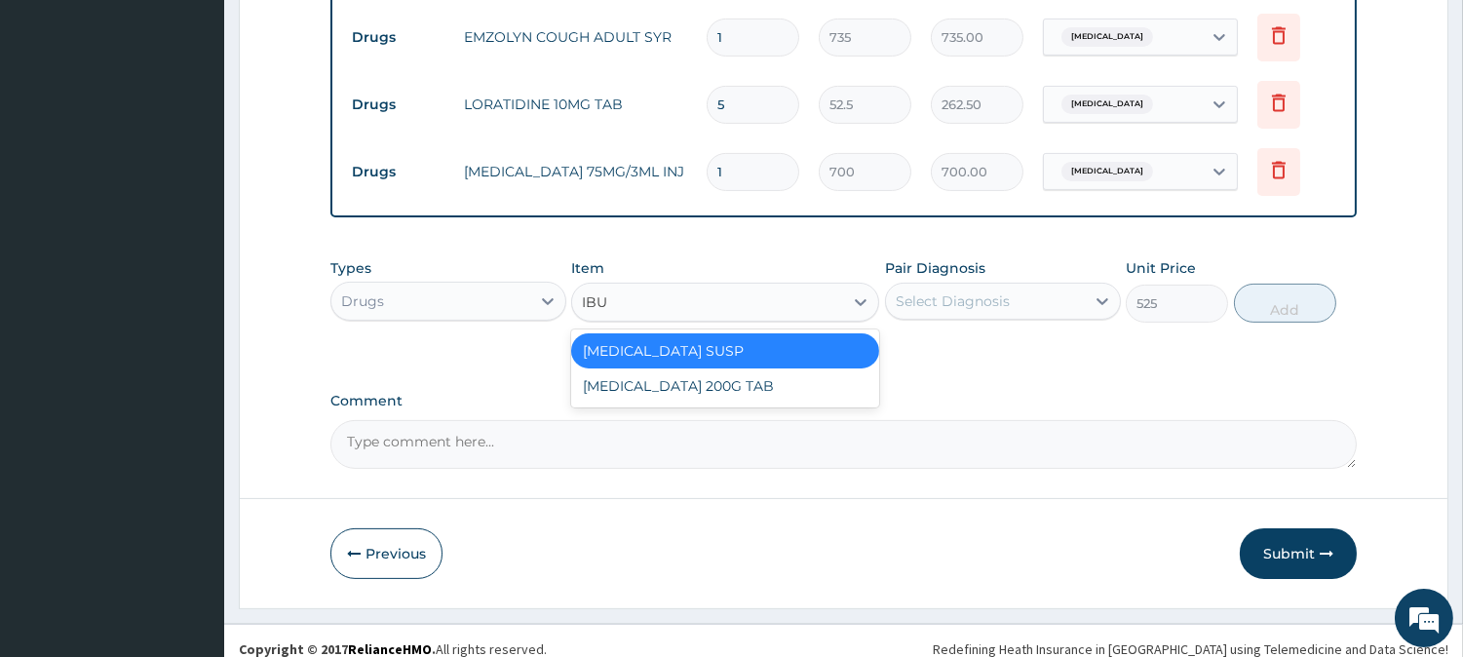
scroll to position [0, 0]
click at [737, 403] on div "IBUPROFEN 200G TAB" at bounding box center [725, 385] width 308 height 35
type input "52.5"
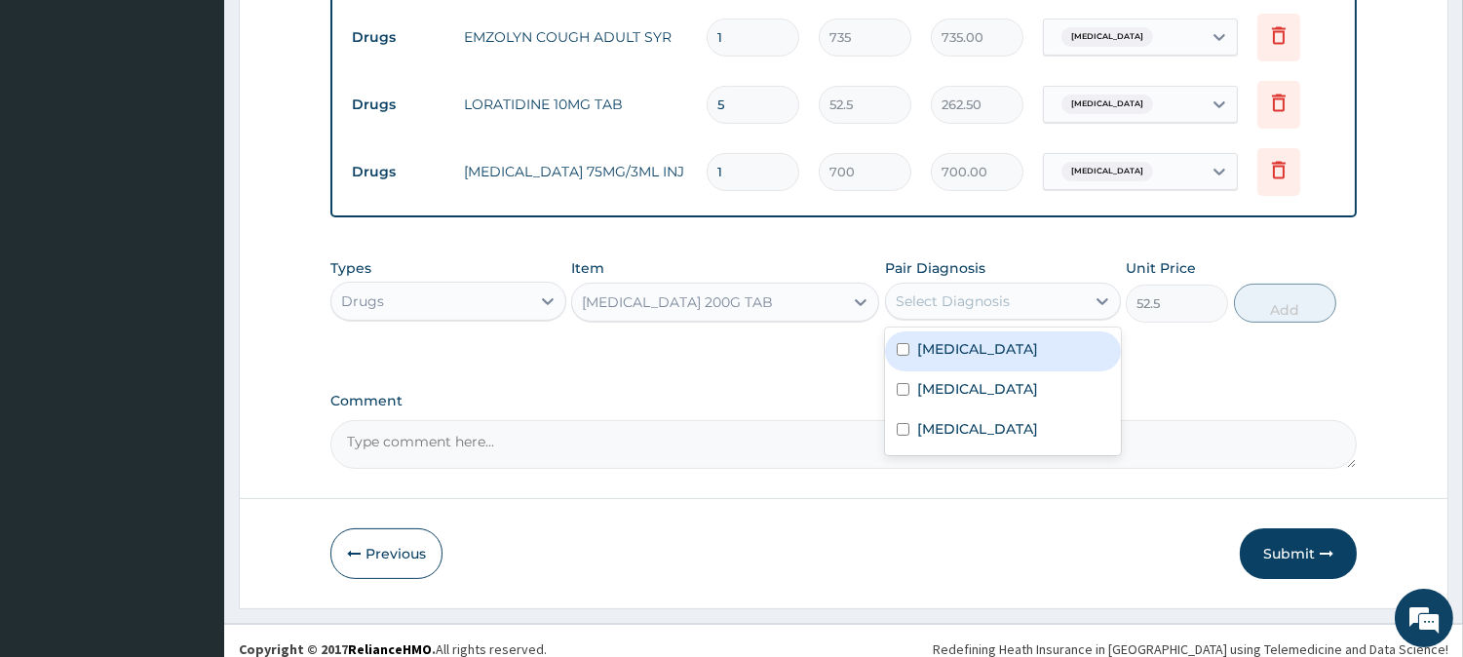
click at [932, 309] on div "Select Diagnosis" at bounding box center [953, 300] width 114 height 19
click at [955, 359] on label "[MEDICAL_DATA]" at bounding box center [977, 348] width 121 height 19
checkbox input "true"
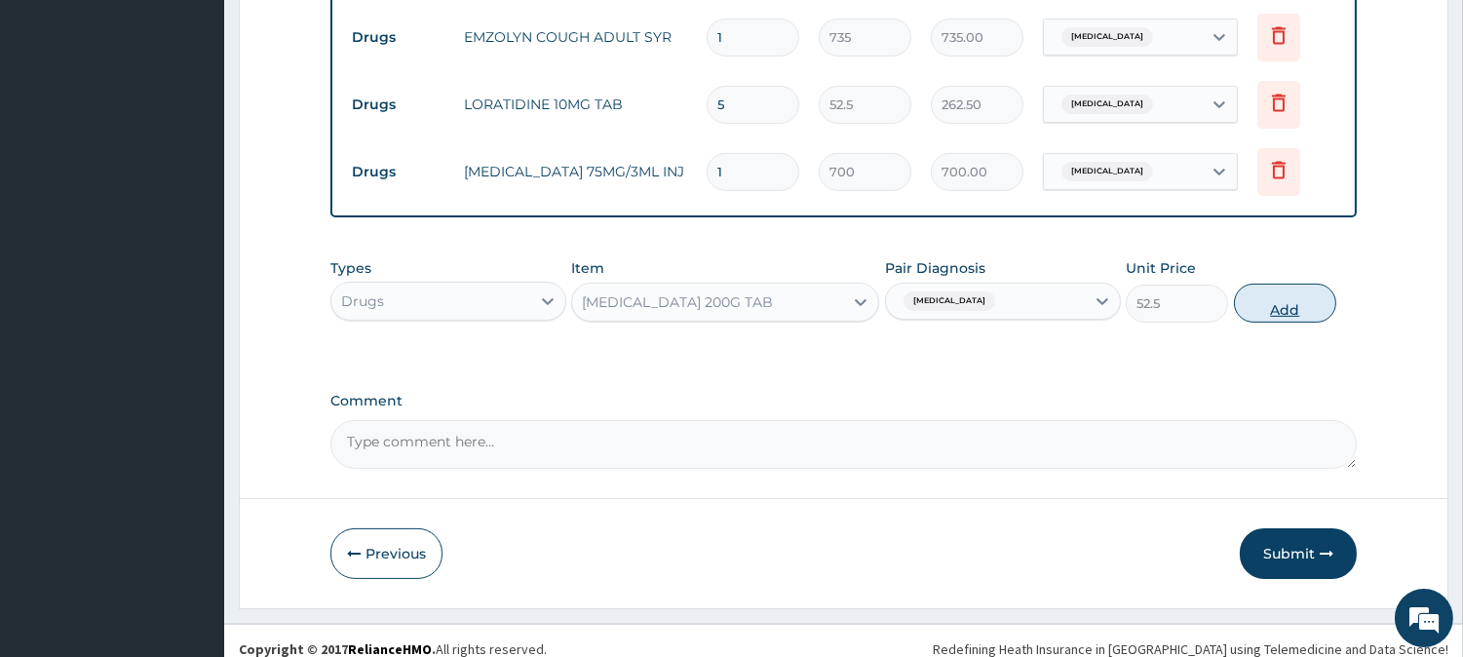
click at [1254, 323] on button "Add" at bounding box center [1285, 303] width 102 height 39
type input "0"
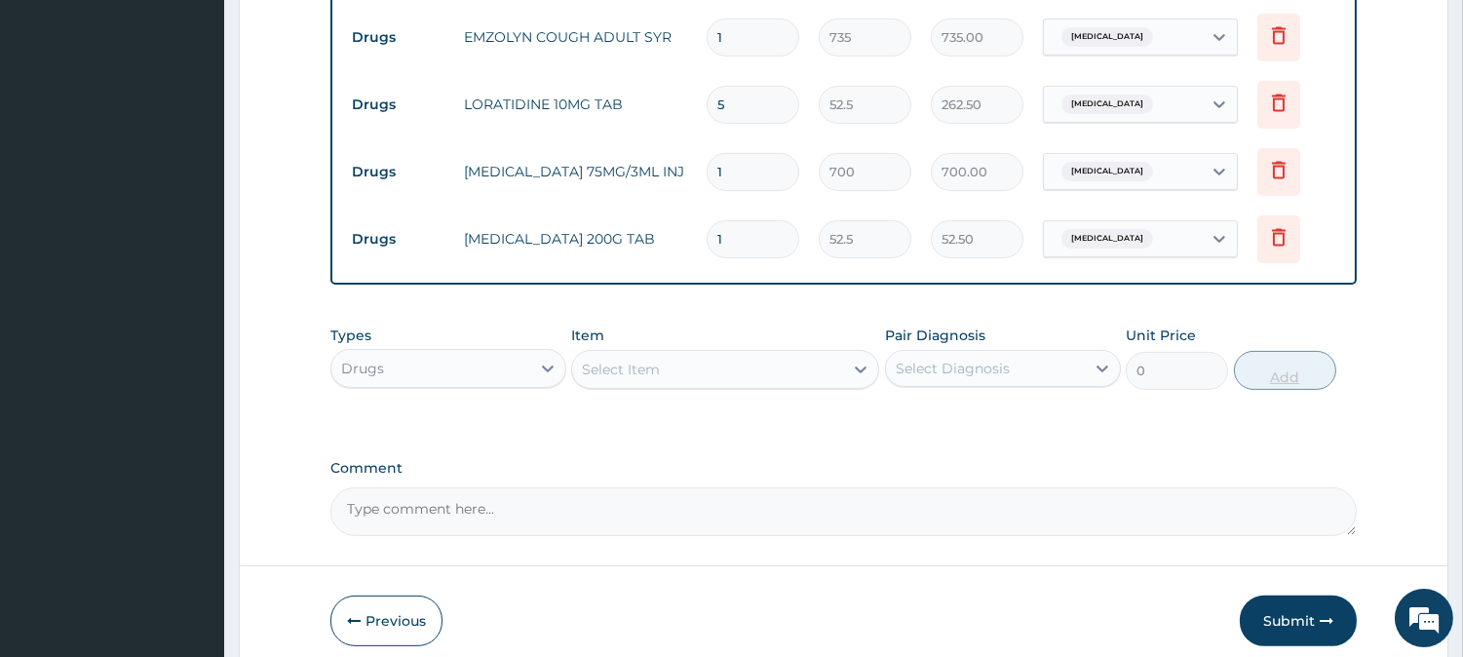
type input "18"
type input "945.00"
type input "18"
click at [724, 380] on div "Select Item" at bounding box center [707, 369] width 271 height 31
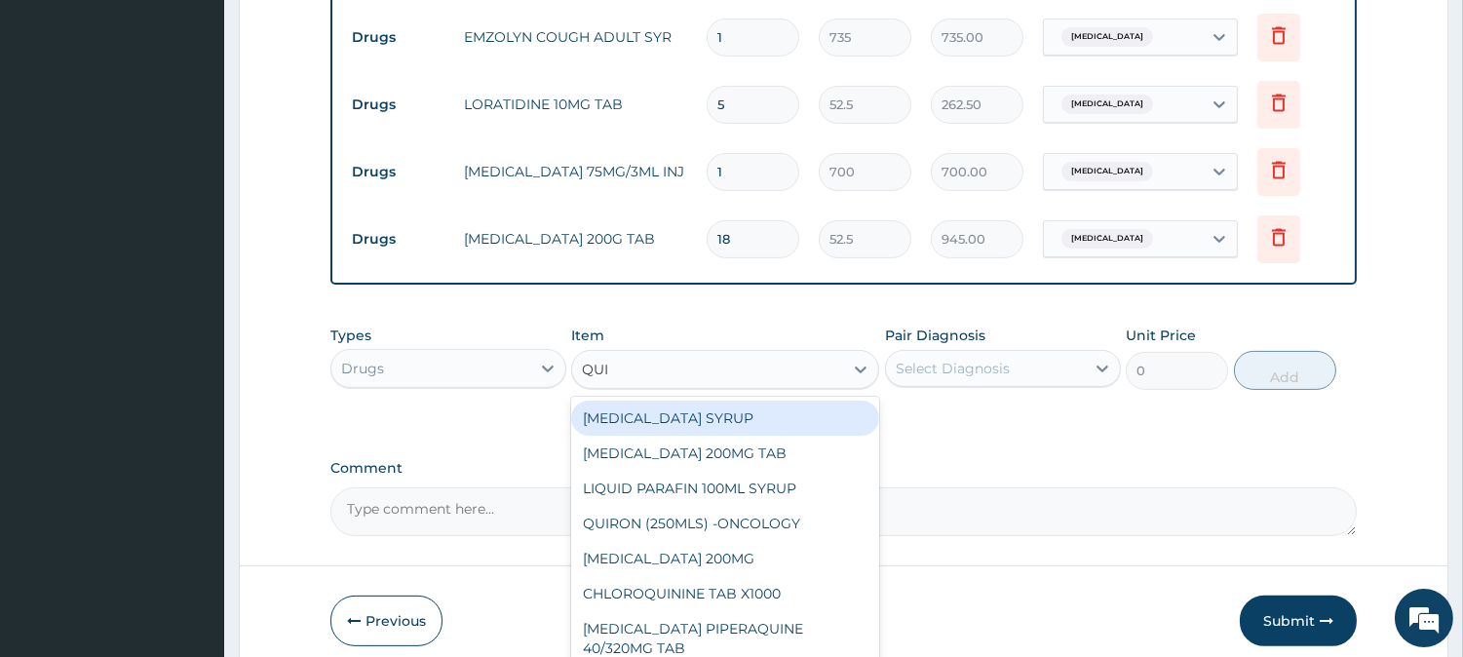
type input "QUIN"
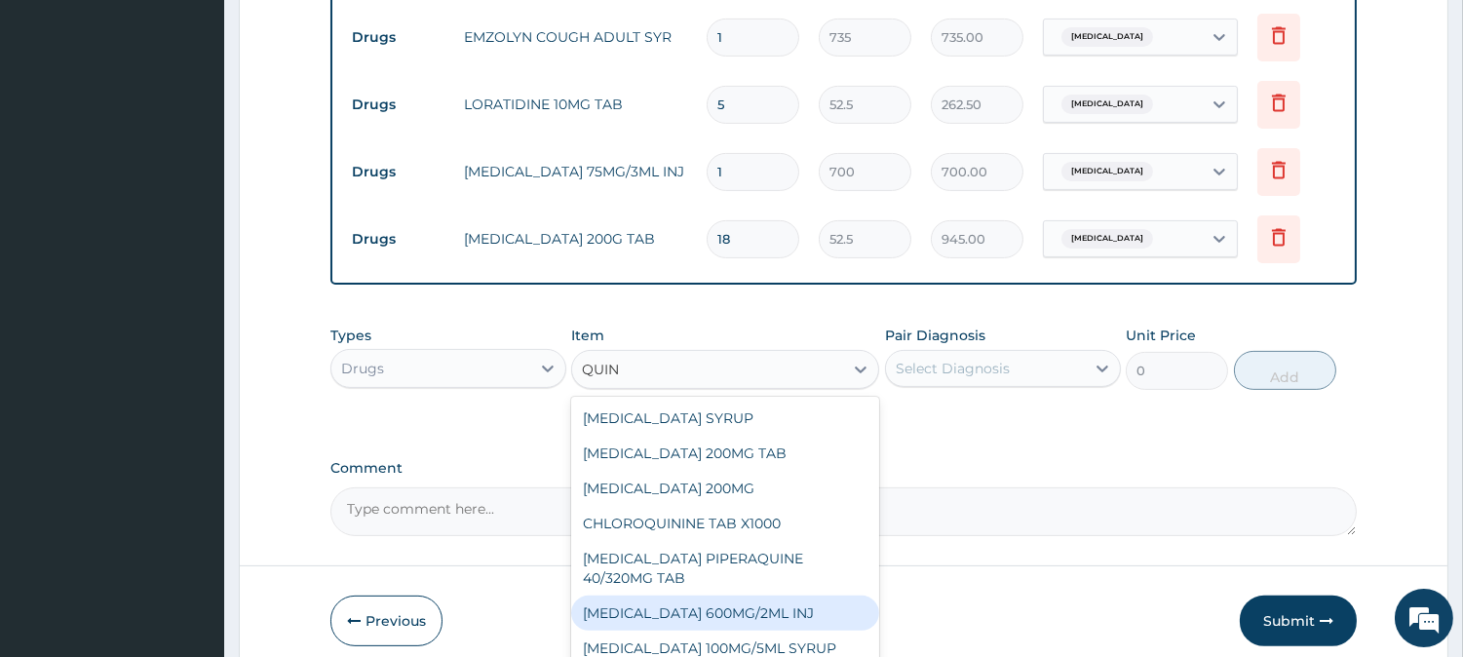
click at [757, 615] on div "QUININE 600MG/2ML INJ" at bounding box center [725, 612] width 308 height 35
type input "2100"
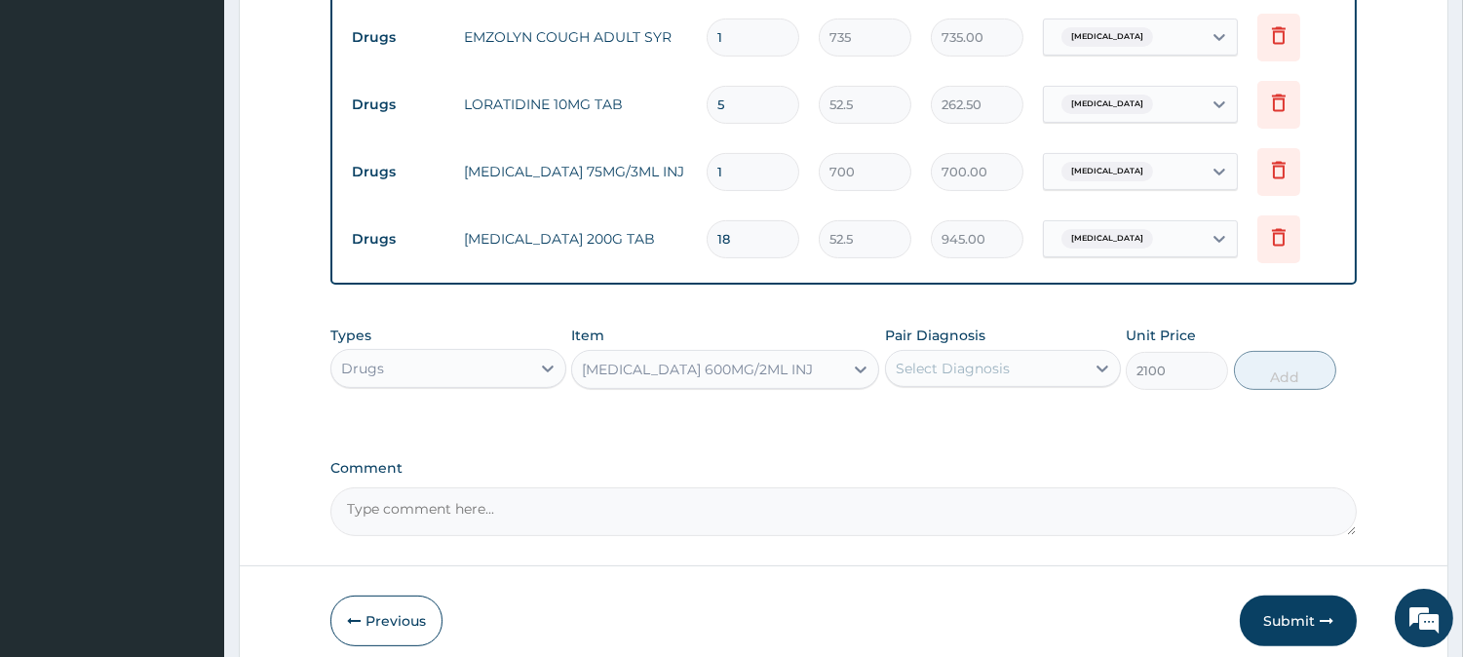
click at [946, 390] on div "Pair Diagnosis Select Diagnosis" at bounding box center [1003, 357] width 236 height 64
click at [951, 384] on div "Select Diagnosis" at bounding box center [985, 368] width 199 height 31
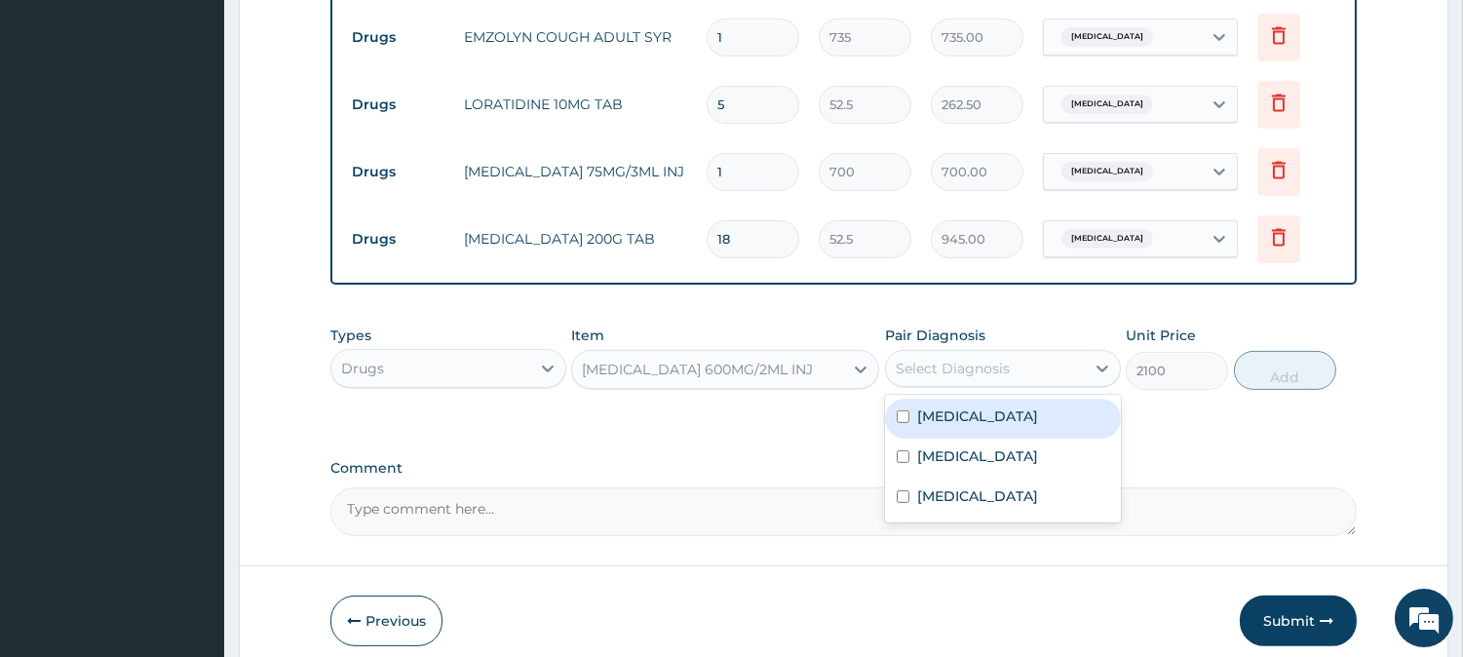
click at [951, 426] on label "[MEDICAL_DATA]" at bounding box center [977, 415] width 121 height 19
checkbox input "true"
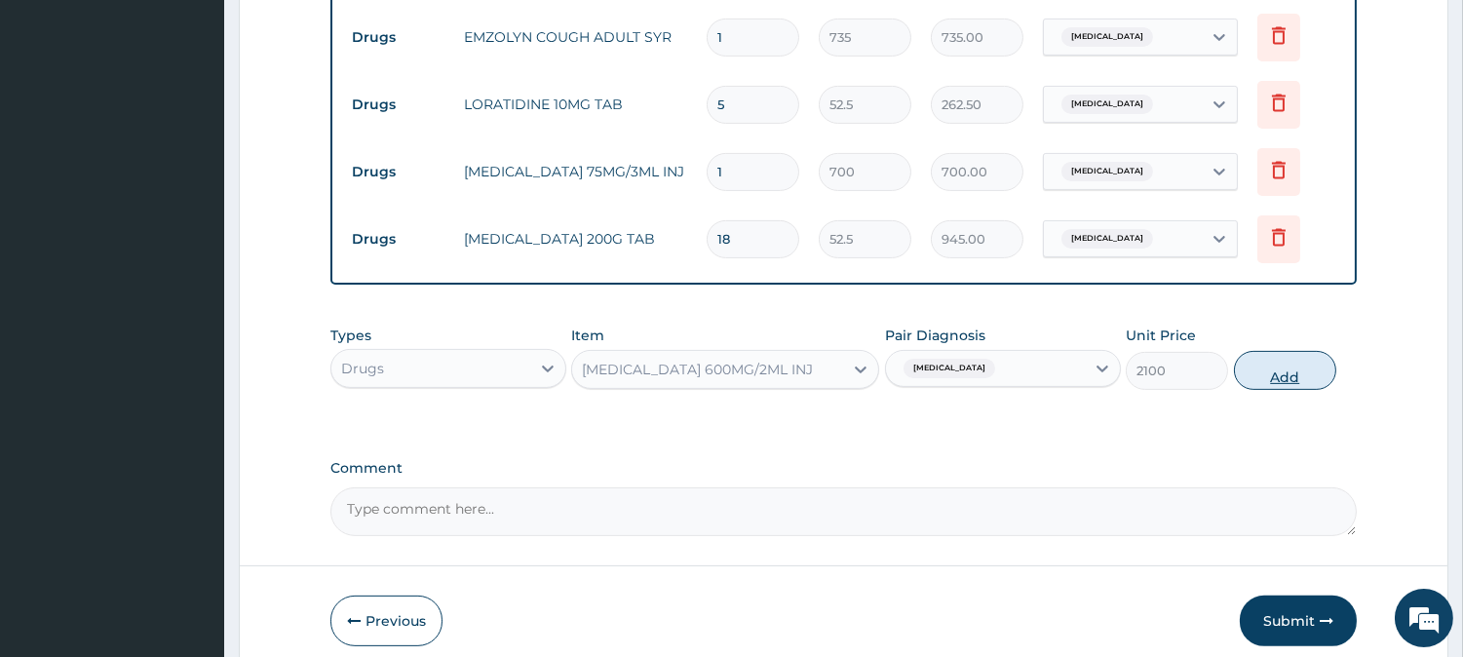
click at [1257, 390] on button "Add" at bounding box center [1285, 370] width 102 height 39
type input "0"
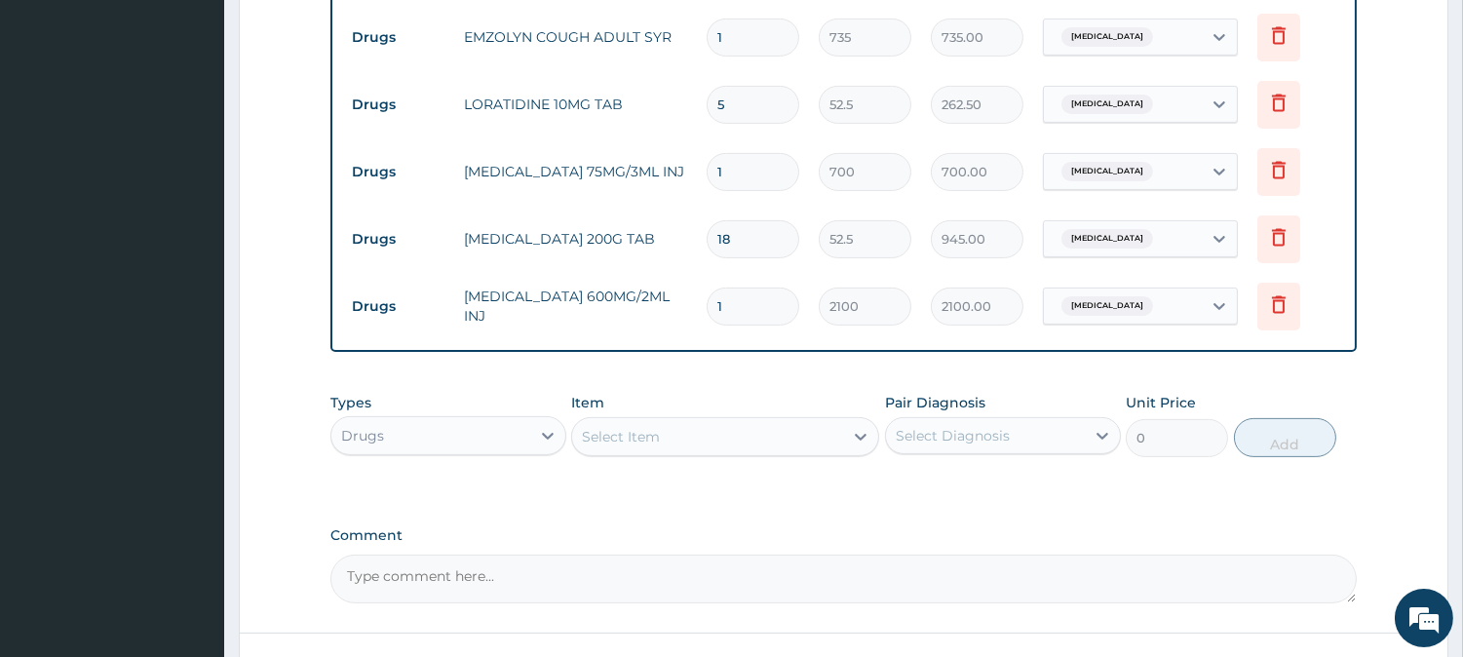
type input "0.00"
type input "3"
type input "6300.00"
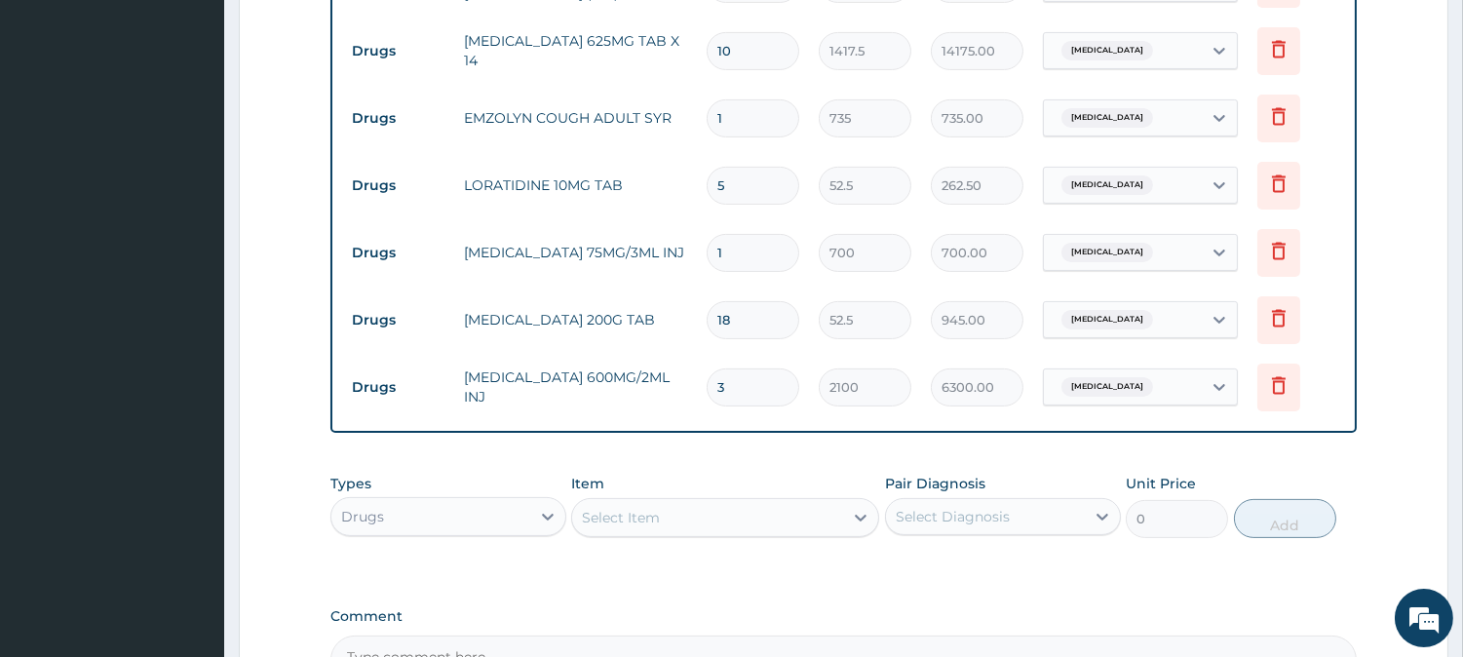
scroll to position [1107, 0]
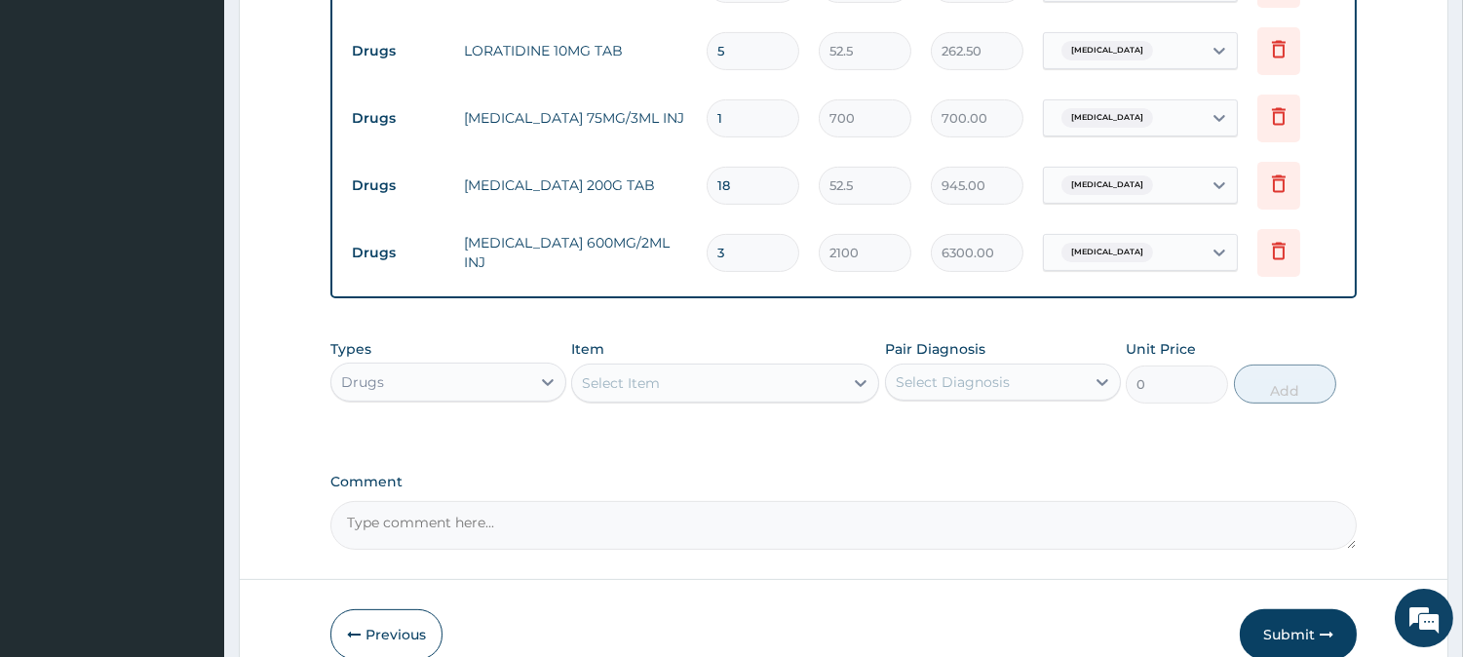
type input "3"
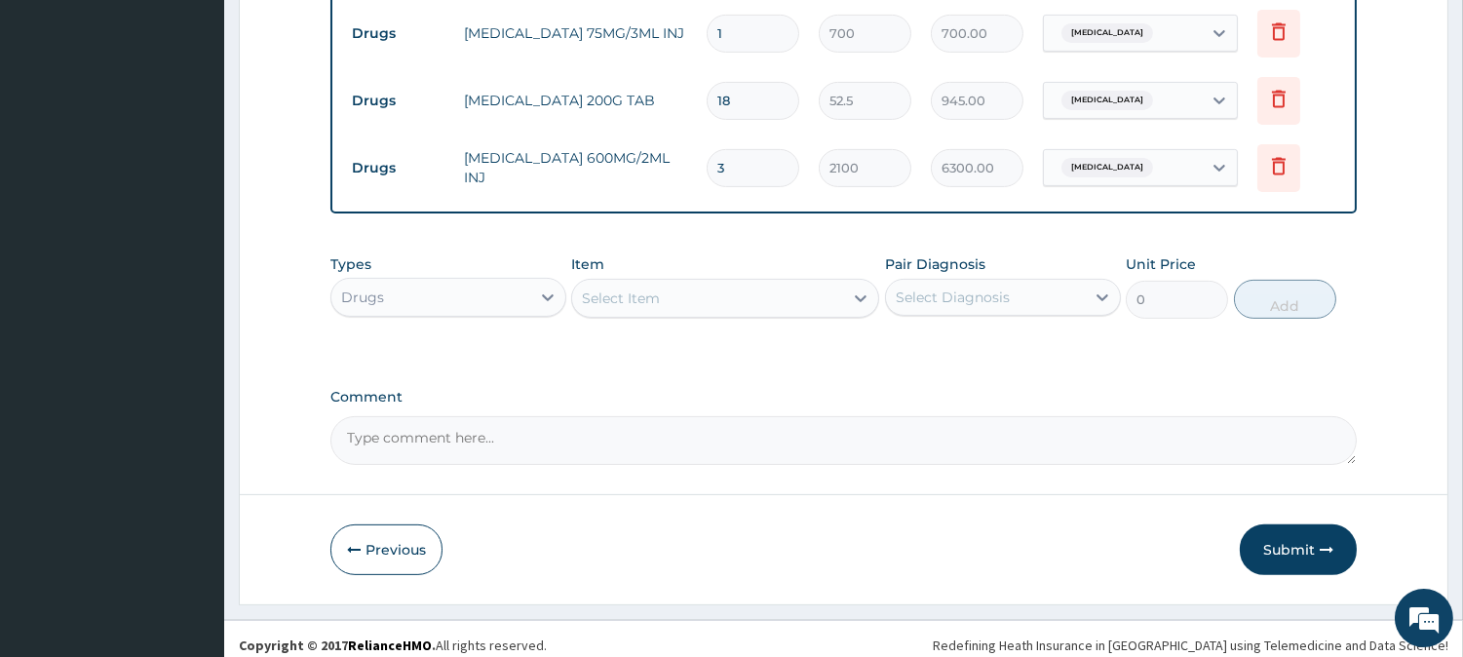
scroll to position [1215, 0]
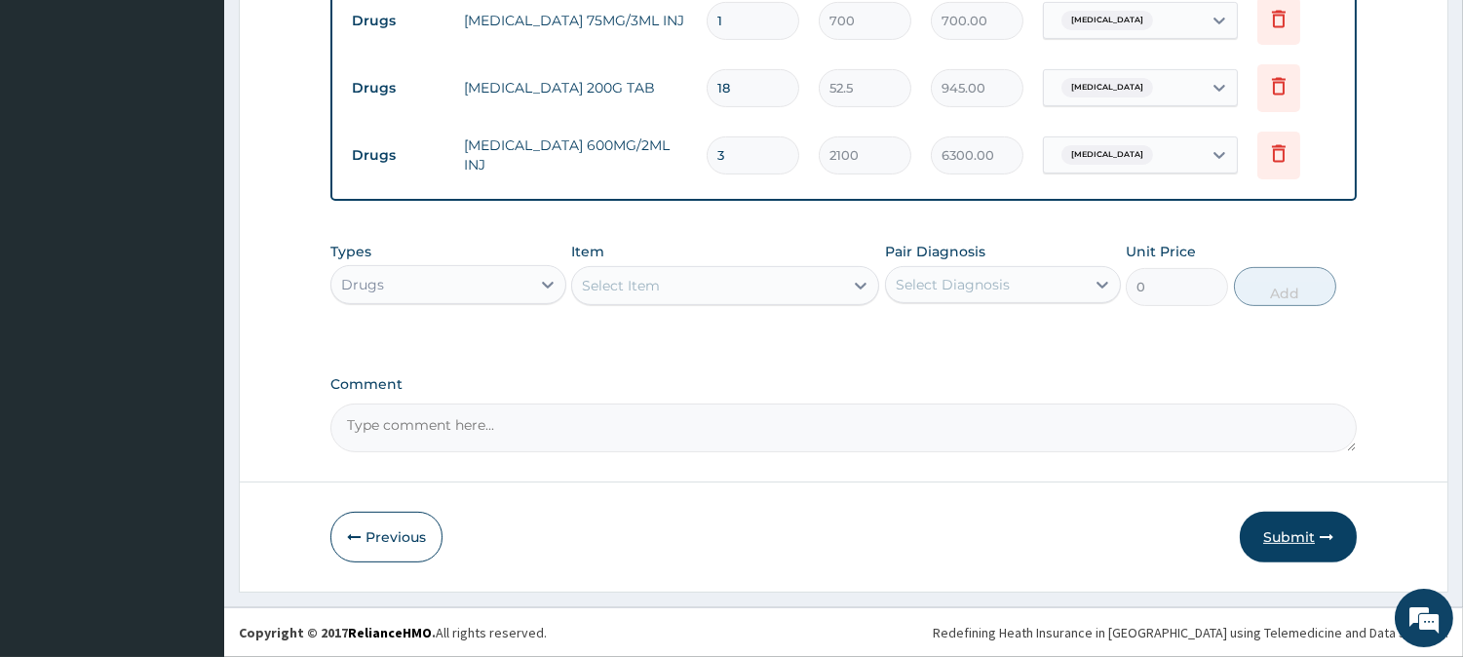
click at [1325, 541] on icon "button" at bounding box center [1326, 537] width 14 height 14
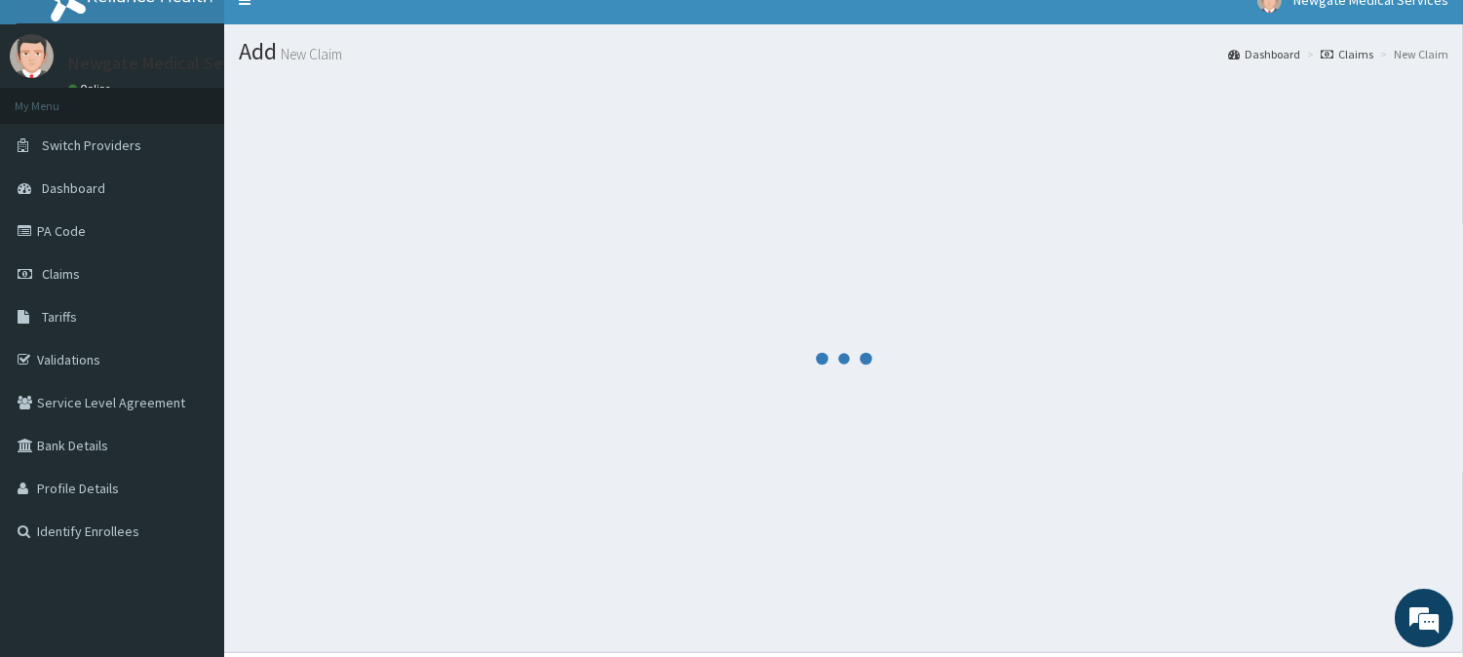
scroll to position [0, 0]
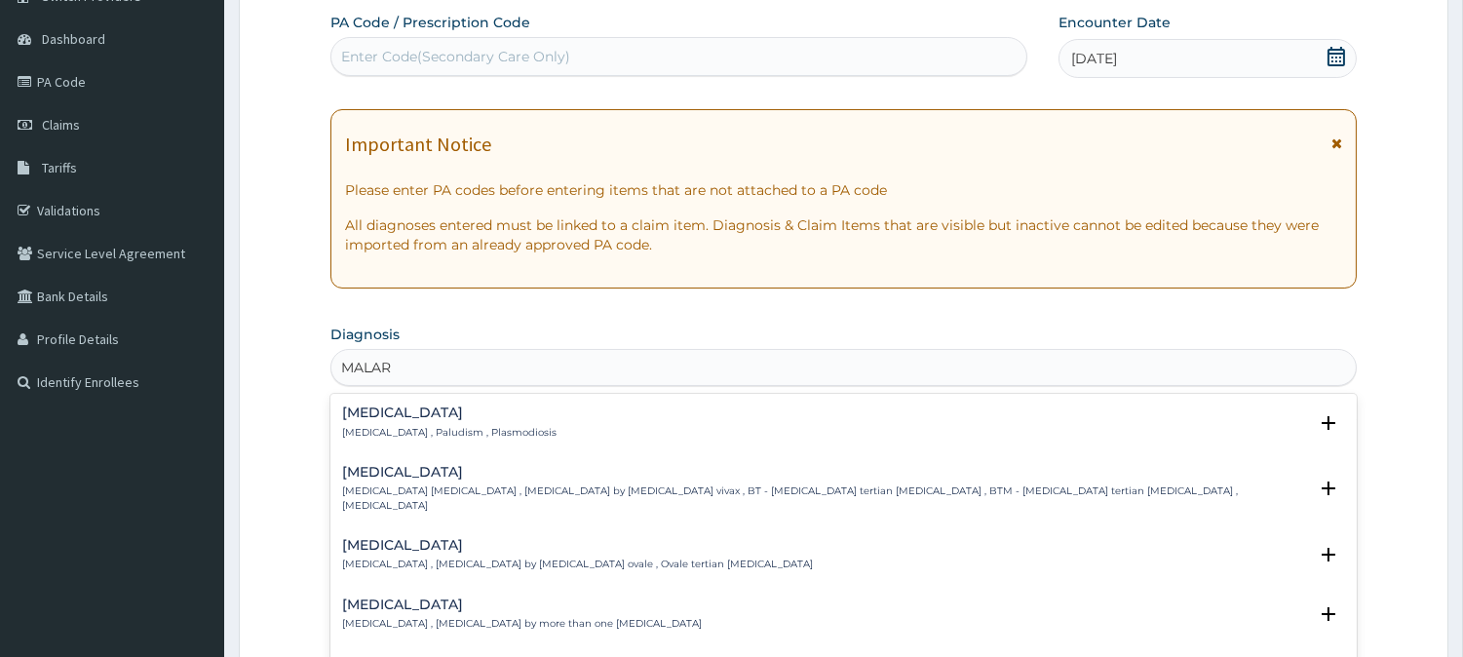
click at [433, 420] on div "[MEDICAL_DATA] [MEDICAL_DATA] , Paludism , Plasmodiosis" at bounding box center [449, 422] width 214 height 34
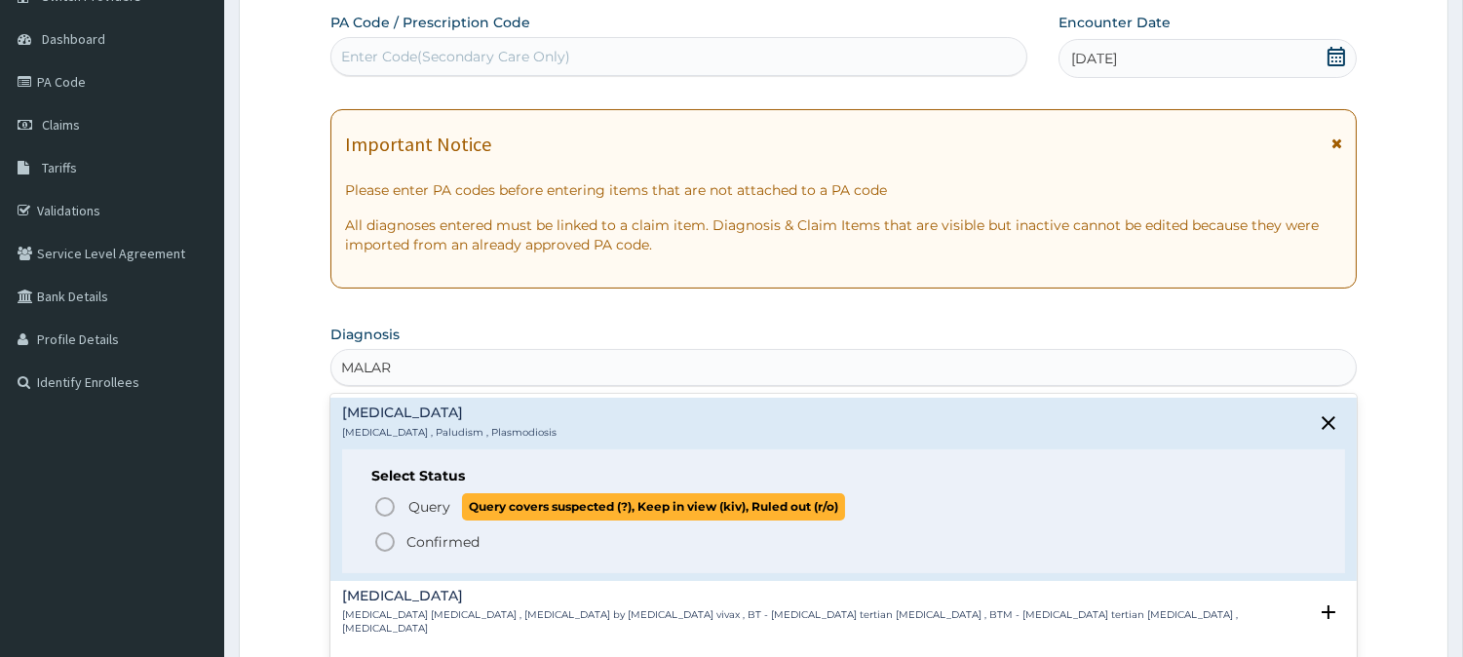
drag, startPoint x: 403, startPoint y: 503, endPoint x: 419, endPoint y: 493, distance: 18.4
click at [403, 504] on span "Query Query covers suspected (?), Keep in view (kiv), Ruled out (r/o)" at bounding box center [844, 506] width 942 height 26
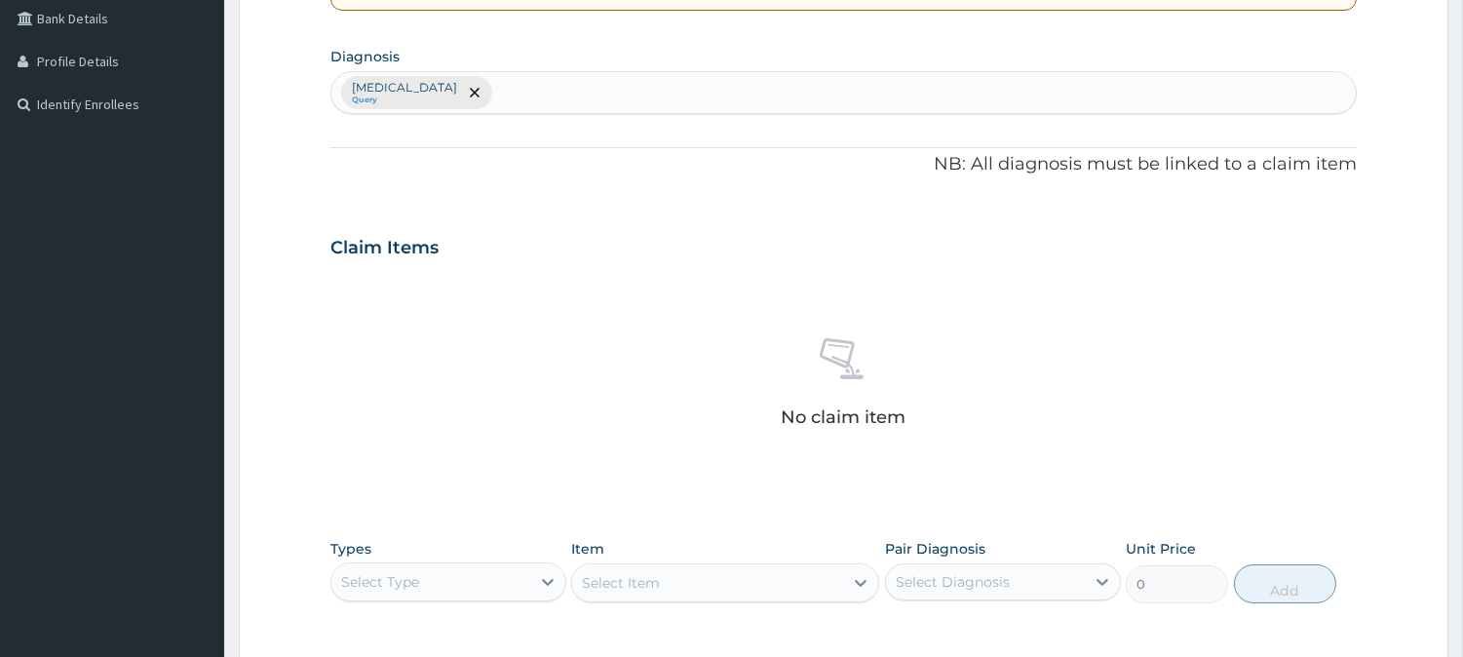
scroll to position [499, 0]
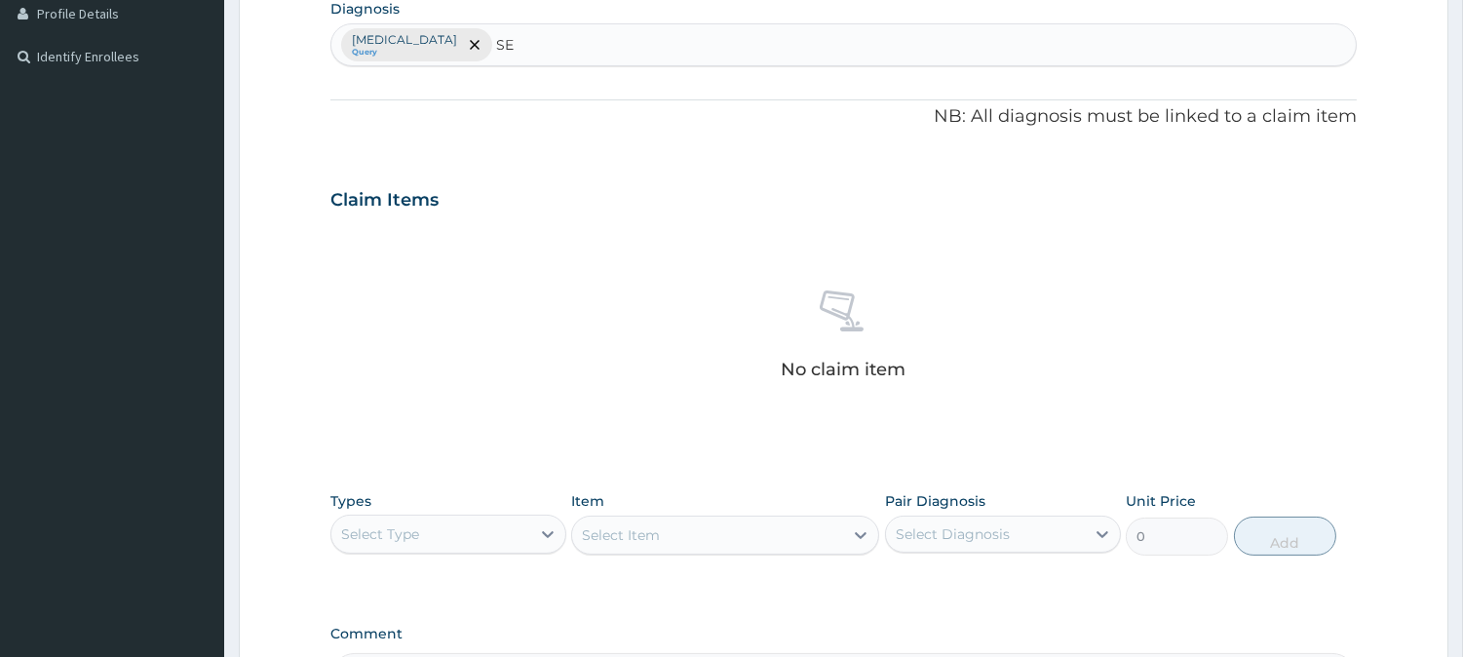
type input "SEP"
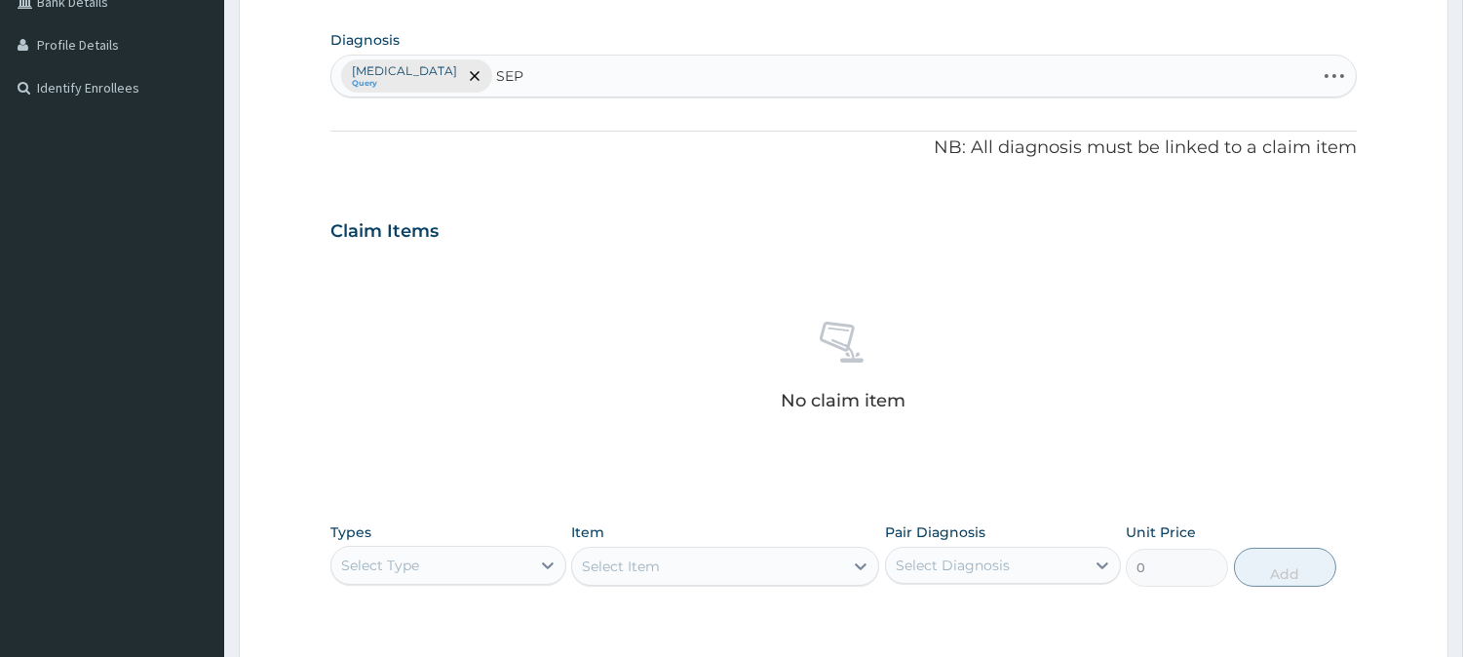
scroll to position [469, 0]
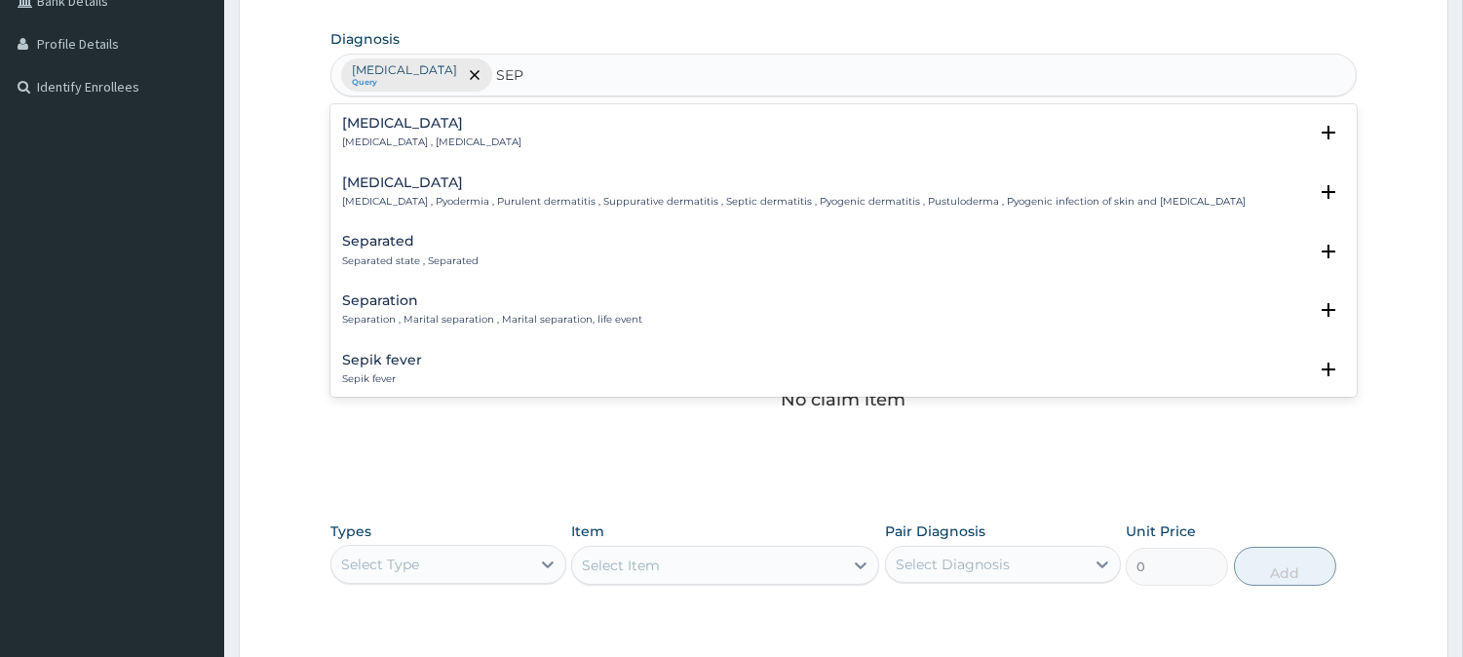
click at [453, 154] on div "[MEDICAL_DATA] [MEDICAL_DATA] , [MEDICAL_DATA] Select Status Query Query covers…" at bounding box center [843, 138] width 1003 height 44
click at [456, 140] on p "[MEDICAL_DATA] , [MEDICAL_DATA]" at bounding box center [431, 142] width 179 height 14
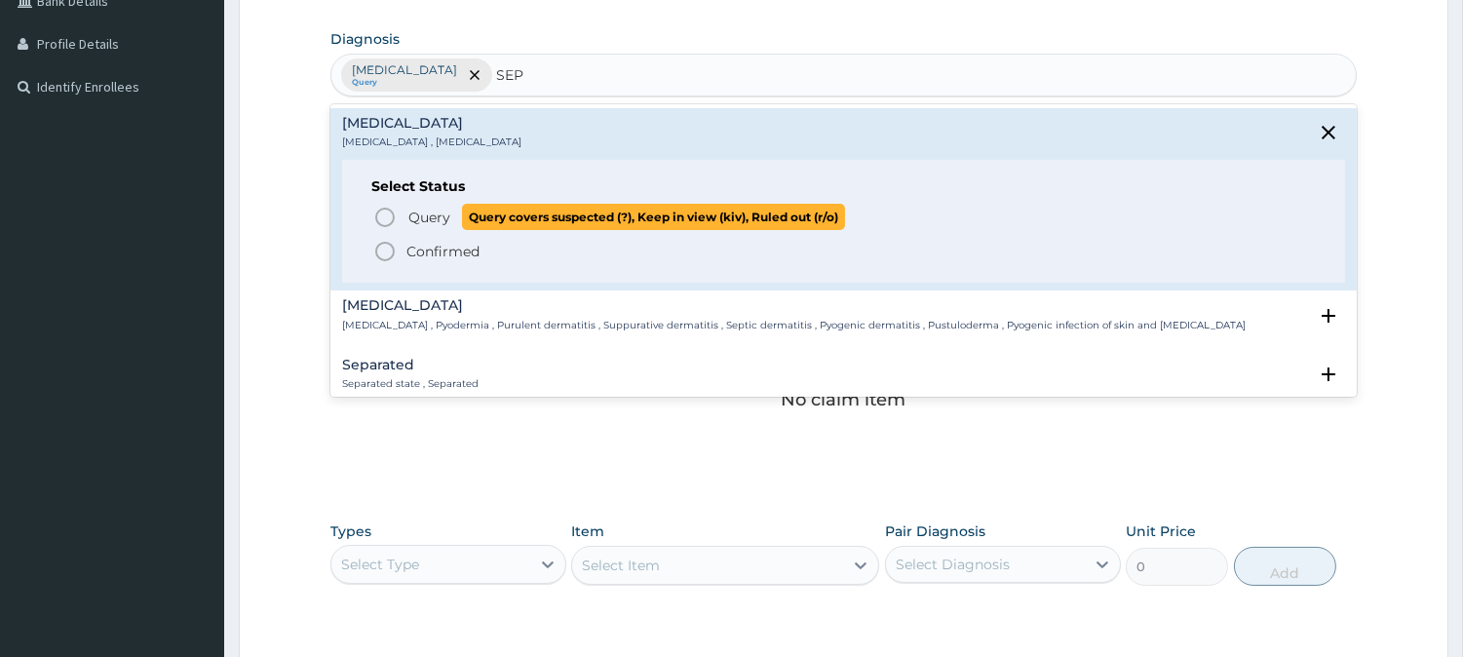
click at [411, 216] on span "Query" at bounding box center [429, 217] width 42 height 19
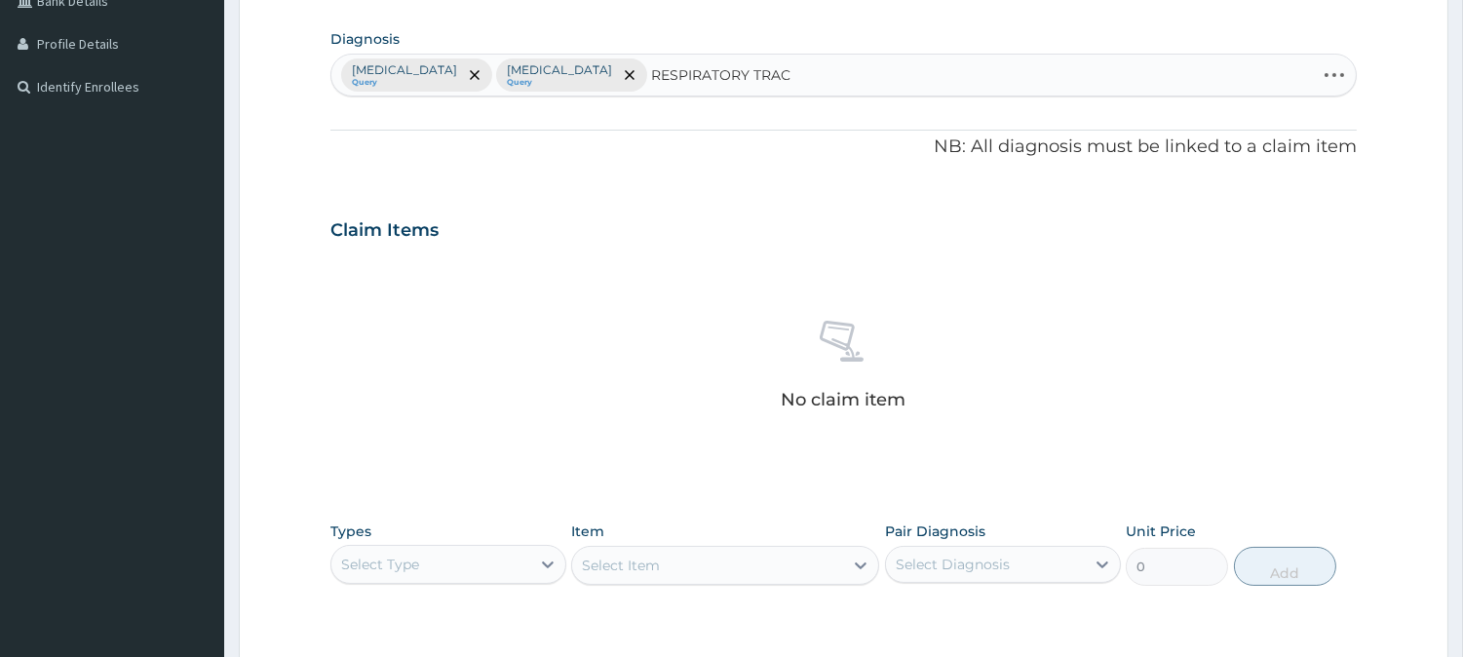
type input "RESPIRATORY TRACT"
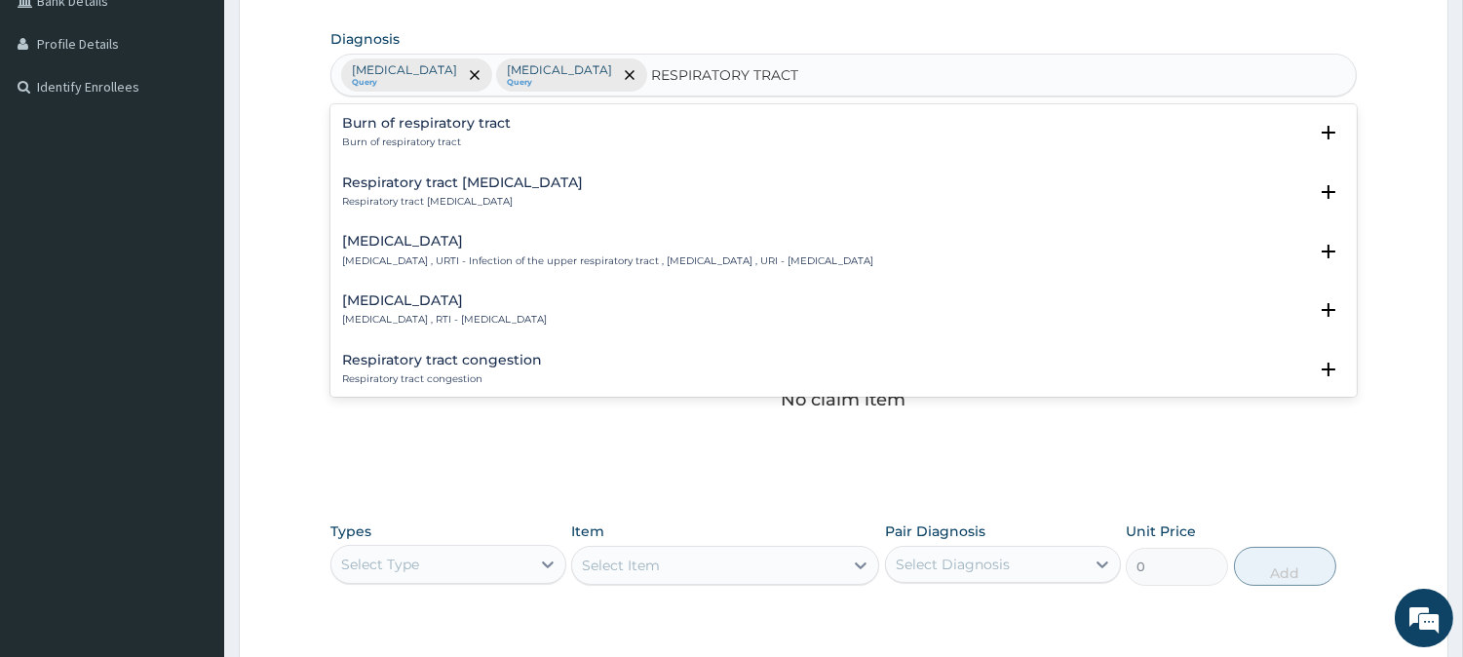
click at [436, 302] on h4 "[MEDICAL_DATA]" at bounding box center [444, 300] width 205 height 15
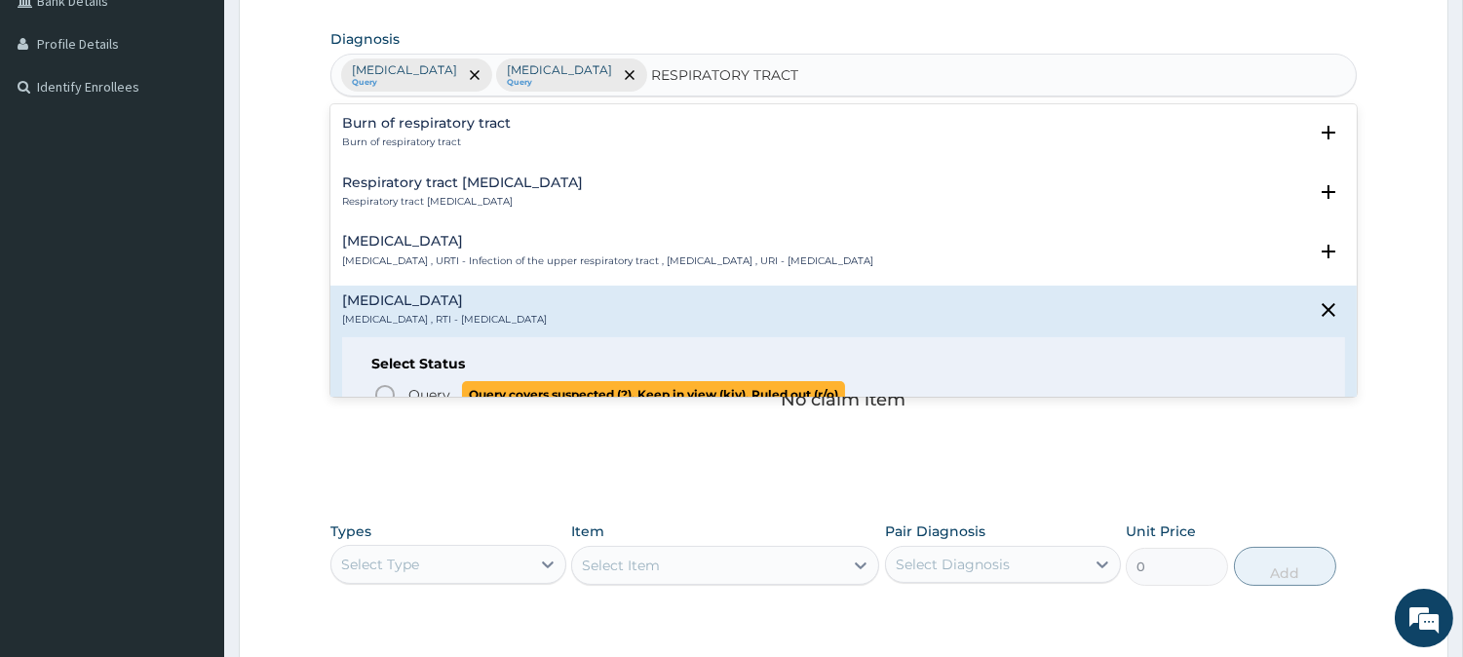
click at [388, 388] on icon "status option query" at bounding box center [384, 394] width 23 height 23
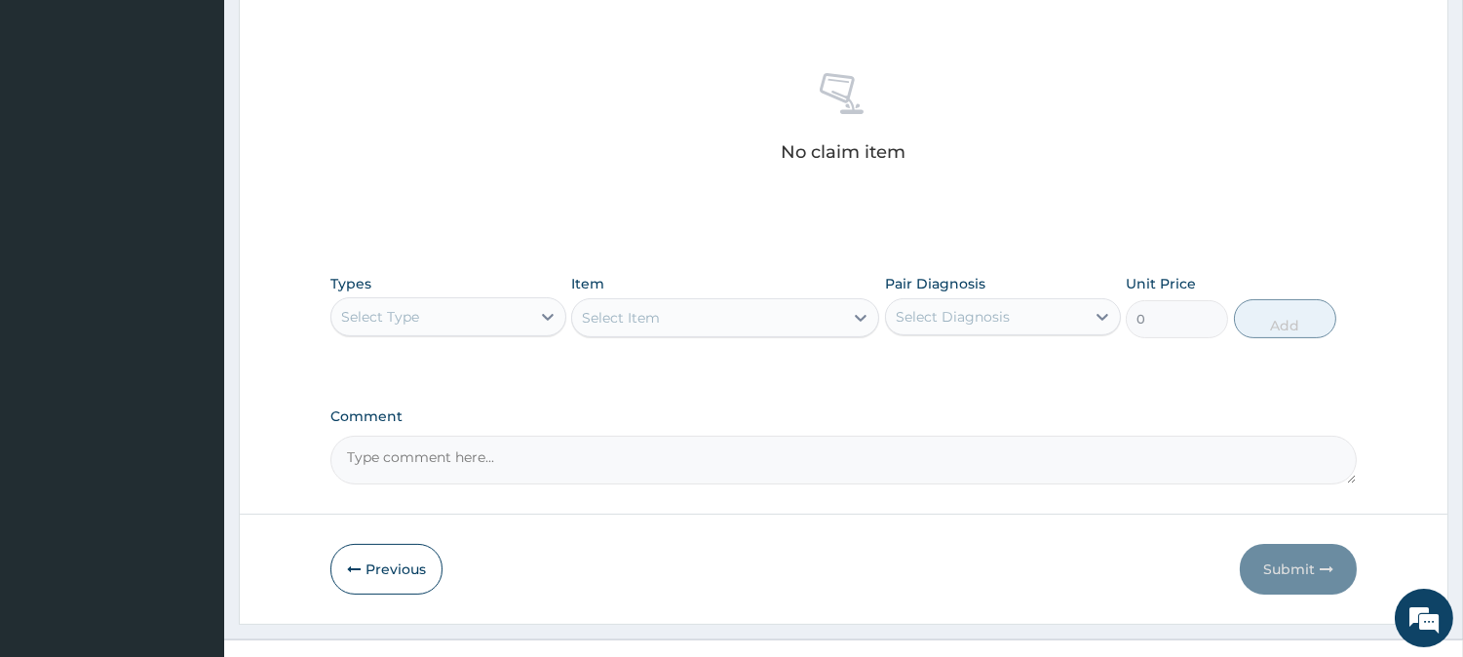
scroll to position [747, 0]
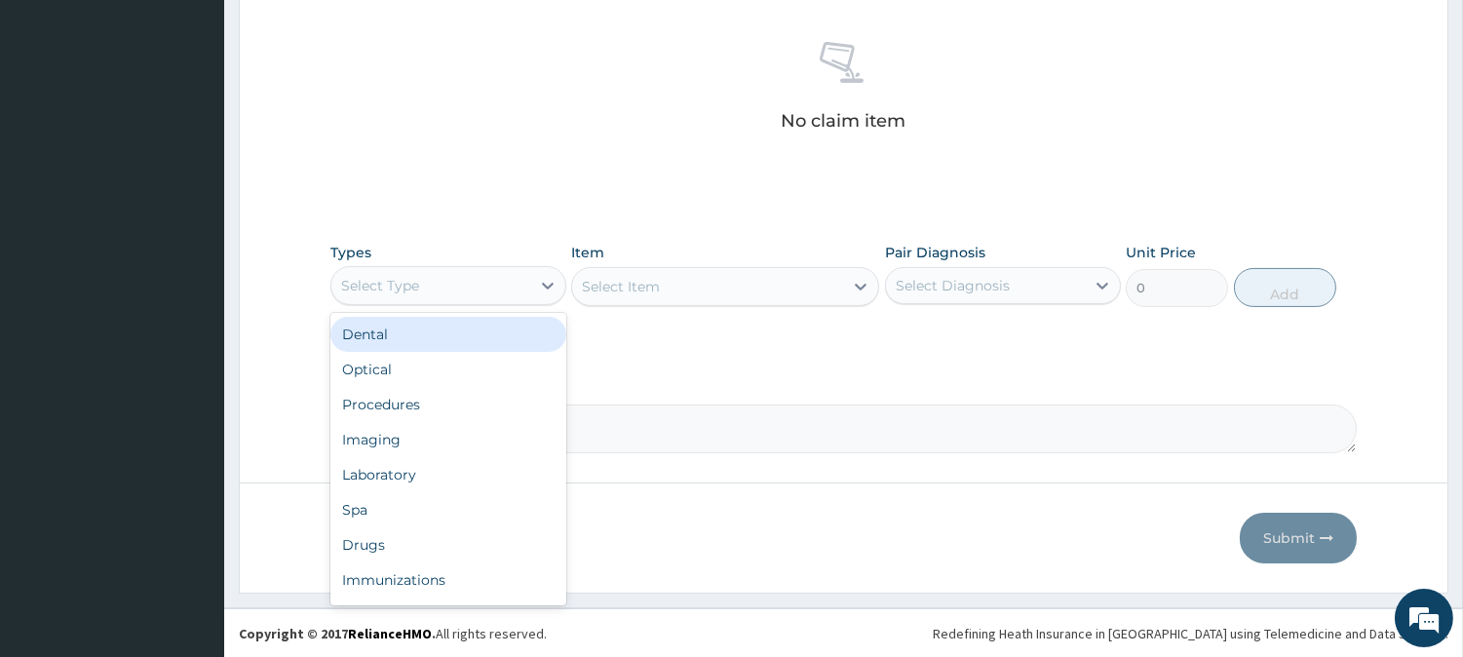
click at [479, 292] on div "Select Type" at bounding box center [430, 285] width 199 height 31
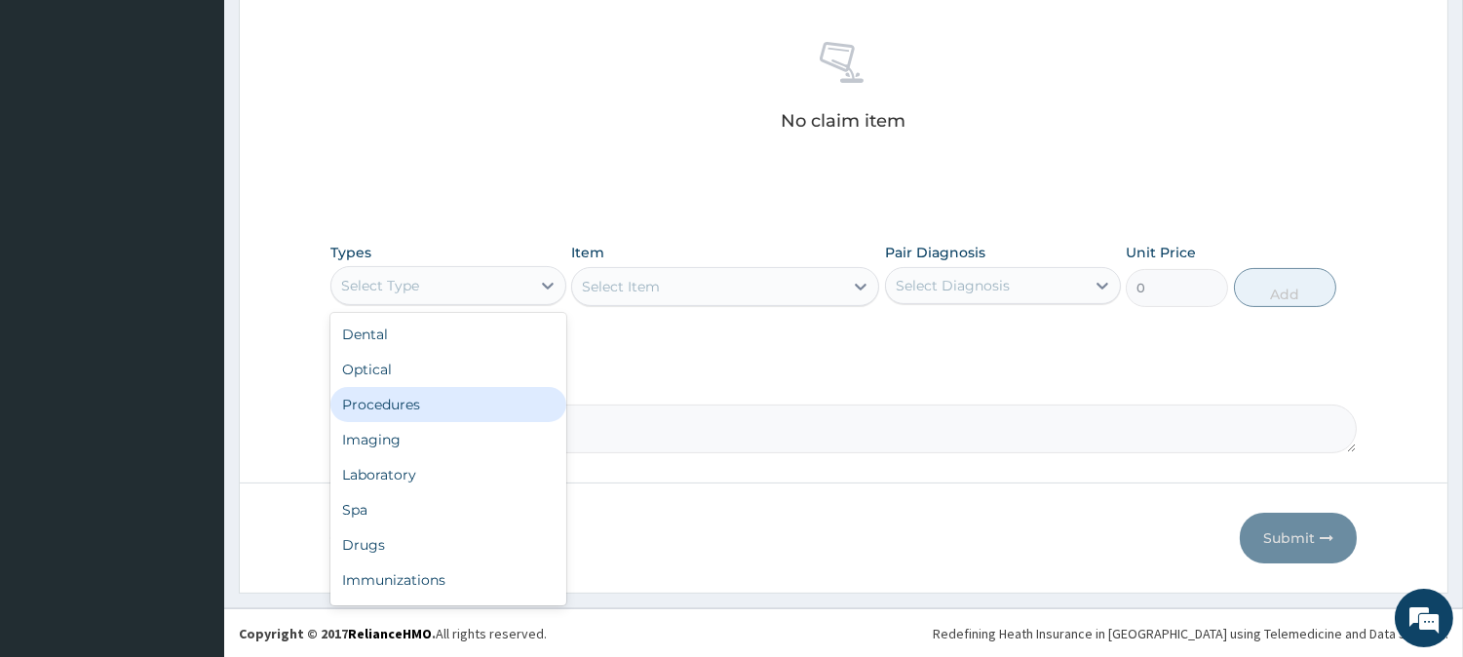
click at [458, 402] on div "Procedures" at bounding box center [448, 404] width 236 height 35
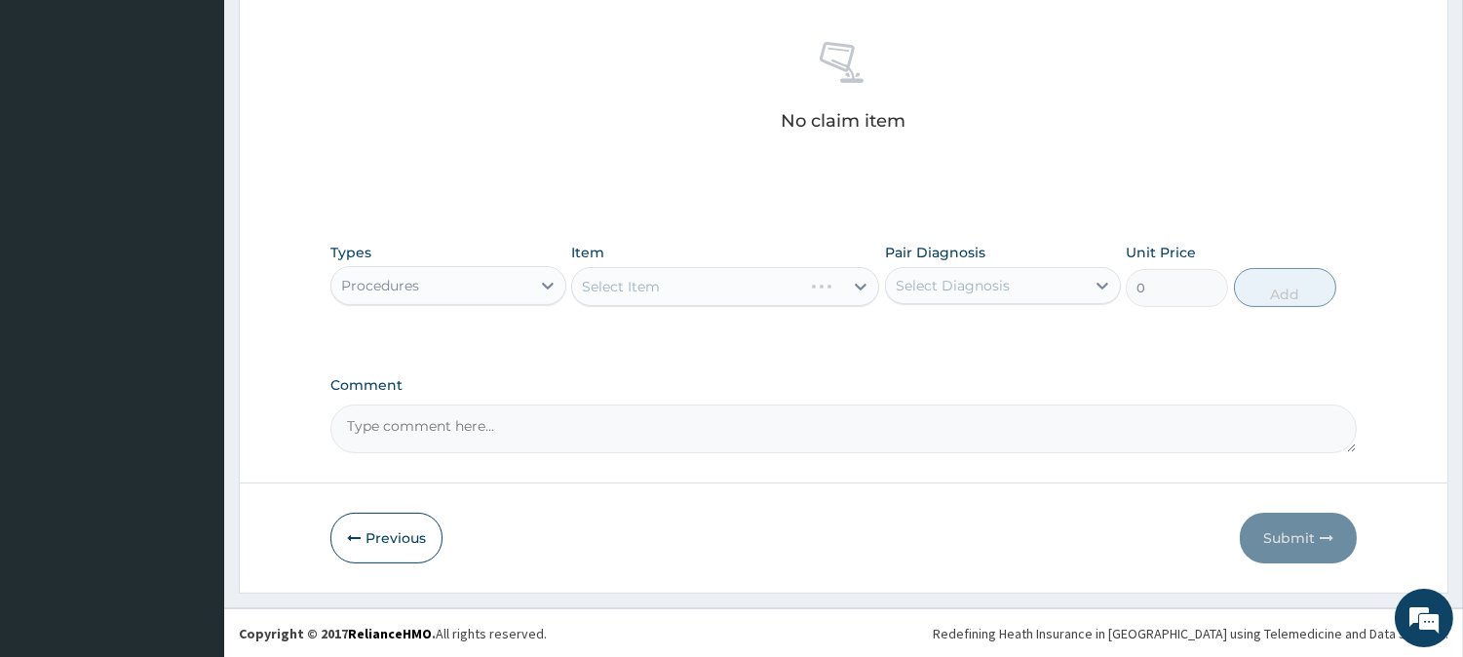
scroll to position [0, 0]
click at [738, 274] on div "Select Item" at bounding box center [707, 286] width 271 height 31
click at [738, 275] on div "Select Item" at bounding box center [707, 286] width 271 height 31
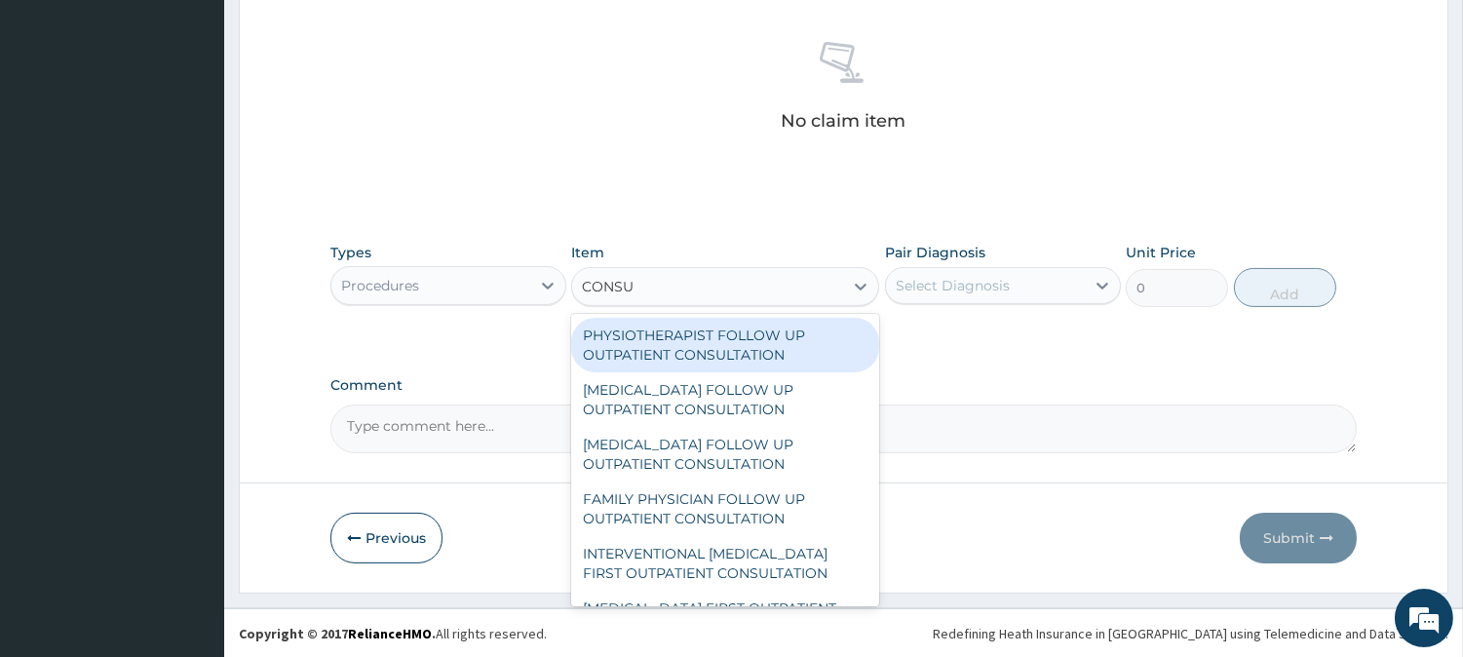
type input "CONSUL"
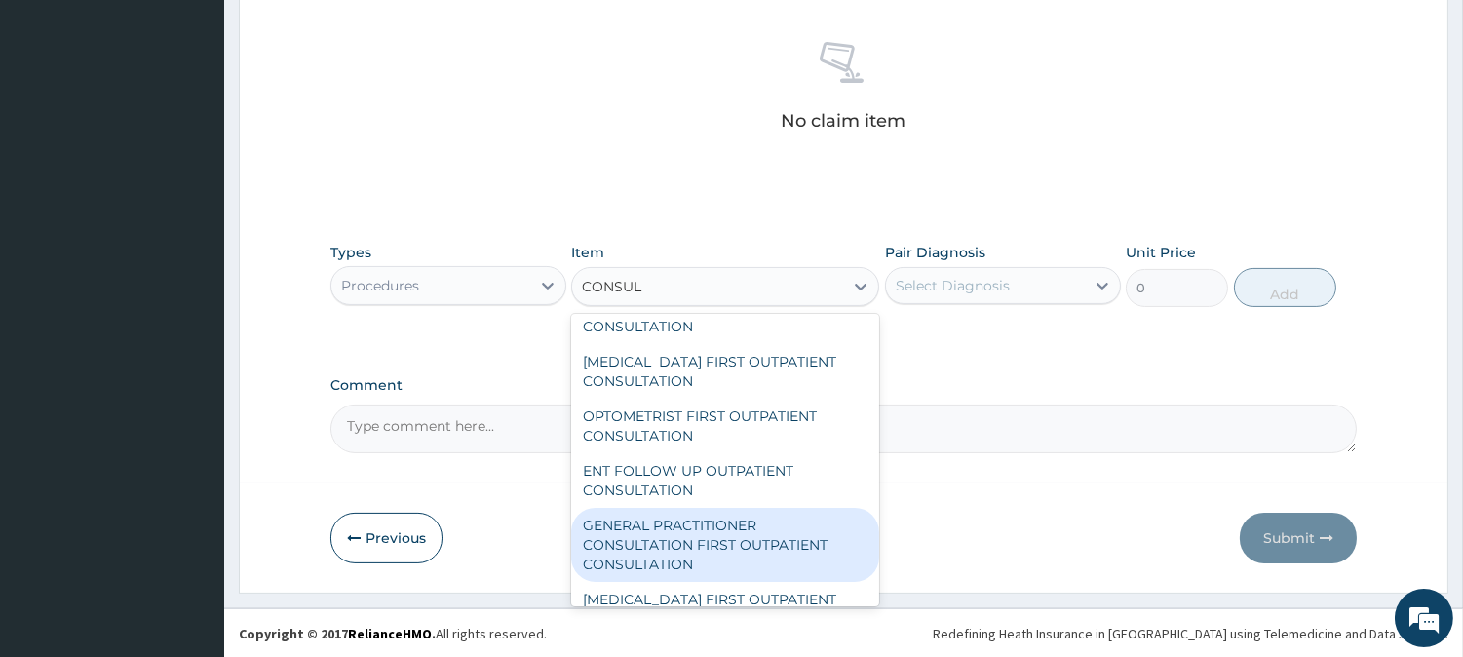
scroll to position [865, 0]
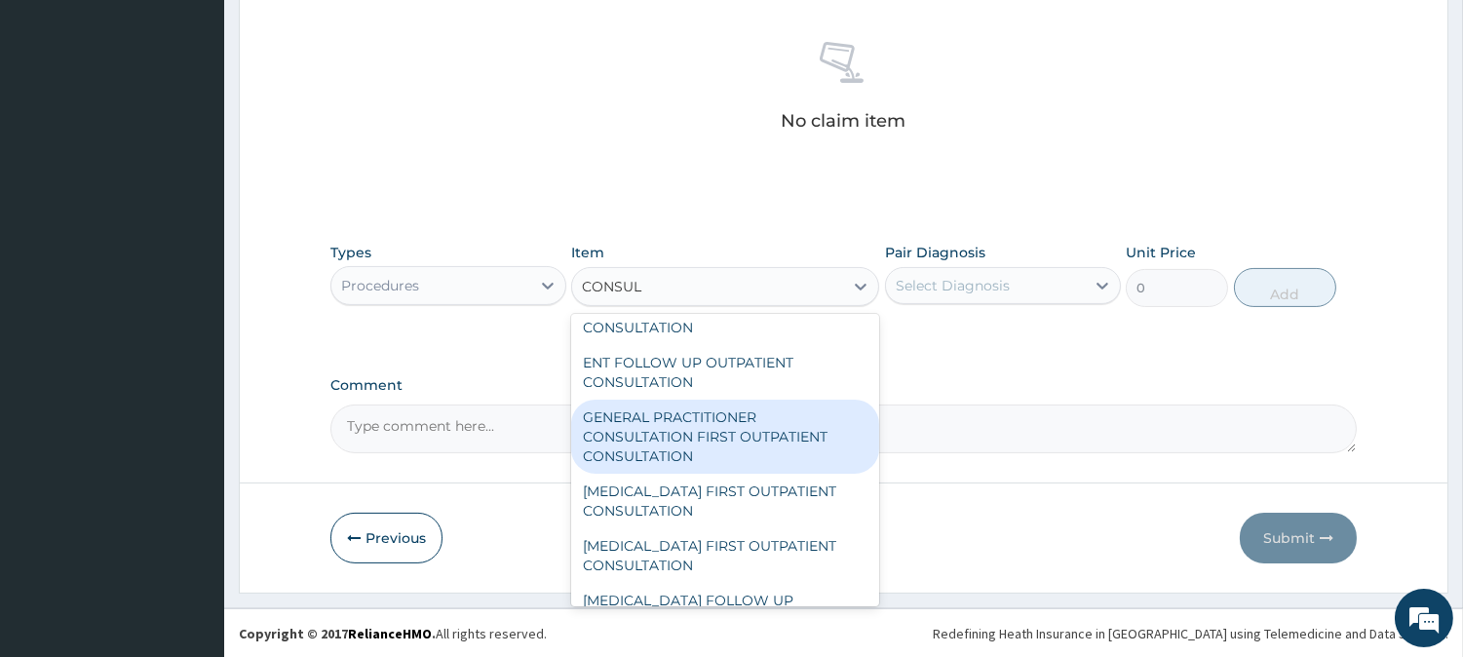
click at [757, 451] on div "GENERAL PRACTITIONER CONSULTATION FIRST OUTPATIENT CONSULTATION" at bounding box center [725, 437] width 308 height 74
type input "3000"
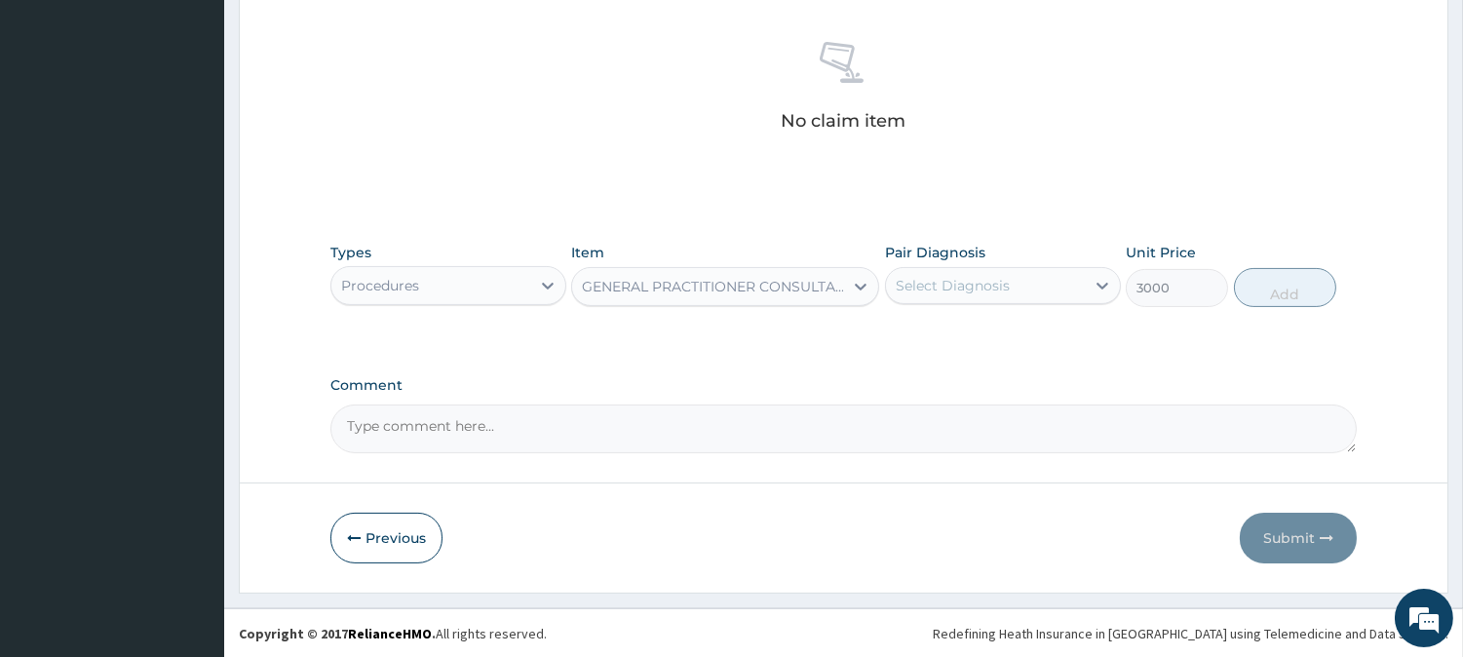
click at [935, 319] on div "Types Procedures Item GENERAL PRACTITIONER CONSULTATION FIRST OUTPATIENT CONSUL…" at bounding box center [843, 289] width 1026 height 113
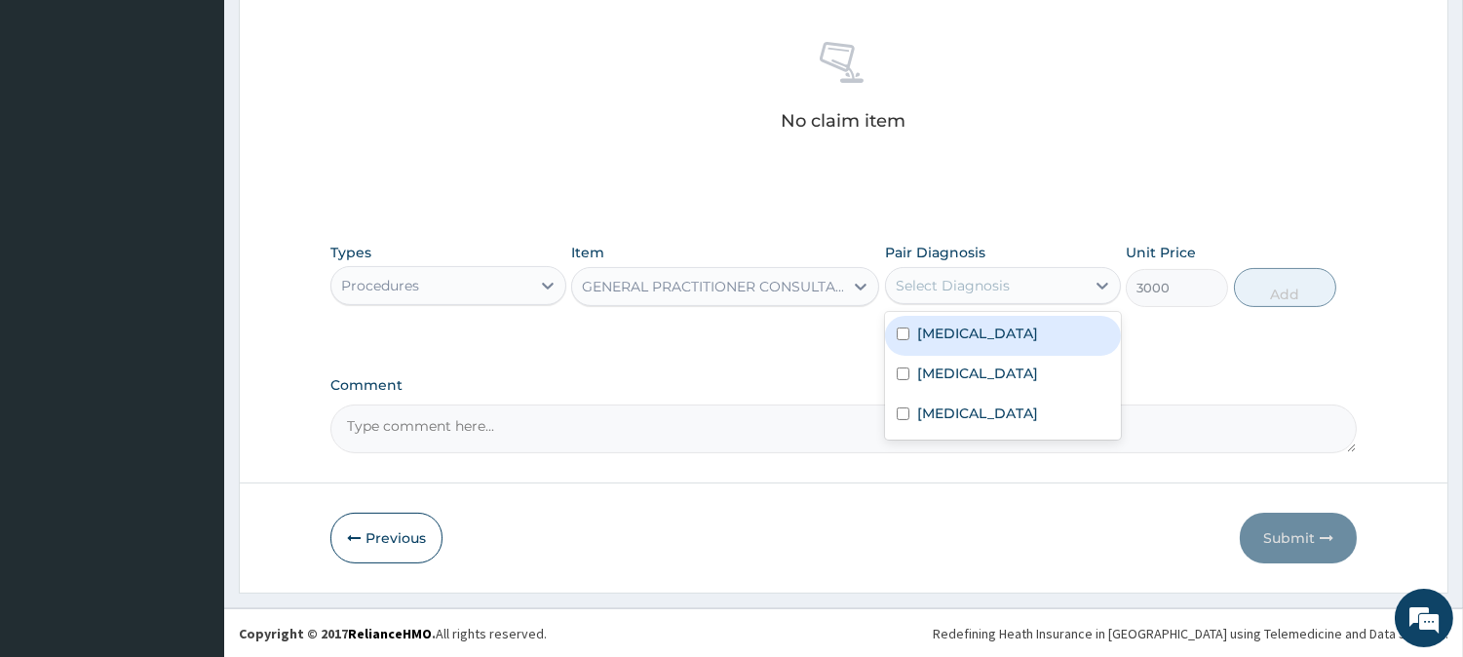
click at [951, 303] on div "Select Diagnosis" at bounding box center [1003, 285] width 236 height 37
click at [951, 333] on label "[MEDICAL_DATA]" at bounding box center [977, 333] width 121 height 19
checkbox input "true"
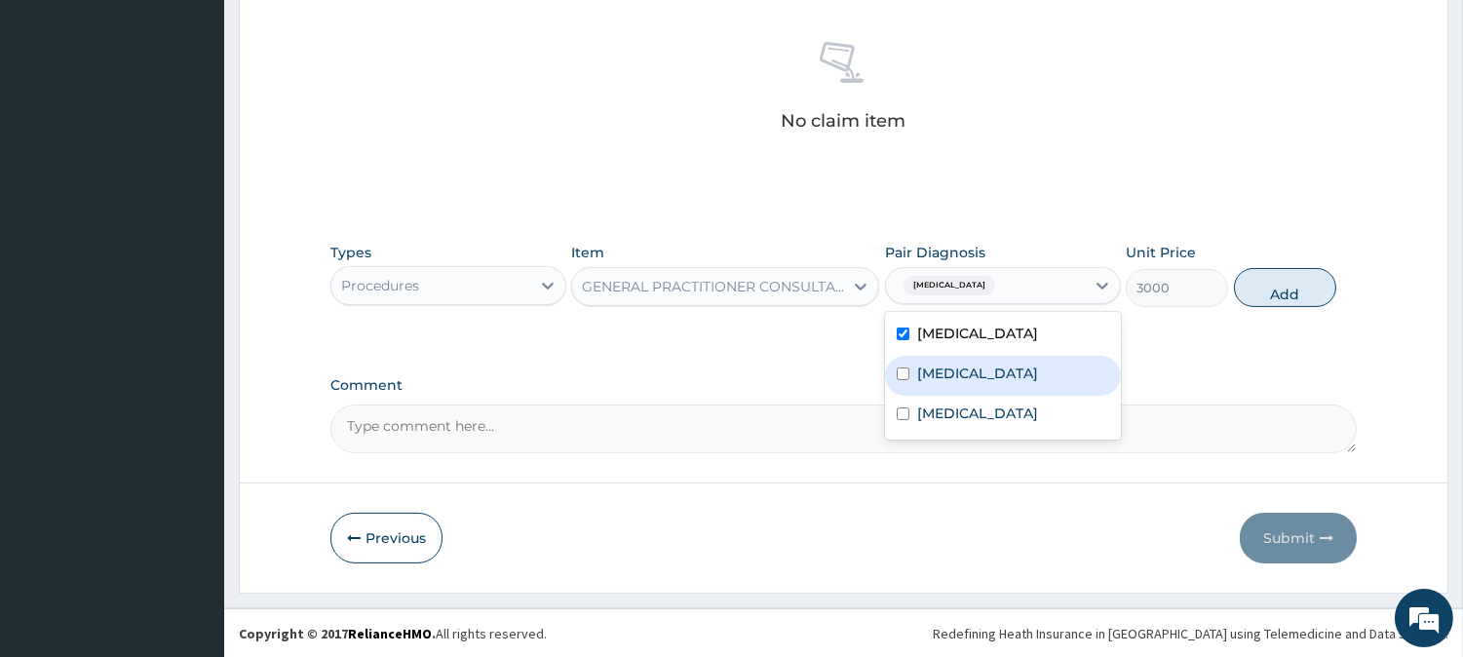
click at [929, 359] on div "[MEDICAL_DATA]" at bounding box center [1003, 376] width 236 height 40
click at [929, 390] on div "[MEDICAL_DATA]" at bounding box center [1003, 376] width 236 height 40
drag, startPoint x: 972, startPoint y: 370, endPoint x: 948, endPoint y: 404, distance: 41.4
click at [970, 375] on div "[MEDICAL_DATA]" at bounding box center [1003, 376] width 236 height 40
checkbox input "true"
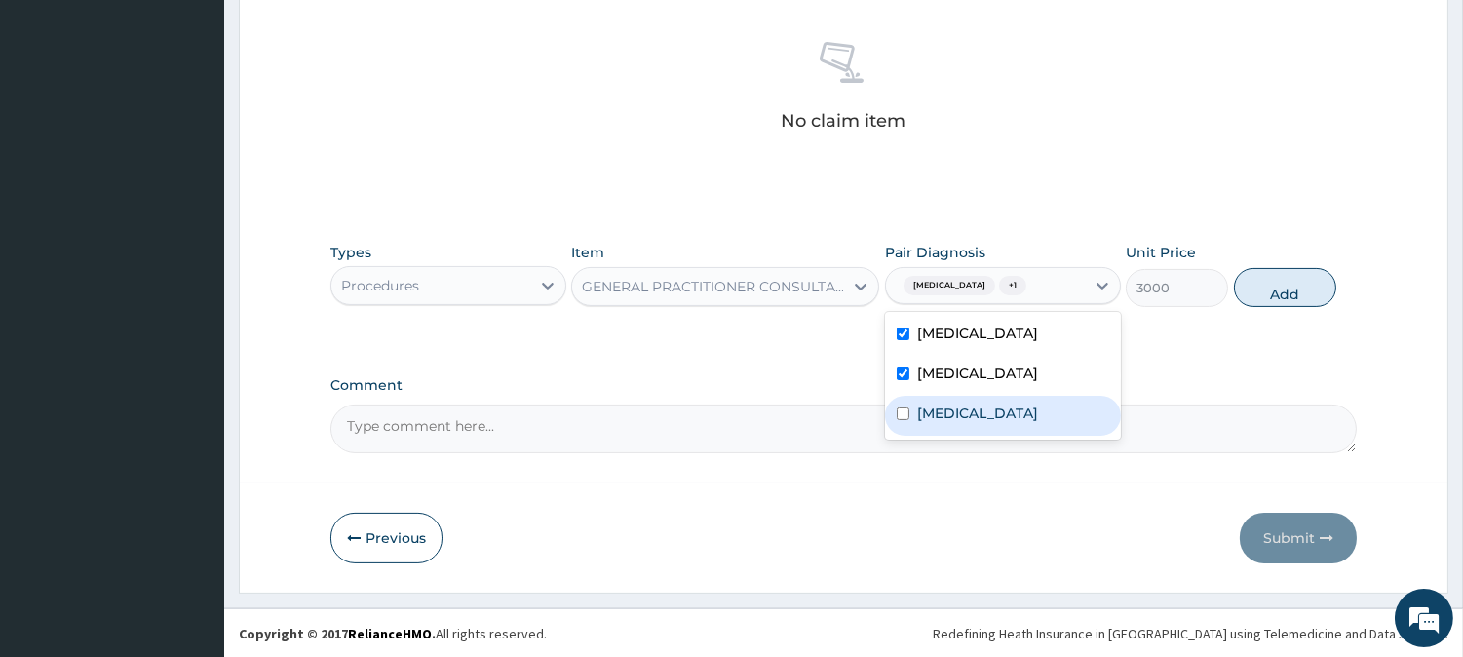
click at [948, 404] on label "[MEDICAL_DATA]" at bounding box center [977, 412] width 121 height 19
checkbox input "true"
click at [1330, 286] on button "Add" at bounding box center [1285, 287] width 102 height 39
type input "0"
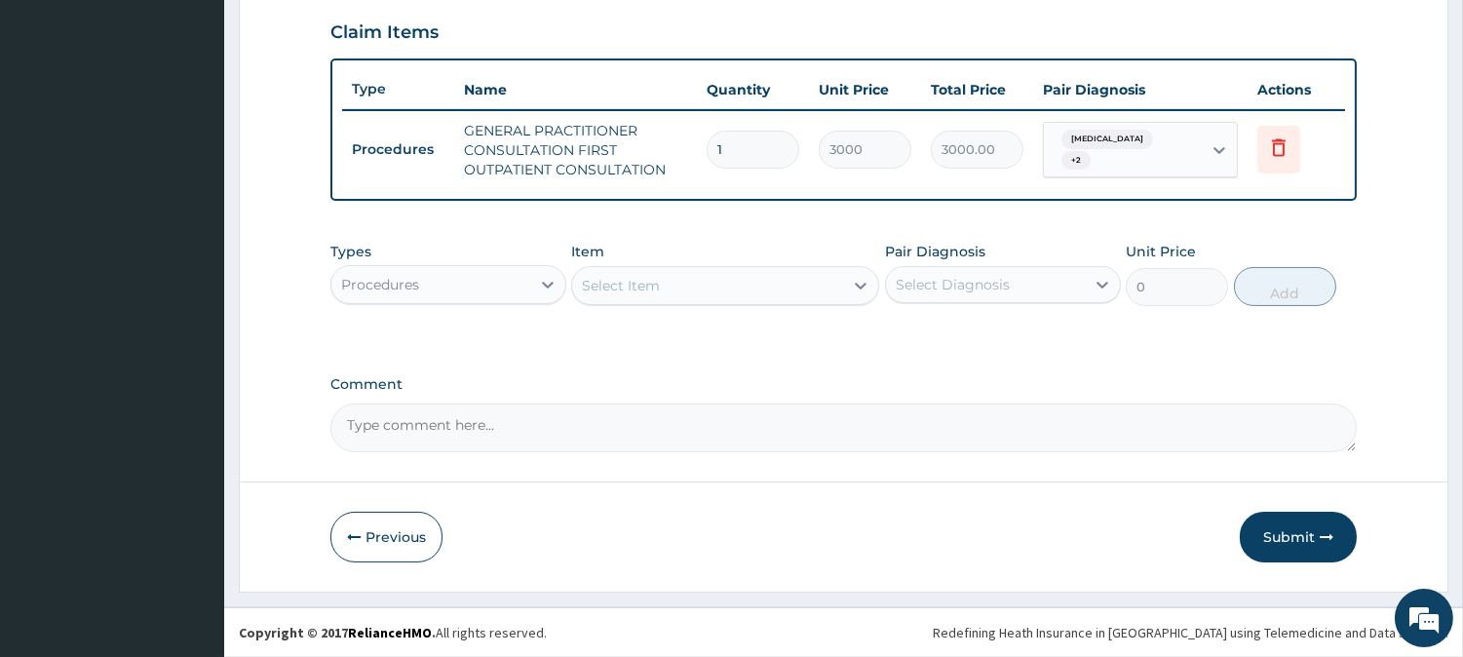
scroll to position [664, 0]
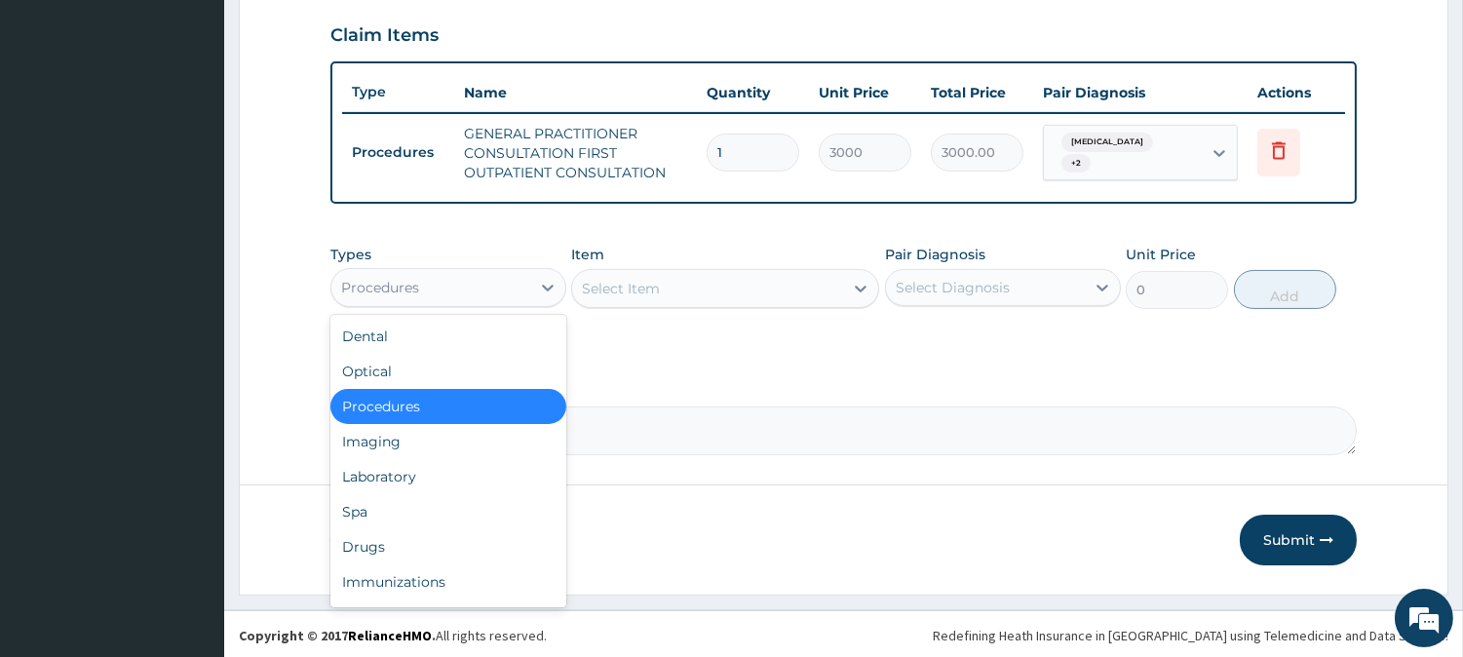
click at [471, 268] on div "Procedures" at bounding box center [448, 287] width 236 height 39
click at [439, 471] on div "Laboratory" at bounding box center [448, 476] width 236 height 35
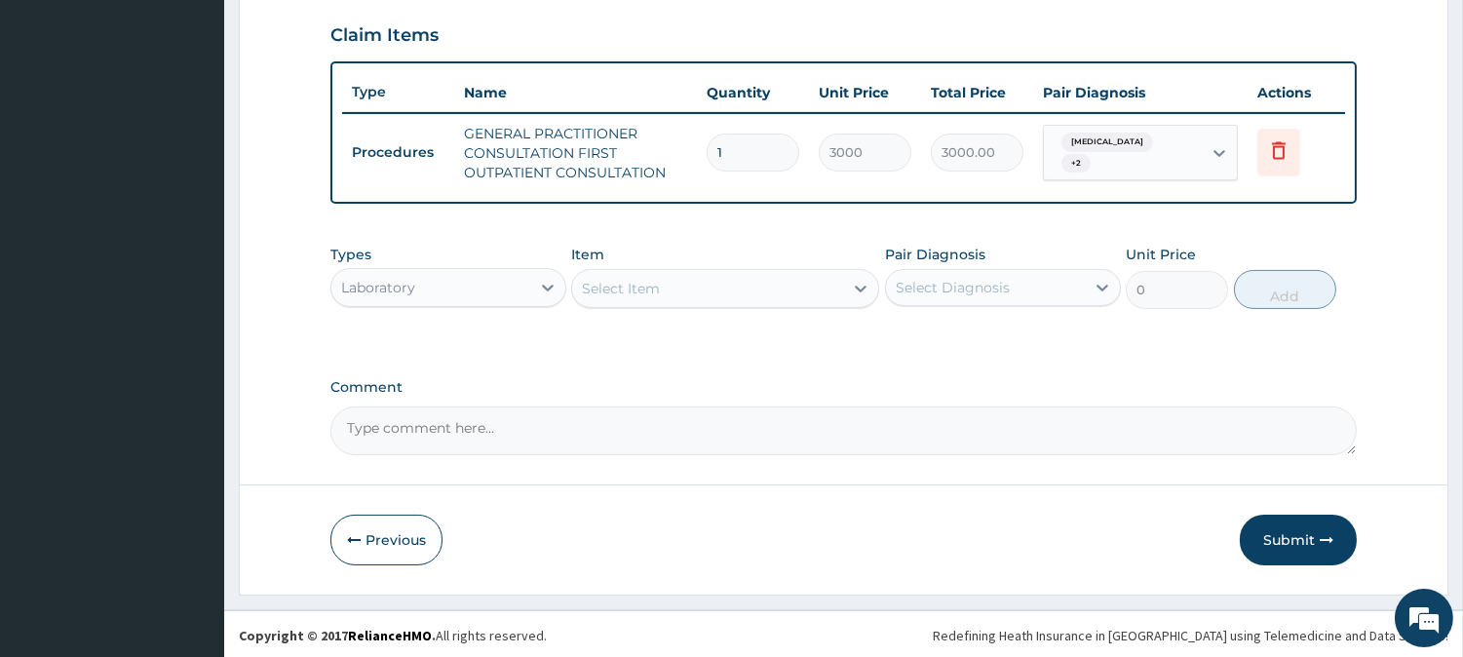
click at [640, 288] on div "Select Item" at bounding box center [621, 288] width 78 height 19
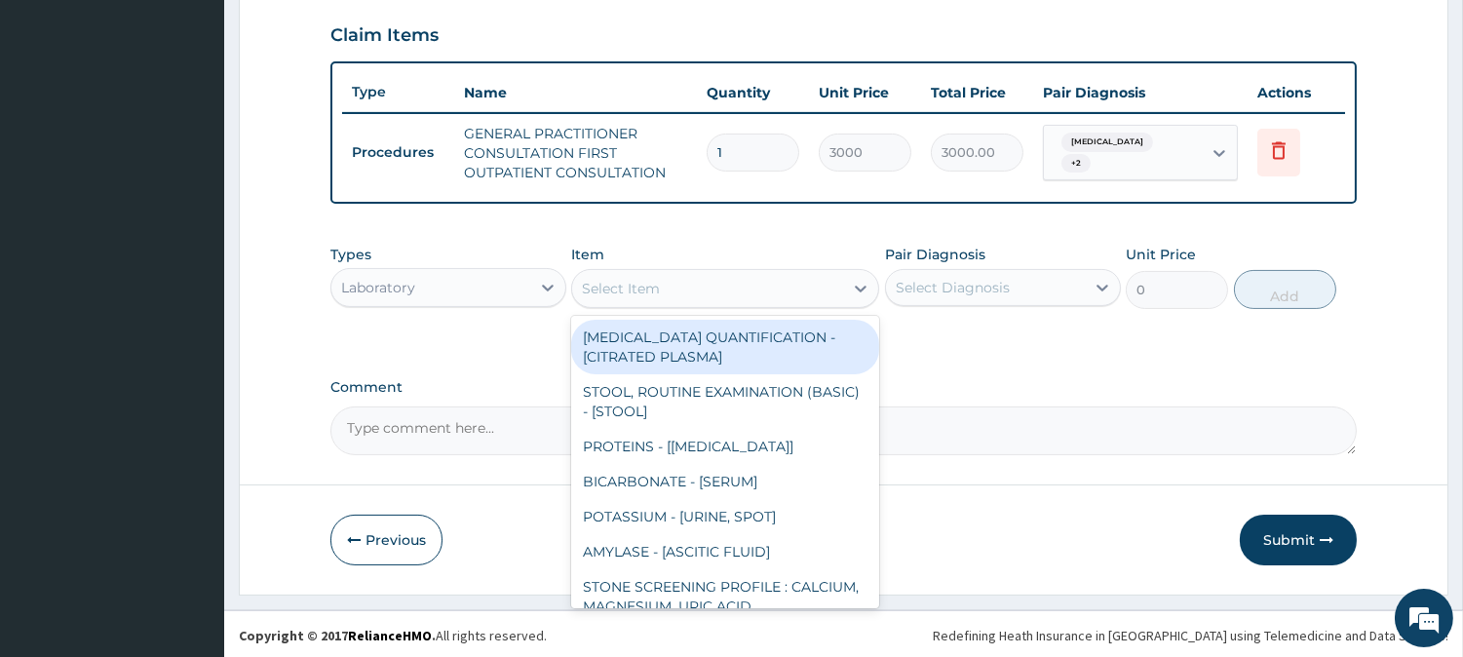
type input "H"
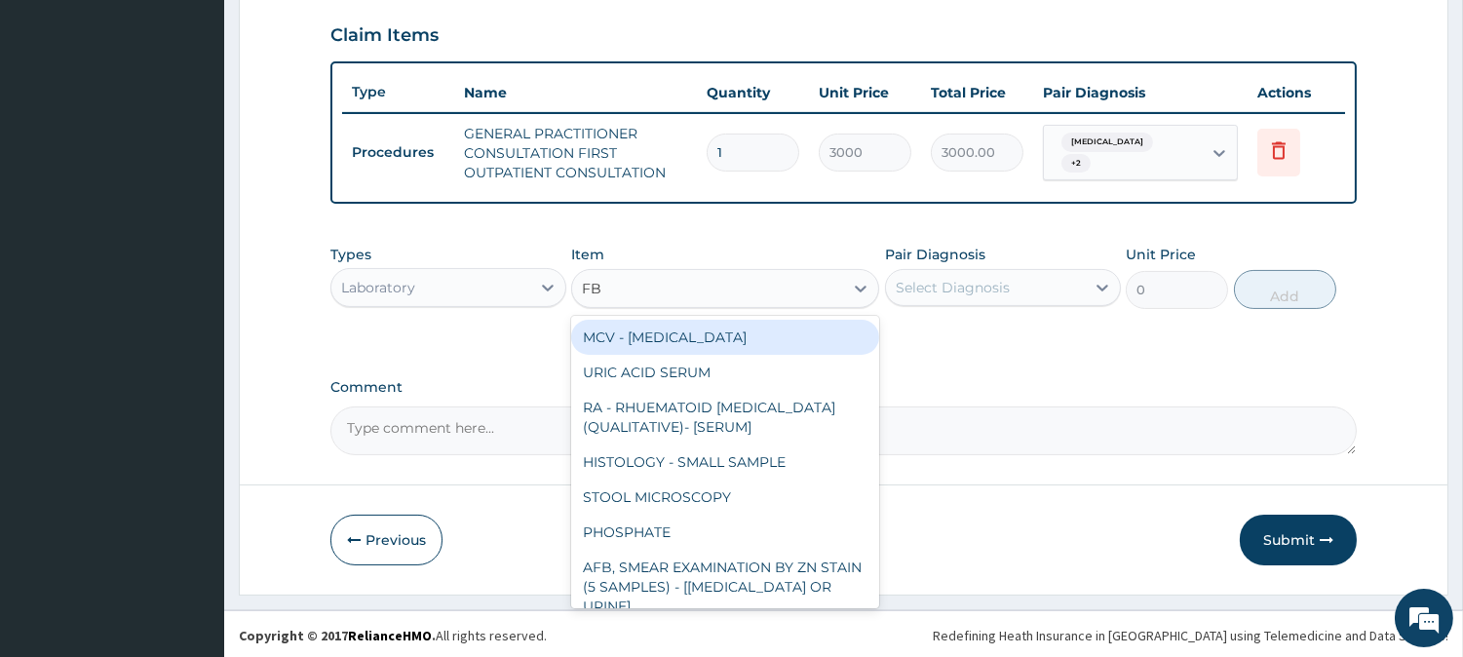
type input "FBC"
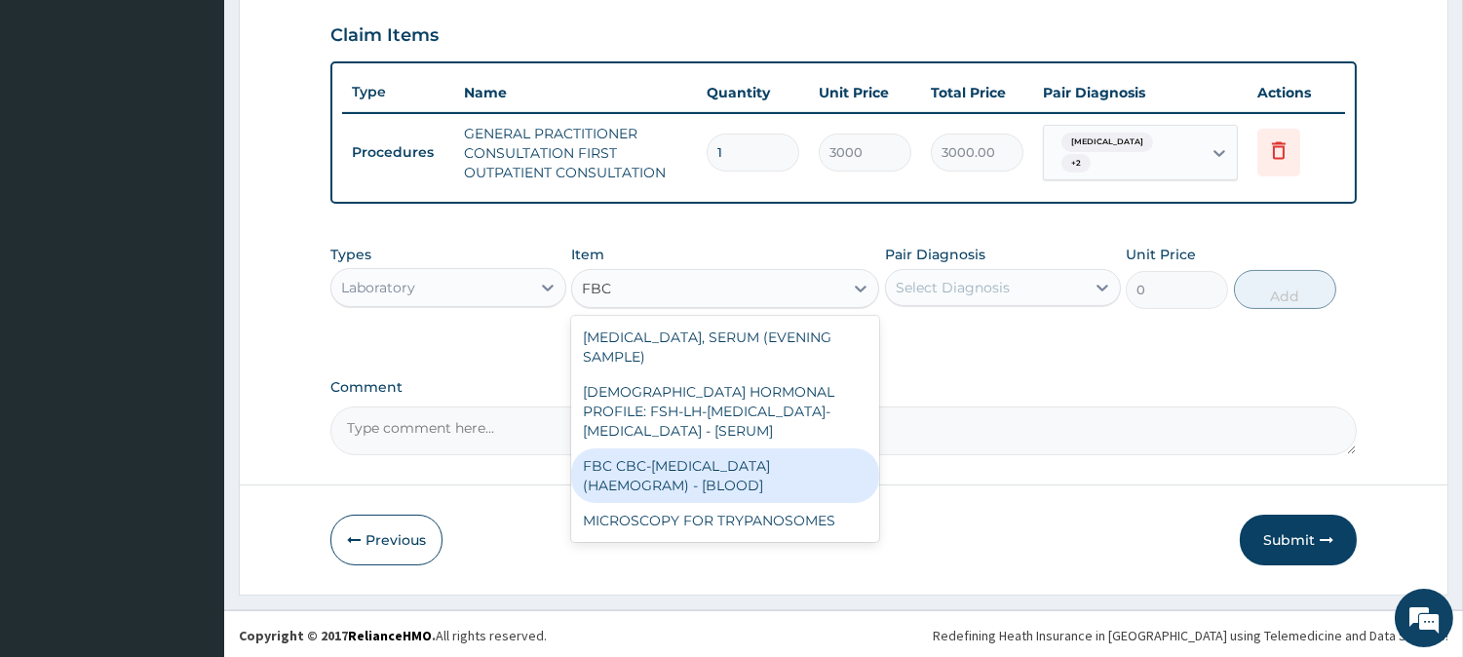
drag, startPoint x: 668, startPoint y: 425, endPoint x: 884, endPoint y: 326, distance: 236.8
click at [670, 448] on div "FBC CBC-[MEDICAL_DATA] (HAEMOGRAM) - [BLOOD]" at bounding box center [725, 475] width 308 height 55
type input "3000"
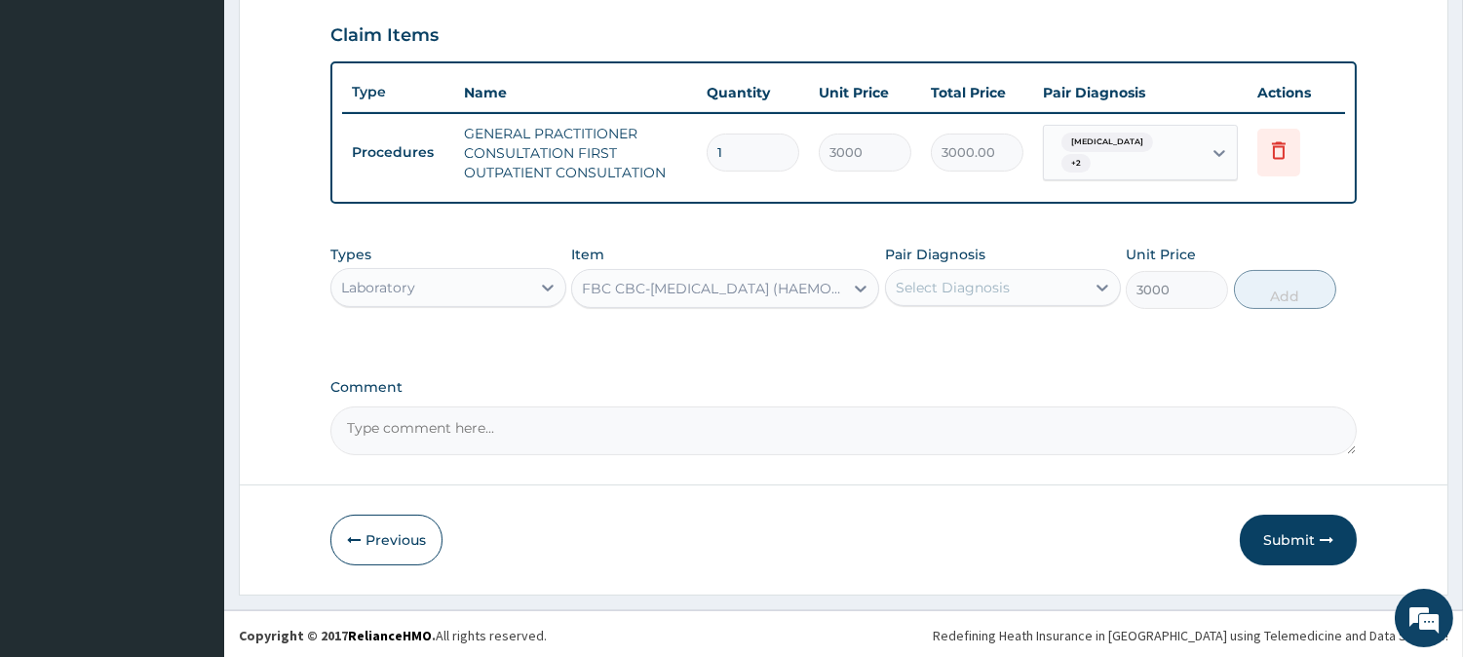
click at [965, 295] on div "Select Diagnosis" at bounding box center [985, 287] width 199 height 31
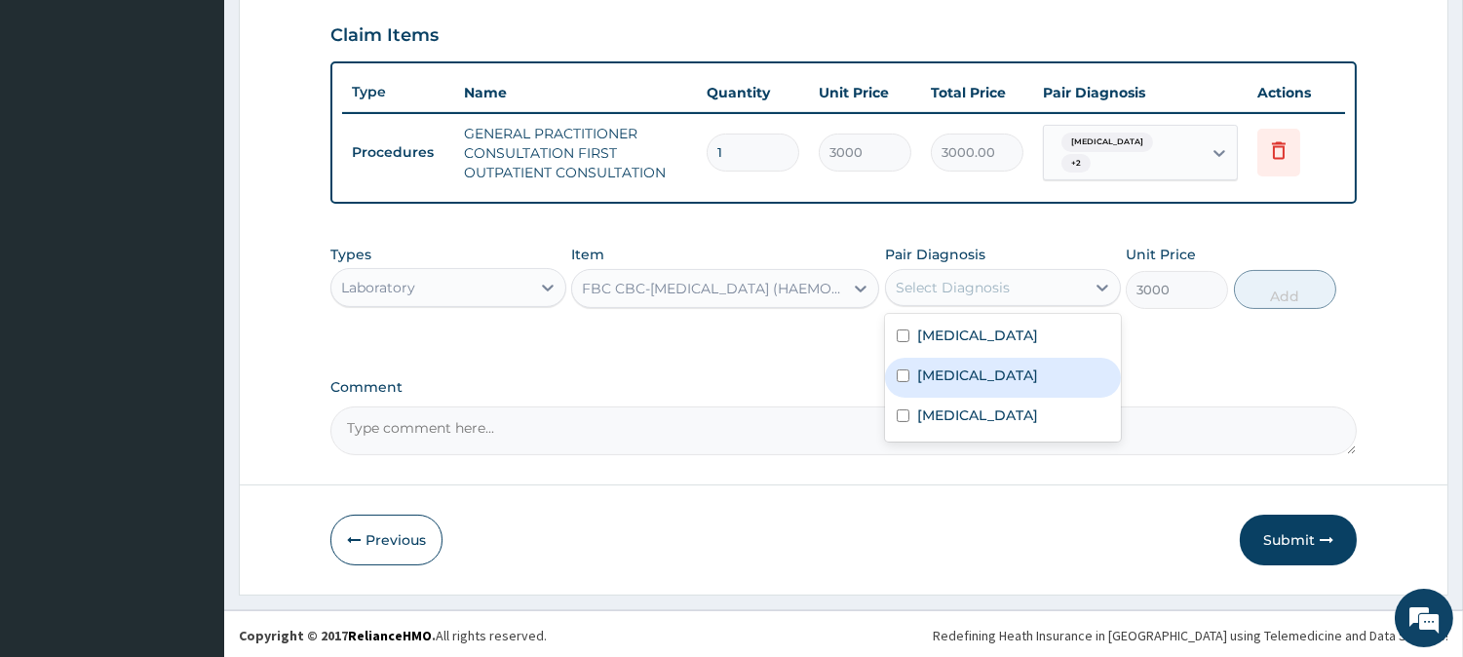
click at [948, 375] on label "[MEDICAL_DATA]" at bounding box center [977, 374] width 121 height 19
checkbox input "true"
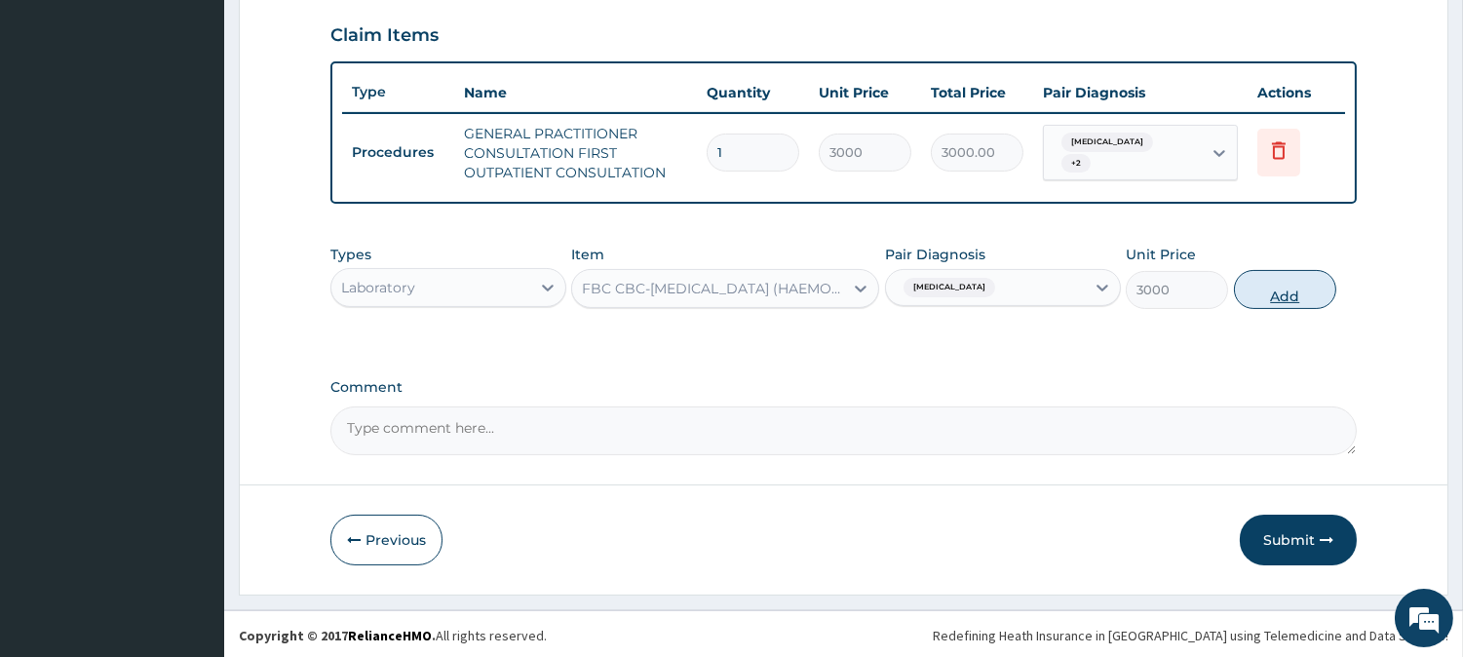
click at [1283, 280] on button "Add" at bounding box center [1285, 289] width 102 height 39
type input "0"
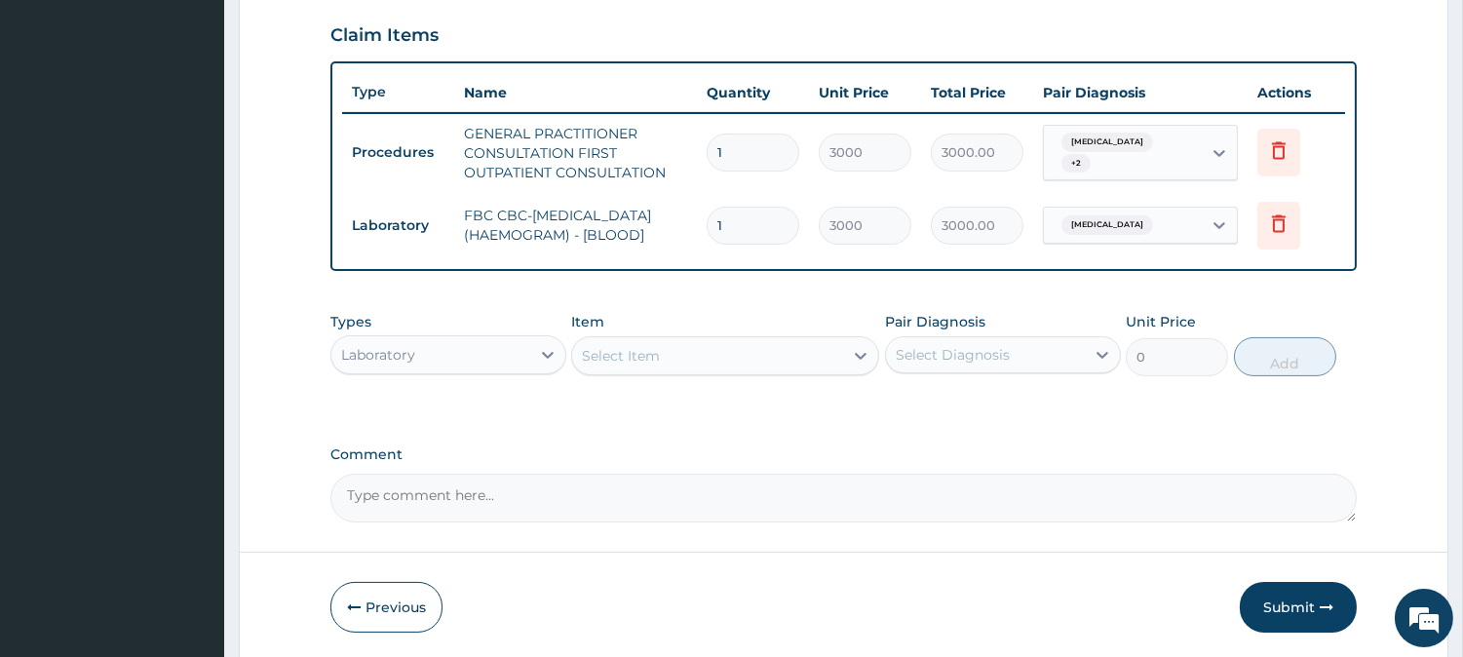
click at [674, 358] on div "Select Item" at bounding box center [707, 355] width 271 height 31
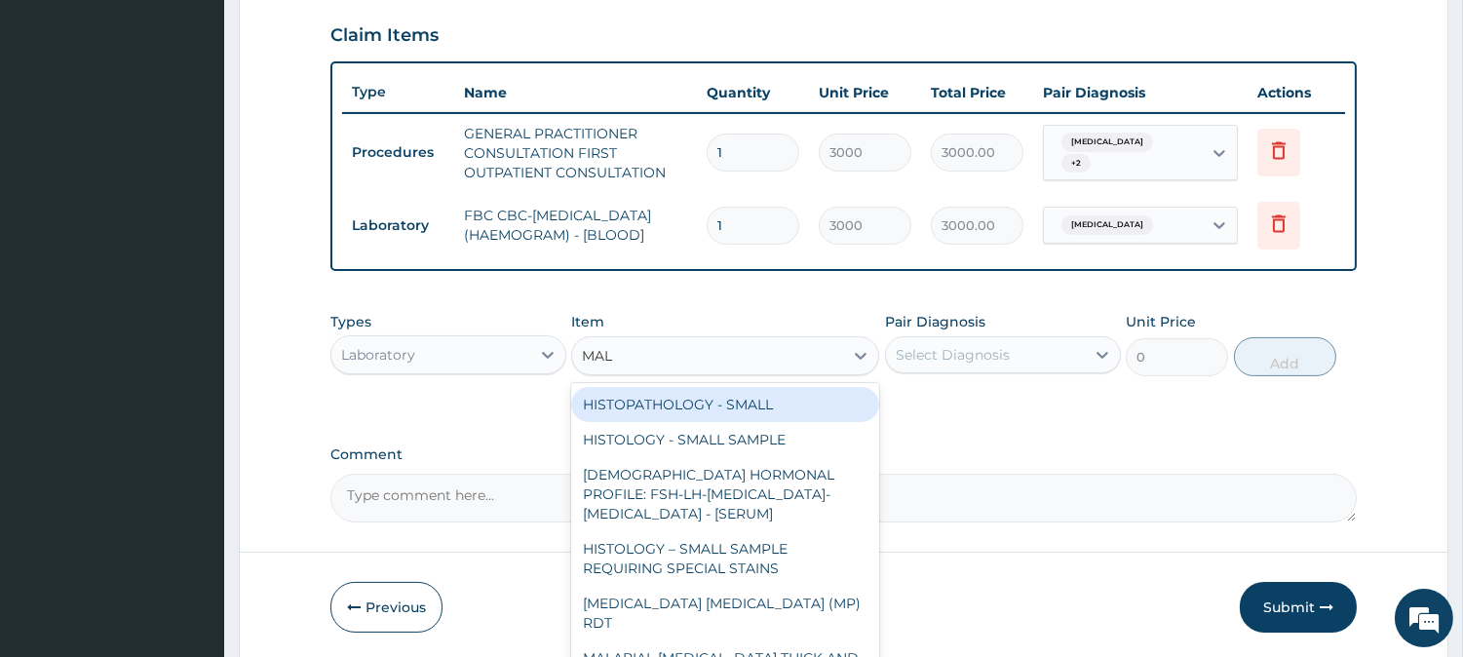
type input "MALA"
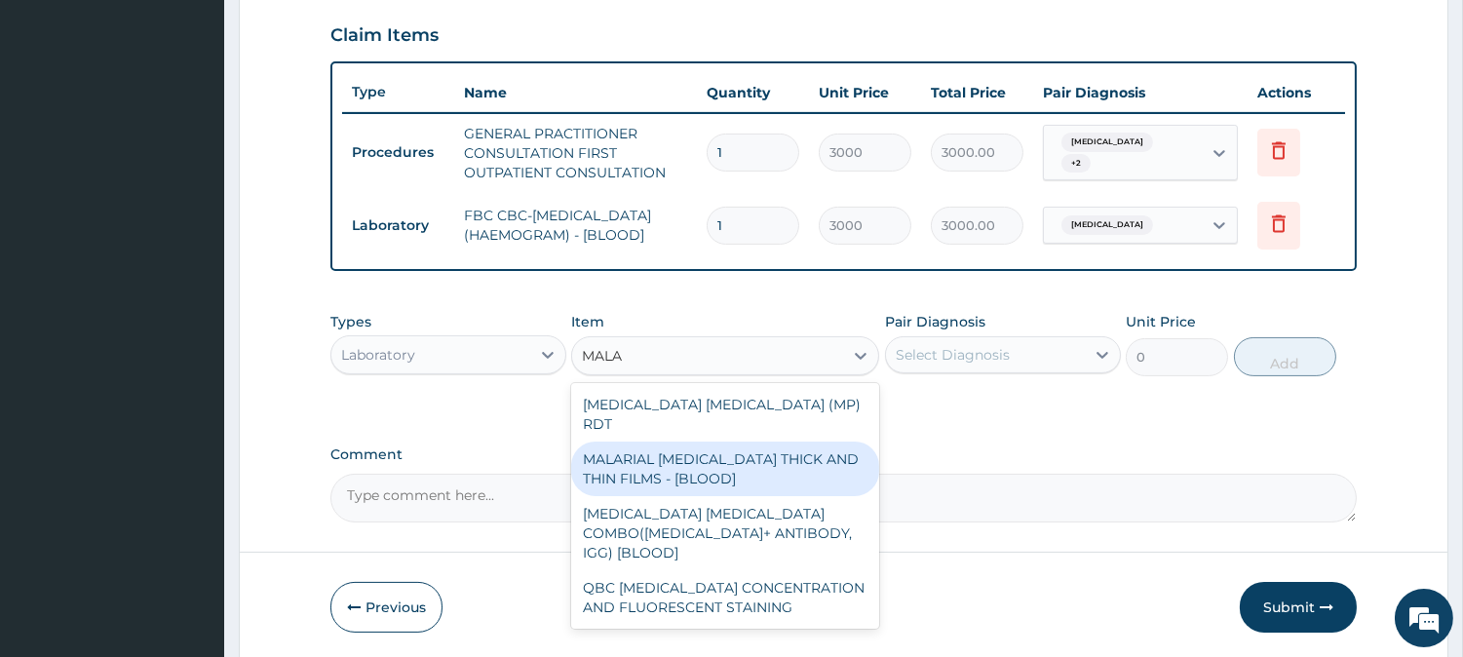
click at [711, 453] on div "MALARIAL [MEDICAL_DATA] THICK AND THIN FILMS - [BLOOD]" at bounding box center [725, 468] width 308 height 55
type input "1500"
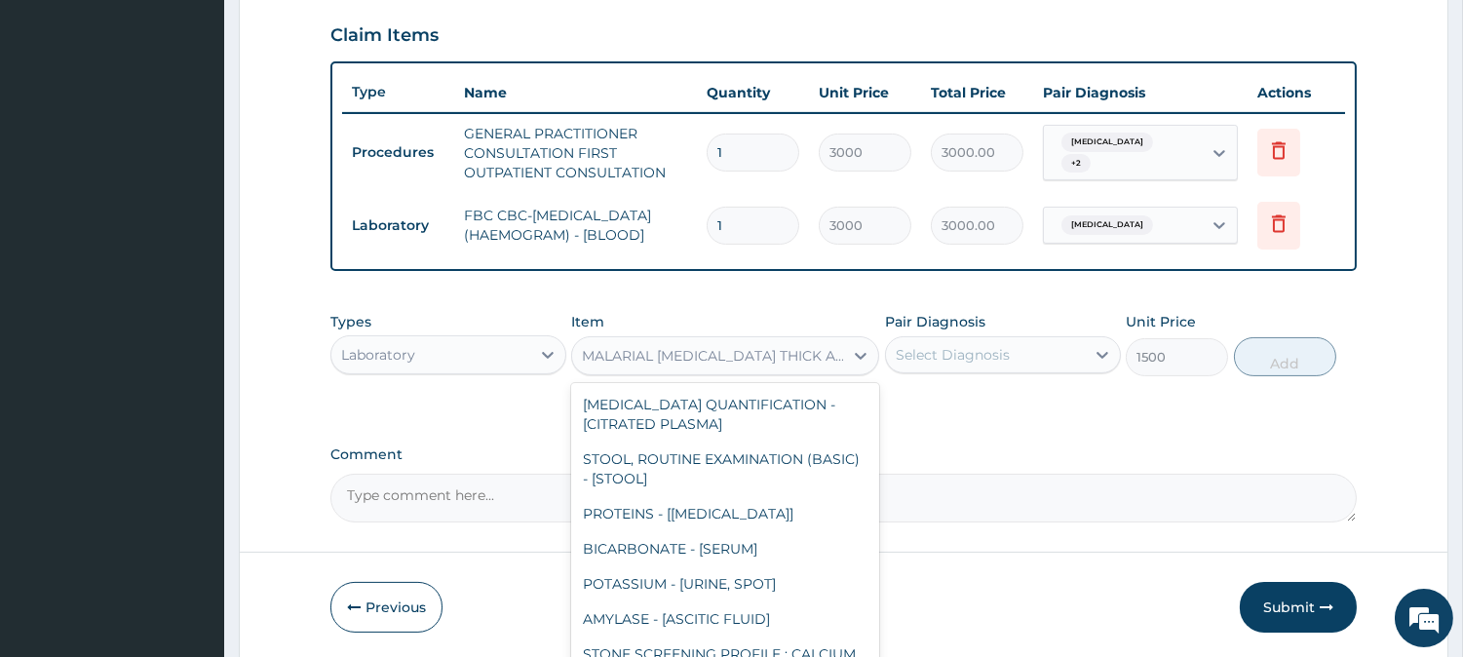
click at [824, 365] on div "MALARIAL [MEDICAL_DATA] THICK AND THIN FILMS - [BLOOD]" at bounding box center [713, 355] width 263 height 19
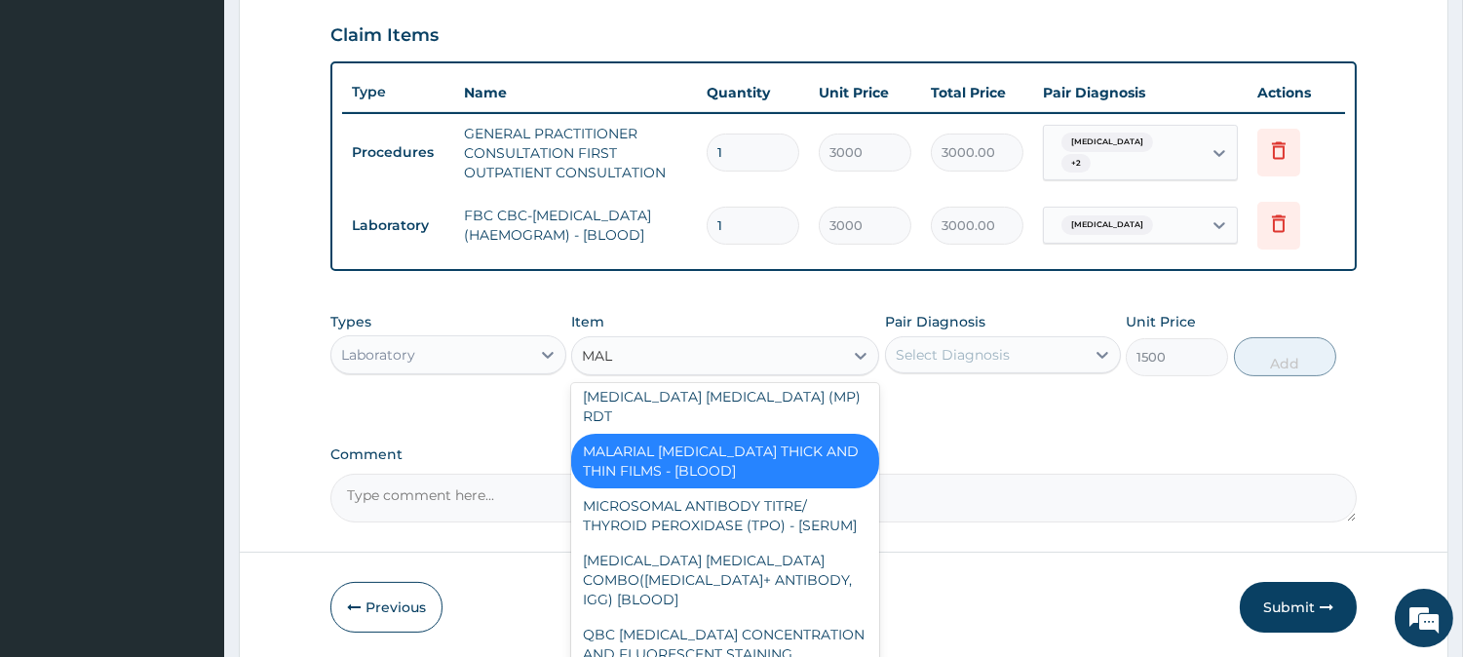
scroll to position [122, 0]
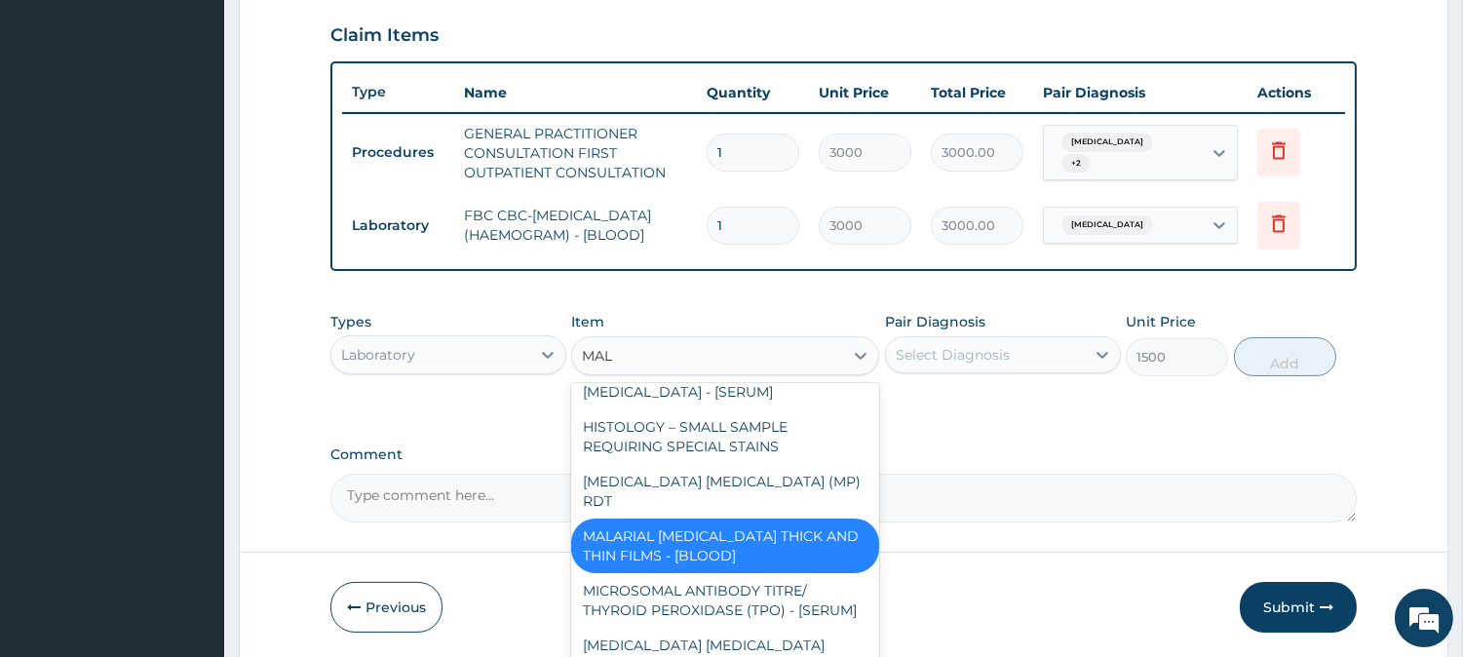
type input "MALA"
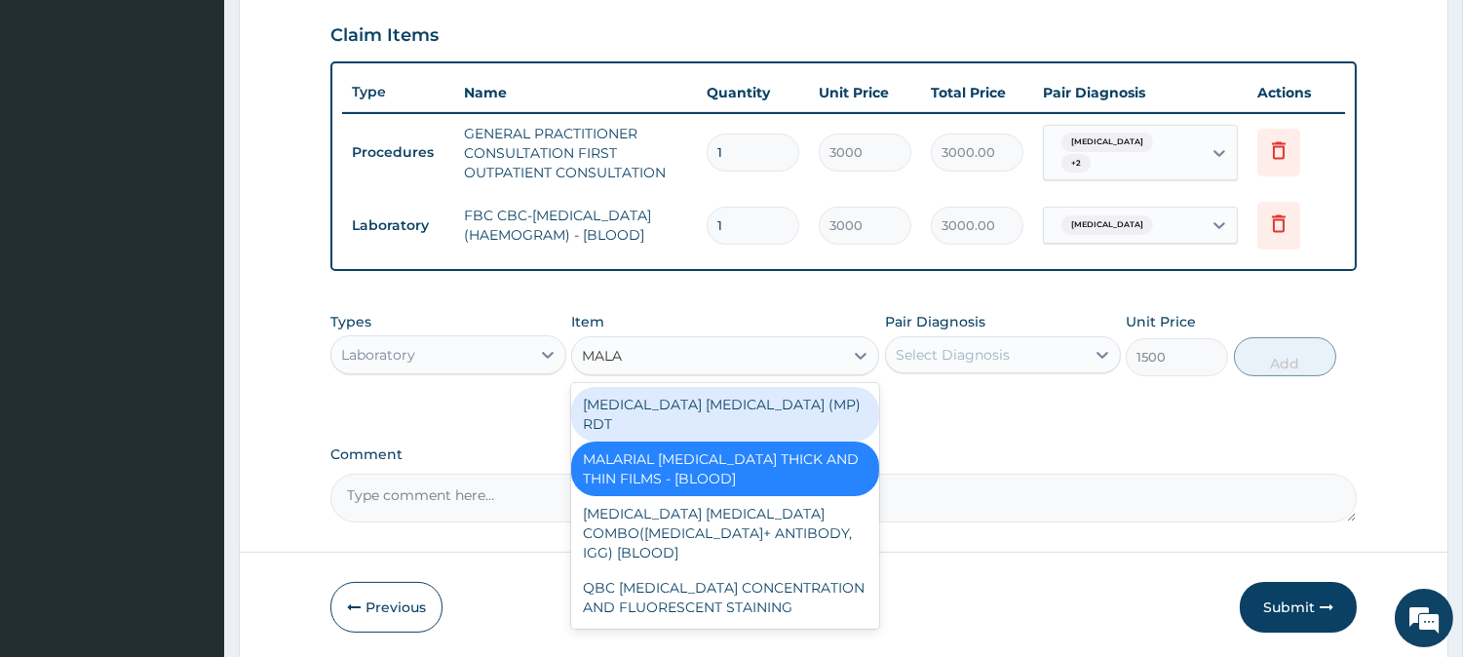
click at [750, 405] on div "[MEDICAL_DATA] [MEDICAL_DATA] (MP) RDT" at bounding box center [725, 414] width 308 height 55
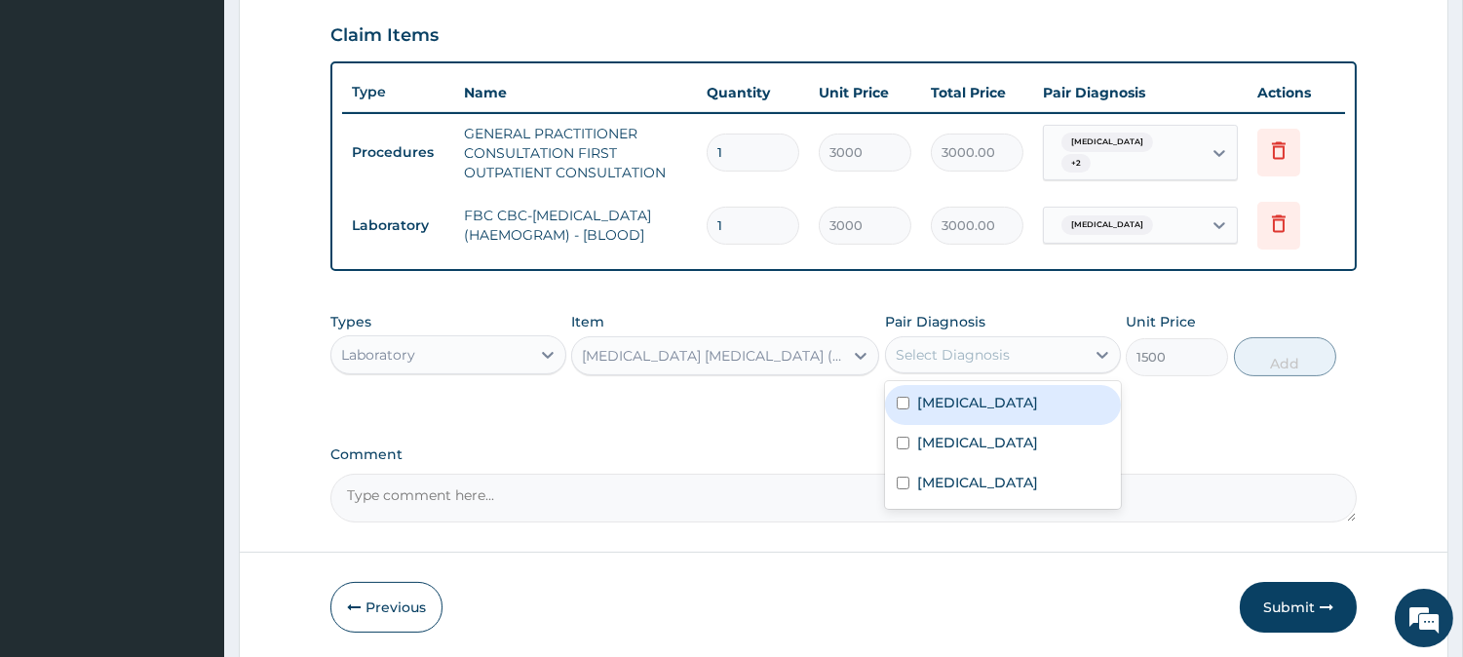
click at [967, 364] on div "Select Diagnosis" at bounding box center [953, 354] width 114 height 19
click at [987, 416] on div "[MEDICAL_DATA]" at bounding box center [1003, 405] width 236 height 40
checkbox input "true"
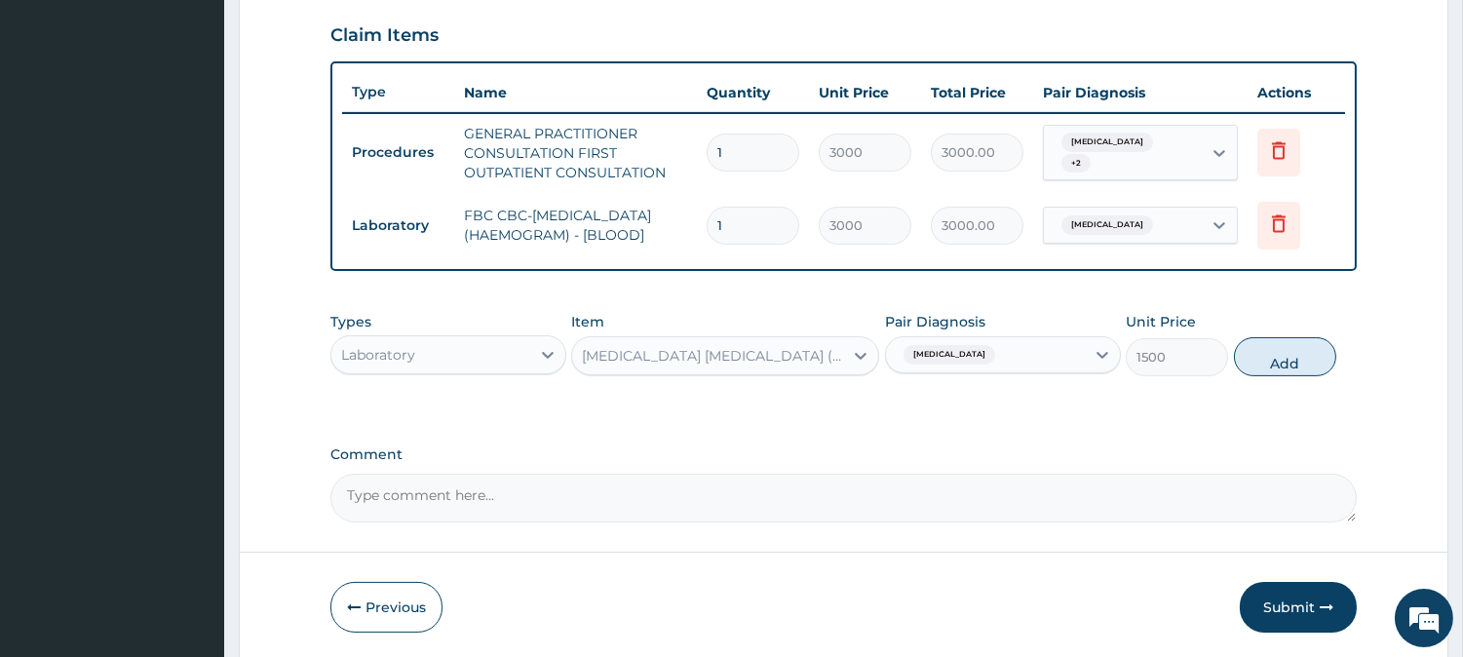
click at [1293, 386] on div "Types Laboratory Item [MEDICAL_DATA] [MEDICAL_DATA] (MP) RDT Pair Diagnosis [ME…" at bounding box center [843, 344] width 1026 height 84
click at [1293, 368] on button "Add" at bounding box center [1285, 356] width 102 height 39
type input "0"
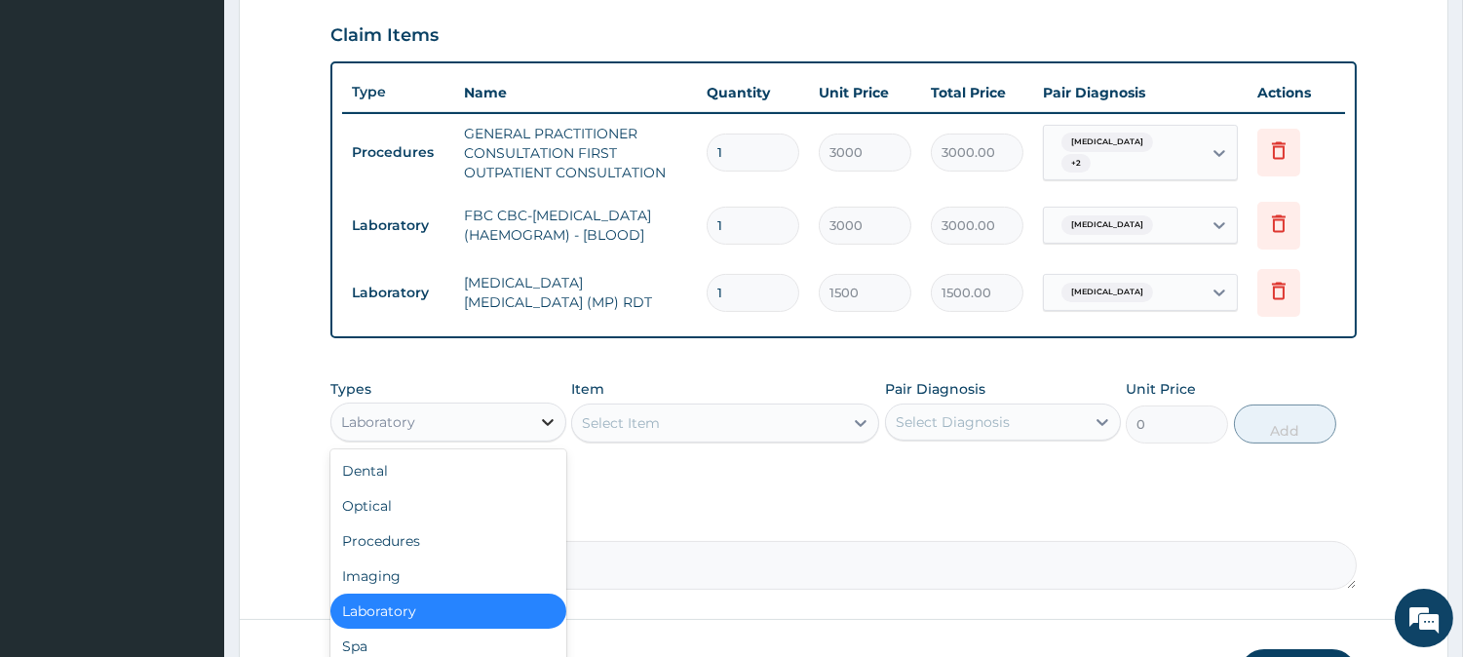
click at [555, 432] on icon at bounding box center [547, 421] width 19 height 19
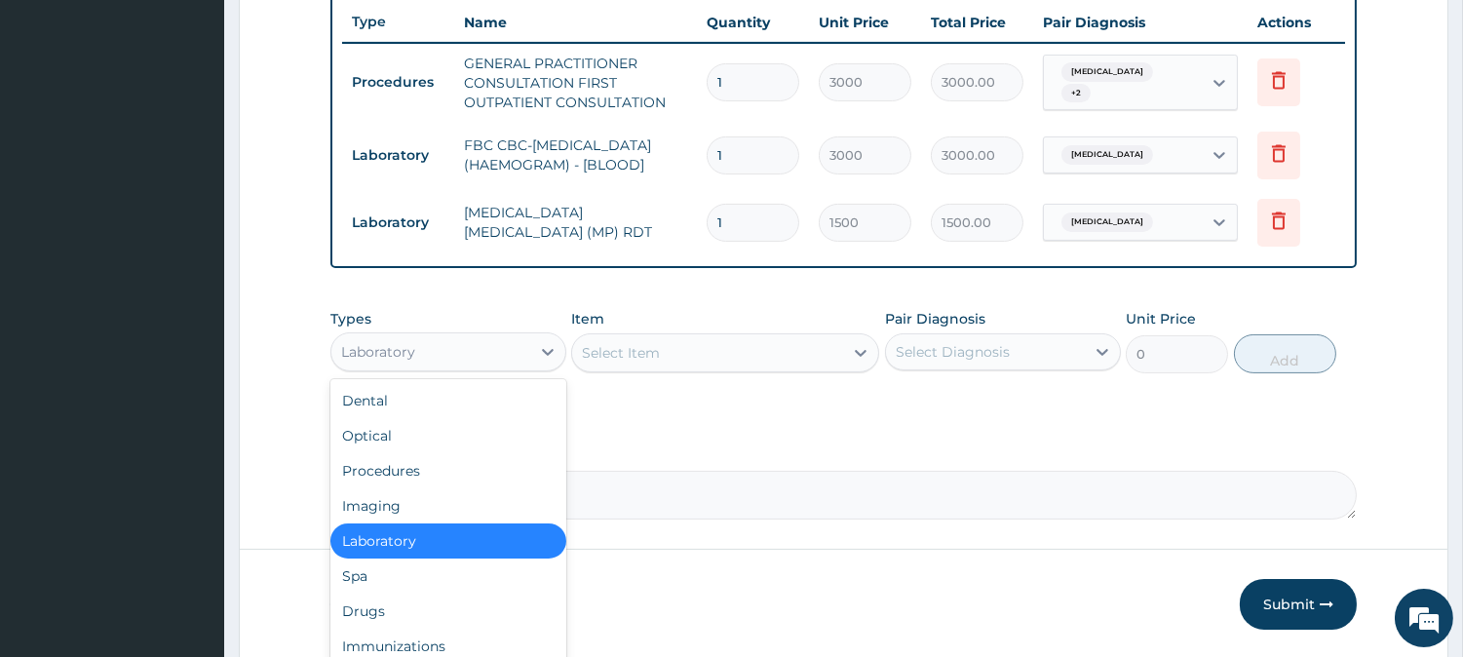
scroll to position [772, 0]
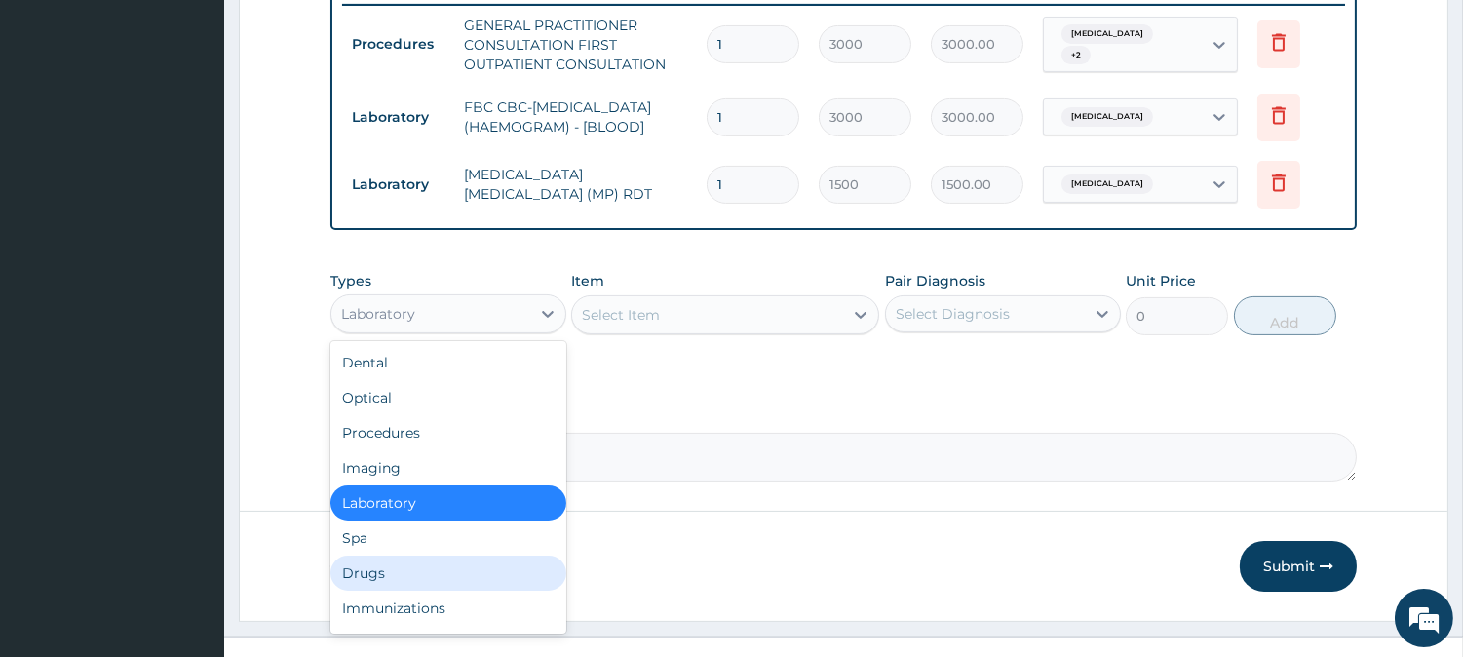
click at [371, 576] on div "Drugs" at bounding box center [448, 572] width 236 height 35
